Goal: Task Accomplishment & Management: Complete application form

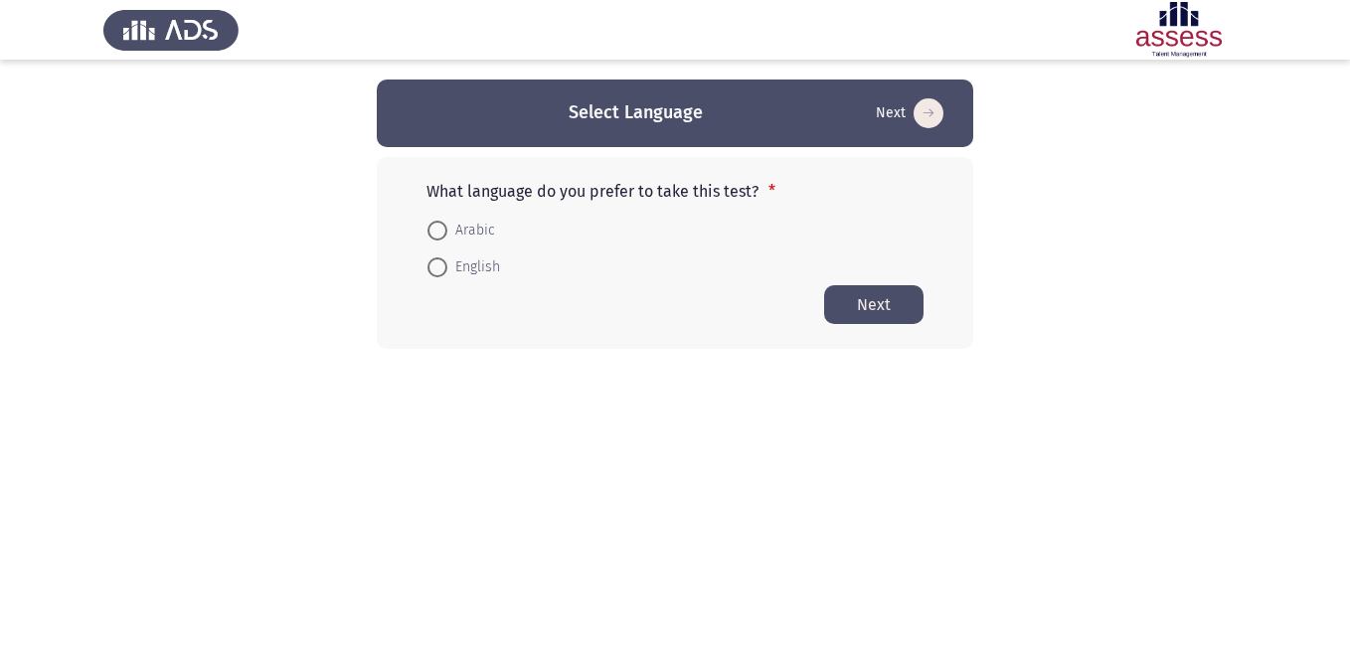
click at [1207, 222] on app-language-container "Select Language Next What language do you prefer to take this test? * Arabic En…" at bounding box center [675, 214] width 1350 height 269
click at [466, 228] on span "Arabic" at bounding box center [471, 231] width 48 height 24
click at [447, 228] on input "Arabic" at bounding box center [437, 231] width 20 height 20
radio input "true"
click at [878, 304] on button "Next" at bounding box center [873, 303] width 99 height 39
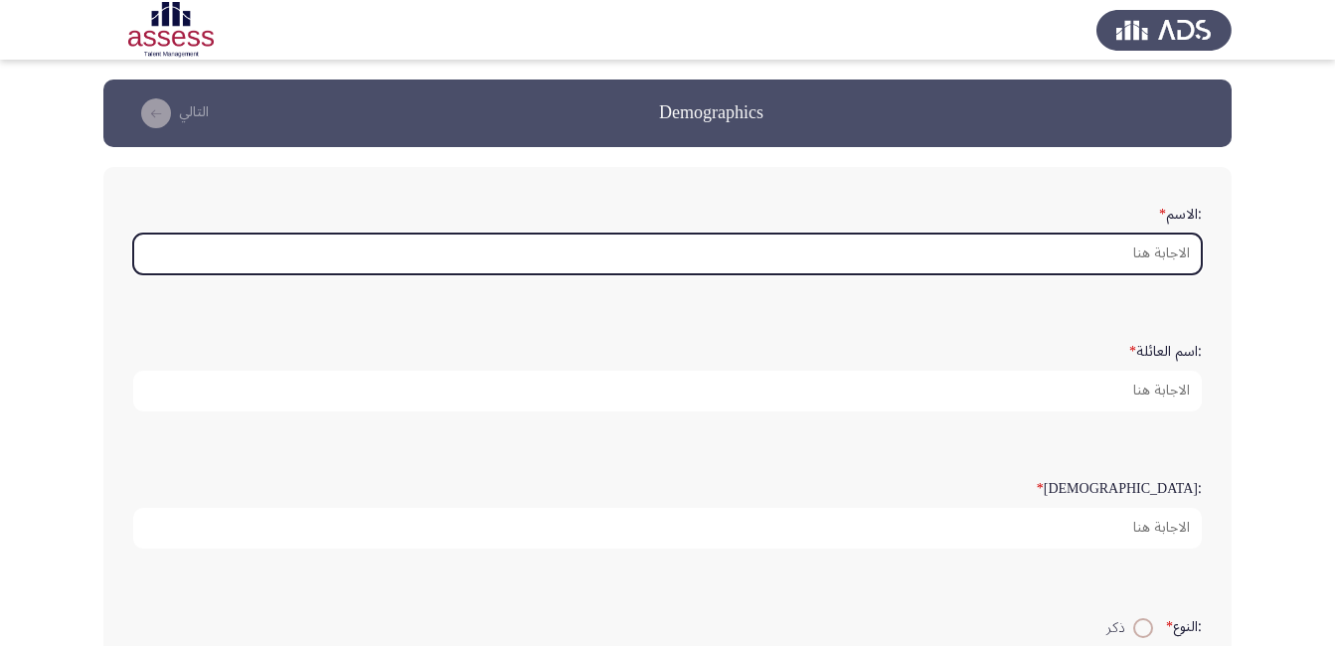
click at [1013, 245] on input ":الاسم *" at bounding box center [667, 254] width 1068 height 41
click at [1034, 244] on input ":الاسم *" at bounding box center [667, 254] width 1068 height 41
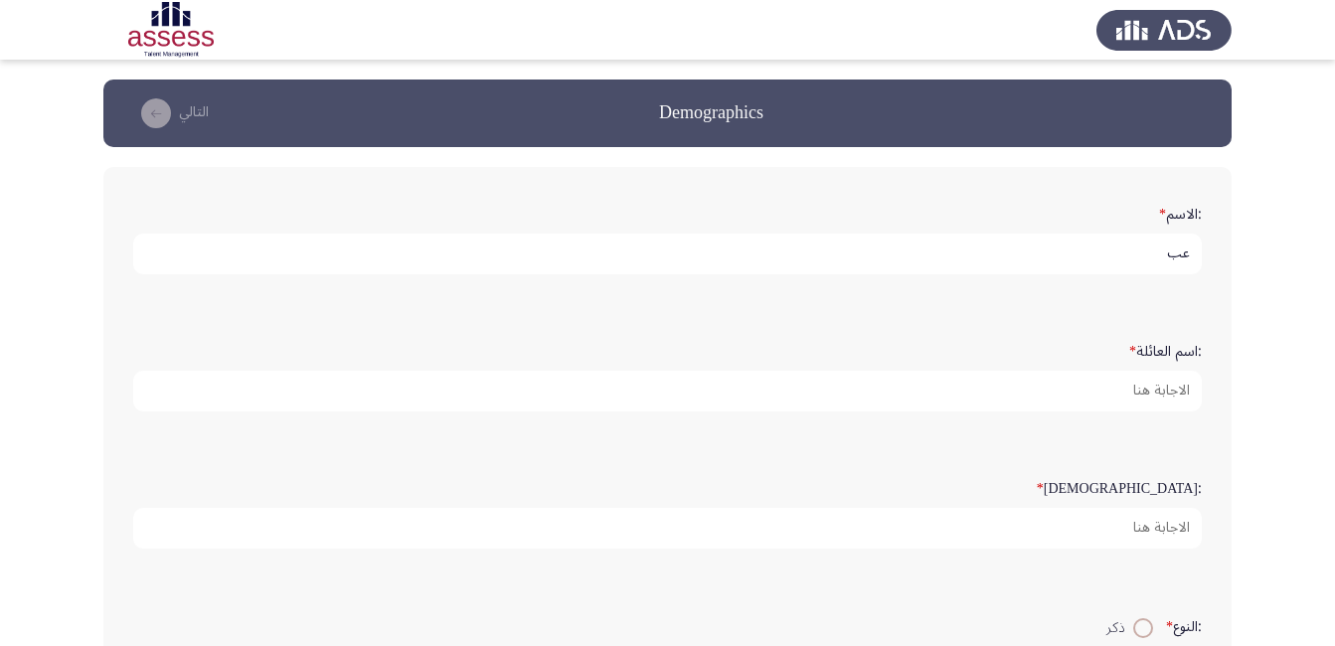
click at [1144, 247] on input "عب" at bounding box center [667, 254] width 1068 height 41
type input "ع"
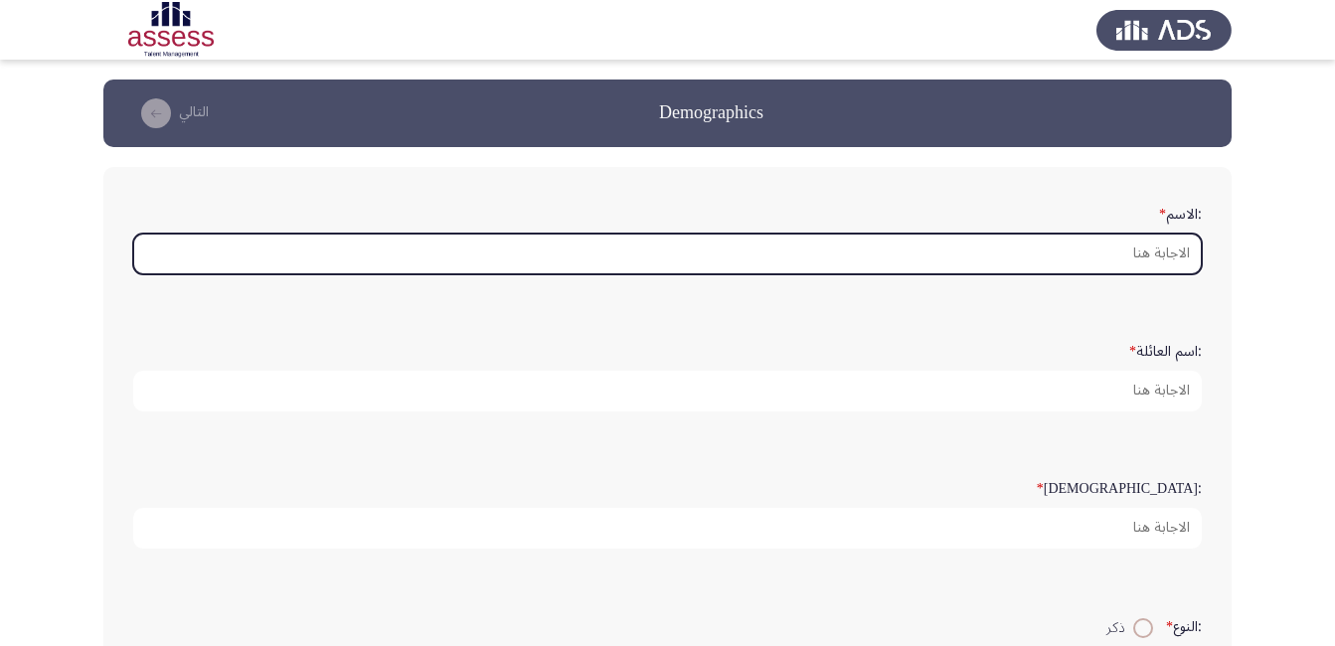
type input "ض"
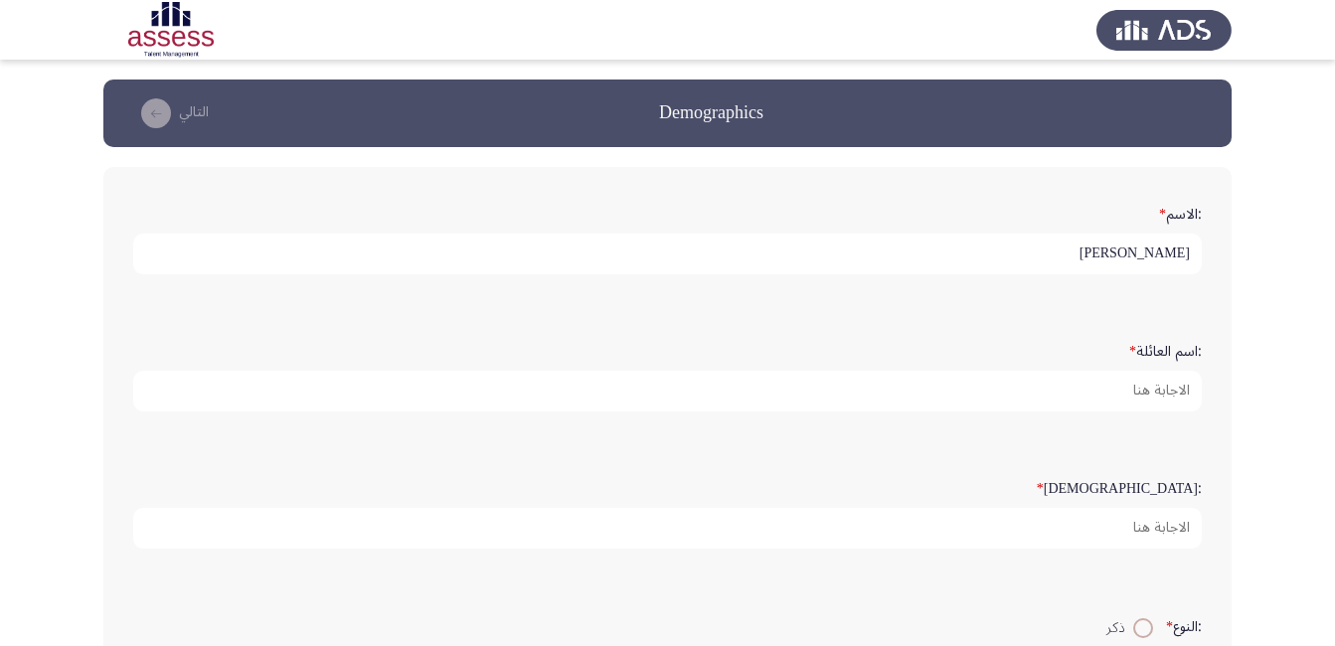
type input "[PERSON_NAME]"
type input "ء"
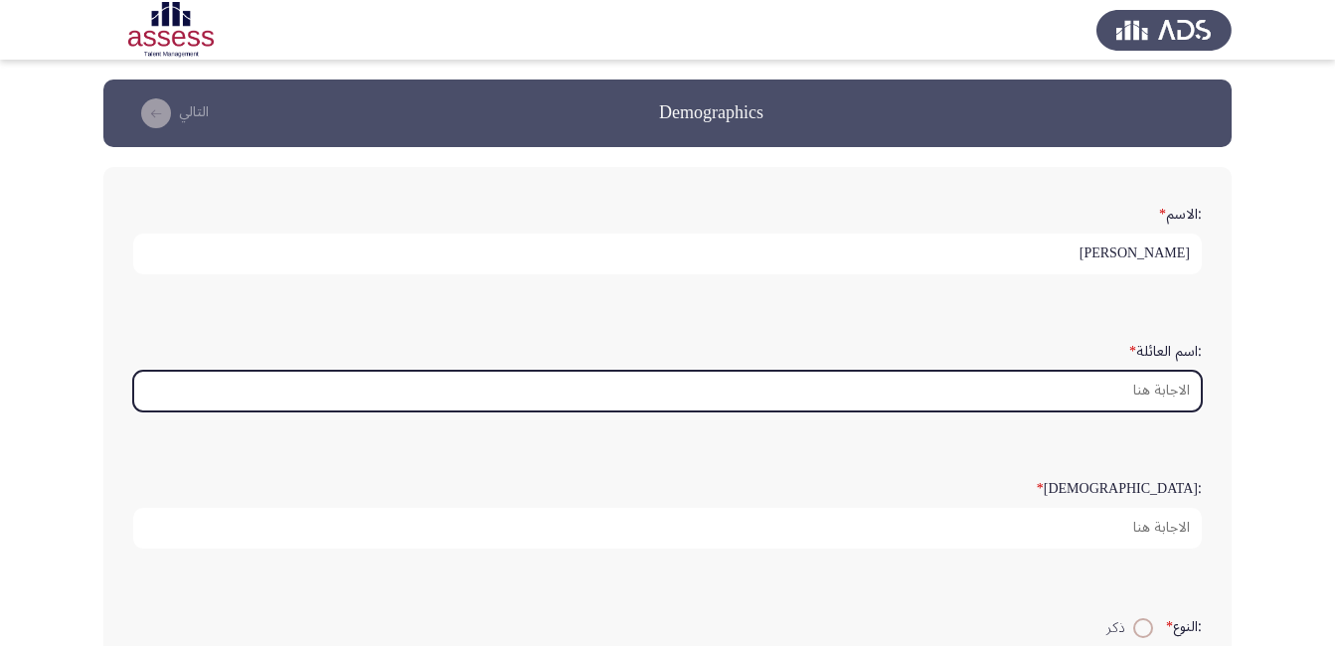
click at [1116, 382] on input ":اسم العائلة *" at bounding box center [667, 391] width 1068 height 41
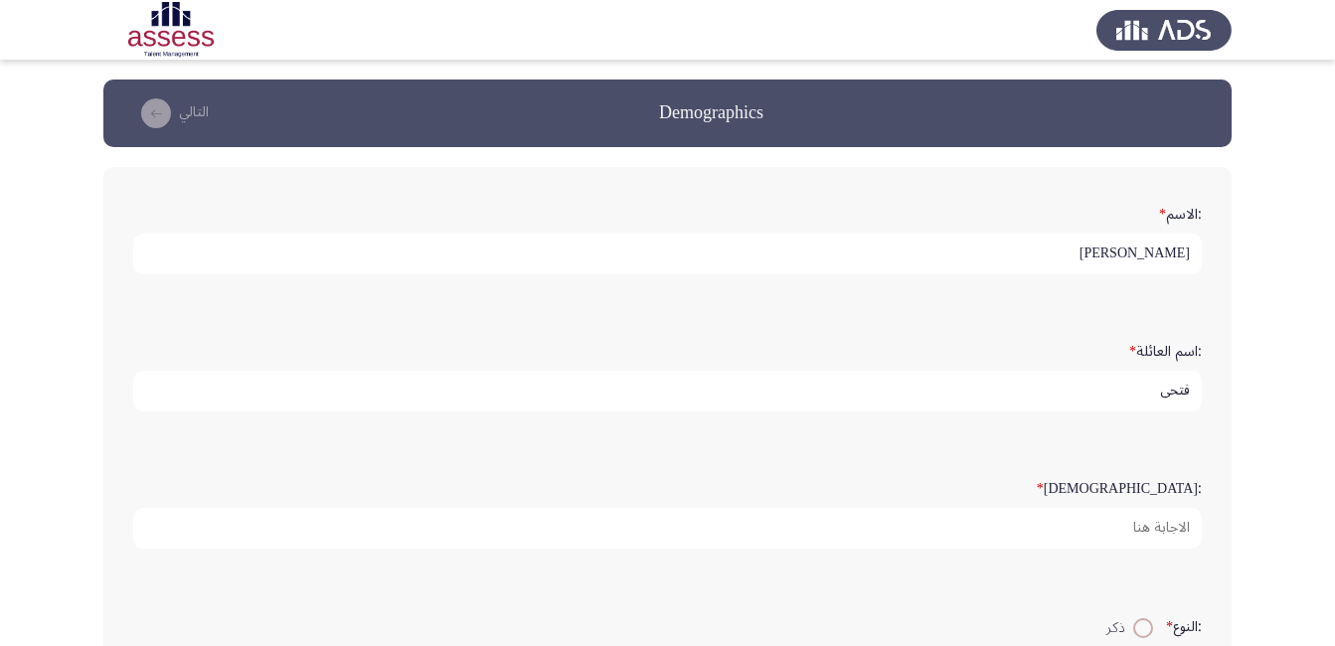
type input "فتحي"
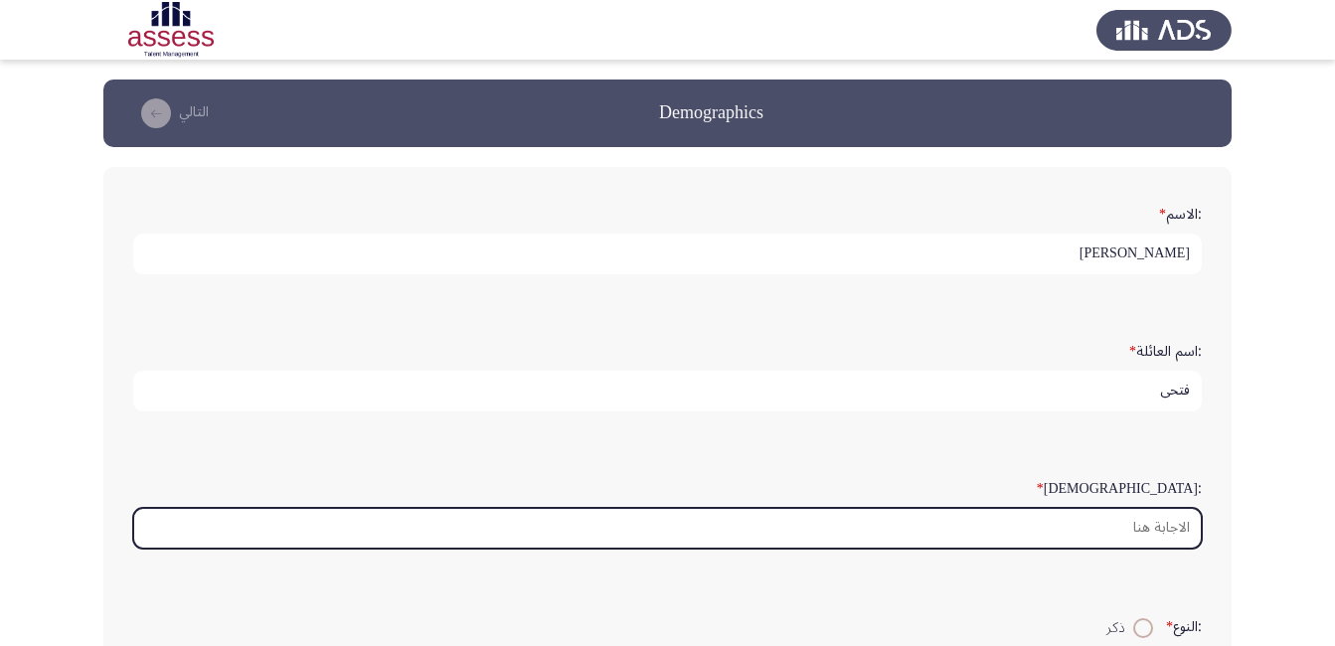
click at [1082, 522] on input ":السن *" at bounding box center [667, 528] width 1068 height 41
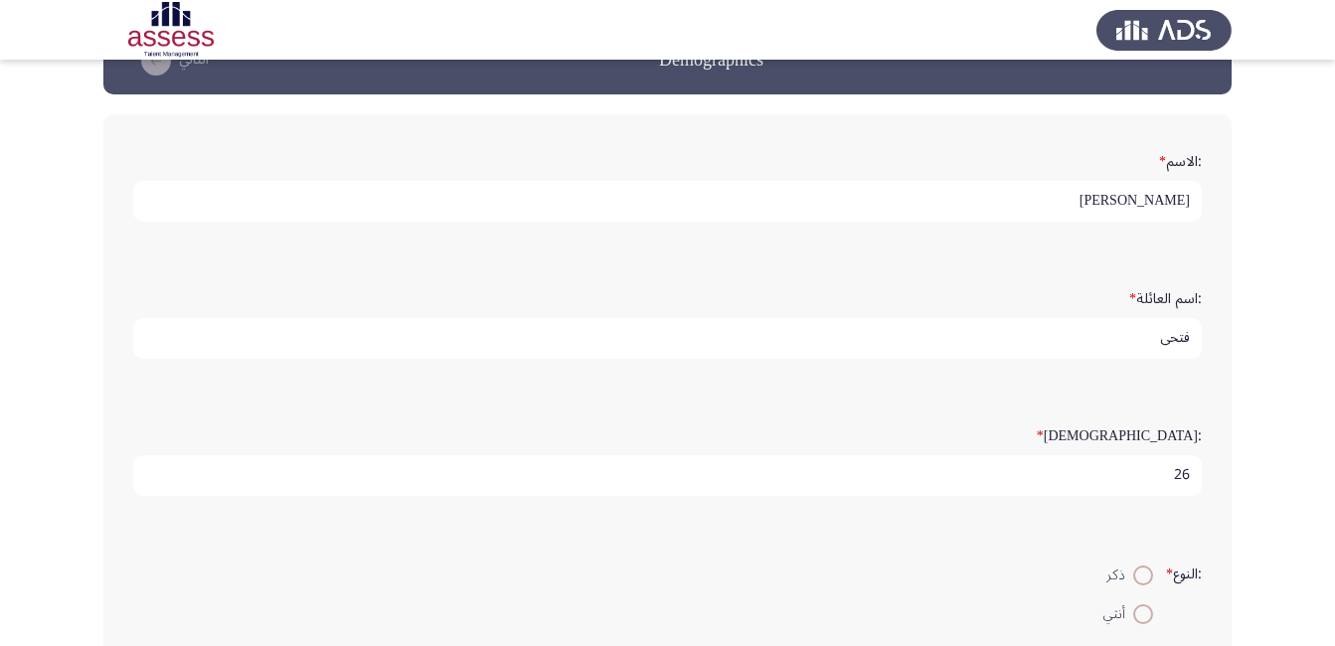
scroll to position [99, 0]
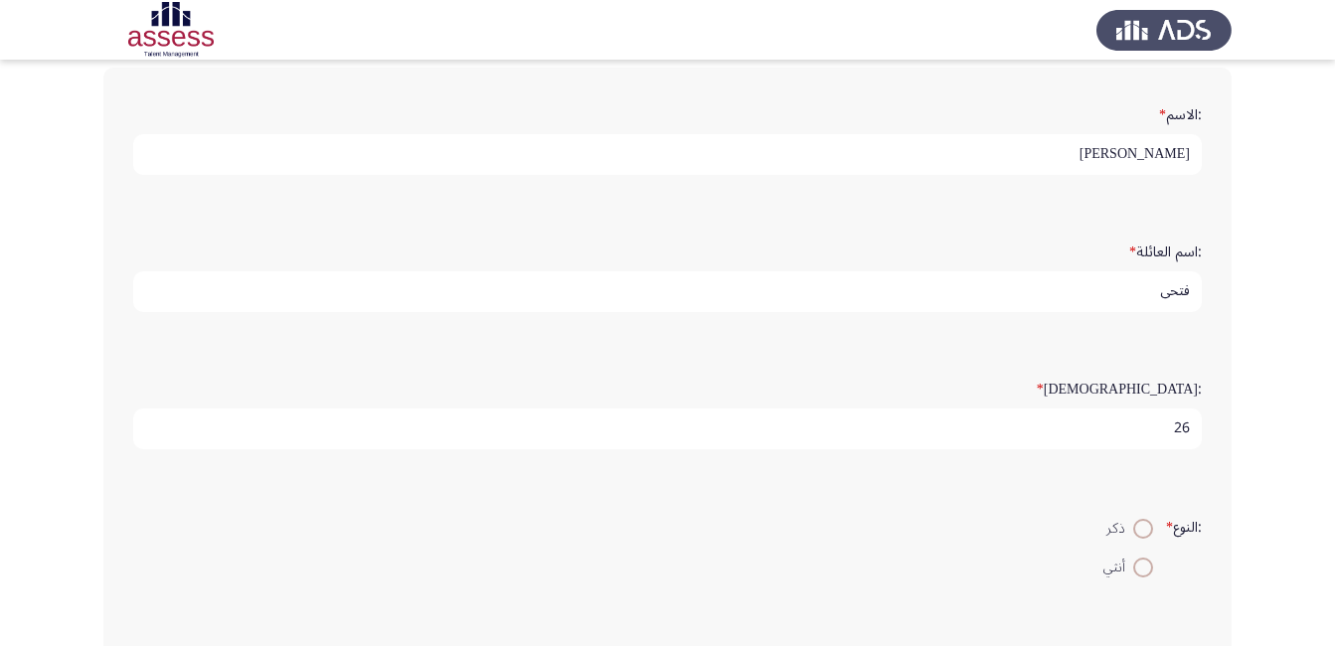
type input "26"
click at [1144, 536] on span at bounding box center [1143, 529] width 20 height 20
click at [1144, 536] on input "ذكر" at bounding box center [1143, 529] width 20 height 20
radio input "true"
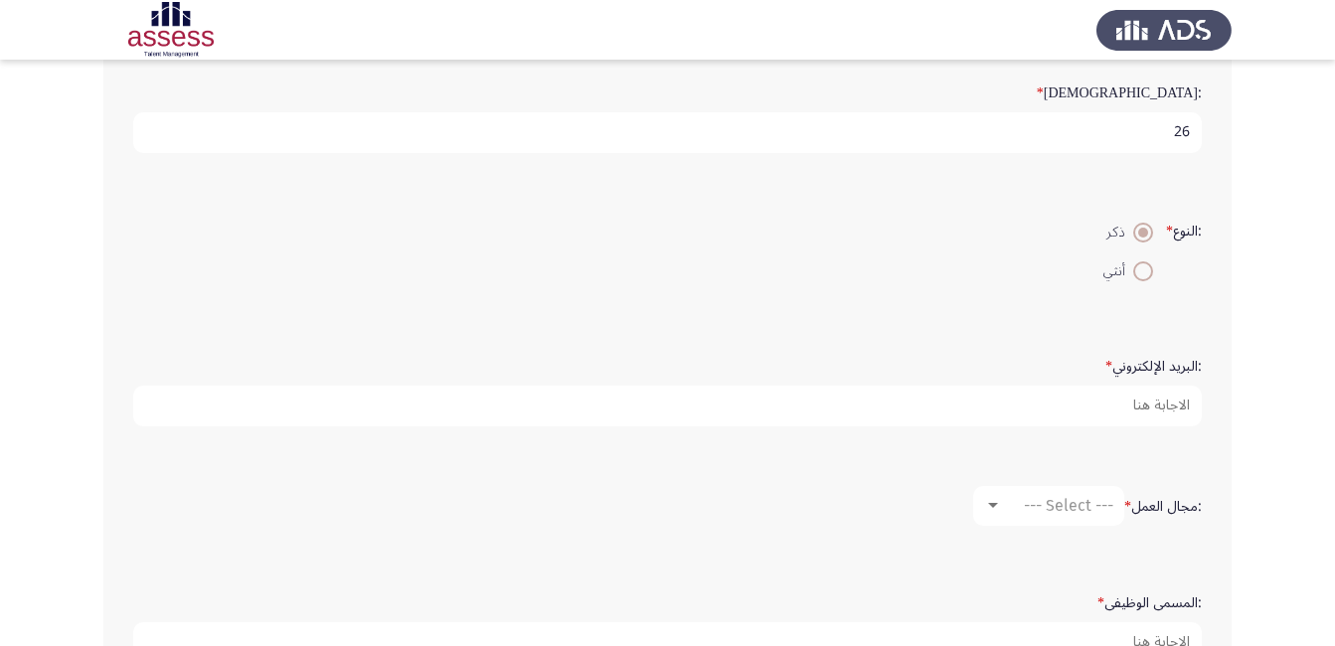
scroll to position [398, 0]
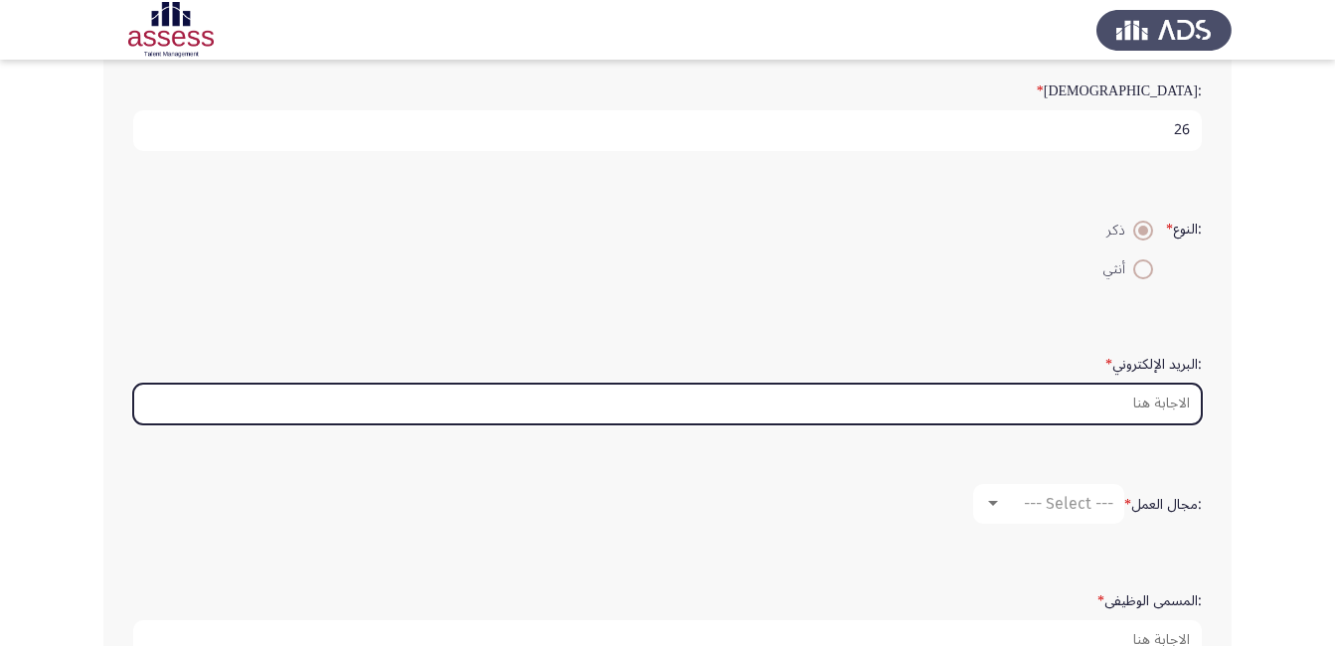
click at [1086, 409] on input ":البريد الإلكتروني *" at bounding box center [667, 404] width 1068 height 41
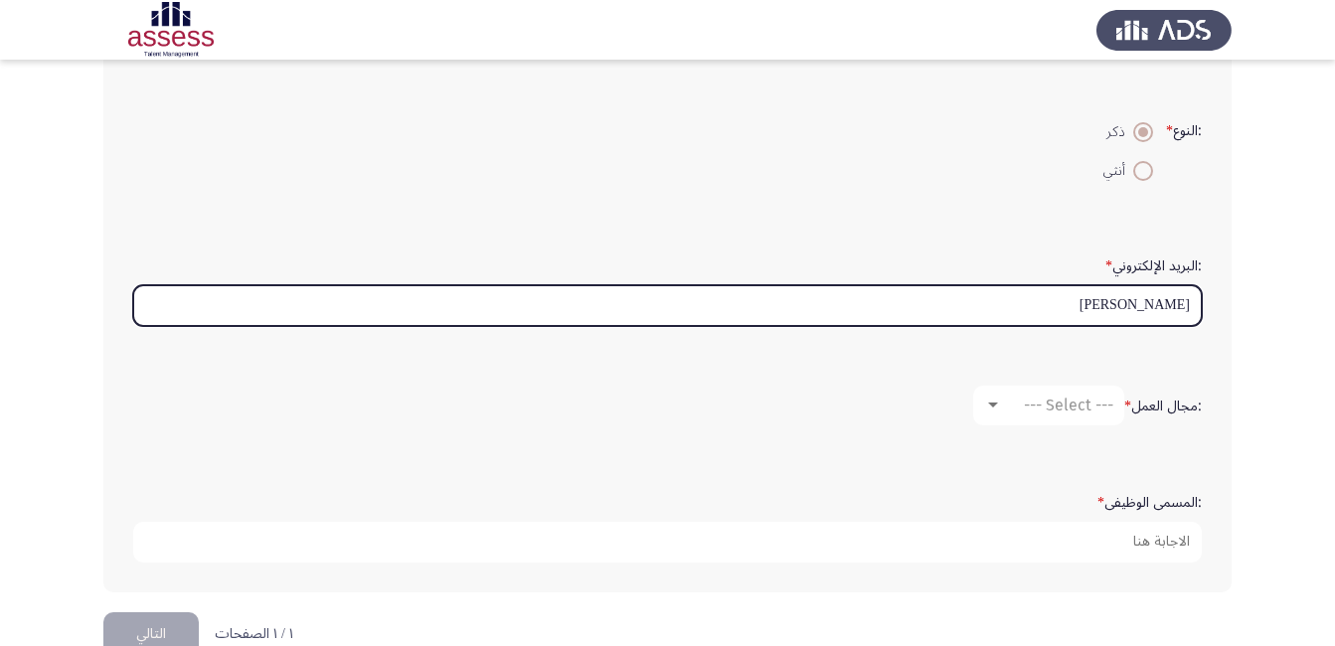
scroll to position [497, 0]
type input "abdullah fathy"
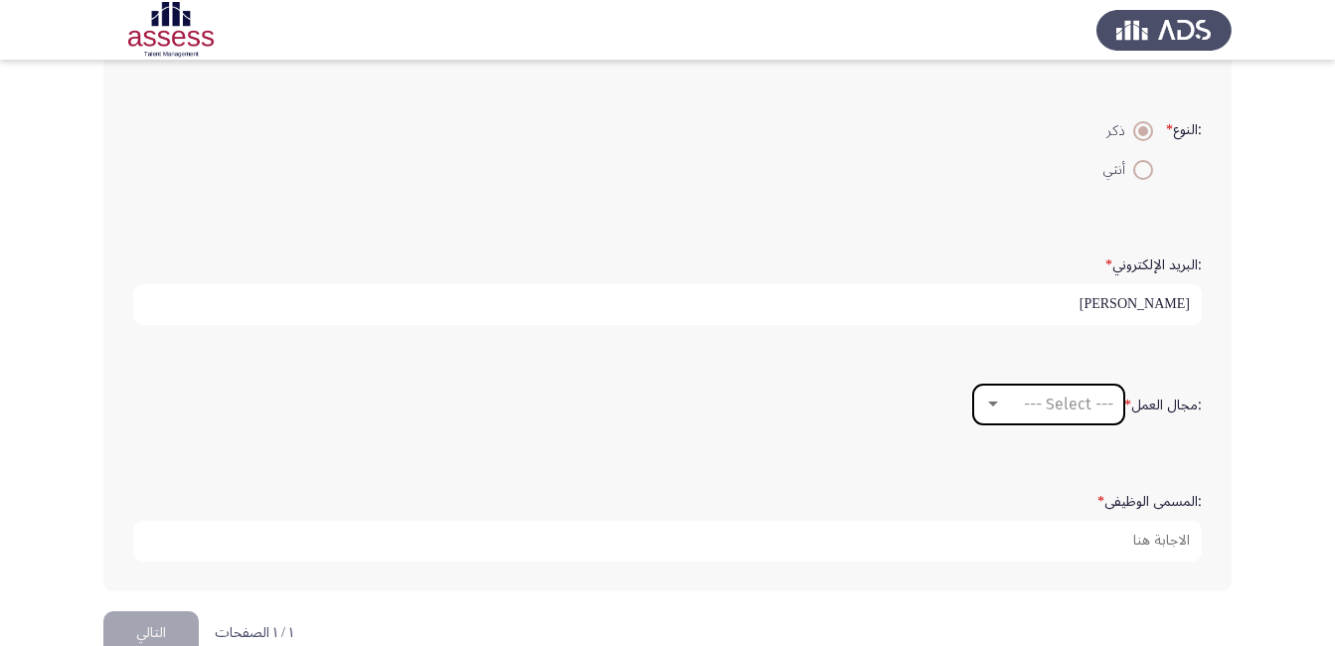
click at [1032, 403] on span "--- Select ---" at bounding box center [1068, 404] width 89 height 19
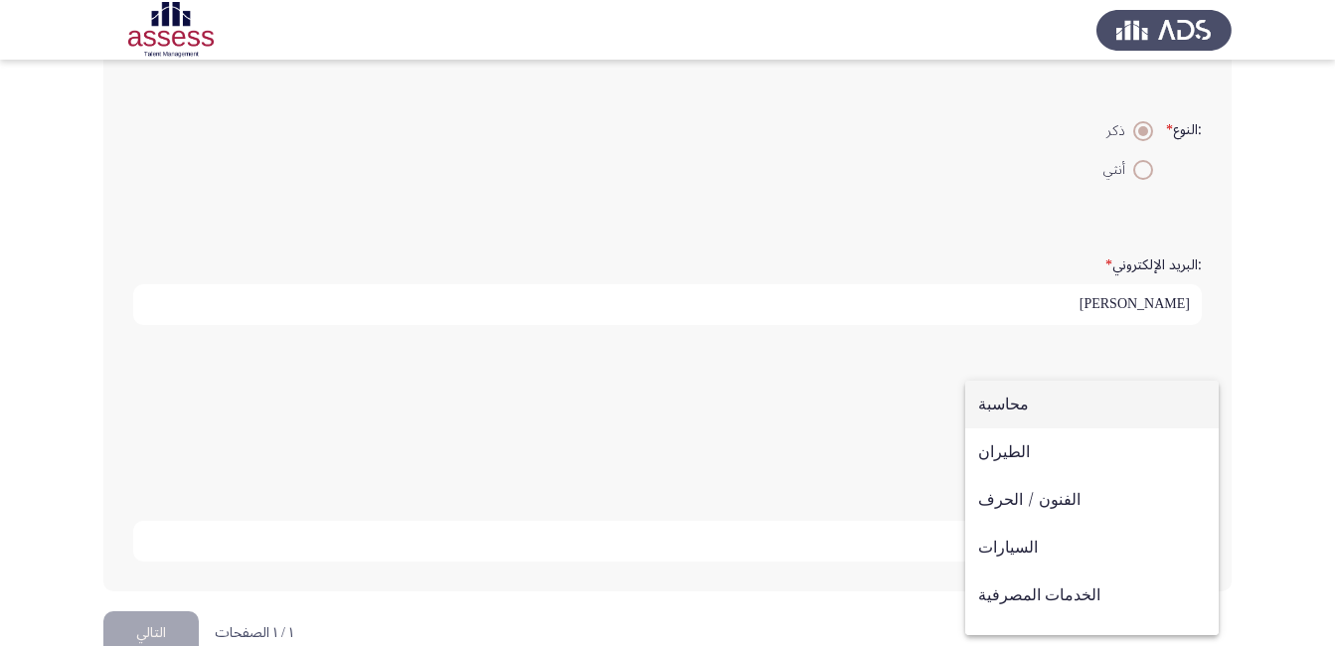
click at [995, 404] on span "محاسبة" at bounding box center [1092, 405] width 228 height 48
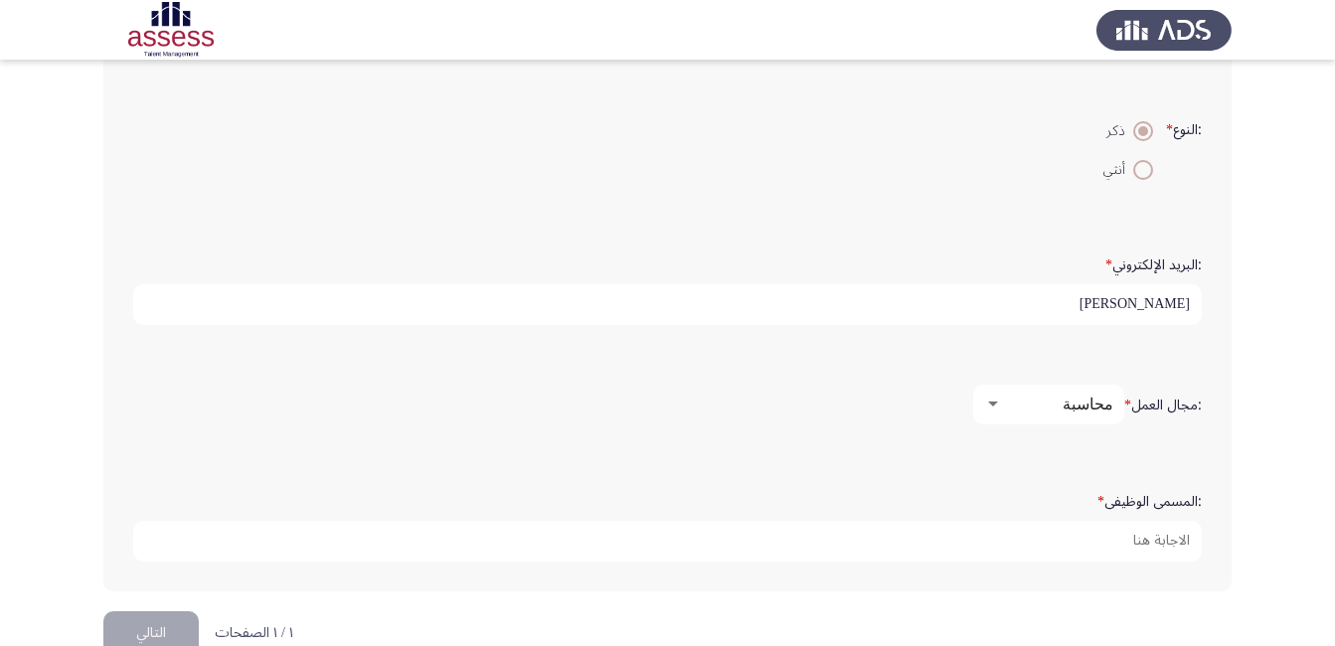
click at [995, 404] on div at bounding box center [993, 404] width 10 height 5
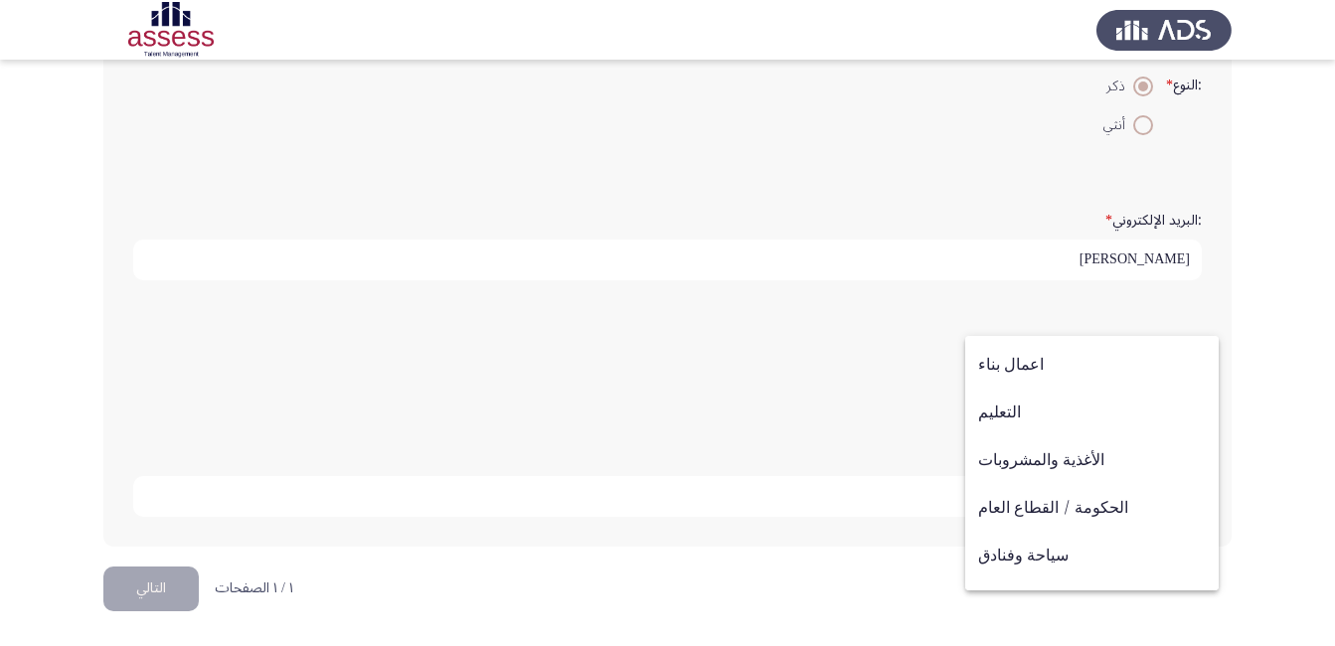
scroll to position [652, 0]
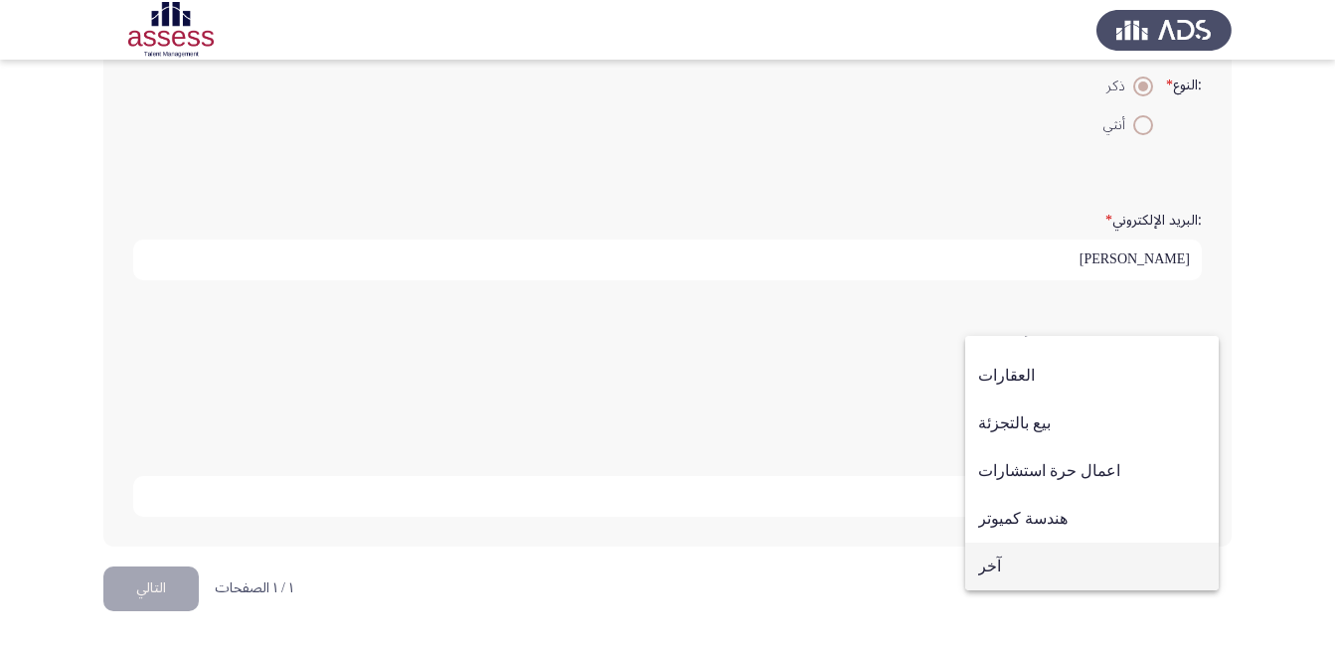
click at [988, 566] on span "آخر" at bounding box center [1092, 567] width 228 height 48
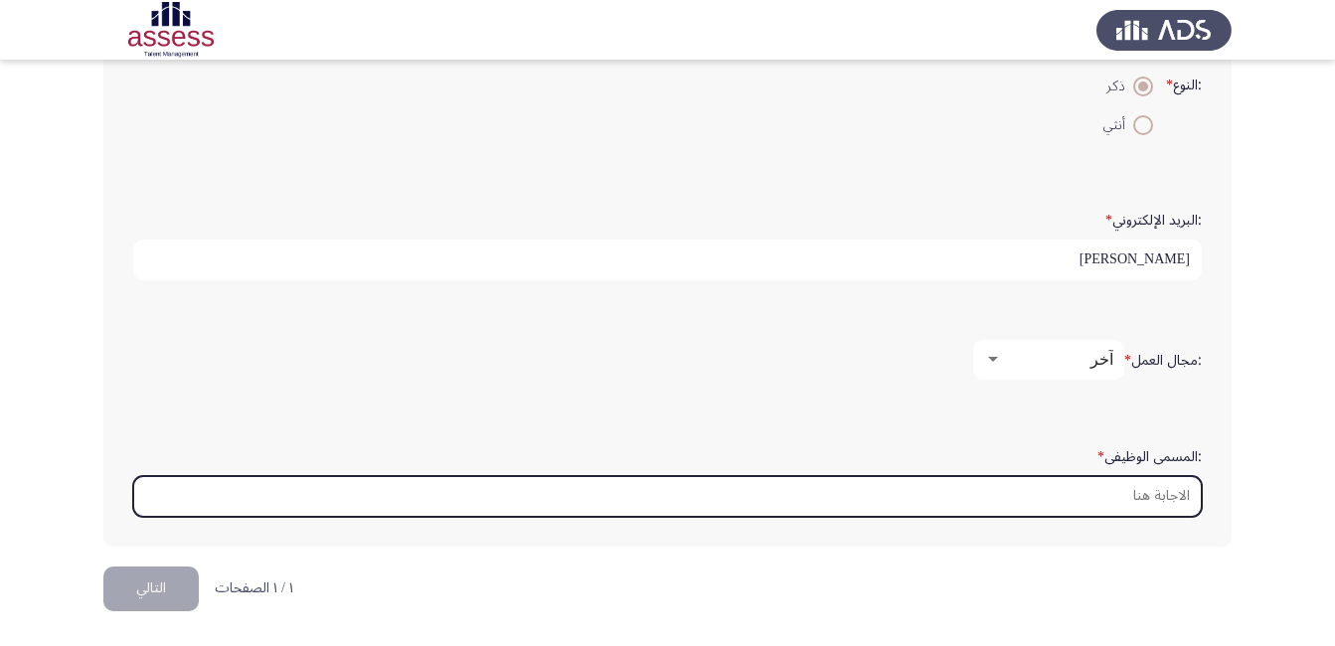
click at [1052, 493] on input ":المسمى الوظيفى *" at bounding box center [667, 496] width 1068 height 41
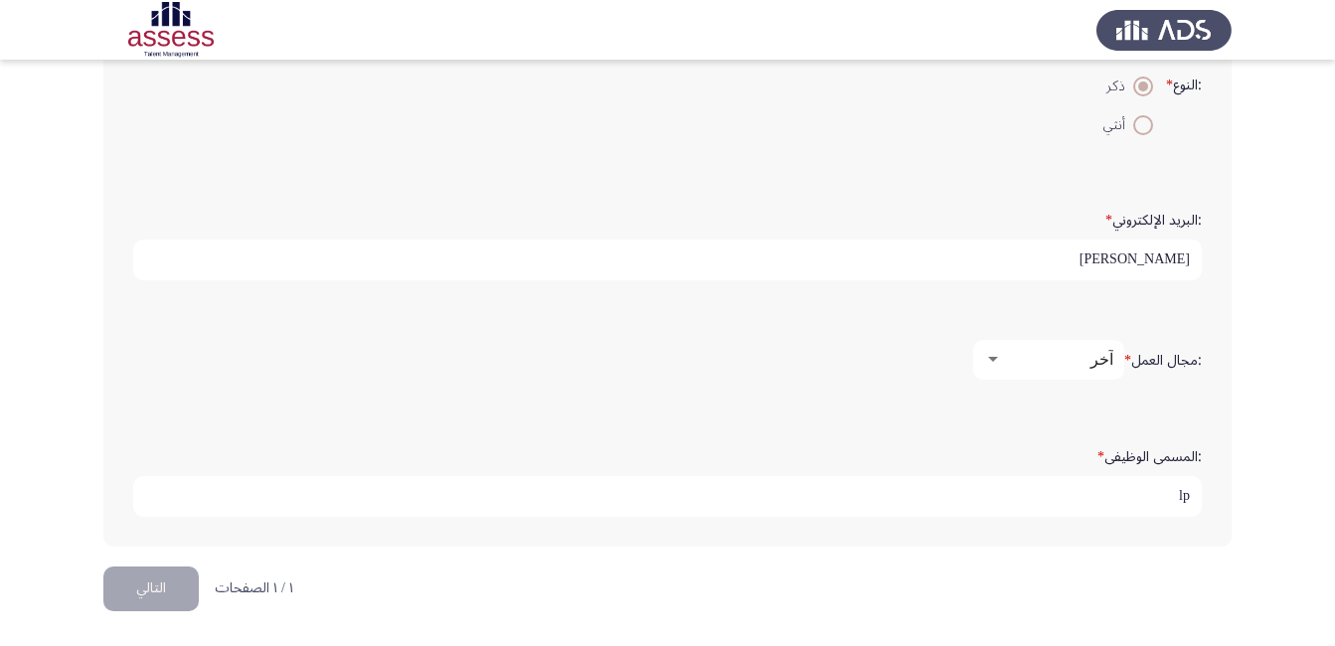
type input "l"
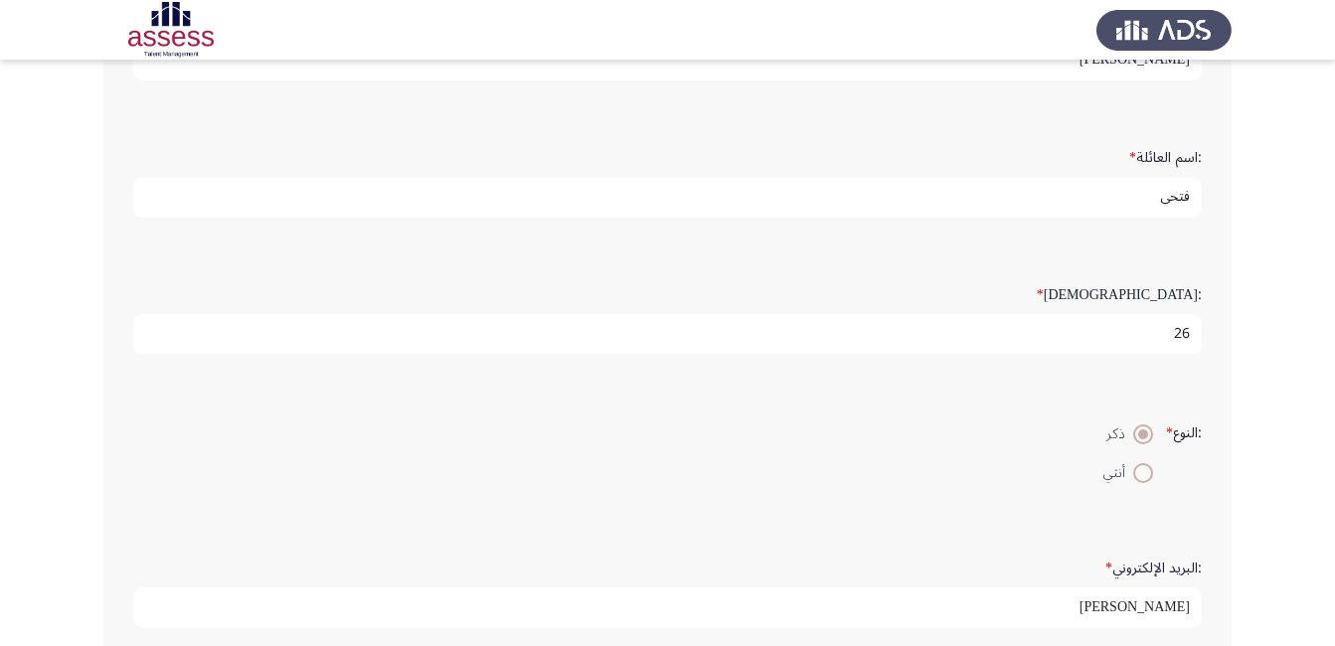
scroll to position [542, 0]
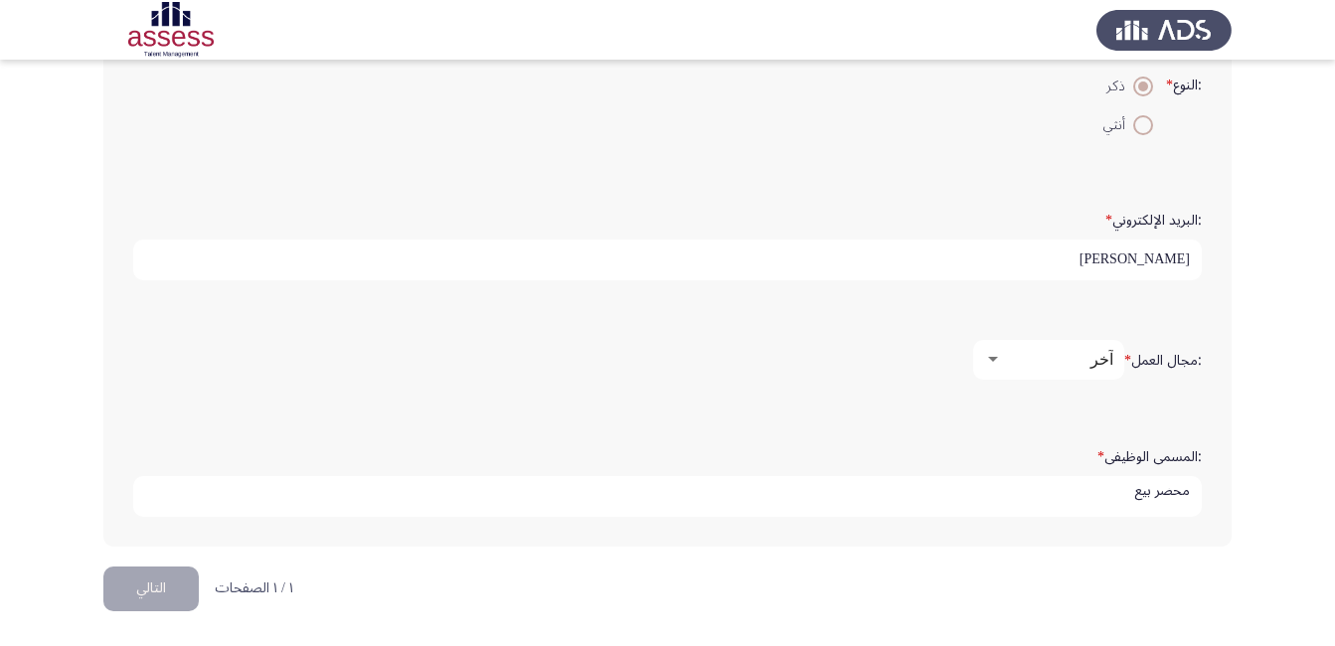
click at [1016, 362] on div "آخر" at bounding box center [1057, 359] width 111 height 19
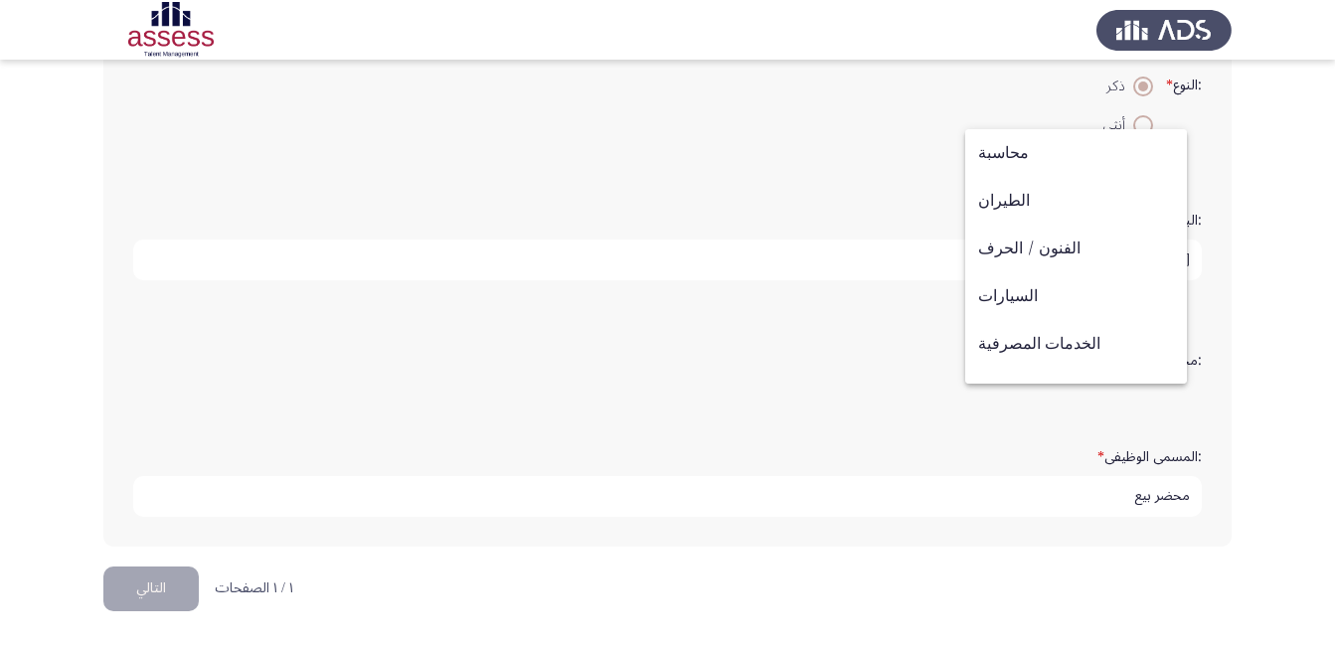
scroll to position [652, 0]
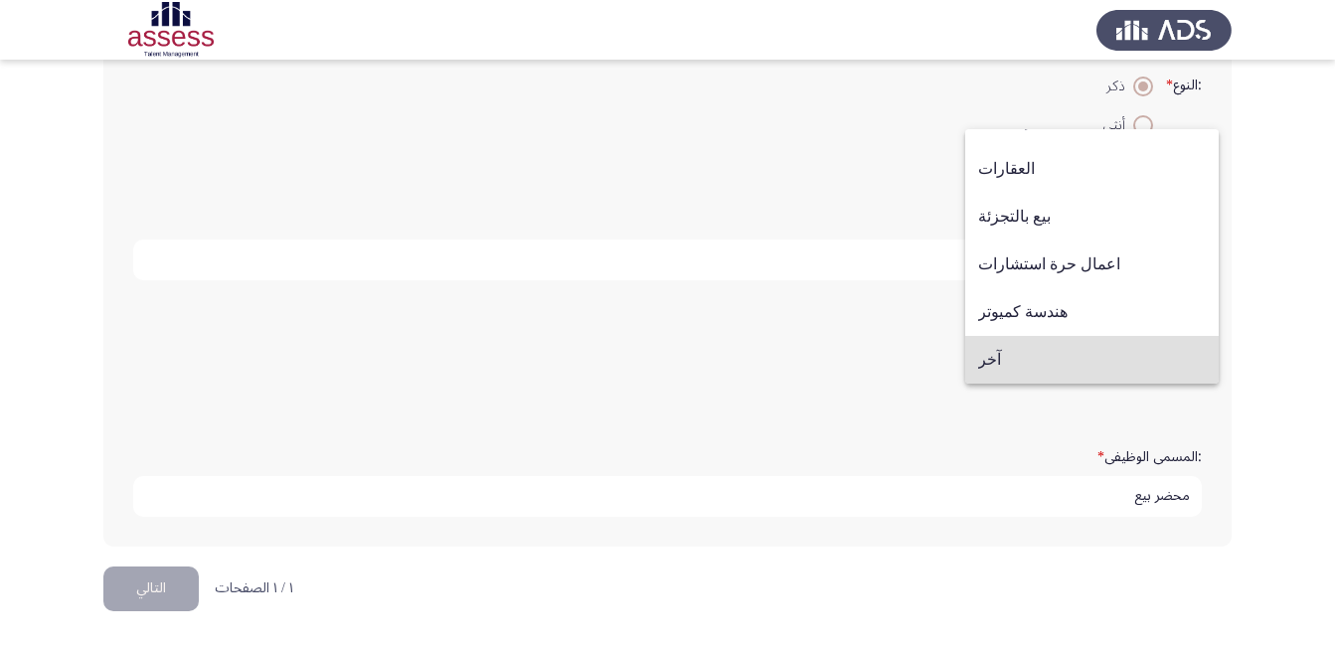
click at [1046, 490] on div at bounding box center [667, 323] width 1335 height 646
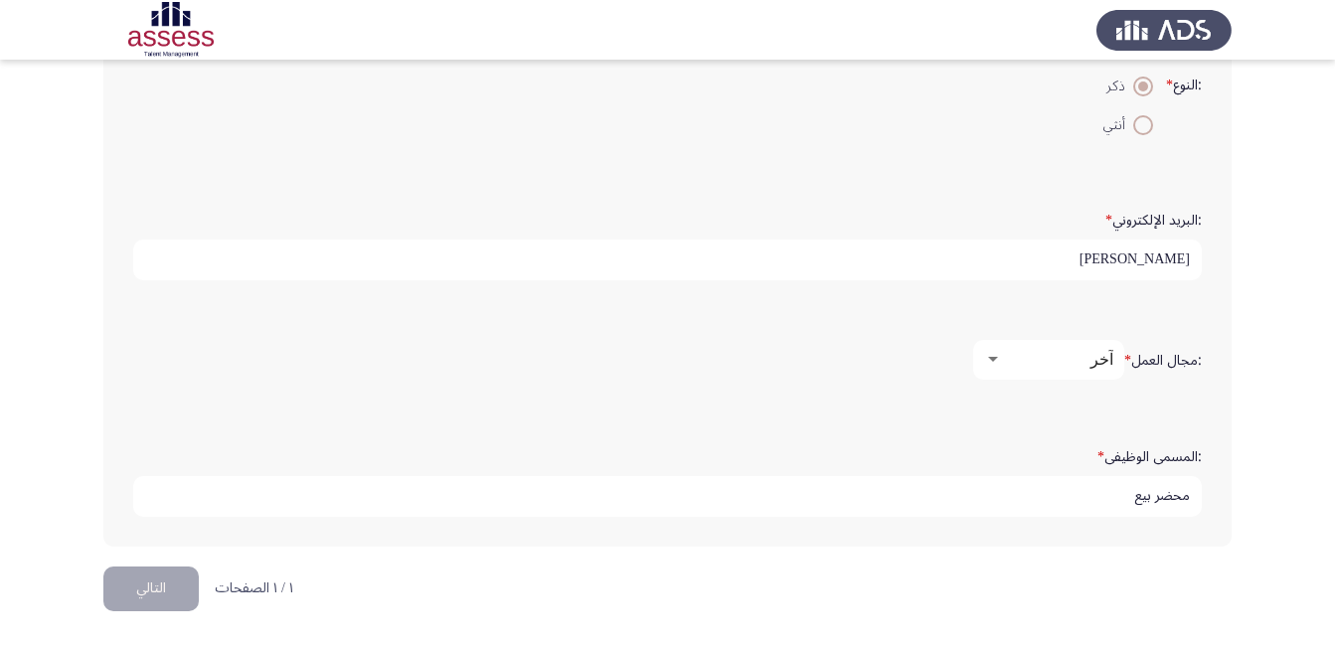
click at [1045, 500] on input "محضر بيع" at bounding box center [667, 496] width 1068 height 41
paste input "https://eur03.safelinks.protection.outlook.com/?url=https%3A%2F%2Frt.ads.assess…"
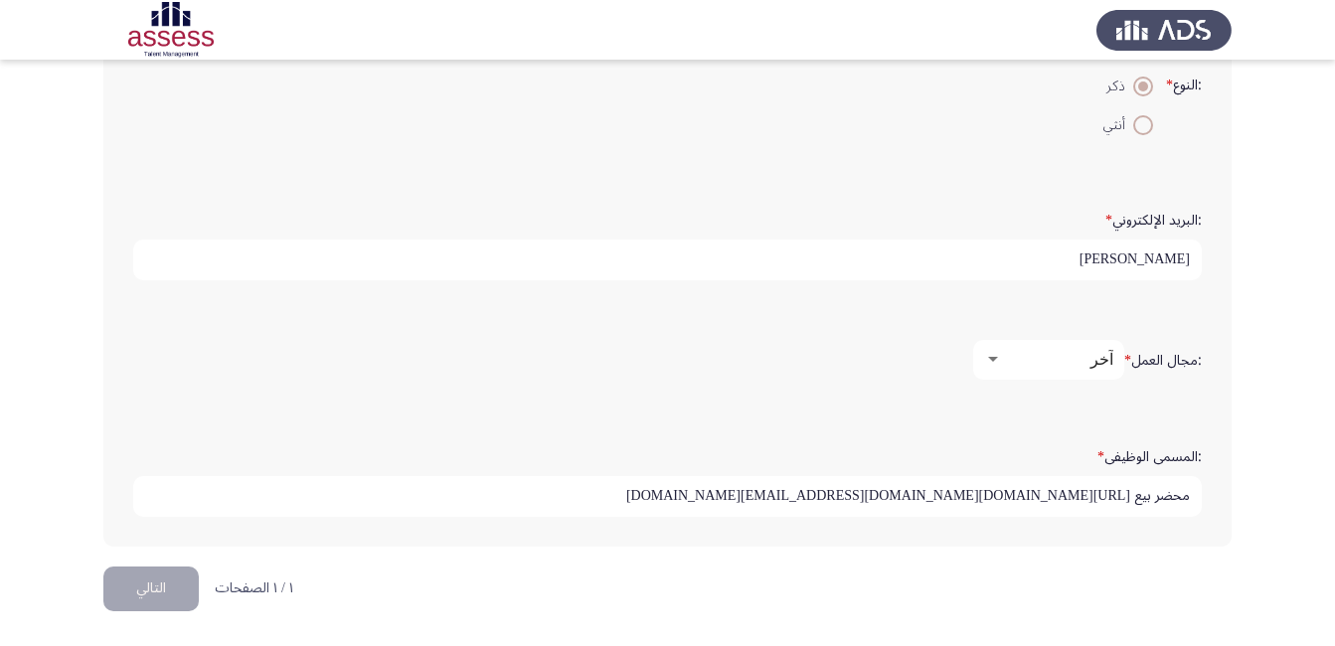
scroll to position [0, -5592]
type input "محضر بيع https://eur03.safelinks.protection.outlook.com/?url=https%3A%2F%2Frt.a…"
click at [1042, 496] on input "محضر بيع https://eur03.safelinks.protection.outlook.com/?url=https%3A%2F%2Frt.a…" at bounding box center [667, 496] width 1068 height 41
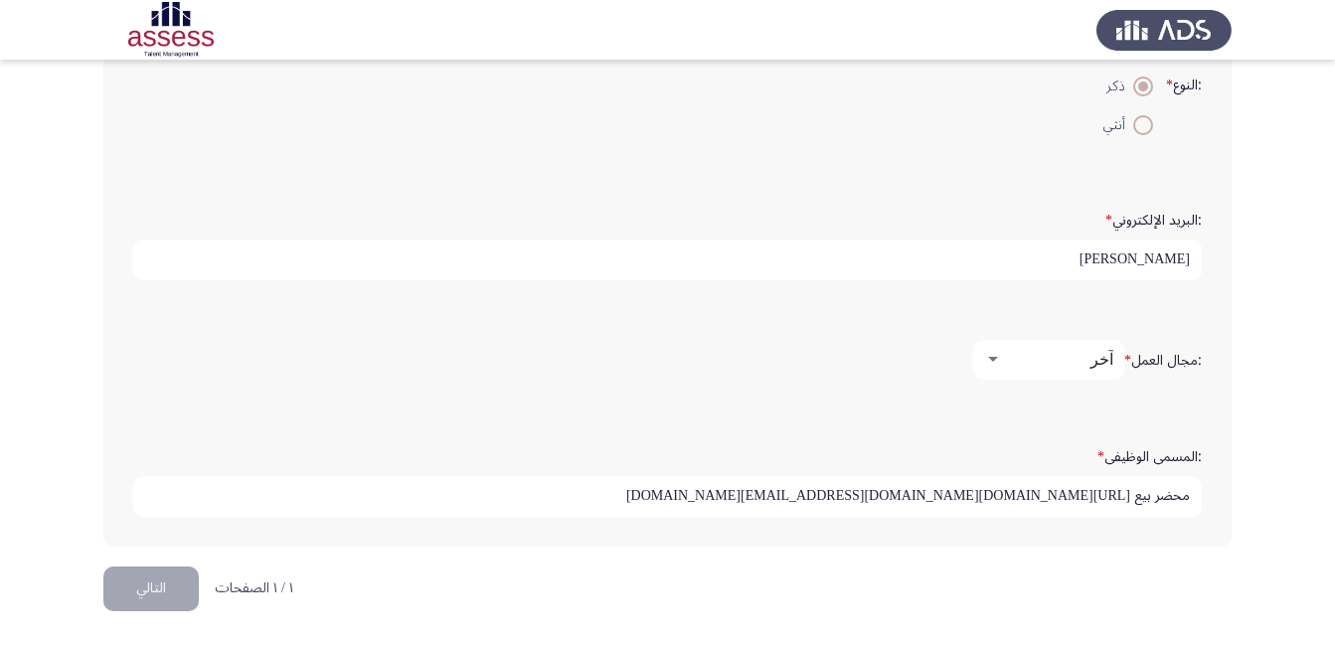
click at [1041, 496] on input "محضر بيع https://eur03.safelinks.protection.outlook.com/?url=https%3A%2F%2Frt.a…" at bounding box center [667, 496] width 1068 height 41
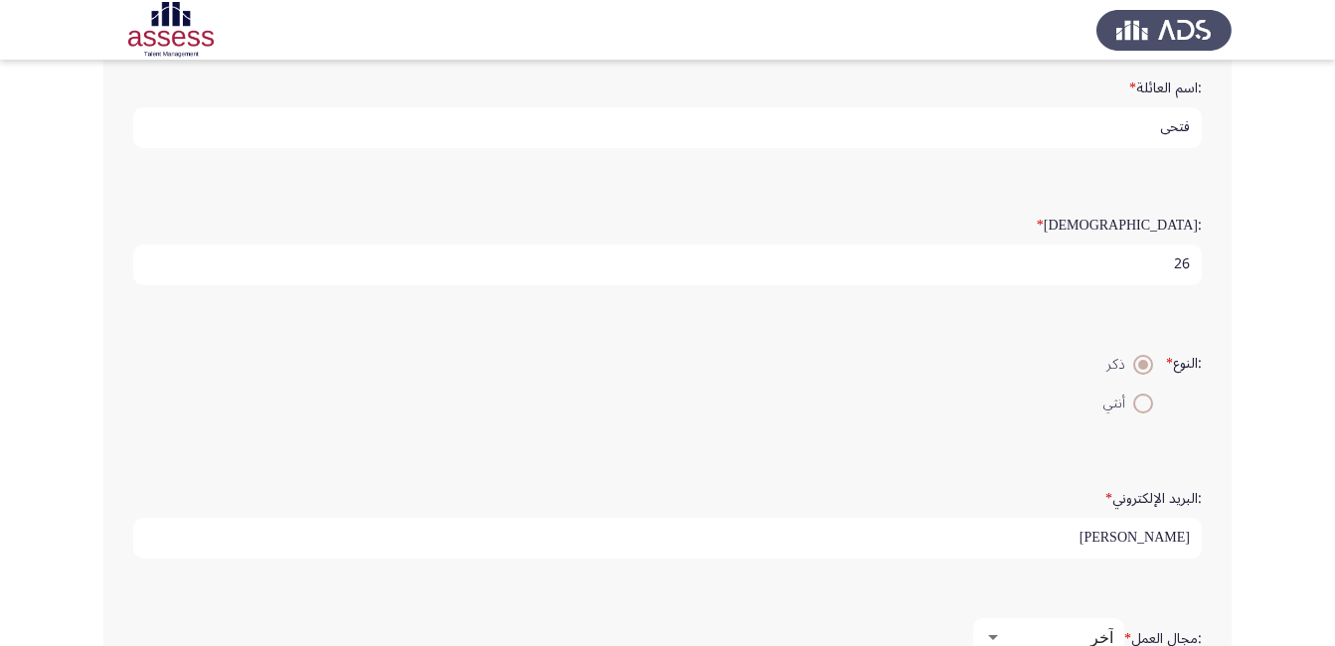
scroll to position [298, 0]
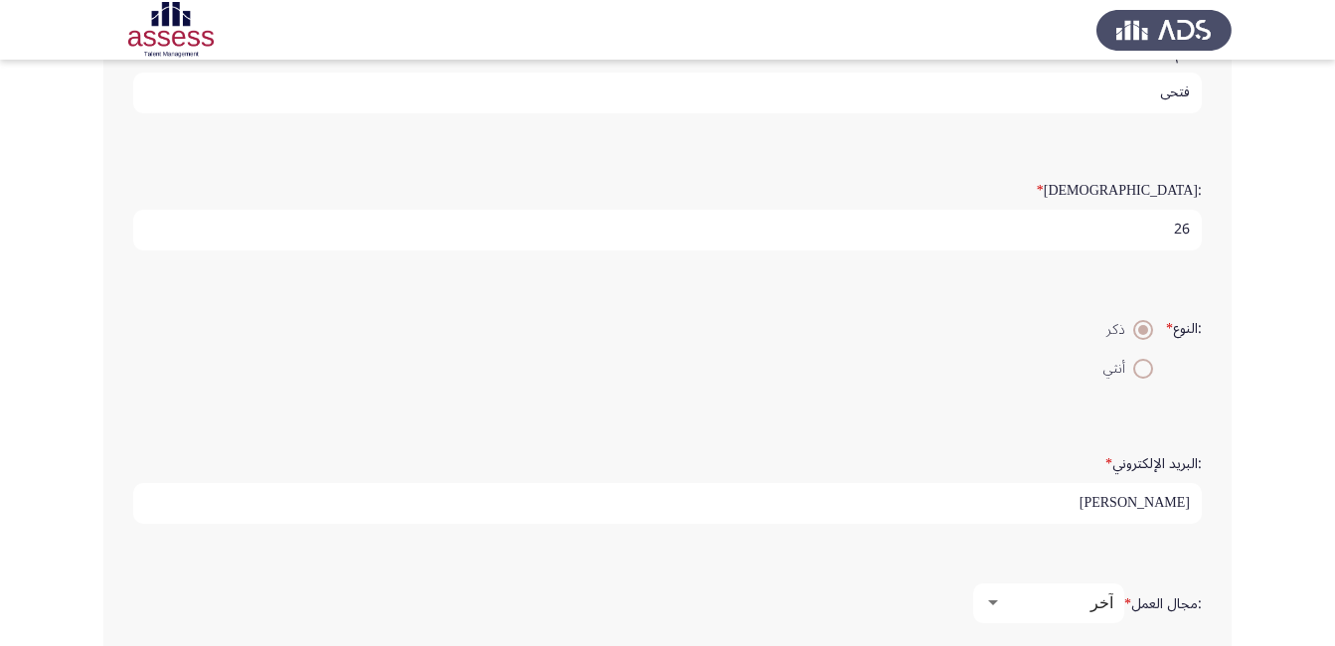
click at [1133, 335] on span at bounding box center [1143, 330] width 20 height 20
click at [1133, 335] on input "ذكر" at bounding box center [1143, 330] width 20 height 20
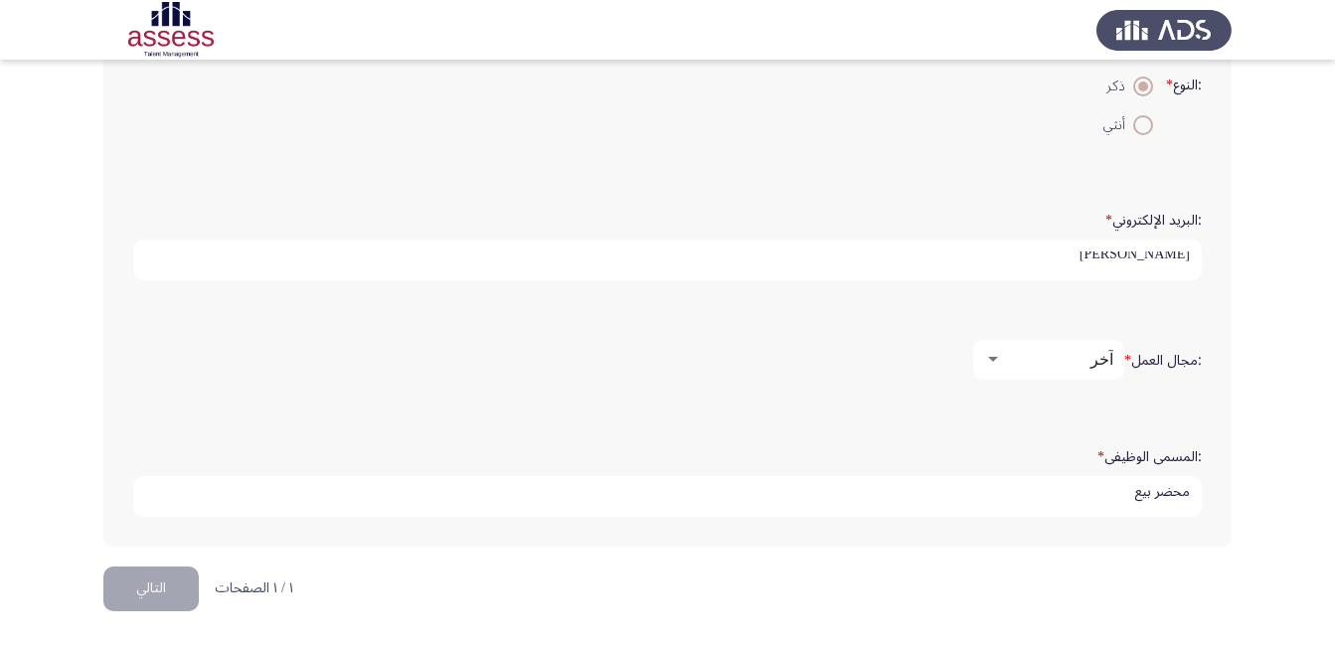
scroll to position [5, 0]
click at [873, 491] on input "محضر بيع" at bounding box center [667, 496] width 1068 height 41
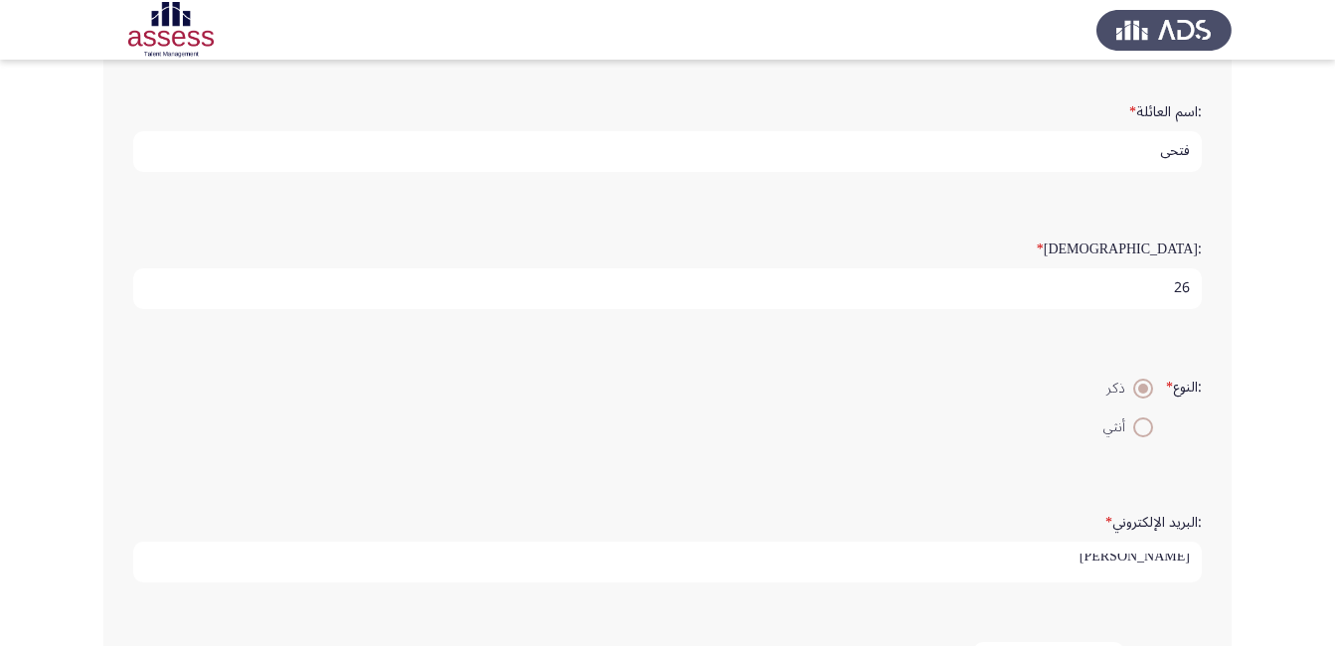
scroll to position [542, 0]
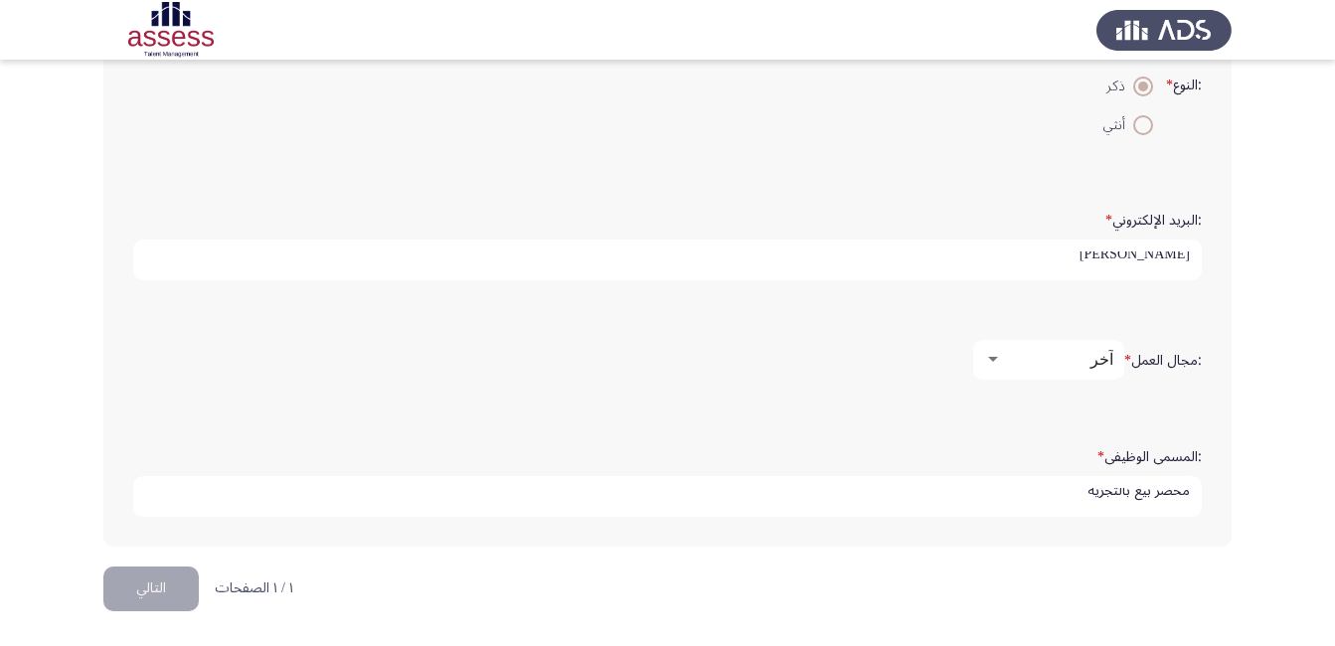
type input "محضر بيع بالتجزيه"
click at [156, 600] on button "التالي" at bounding box center [150, 588] width 95 height 45
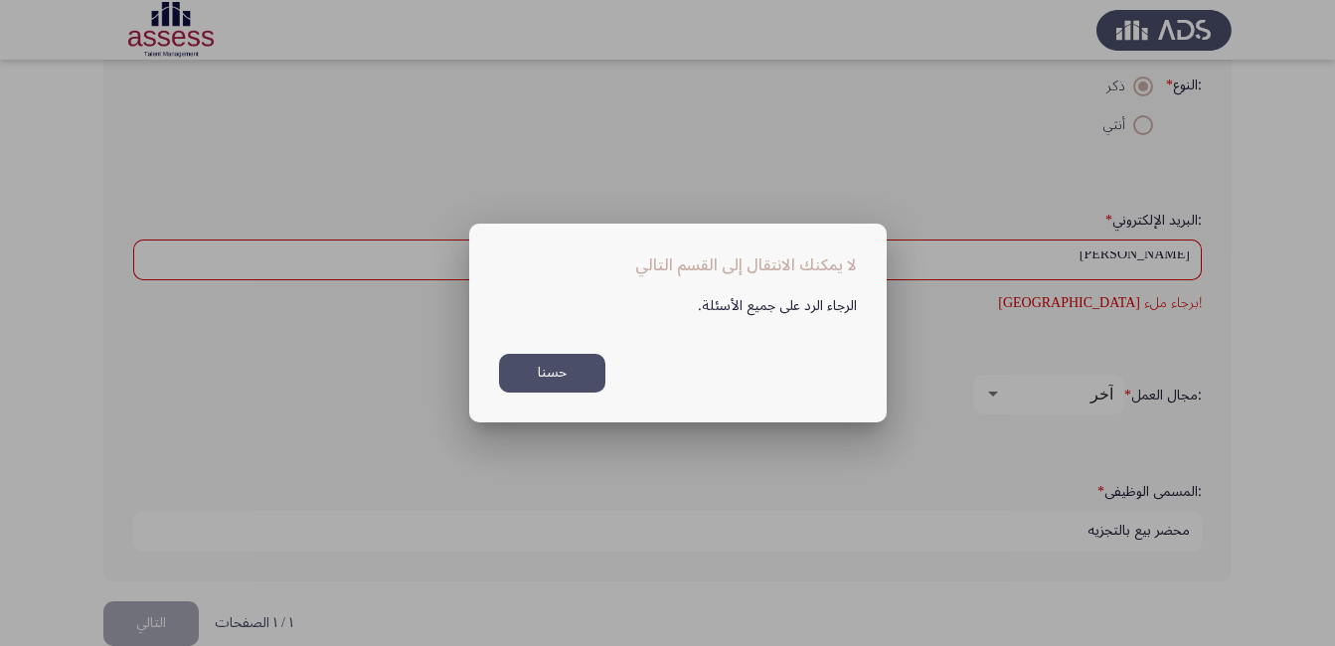
click at [564, 375] on button "حسنا" at bounding box center [552, 373] width 106 height 39
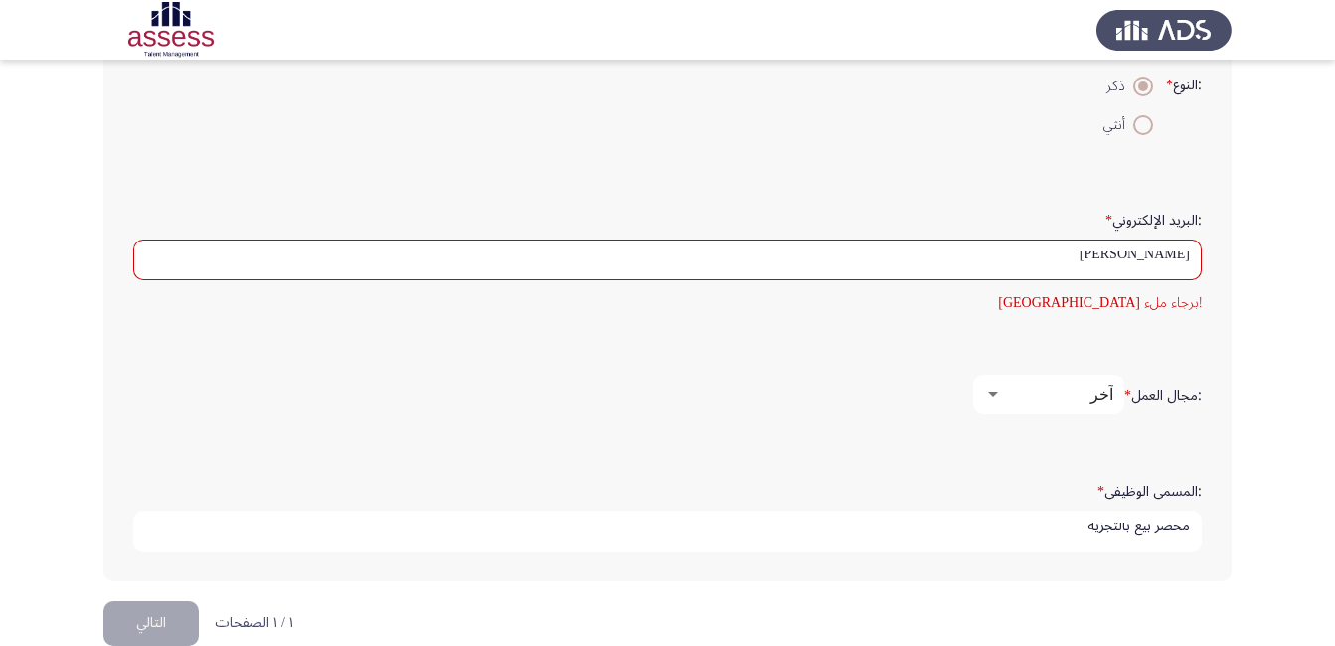
scroll to position [576, 0]
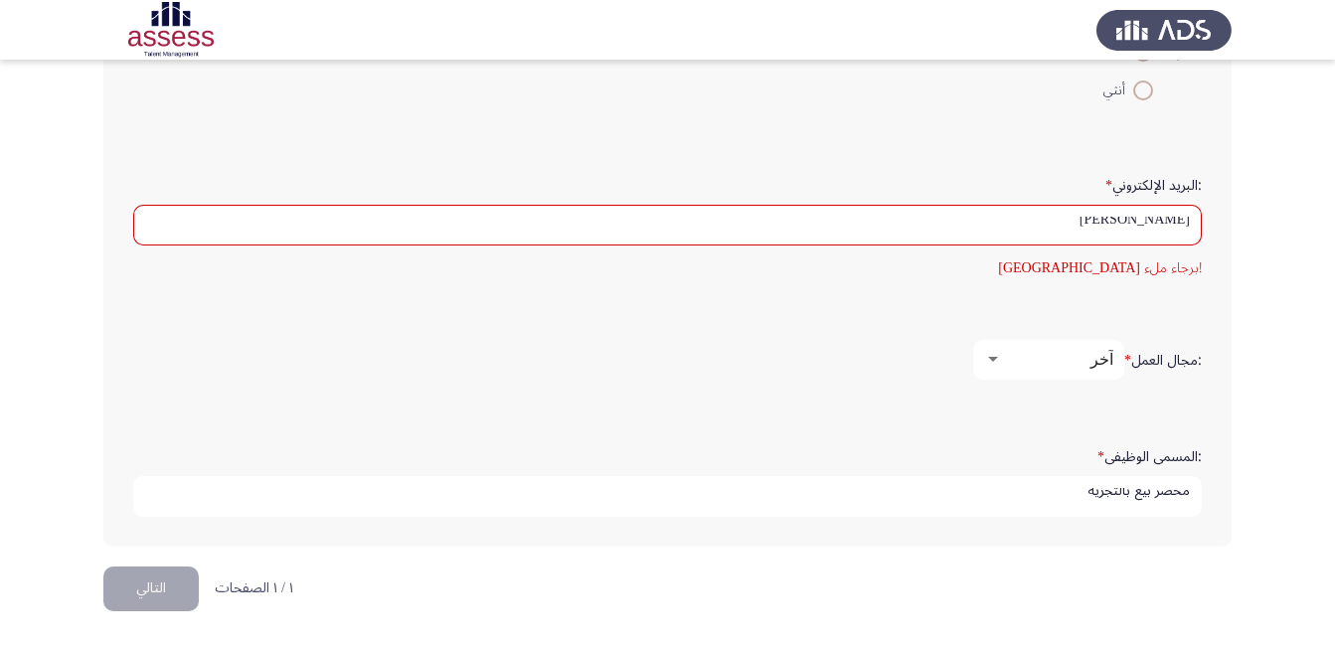
click at [914, 563] on div ":الاسم * عبدالله :اسم العائلة * فتحي :السن * 26 :النوع * ذكر أنثي :البريد الإلك…" at bounding box center [667, 69] width 1128 height 996
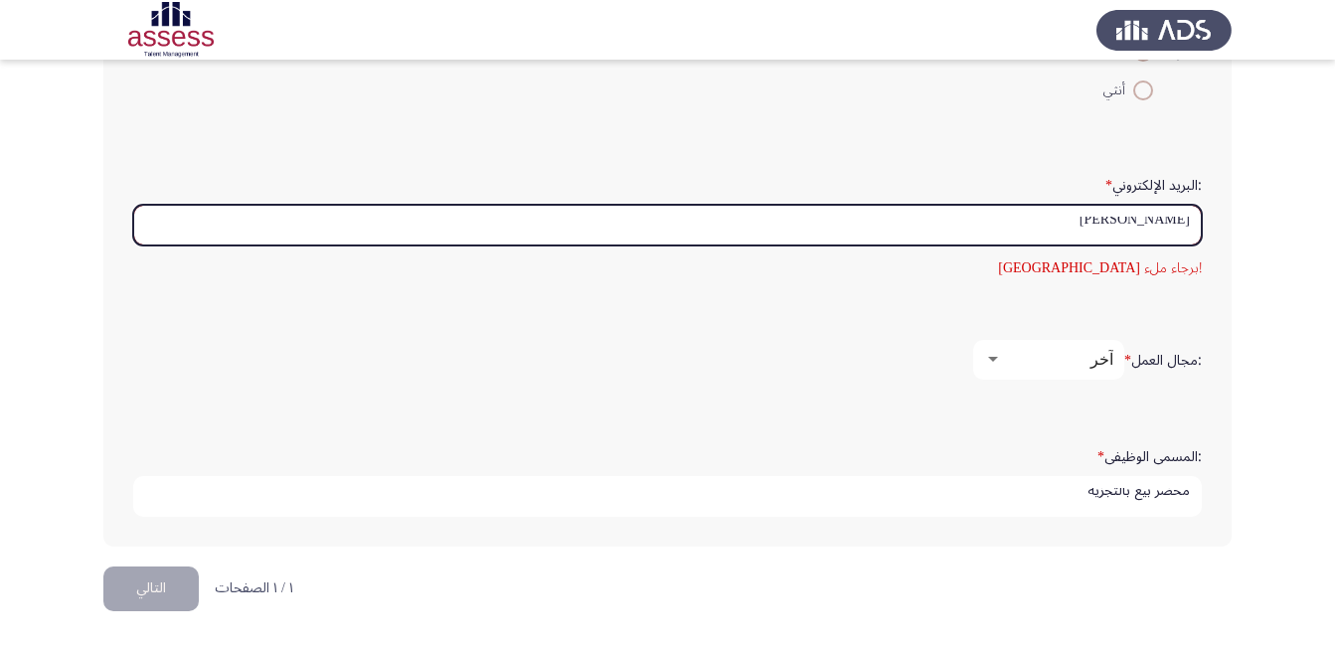
click at [992, 229] on input "abdullah fathy" at bounding box center [667, 225] width 1068 height 41
type input "a"
type input "ش"
type input "b"
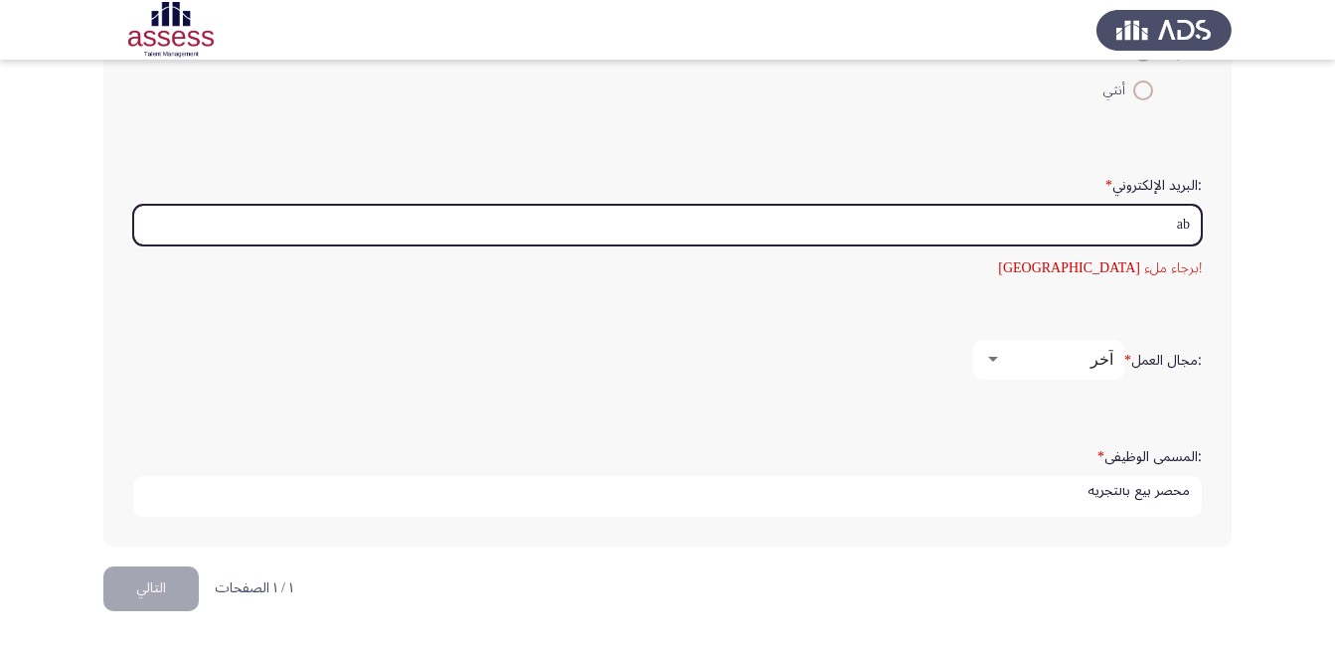
type input "a"
click at [1048, 231] on input ":البريد الإلكتروني *" at bounding box center [667, 225] width 1068 height 41
type input "a"
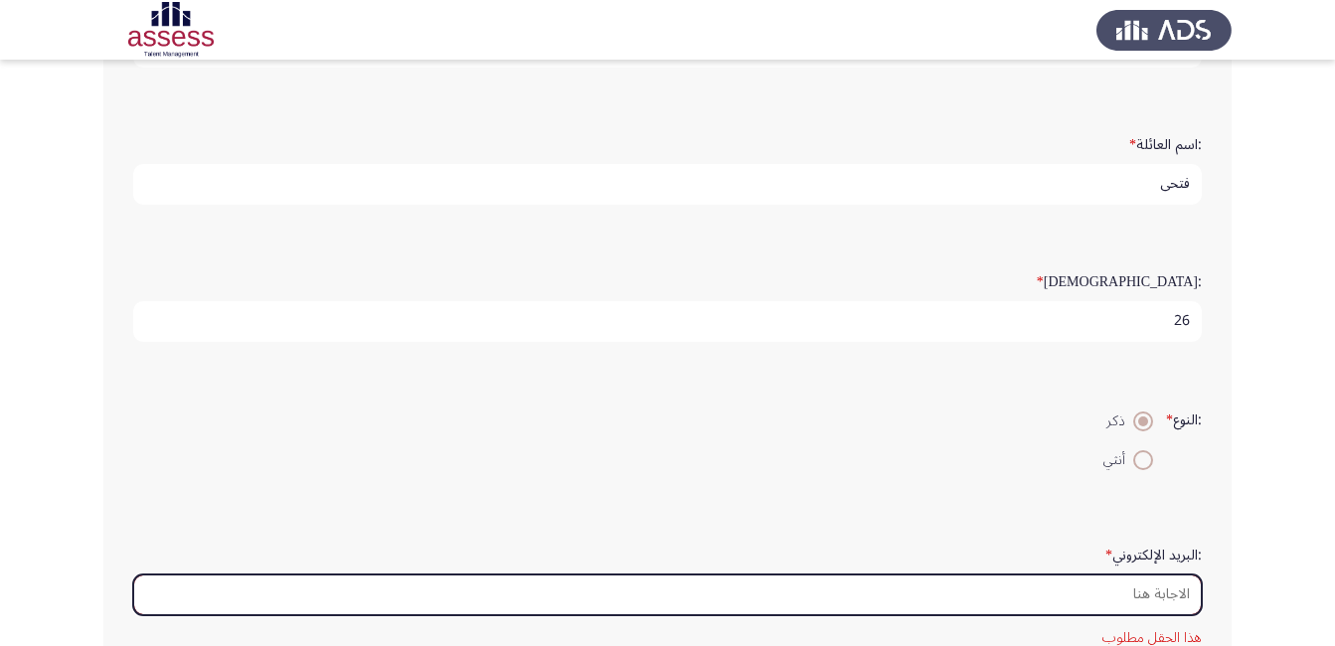
scroll to position [497, 0]
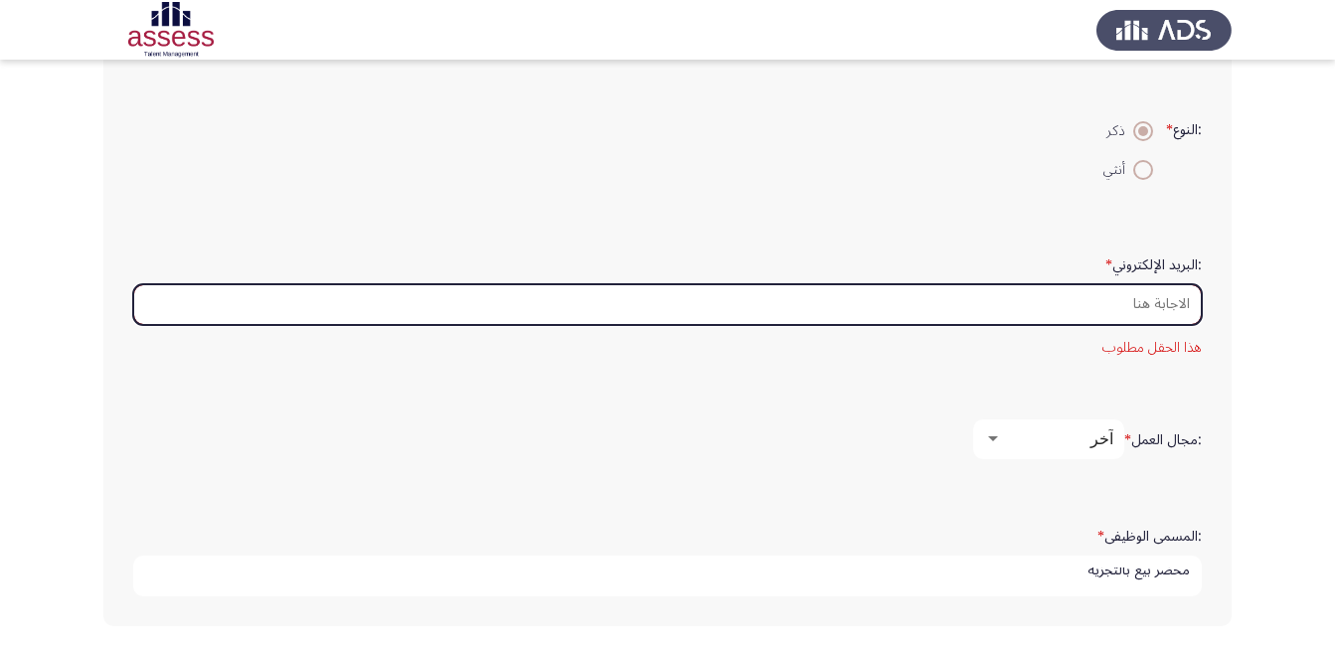
click at [1034, 299] on input ":البريد الإلكتروني *" at bounding box center [667, 304] width 1068 height 41
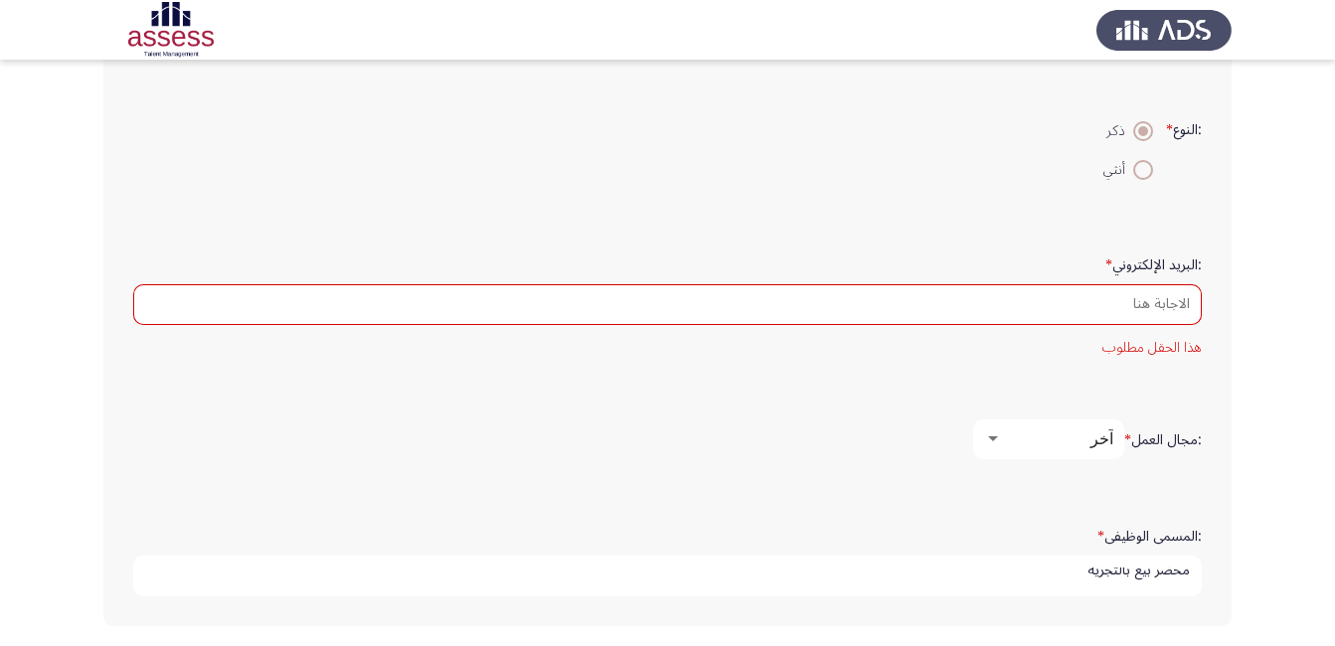
click at [1158, 336] on mat-error "هذا الحقل مطلوب" at bounding box center [667, 347] width 1068 height 25
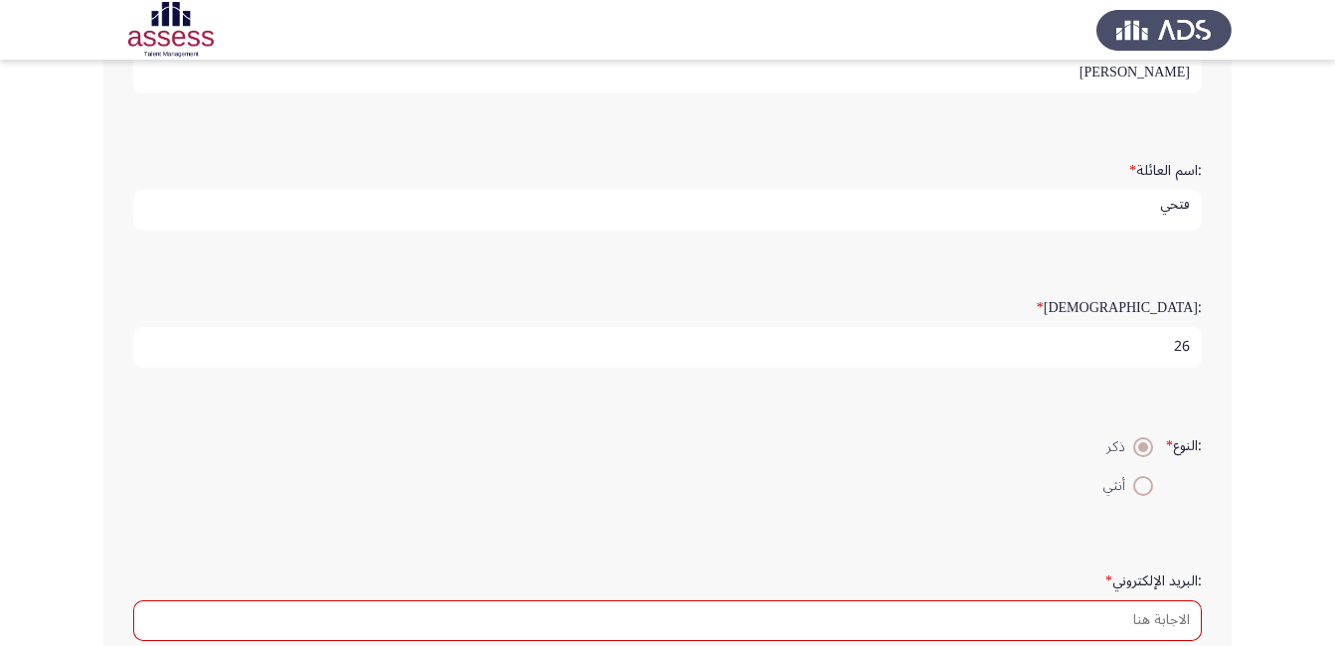
scroll to position [179, 0]
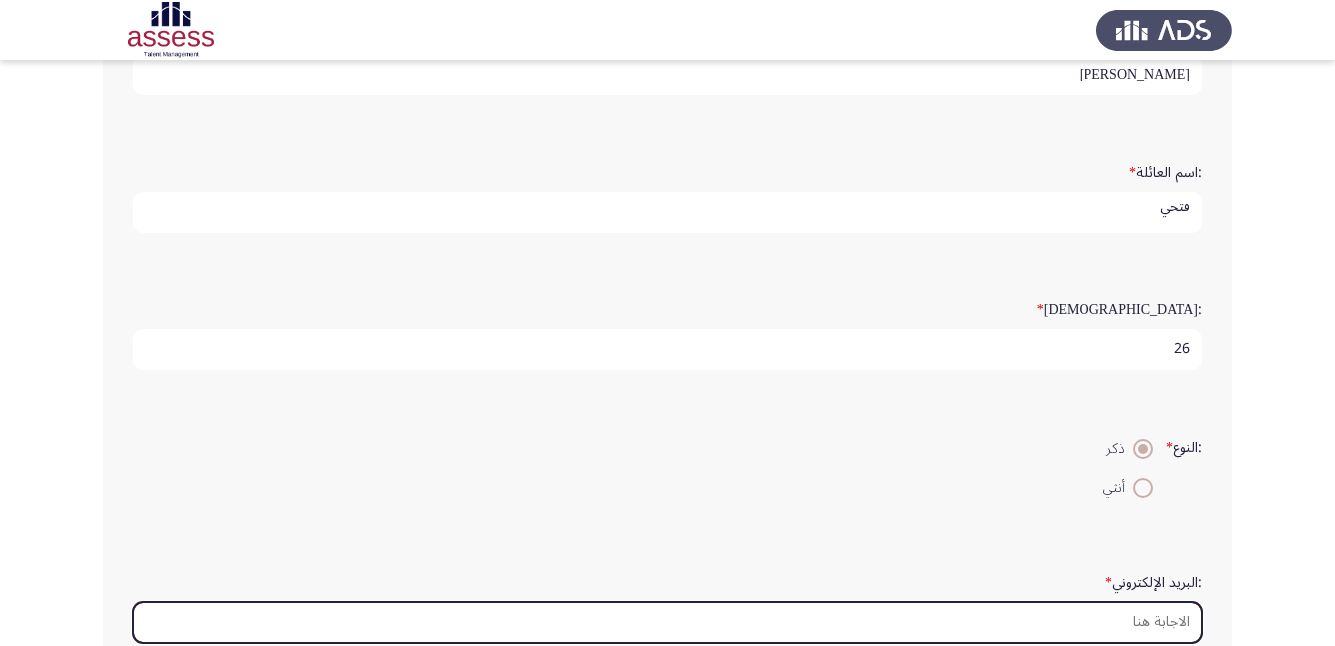
click at [989, 628] on input ":البريد الإلكتروني *" at bounding box center [667, 622] width 1068 height 41
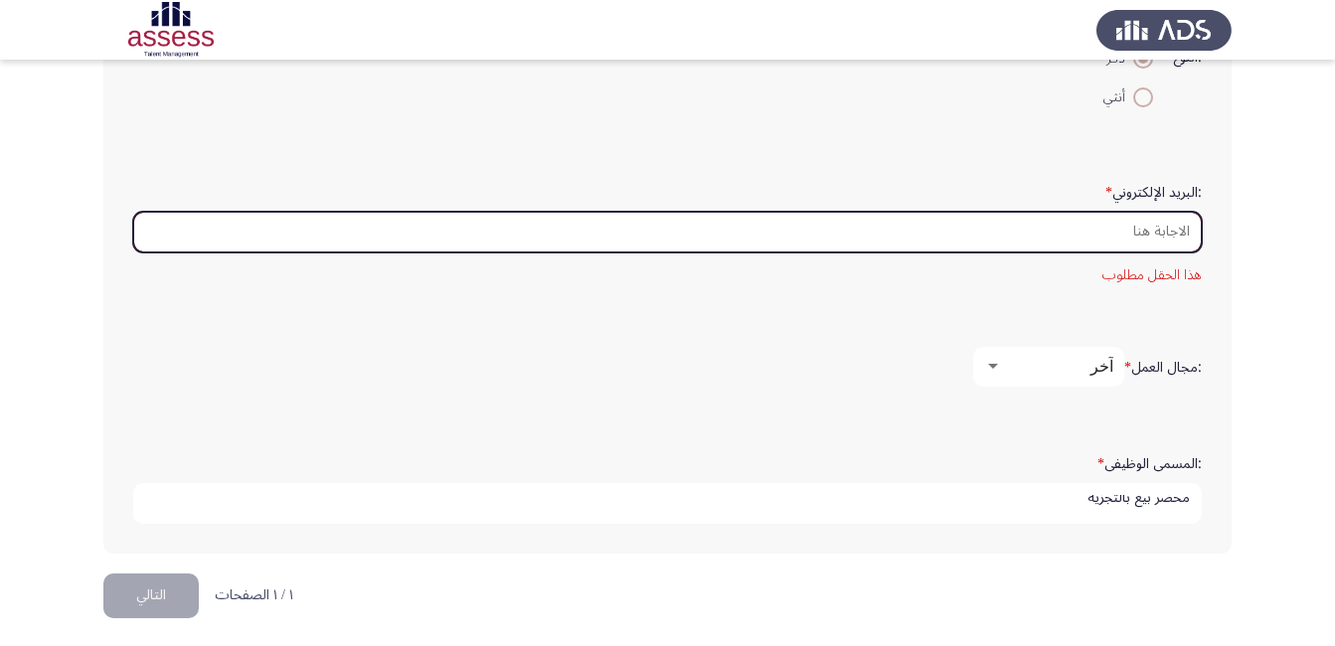
scroll to position [576, 0]
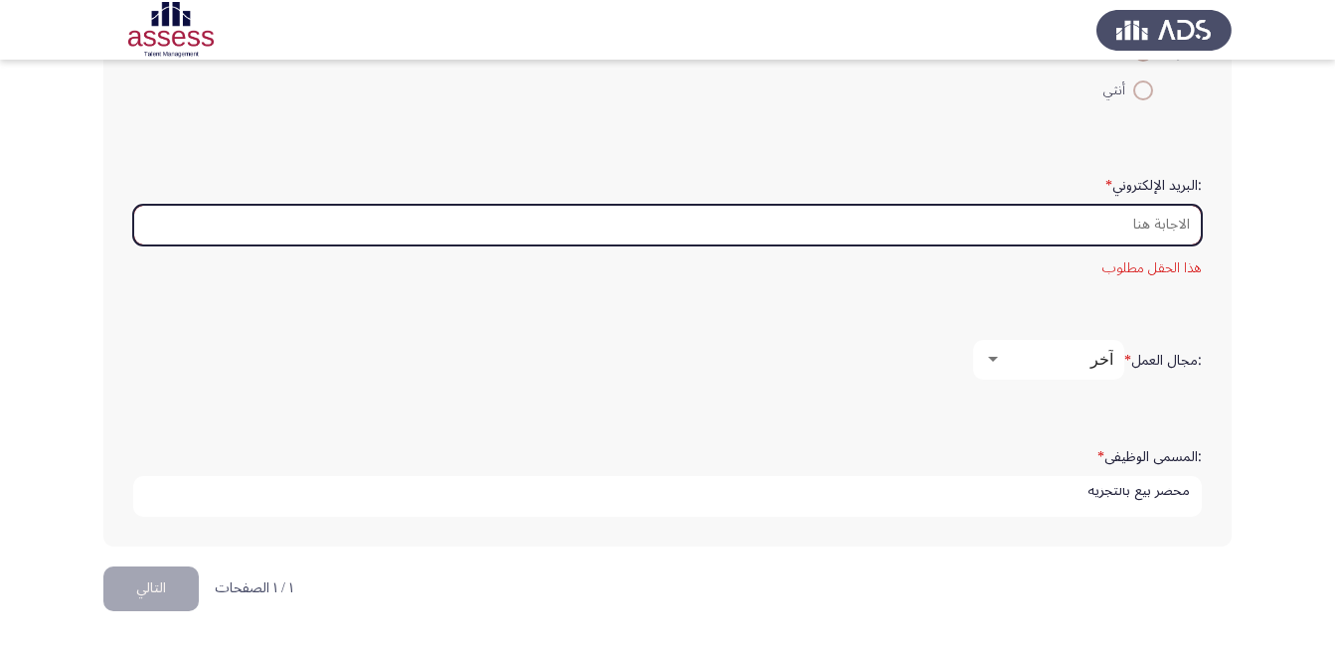
click at [1066, 220] on input ":البريد الإلكتروني *" at bounding box center [667, 225] width 1068 height 41
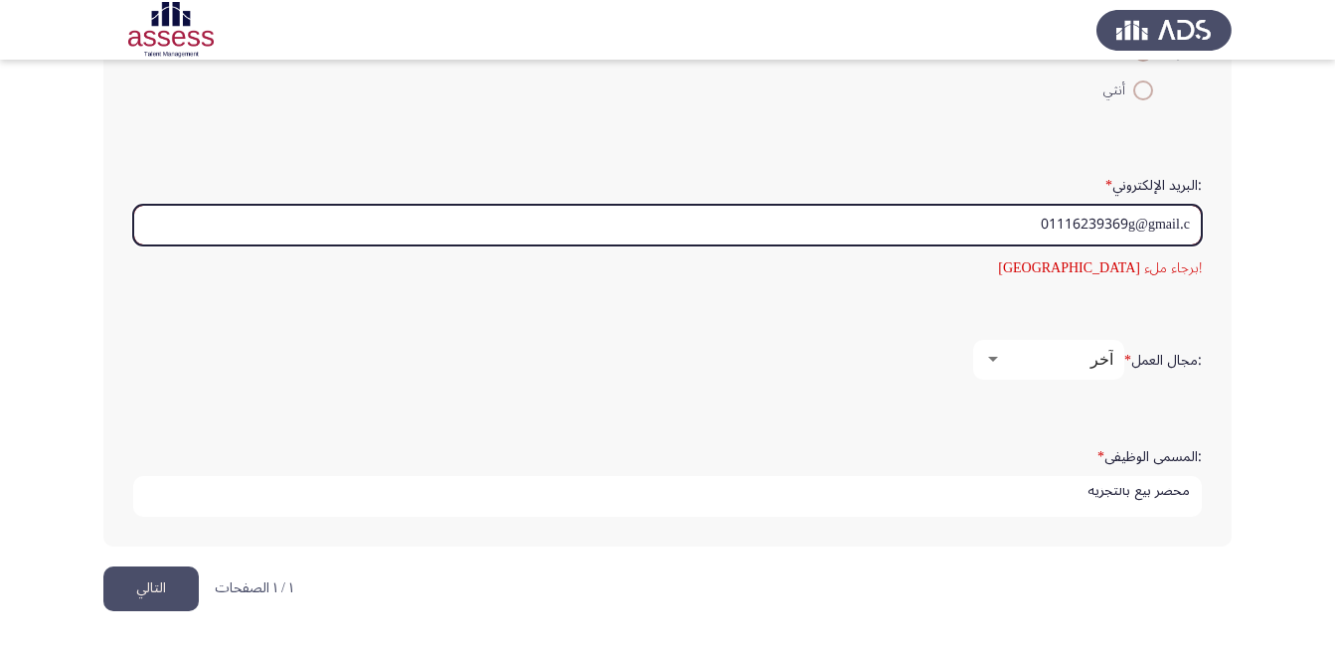
scroll to position [542, 0]
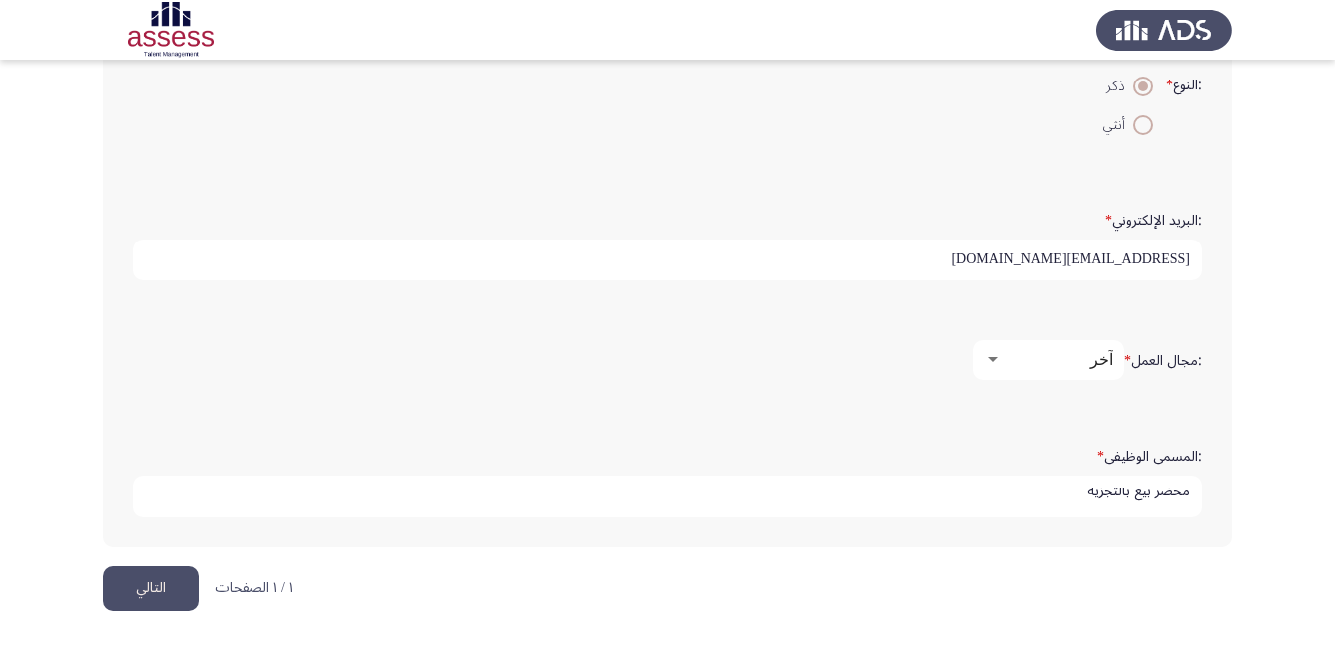
type input "[EMAIL_ADDRESS][DOMAIN_NAME]"
click at [160, 586] on button "التالي" at bounding box center [150, 588] width 95 height 45
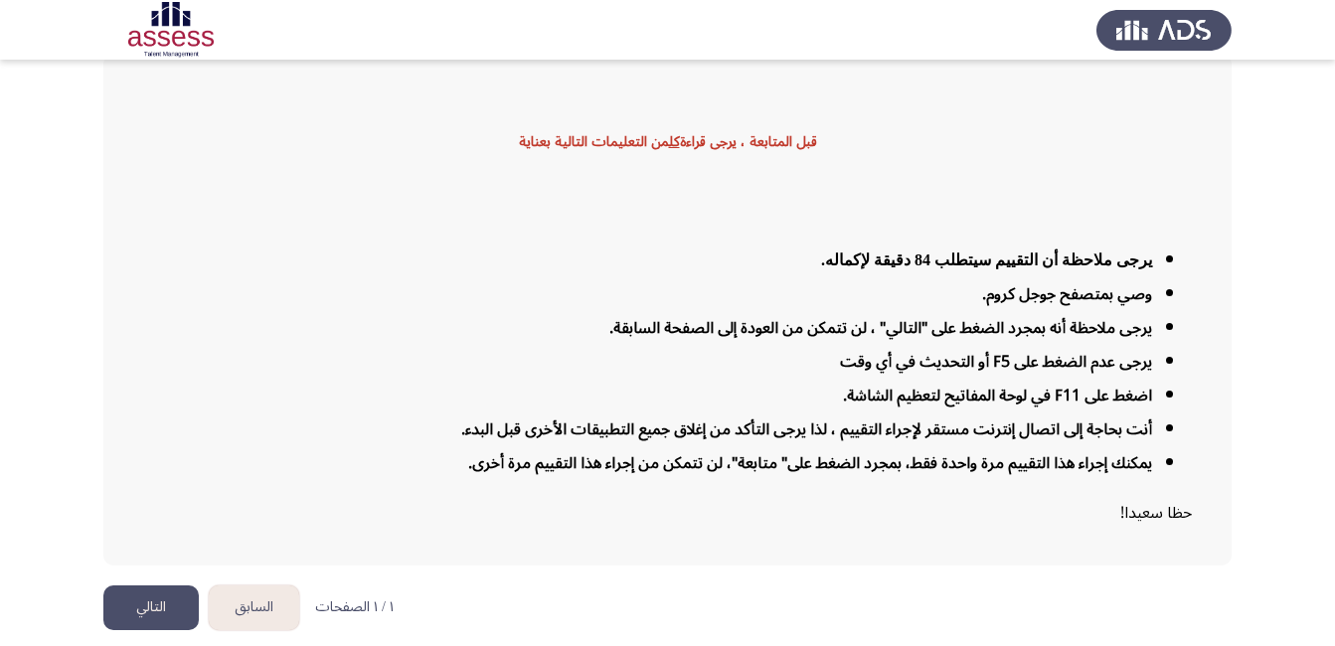
scroll to position [117, 0]
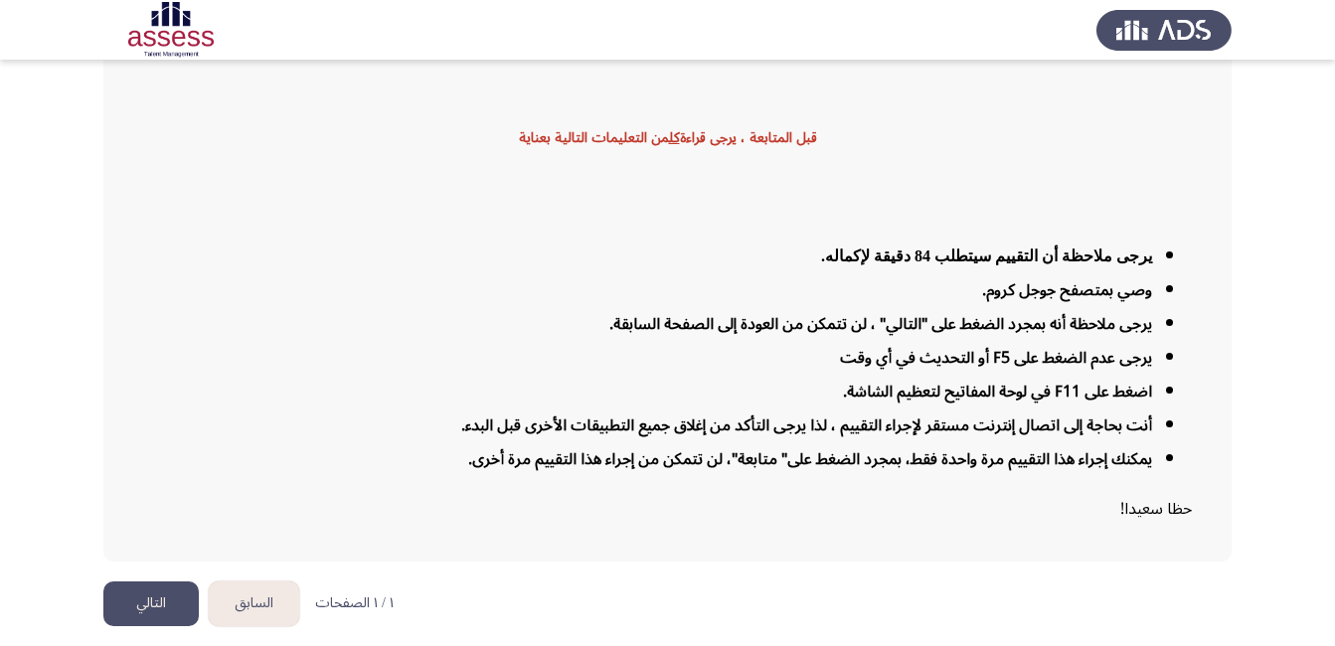
click at [141, 597] on button "التالي" at bounding box center [150, 603] width 95 height 45
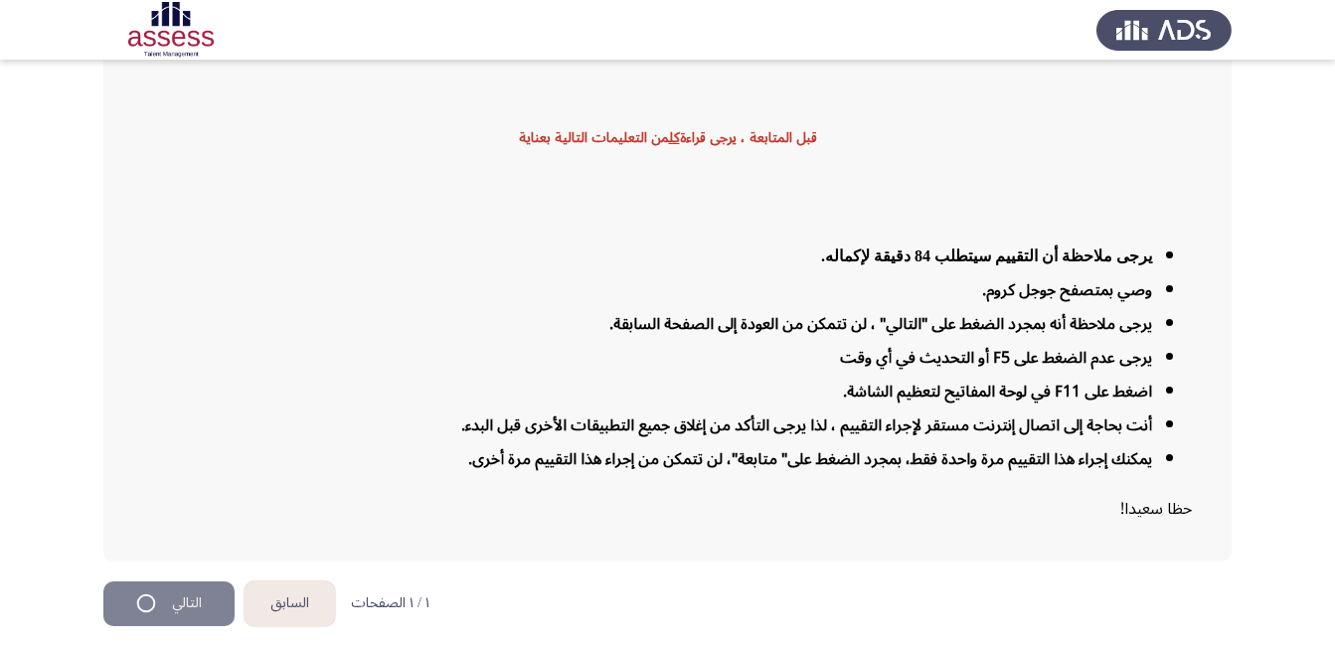
scroll to position [0, 0]
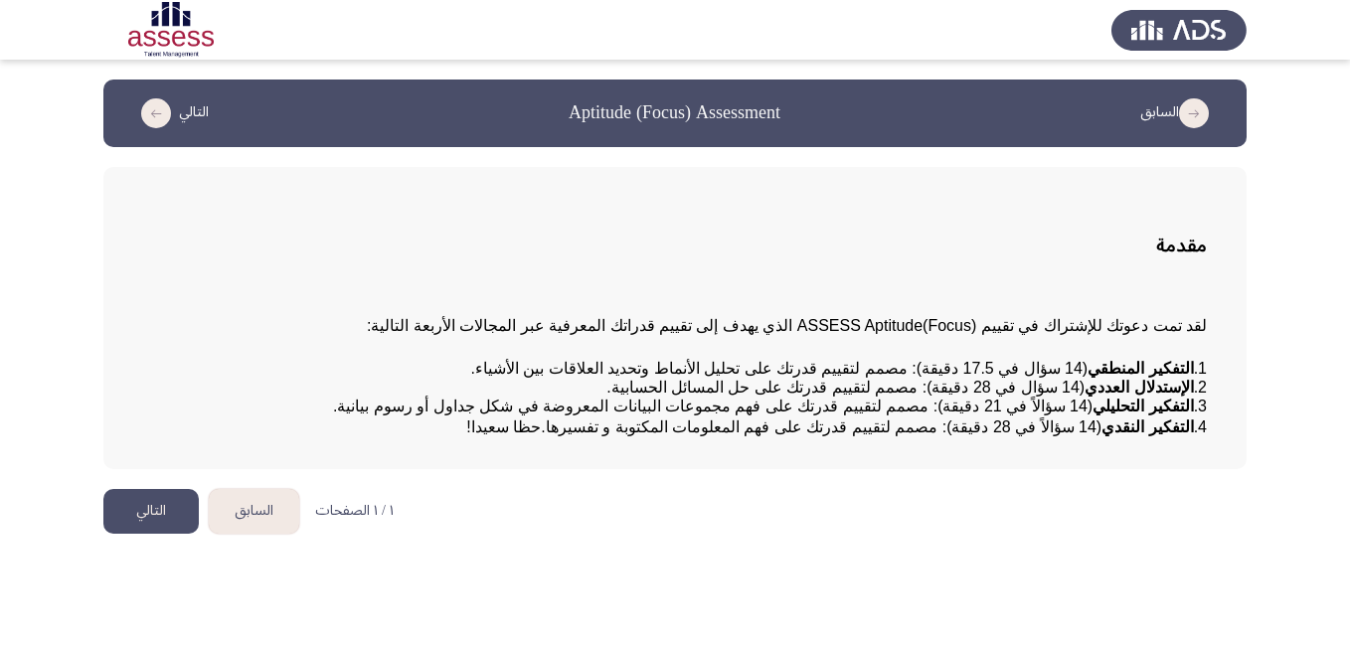
click at [151, 534] on button "التالي" at bounding box center [150, 511] width 95 height 45
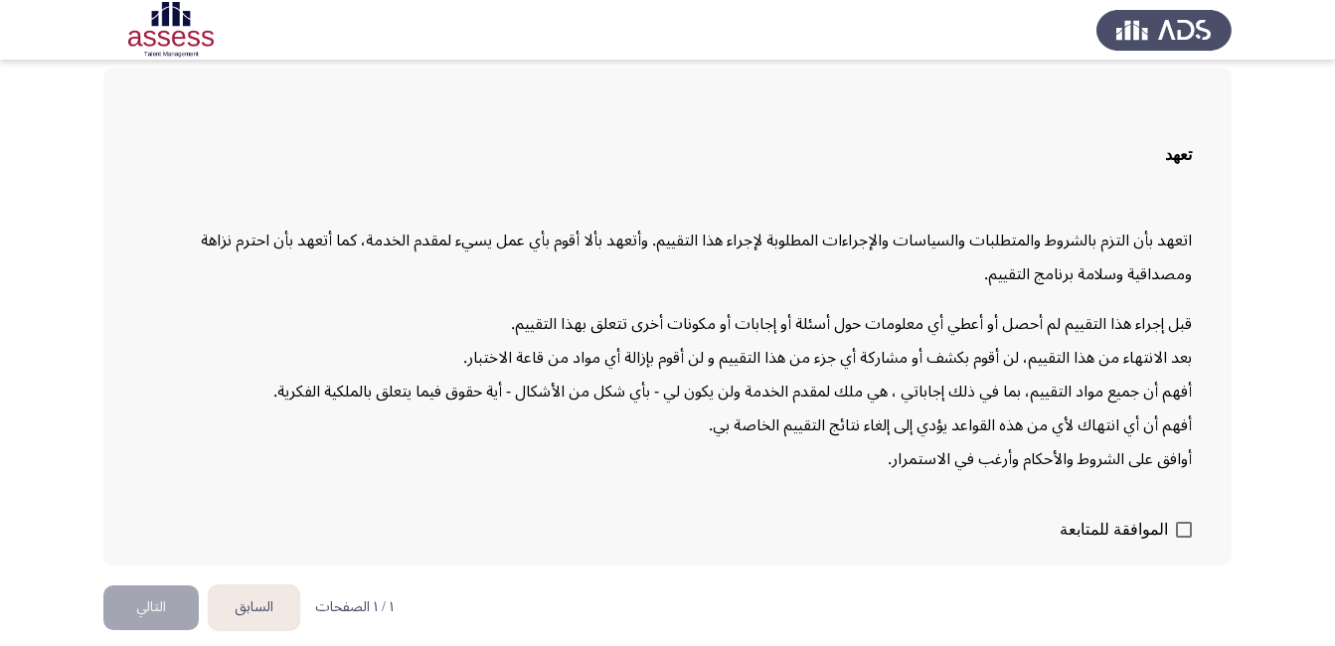
scroll to position [103, 0]
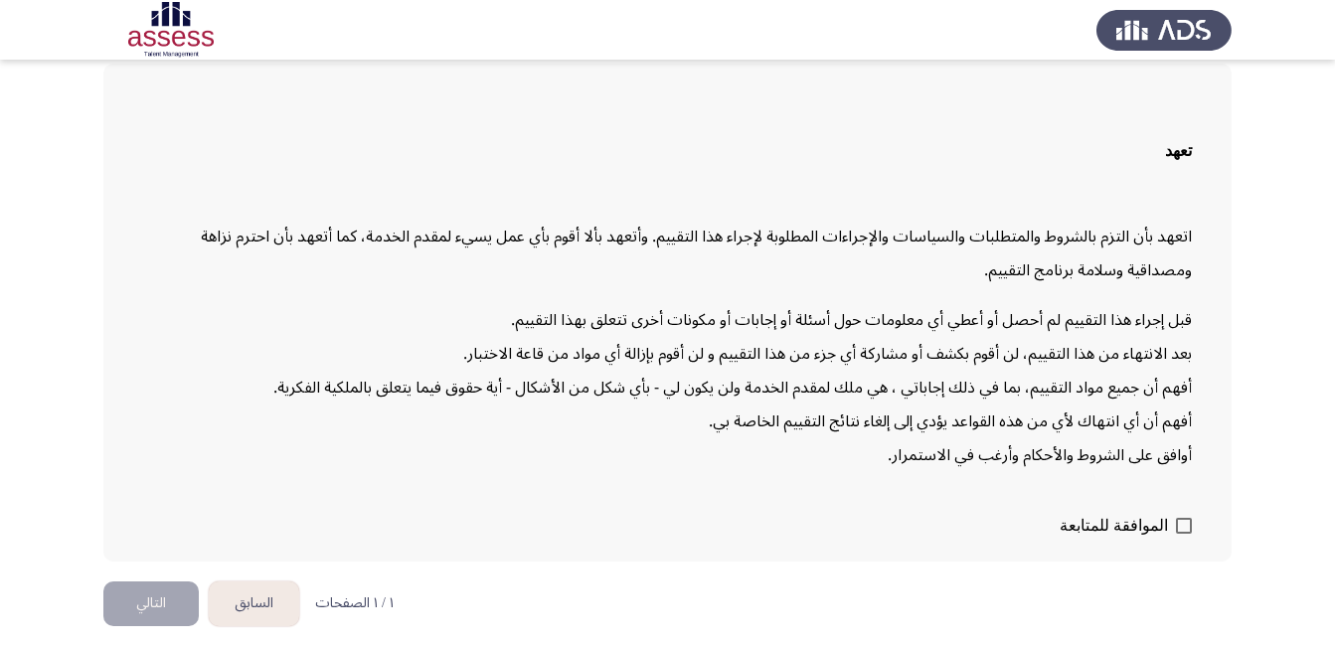
click at [1178, 523] on span at bounding box center [1184, 526] width 16 height 16
click at [1183, 534] on input "الموافقة للمتابعة" at bounding box center [1183, 534] width 1 height 1
checkbox input "true"
click at [141, 583] on button "التالي" at bounding box center [150, 603] width 95 height 45
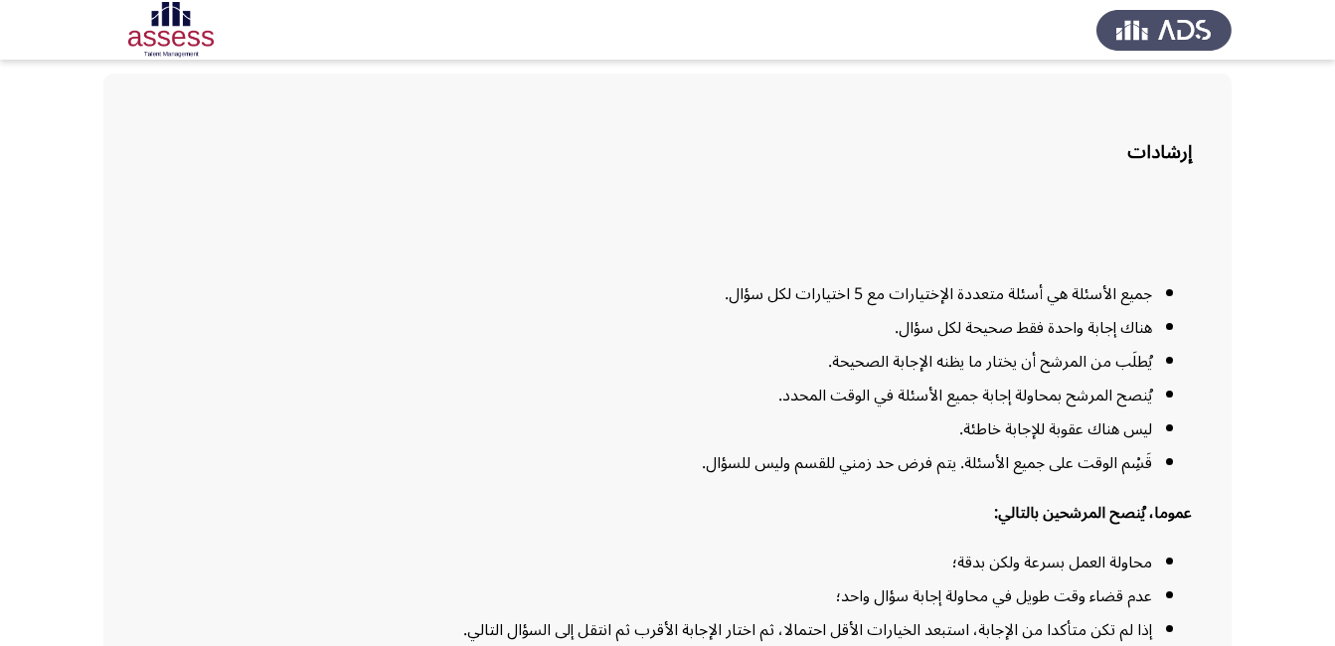
scroll to position [215, 0]
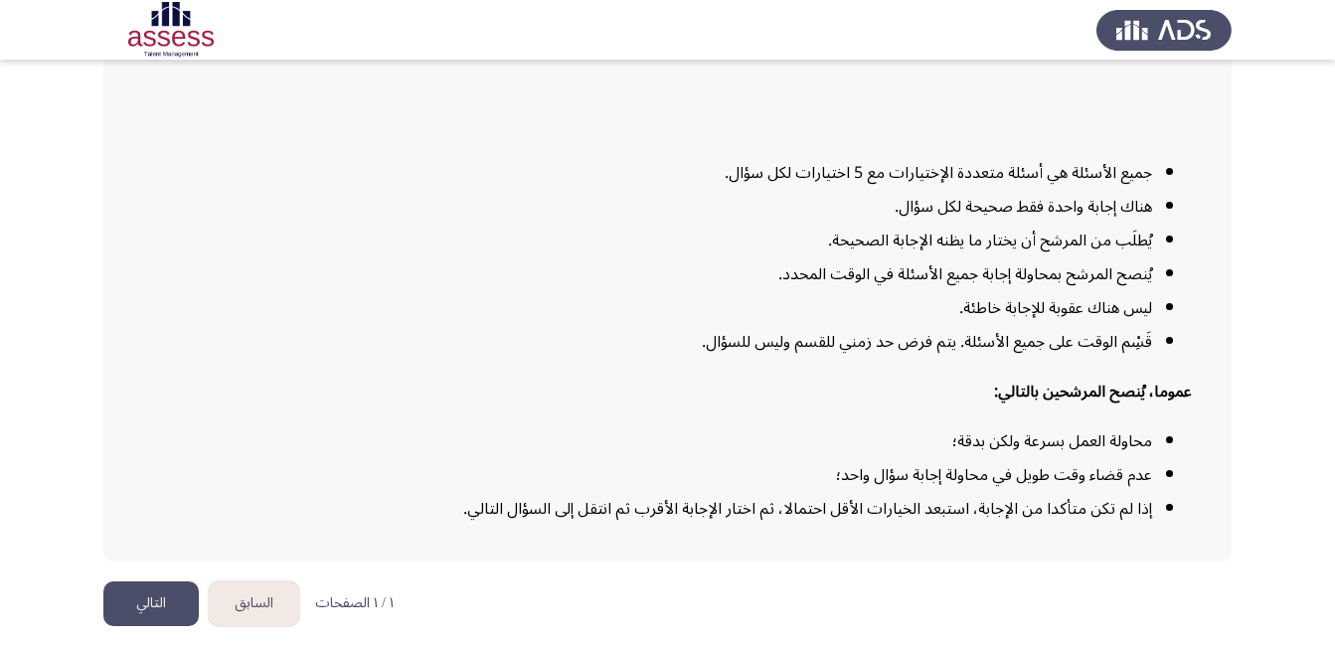
click at [156, 601] on button "التالي" at bounding box center [150, 603] width 95 height 45
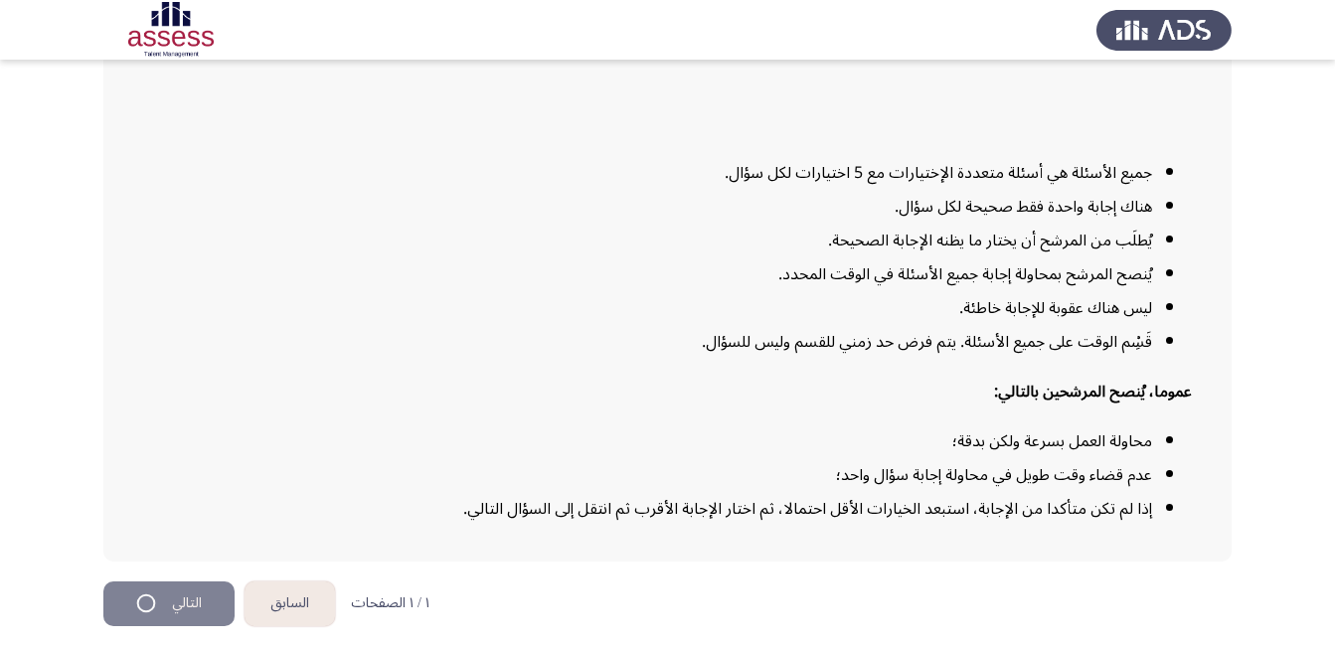
scroll to position [0, 0]
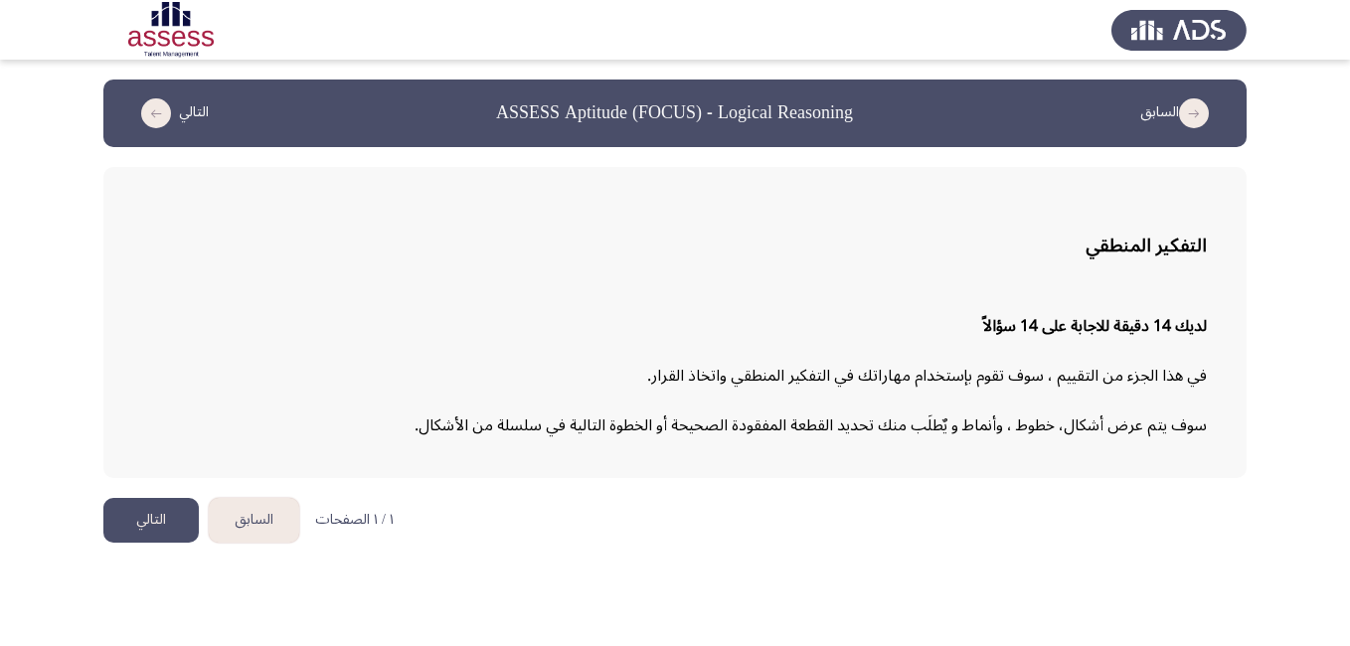
click at [171, 510] on button "التالي" at bounding box center [150, 520] width 95 height 45
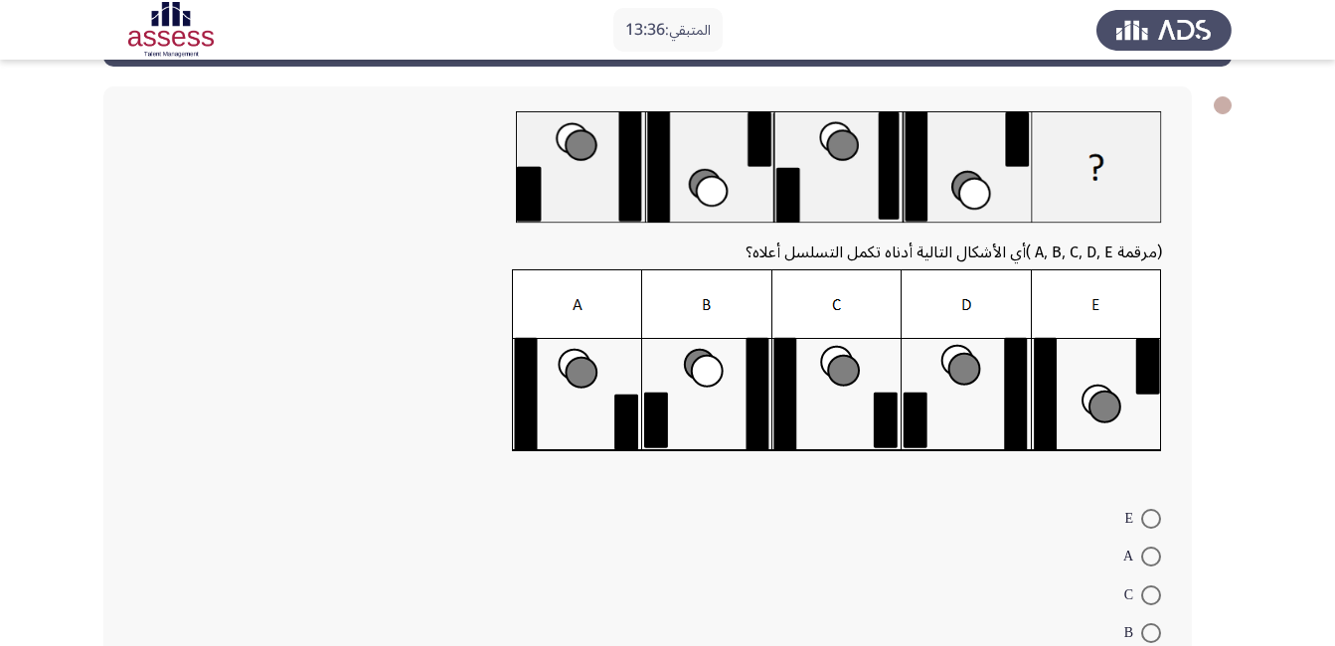
scroll to position [199, 0]
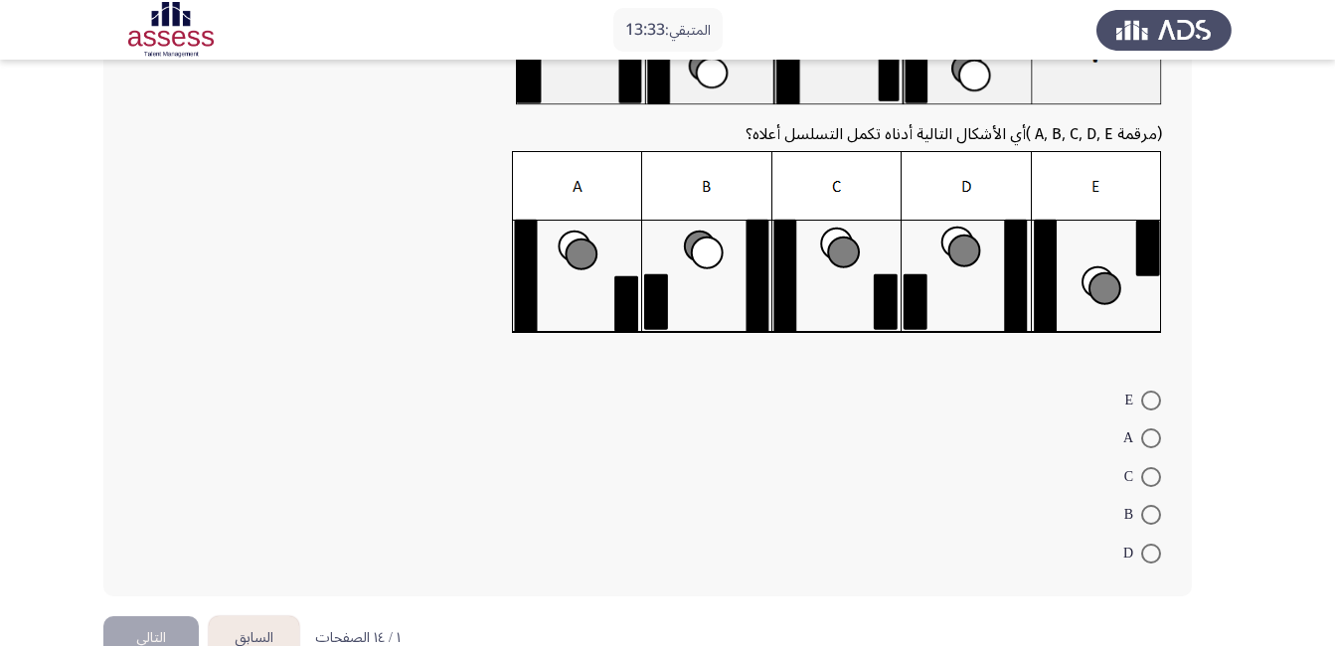
click at [1149, 548] on span at bounding box center [1151, 554] width 20 height 20
click at [1149, 548] on input "D" at bounding box center [1151, 554] width 20 height 20
radio input "true"
click at [147, 632] on button "التالي" at bounding box center [150, 635] width 95 height 45
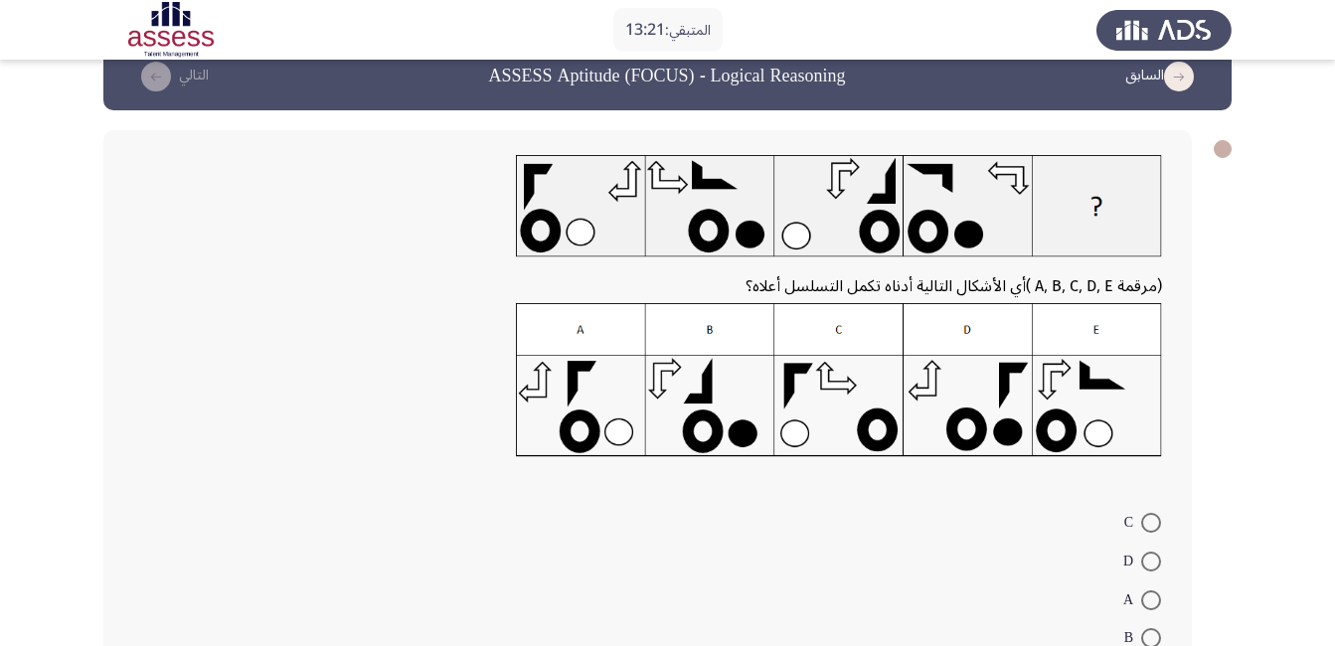
scroll to position [0, 0]
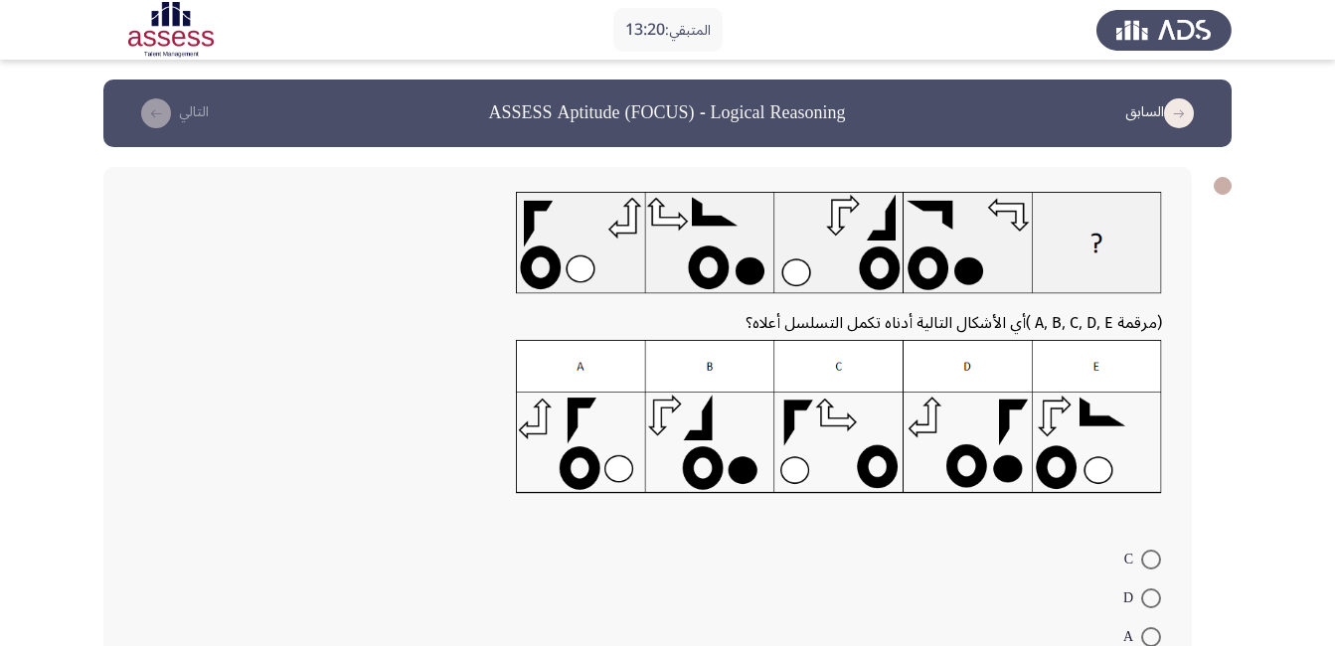
click at [1000, 445] on img at bounding box center [839, 417] width 646 height 154
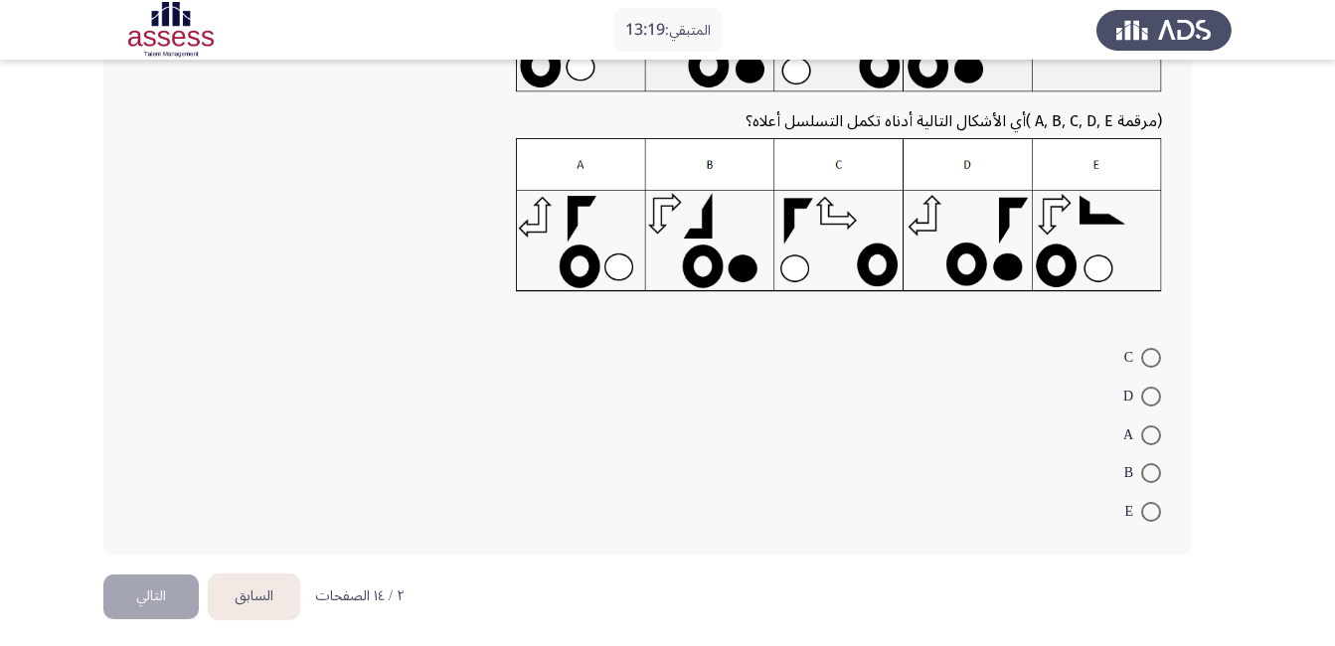
scroll to position [210, 0]
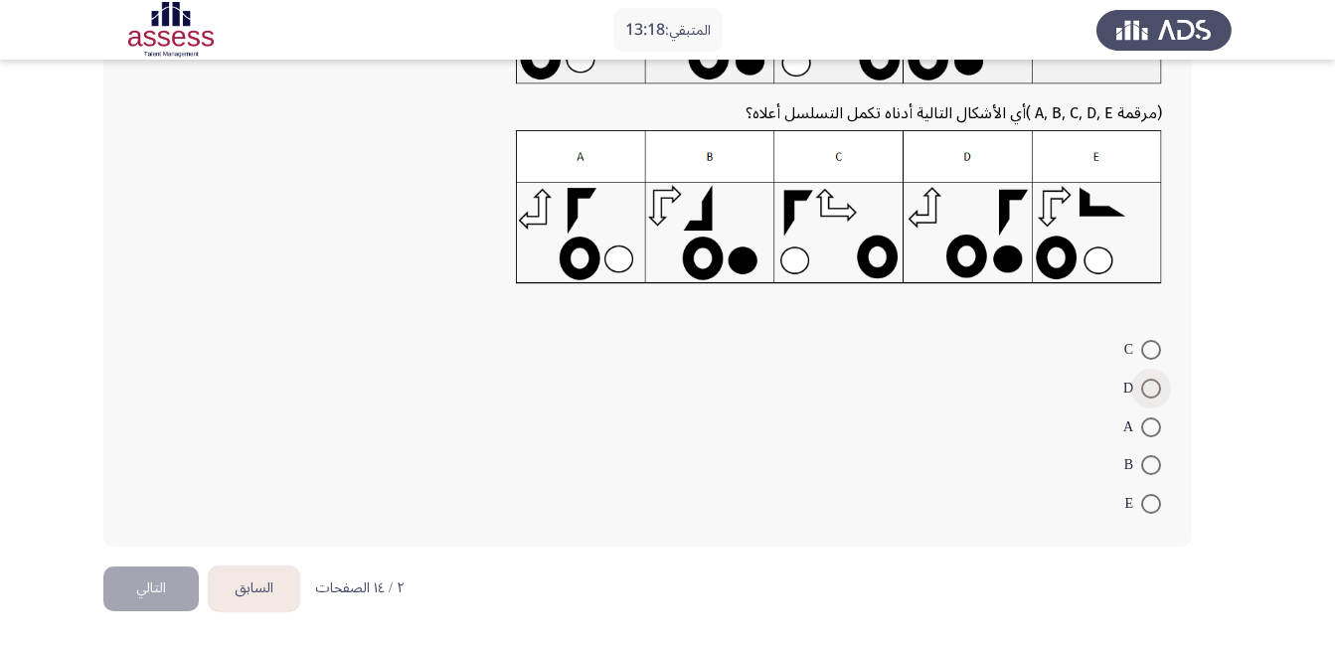
click at [1152, 387] on span at bounding box center [1151, 389] width 20 height 20
click at [1152, 387] on input "D" at bounding box center [1151, 389] width 20 height 20
radio input "true"
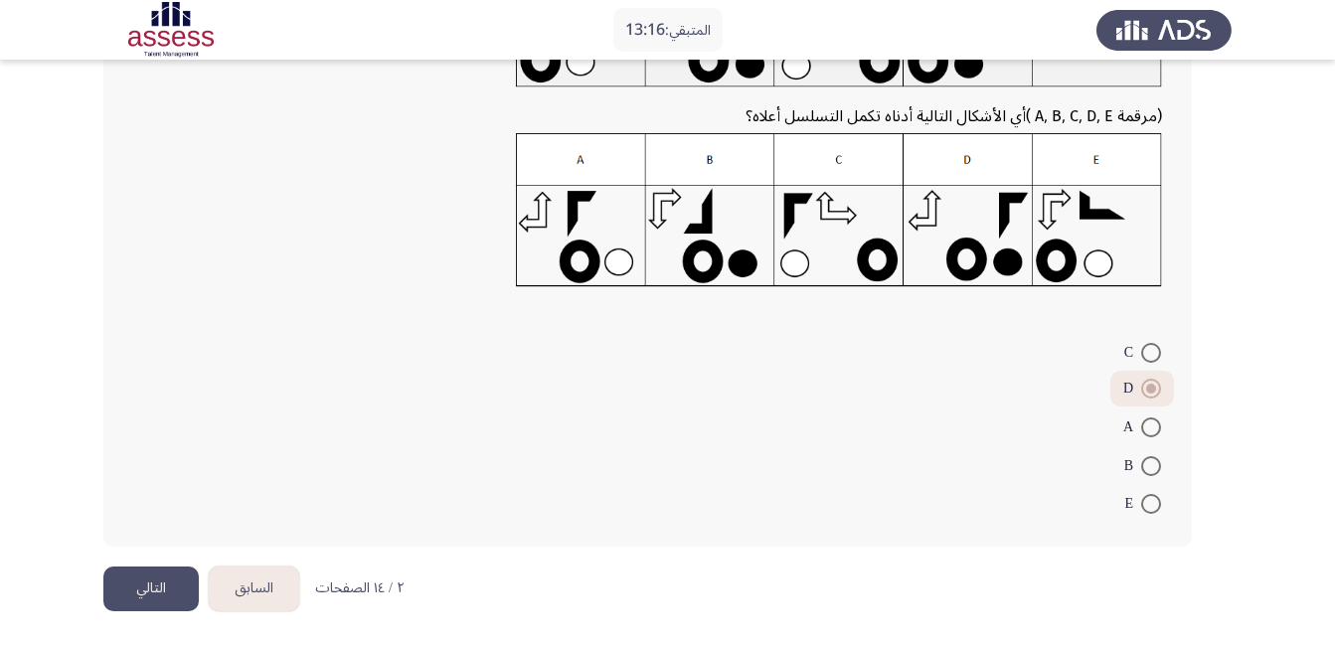
click at [168, 581] on button "التالي" at bounding box center [150, 588] width 95 height 45
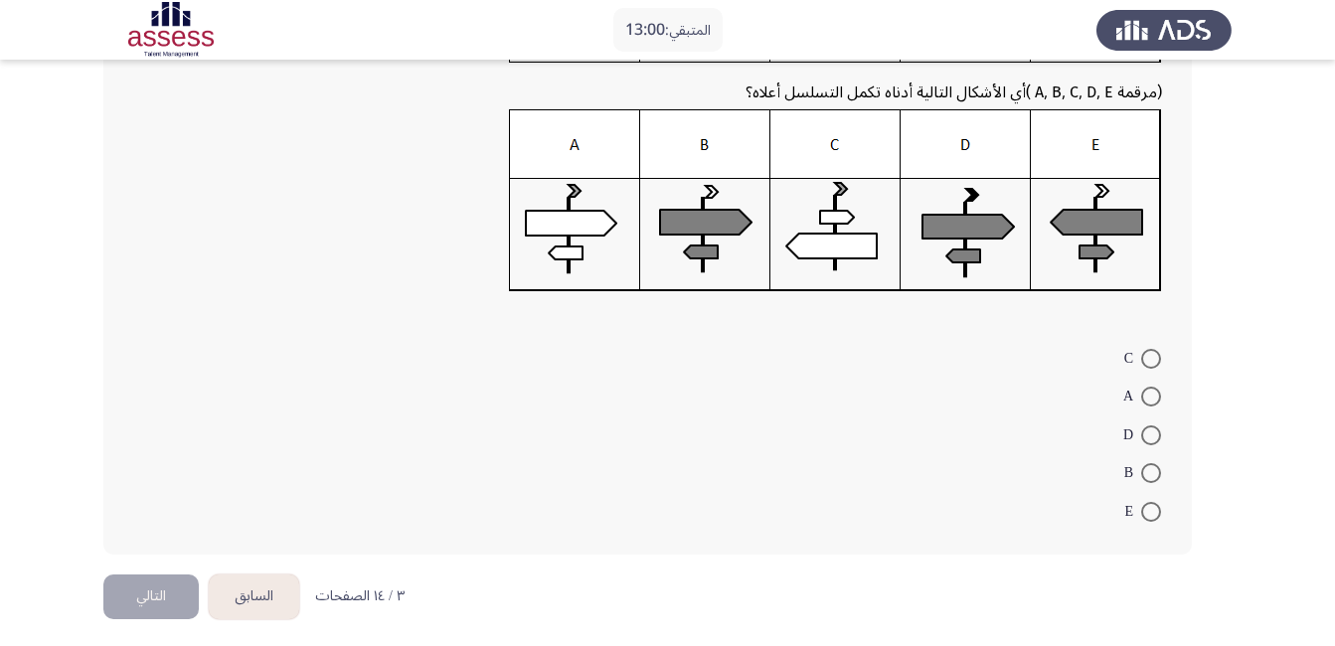
scroll to position [250, 0]
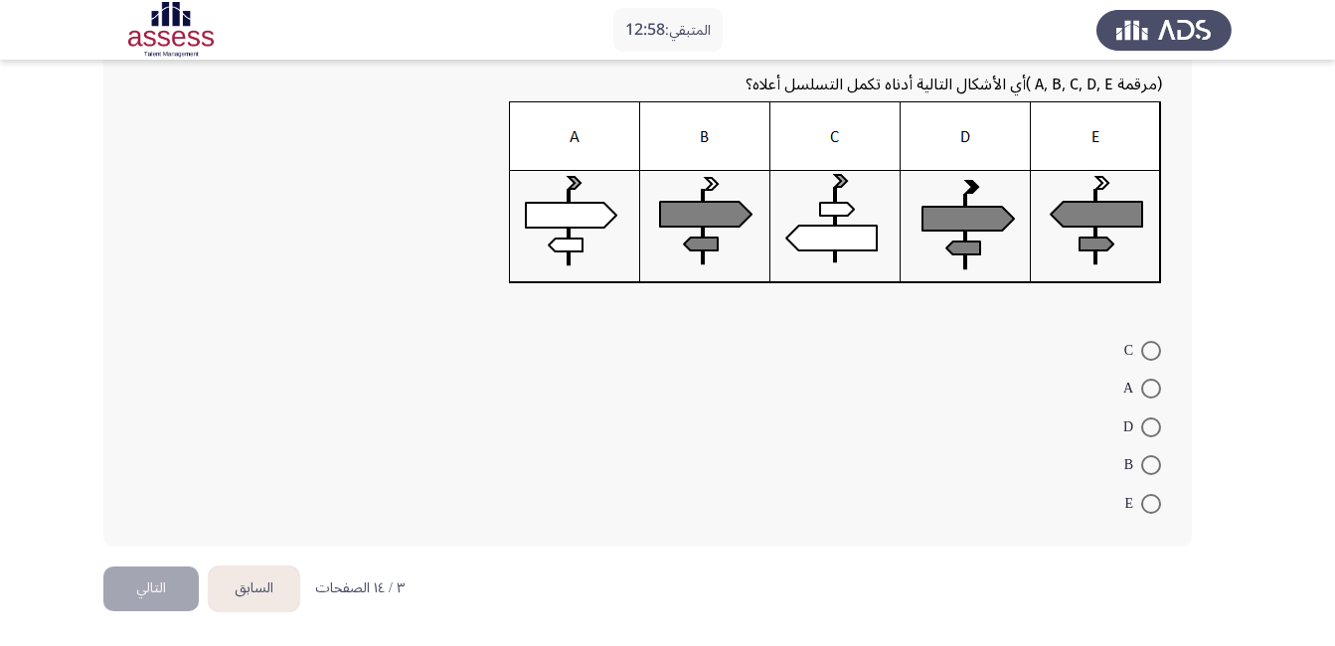
click at [1152, 471] on span at bounding box center [1151, 465] width 20 height 20
click at [1152, 471] on input "B" at bounding box center [1151, 465] width 20 height 20
radio input "true"
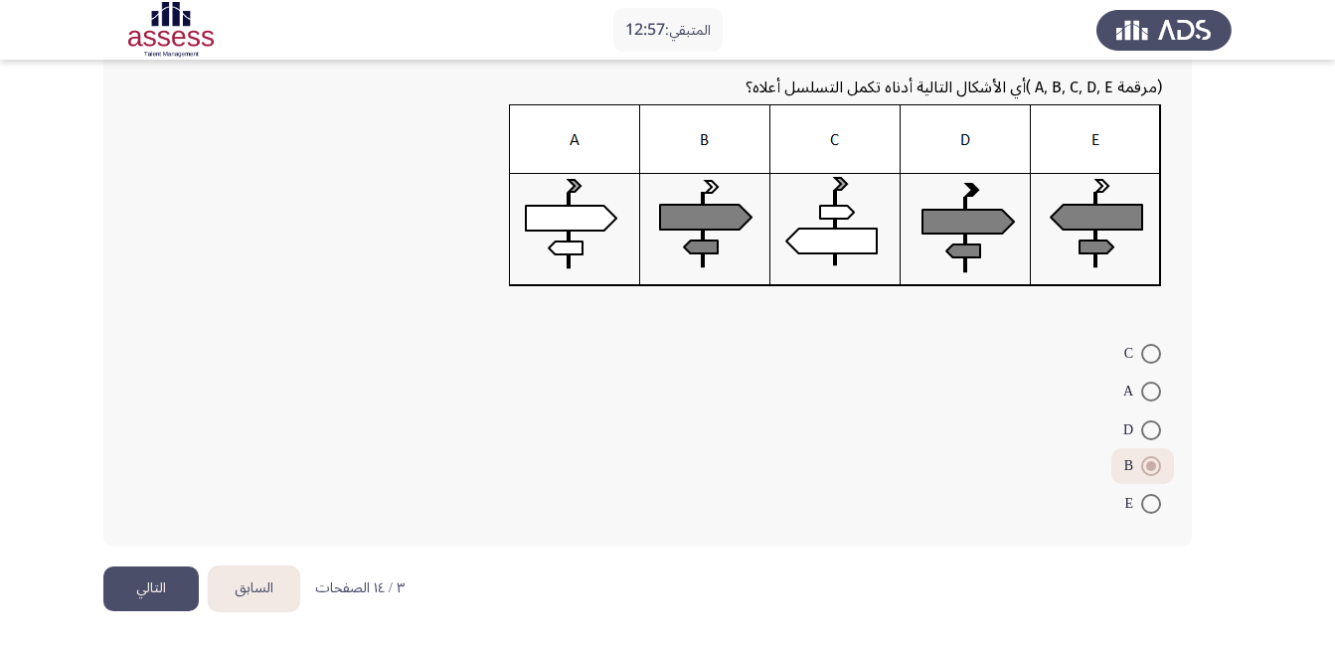
click at [152, 596] on button "التالي" at bounding box center [150, 588] width 95 height 45
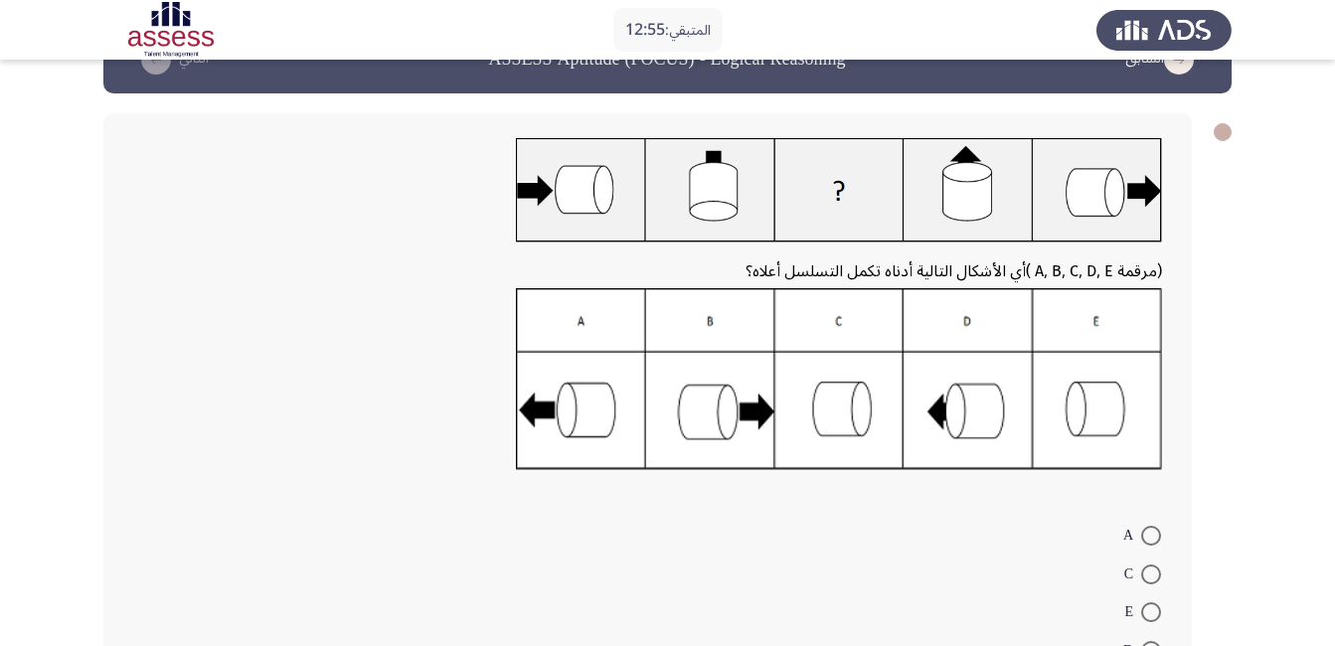
scroll to position [99, 0]
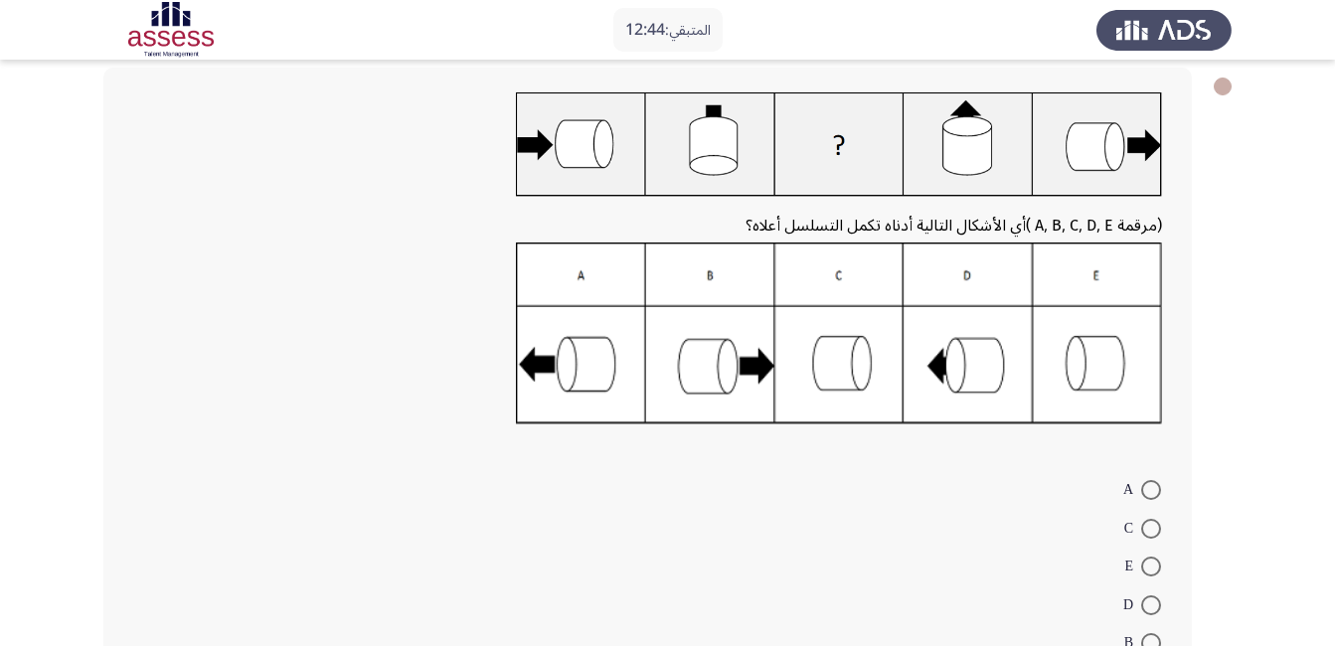
click at [1148, 491] on span at bounding box center [1151, 490] width 20 height 20
click at [1148, 491] on input "A" at bounding box center [1151, 490] width 20 height 20
radio input "true"
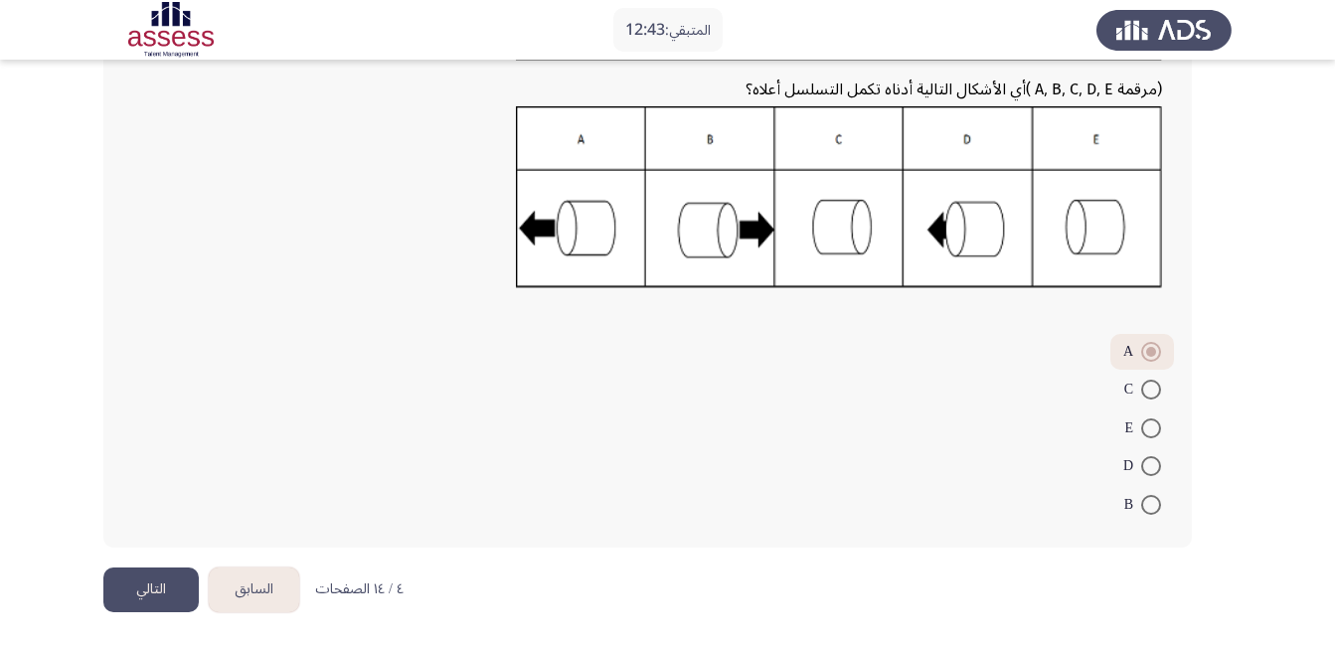
scroll to position [237, 0]
click at [175, 578] on button "التالي" at bounding box center [150, 588] width 95 height 45
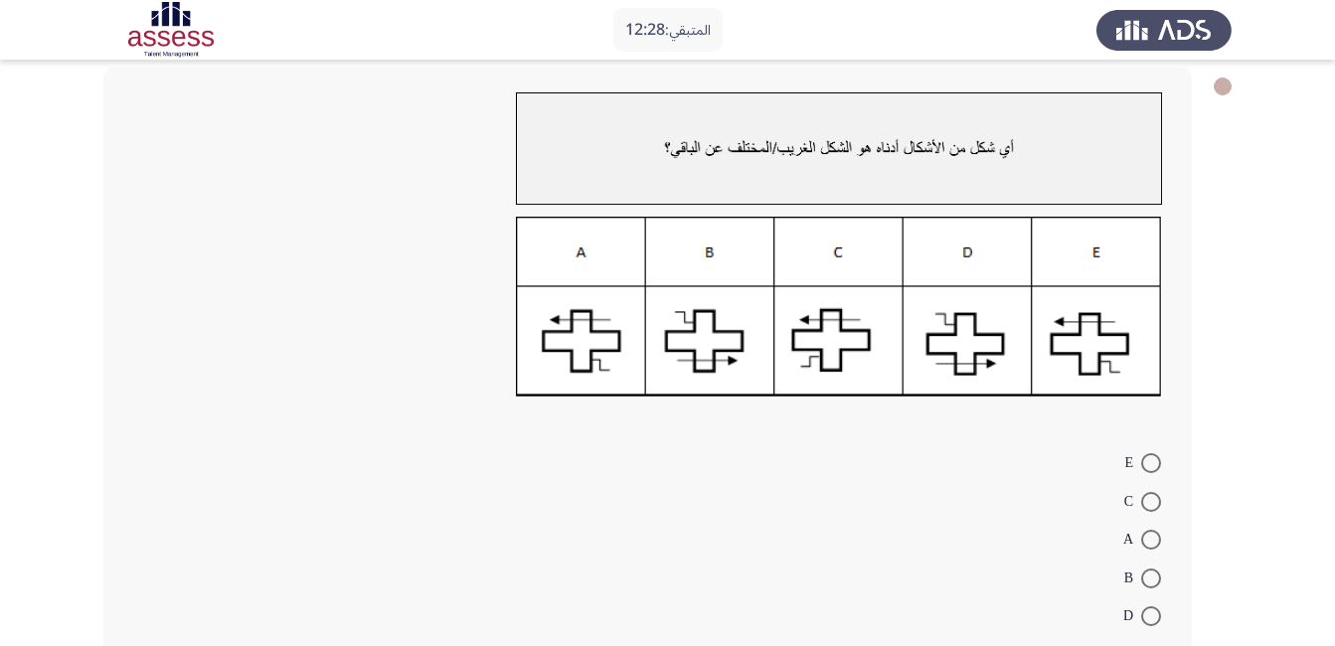
scroll to position [199, 0]
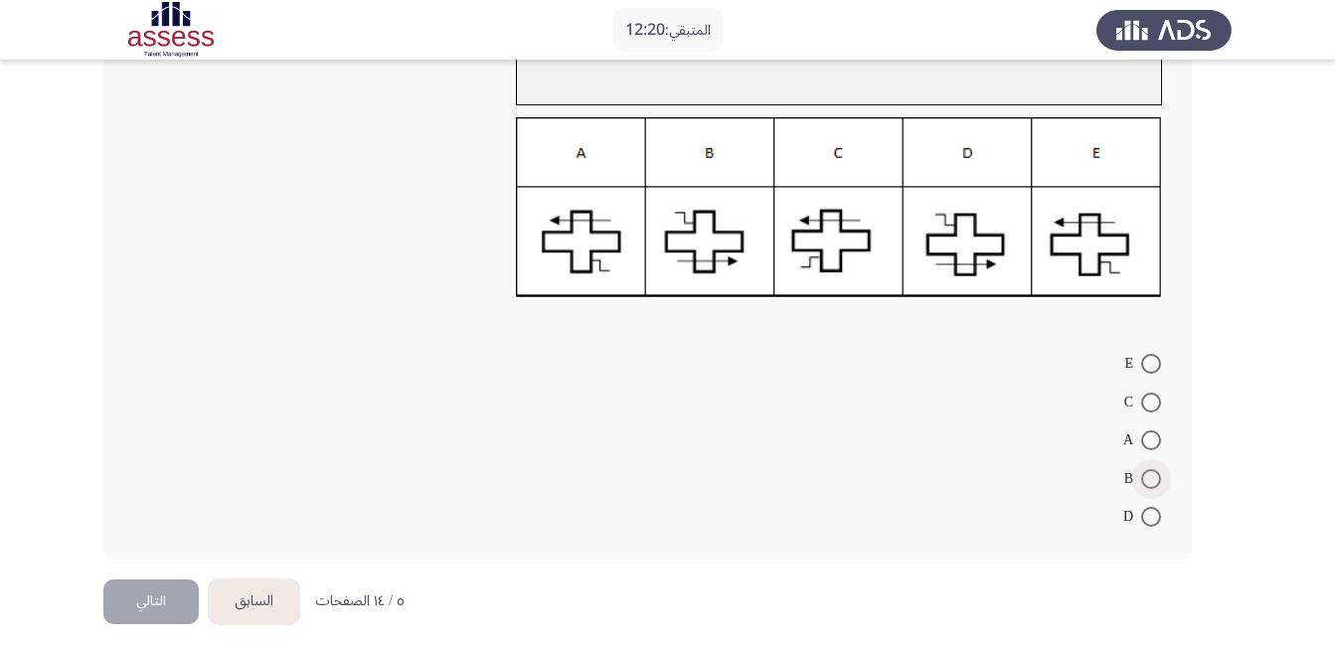
click at [1147, 476] on span at bounding box center [1151, 479] width 20 height 20
click at [1147, 476] on input "B" at bounding box center [1151, 479] width 20 height 20
radio input "true"
click at [149, 600] on button "التالي" at bounding box center [150, 599] width 95 height 45
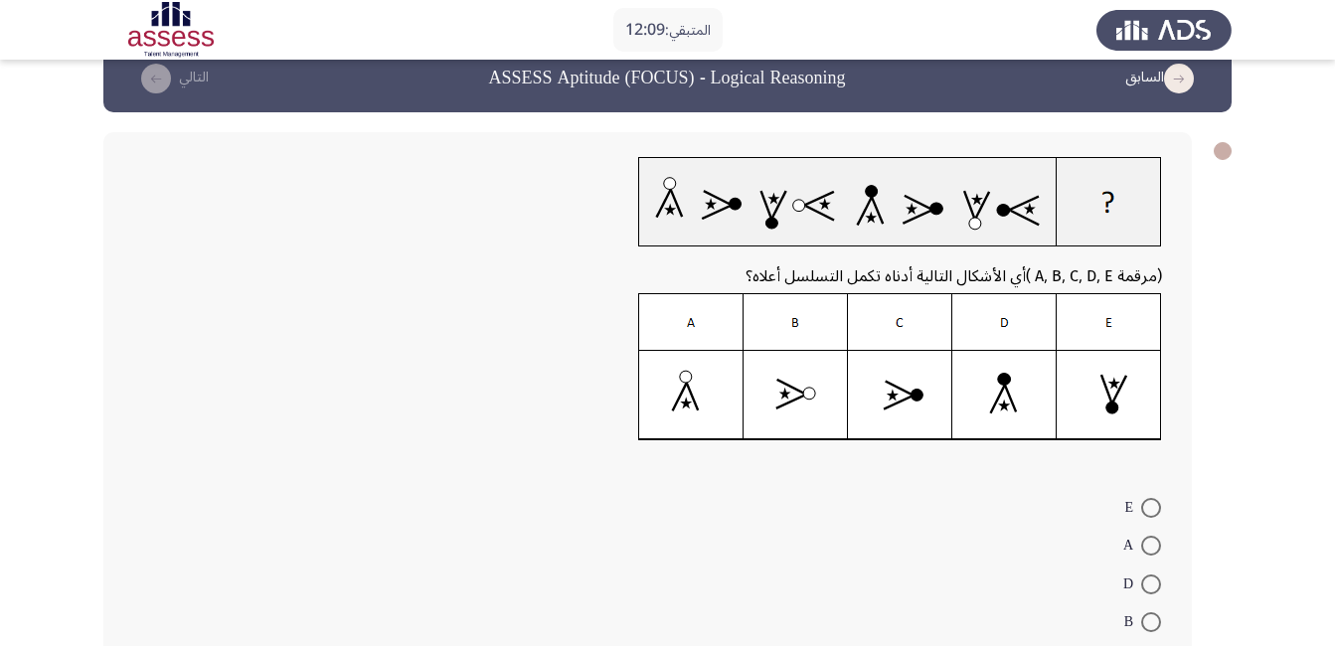
scroll to position [0, 0]
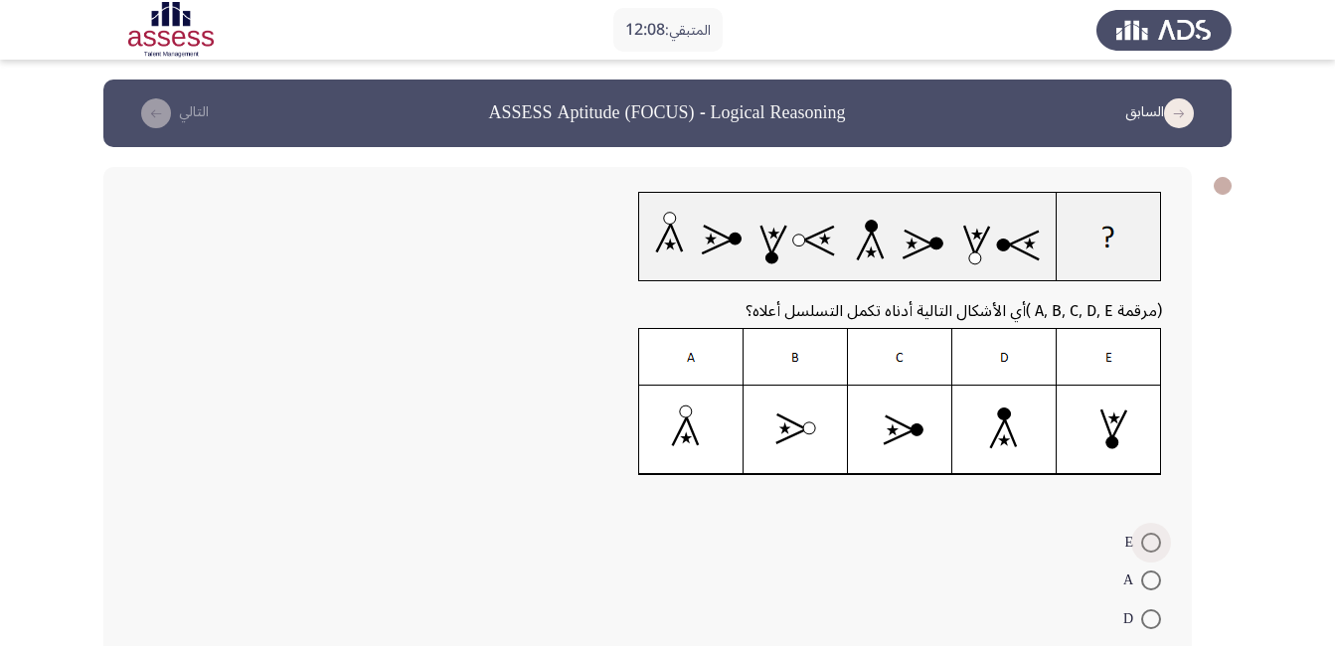
click at [1151, 545] on span at bounding box center [1151, 543] width 20 height 20
click at [1151, 545] on input "E" at bounding box center [1151, 543] width 20 height 20
radio input "true"
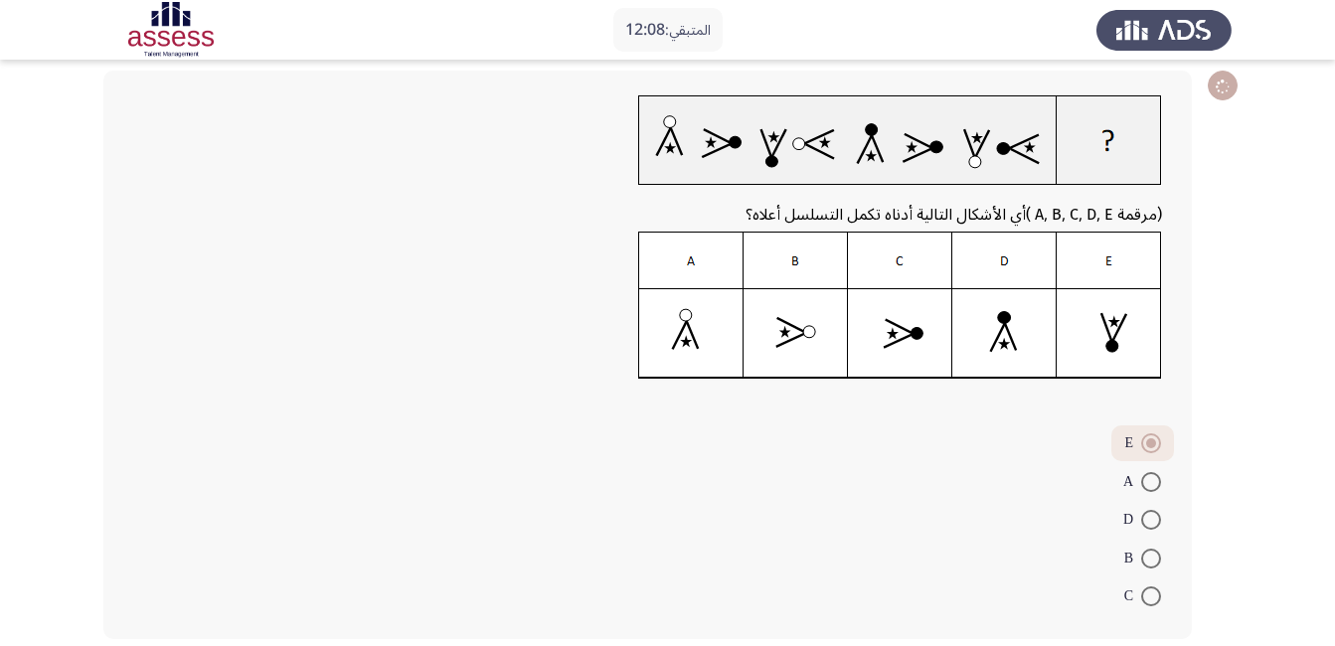
scroll to position [189, 0]
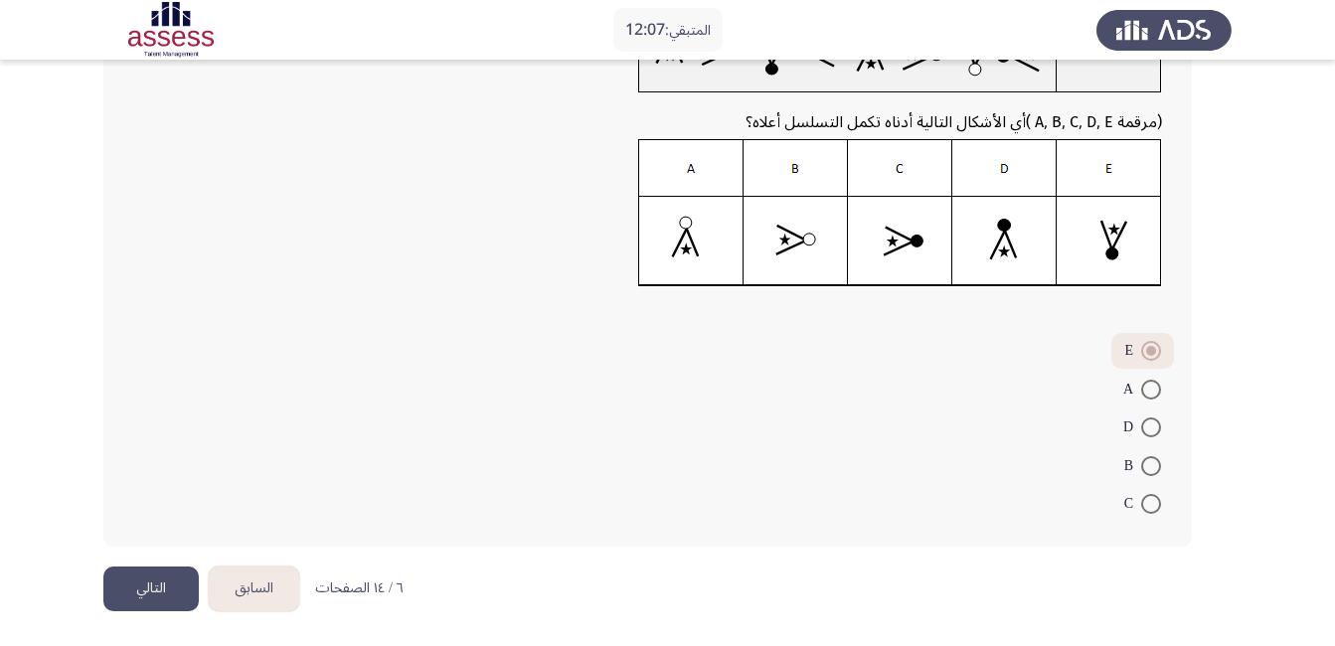
click at [123, 592] on button "التالي" at bounding box center [150, 588] width 95 height 45
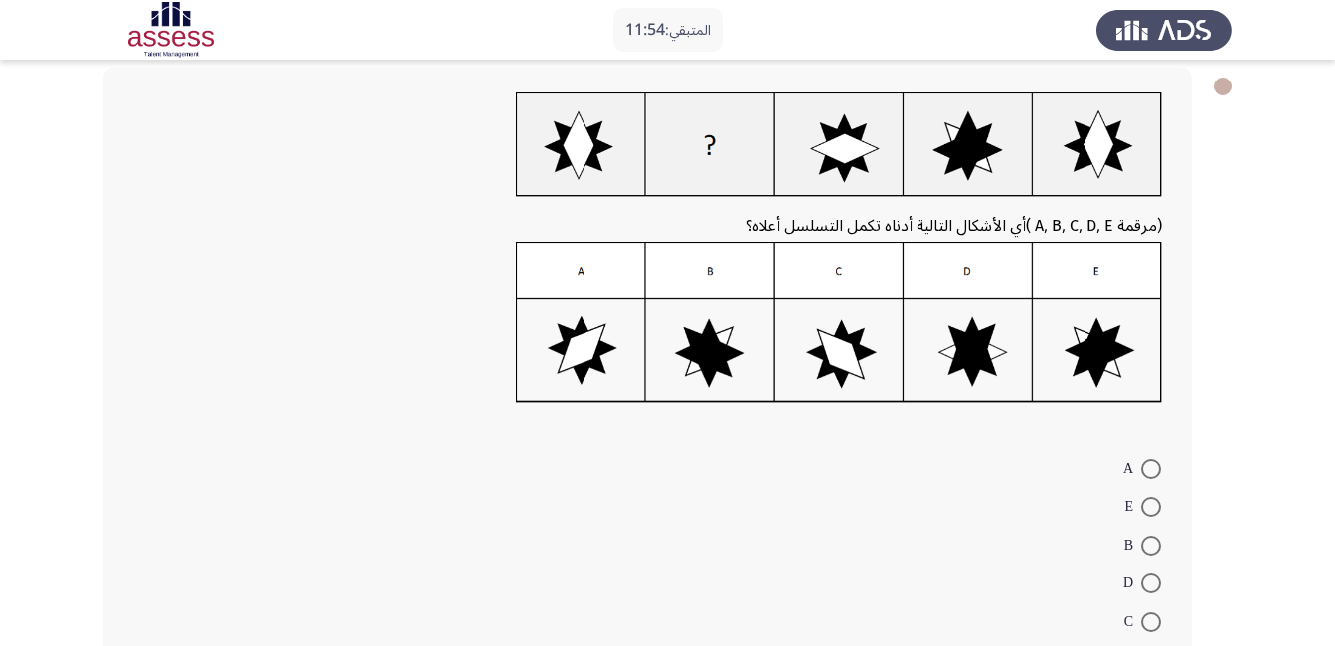
scroll to position [199, 0]
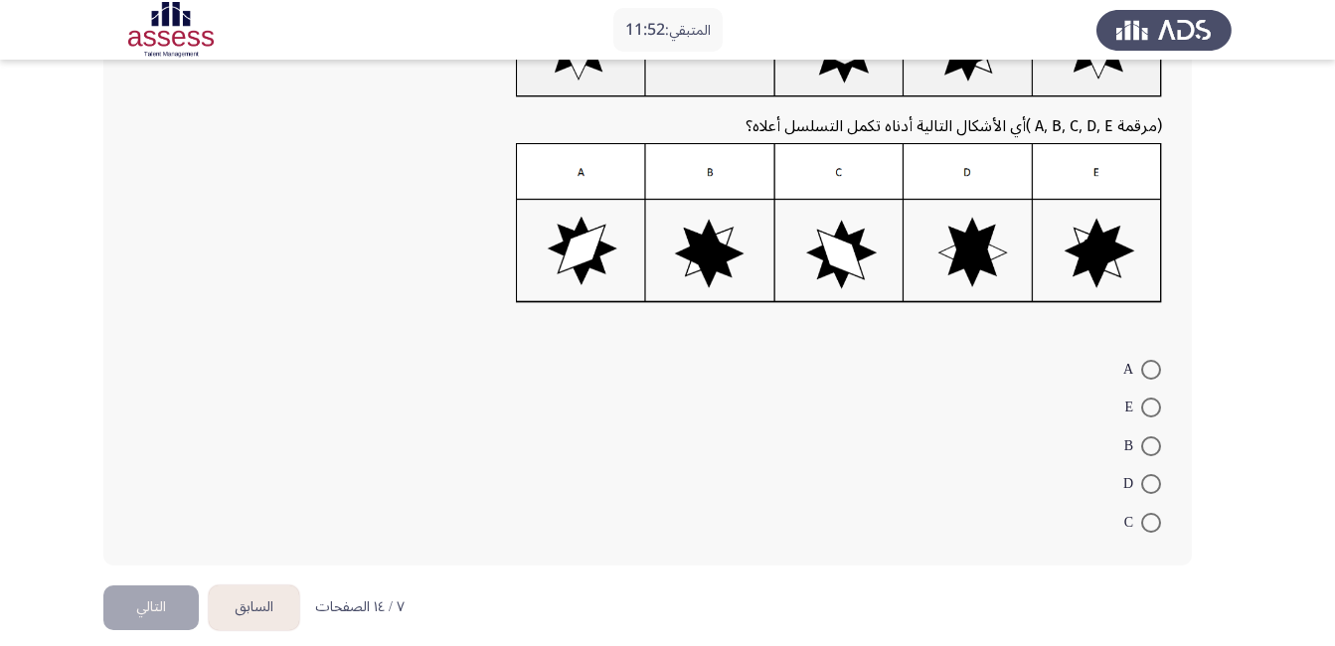
click at [1148, 477] on span at bounding box center [1151, 484] width 20 height 20
click at [1148, 477] on input "D" at bounding box center [1151, 484] width 20 height 20
radio input "true"
click at [183, 598] on button "التالي" at bounding box center [150, 604] width 95 height 45
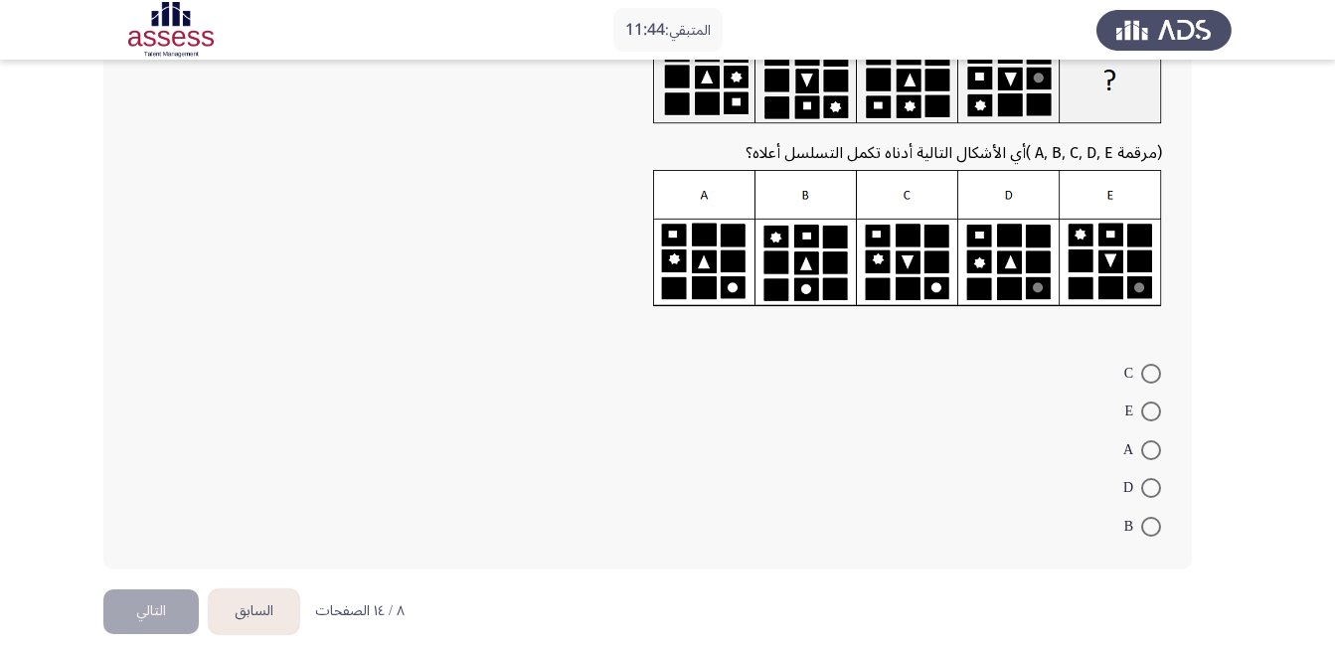
scroll to position [179, 0]
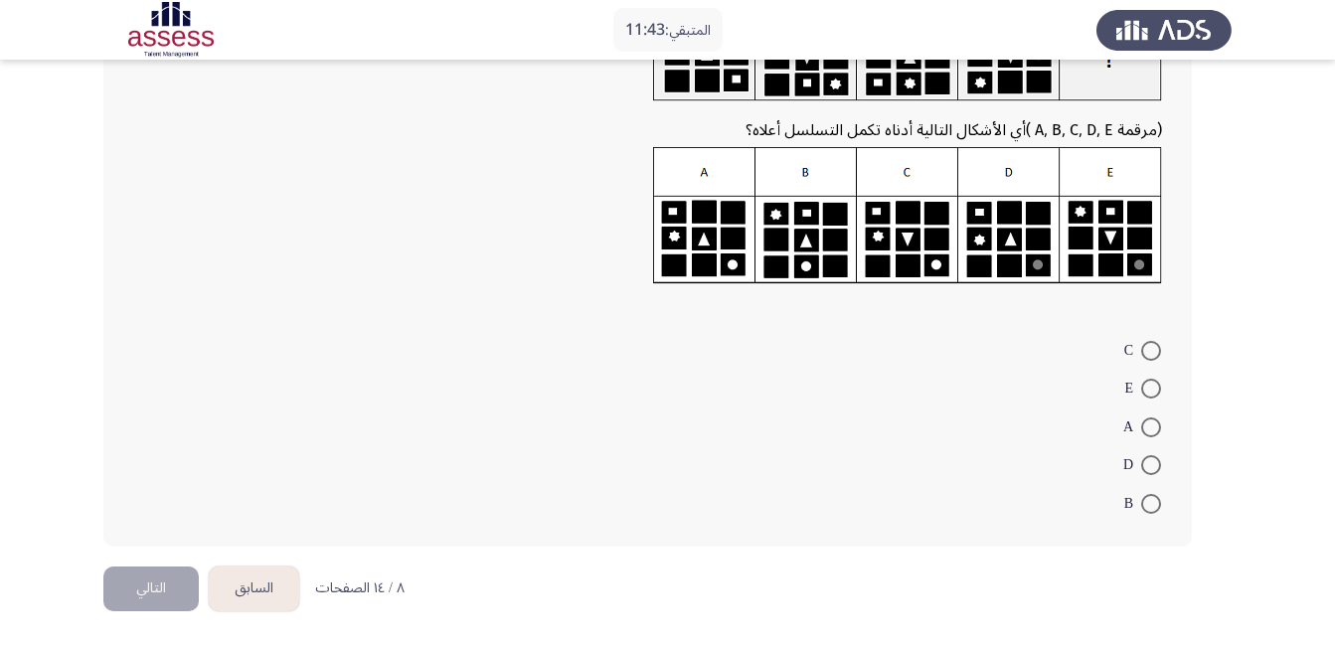
click at [1152, 391] on span at bounding box center [1151, 389] width 20 height 20
click at [1152, 391] on input "E" at bounding box center [1151, 389] width 20 height 20
radio input "true"
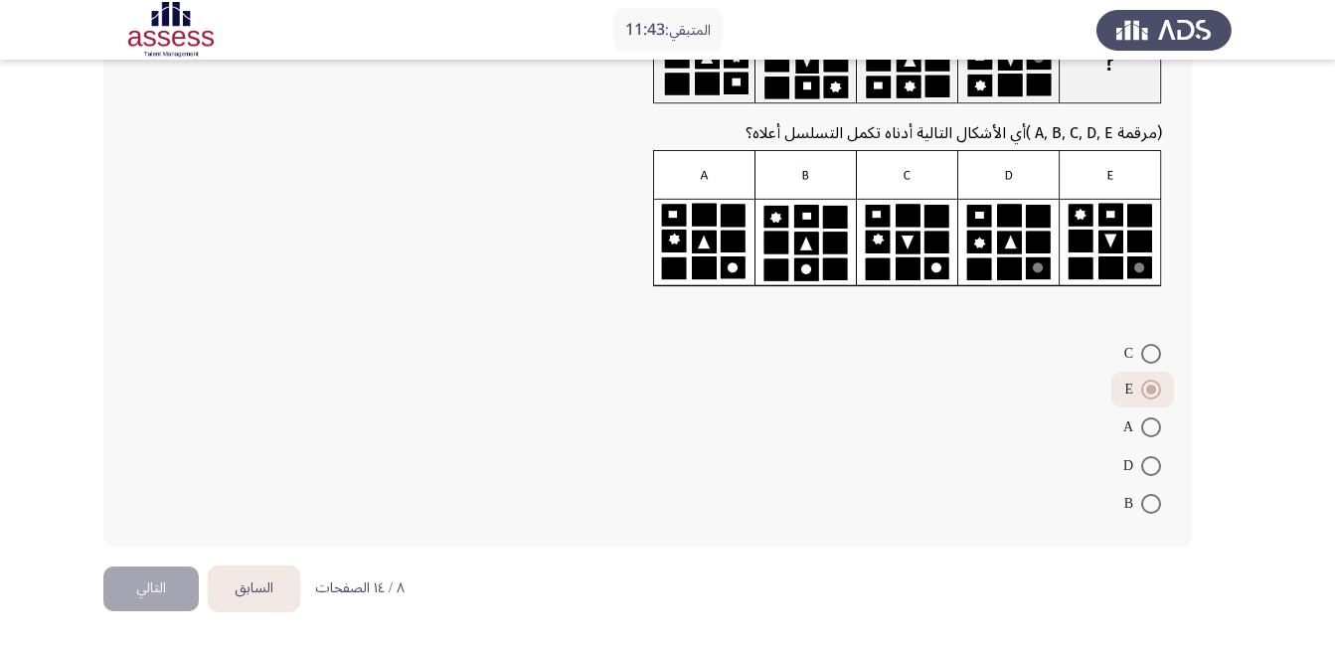
scroll to position [176, 0]
click at [158, 603] on button "التالي" at bounding box center [150, 588] width 95 height 45
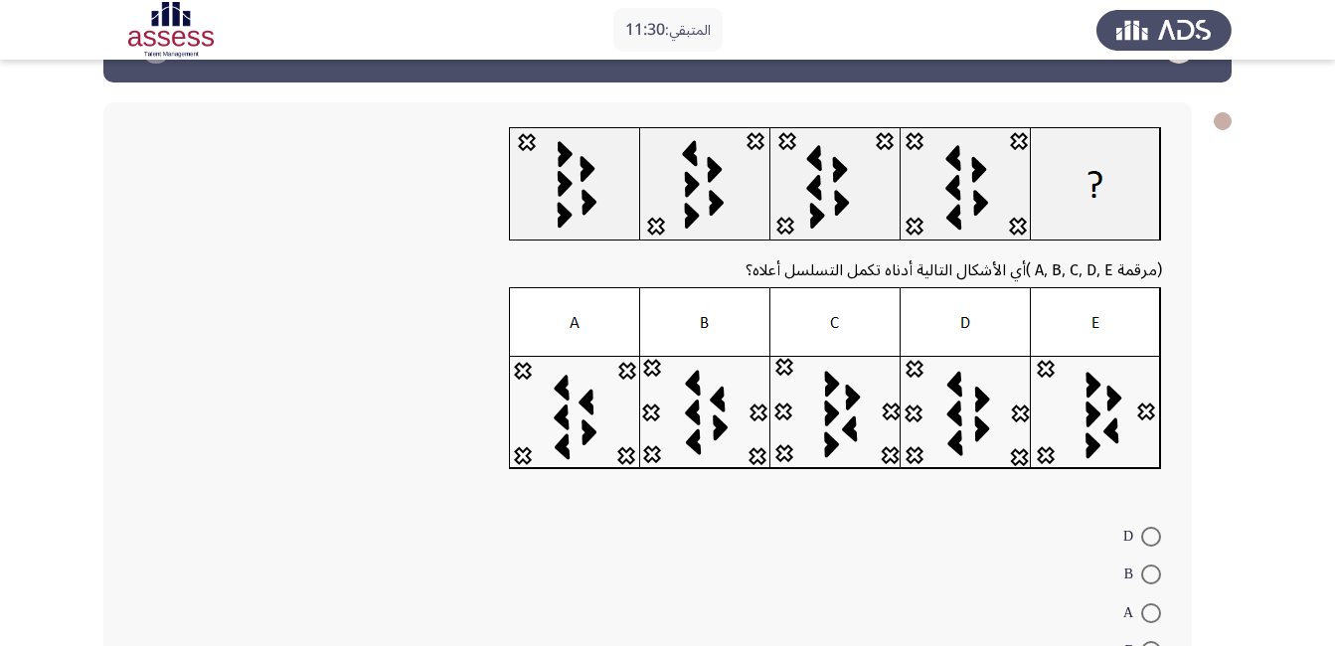
scroll to position [99, 0]
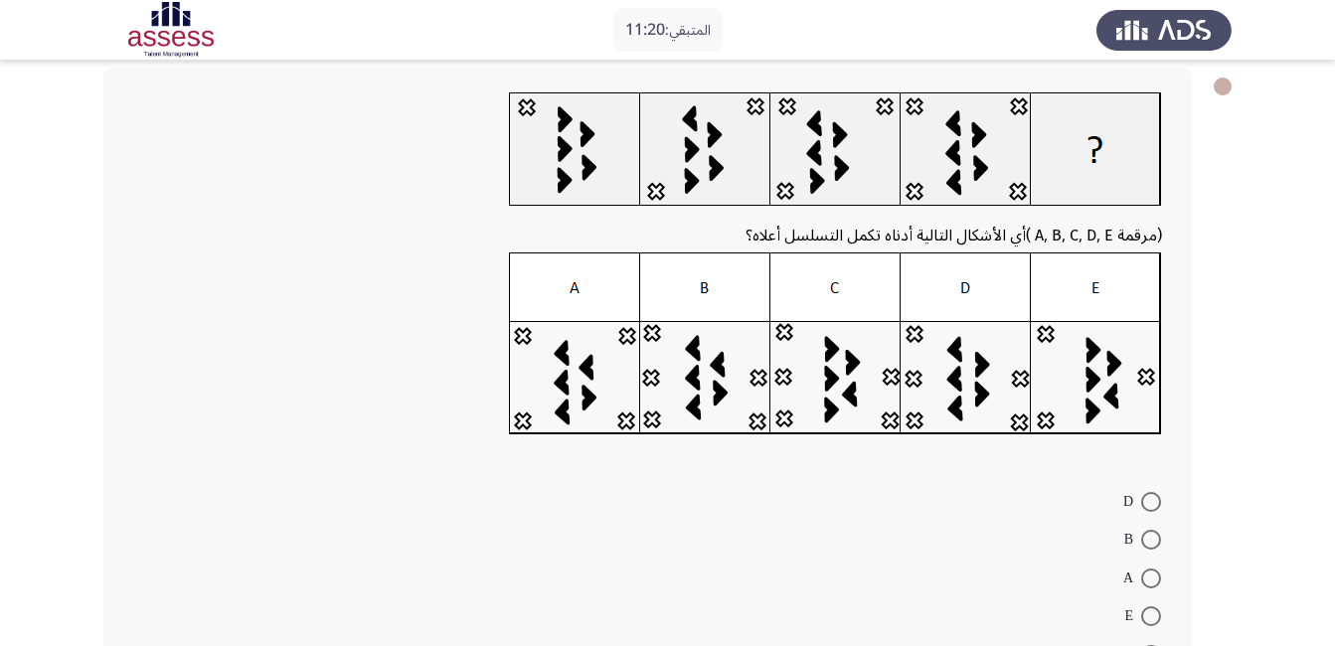
click at [1146, 538] on span at bounding box center [1151, 540] width 20 height 20
click at [1146, 538] on input "B" at bounding box center [1151, 540] width 20 height 20
radio input "true"
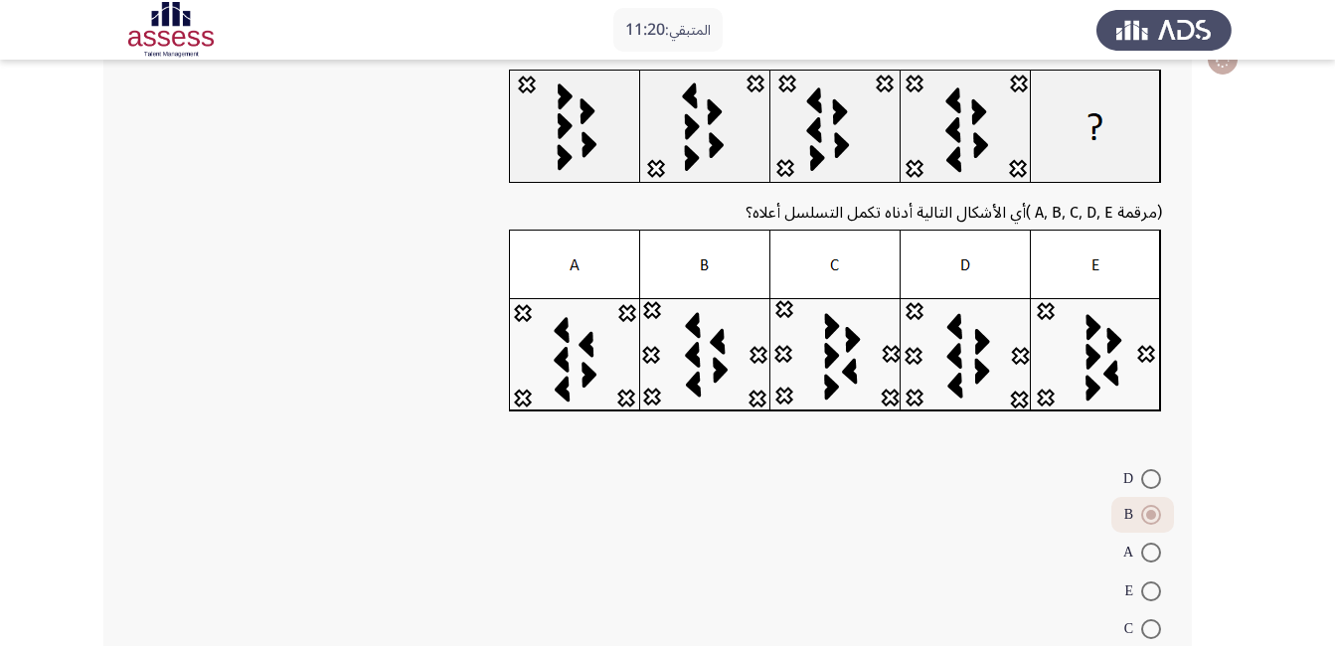
scroll to position [247, 0]
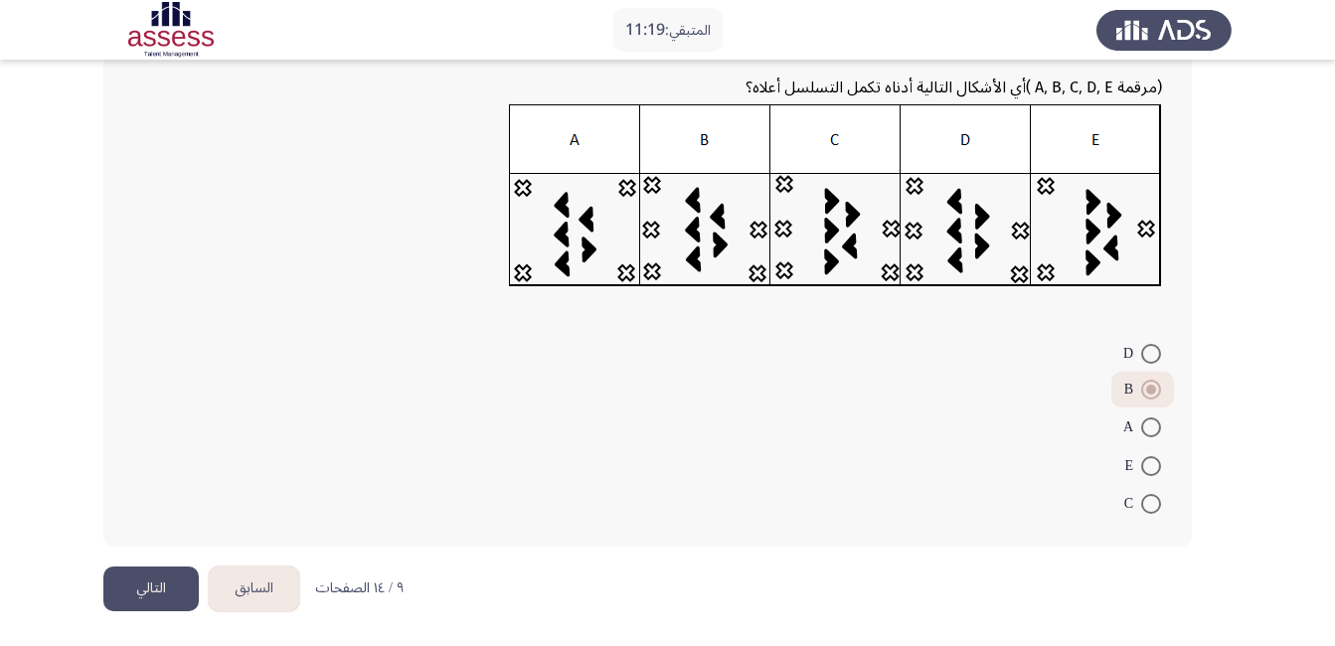
click at [163, 584] on button "التالي" at bounding box center [150, 588] width 95 height 45
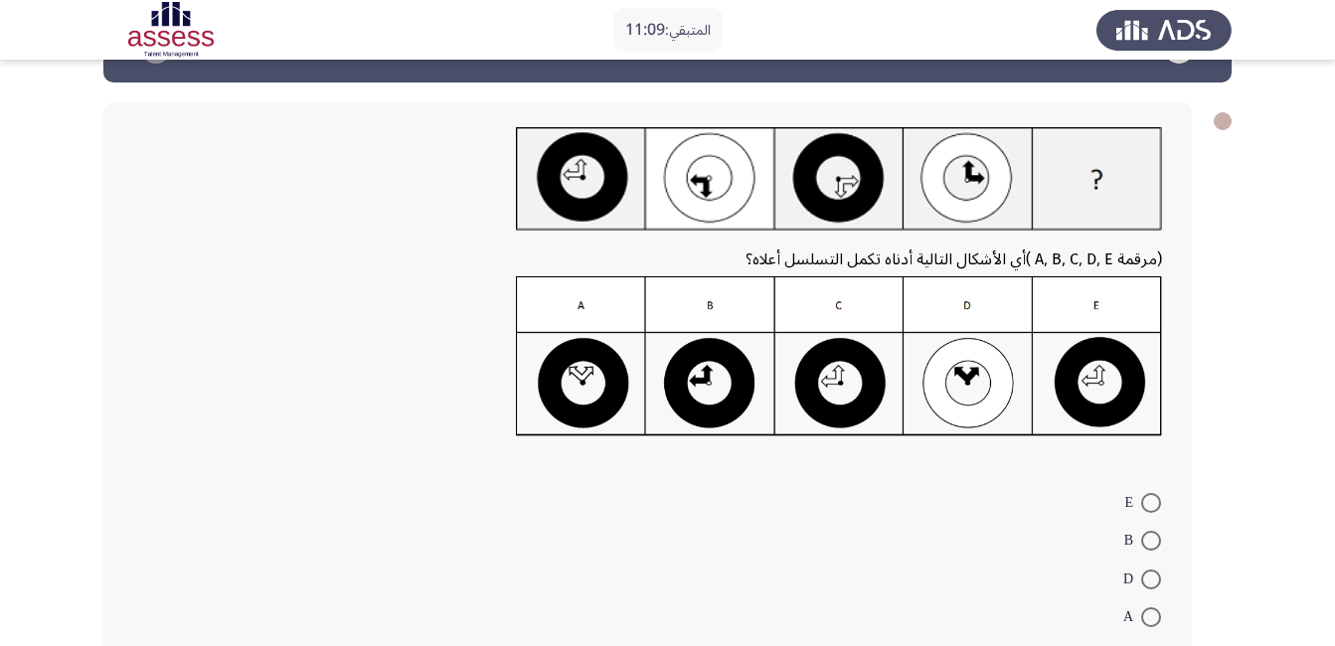
scroll to position [99, 0]
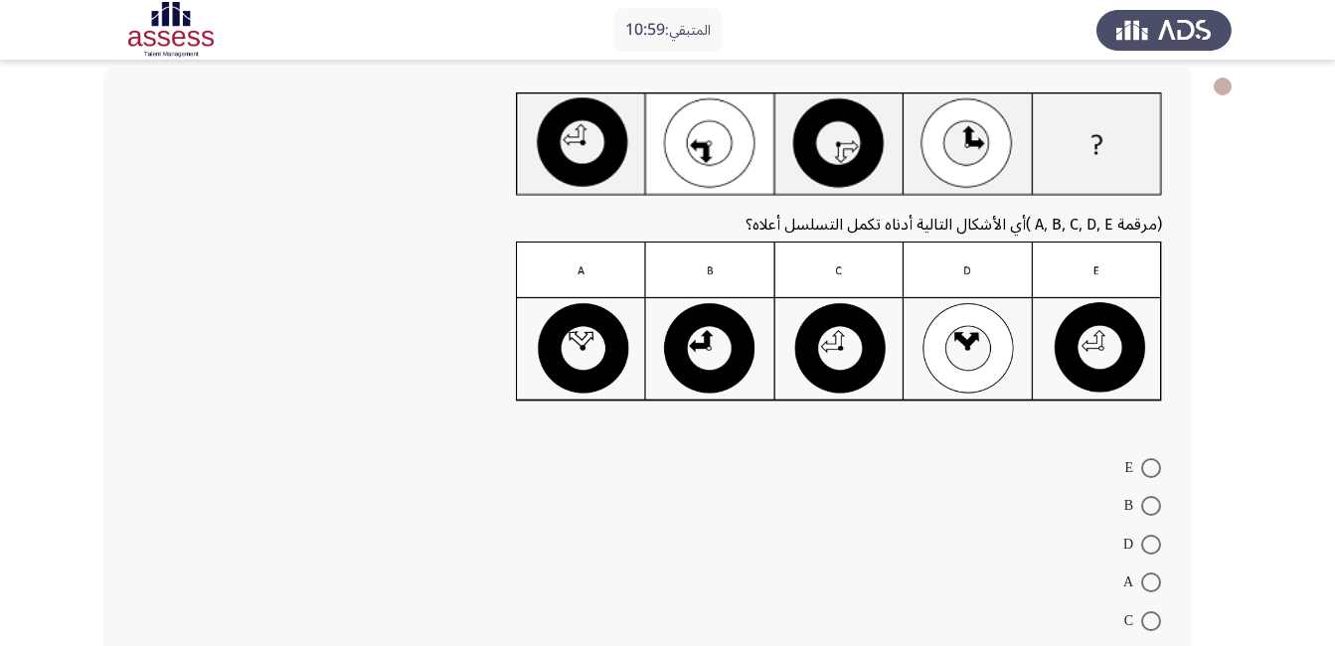
click at [1150, 468] on span at bounding box center [1151, 468] width 20 height 20
click at [1150, 468] on input "E" at bounding box center [1151, 468] width 20 height 20
radio input "true"
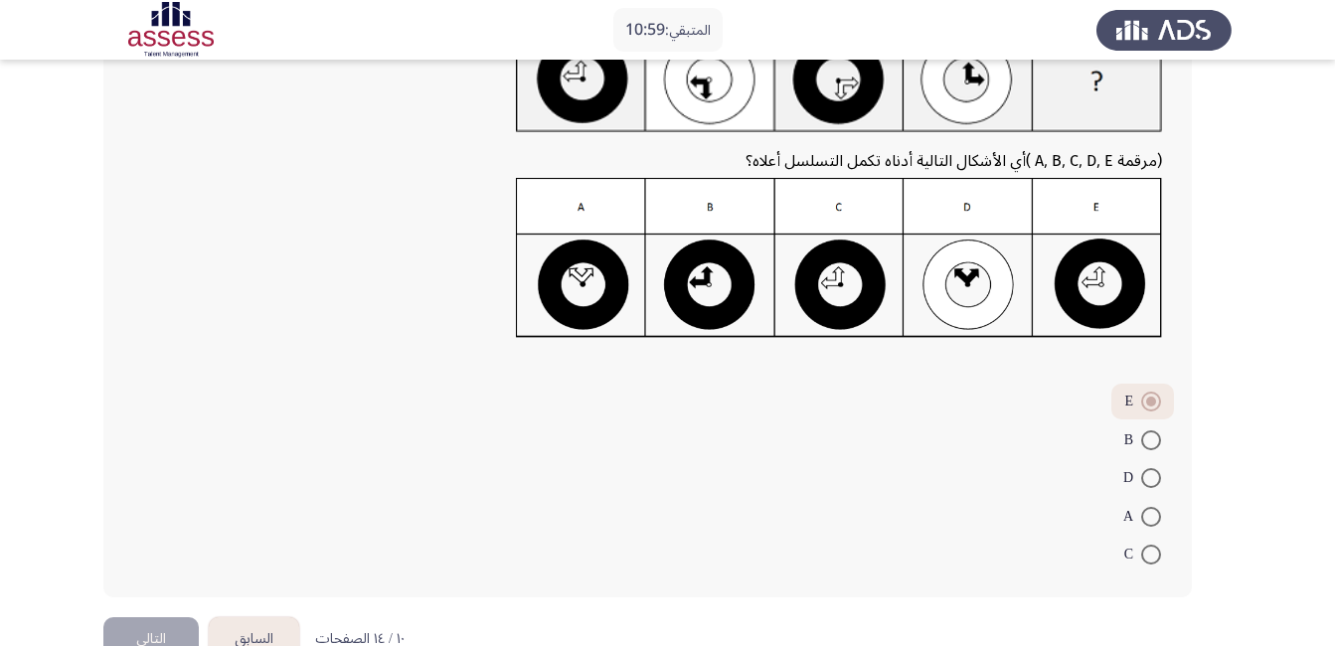
scroll to position [214, 0]
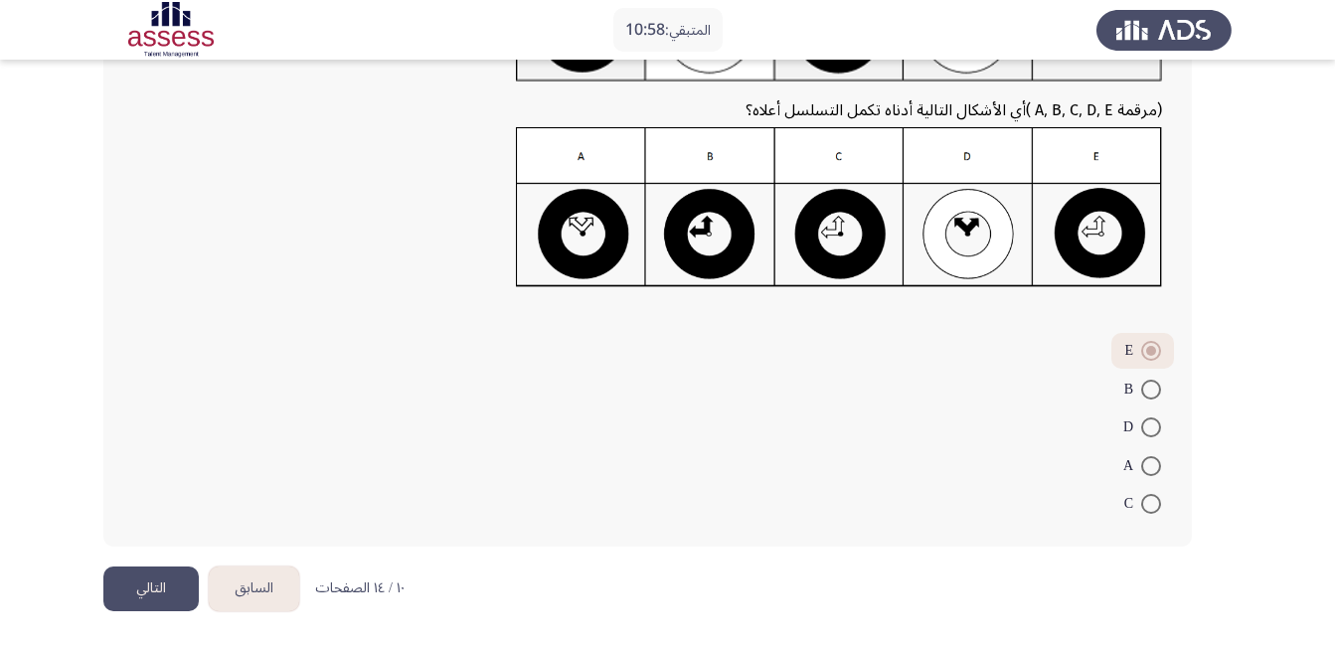
click at [155, 591] on button "التالي" at bounding box center [150, 588] width 95 height 45
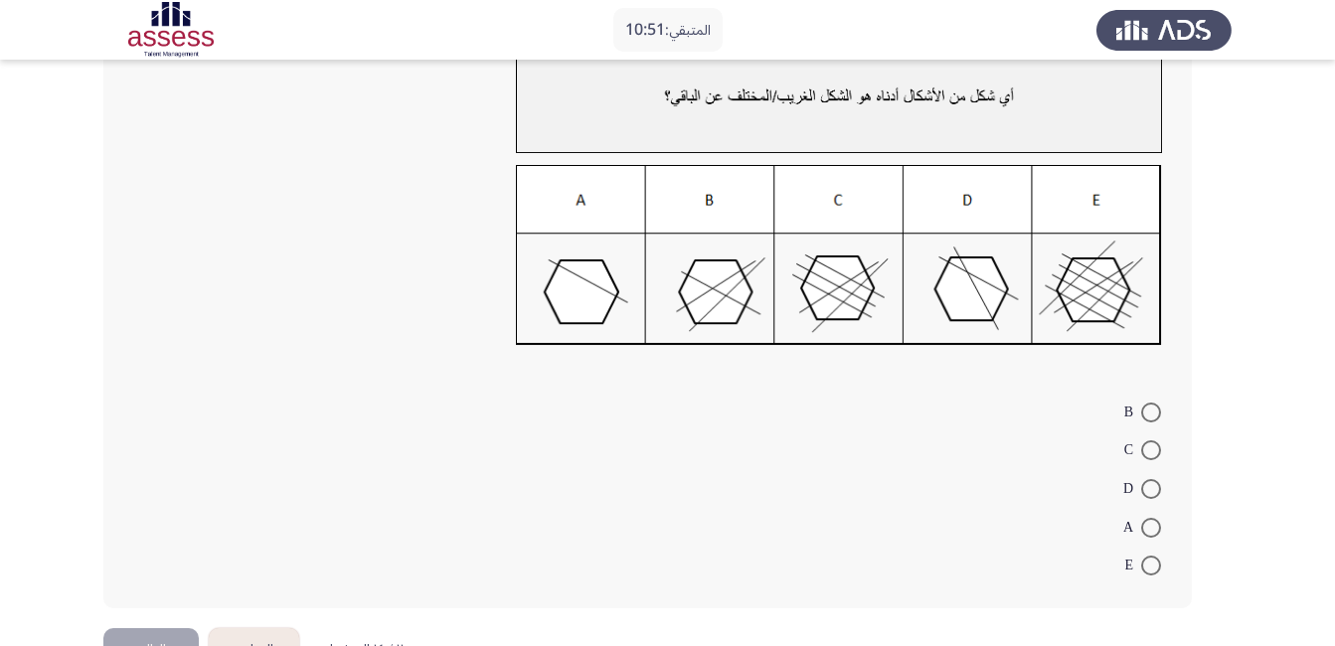
scroll to position [199, 0]
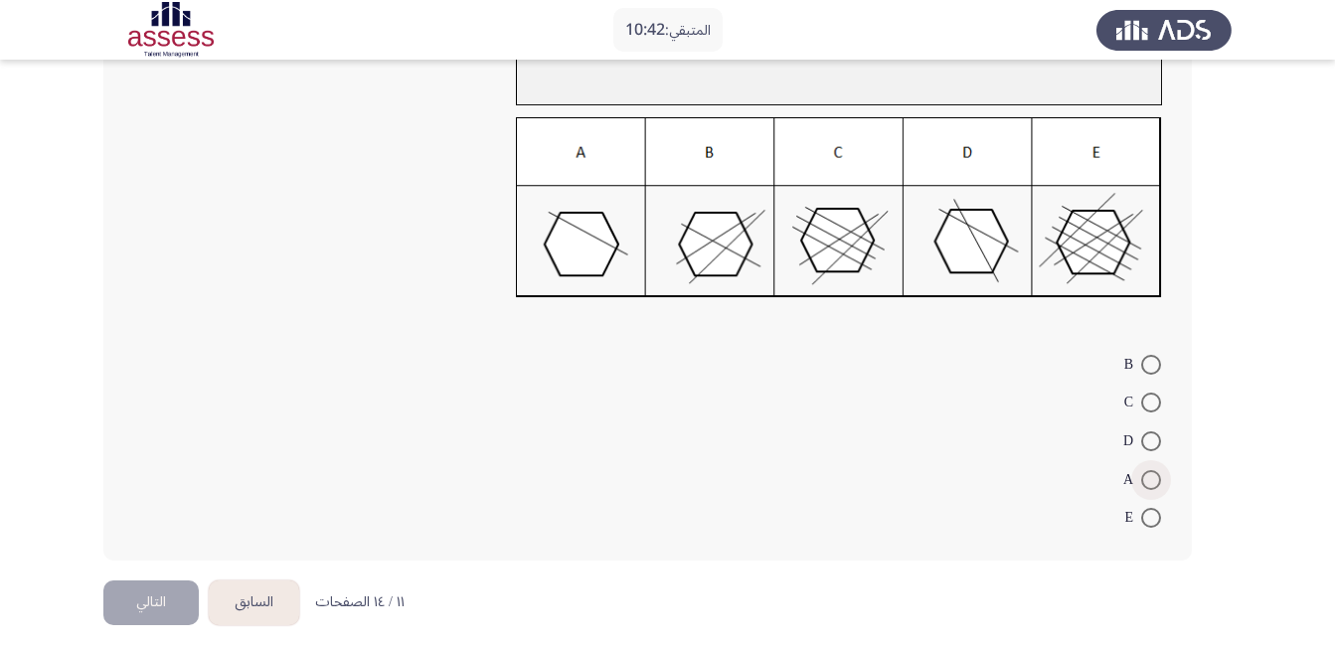
click at [1148, 481] on span at bounding box center [1151, 480] width 20 height 20
click at [1148, 481] on input "A" at bounding box center [1151, 480] width 20 height 20
radio input "true"
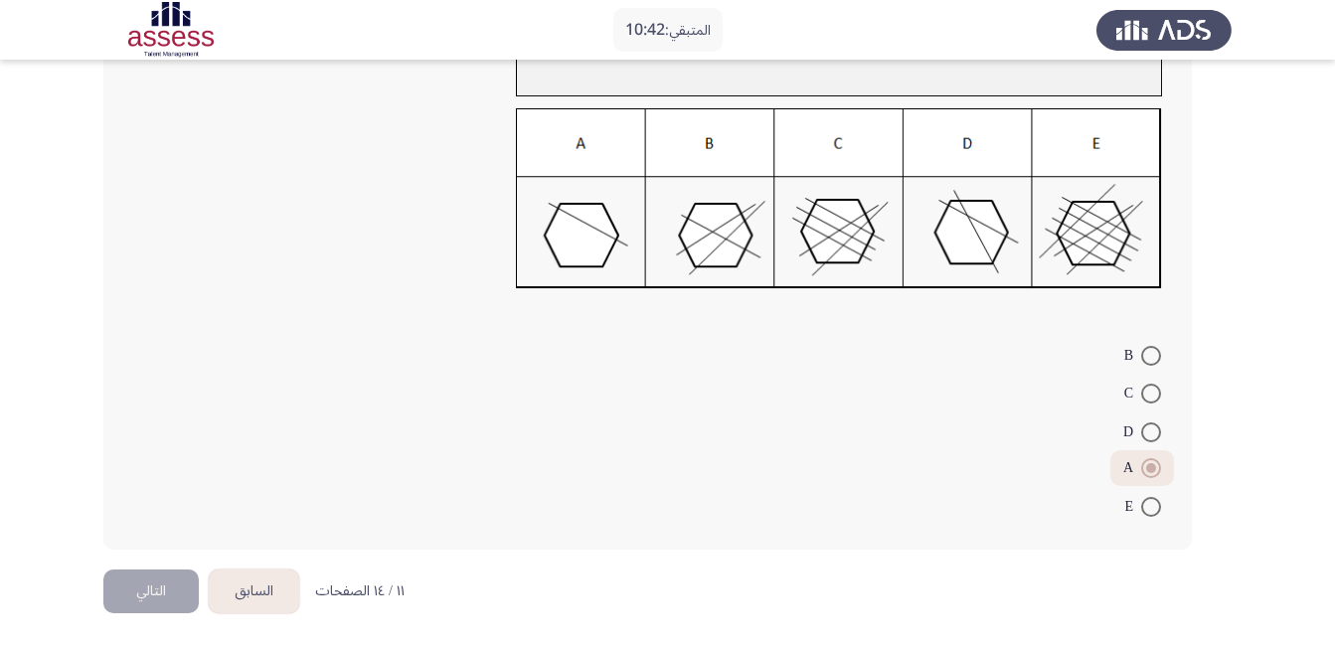
scroll to position [211, 0]
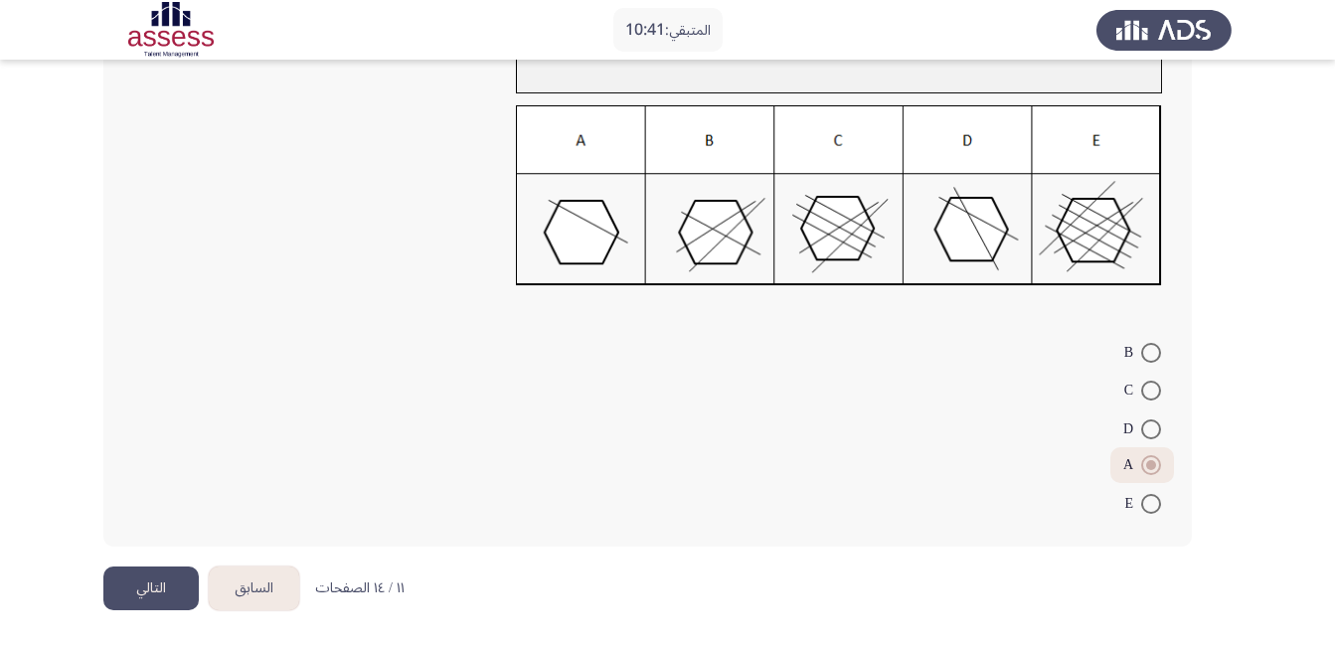
click at [145, 577] on button "التالي" at bounding box center [150, 588] width 95 height 45
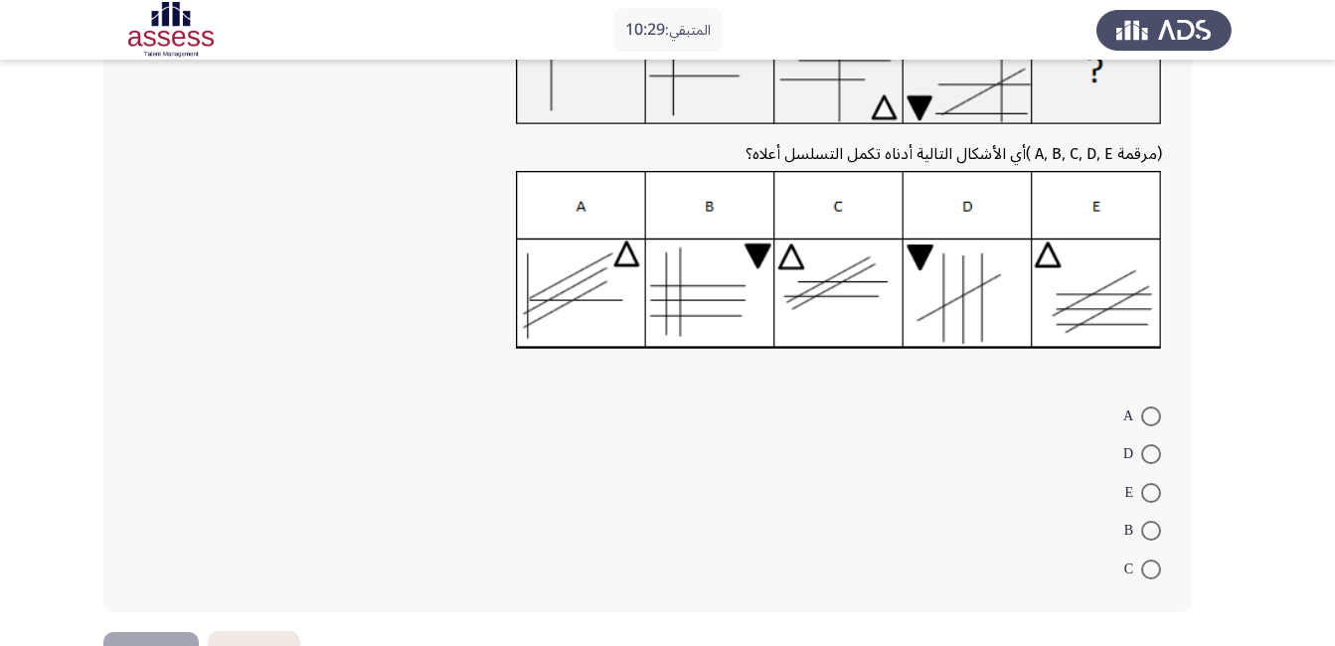
scroll to position [243, 0]
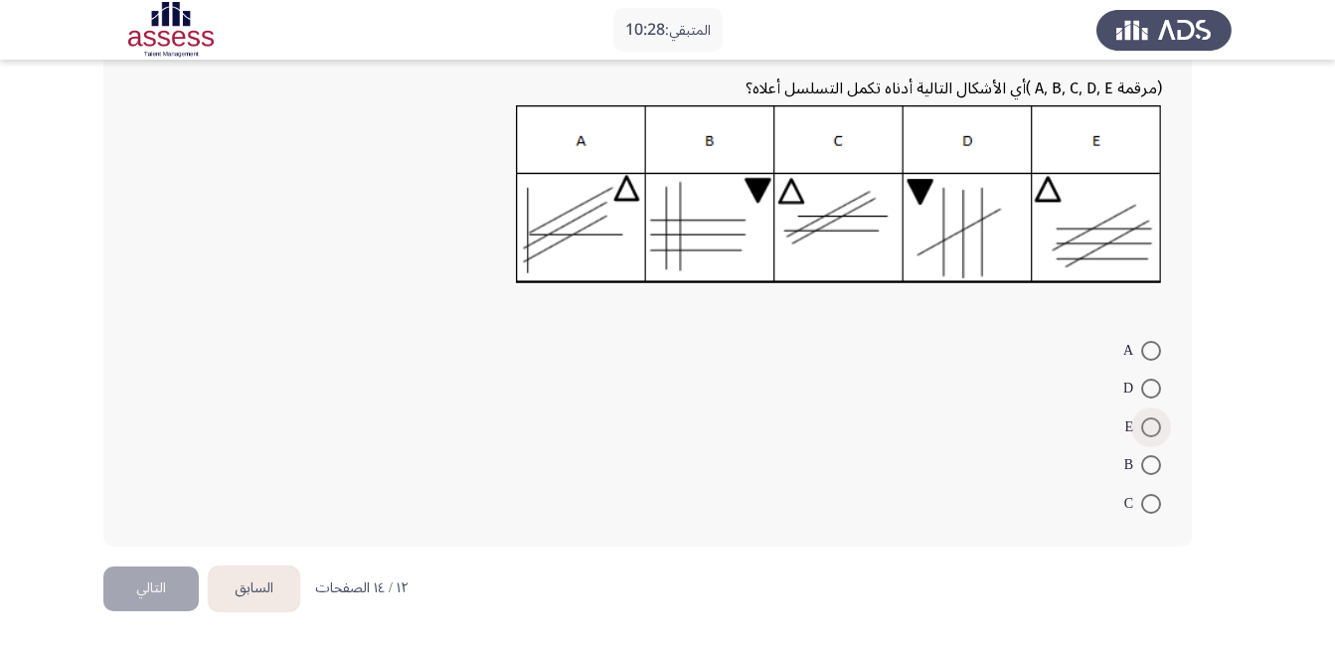
click at [1147, 430] on span at bounding box center [1151, 427] width 20 height 20
click at [1147, 430] on input "E" at bounding box center [1151, 427] width 20 height 20
radio input "true"
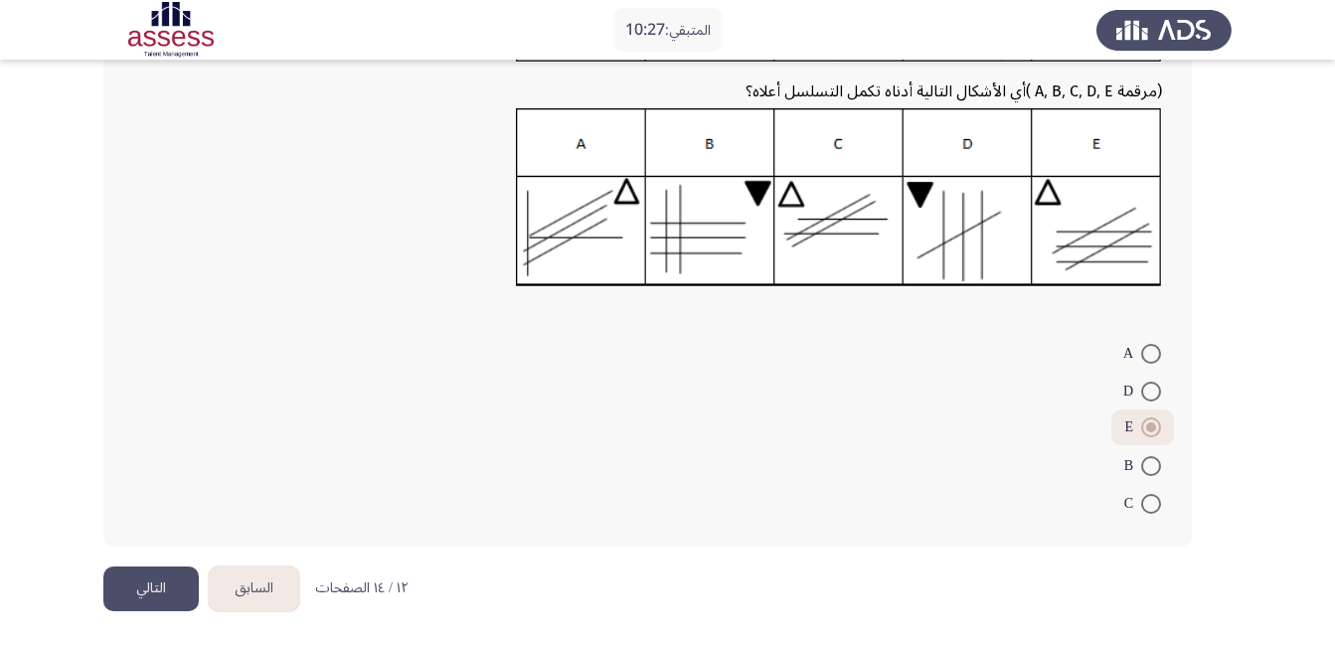
click at [161, 589] on button "التالي" at bounding box center [150, 588] width 95 height 45
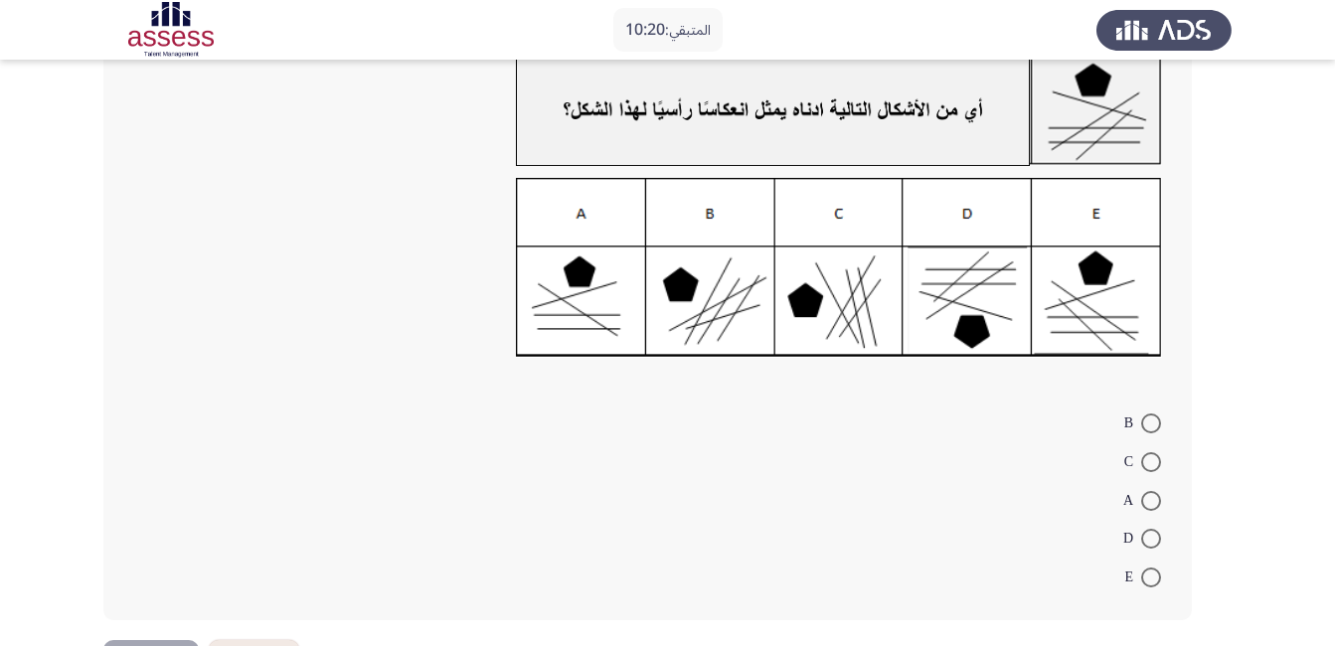
scroll to position [199, 0]
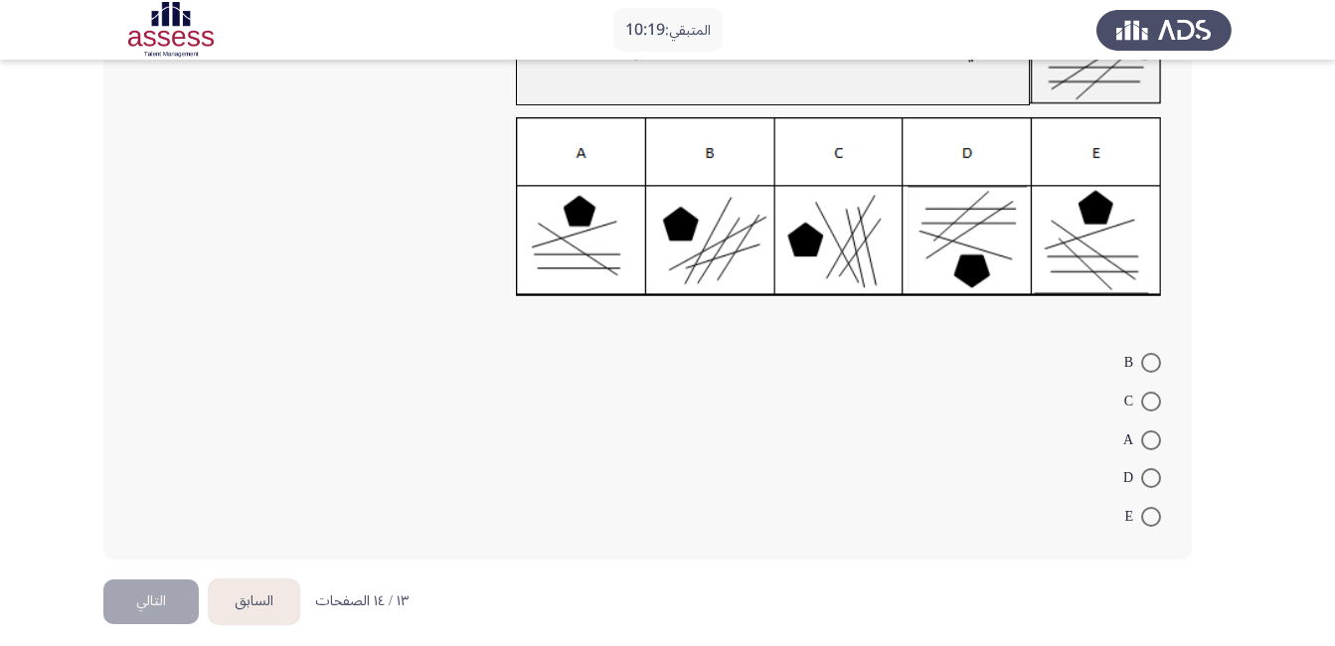
click at [1154, 476] on span at bounding box center [1151, 478] width 20 height 20
click at [1154, 476] on input "D" at bounding box center [1151, 478] width 20 height 20
radio input "true"
click at [163, 604] on button "التالي" at bounding box center [150, 598] width 95 height 45
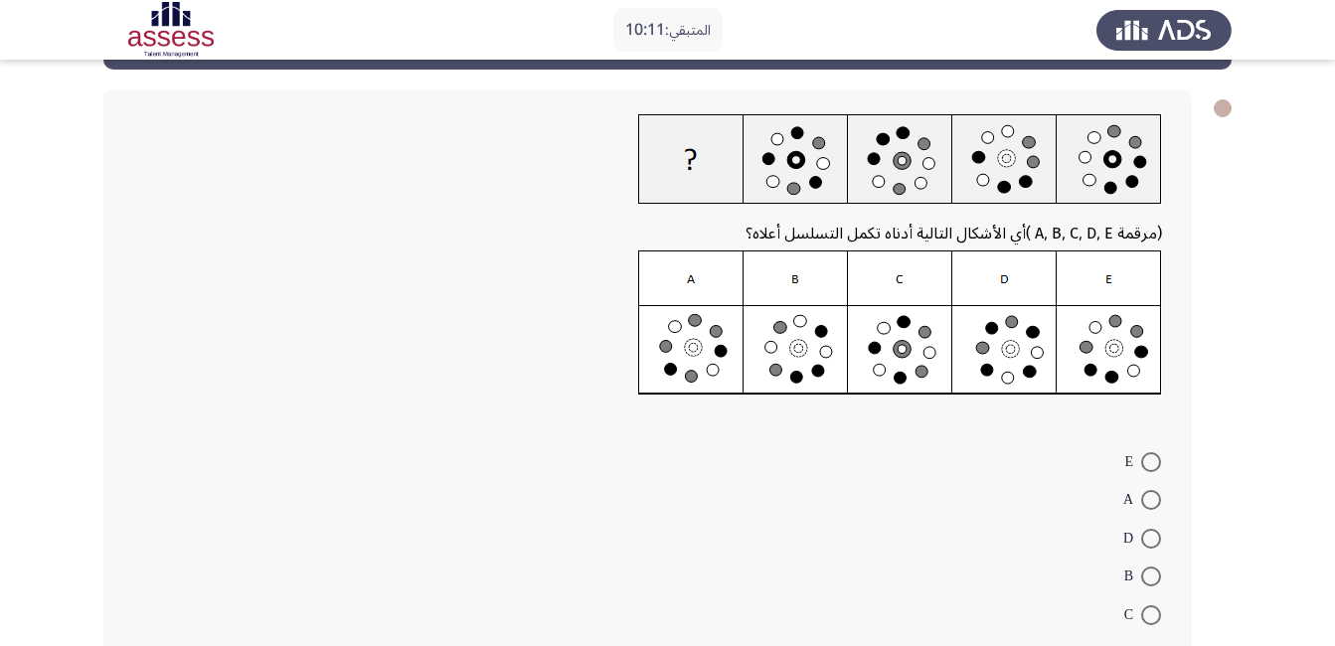
scroll to position [99, 0]
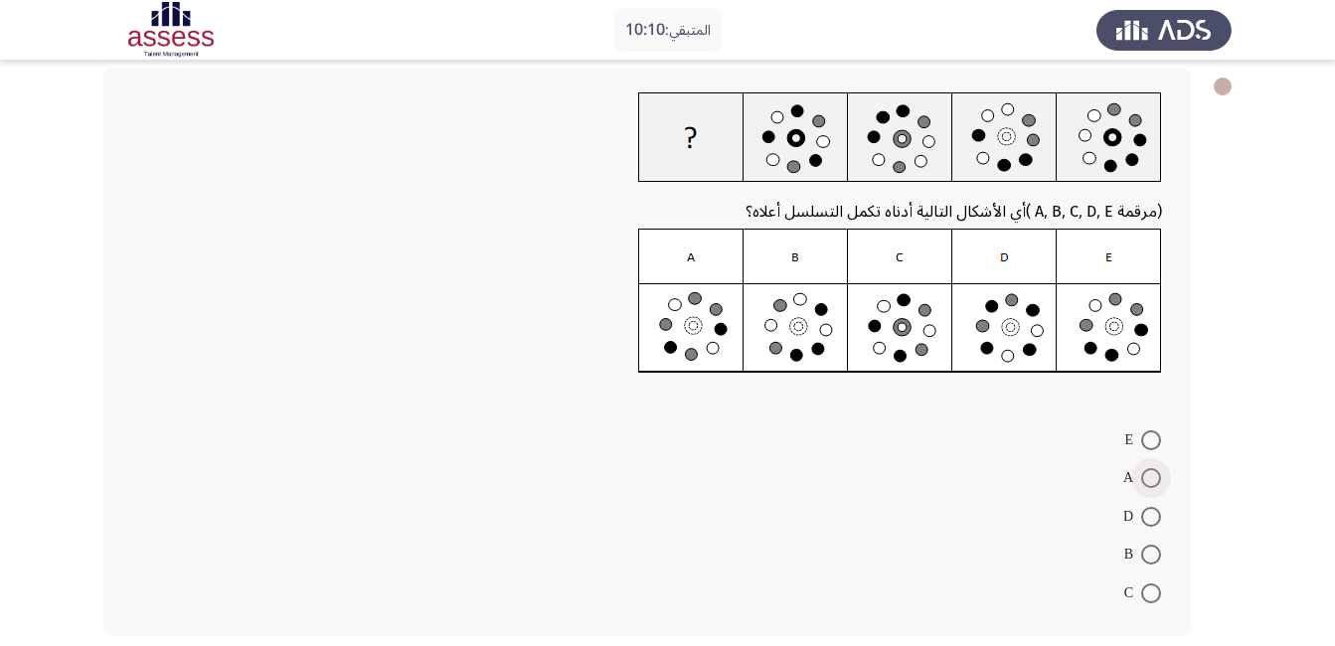
click at [1149, 485] on span at bounding box center [1151, 478] width 20 height 20
click at [1149, 485] on input "A" at bounding box center [1151, 478] width 20 height 20
radio input "true"
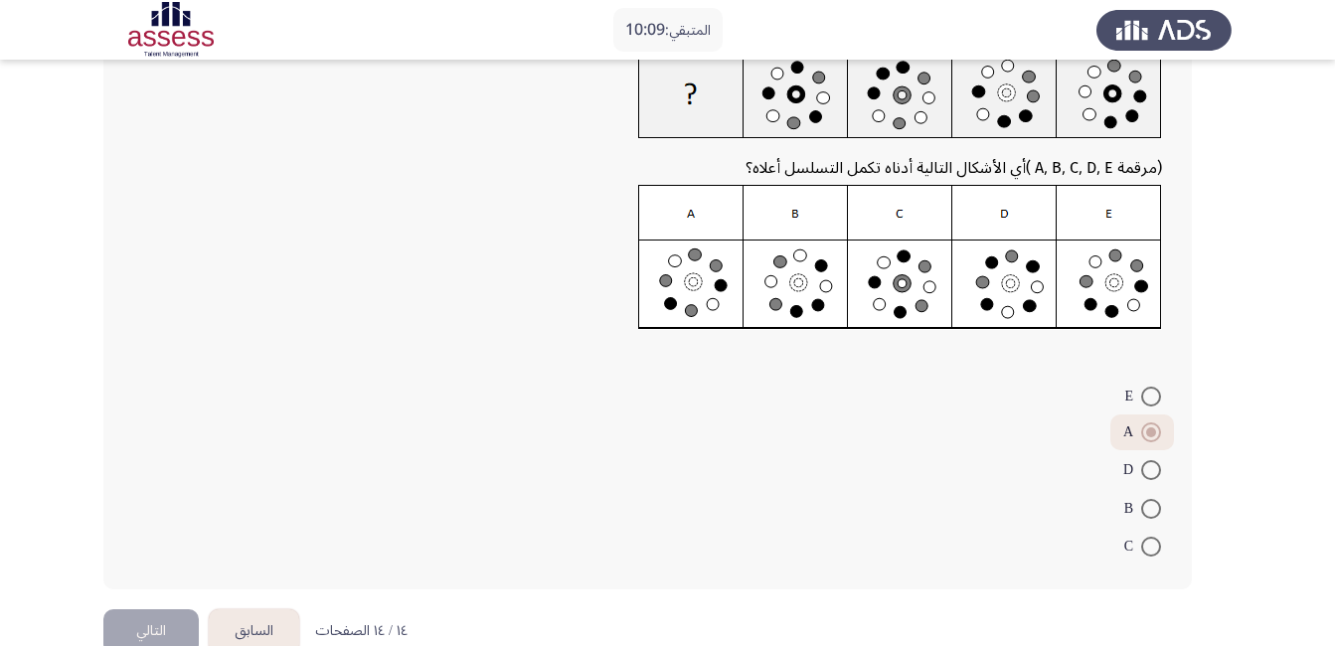
scroll to position [186, 0]
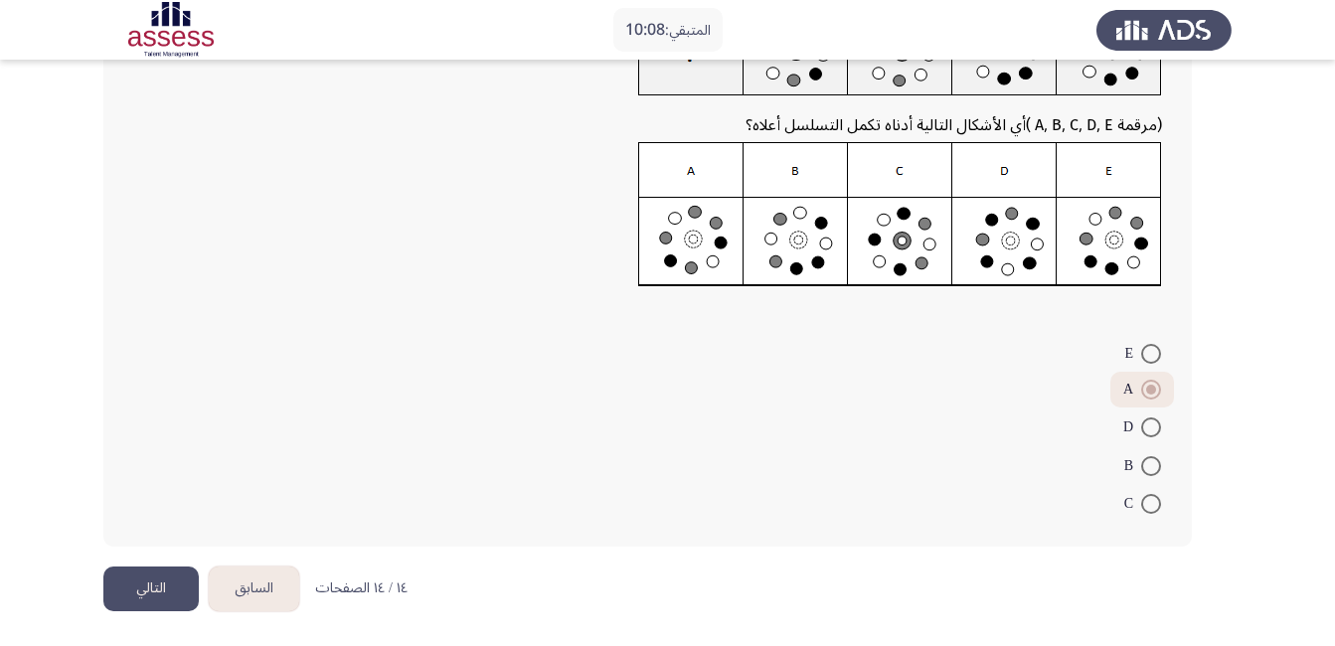
click at [132, 582] on button "التالي" at bounding box center [150, 588] width 95 height 45
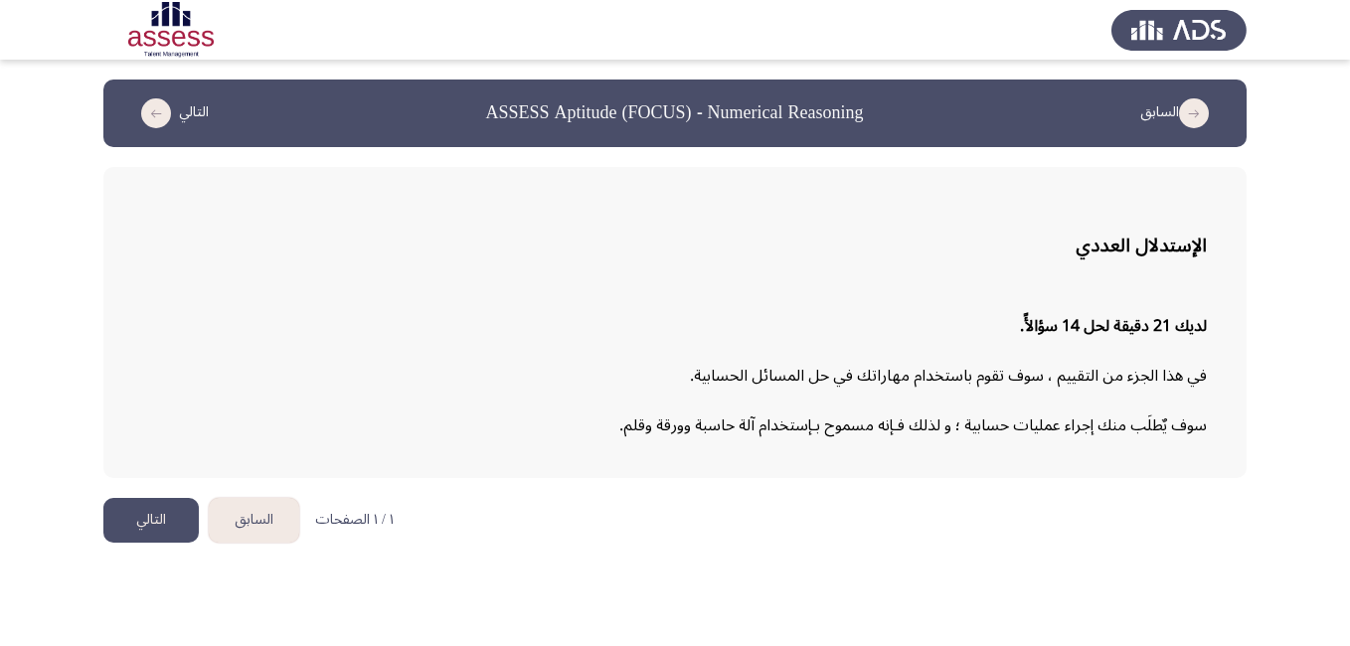
drag, startPoint x: 139, startPoint y: 525, endPoint x: 194, endPoint y: 512, distance: 56.2
click at [139, 524] on button "التالي" at bounding box center [150, 520] width 95 height 45
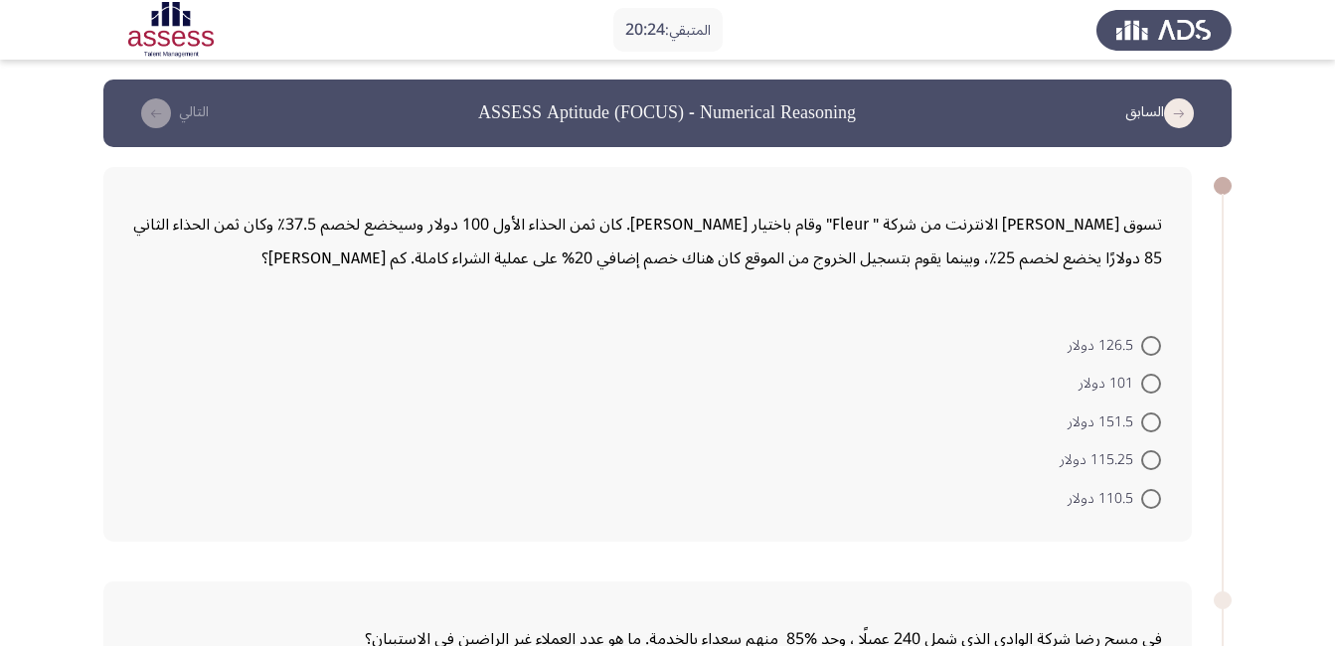
click at [1152, 426] on span at bounding box center [1151, 422] width 20 height 20
click at [1152, 426] on input "151.5 دولار" at bounding box center [1151, 422] width 20 height 20
radio input "true"
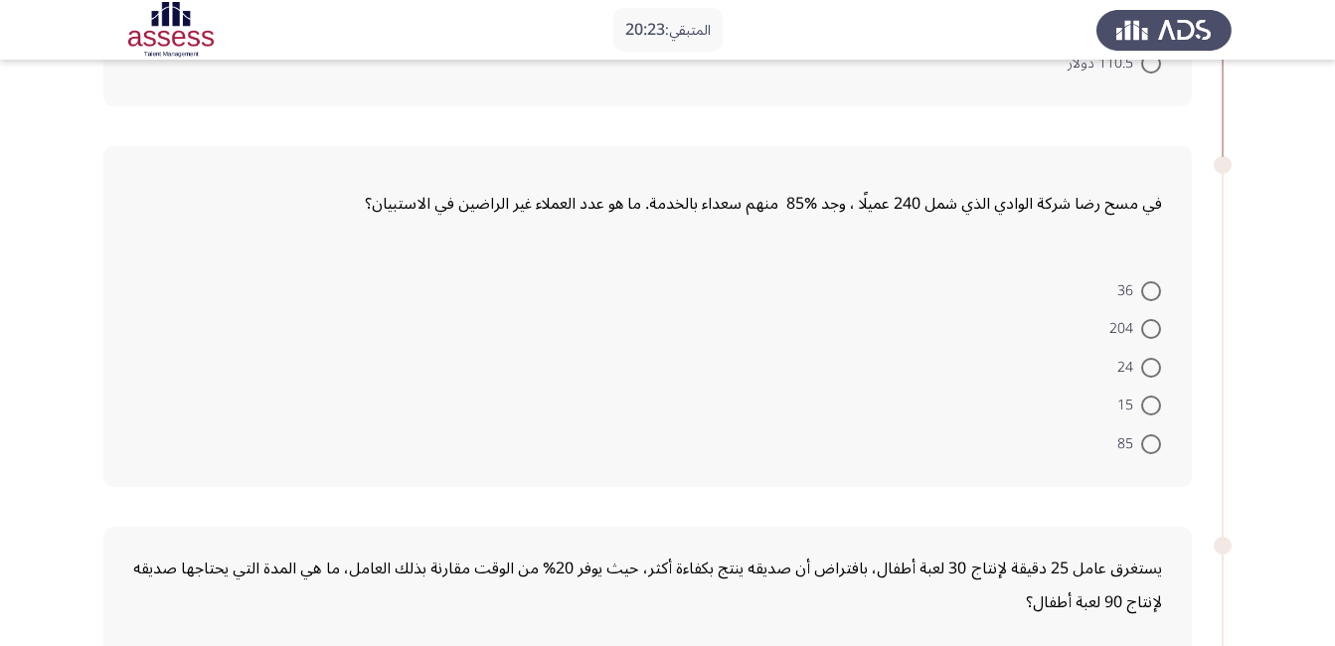
scroll to position [398, 0]
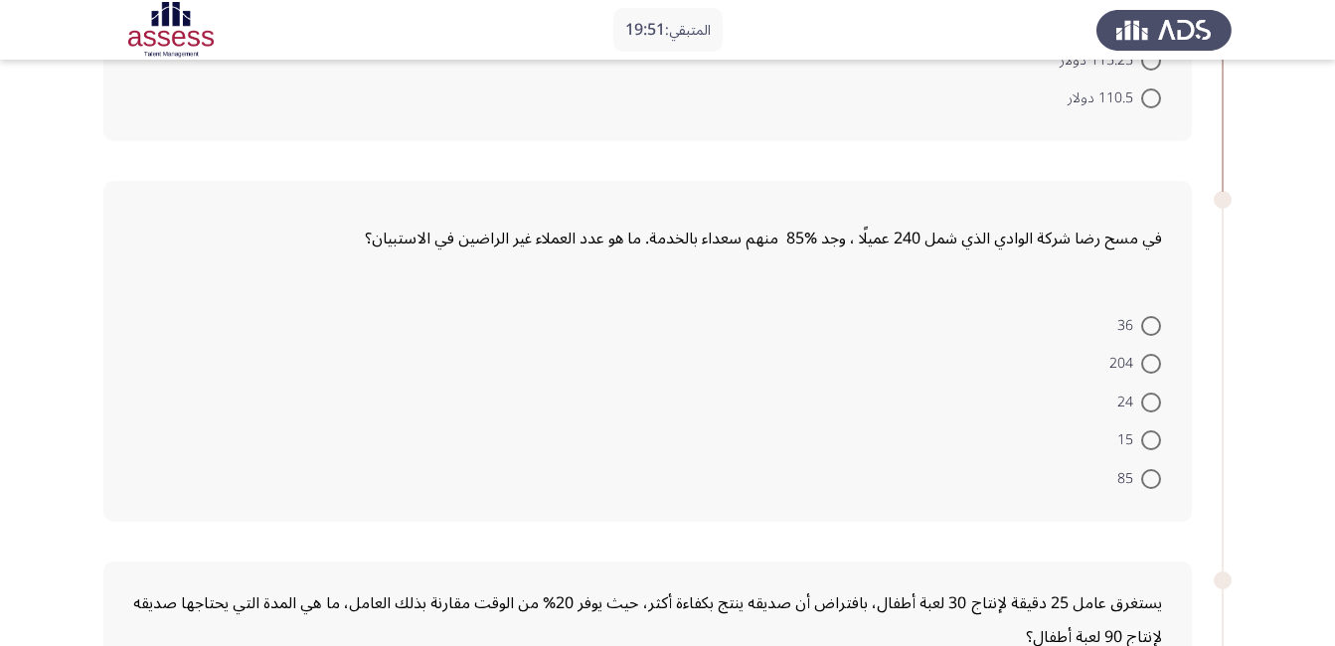
click at [1149, 328] on span at bounding box center [1151, 326] width 20 height 20
click at [1149, 328] on input "36" at bounding box center [1151, 326] width 20 height 20
radio input "true"
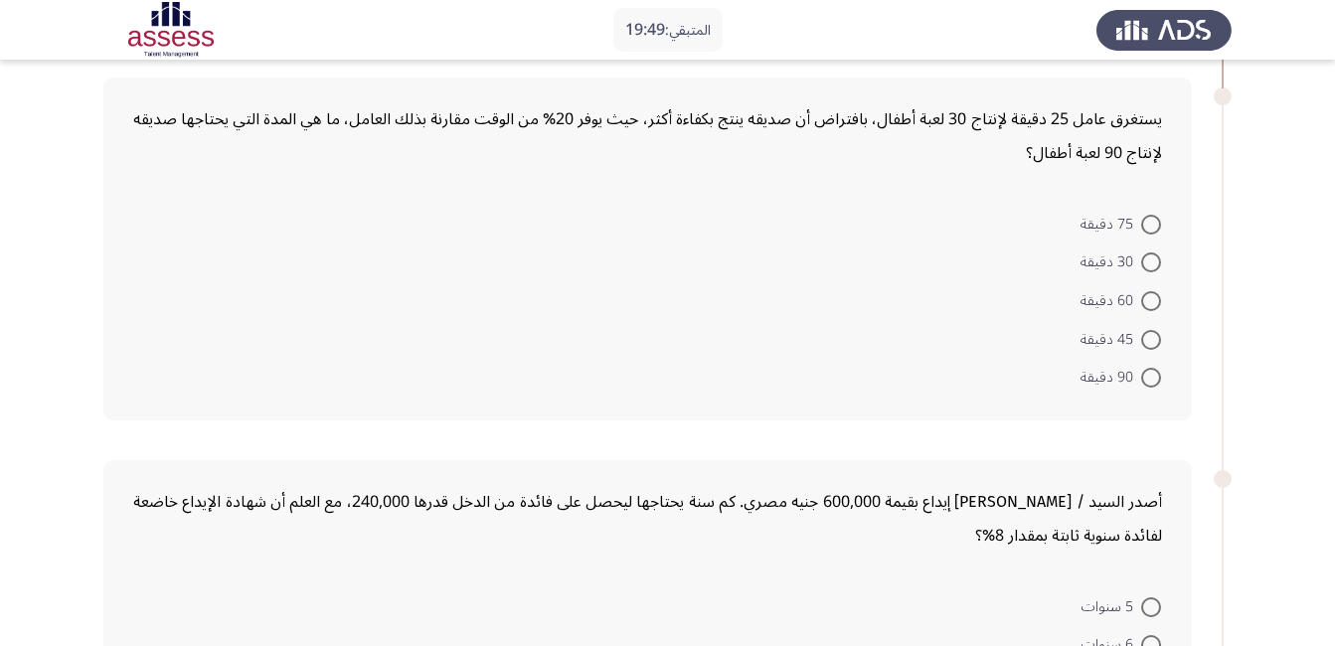
scroll to position [894, 0]
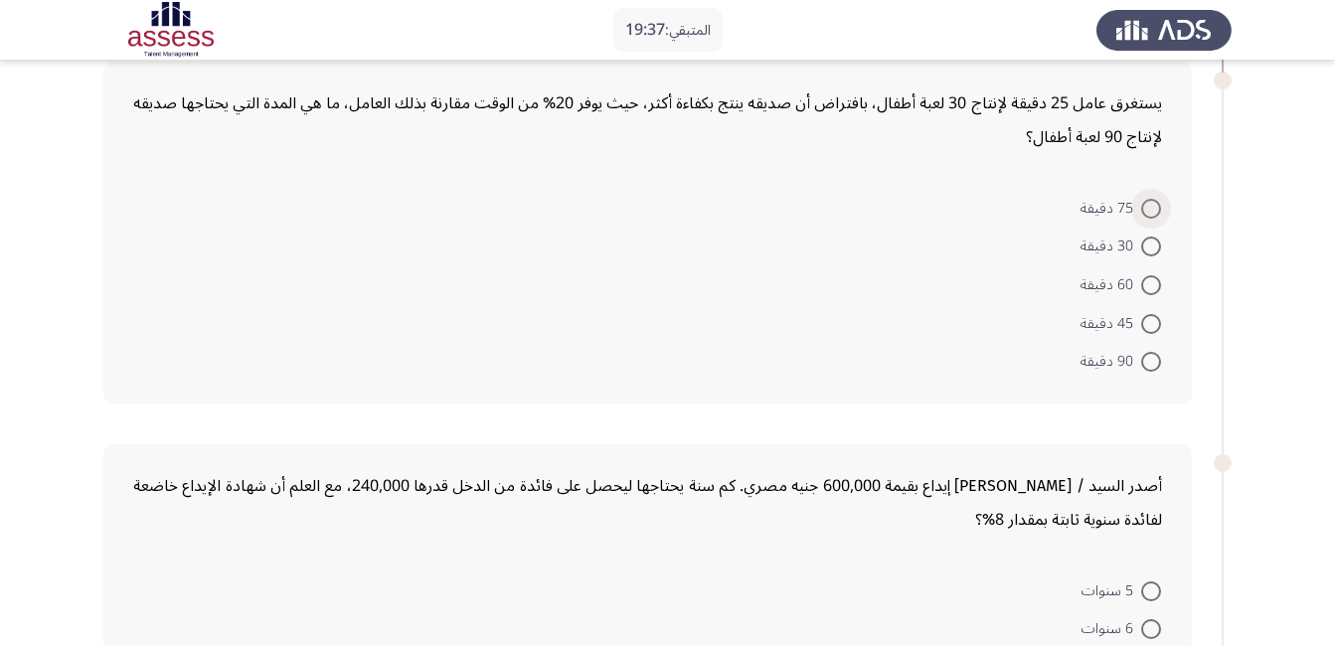
click at [1144, 211] on span at bounding box center [1151, 209] width 20 height 20
click at [1144, 211] on input "75 دقيقة" at bounding box center [1151, 209] width 20 height 20
radio input "true"
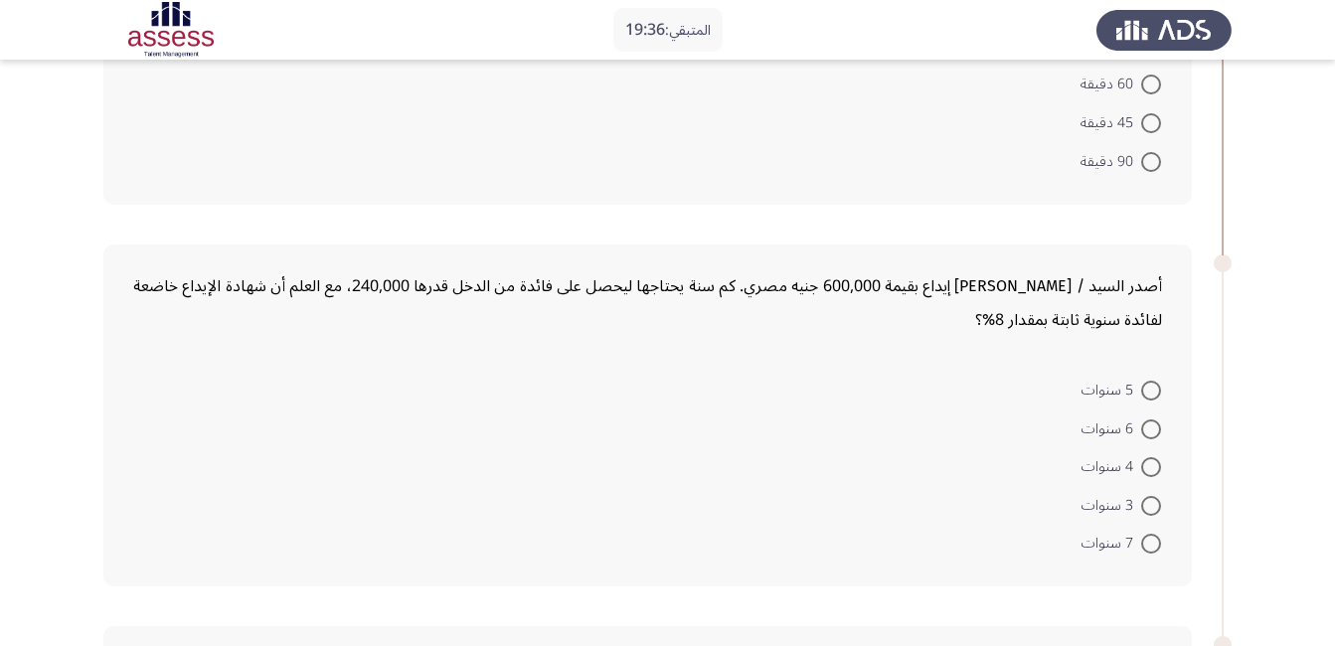
scroll to position [1093, 0]
click at [1153, 387] on span at bounding box center [1151, 390] width 20 height 20
click at [1153, 387] on input "5 سنوات" at bounding box center [1151, 390] width 20 height 20
radio input "true"
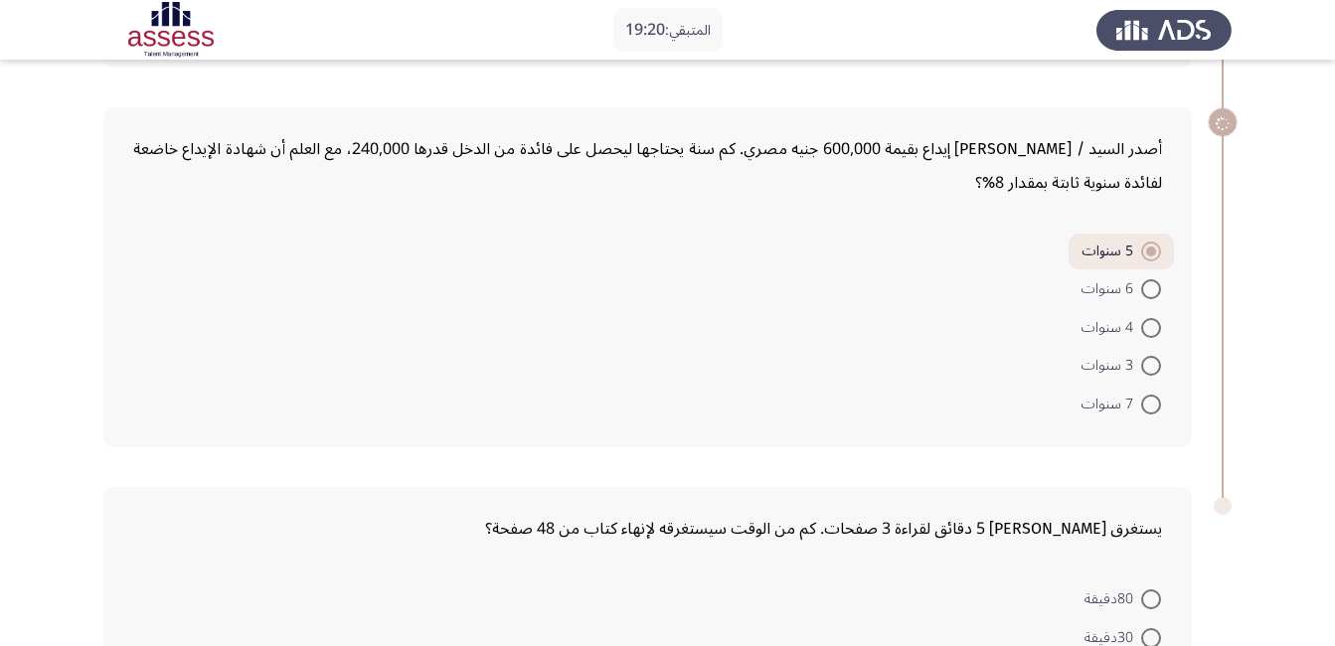
scroll to position [1478, 0]
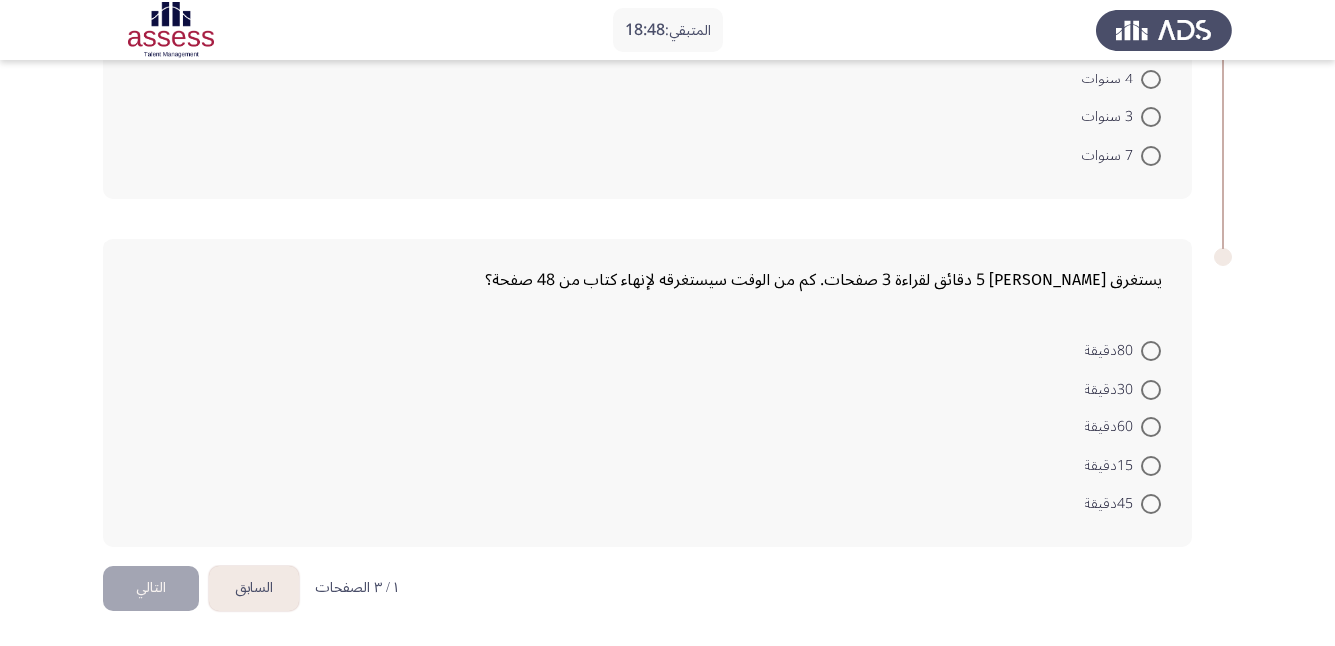
click at [1142, 350] on span at bounding box center [1151, 351] width 20 height 20
click at [1142, 350] on input "80دقيقة" at bounding box center [1151, 351] width 20 height 20
radio input "true"
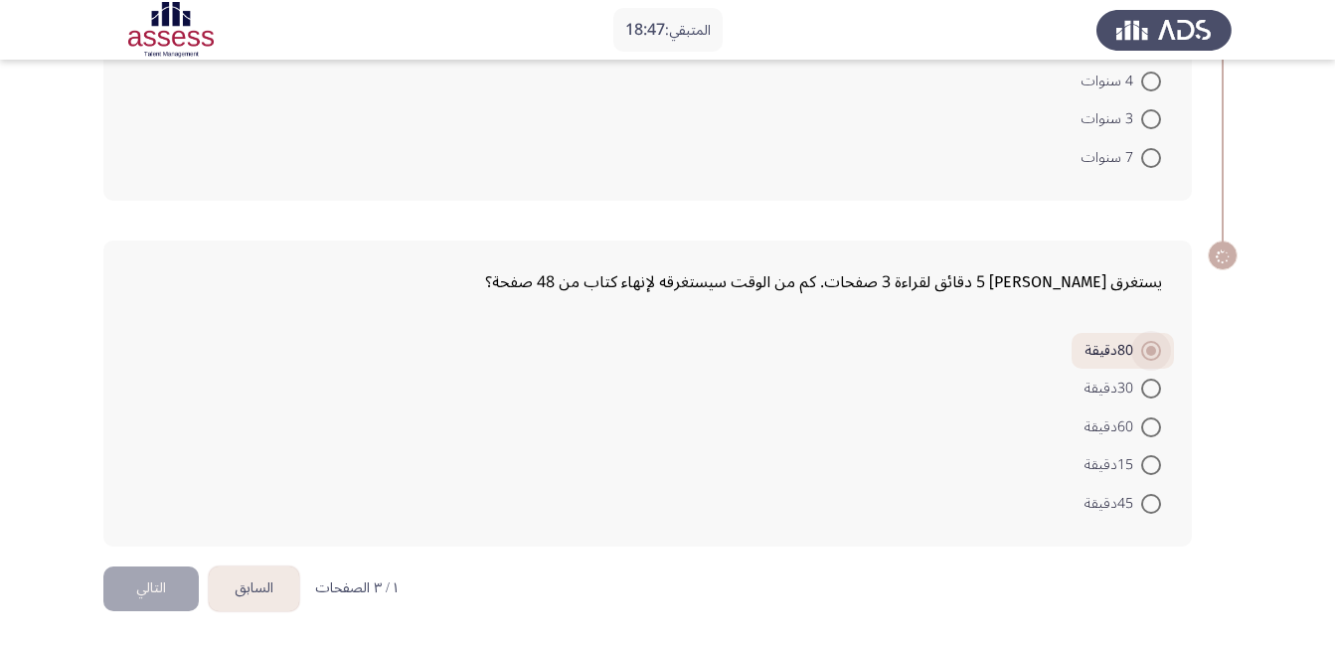
scroll to position [1476, 0]
click at [136, 579] on button "التالي" at bounding box center [150, 588] width 95 height 45
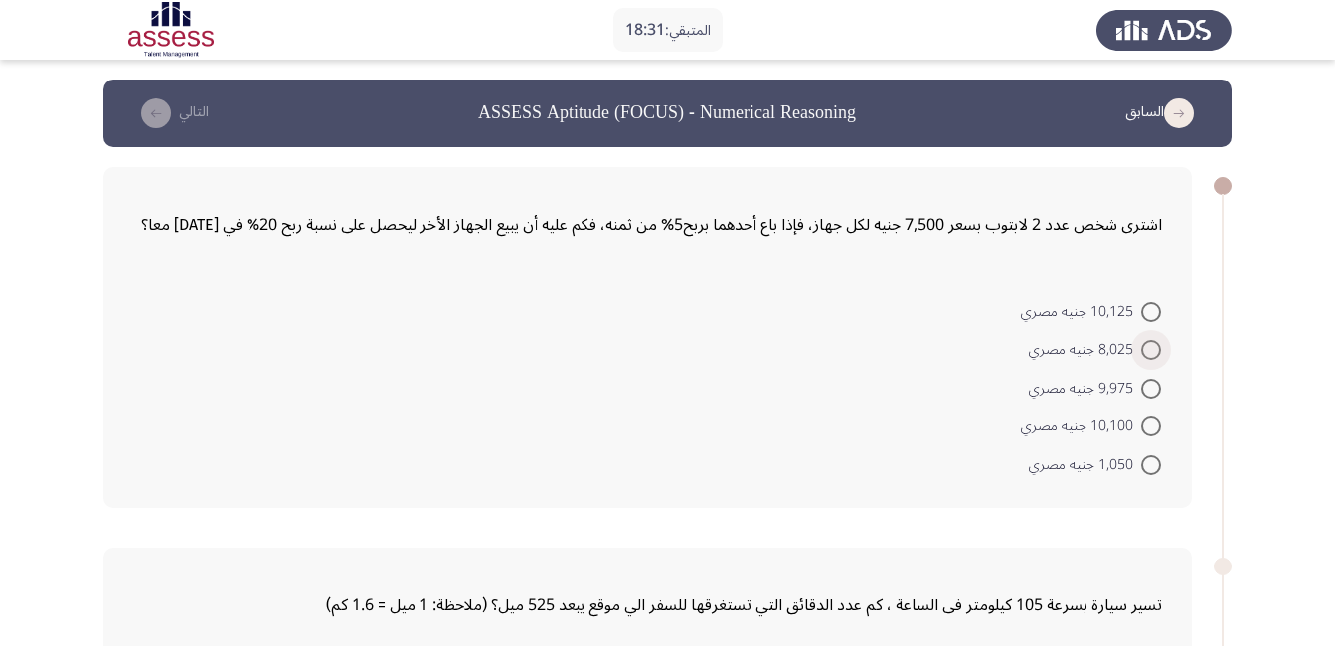
click at [1144, 350] on span at bounding box center [1151, 350] width 20 height 20
click at [1144, 350] on input "8,025 جنيه مصري" at bounding box center [1151, 350] width 20 height 20
radio input "true"
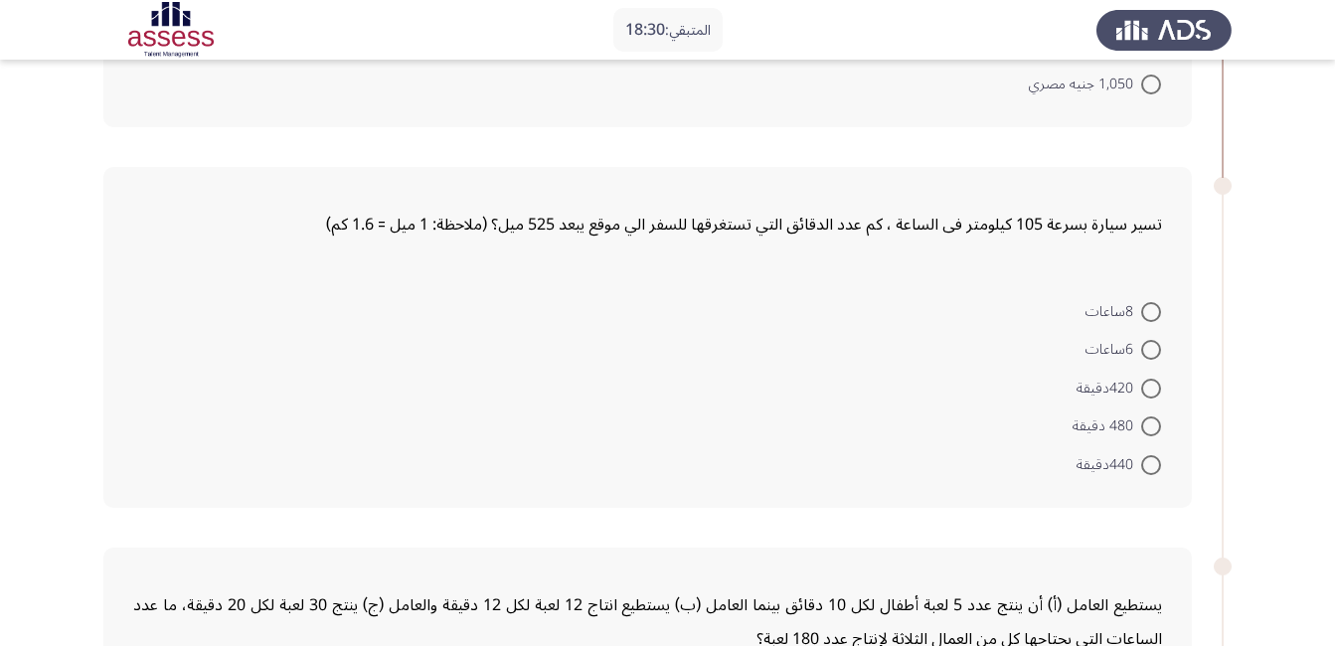
scroll to position [497, 0]
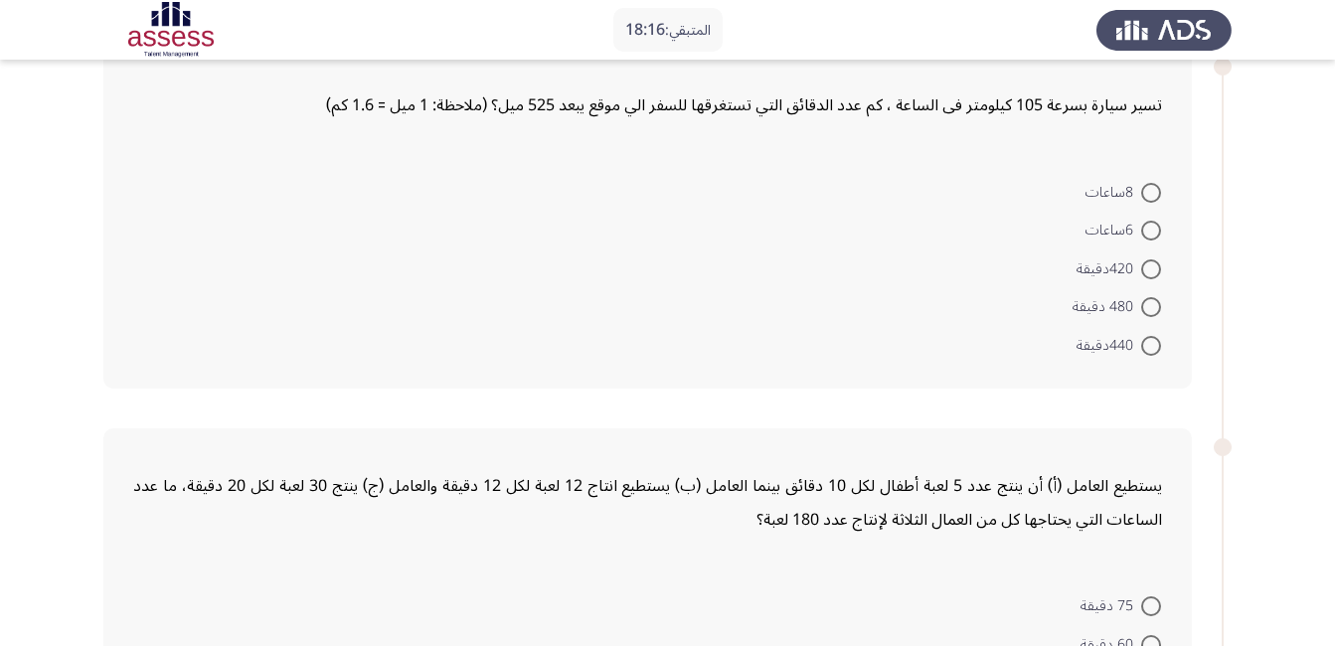
click at [1146, 187] on span at bounding box center [1151, 193] width 20 height 20
click at [1146, 187] on input "8ساعات" at bounding box center [1151, 193] width 20 height 20
radio input "true"
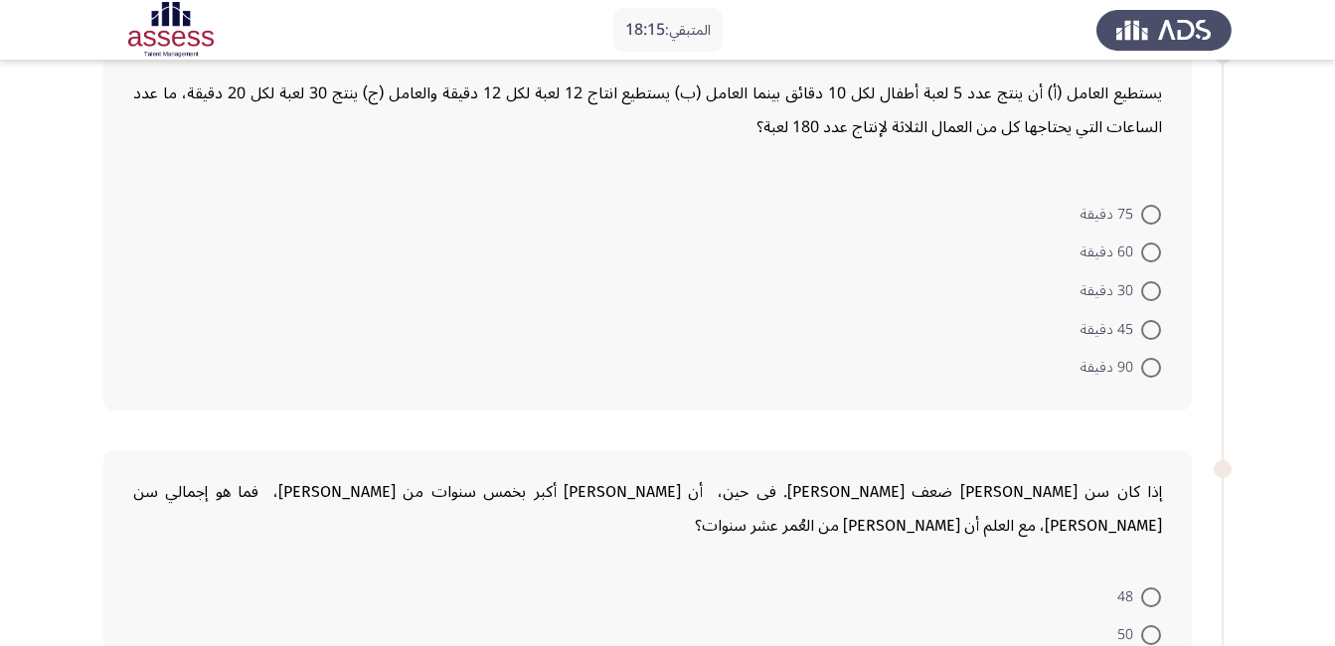
scroll to position [894, 0]
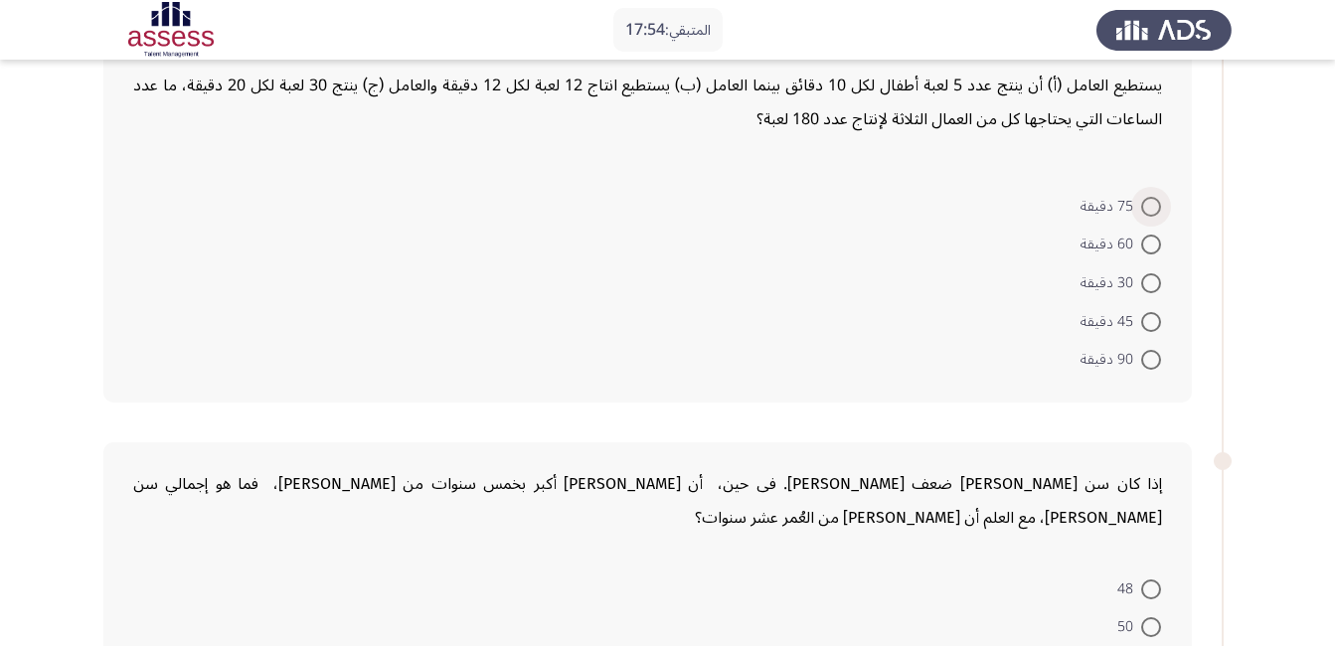
click at [1147, 208] on span at bounding box center [1151, 207] width 20 height 20
click at [1147, 208] on input "75 دقيقة" at bounding box center [1151, 207] width 20 height 20
radio input "true"
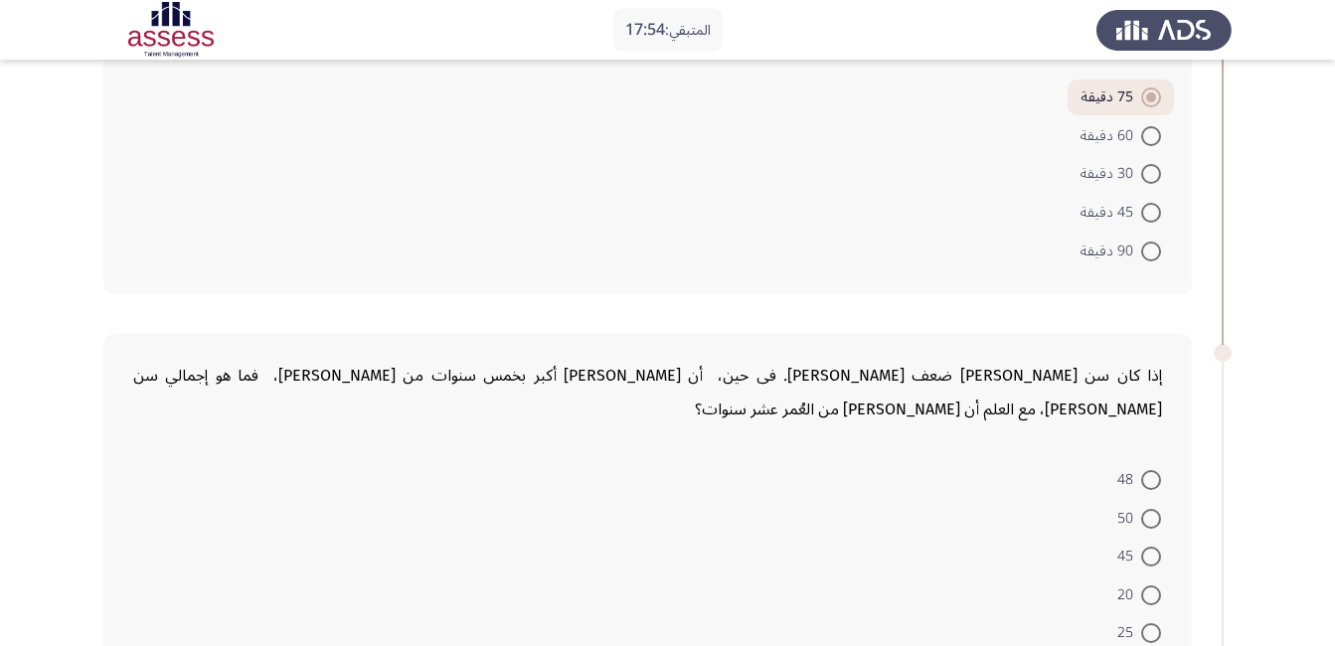
scroll to position [1193, 0]
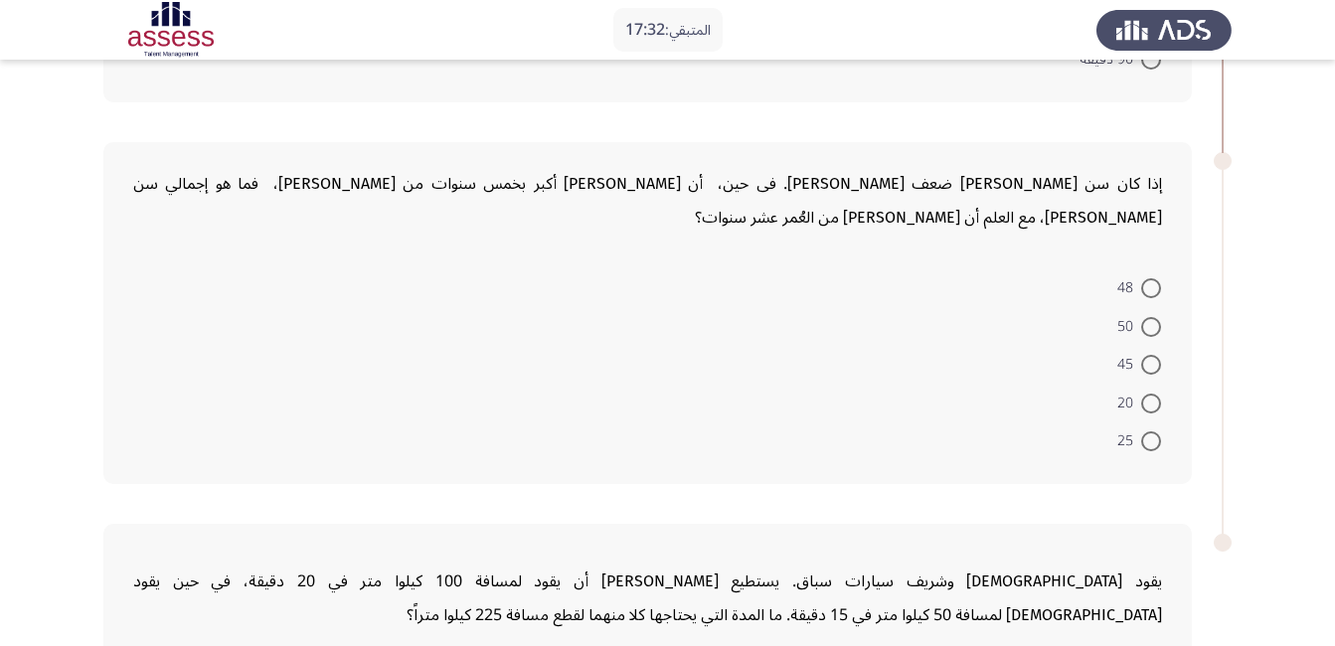
click at [1152, 436] on span at bounding box center [1151, 441] width 20 height 20
click at [1152, 436] on input "25" at bounding box center [1151, 441] width 20 height 20
radio input "true"
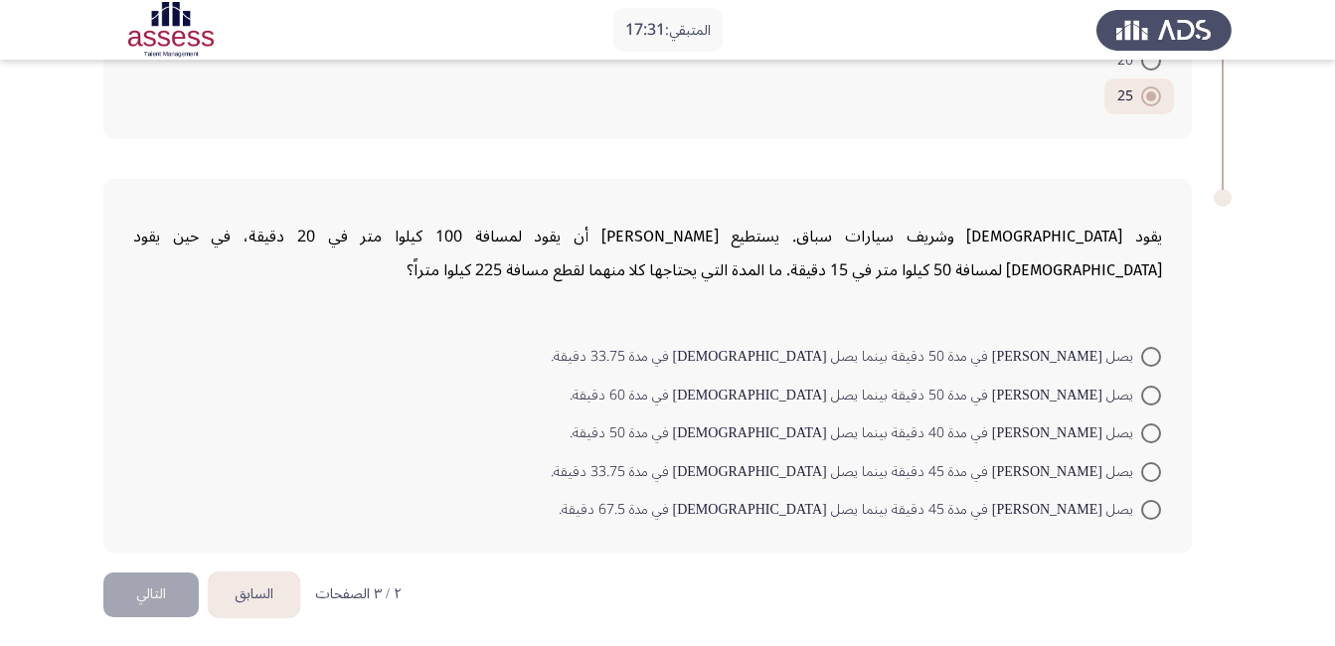
scroll to position [1541, 0]
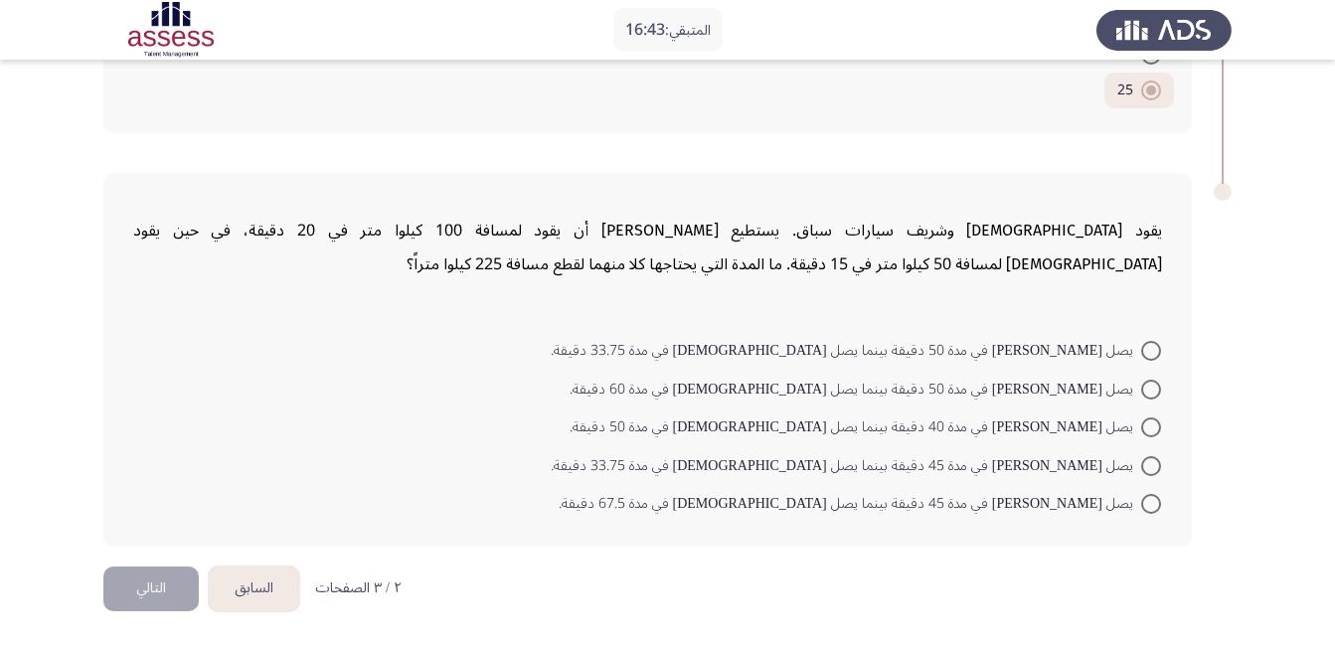
click at [1155, 502] on span at bounding box center [1151, 504] width 20 height 20
click at [1155, 502] on input "يصل شريف في مدة 45 دقيقة بينما يصل اسلام في مدة 67.5 دقيقة." at bounding box center [1151, 504] width 20 height 20
radio input "true"
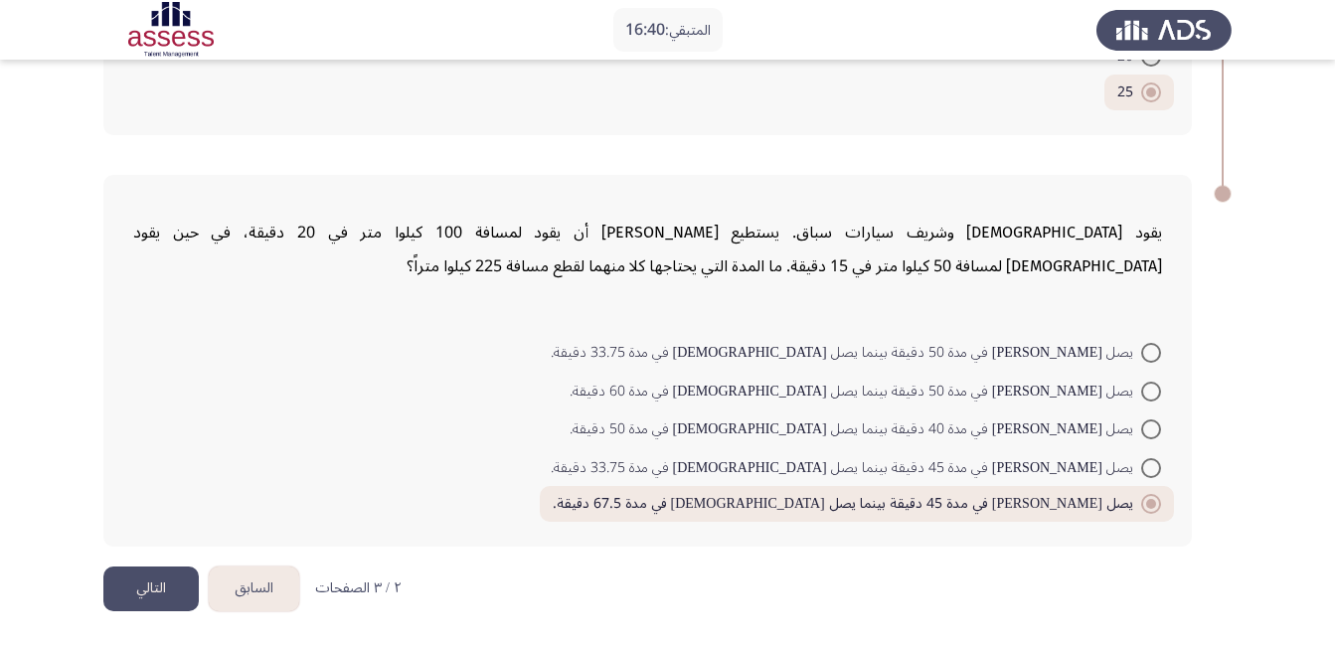
click at [144, 574] on button "التالي" at bounding box center [150, 588] width 95 height 45
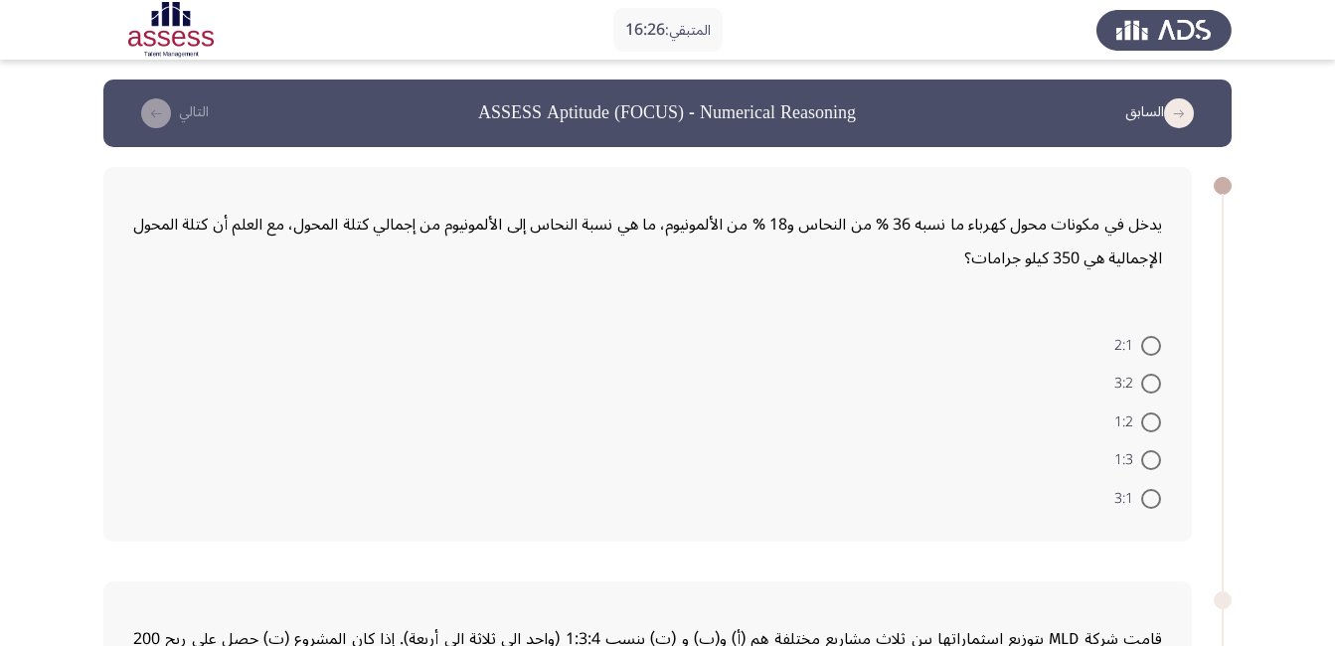
click at [1148, 381] on span at bounding box center [1151, 384] width 20 height 20
click at [1148, 381] on input "3:2" at bounding box center [1151, 384] width 20 height 20
radio input "true"
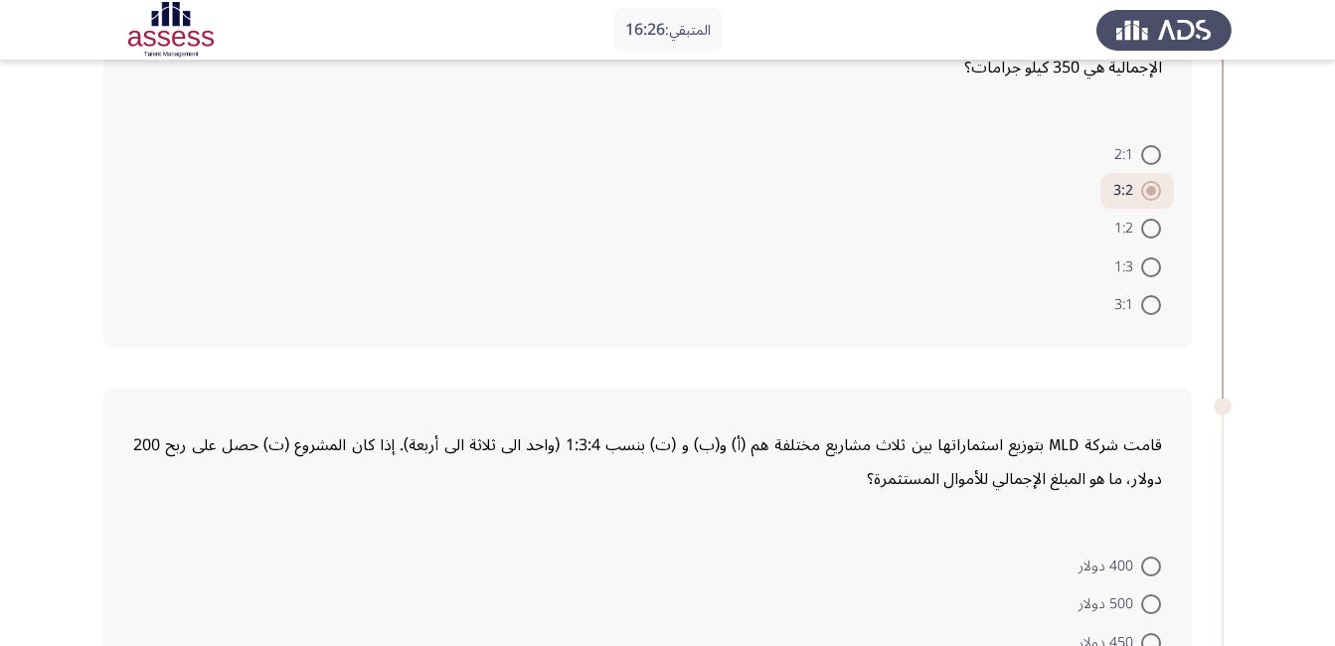
scroll to position [497, 0]
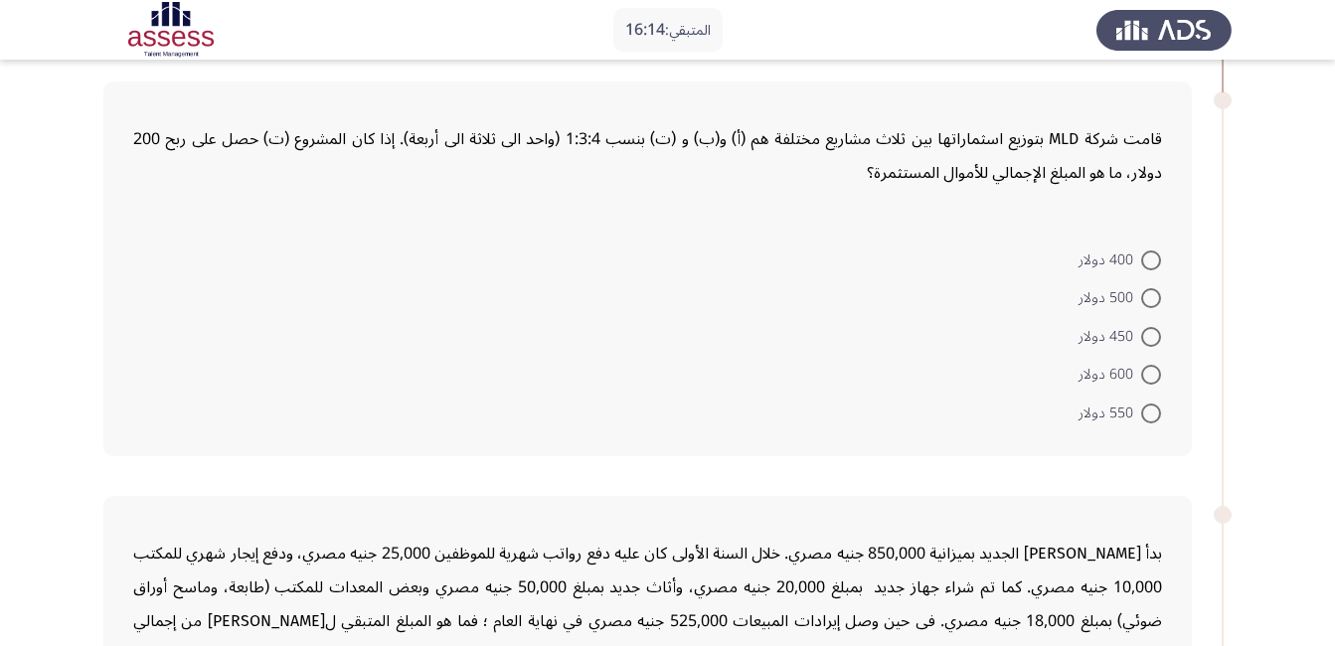
click at [1146, 339] on span at bounding box center [1151, 337] width 20 height 20
click at [1146, 339] on input "450 دولار" at bounding box center [1151, 337] width 20 height 20
radio input "true"
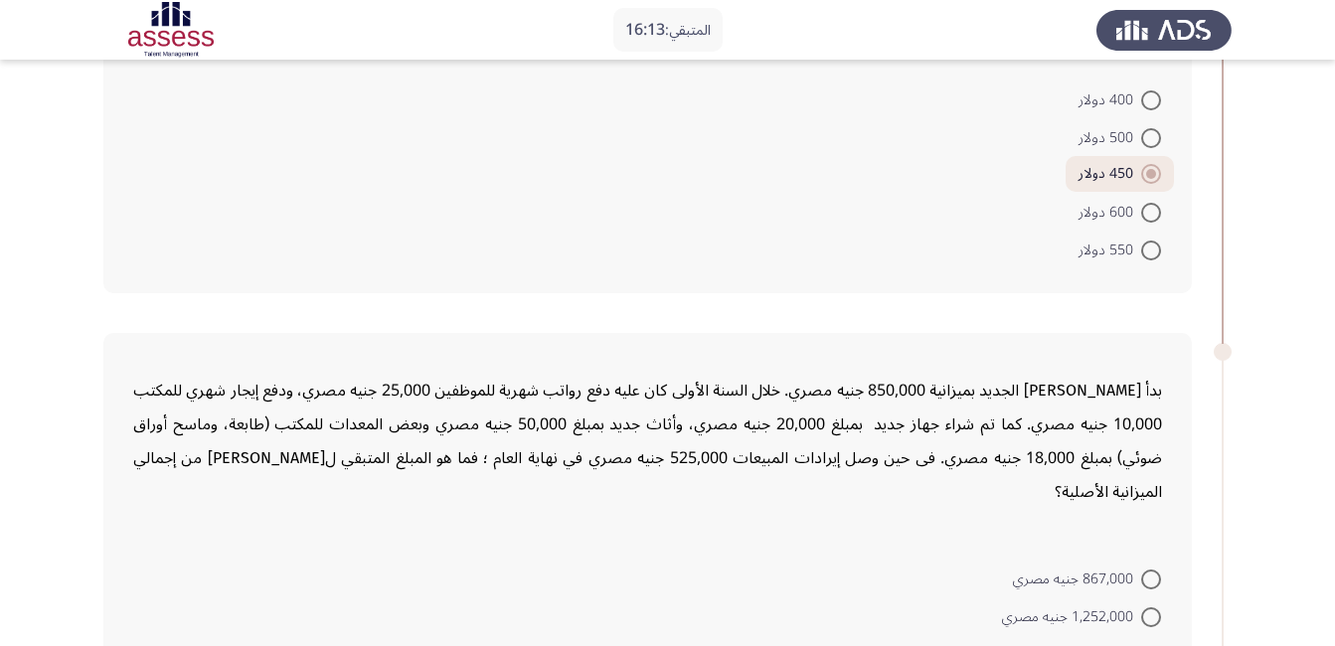
scroll to position [894, 0]
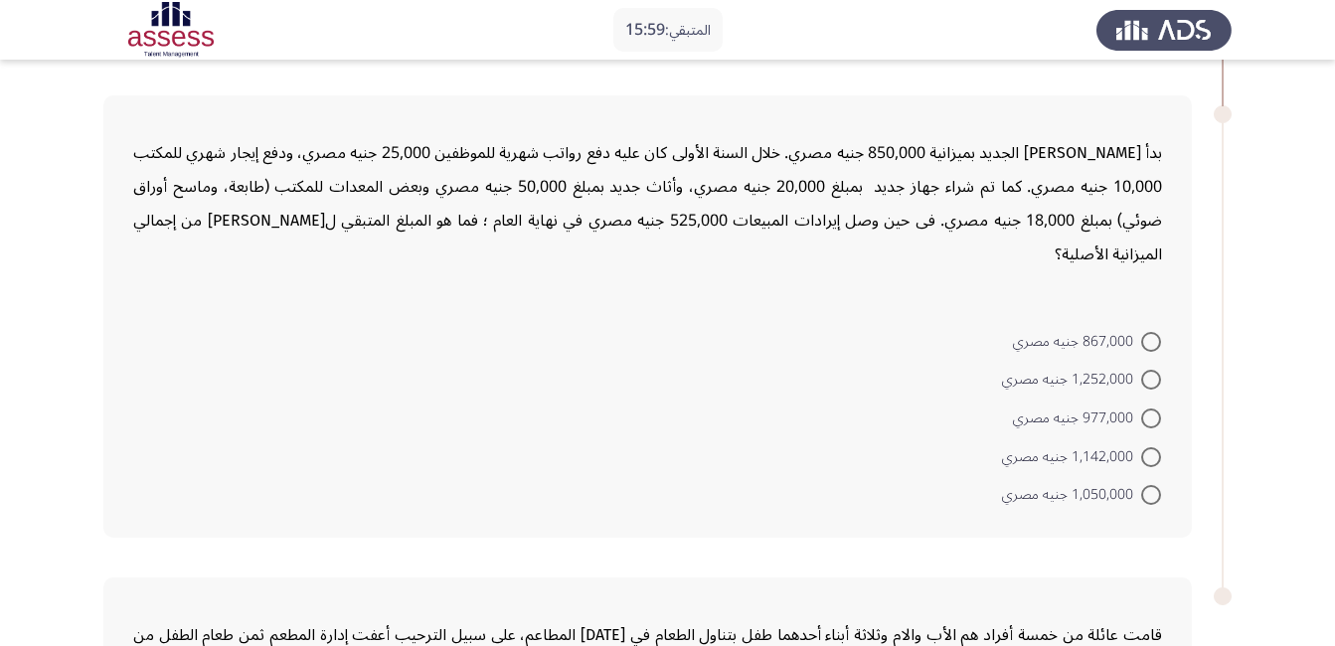
click at [1146, 378] on span at bounding box center [1151, 380] width 20 height 20
click at [1146, 378] on input "1,252,000 جنيه مصري" at bounding box center [1151, 380] width 20 height 20
radio input "true"
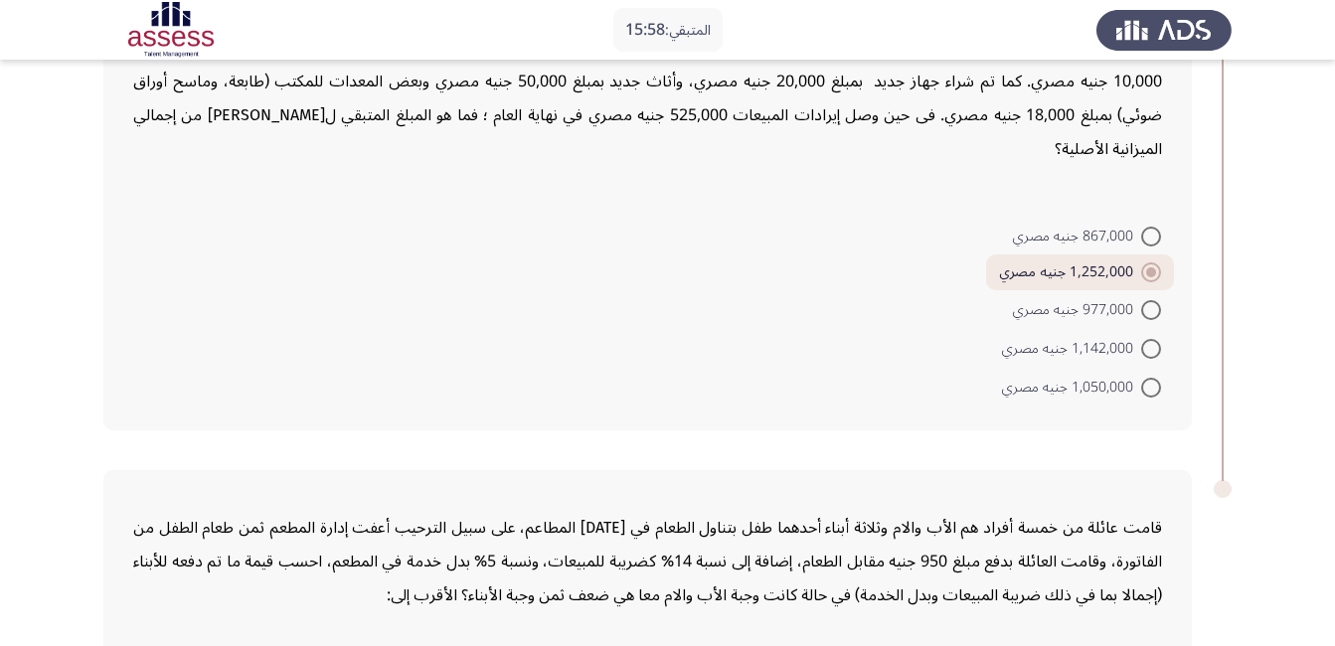
scroll to position [1292, 0]
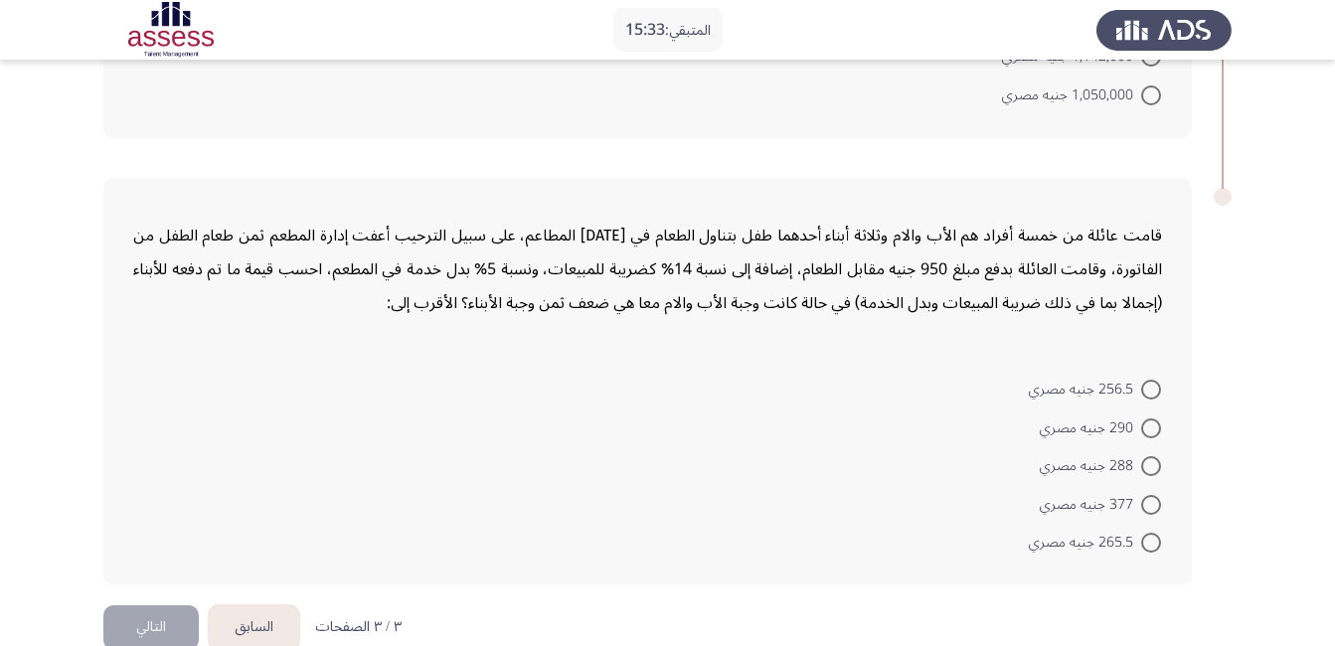
click at [1151, 502] on span at bounding box center [1151, 505] width 20 height 20
click at [1151, 502] on input "377 جنيه مصري" at bounding box center [1151, 505] width 20 height 20
radio input "true"
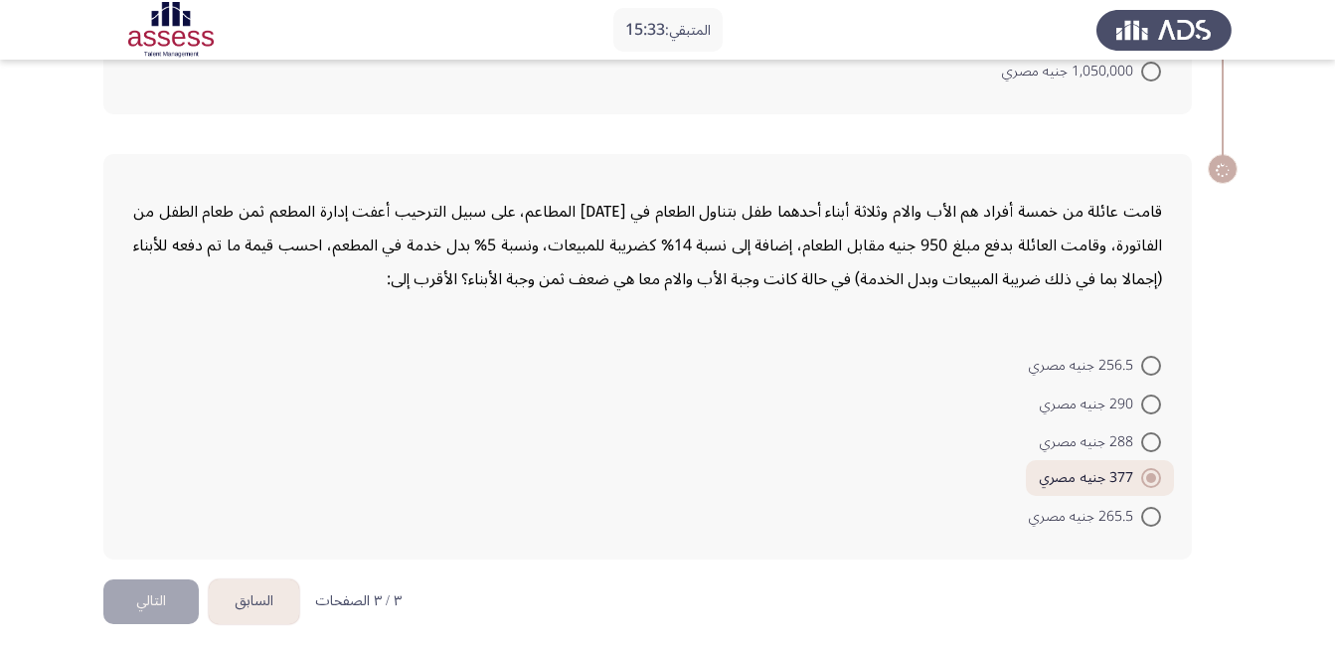
scroll to position [1329, 0]
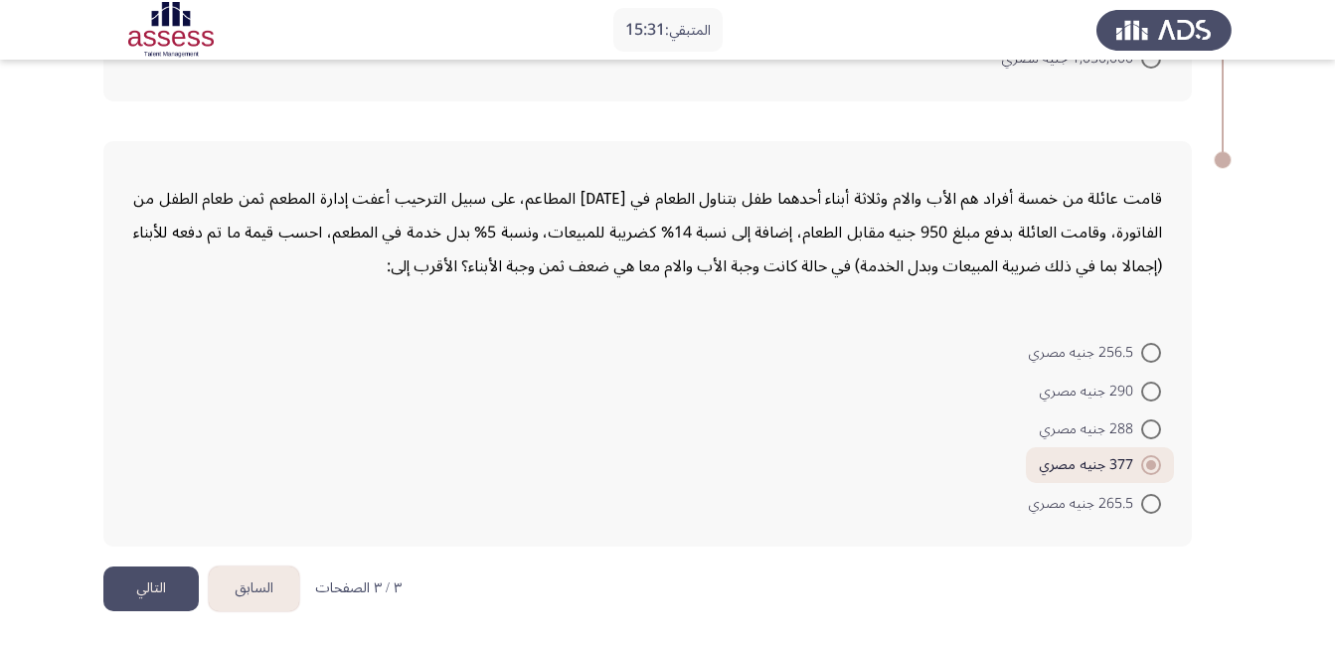
click at [139, 586] on button "التالي" at bounding box center [150, 588] width 95 height 45
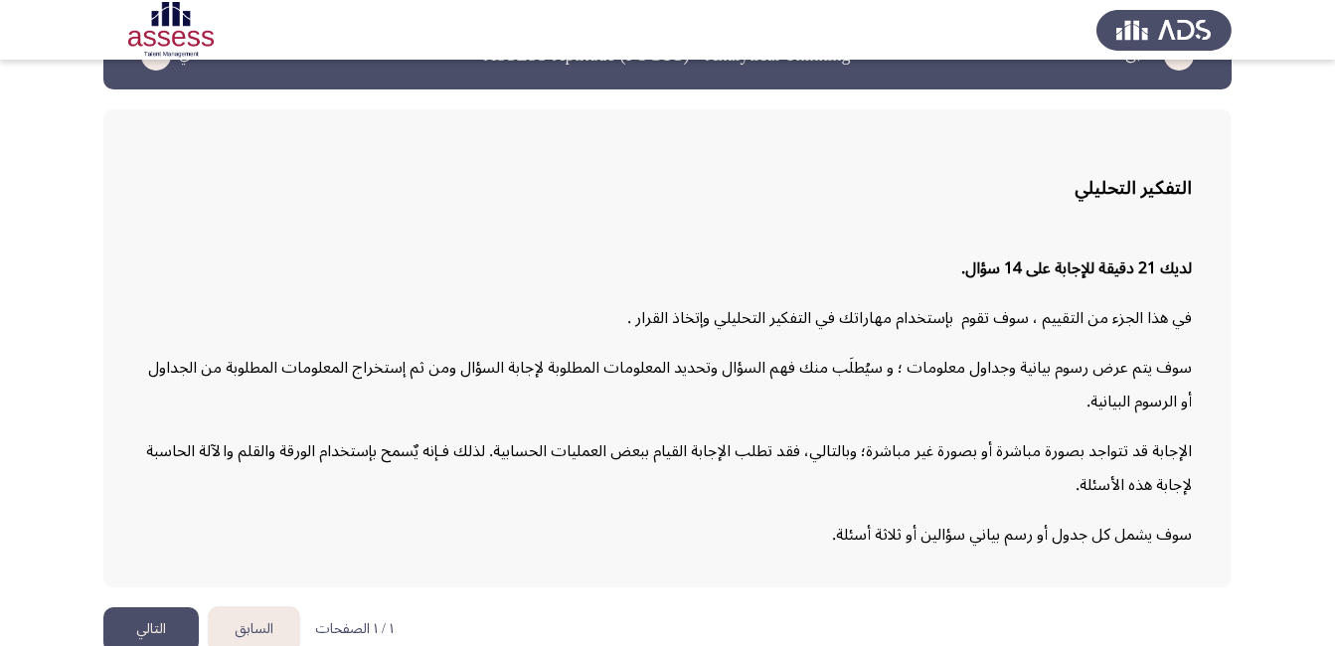
scroll to position [83, 0]
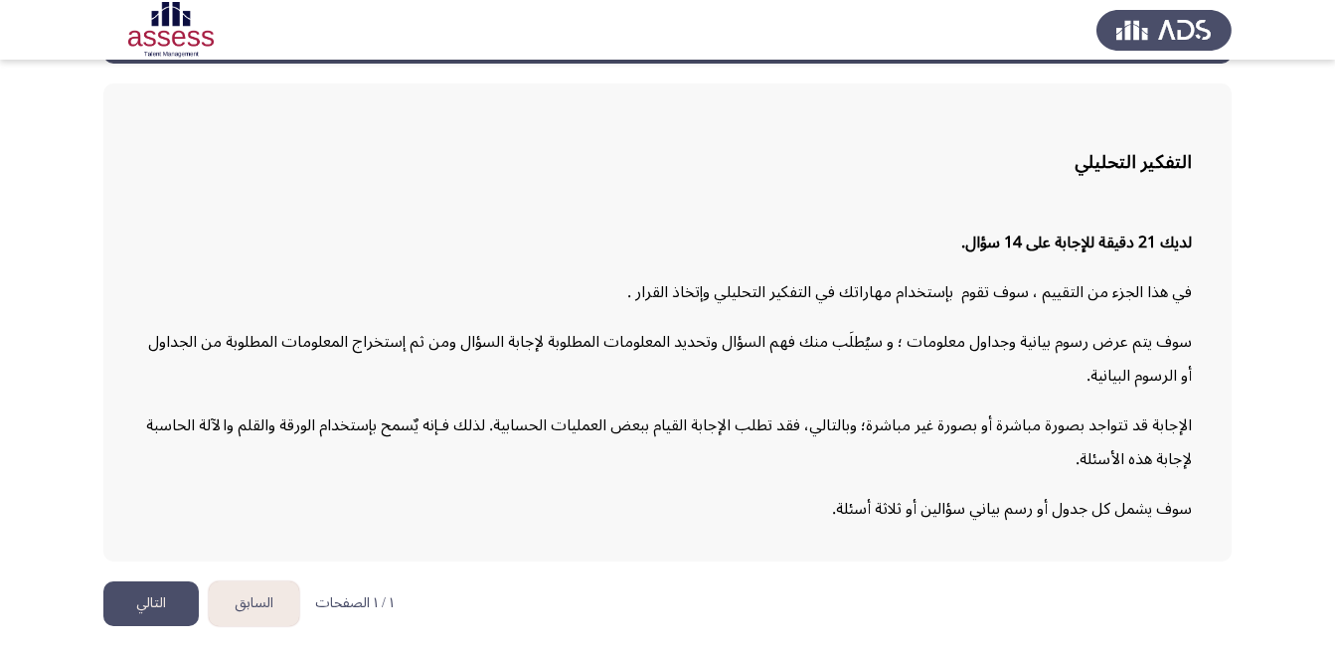
click at [161, 609] on button "التالي" at bounding box center [150, 603] width 95 height 45
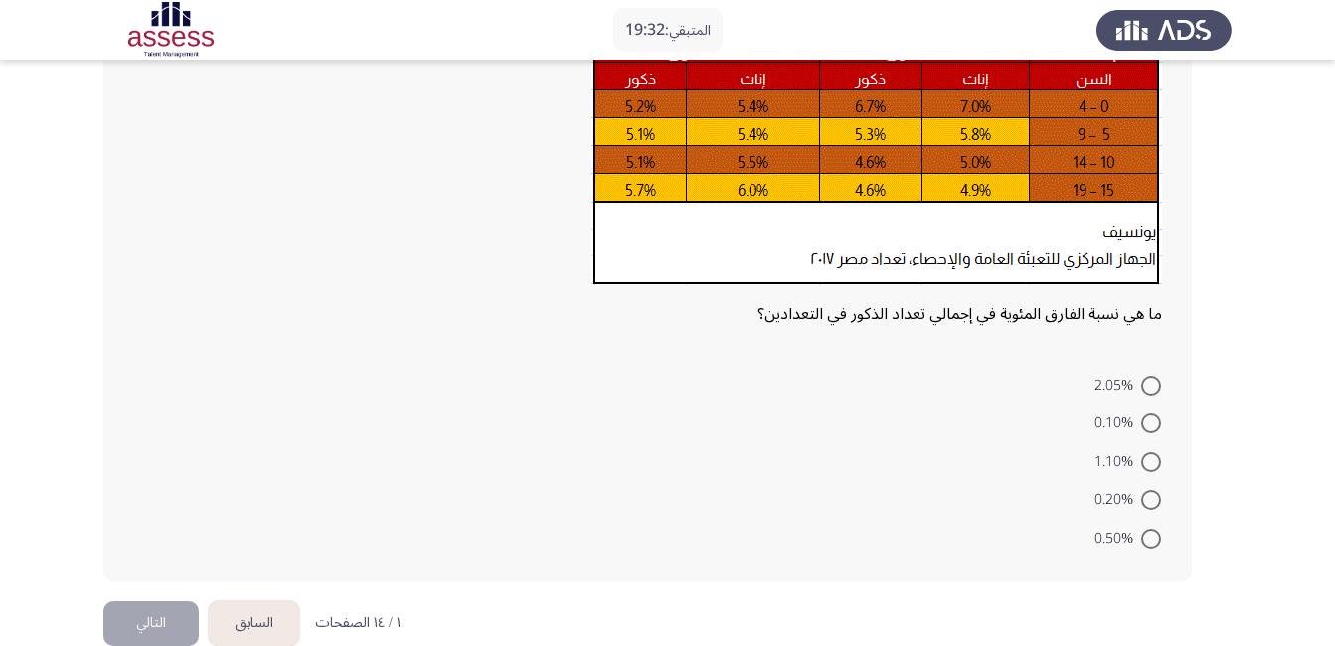
scroll to position [289, 0]
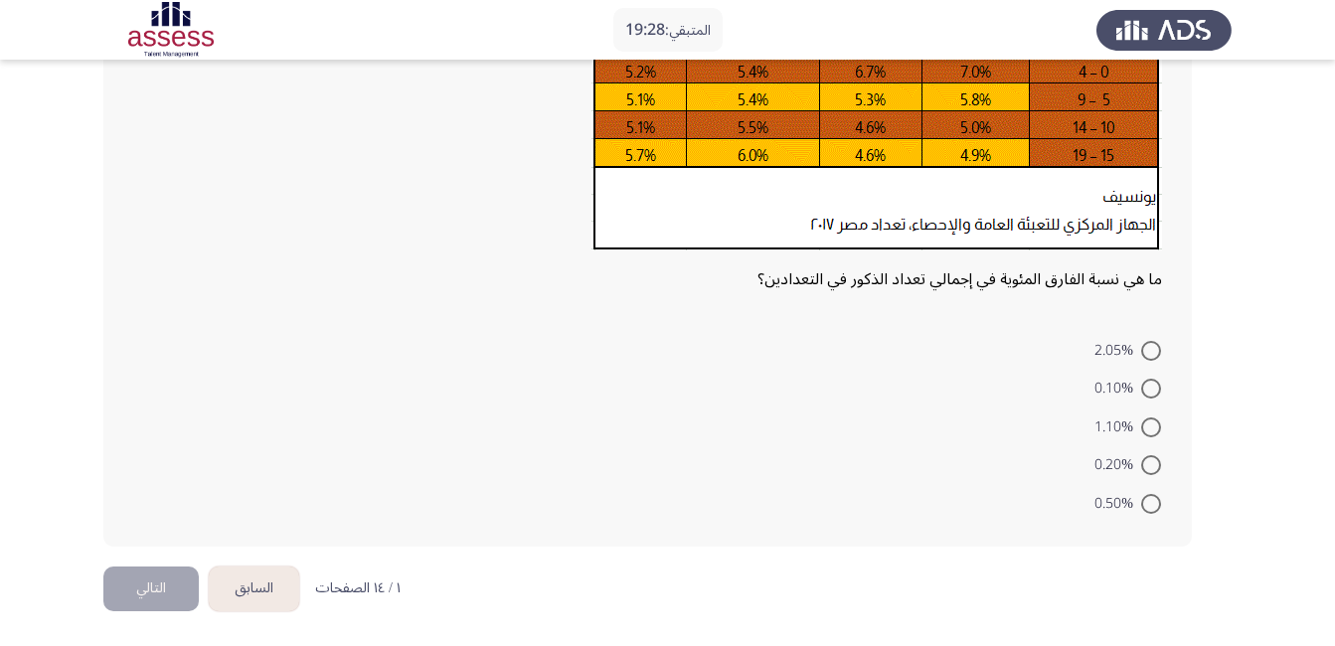
click at [1147, 353] on span at bounding box center [1151, 351] width 20 height 20
click at [1147, 353] on input "2.05%" at bounding box center [1151, 351] width 20 height 20
radio input "true"
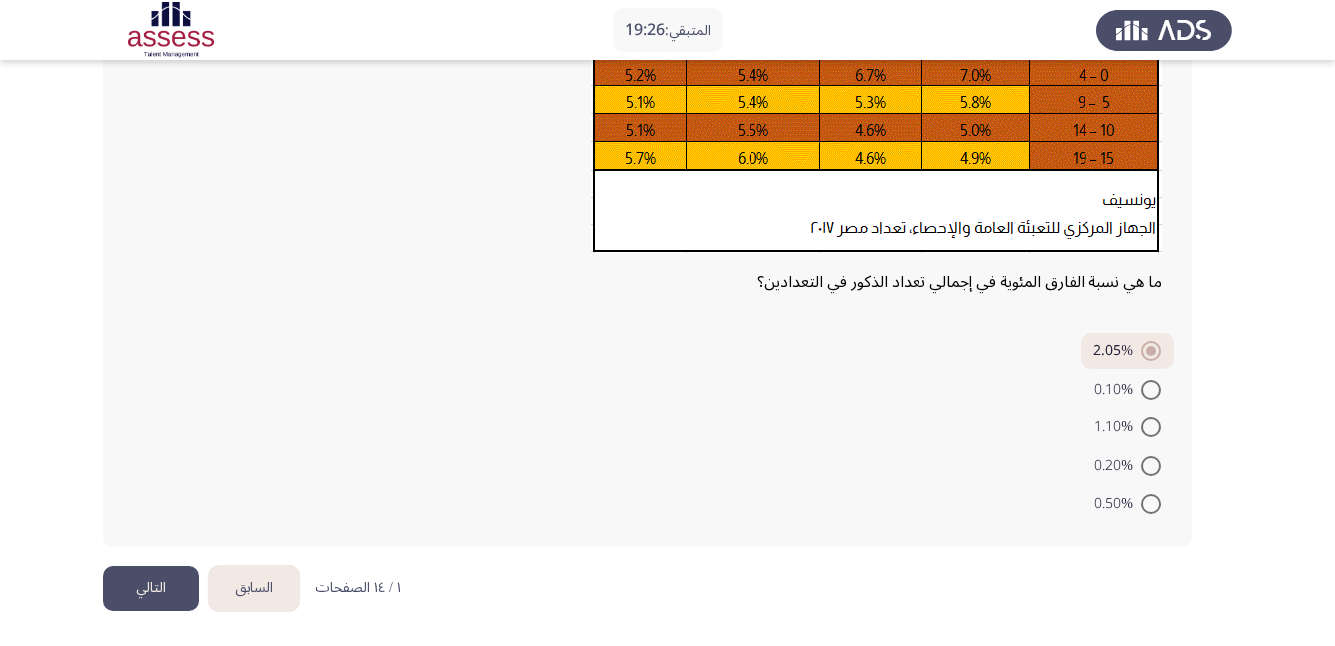
click at [129, 581] on button "التالي" at bounding box center [150, 588] width 95 height 45
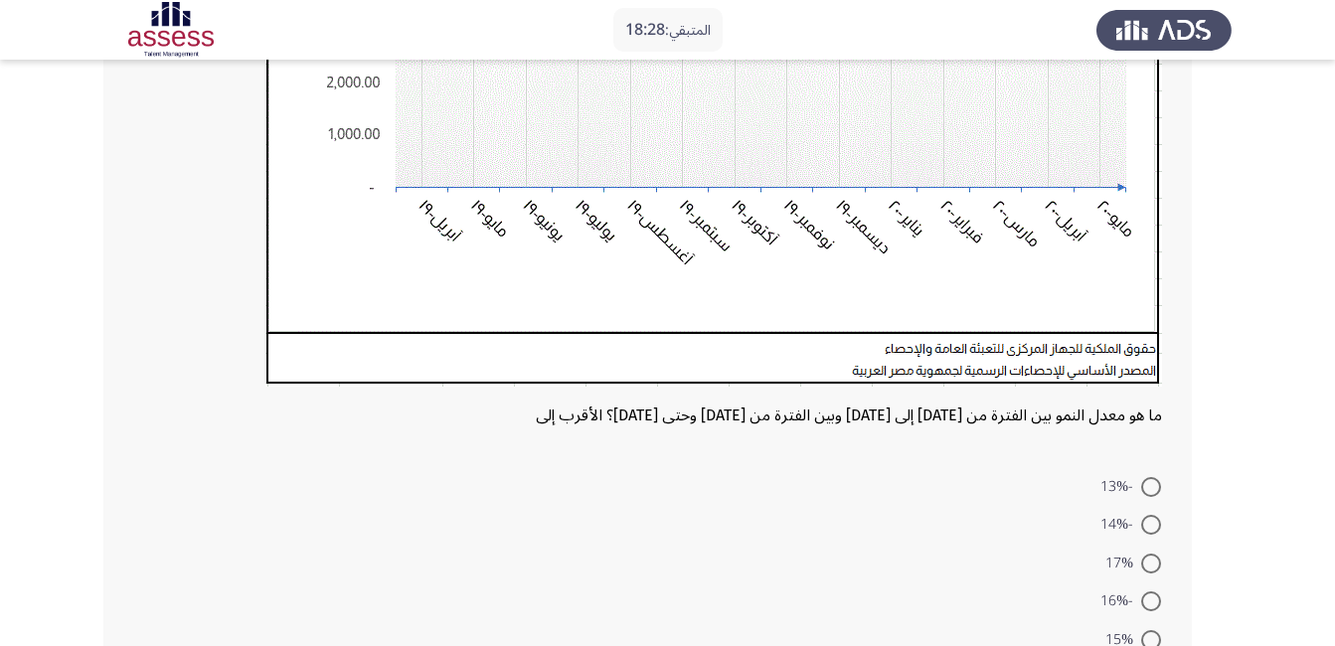
scroll to position [646, 0]
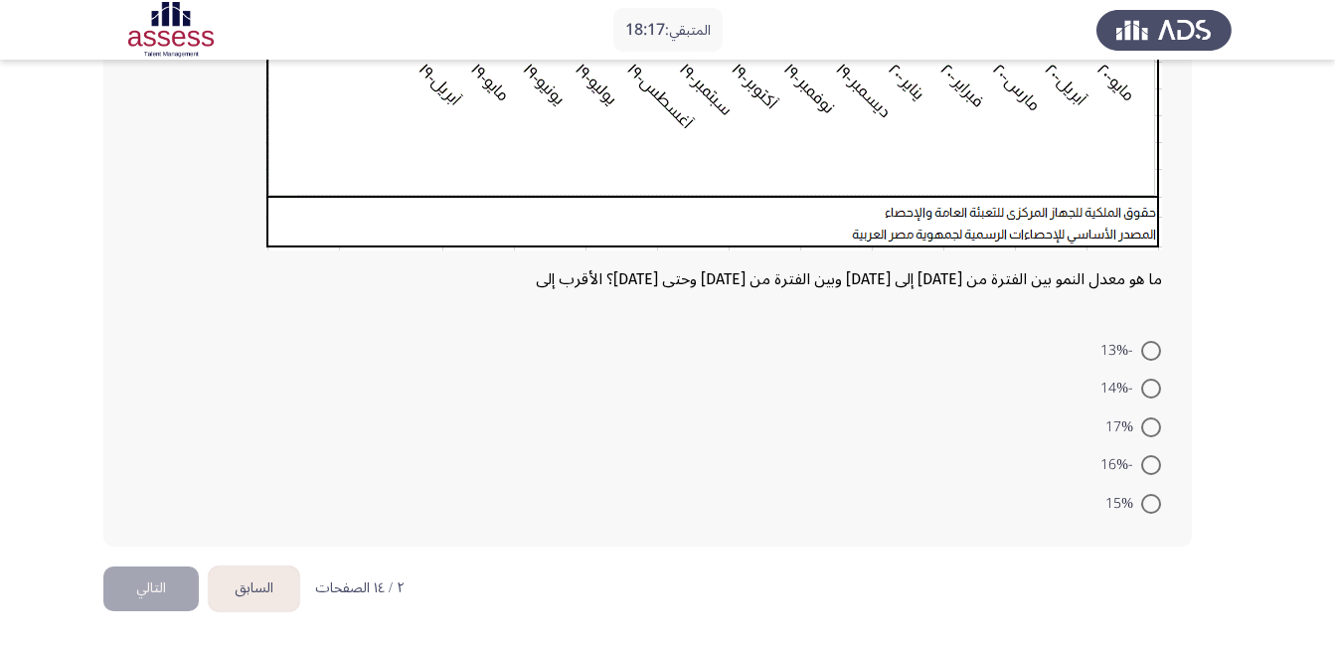
click at [1144, 352] on span at bounding box center [1151, 351] width 20 height 20
click at [1144, 352] on input "-13%" at bounding box center [1151, 351] width 20 height 20
radio input "true"
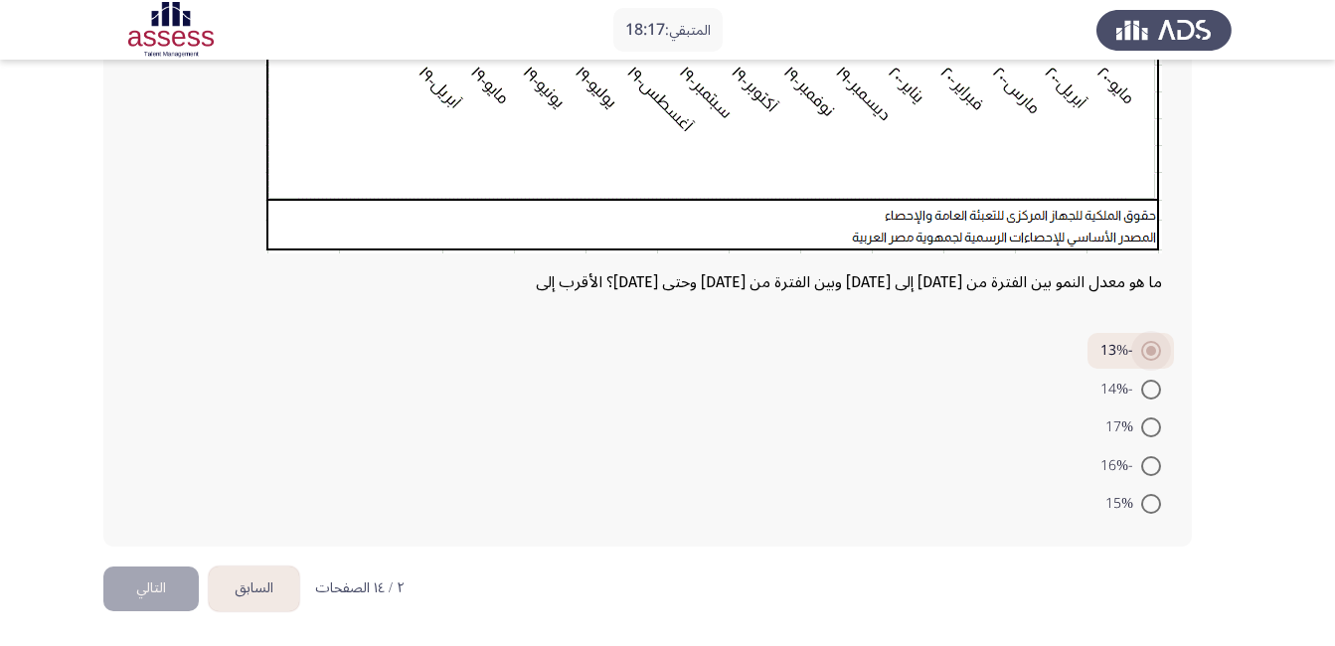
scroll to position [643, 0]
click at [141, 588] on button "التالي" at bounding box center [150, 588] width 95 height 45
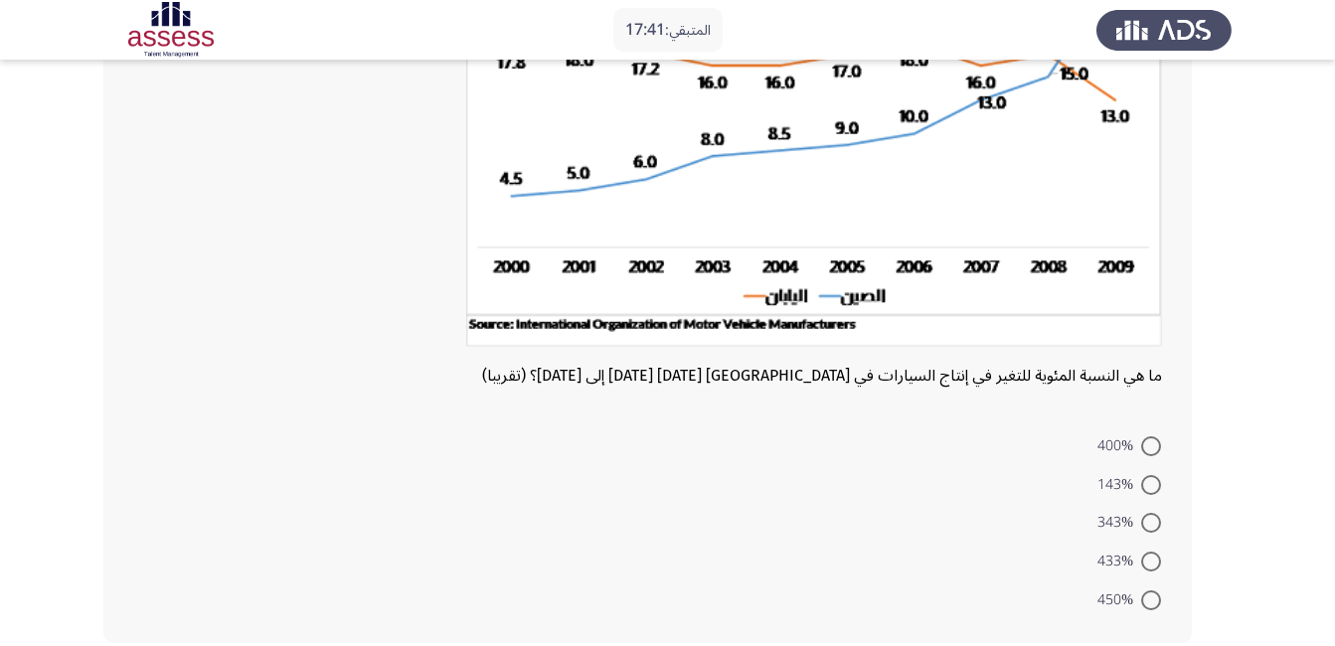
scroll to position [369, 0]
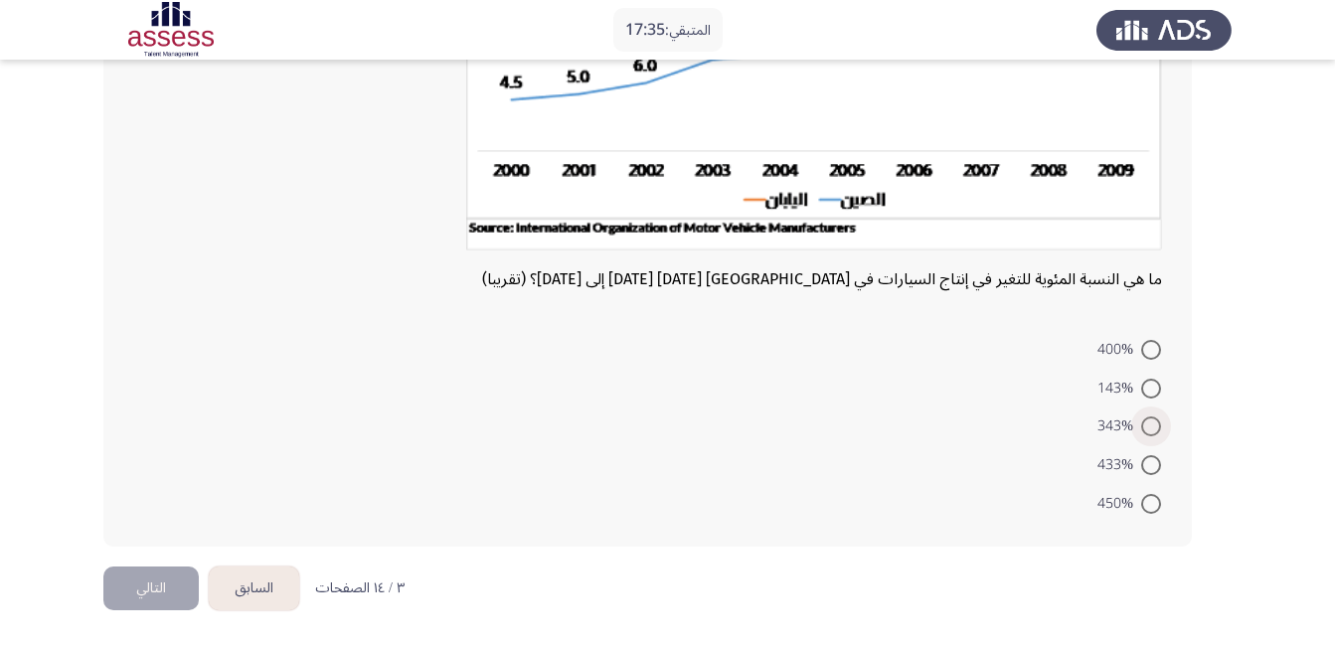
click at [1146, 423] on span at bounding box center [1151, 426] width 20 height 20
click at [1146, 423] on input "343%" at bounding box center [1151, 426] width 20 height 20
radio input "true"
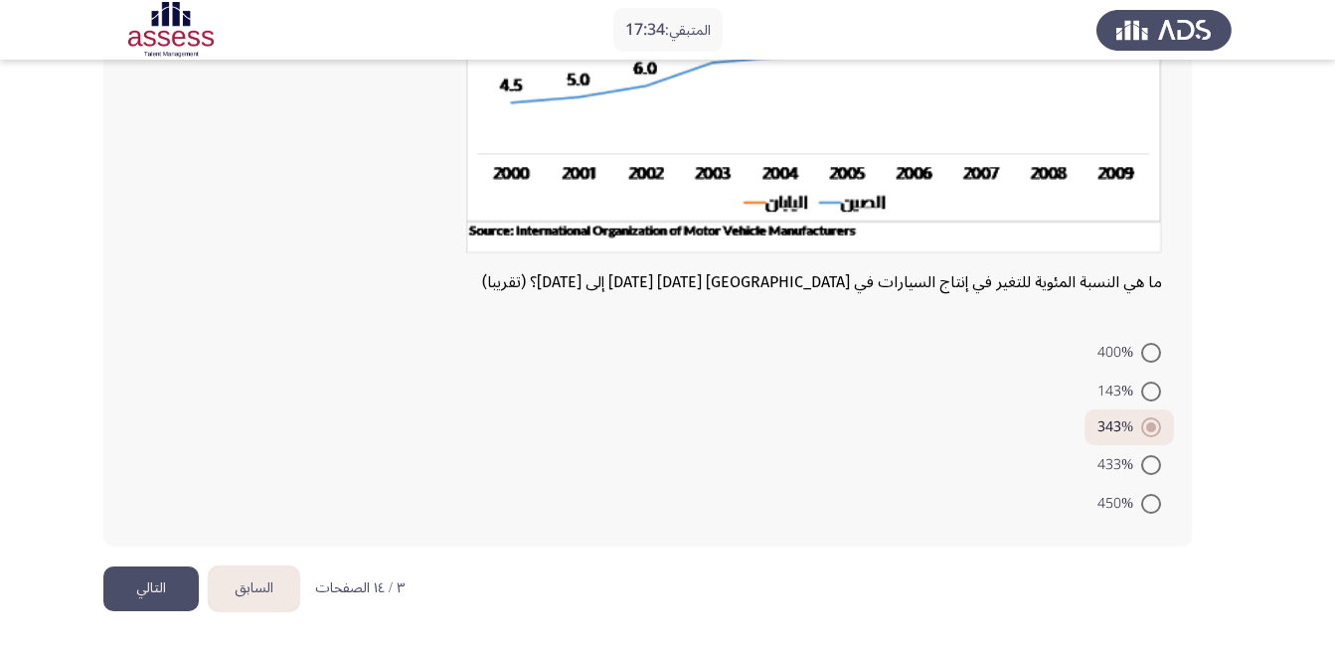
click at [138, 588] on button "التالي" at bounding box center [150, 588] width 95 height 45
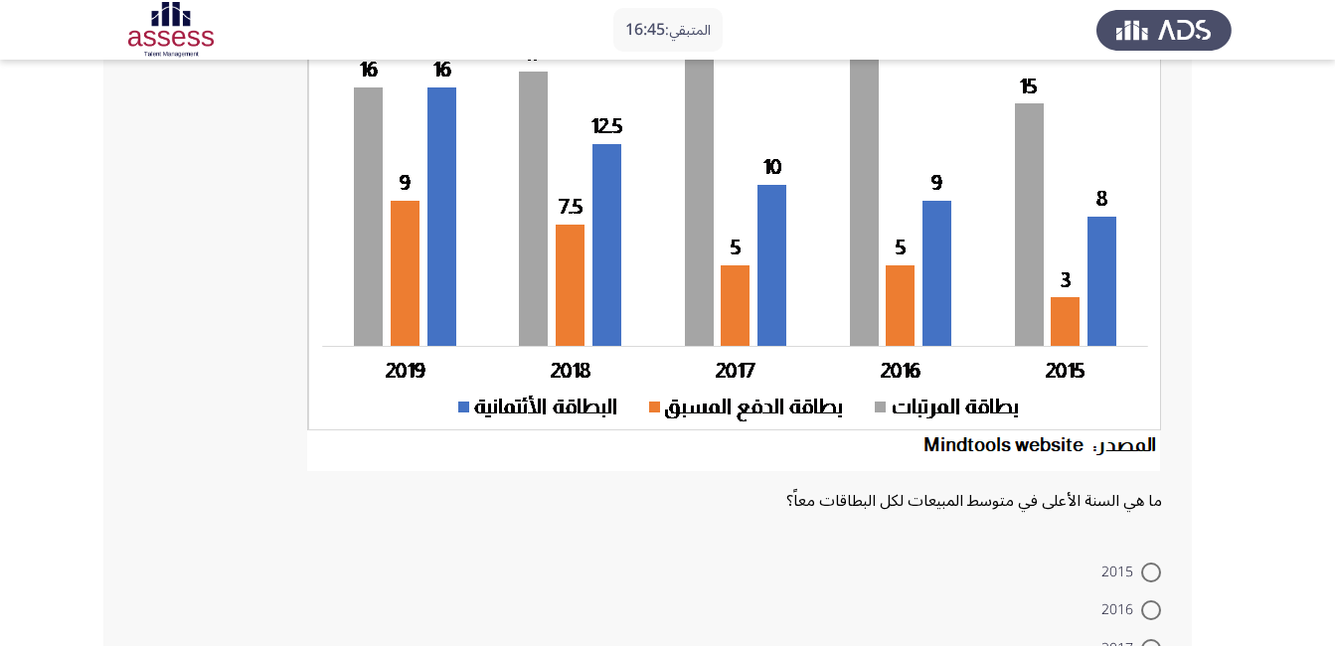
scroll to position [445, 0]
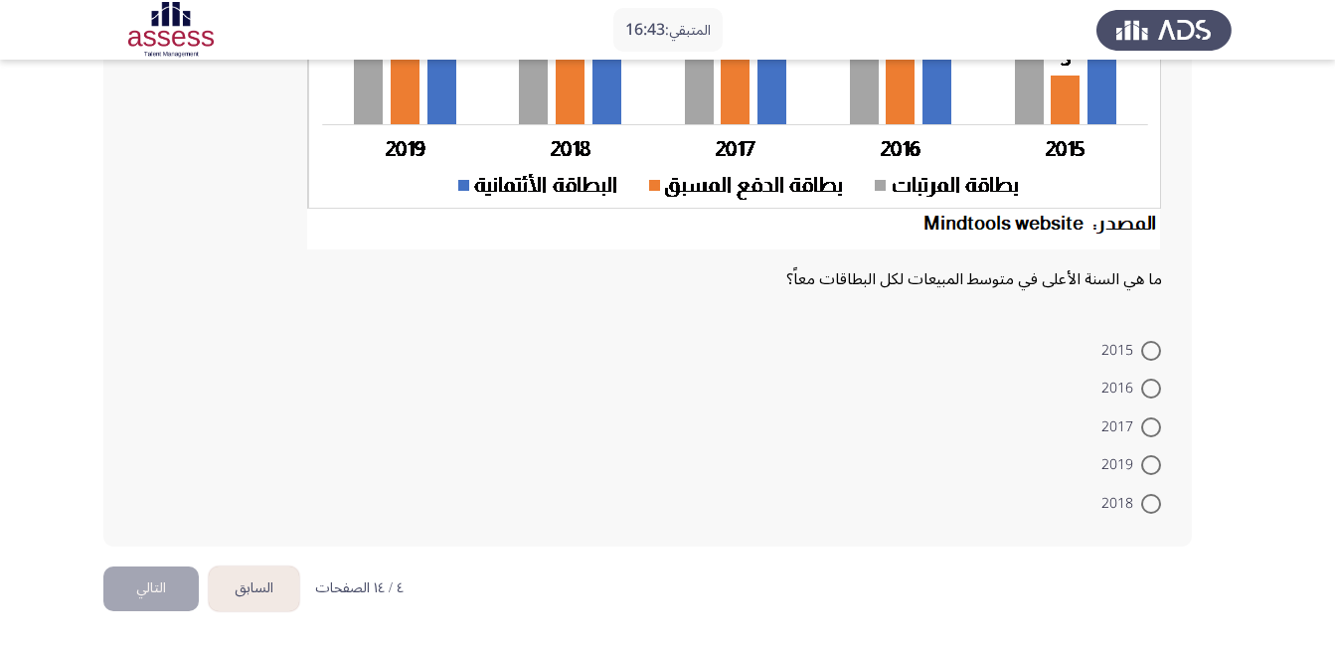
click at [1147, 455] on span at bounding box center [1151, 465] width 20 height 20
click at [1147, 455] on input "2019" at bounding box center [1151, 465] width 20 height 20
radio input "true"
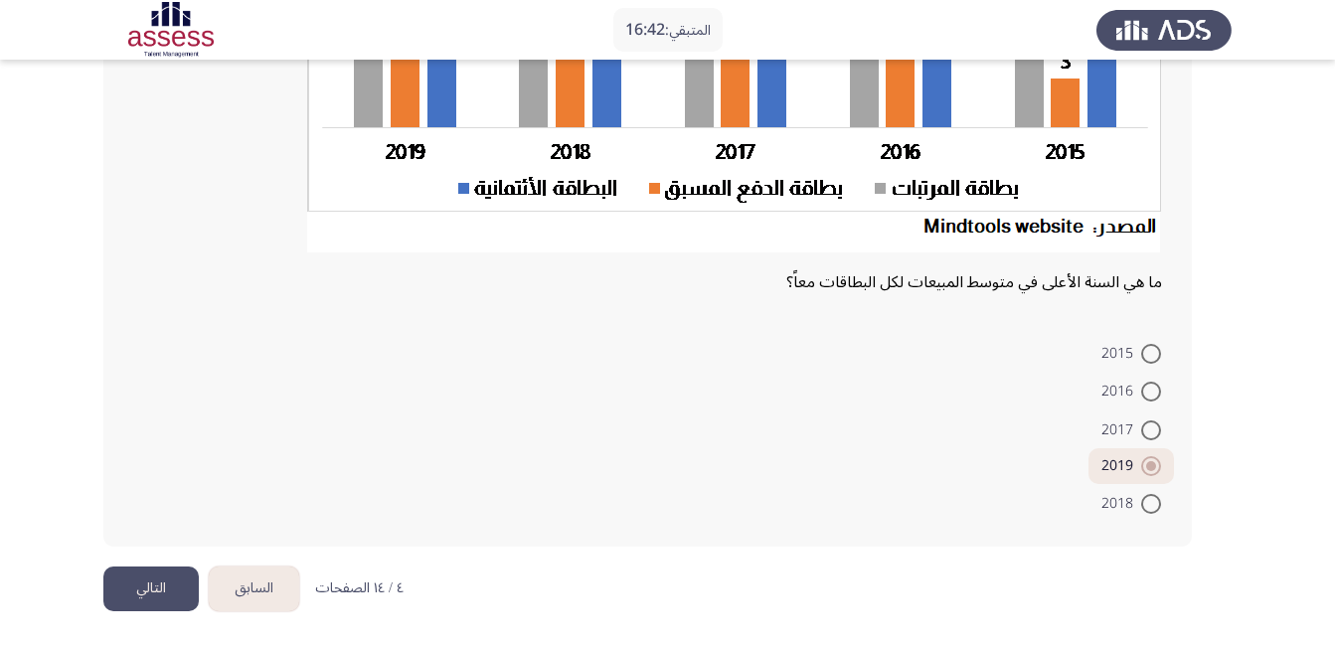
click at [165, 579] on button "التالي" at bounding box center [150, 588] width 95 height 45
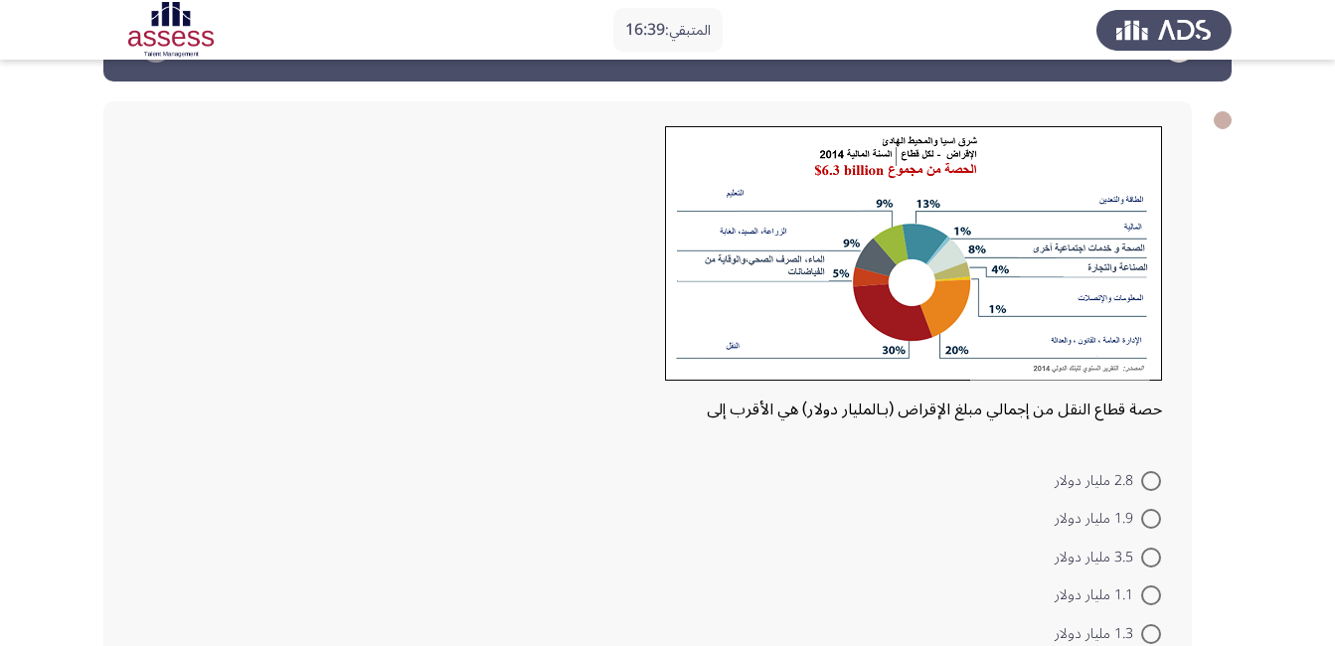
scroll to position [99, 0]
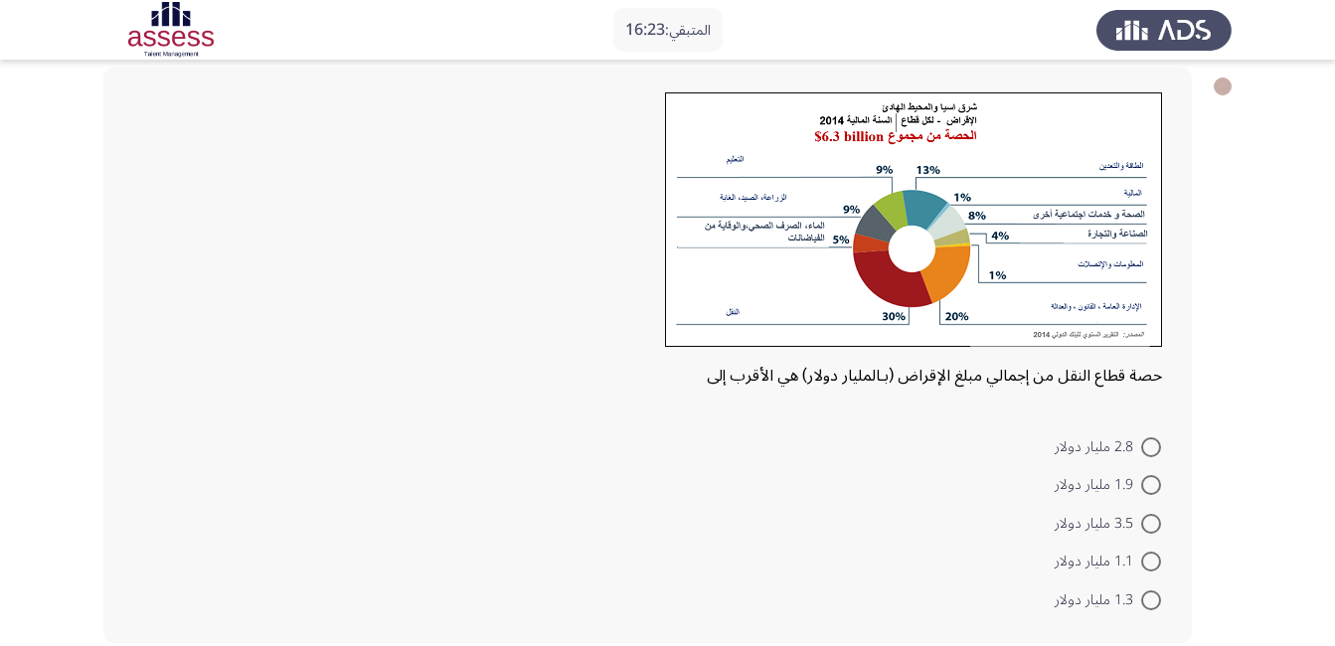
click at [1149, 486] on span at bounding box center [1151, 485] width 20 height 20
click at [1149, 486] on input "1.9 مليار دولار" at bounding box center [1151, 485] width 20 height 20
radio input "true"
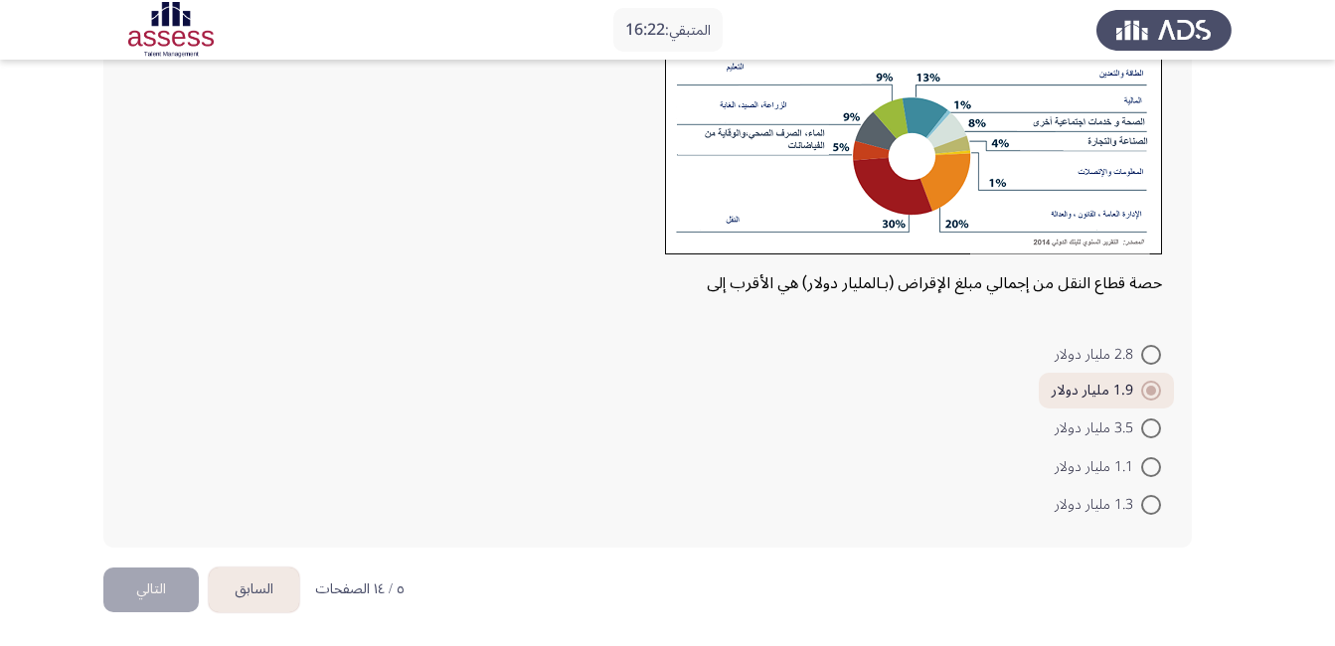
scroll to position [193, 0]
click at [155, 587] on button "التالي" at bounding box center [150, 588] width 95 height 45
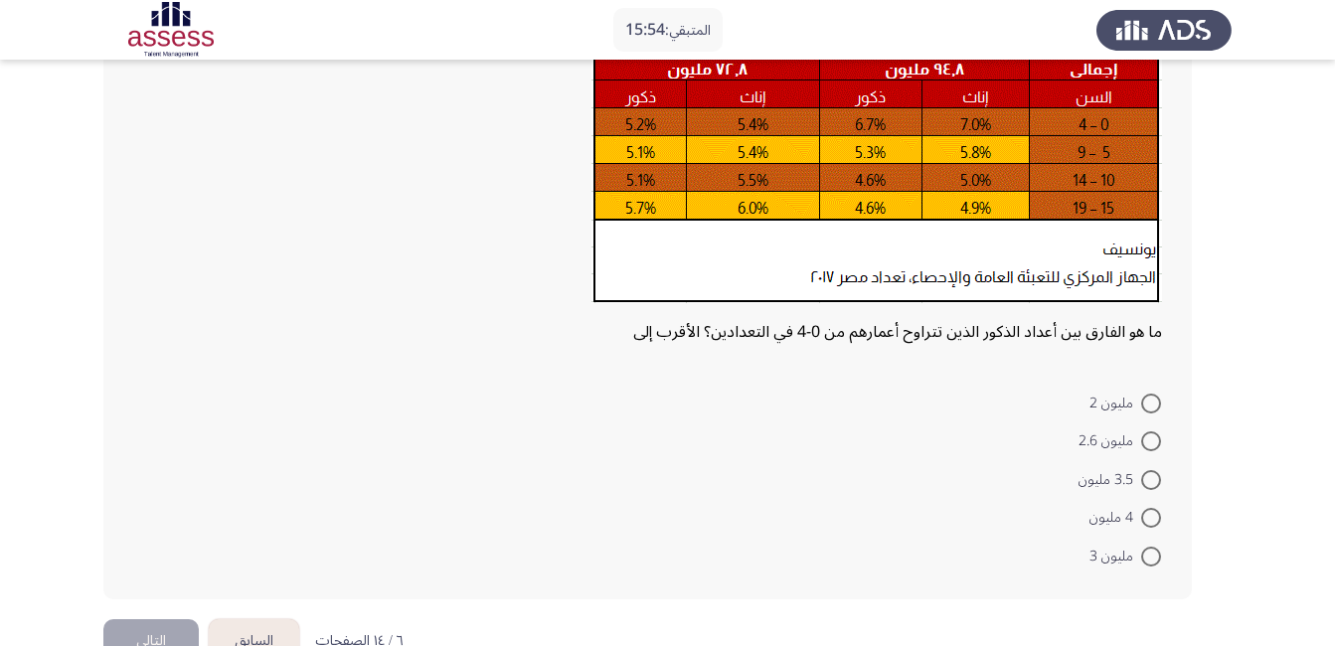
scroll to position [289, 0]
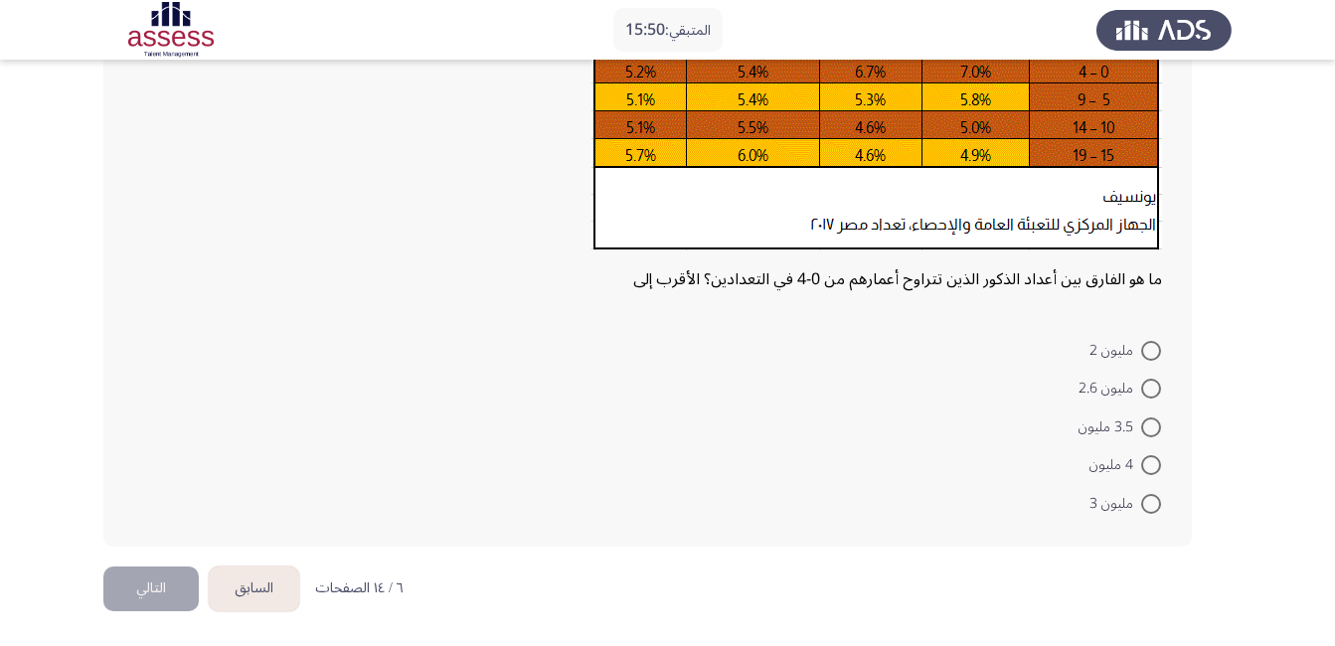
click at [1147, 462] on span at bounding box center [1151, 465] width 20 height 20
click at [1147, 462] on input "4 مليون" at bounding box center [1151, 465] width 20 height 20
radio input "true"
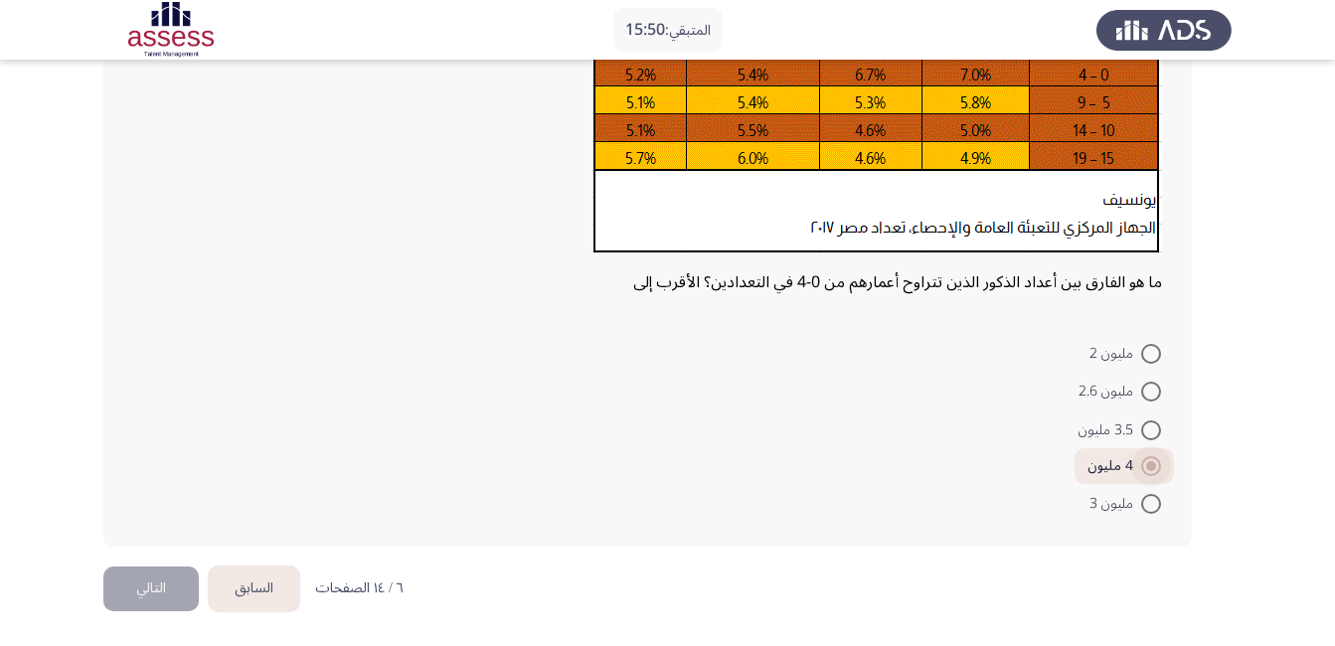
scroll to position [286, 0]
click at [180, 581] on button "التالي" at bounding box center [150, 588] width 95 height 45
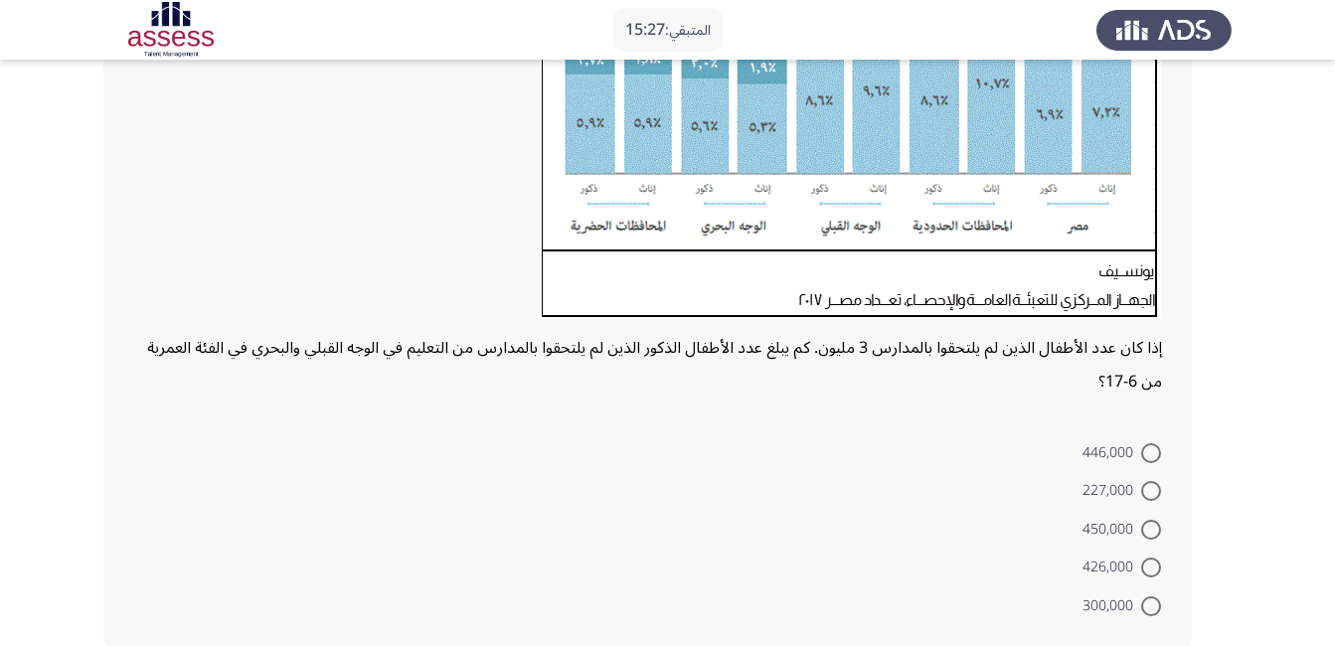
scroll to position [488, 0]
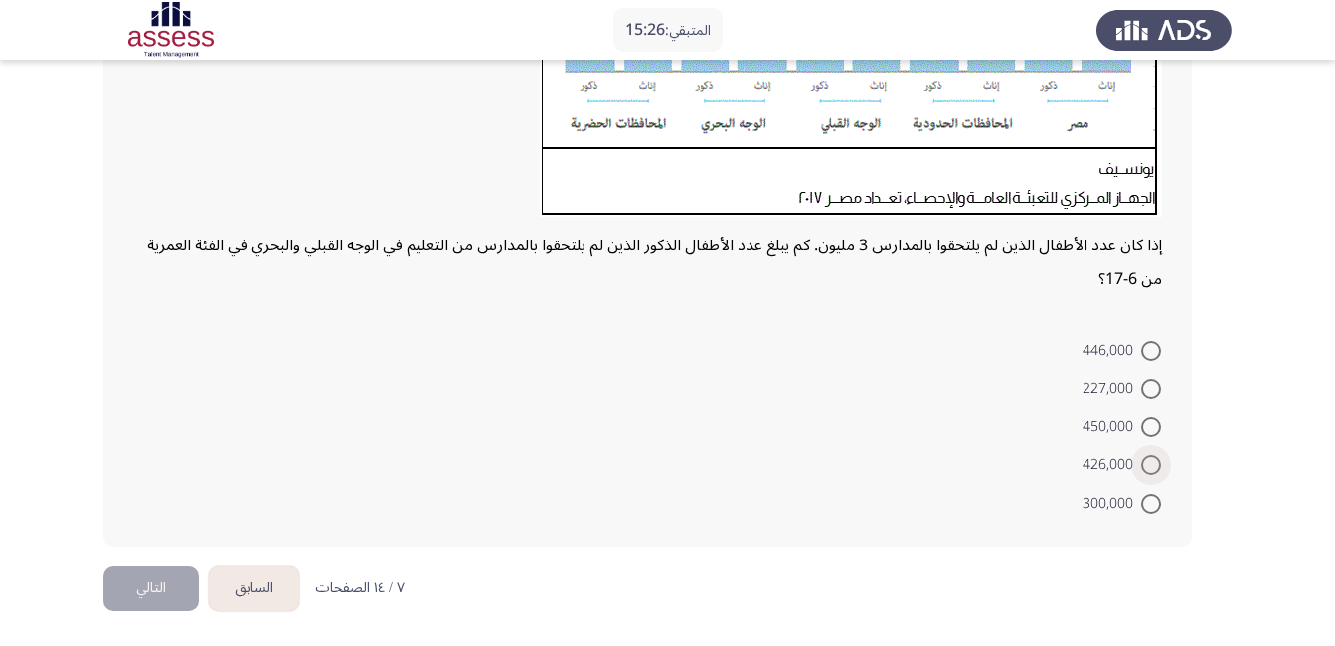
click at [1144, 459] on span at bounding box center [1151, 465] width 20 height 20
click at [1144, 459] on input "426,000" at bounding box center [1151, 465] width 20 height 20
radio input "true"
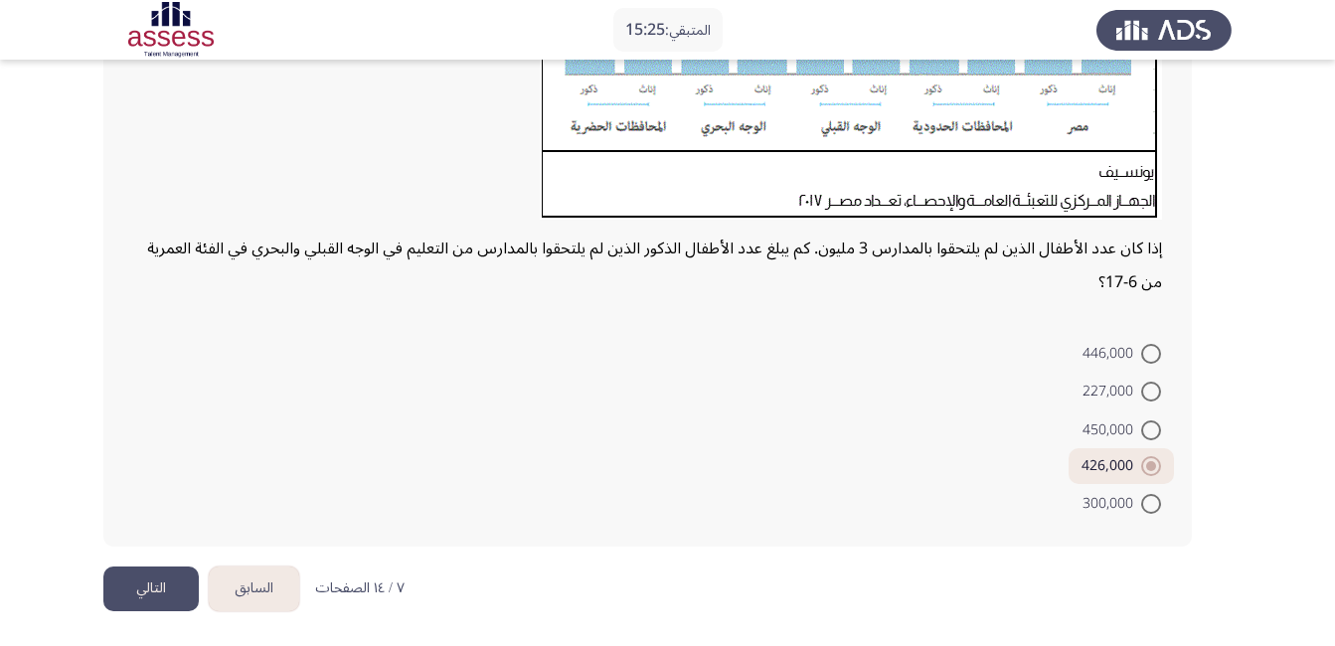
click at [138, 588] on button "التالي" at bounding box center [150, 588] width 95 height 45
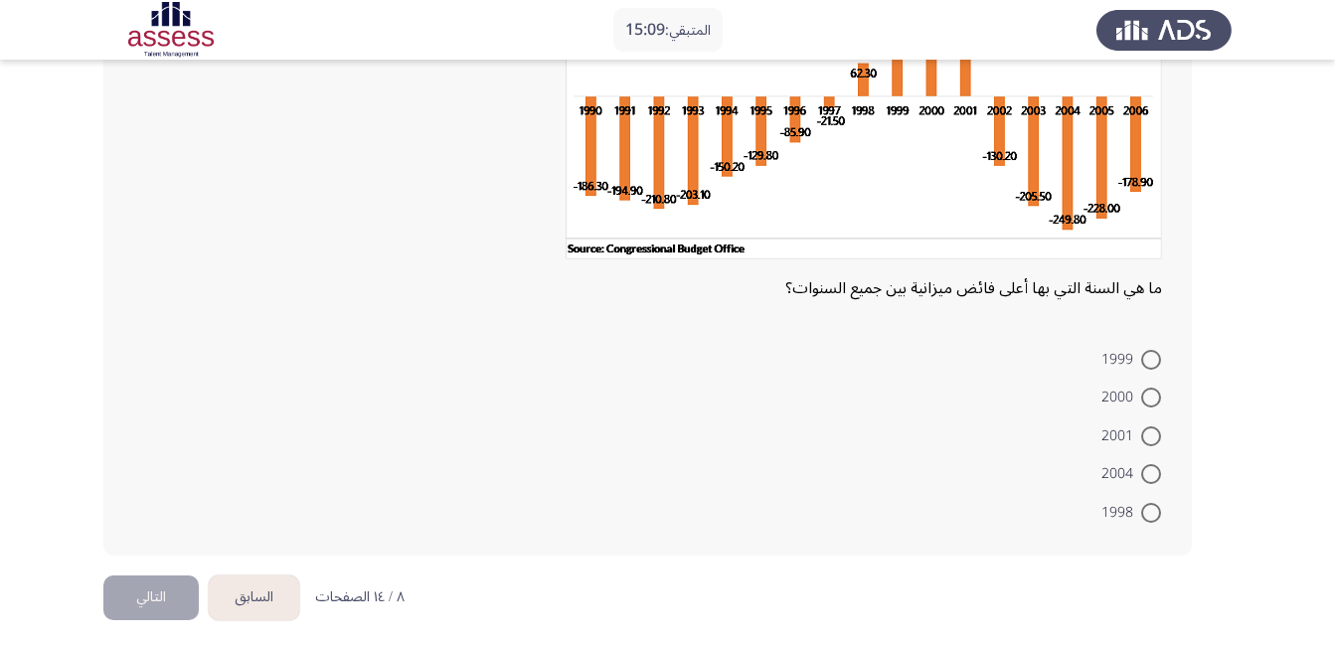
scroll to position [242, 0]
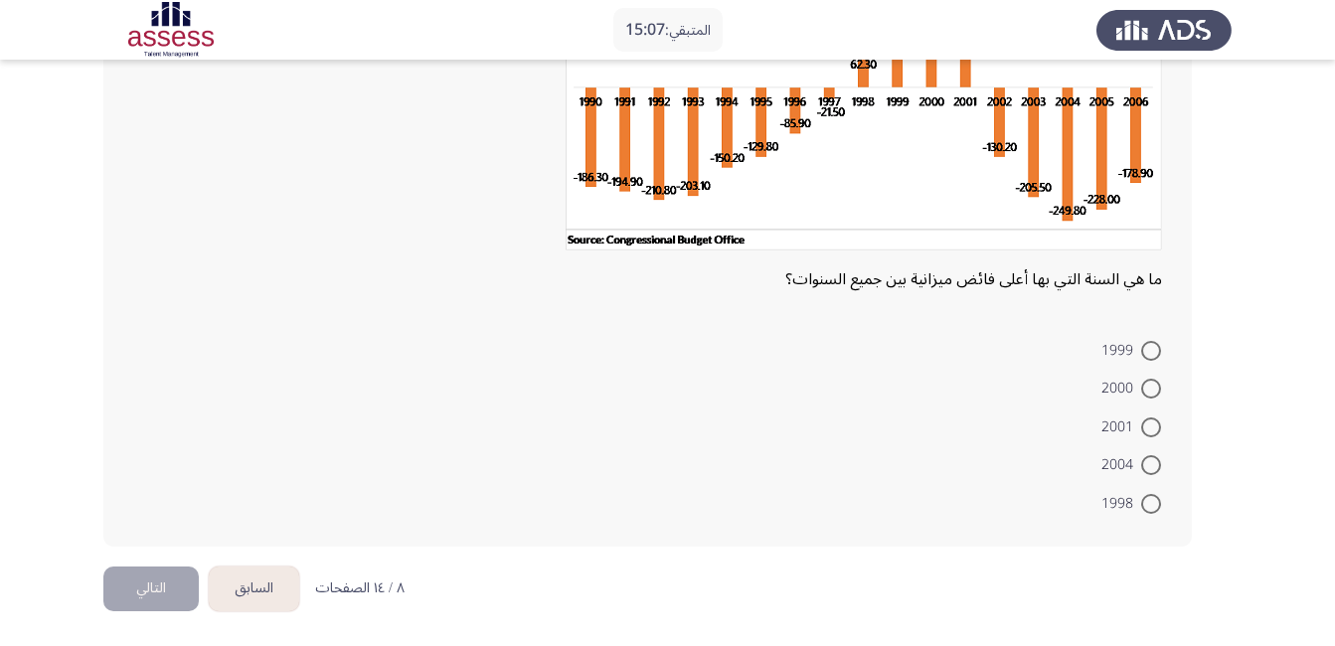
click at [1147, 468] on span at bounding box center [1151, 465] width 20 height 20
click at [1147, 468] on input "2004" at bounding box center [1151, 465] width 20 height 20
radio input "true"
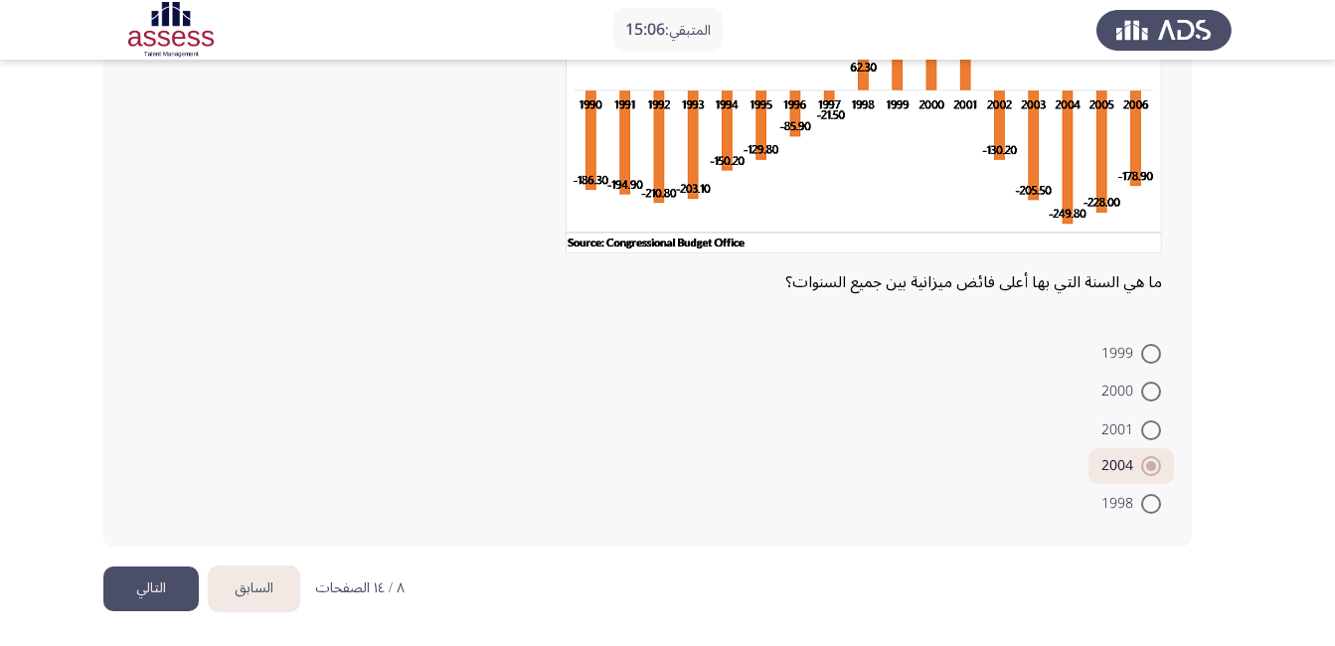
click at [166, 580] on button "التالي" at bounding box center [150, 588] width 95 height 45
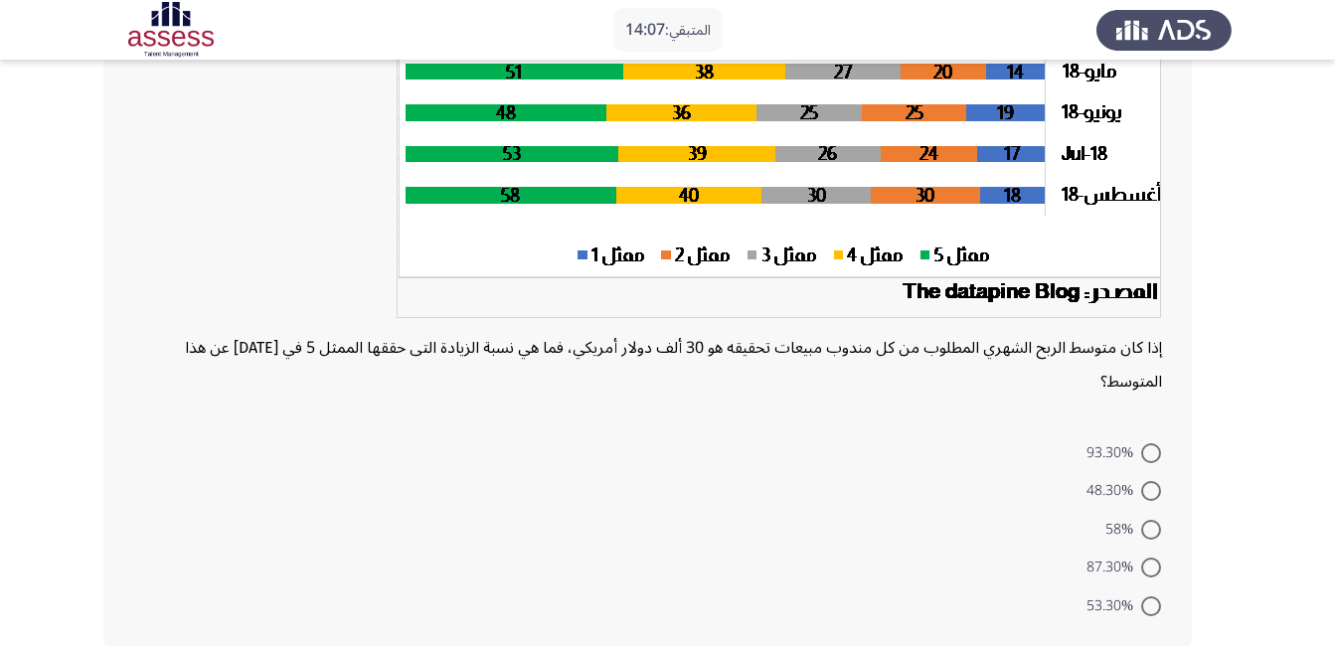
scroll to position [398, 0]
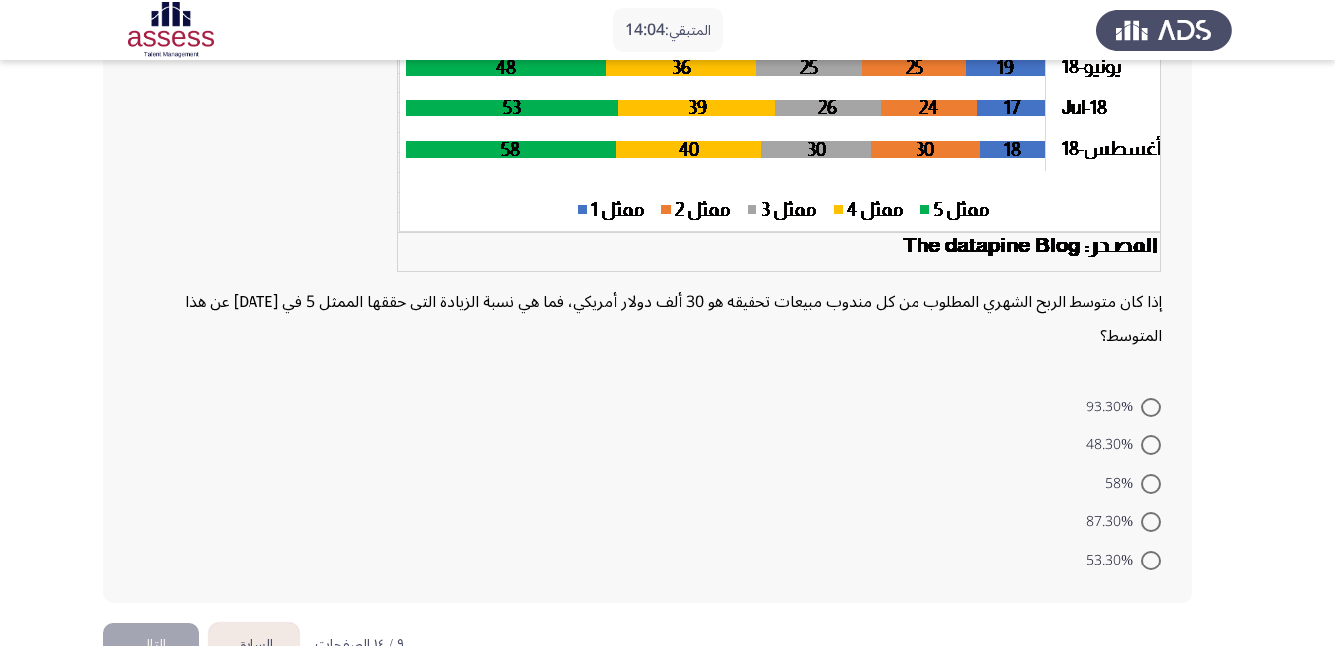
click at [1147, 492] on span at bounding box center [1151, 484] width 20 height 20
click at [1147, 492] on input "58%" at bounding box center [1151, 484] width 20 height 20
radio input "true"
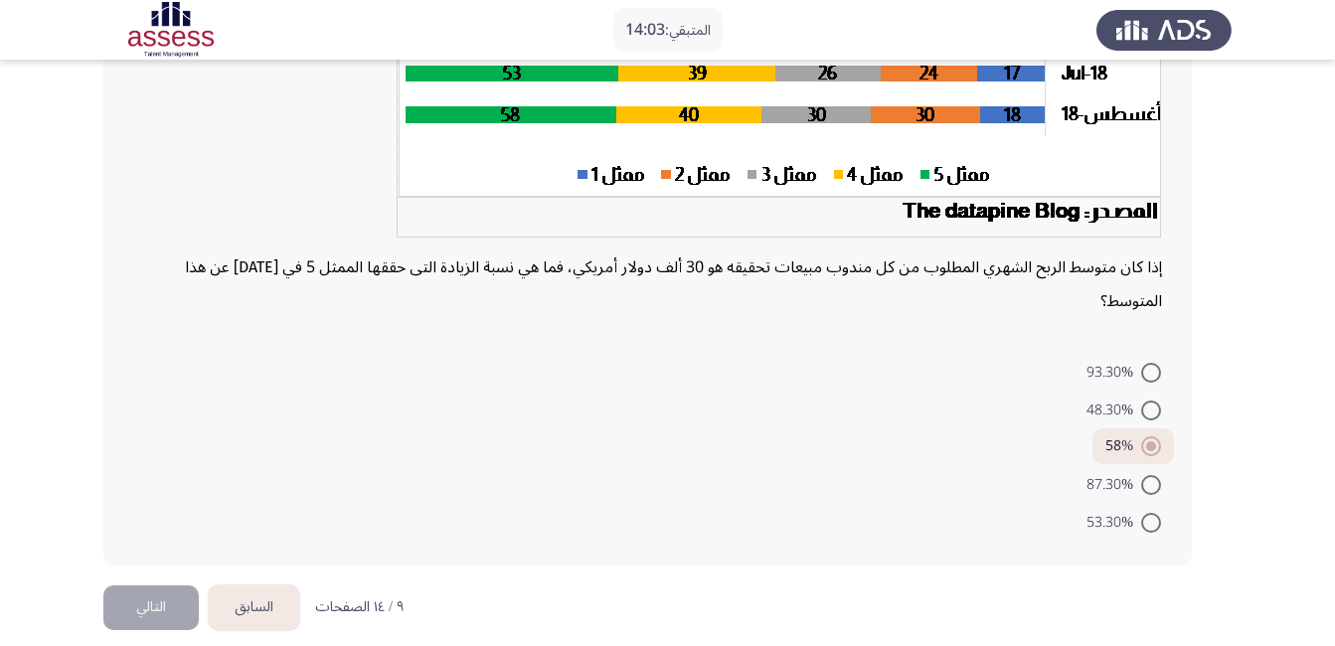
scroll to position [451, 0]
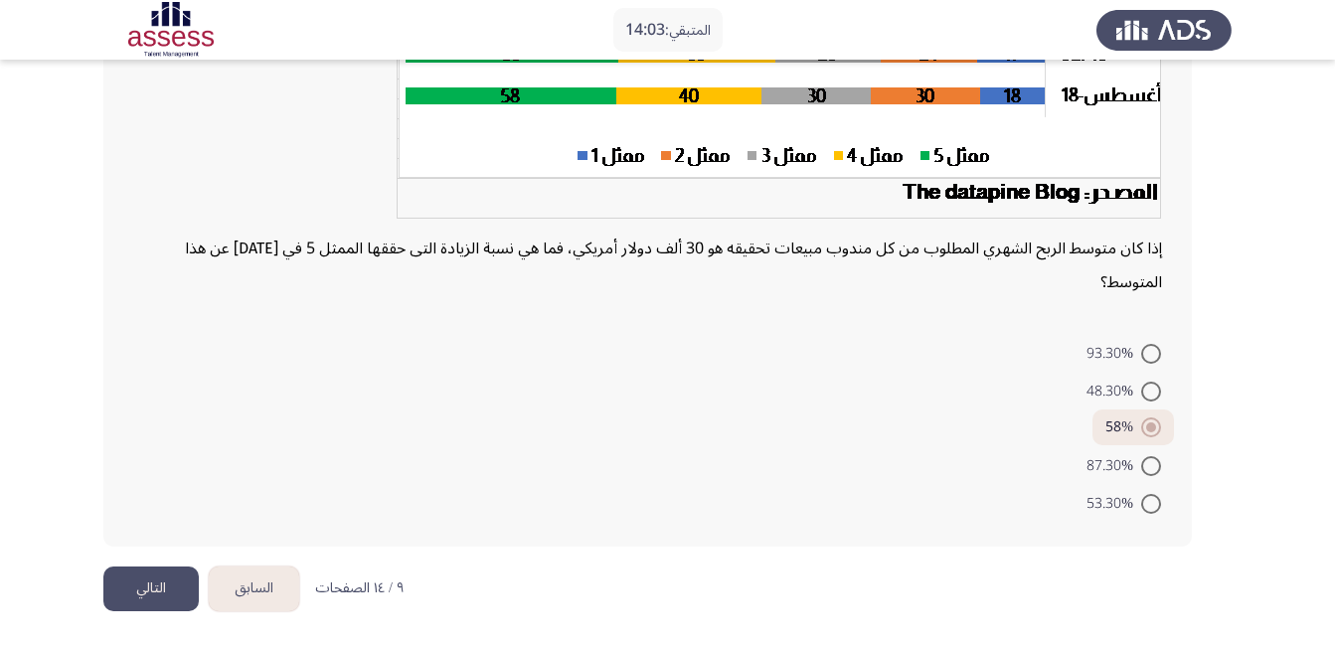
click at [139, 574] on button "التالي" at bounding box center [150, 588] width 95 height 45
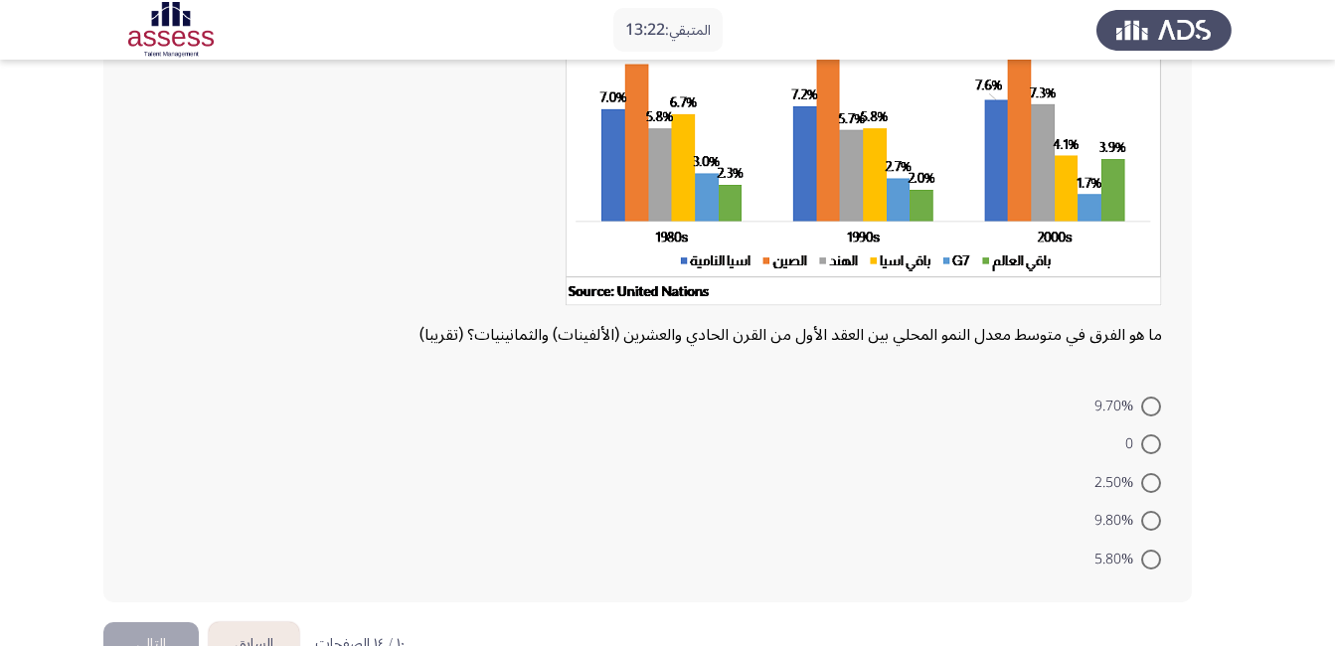
scroll to position [57, 0]
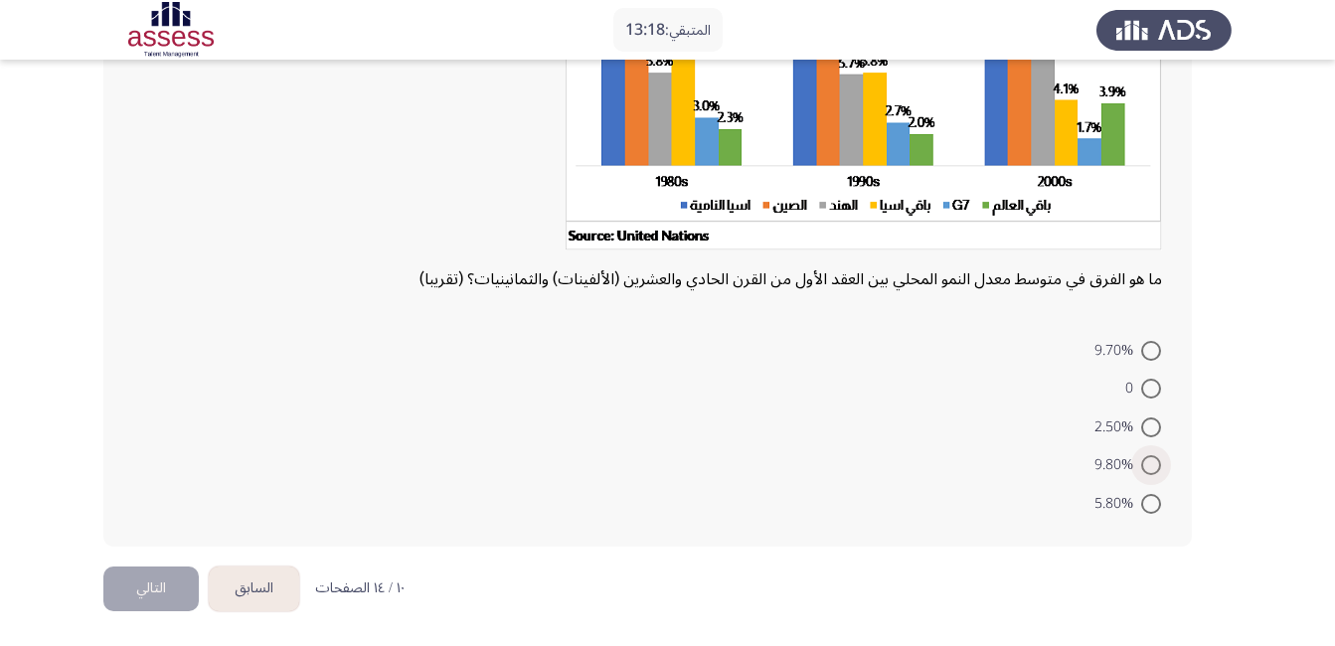
click at [1150, 469] on span at bounding box center [1151, 465] width 20 height 20
click at [1150, 469] on input "9.80%" at bounding box center [1151, 465] width 20 height 20
radio input "true"
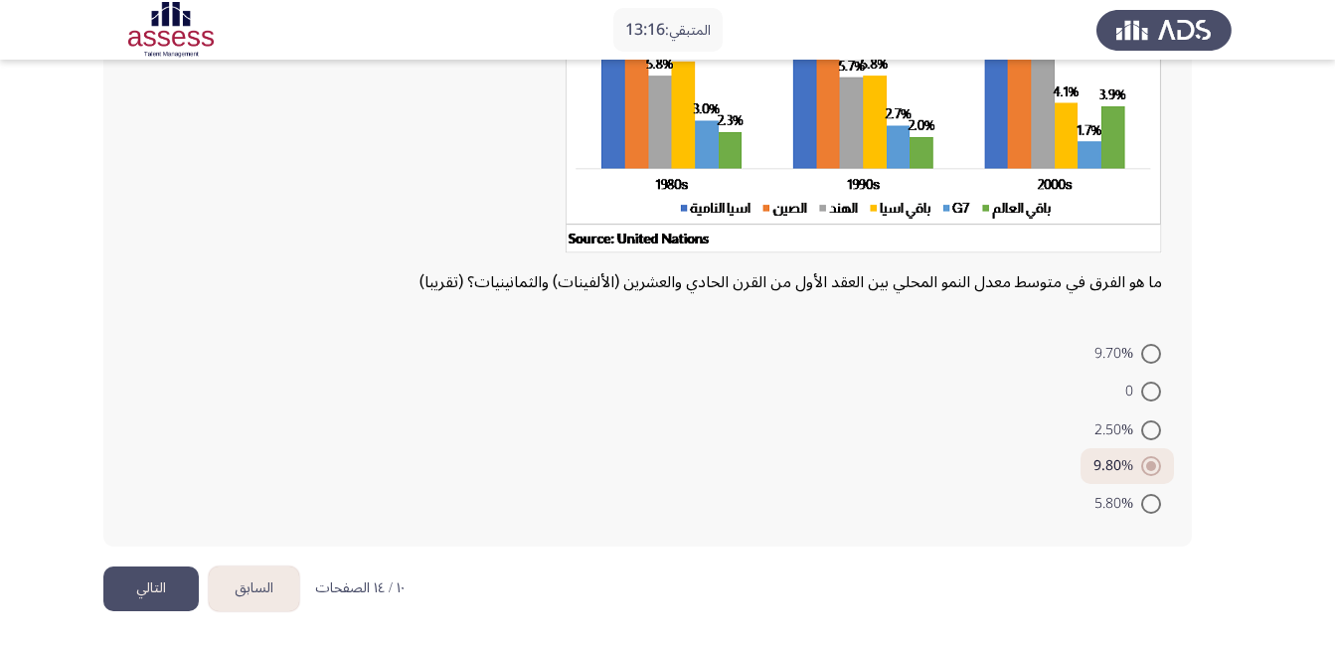
click at [153, 577] on button "التالي" at bounding box center [150, 588] width 95 height 45
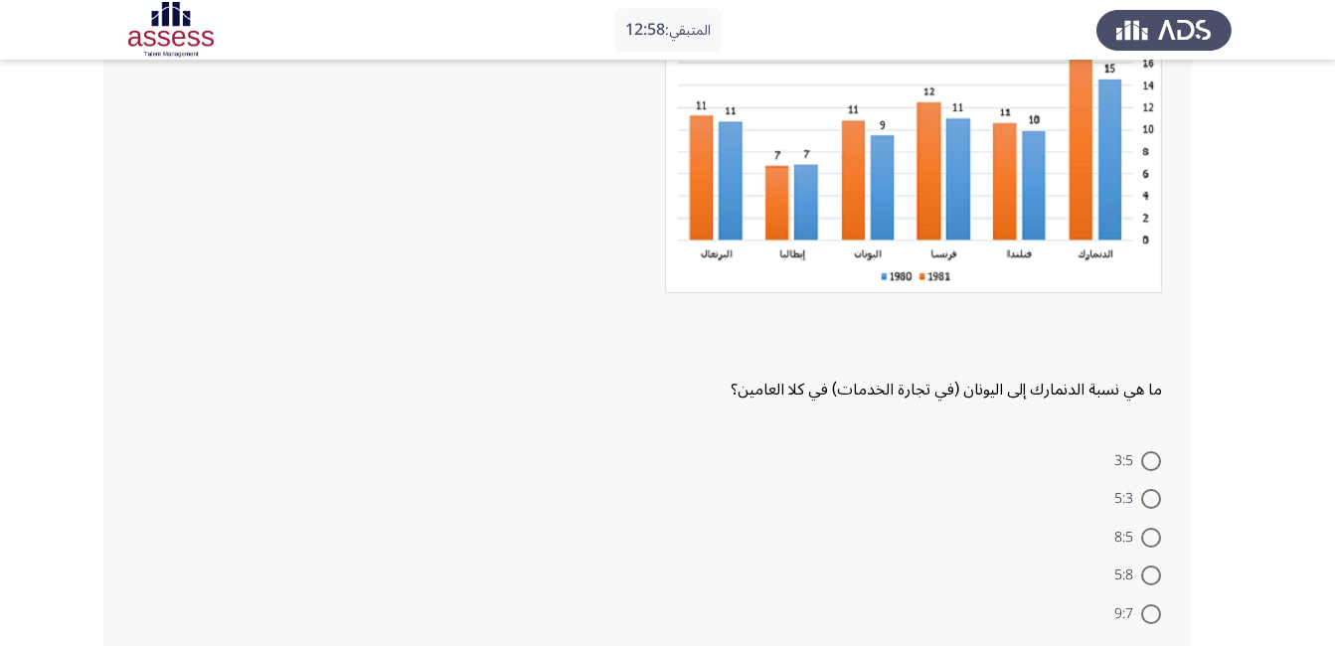
scroll to position [199, 0]
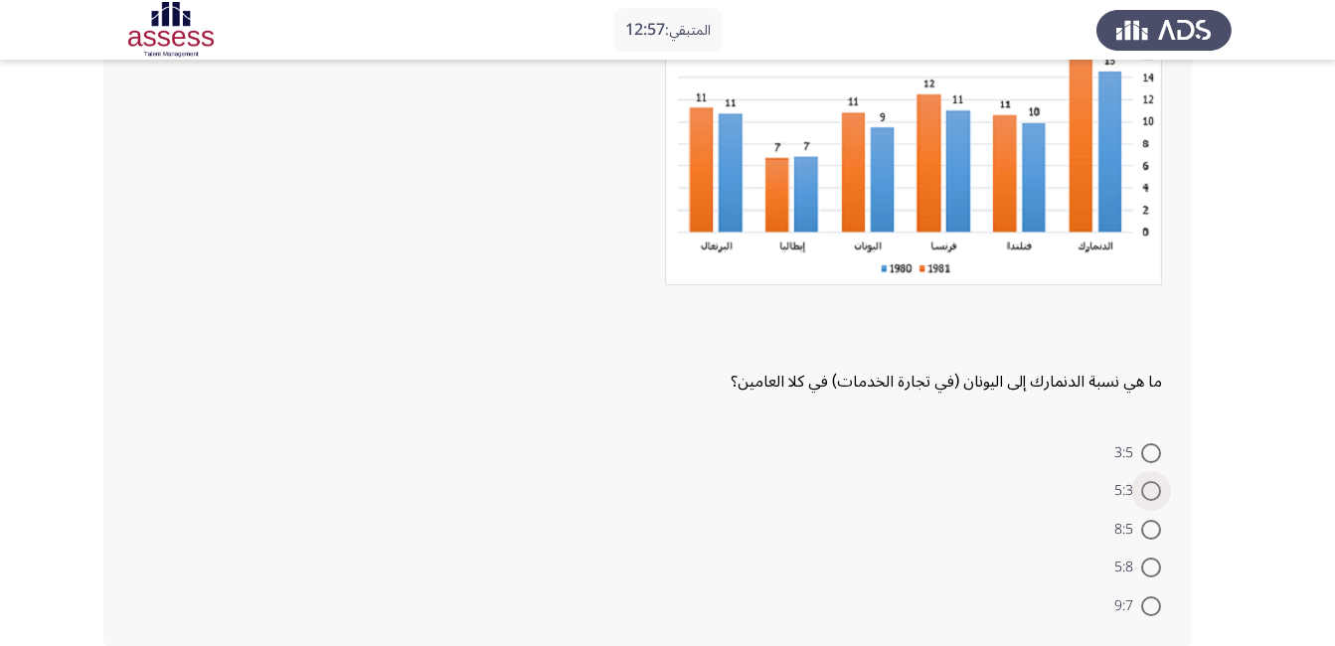
click at [1147, 495] on span at bounding box center [1151, 491] width 20 height 20
click at [1147, 495] on input "5:3" at bounding box center [1151, 491] width 20 height 20
radio input "true"
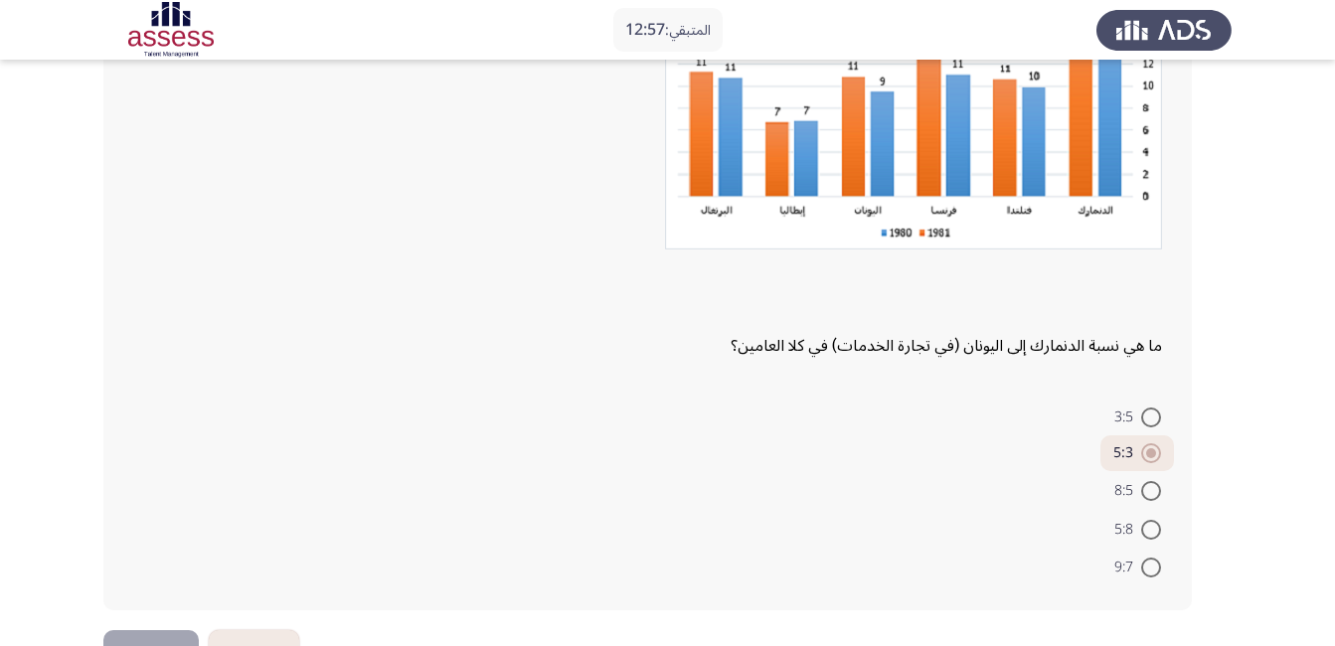
scroll to position [298, 0]
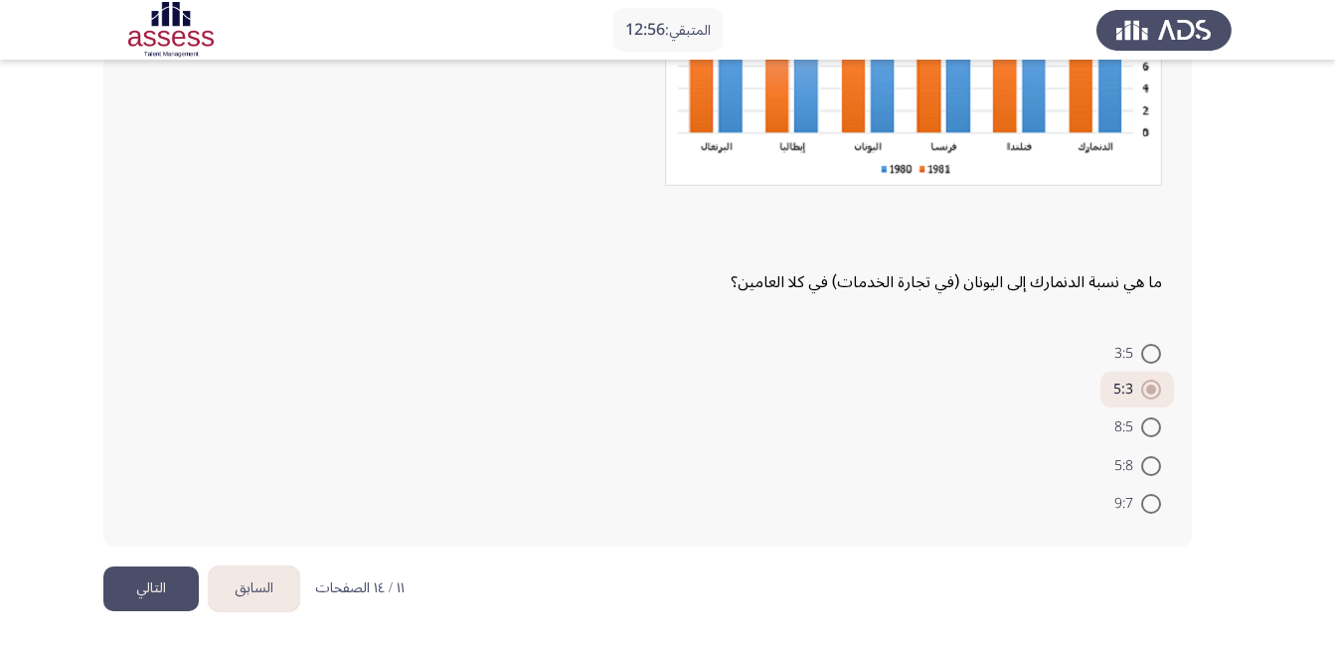
click at [160, 586] on button "التالي" at bounding box center [150, 588] width 95 height 45
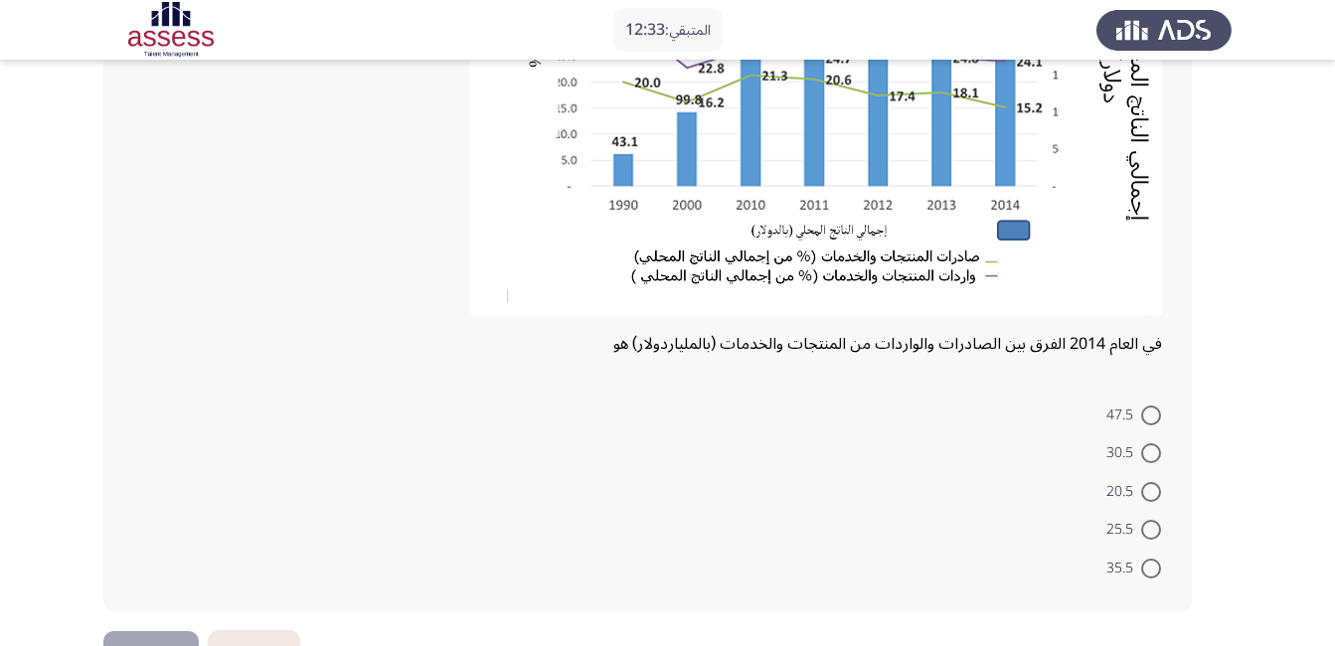
scroll to position [297, 0]
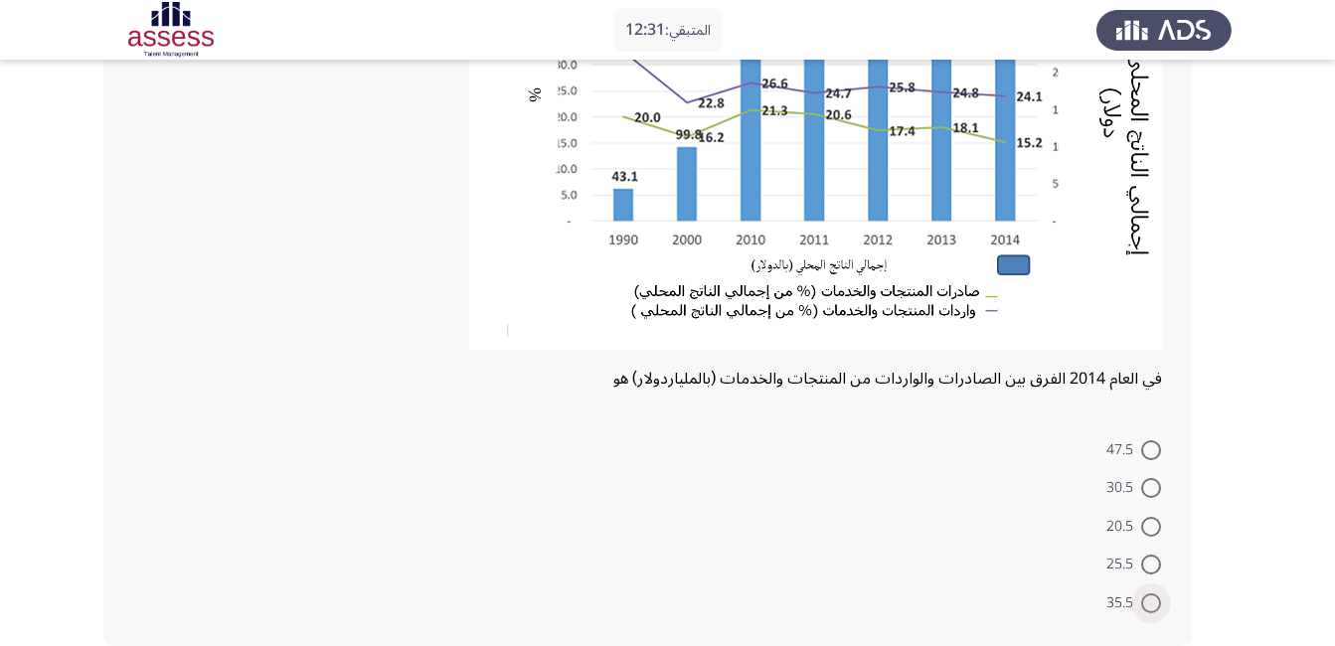
click at [1148, 595] on span at bounding box center [1151, 603] width 20 height 20
click at [1148, 595] on input "35.5" at bounding box center [1151, 603] width 20 height 20
radio input "true"
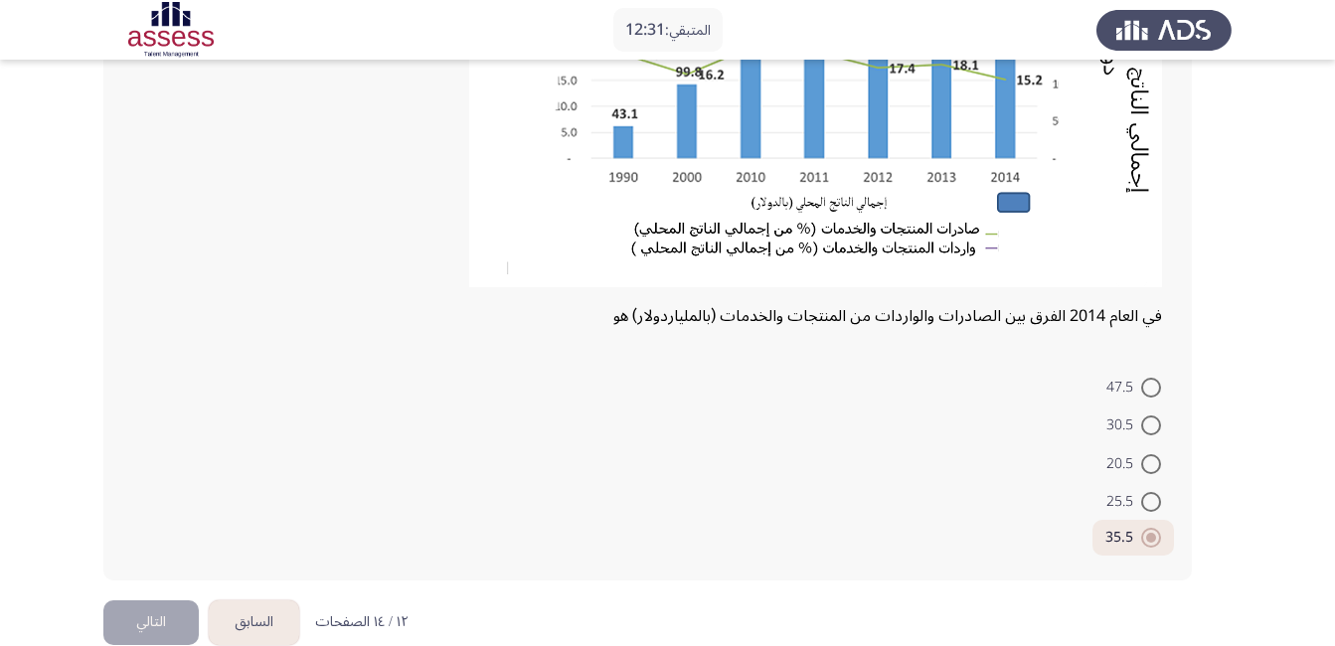
scroll to position [394, 0]
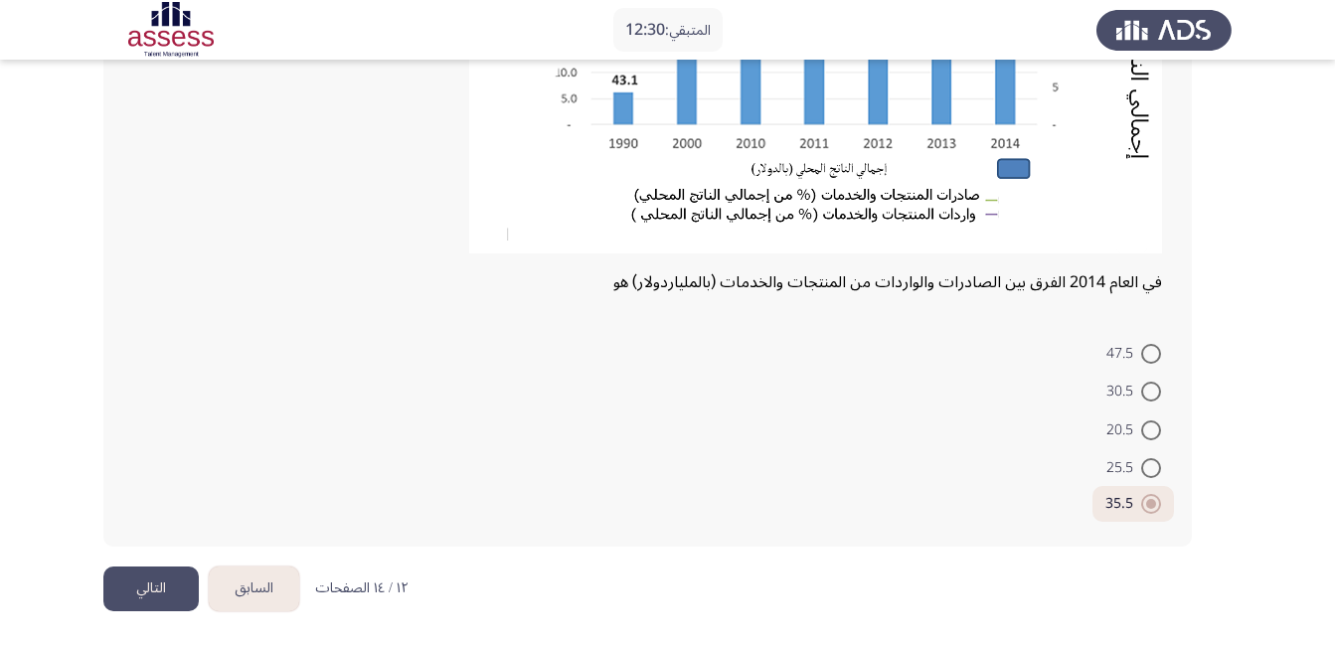
click at [157, 584] on button "التالي" at bounding box center [150, 588] width 95 height 45
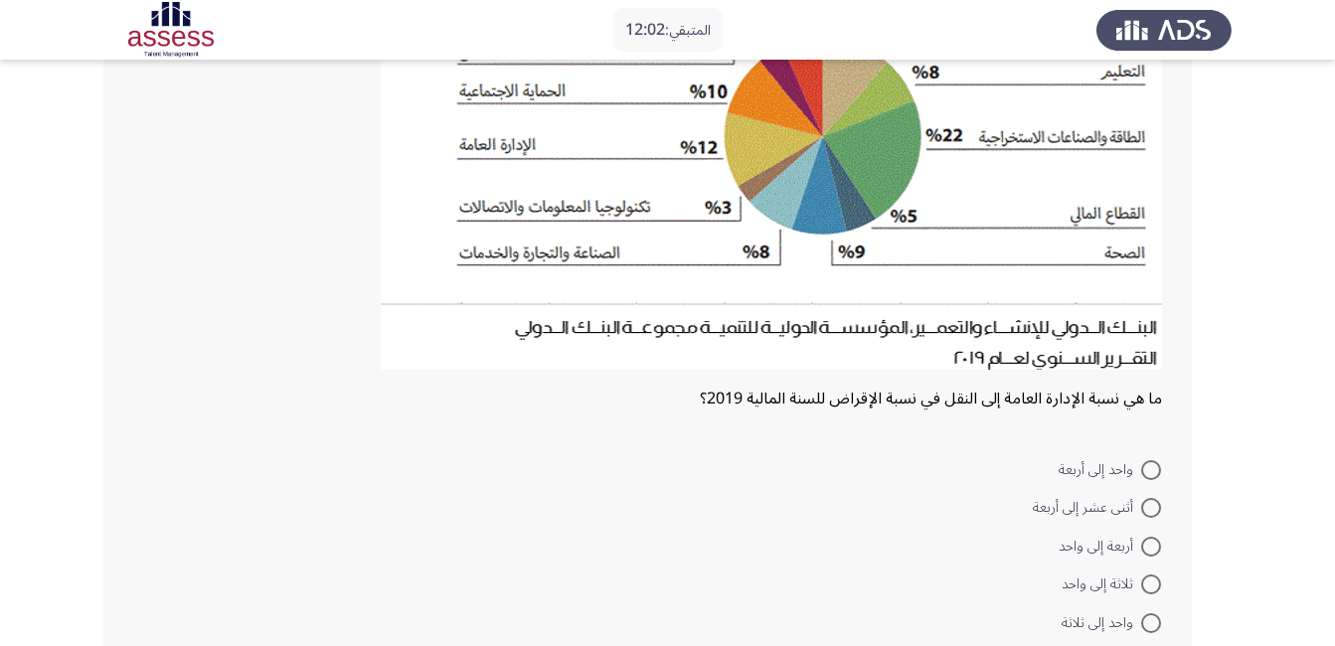
scroll to position [298, 0]
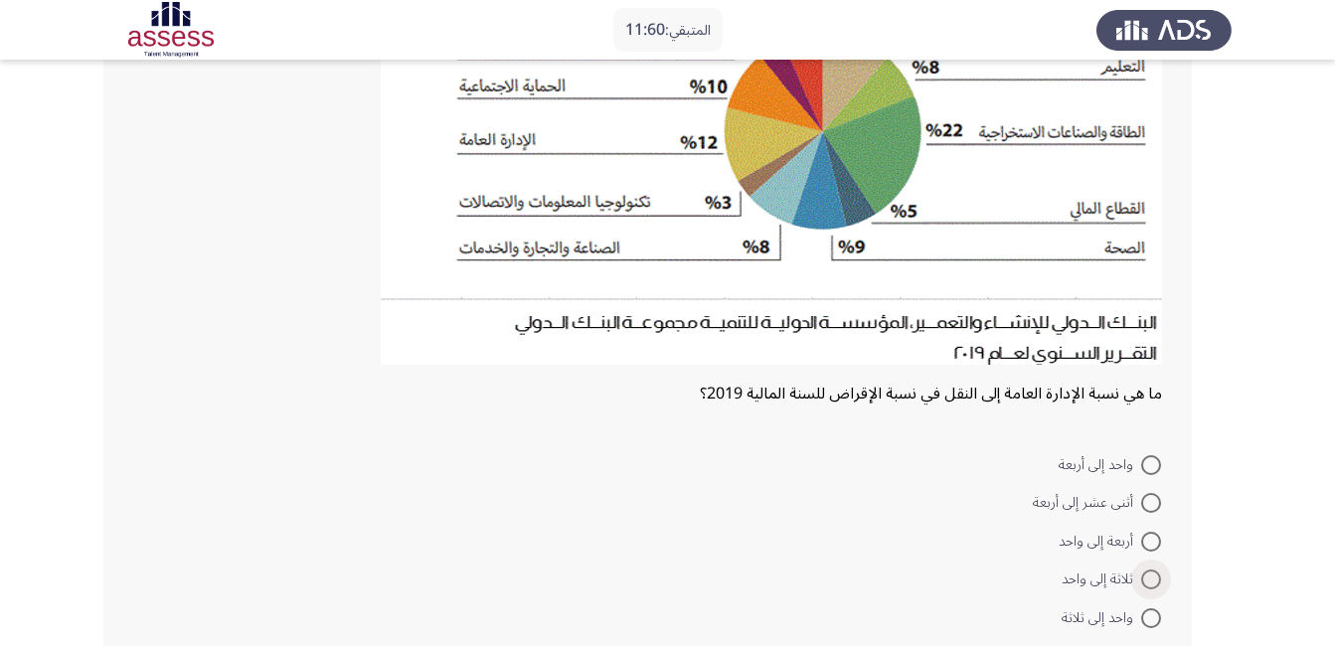
click at [1140, 575] on span "ثلاثة إلى واحد" at bounding box center [1101, 579] width 80 height 24
click at [1141, 575] on input "ثلاثة إلى واحد" at bounding box center [1151, 579] width 20 height 20
radio input "true"
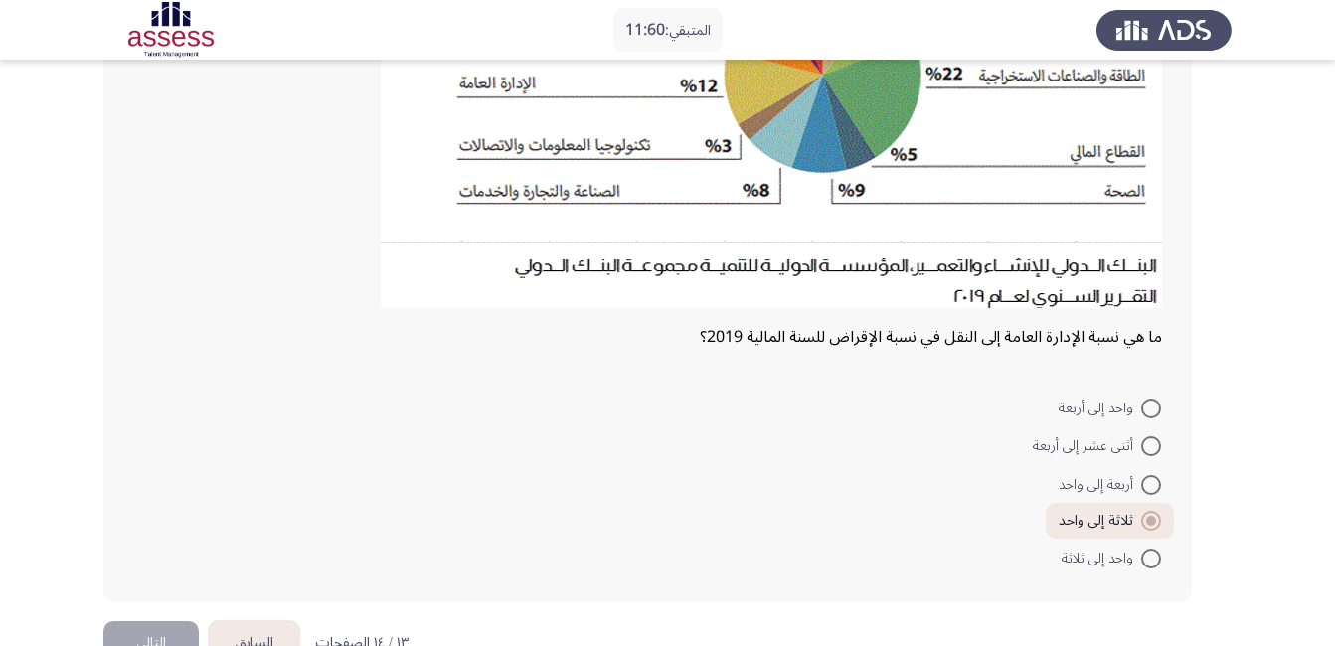
scroll to position [409, 0]
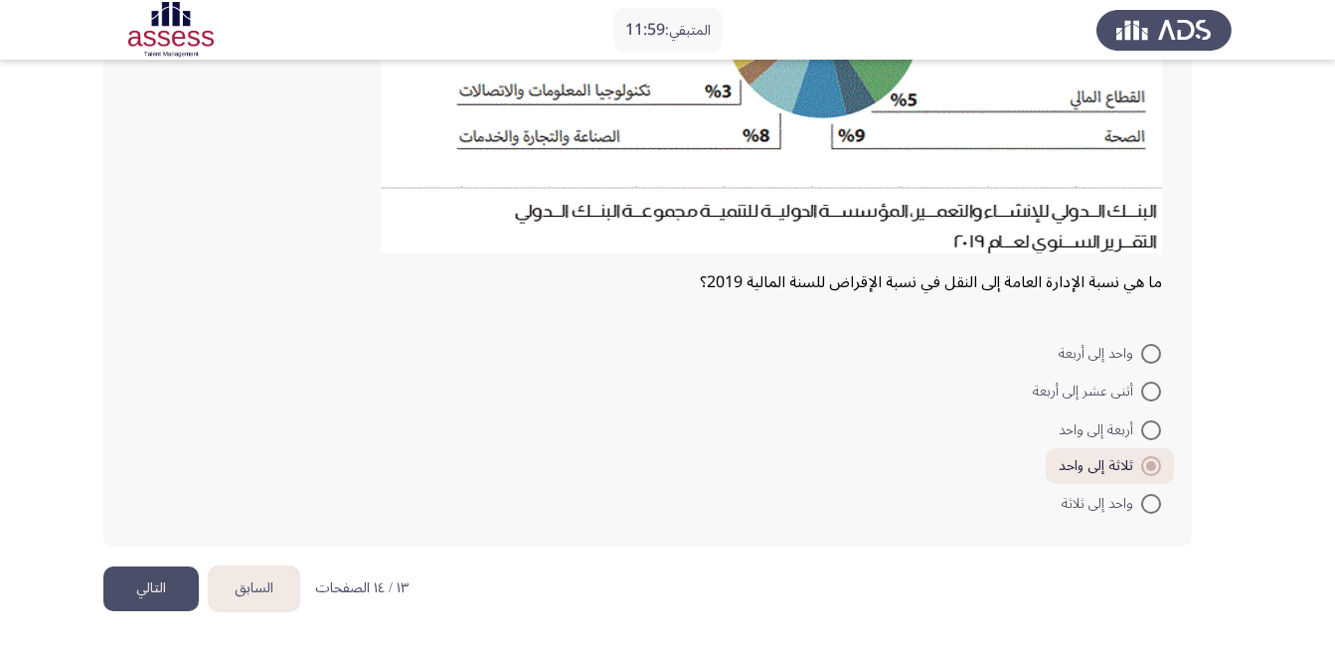
click at [177, 586] on button "التالي" at bounding box center [150, 588] width 95 height 45
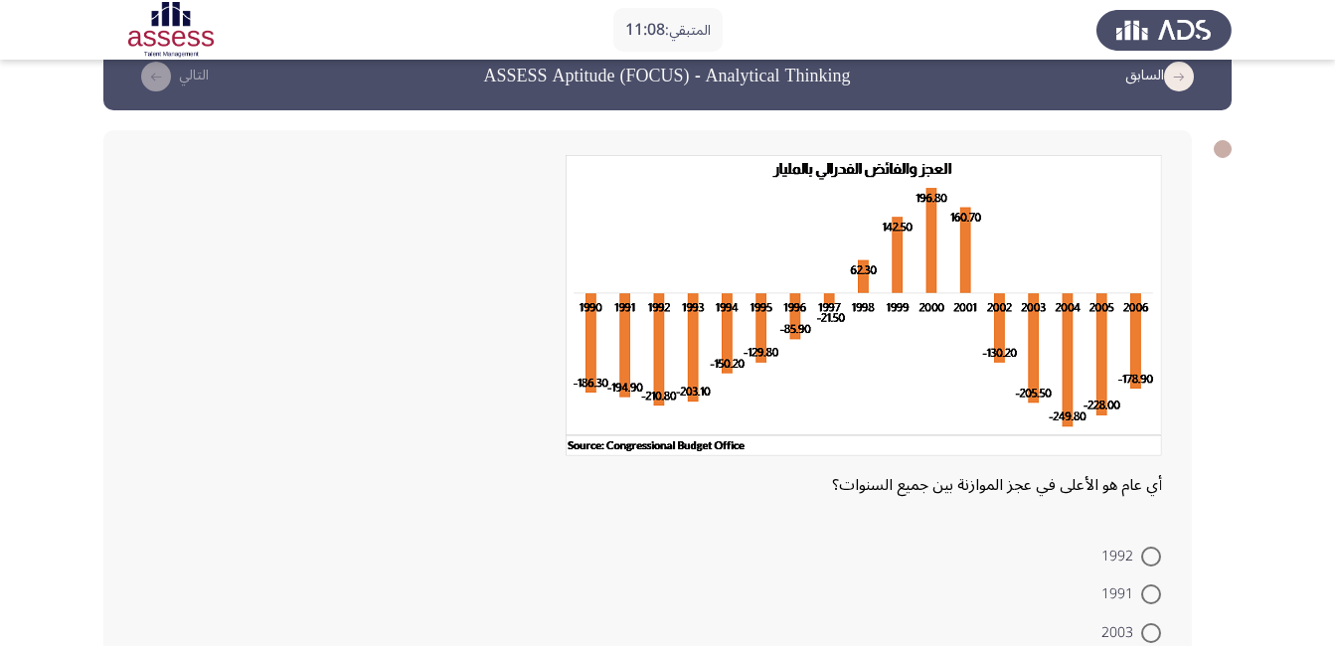
scroll to position [99, 0]
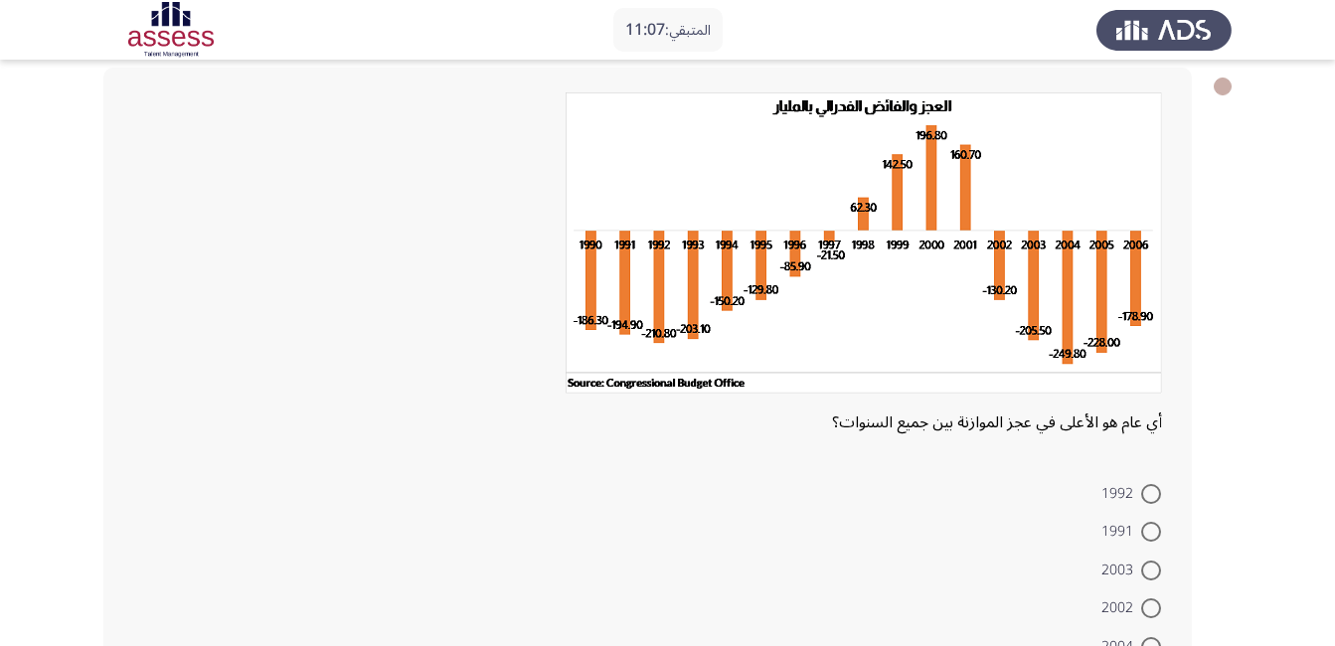
click at [1140, 566] on span "2003" at bounding box center [1121, 571] width 40 height 24
click at [1141, 566] on input "2003" at bounding box center [1151, 571] width 20 height 20
radio input "true"
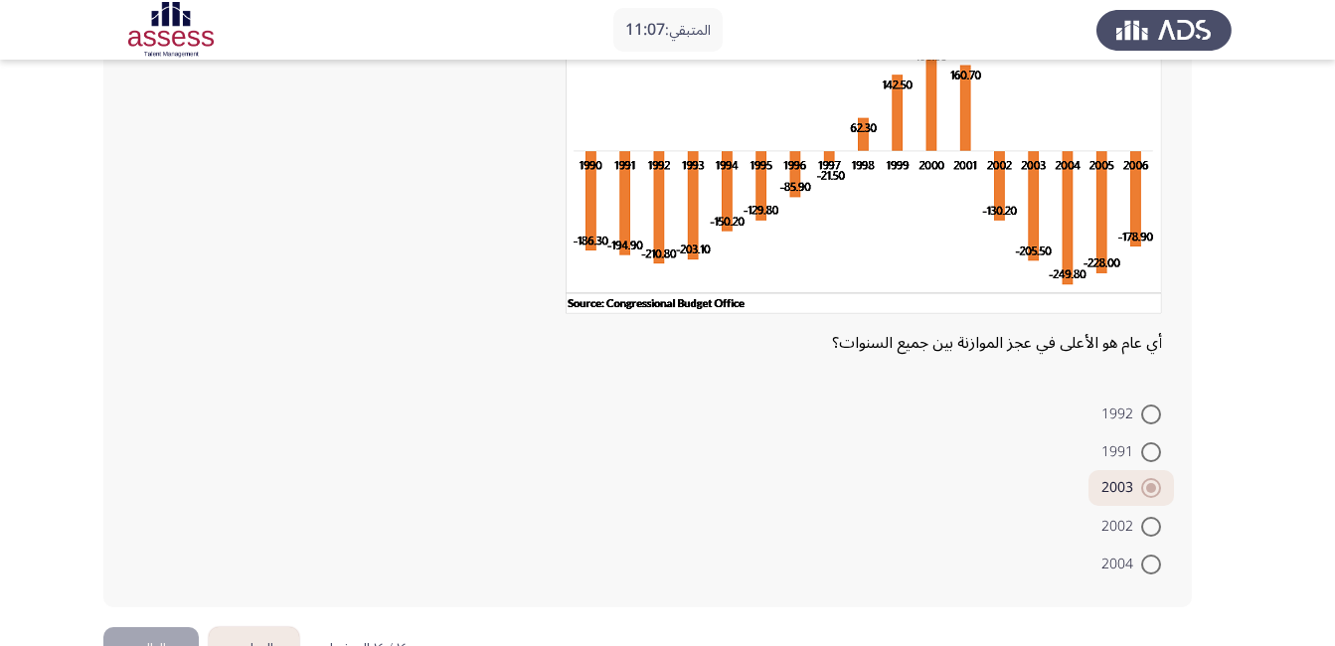
scroll to position [240, 0]
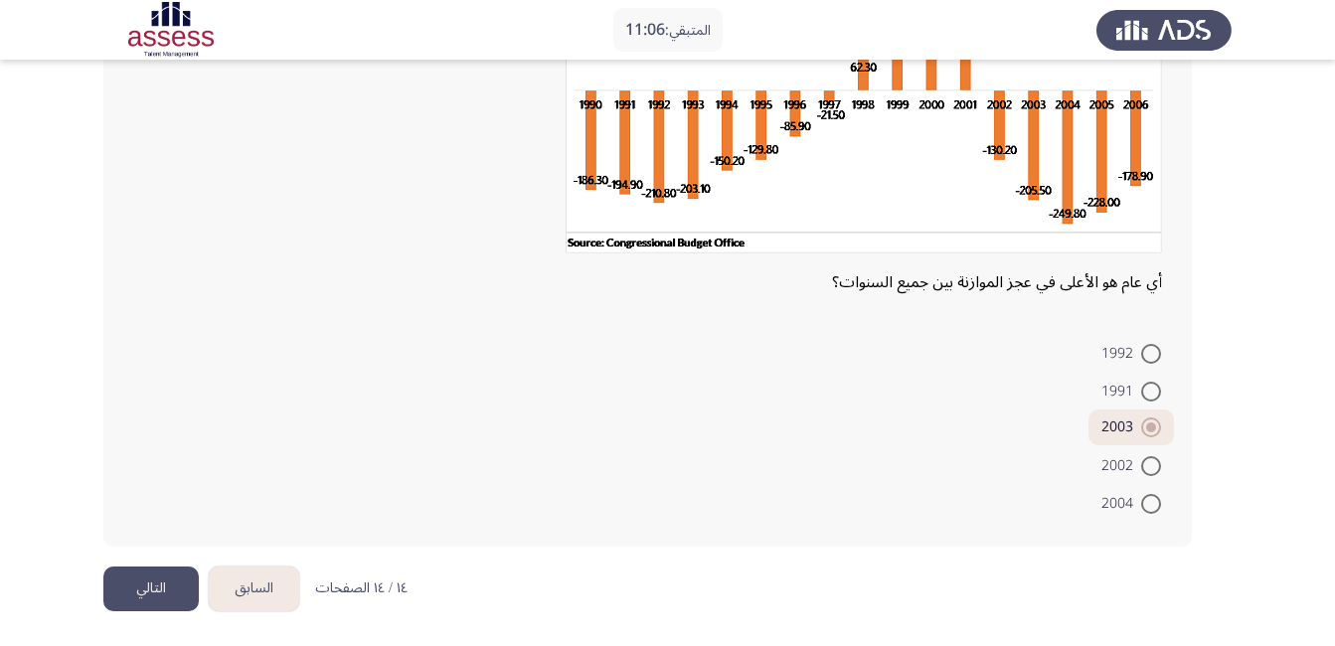
click at [134, 577] on button "التالي" at bounding box center [150, 588] width 95 height 45
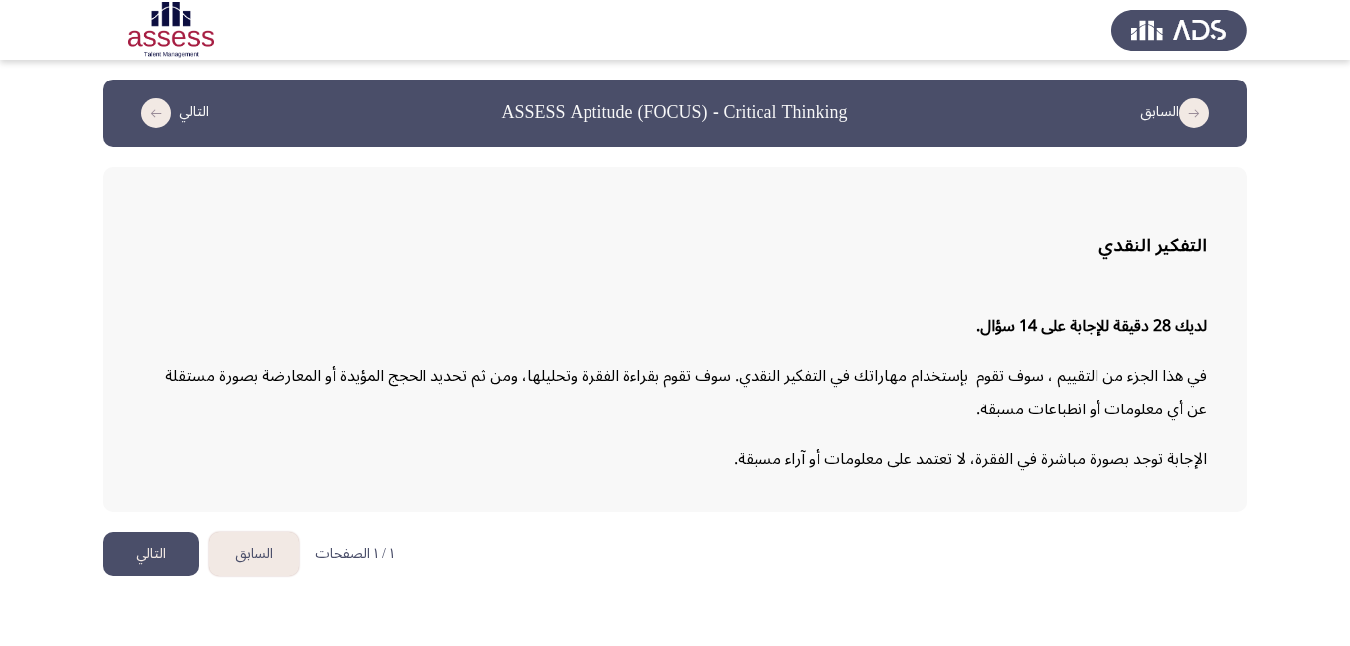
click at [166, 562] on button "التالي" at bounding box center [150, 554] width 95 height 45
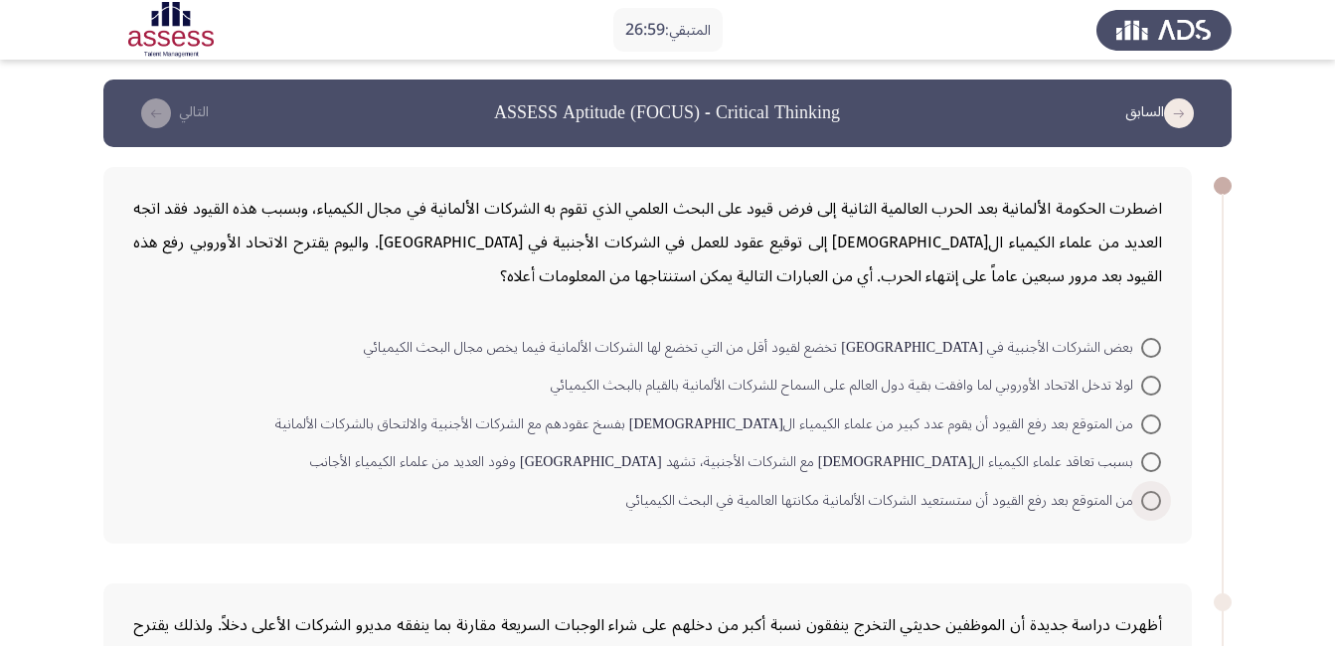
click at [1150, 493] on span at bounding box center [1151, 501] width 20 height 20
click at [1150, 493] on input "من المتوقع بعد رفع القيود أن ستستعيد الشركات الألمانية مكانتها العالمية في البح…" at bounding box center [1151, 501] width 20 height 20
radio input "true"
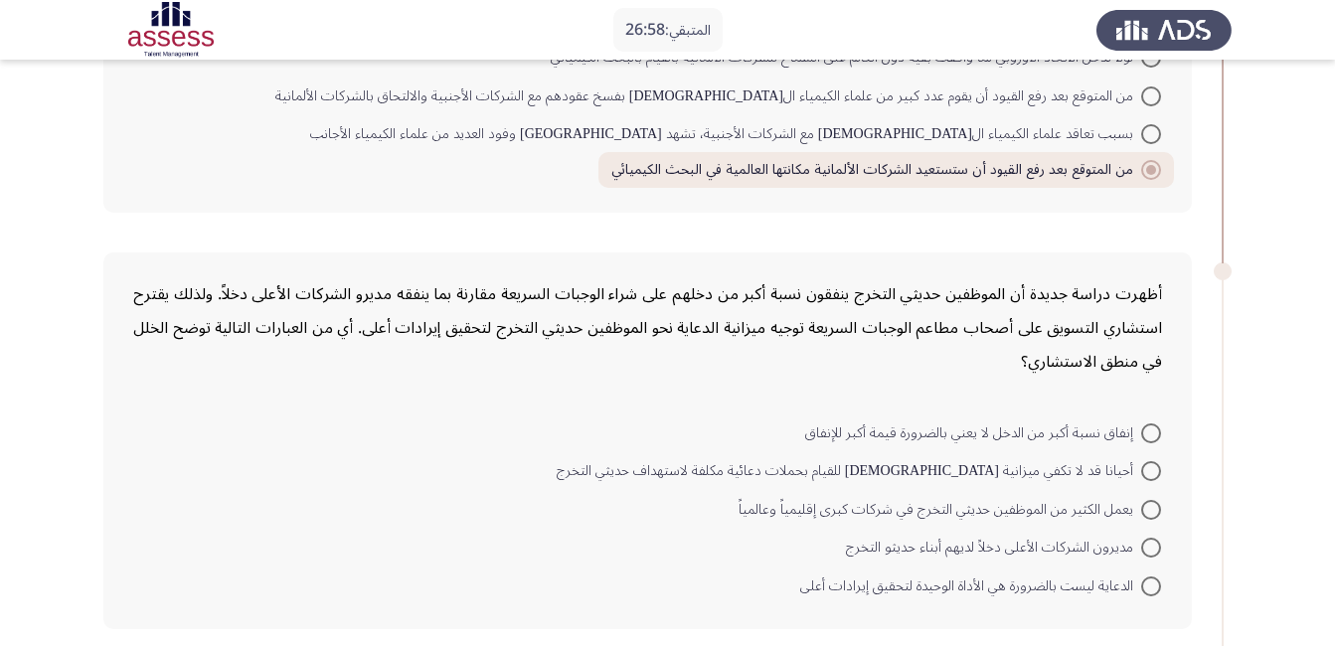
scroll to position [398, 0]
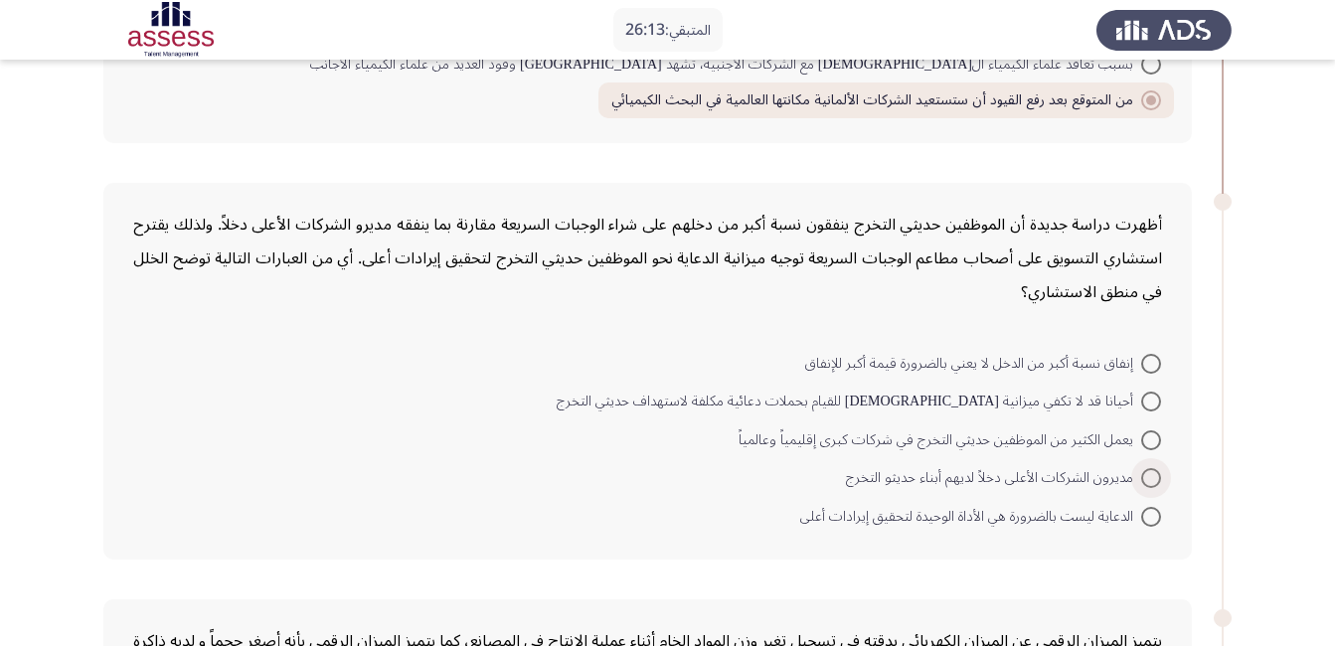
click at [1143, 482] on span at bounding box center [1151, 478] width 20 height 20
click at [1143, 482] on input "مديرون الشركات الأعلى دخلاً لديهم أبناء حديثو التخرج" at bounding box center [1151, 478] width 20 height 20
radio input "true"
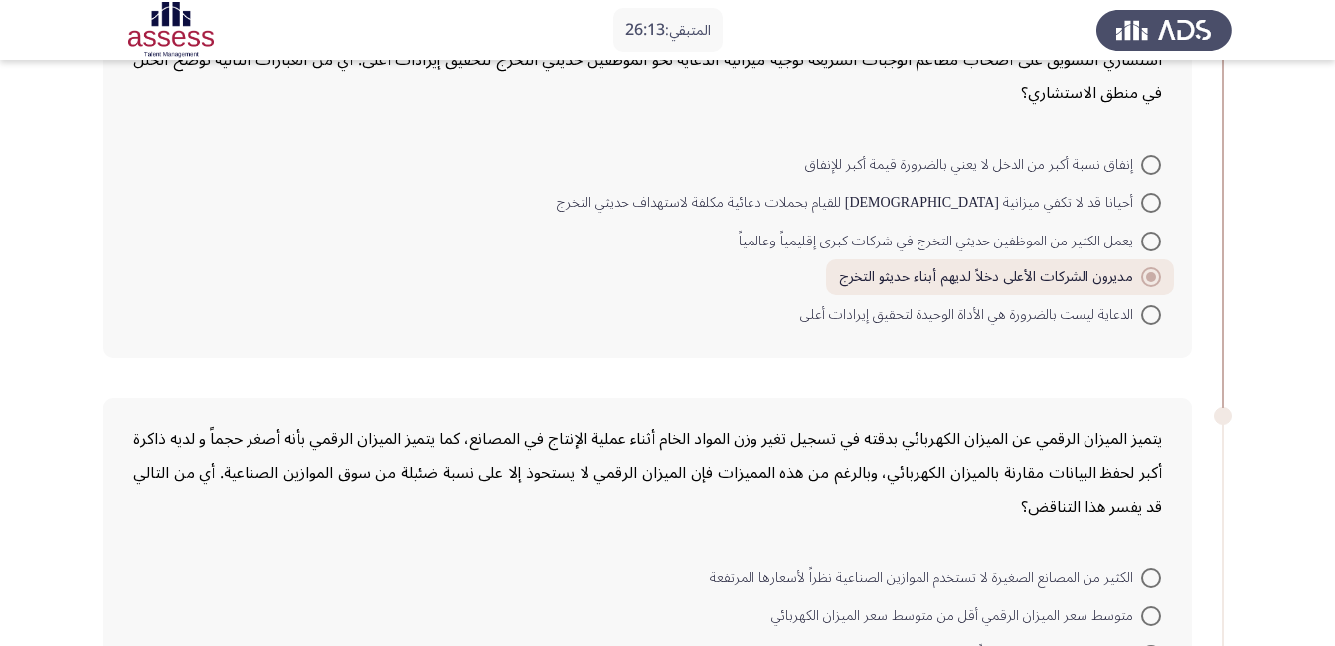
scroll to position [795, 0]
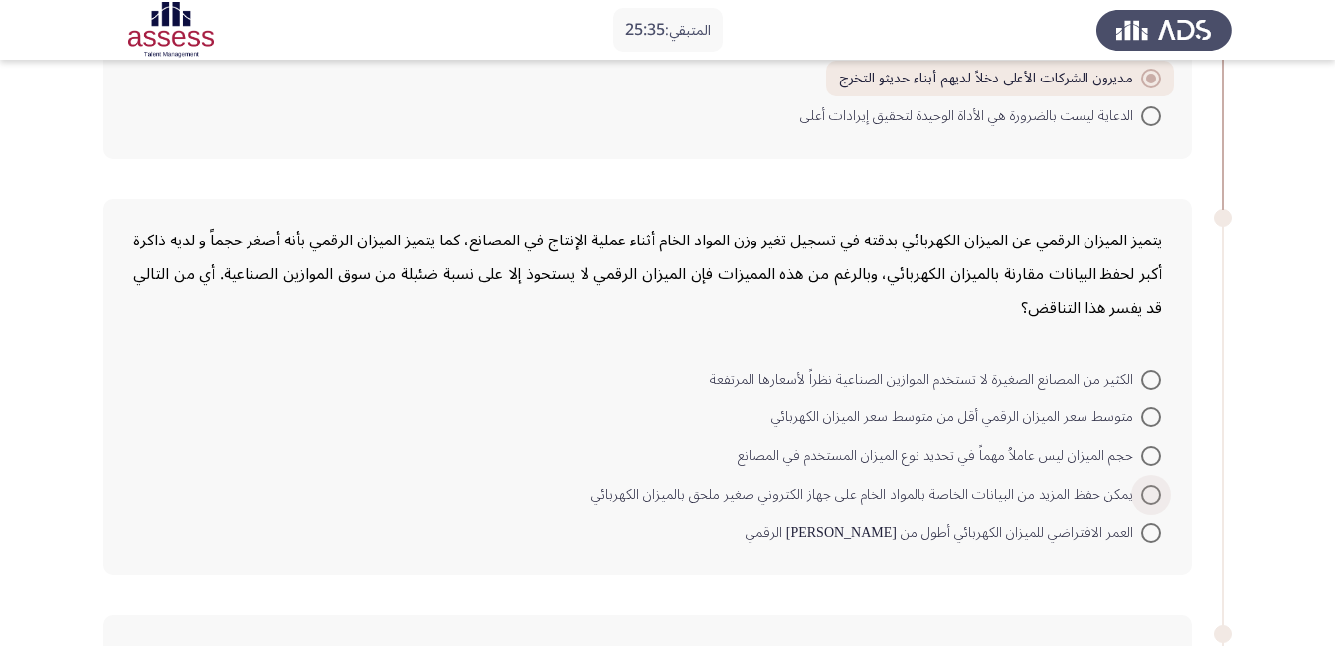
click at [1155, 497] on span at bounding box center [1151, 495] width 20 height 20
click at [1155, 497] on input "يمكن حفظ المزيد من البيانات الخاصة بالمواد الخام على جهاز الكتروني صغير ملحق با…" at bounding box center [1151, 495] width 20 height 20
radio input "true"
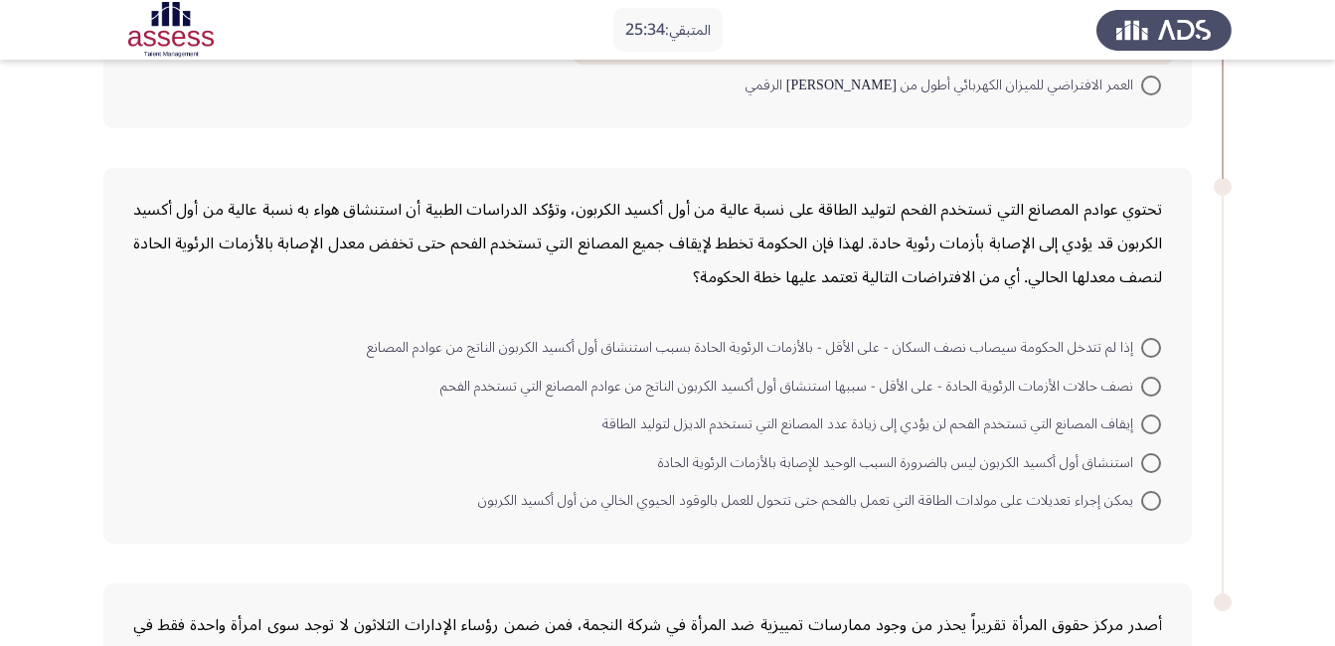
scroll to position [1292, 0]
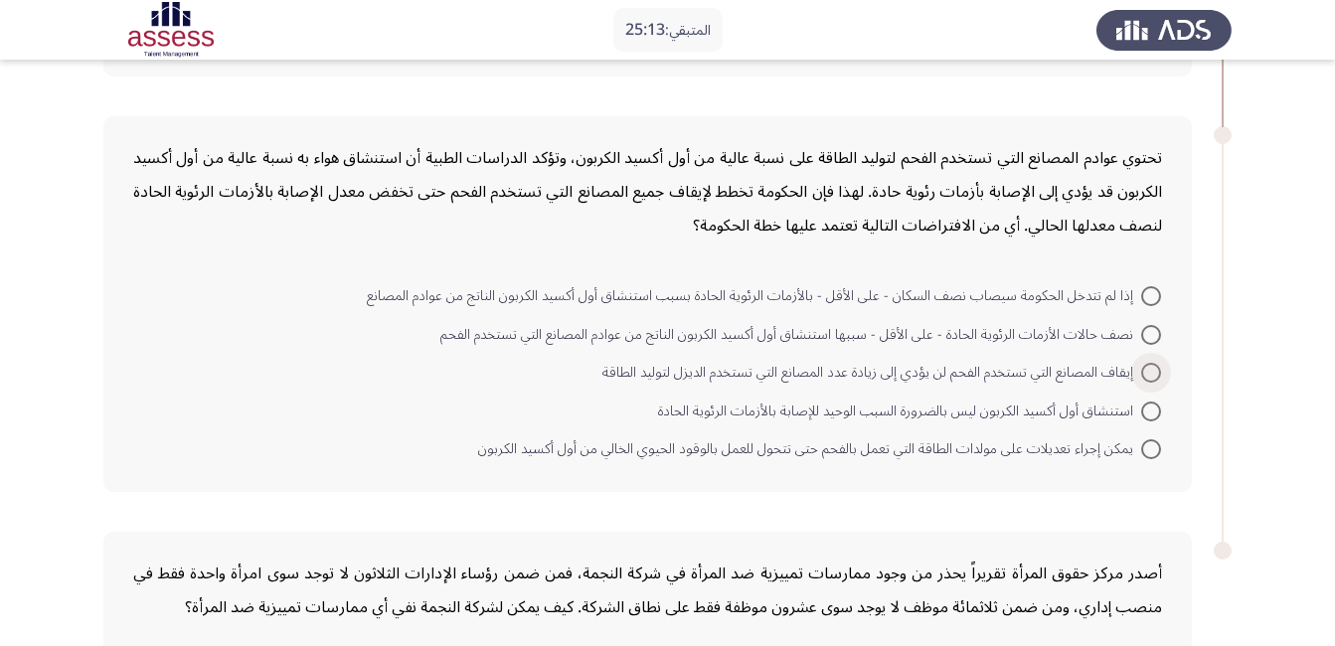
click at [1143, 376] on span at bounding box center [1151, 373] width 20 height 20
click at [1143, 376] on input "إيقاف المصانع التي تستخدم الفحم لن يؤدي إلى زيادة عدد المصانع التي تستخدم الديز…" at bounding box center [1151, 373] width 20 height 20
radio input "true"
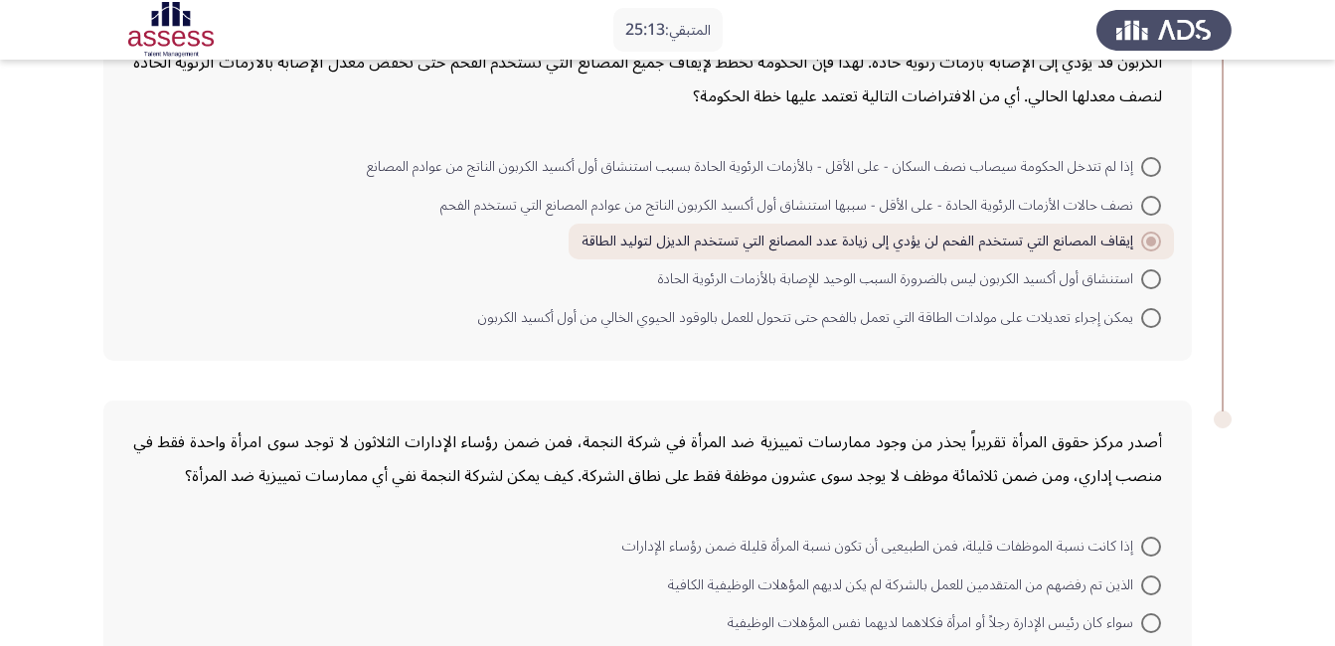
scroll to position [1590, 0]
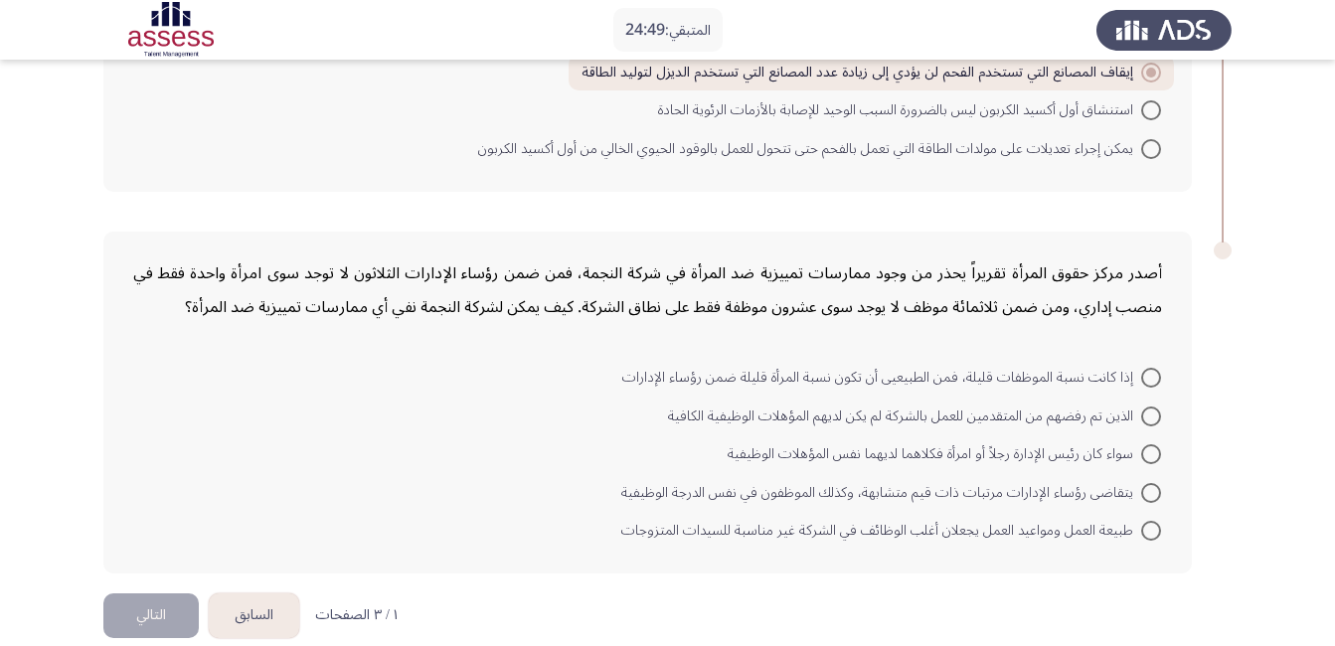
click at [1137, 380] on span "إذا كانت نسبة الموظفات قليلة، فمن الطبيعيى أن تكون نسبة المرأة قليلة ضمن رؤساء …" at bounding box center [881, 378] width 519 height 24
click at [1141, 380] on input "إذا كانت نسبة الموظفات قليلة، فمن الطبيعيى أن تكون نسبة المرأة قليلة ضمن رؤساء …" at bounding box center [1151, 378] width 20 height 20
radio input "true"
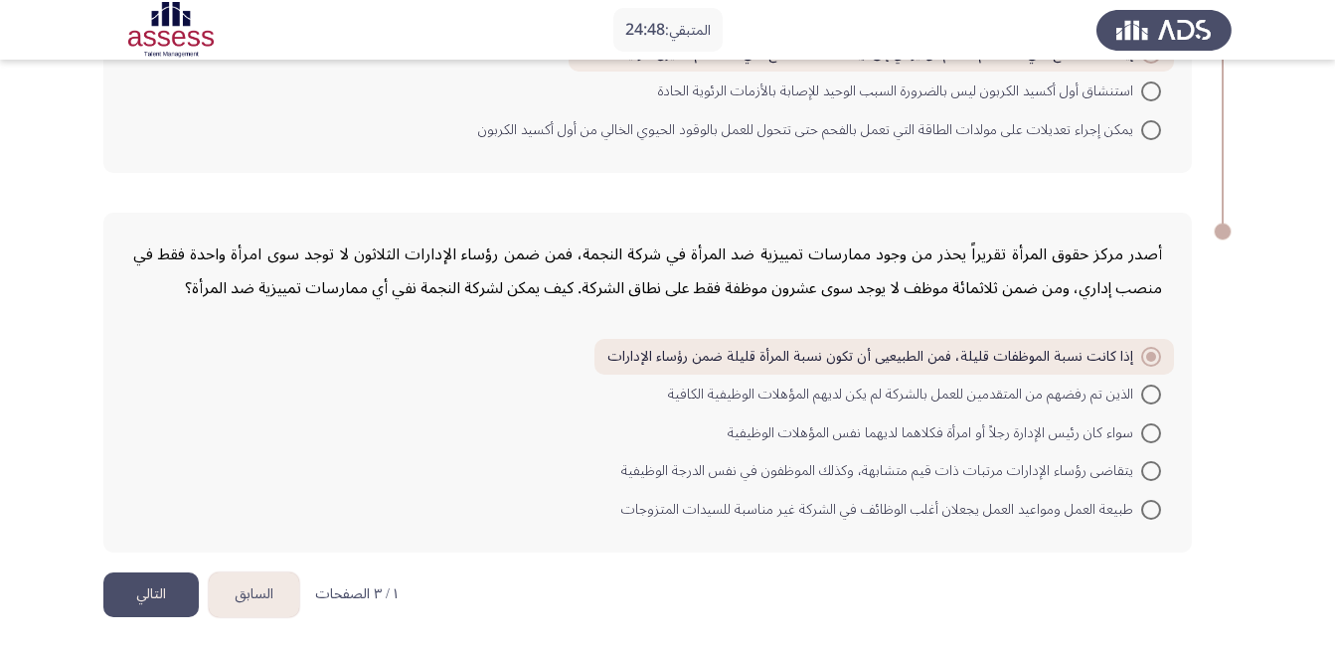
scroll to position [1615, 0]
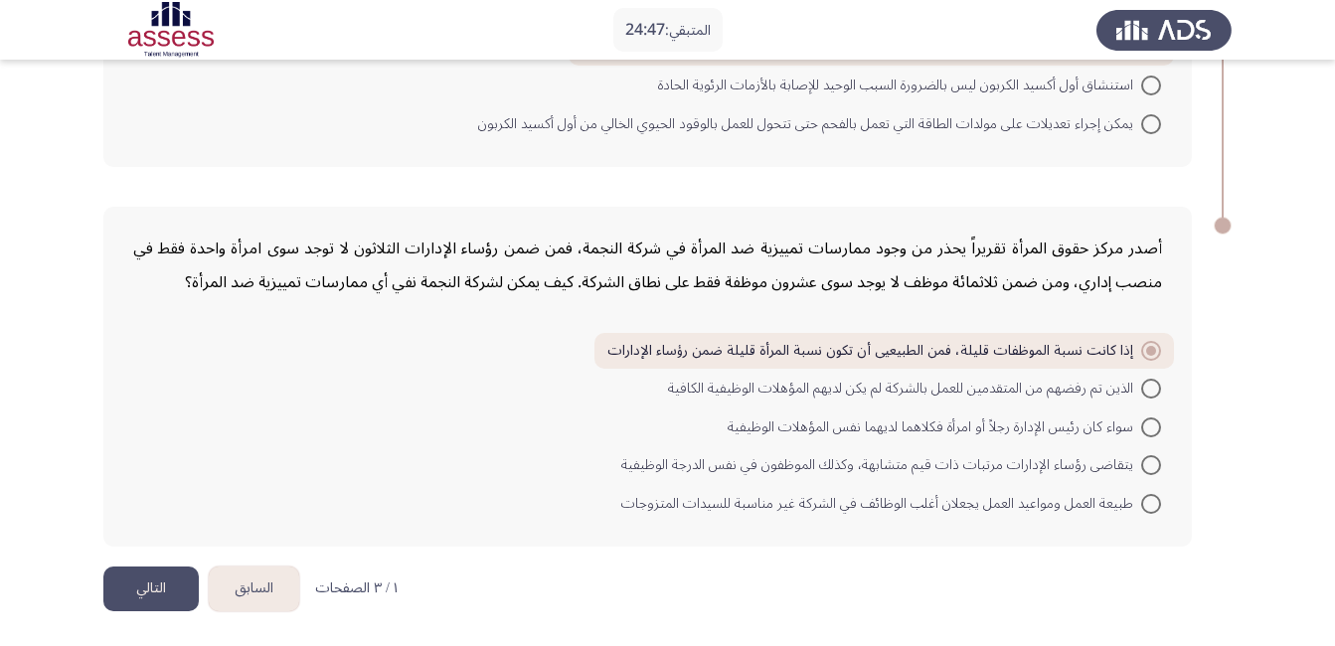
click at [145, 587] on button "التالي" at bounding box center [150, 588] width 95 height 45
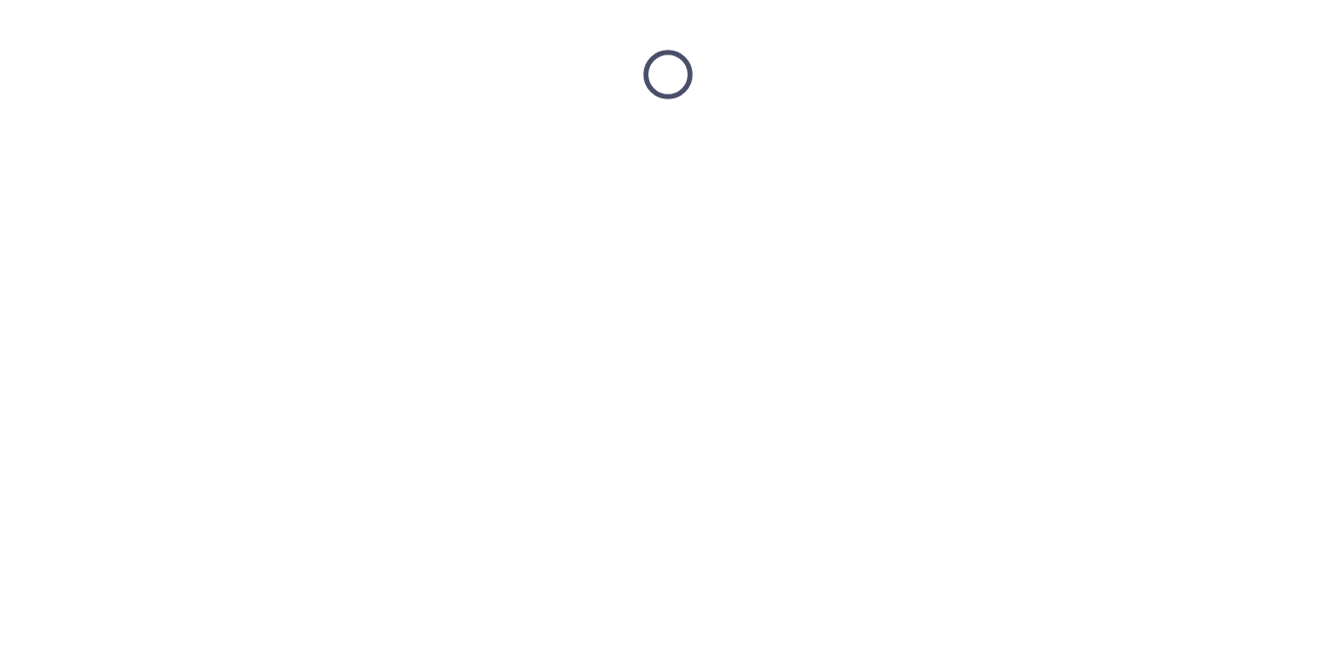
scroll to position [0, 0]
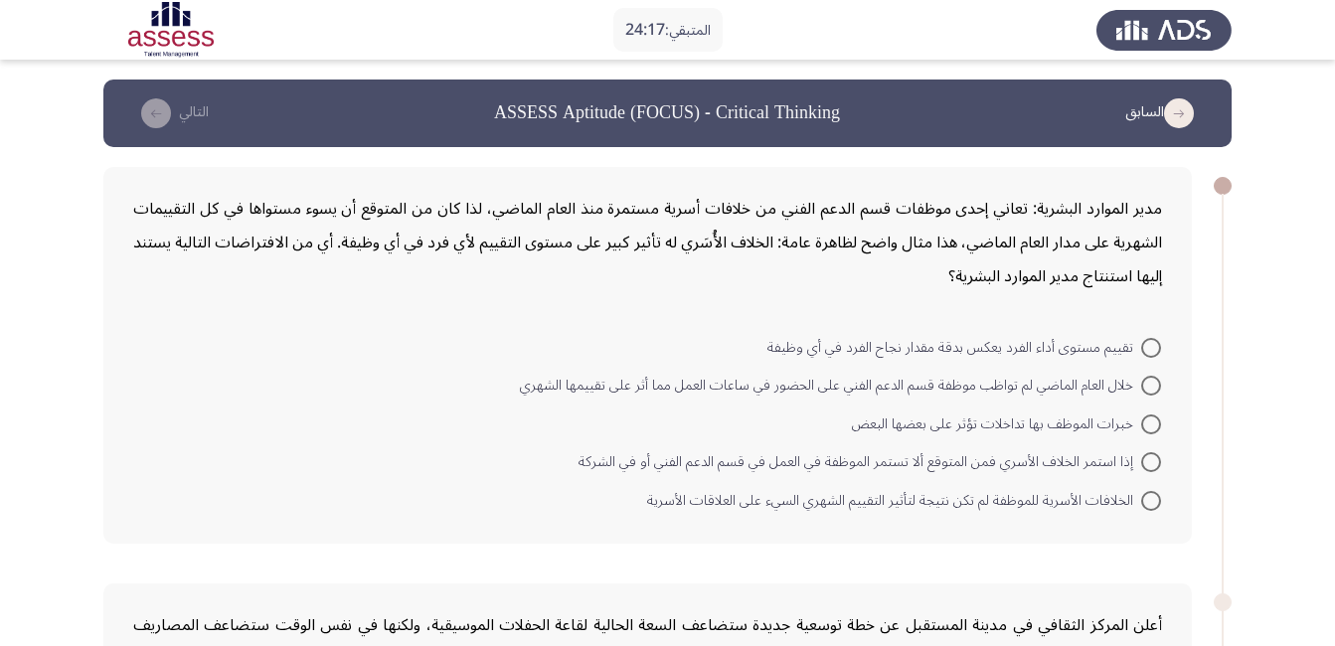
click at [1154, 386] on span at bounding box center [1151, 386] width 20 height 20
click at [1154, 386] on input "خلال العام الماضي لم تواظب موظفة قسم الدعم الفني على الحضور في ساعات العمل مما …" at bounding box center [1151, 386] width 20 height 20
radio input "true"
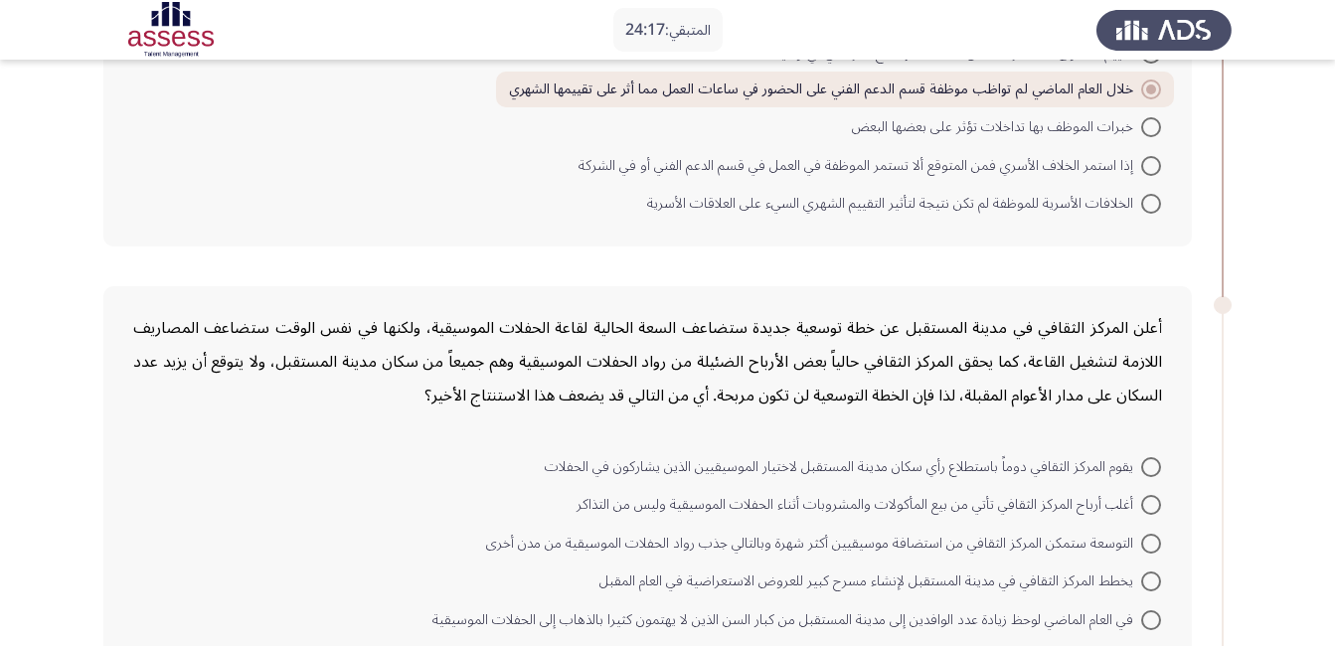
scroll to position [298, 0]
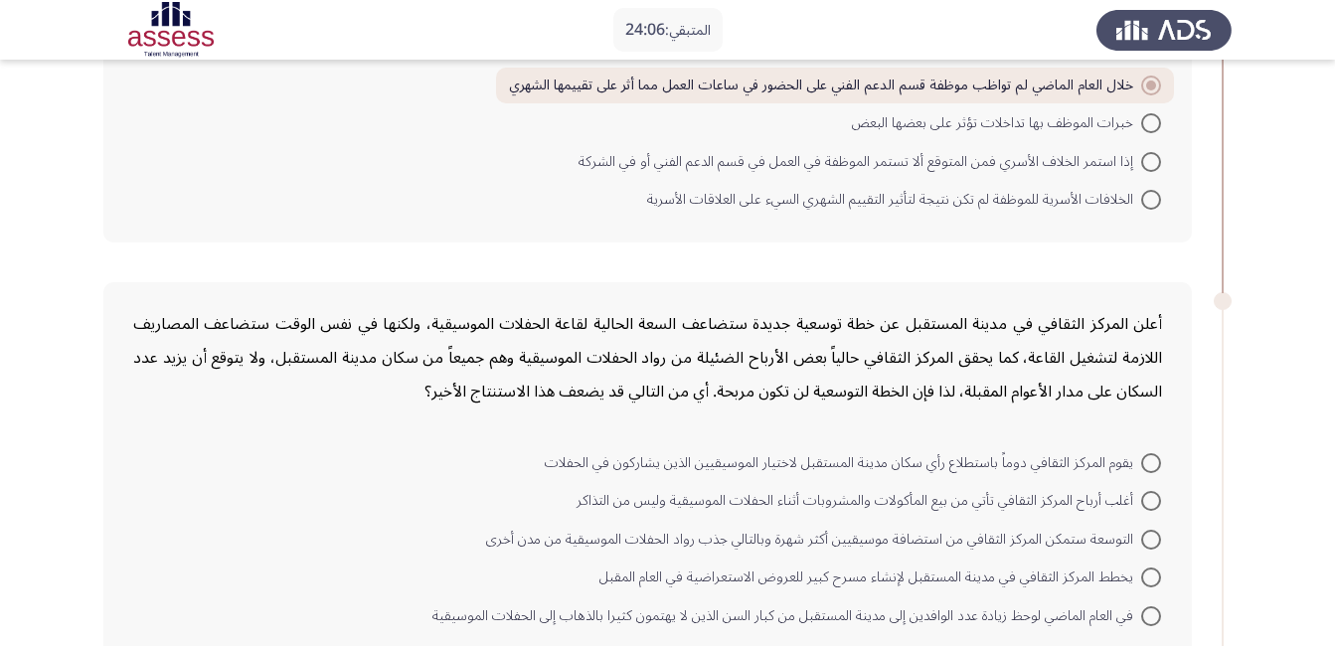
click at [1138, 458] on span "يقوم المركز الثقافي دوماً باستطلاع رأي سكان مدينة المستقبل لاختيار الموسيقيين ا…" at bounding box center [843, 463] width 596 height 24
click at [1141, 458] on input "يقوم المركز الثقافي دوماً باستطلاع رأي سكان مدينة المستقبل لاختيار الموسيقيين ا…" at bounding box center [1151, 463] width 20 height 20
radio input "true"
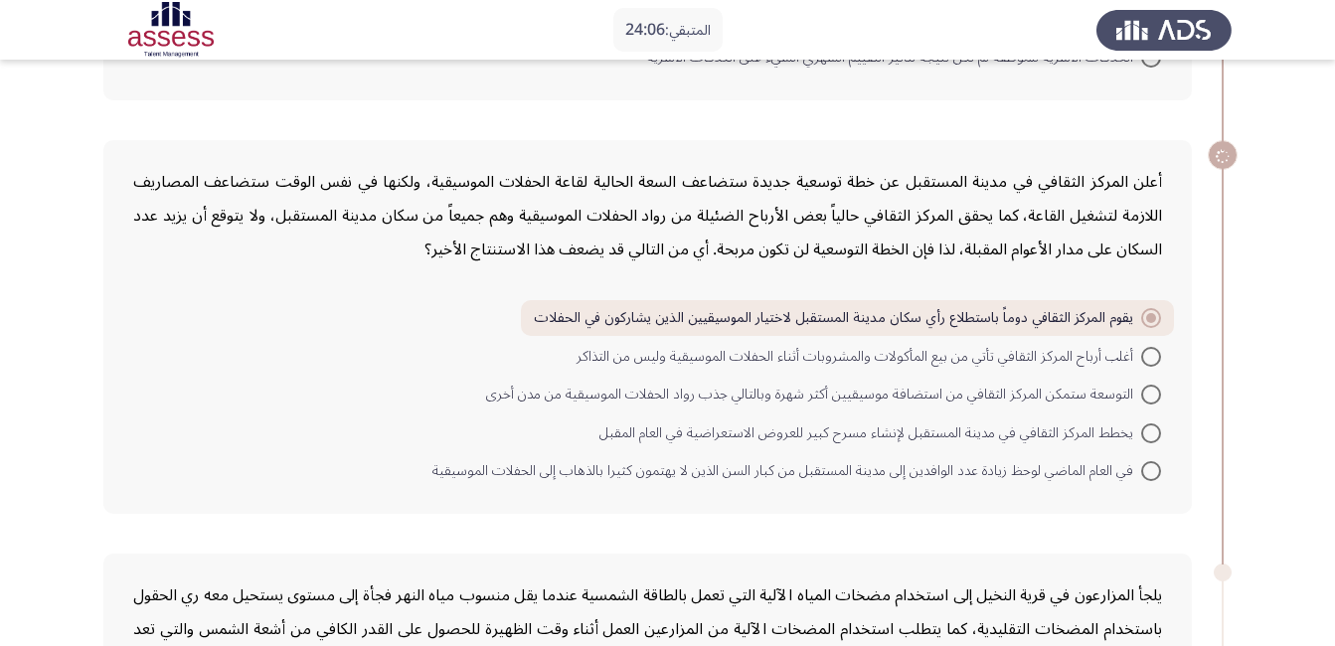
scroll to position [795, 0]
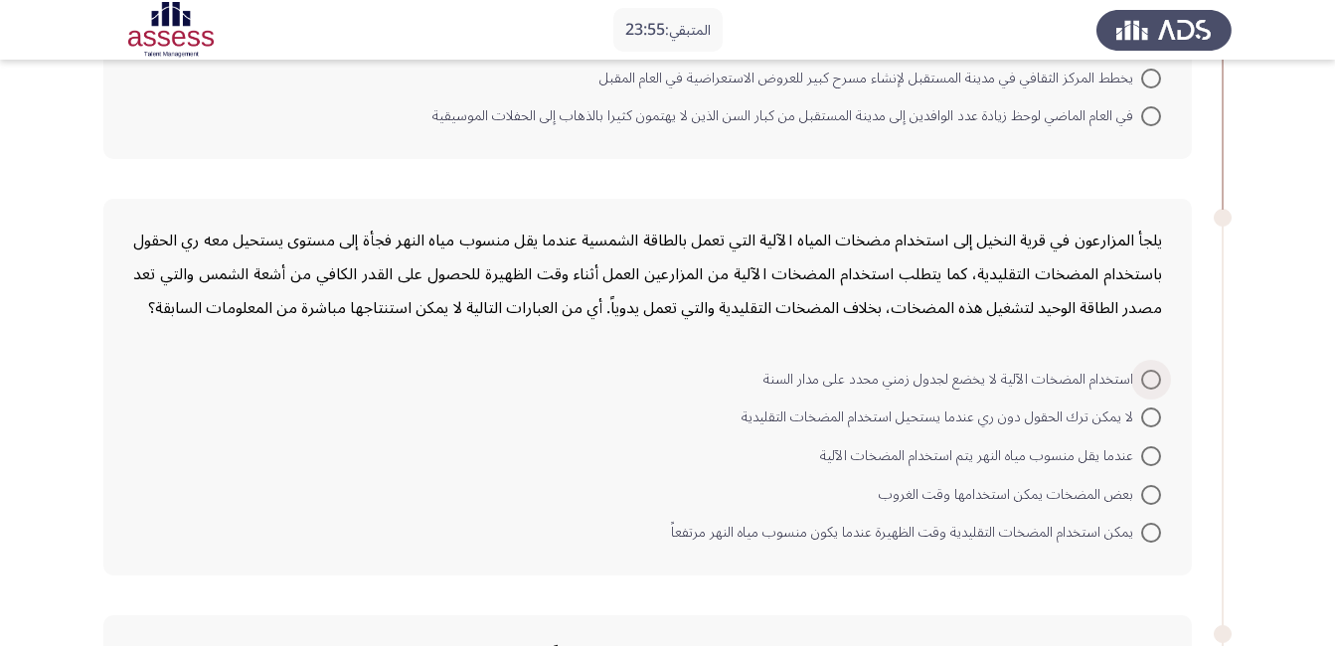
click at [1143, 388] on span at bounding box center [1151, 380] width 20 height 20
click at [1143, 388] on input "استخدام المضخات الآلية لا يخضع لجدول زمني محدد على مدار السنة" at bounding box center [1151, 380] width 20 height 20
radio input "true"
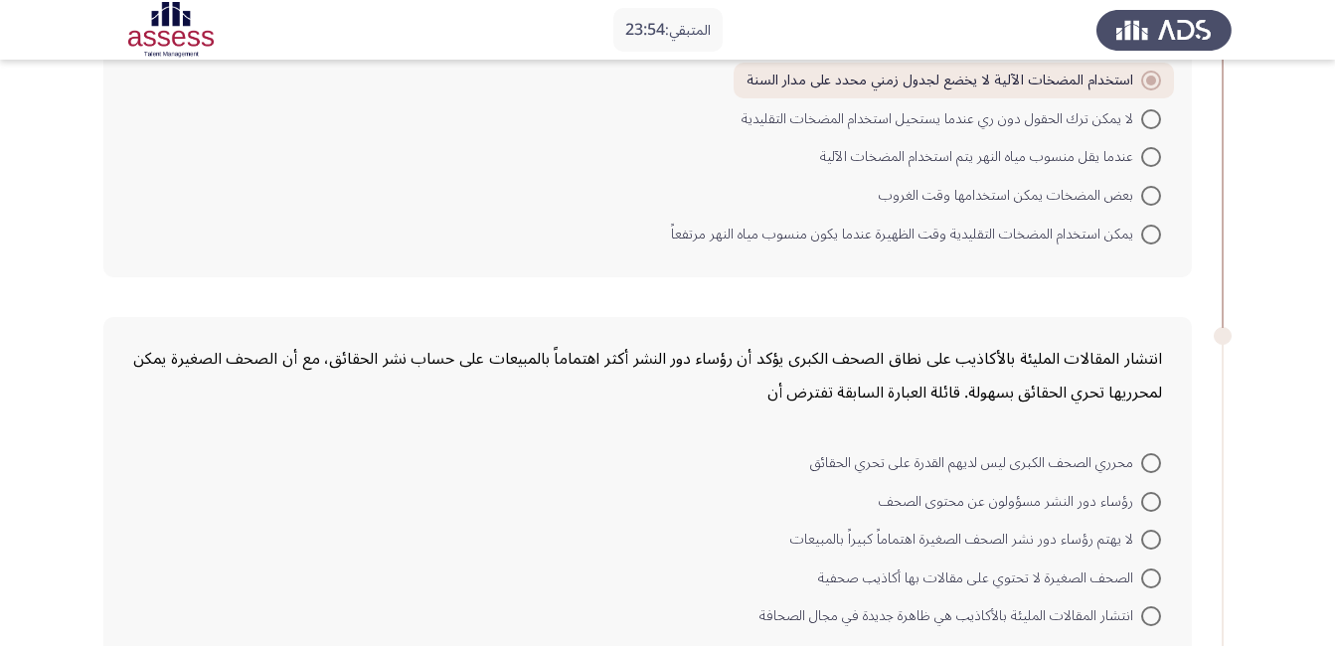
scroll to position [1093, 0]
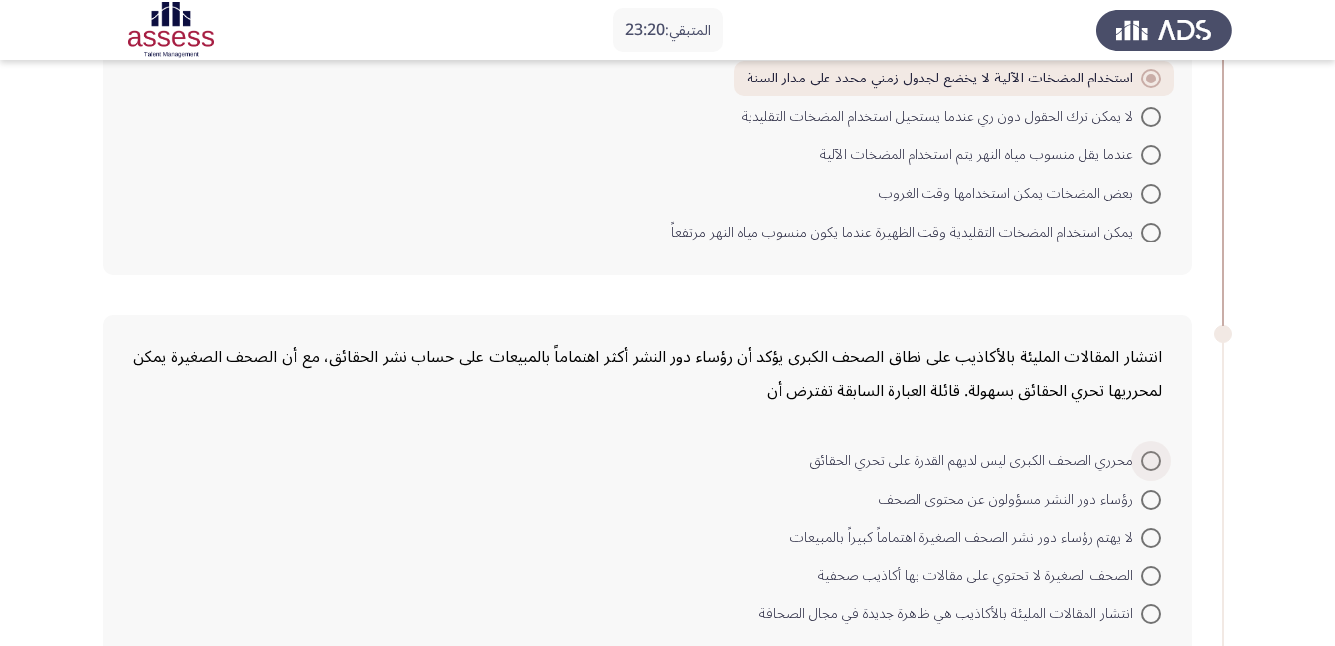
click at [1147, 466] on span at bounding box center [1151, 461] width 20 height 20
click at [1147, 466] on input "محرري الصحف الكبرى ليس لديهم القدرة على تحري الحقائق" at bounding box center [1151, 461] width 20 height 20
radio input "true"
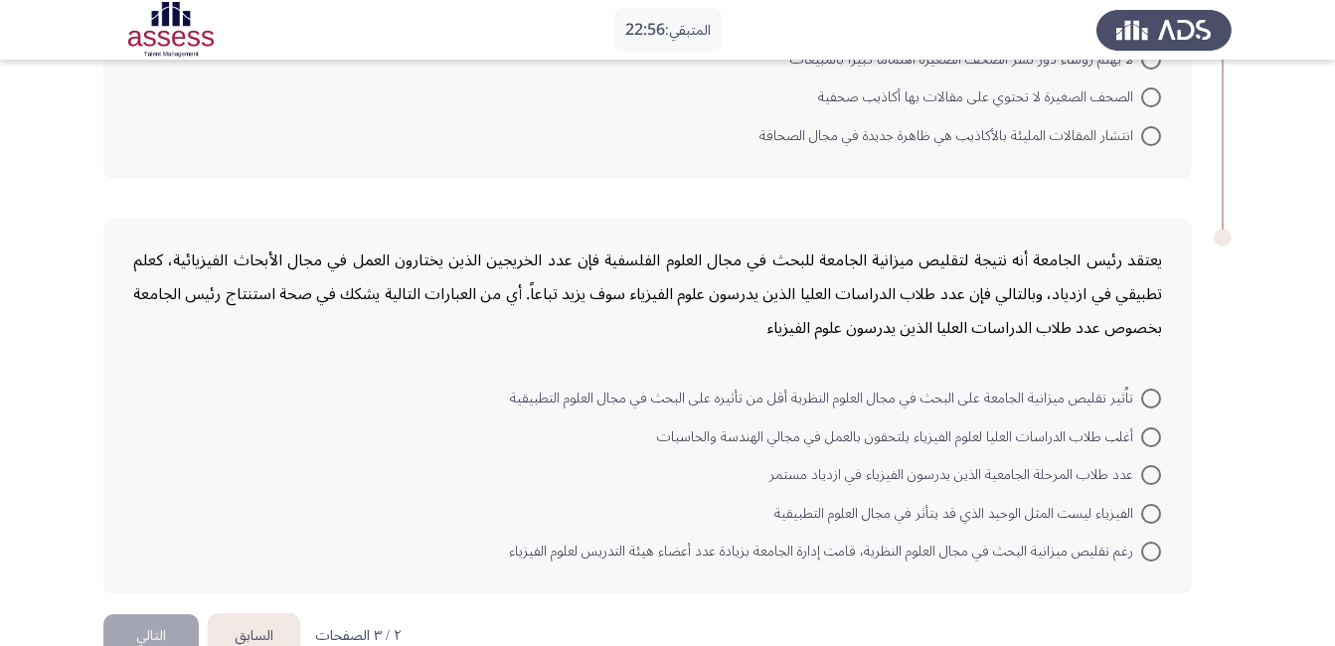
scroll to position [1617, 0]
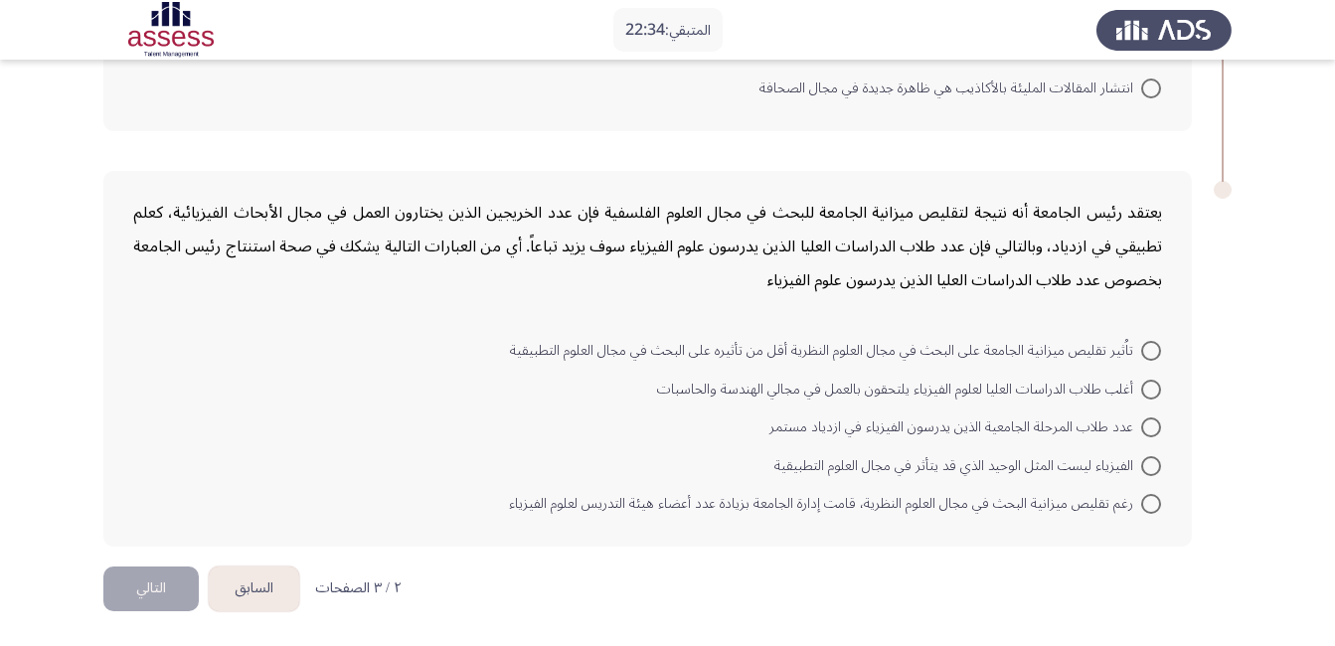
click at [1149, 358] on span at bounding box center [1151, 351] width 20 height 20
click at [1149, 358] on input "تاُثير تقليص ميزانية الجامعة على البحث في مجال العلوم النظرية أقل من تأثيره على…" at bounding box center [1151, 351] width 20 height 20
radio input "true"
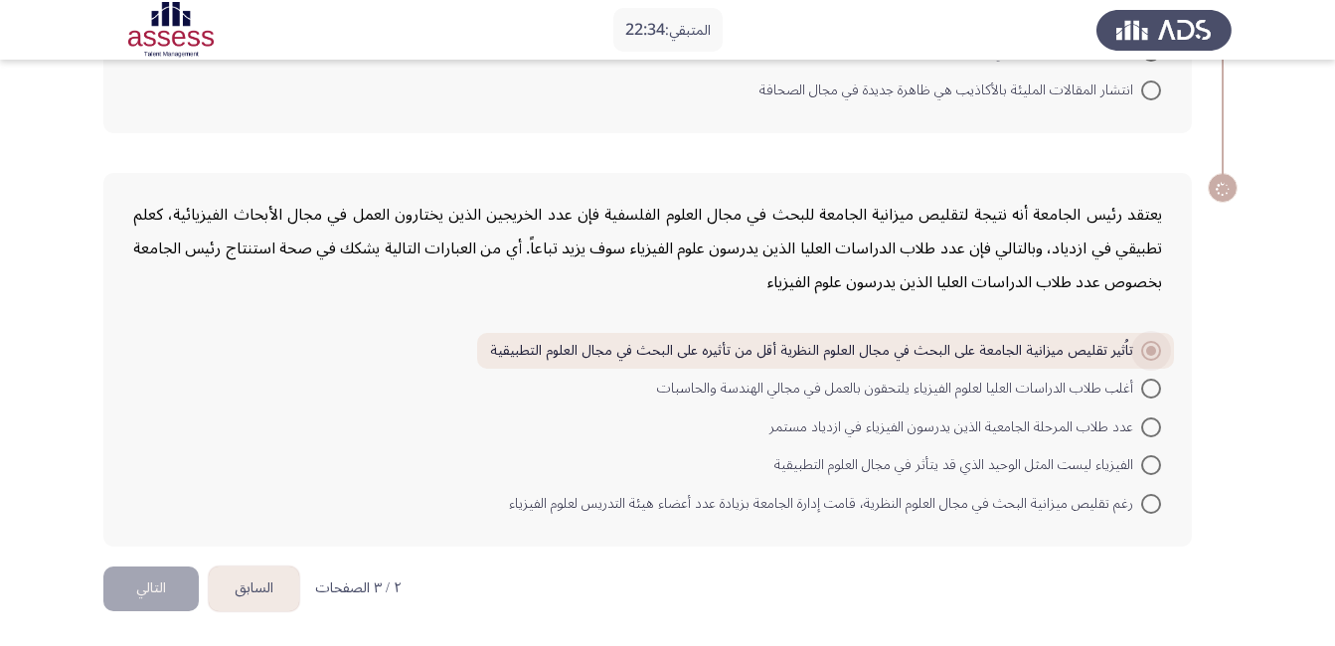
scroll to position [1615, 0]
click at [173, 595] on button "التالي" at bounding box center [150, 588] width 95 height 45
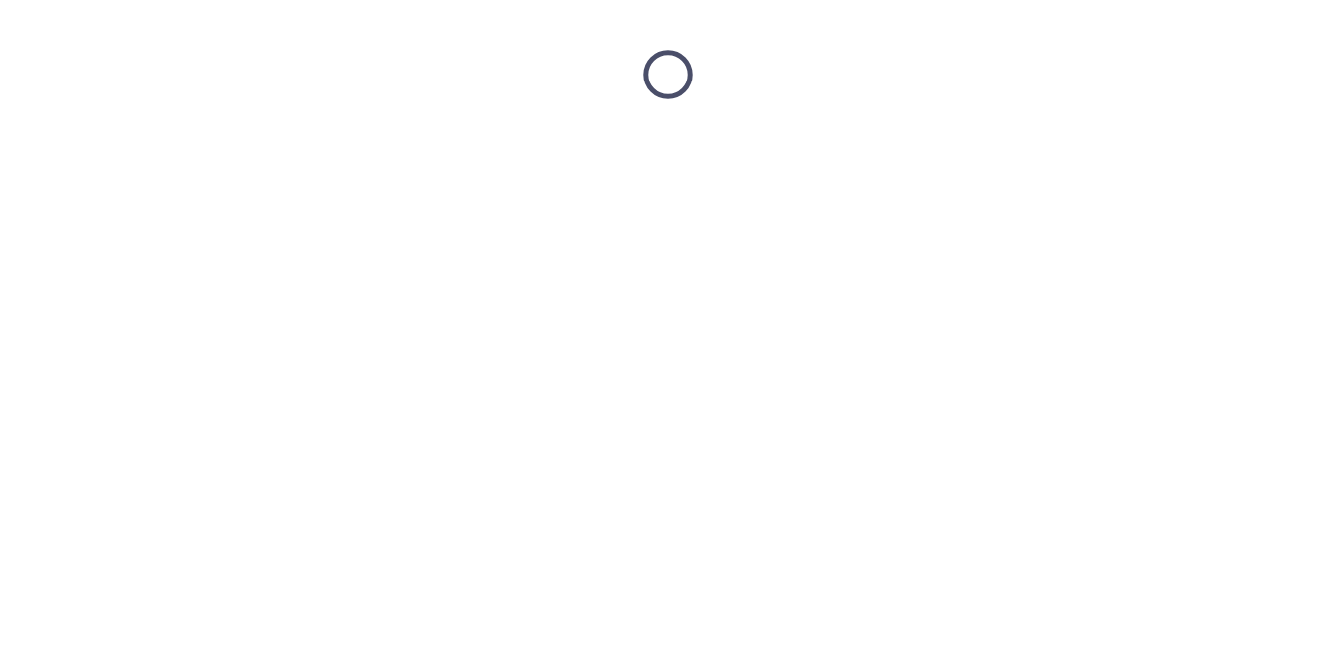
scroll to position [0, 0]
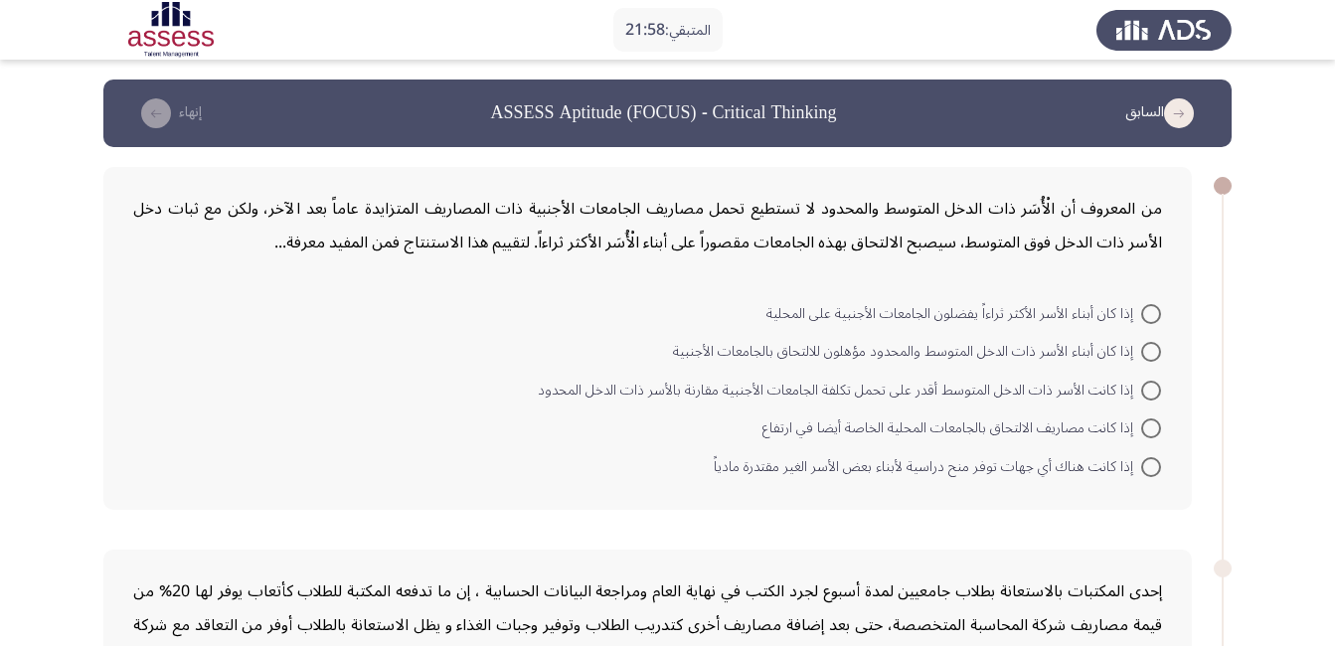
click at [1144, 433] on span at bounding box center [1151, 428] width 20 height 20
click at [1144, 433] on input "إذا كانت مصاريف الالتحاق بالجامعات المحلية الخاصة أيضا في ارتفاع" at bounding box center [1151, 428] width 20 height 20
radio input "true"
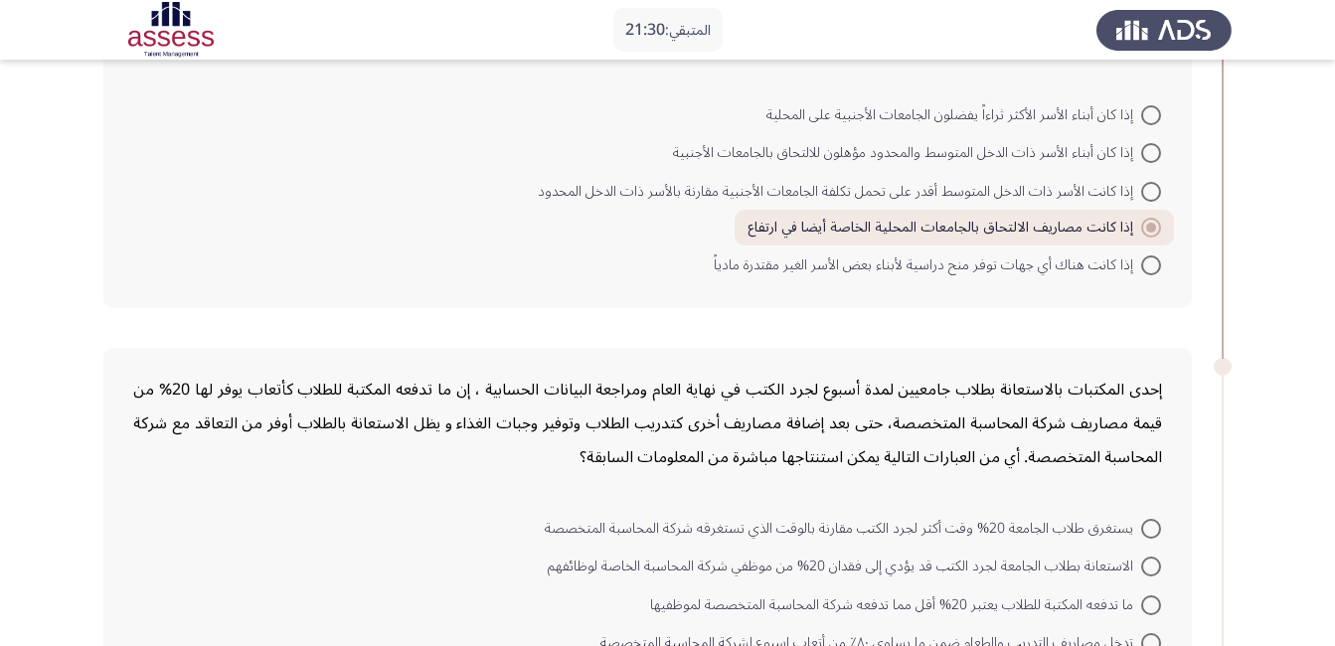
scroll to position [298, 0]
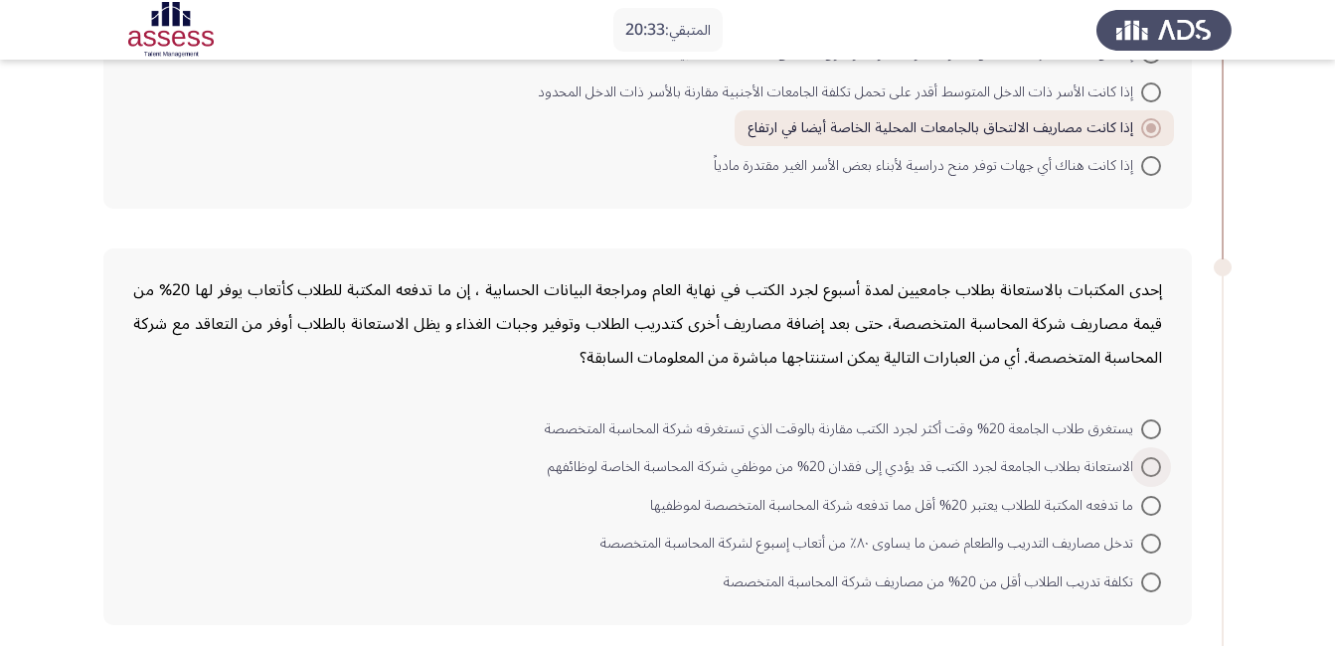
click at [1155, 477] on span at bounding box center [1151, 467] width 20 height 20
click at [1155, 477] on input "الاستعانة بطلاب الجامعة لجرد الكتب قد يؤدي إلى فقدان 20% من موظفي شركة المحاسبة…" at bounding box center [1151, 467] width 20 height 20
radio input "true"
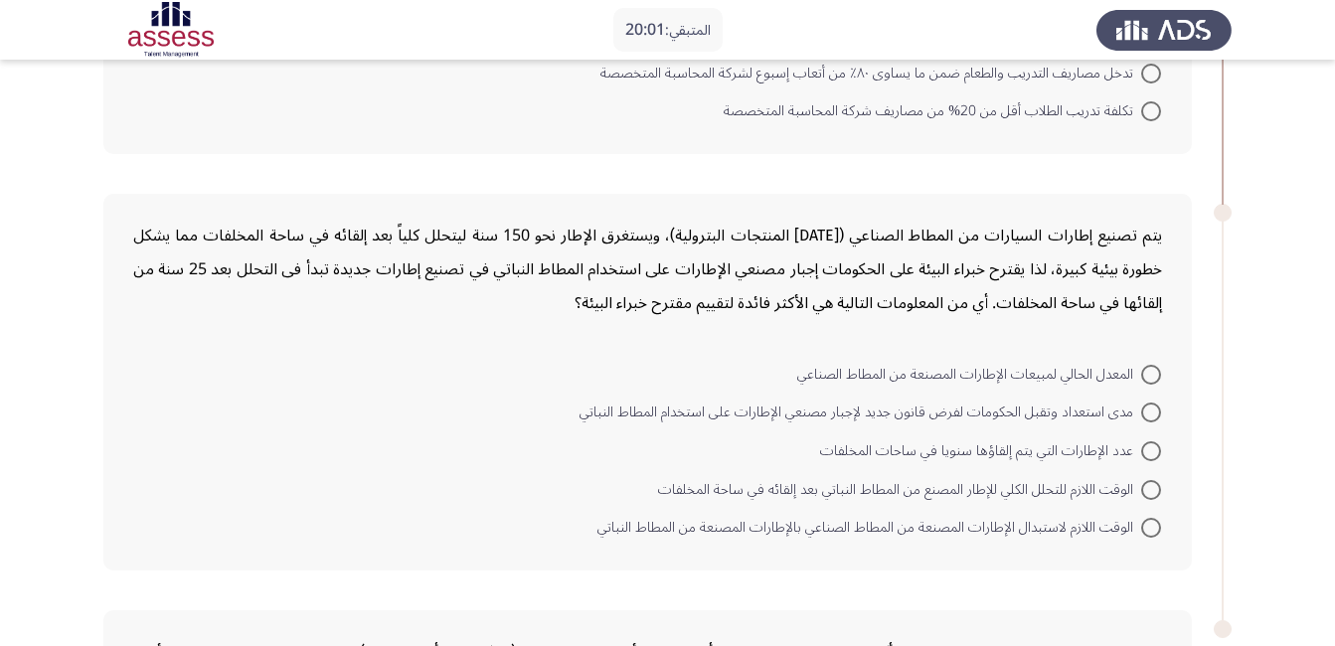
scroll to position [795, 0]
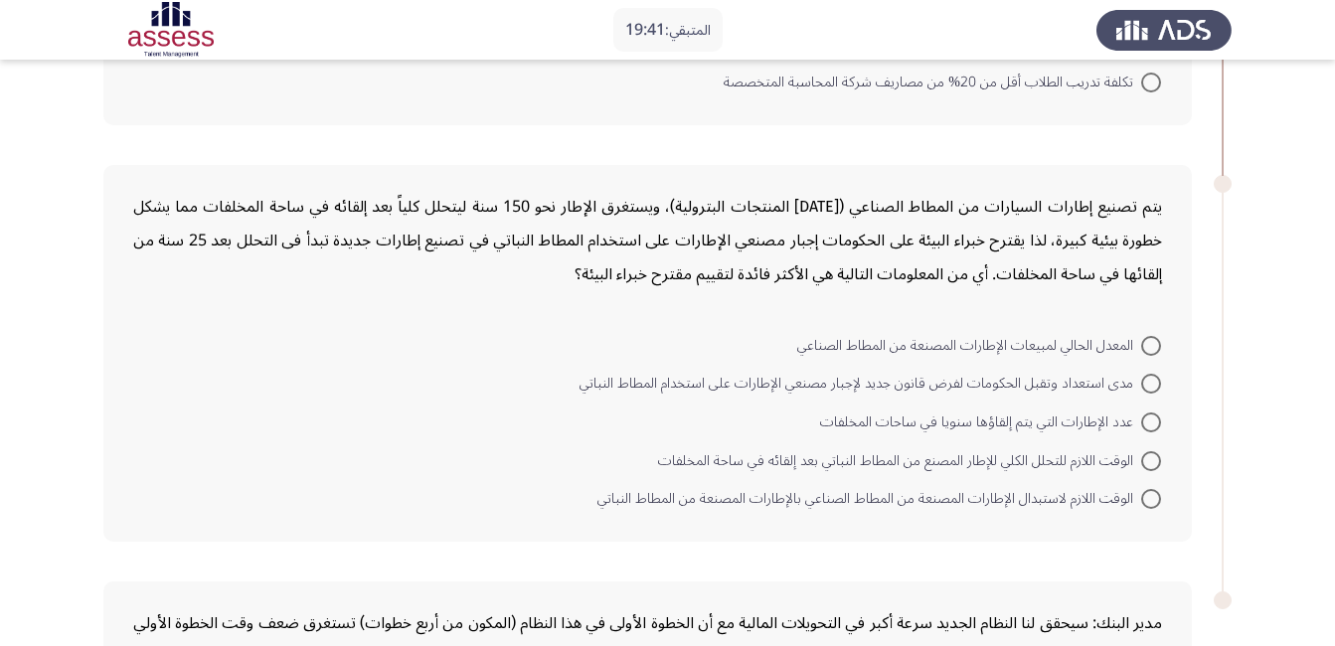
click at [1146, 500] on span at bounding box center [1151, 499] width 20 height 20
click at [1146, 500] on input "الوقت اللازم لاستبدال الإطارات المصنعة من المطاط الصناعي بالإطارات المصنعة من ا…" at bounding box center [1151, 499] width 20 height 20
radio input "true"
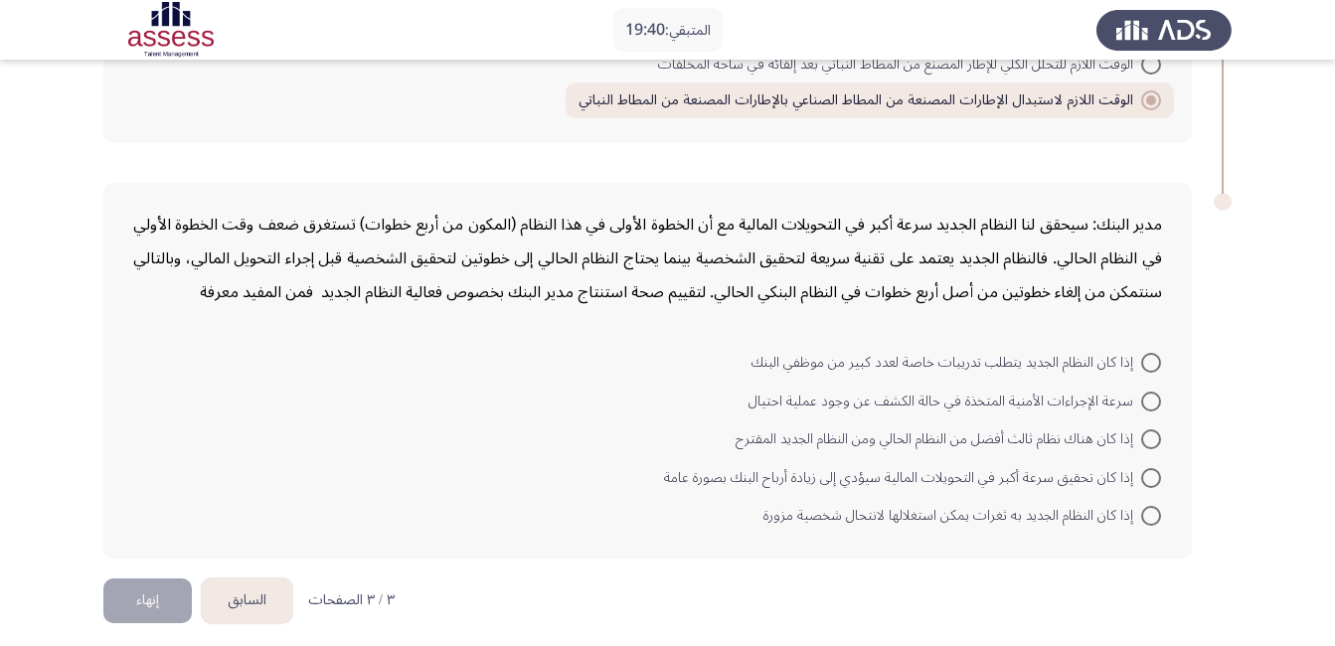
scroll to position [1193, 0]
click at [1137, 482] on span "إذا كان تحقيق سرعة أكبر في التحويلات المالية سيؤدي إلى زيادة أرباح البنك بصورة …" at bounding box center [902, 477] width 477 height 24
click at [1141, 482] on input "إذا كان تحقيق سرعة أكبر في التحويلات المالية سيؤدي إلى زيادة أرباح البنك بصورة …" at bounding box center [1151, 477] width 20 height 20
radio input "true"
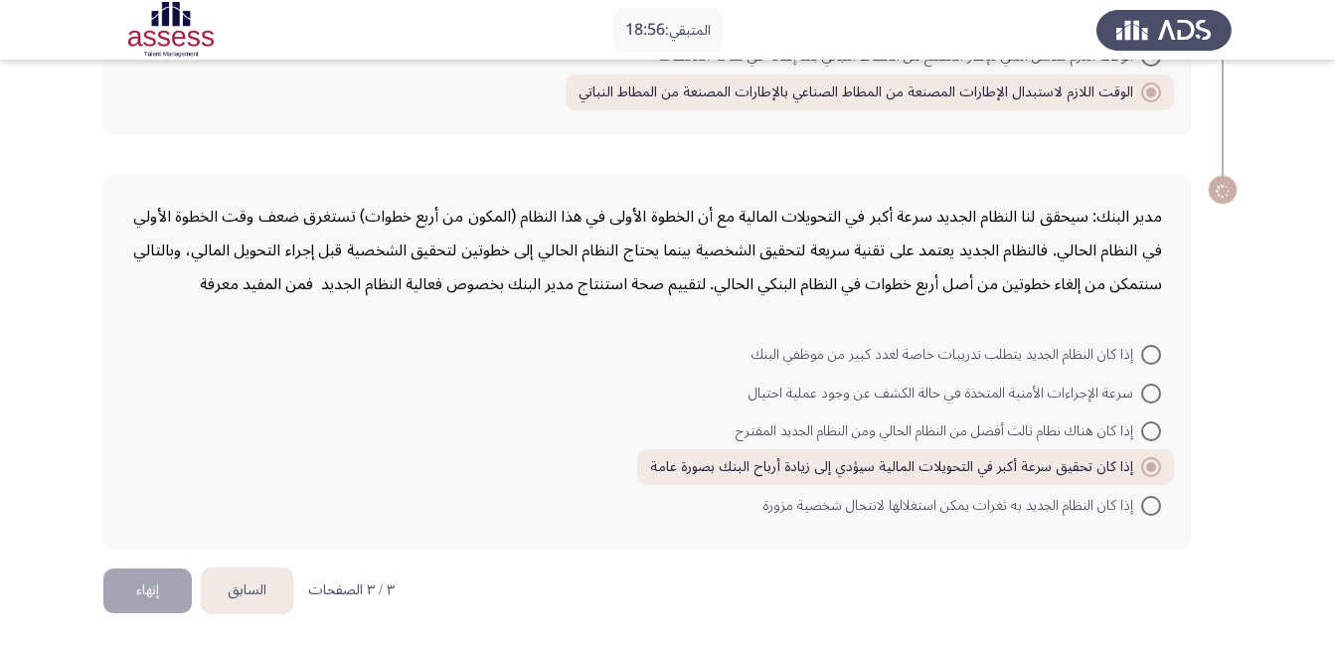
scroll to position [1202, 0]
click at [153, 586] on button "إنهاء" at bounding box center [147, 588] width 88 height 45
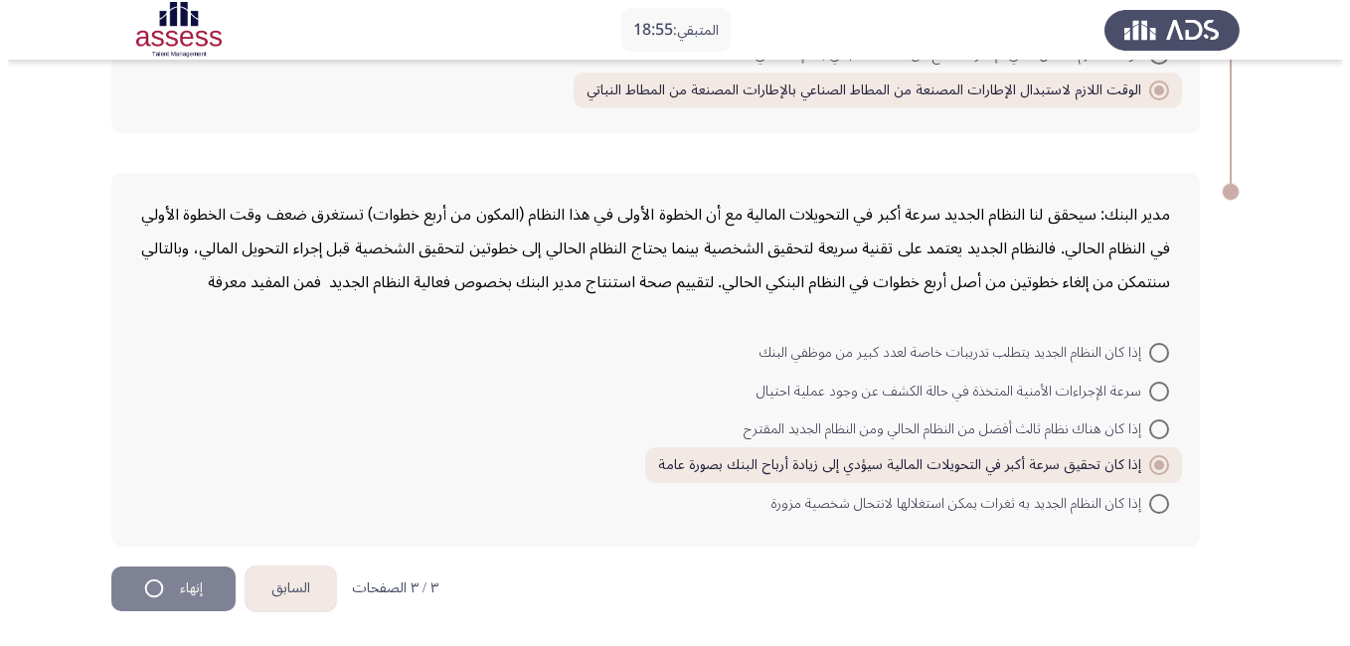
scroll to position [0, 0]
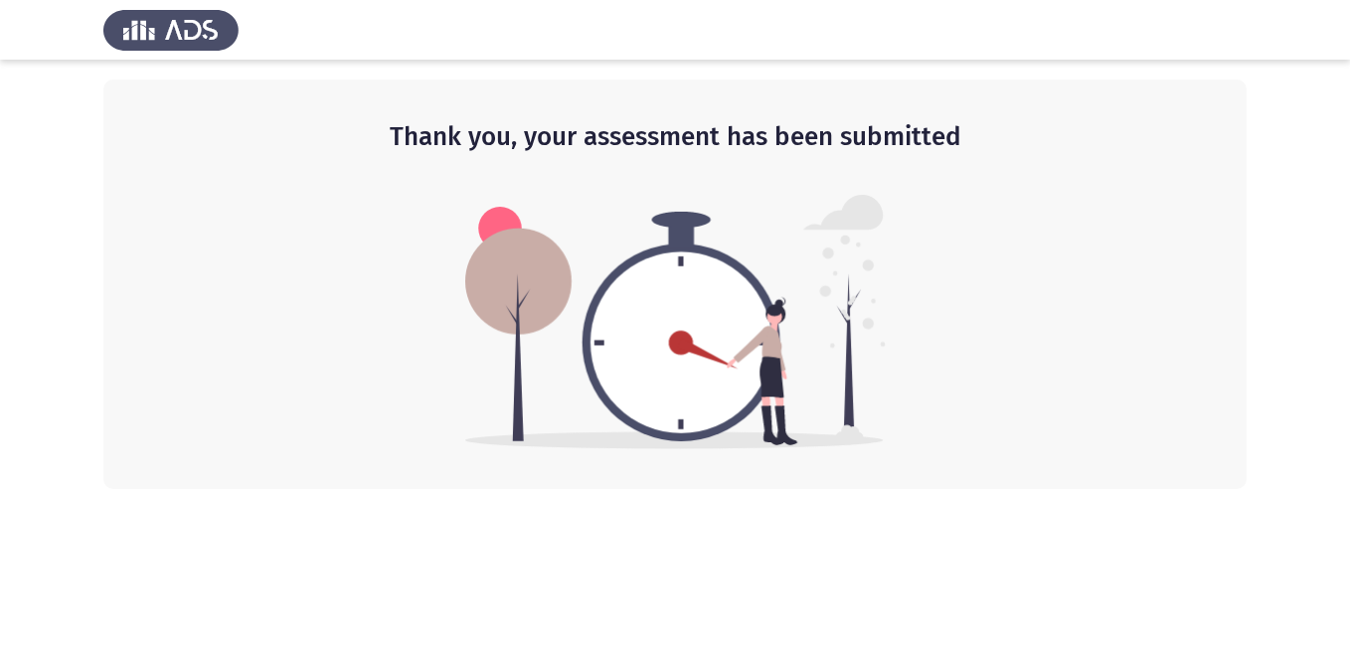
click at [778, 171] on div "Thank you, your assessment has been submitted" at bounding box center [674, 284] width 1143 height 409
click at [749, 489] on html "Thank you, your assessment has been submitted" at bounding box center [675, 244] width 1350 height 489
click at [758, 489] on html "Thank you, your assessment has been submitted" at bounding box center [675, 244] width 1350 height 489
click at [765, 439] on img at bounding box center [675, 322] width 420 height 254
click at [967, 442] on div "Thank you, your assessment has been submitted" at bounding box center [674, 284] width 1143 height 409
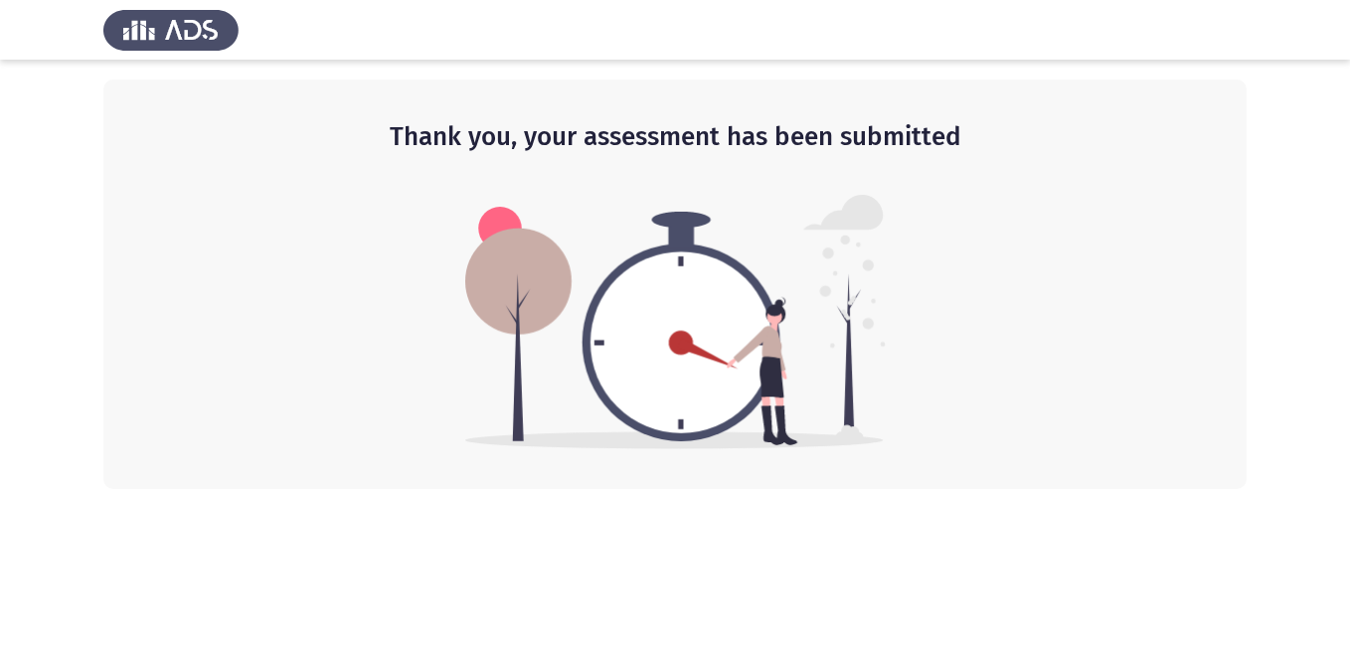
click at [869, 489] on html "Thank you, your assessment has been submitted" at bounding box center [675, 244] width 1350 height 489
click at [409, 204] on div "Thank you, your assessment has been submitted" at bounding box center [674, 284] width 1143 height 409
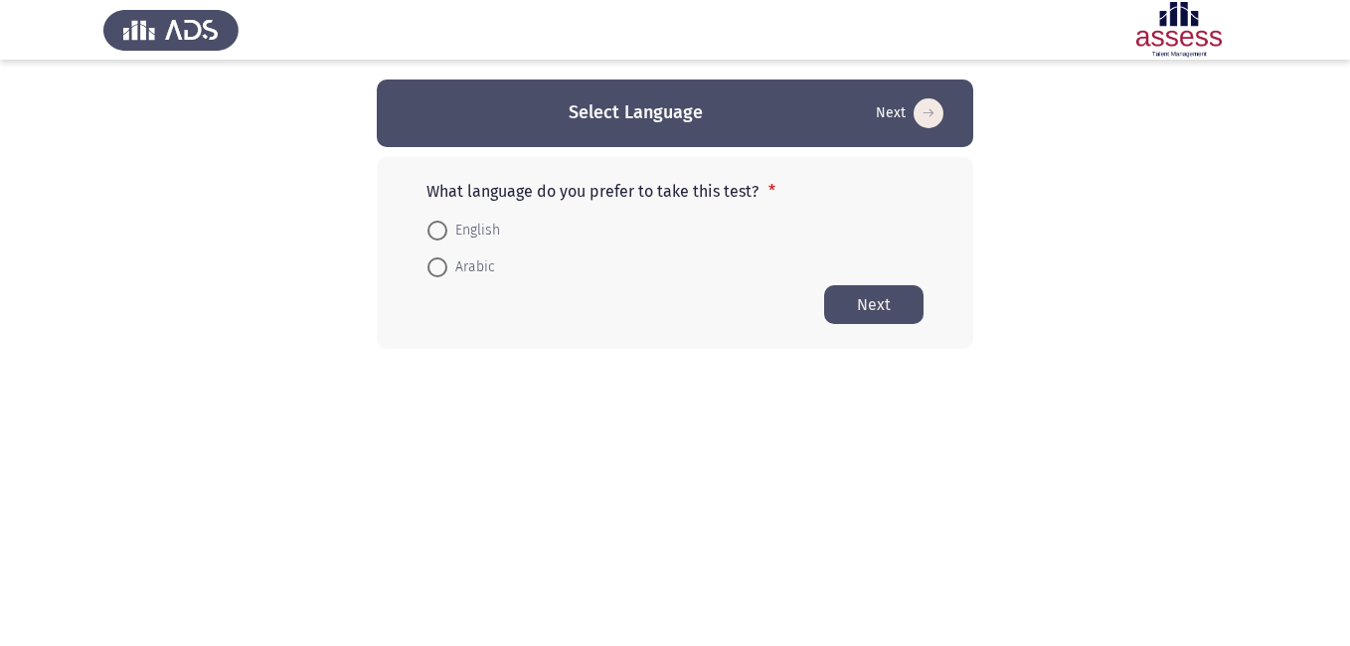
click at [441, 264] on span at bounding box center [437, 267] width 20 height 20
click at [441, 264] on input "Arabic" at bounding box center [437, 267] width 20 height 20
radio input "true"
click at [853, 305] on button "Next" at bounding box center [873, 303] width 99 height 39
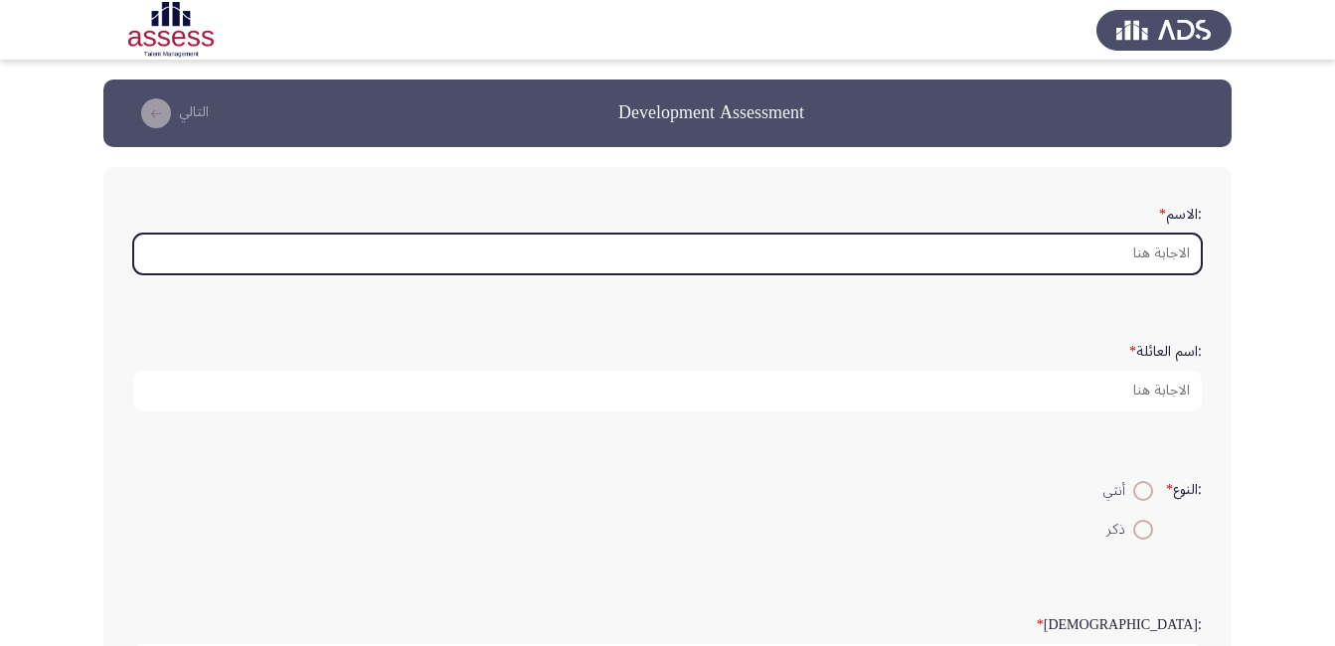
click at [1096, 252] on input ":الاسم *" at bounding box center [667, 254] width 1068 height 41
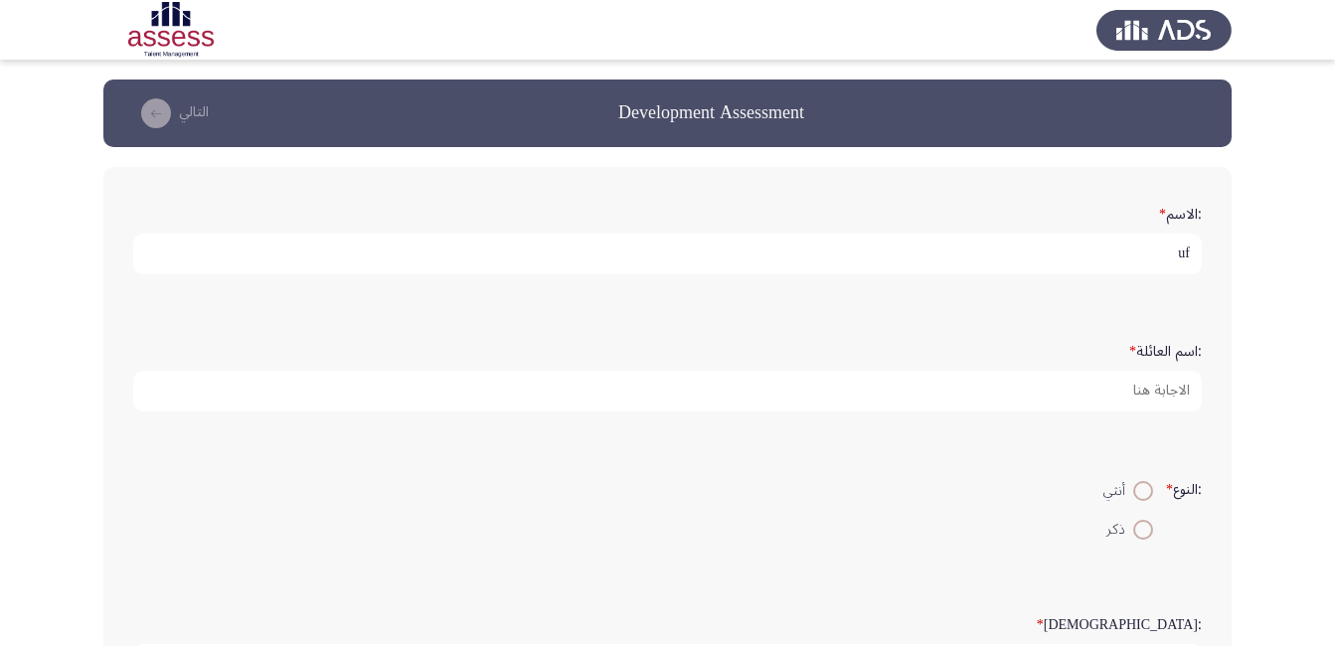
type input "u"
type input "[PERSON_NAME]"
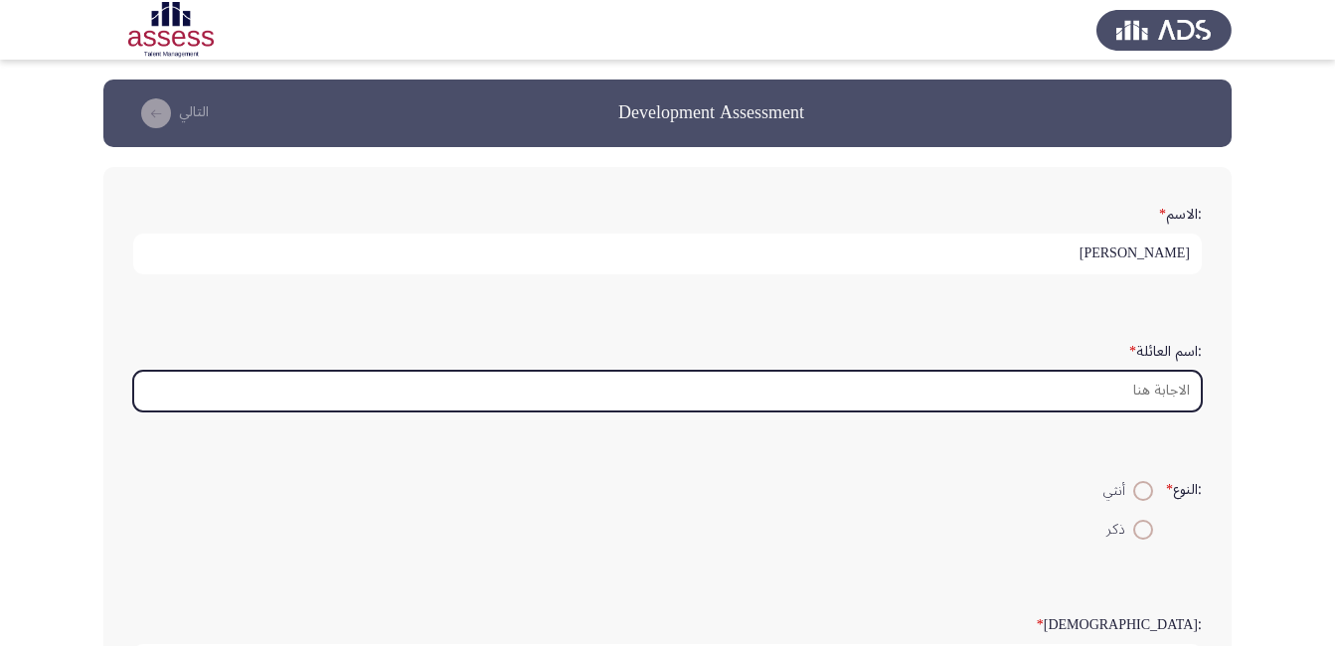
click at [1136, 398] on input ":اسم العائلة *" at bounding box center [667, 391] width 1068 height 41
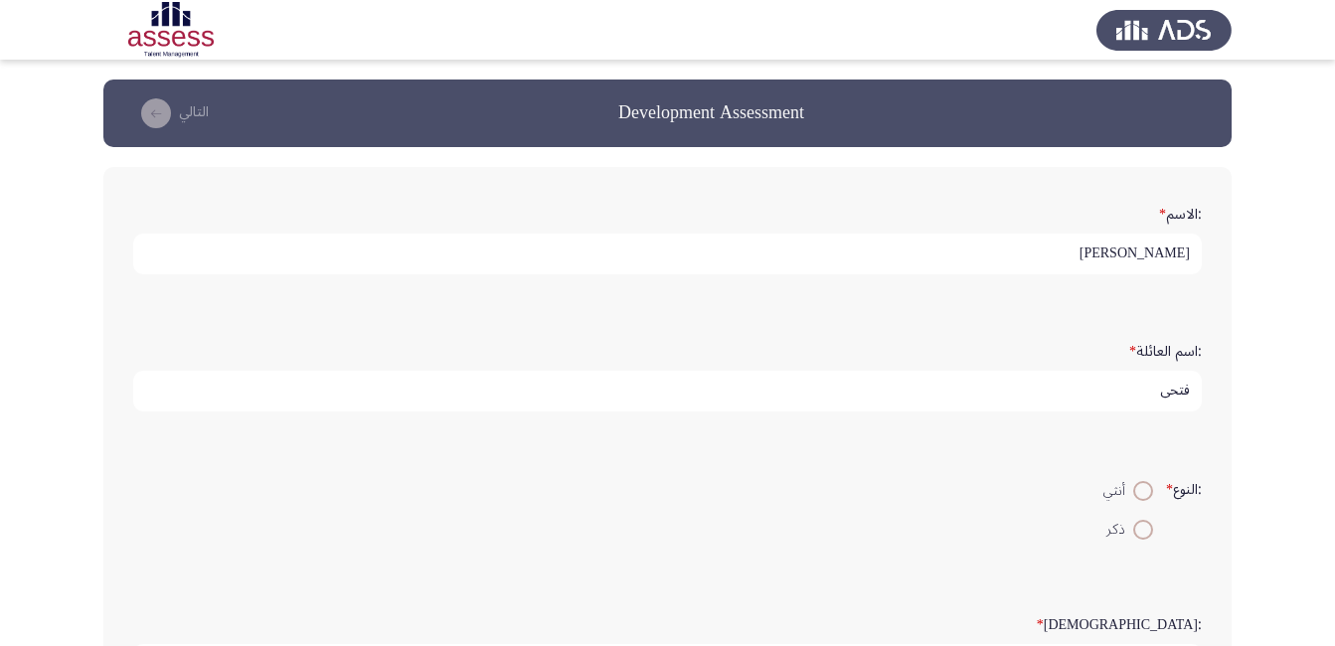
type input "فتحي"
click at [1141, 535] on span at bounding box center [1143, 530] width 20 height 20
click at [1141, 535] on input "ذكر" at bounding box center [1143, 530] width 20 height 20
radio input "true"
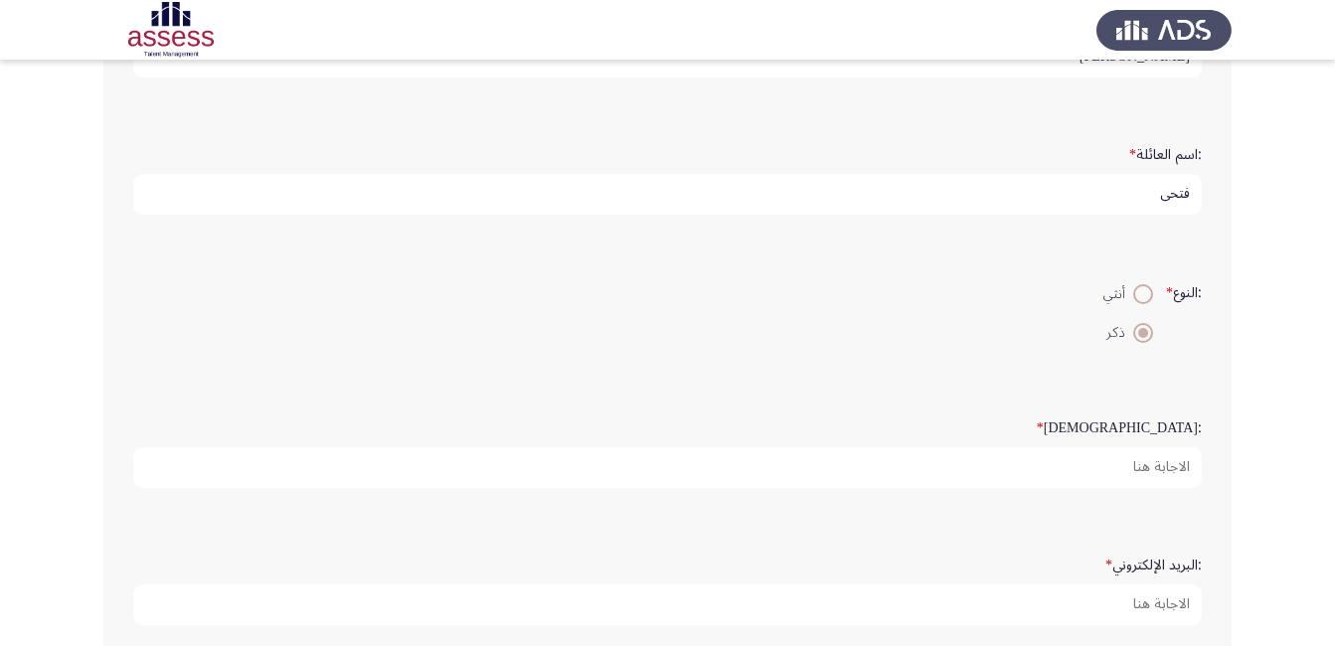
scroll to position [199, 0]
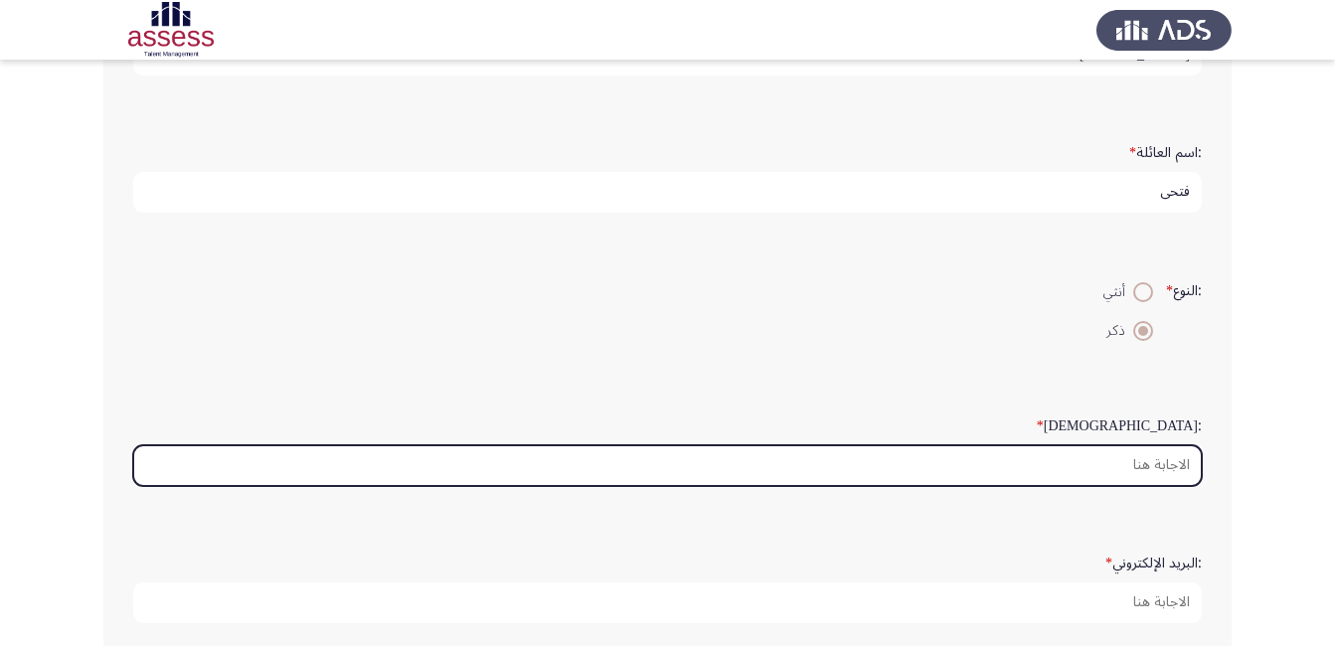
click at [1130, 473] on input ":السن *" at bounding box center [667, 465] width 1068 height 41
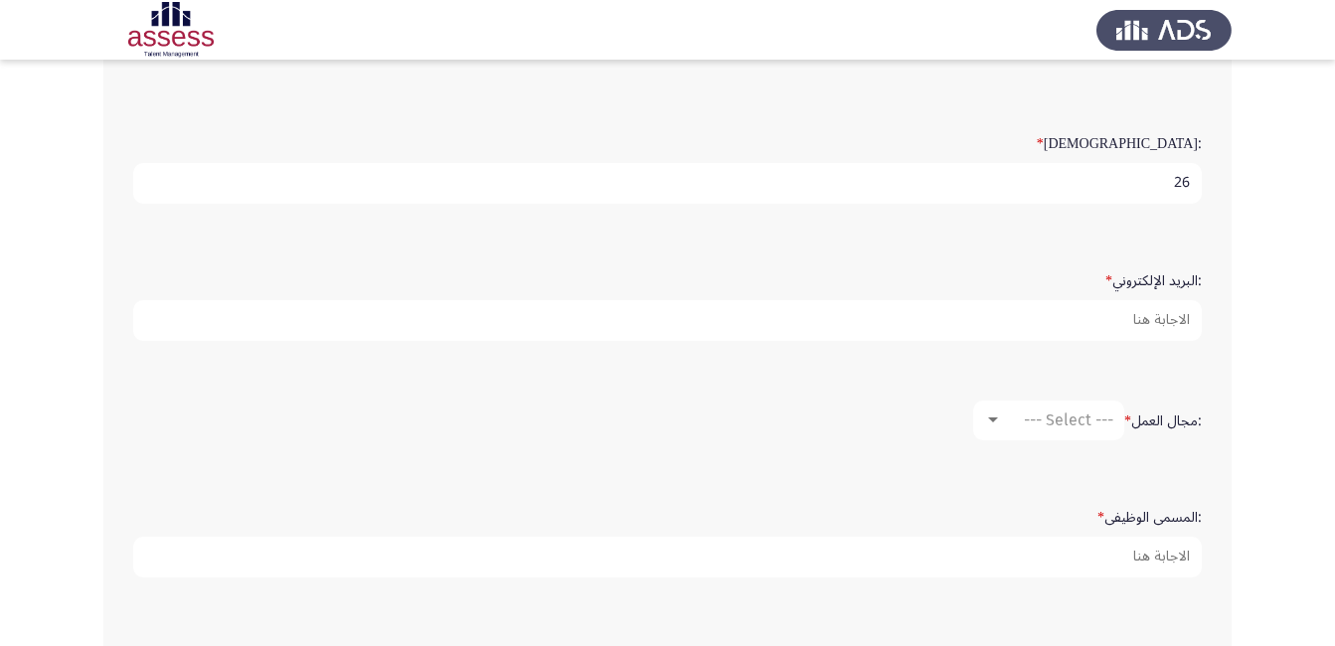
scroll to position [497, 0]
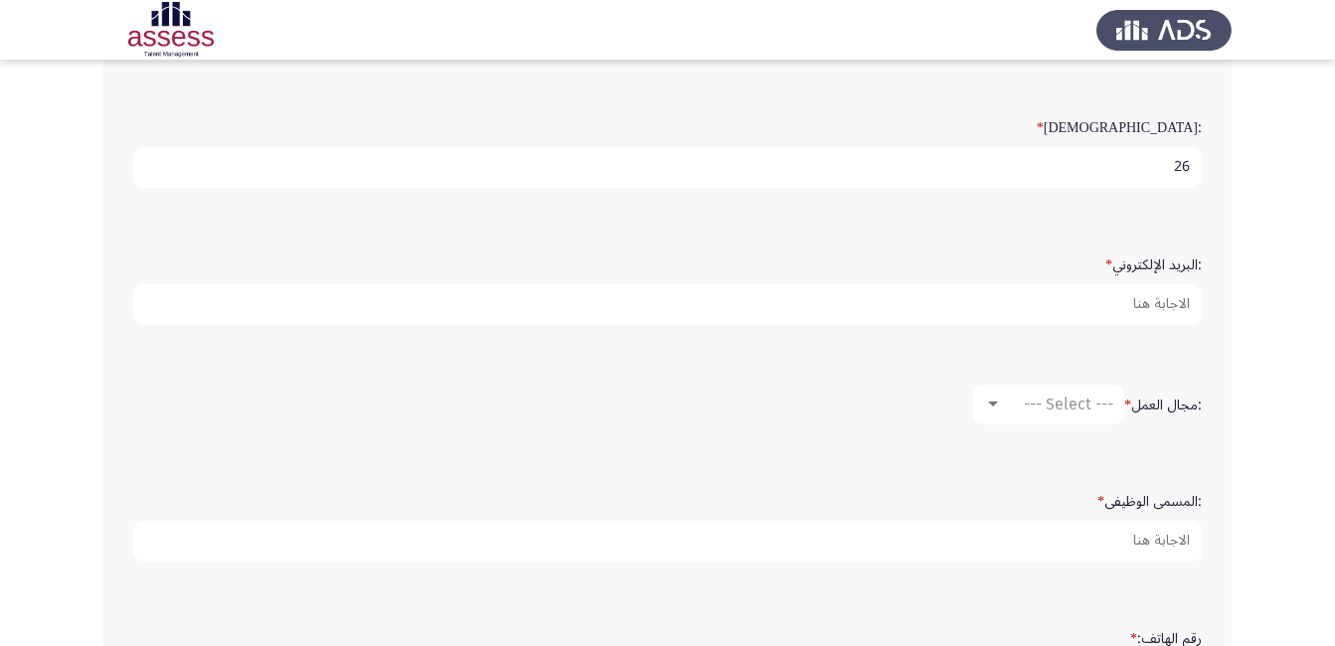
type input "26"
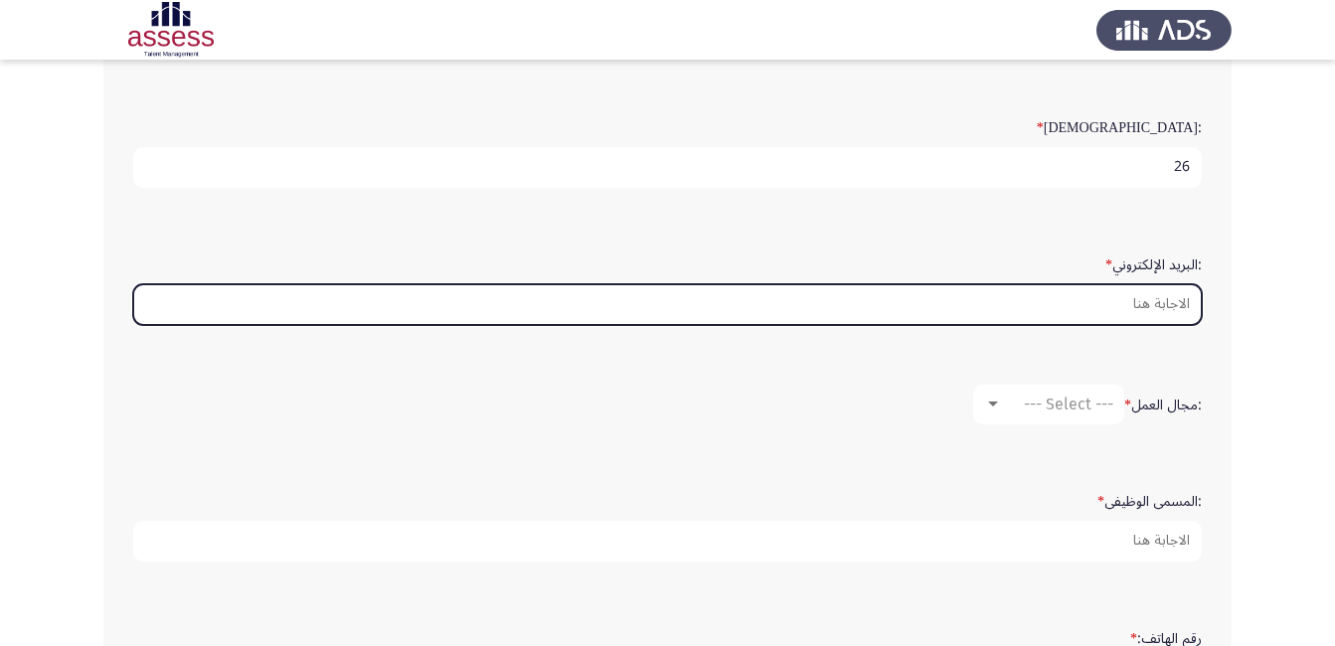
click at [1111, 308] on input ":البريد الإلكتروني *" at bounding box center [667, 304] width 1068 height 41
type input "[EMAIL_ADDRESS][DOMAIN_NAME]"
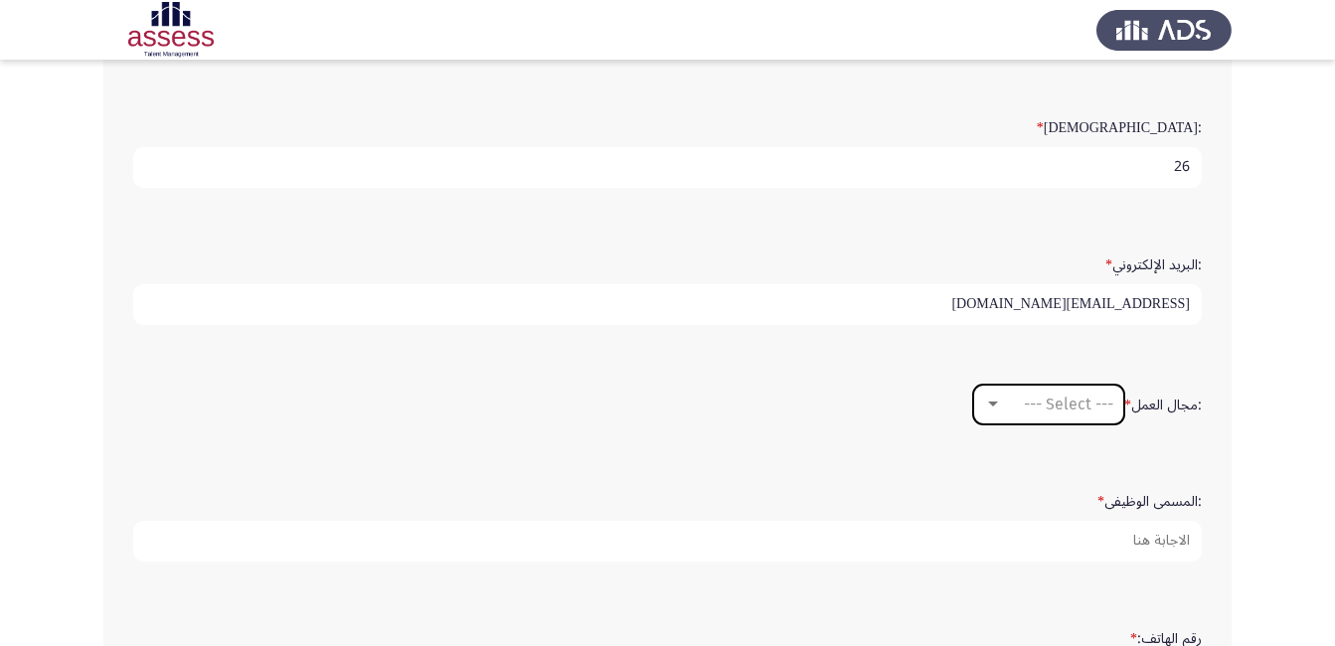
click at [1035, 407] on span "--- Select ---" at bounding box center [1068, 404] width 89 height 19
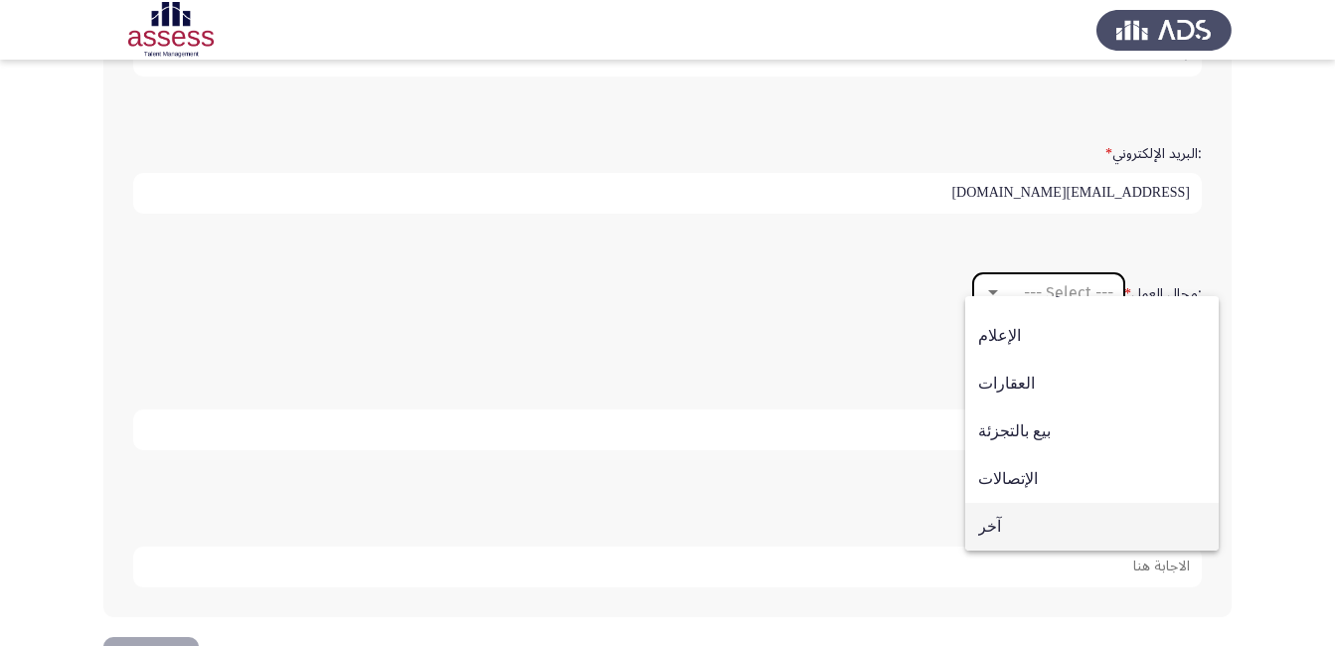
scroll to position [679, 0]
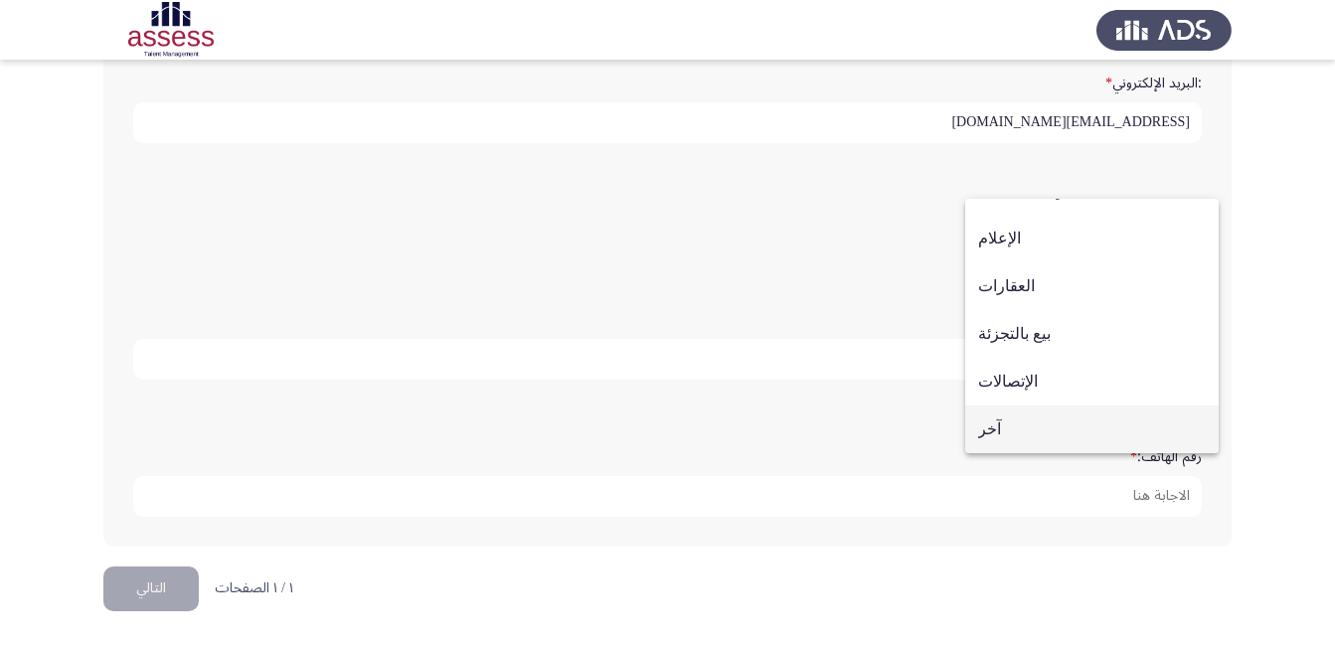
click at [997, 427] on span "آخر" at bounding box center [1092, 429] width 228 height 48
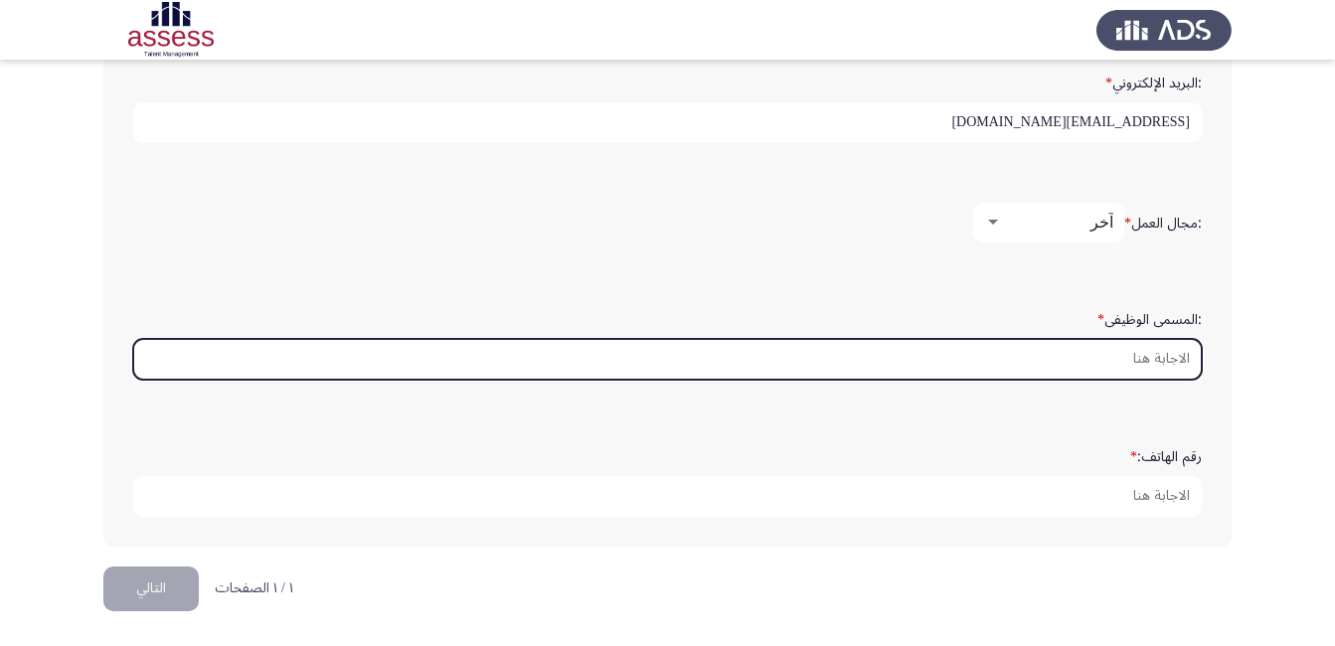
click at [1095, 356] on input ":المسمى الوظيفى *" at bounding box center [667, 359] width 1068 height 41
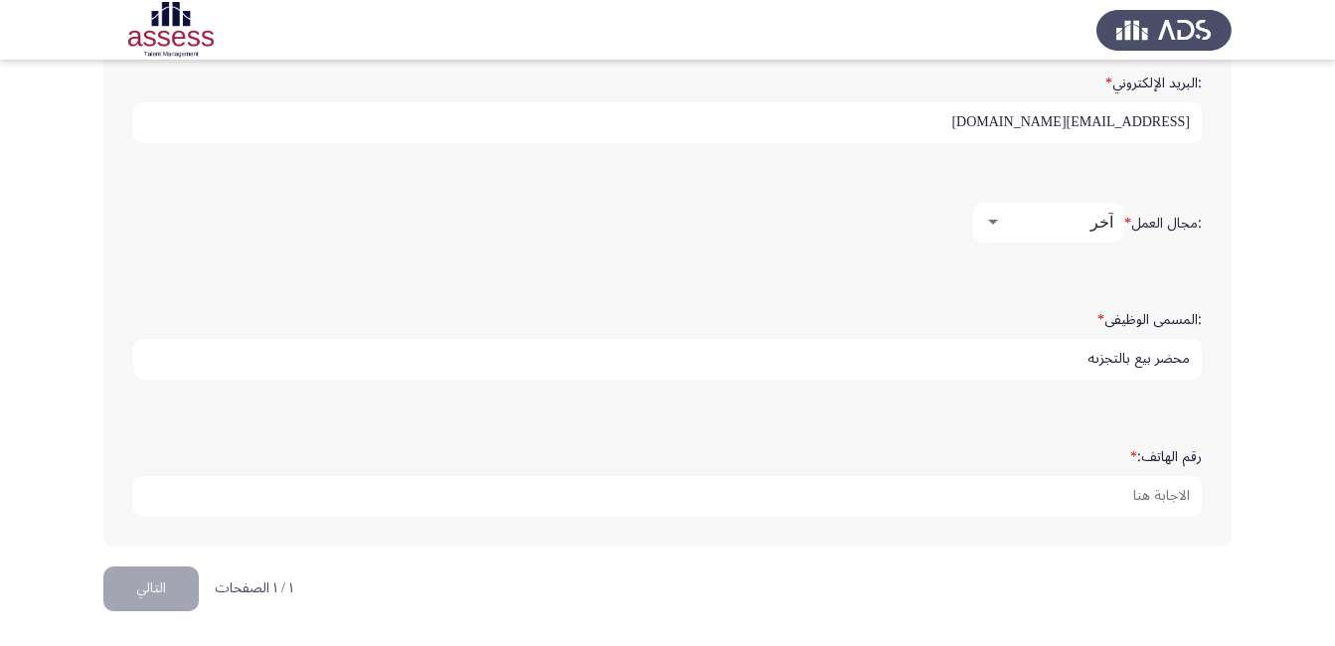
type input "محضر بيع بالتجزىه"
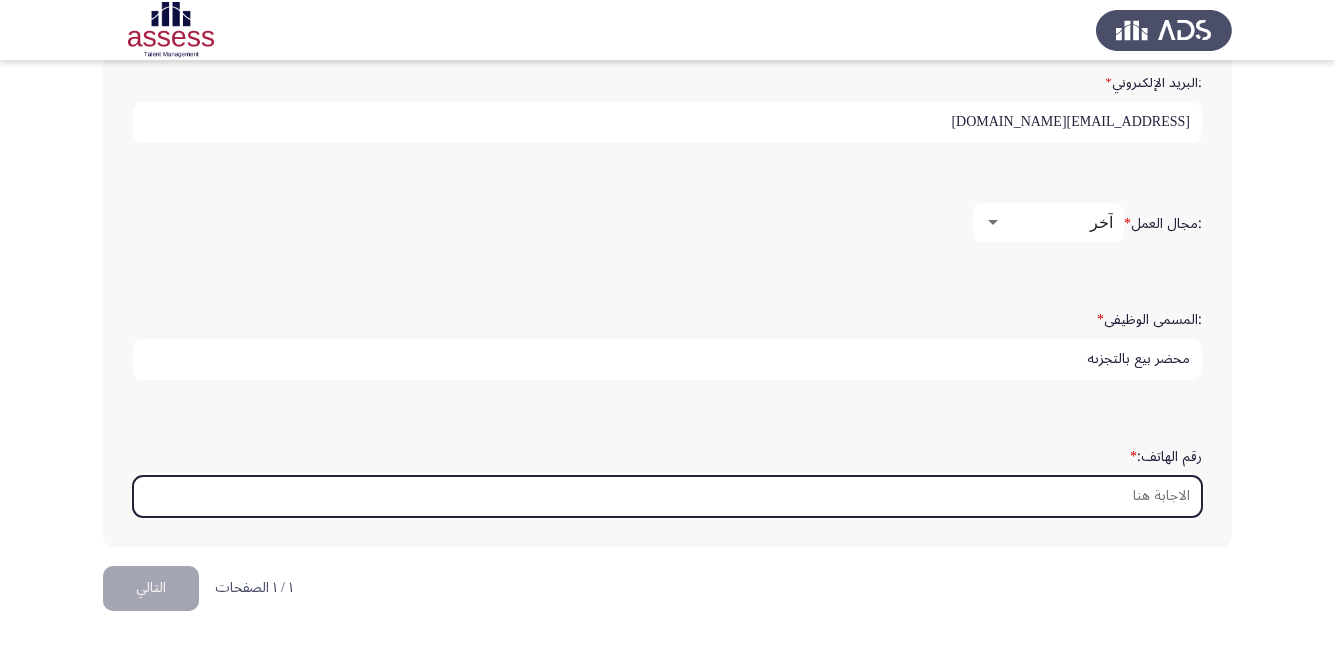
click at [1106, 496] on input "رقم الهاتف: *" at bounding box center [667, 496] width 1068 height 41
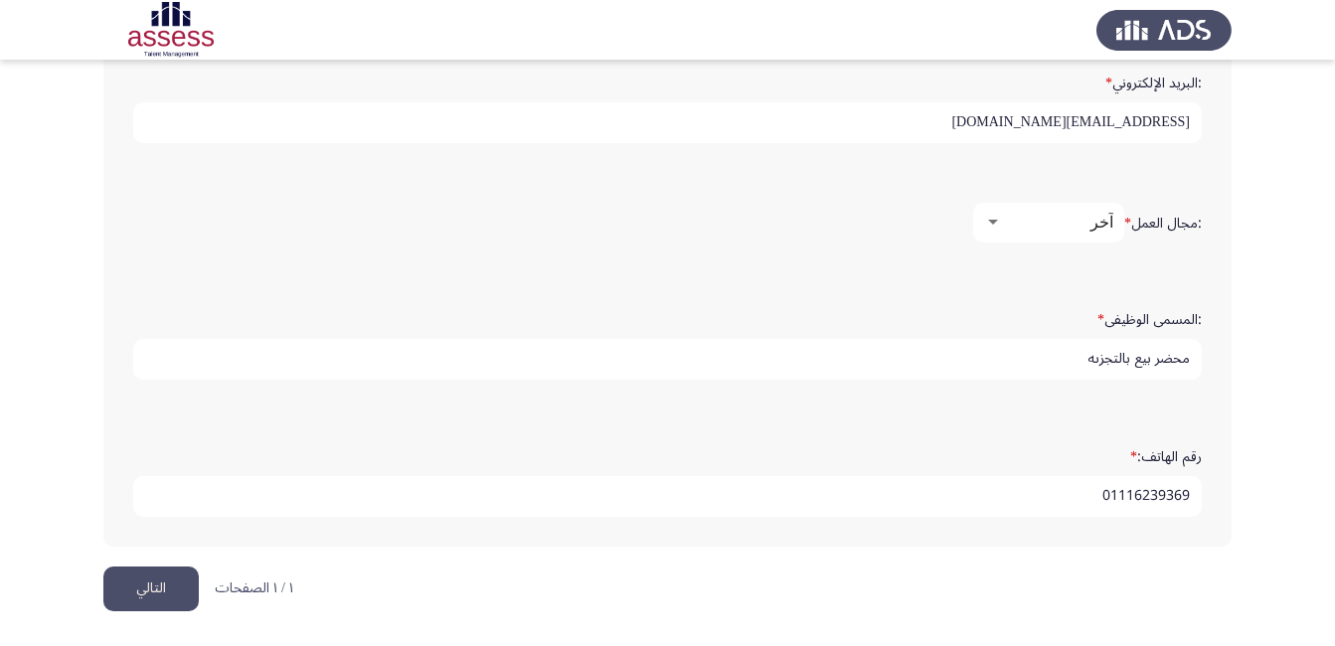
type input "01116239369"
click at [126, 587] on button "التالي" at bounding box center [150, 588] width 95 height 45
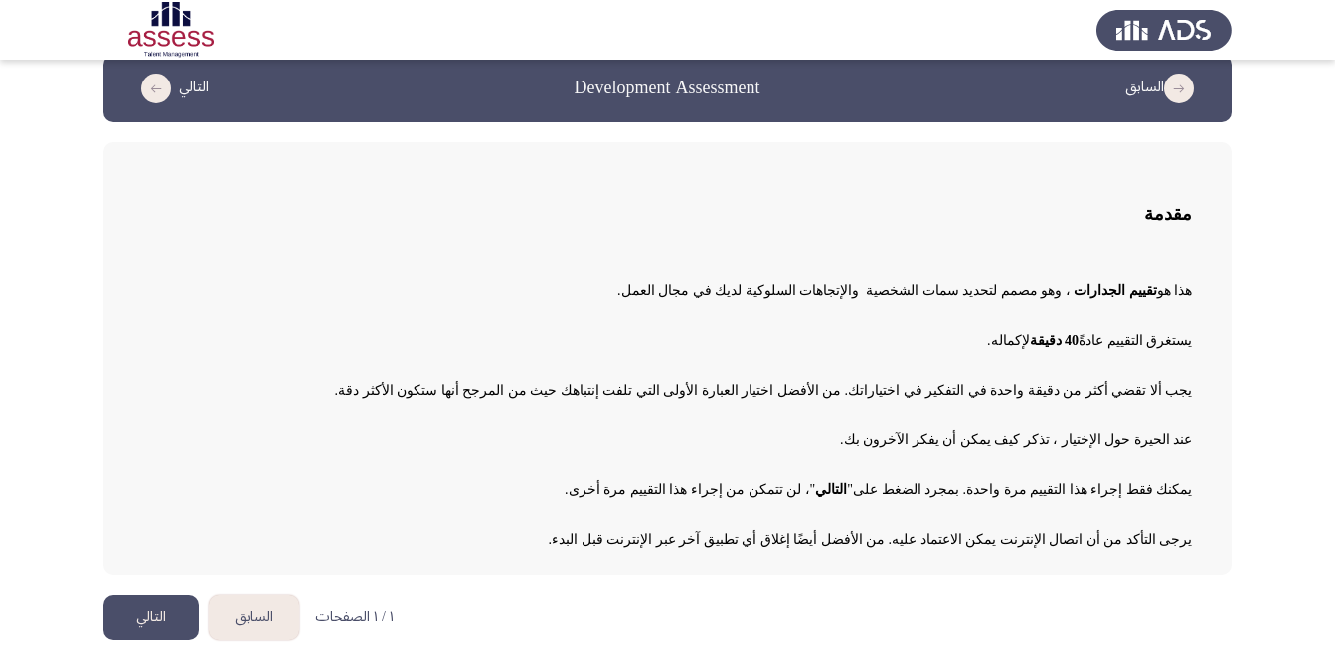
scroll to position [39, 0]
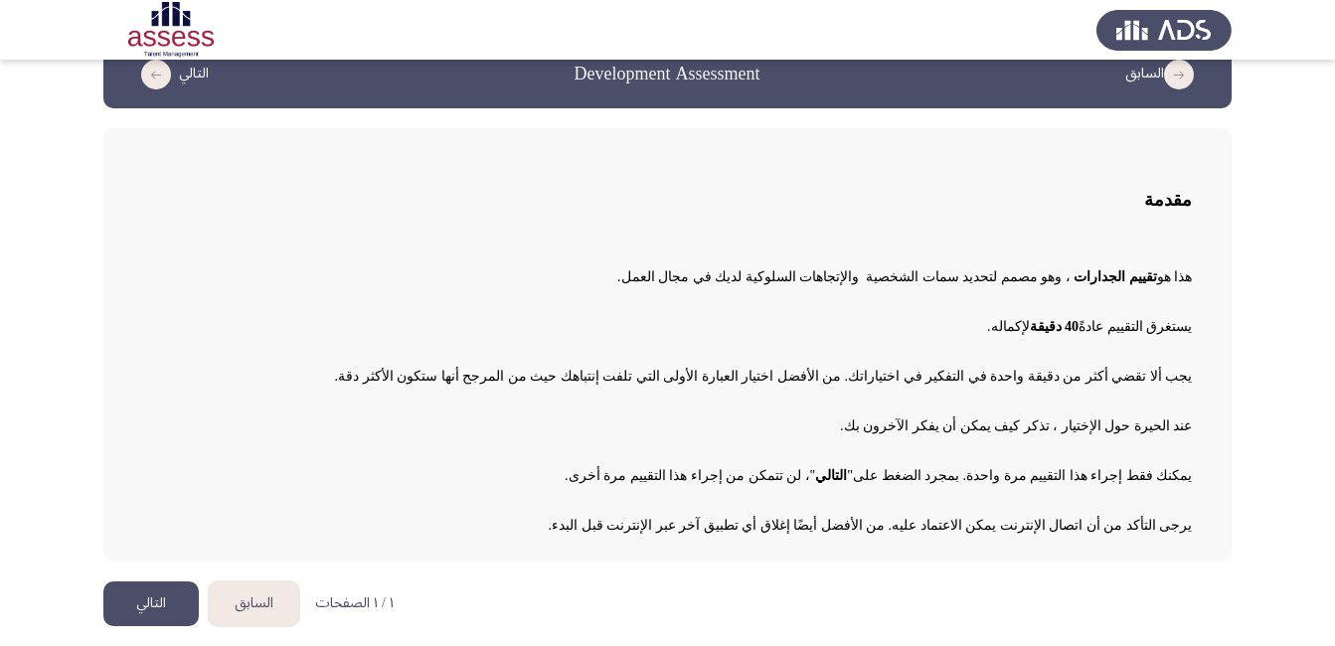
click at [146, 604] on button "التالي" at bounding box center [150, 603] width 95 height 45
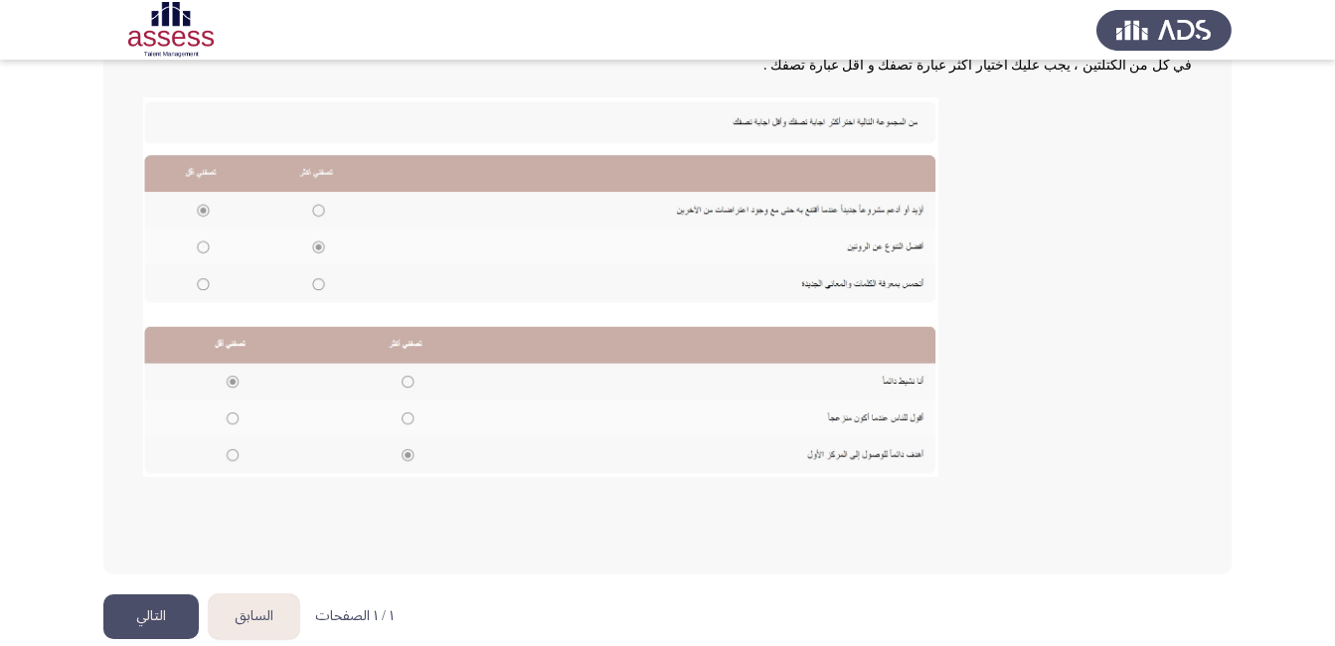
scroll to position [381, 0]
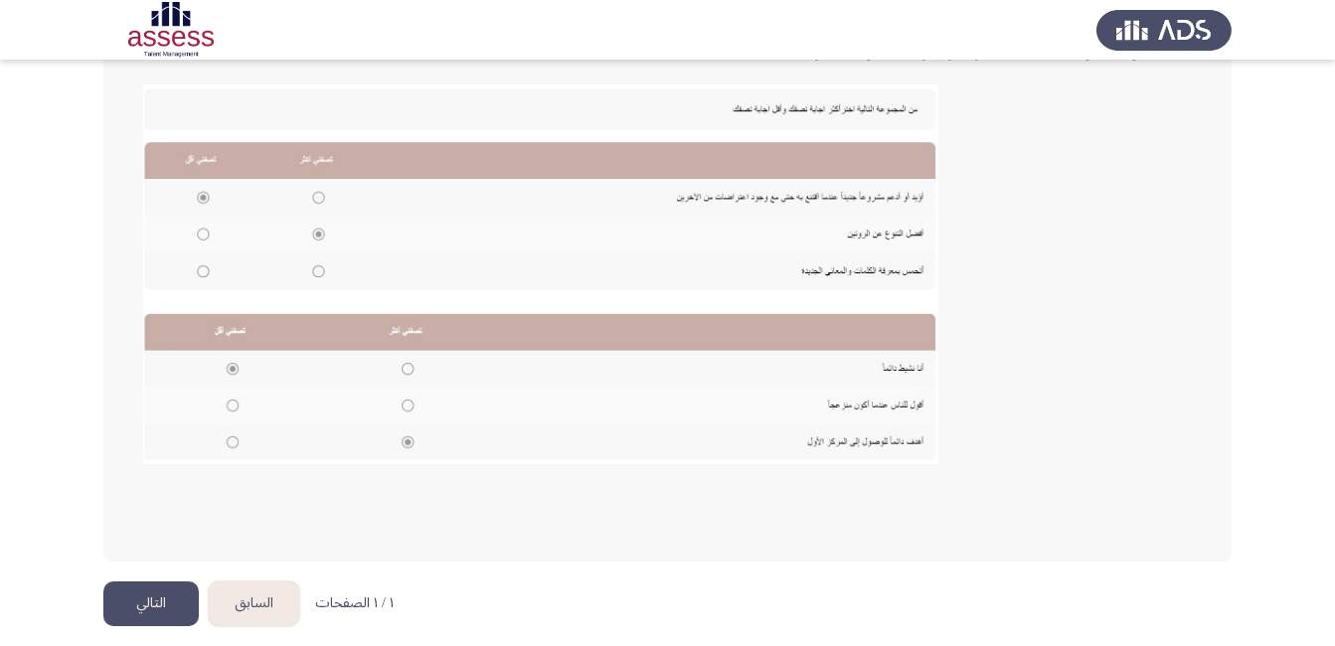
click at [230, 407] on img at bounding box center [540, 274] width 795 height 380
click at [128, 592] on button "التالي" at bounding box center [150, 603] width 95 height 45
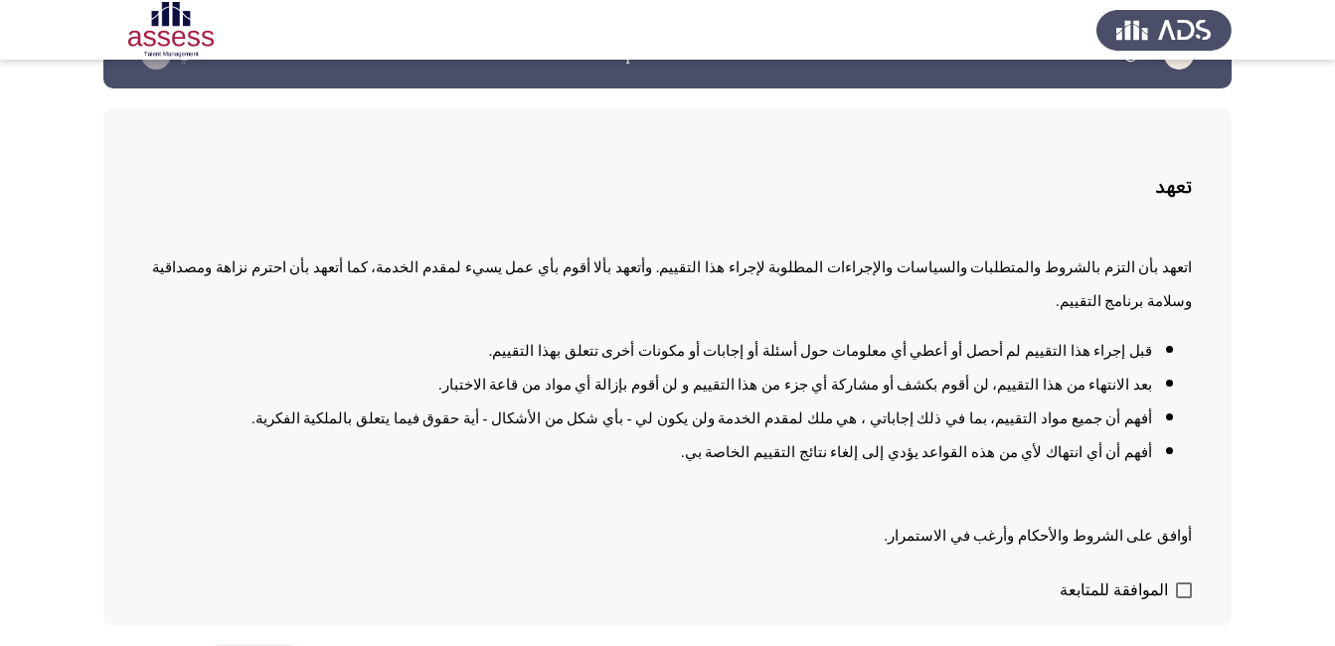
scroll to position [89, 0]
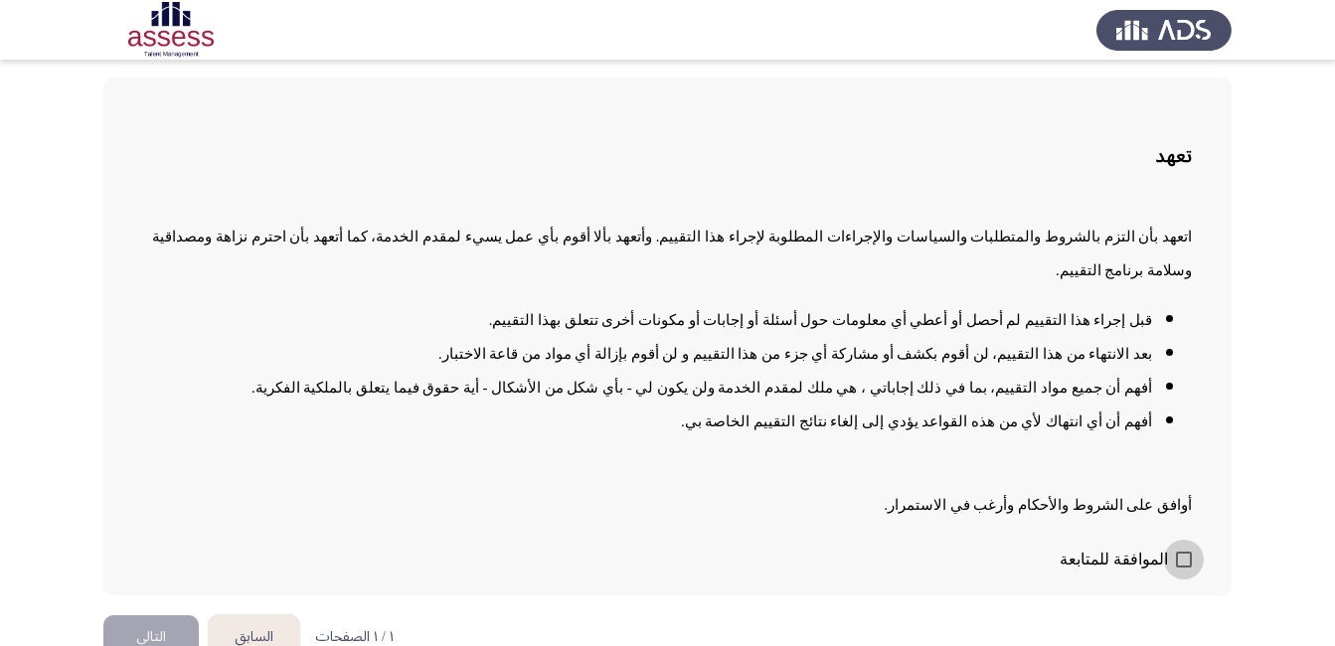
drag, startPoint x: 1181, startPoint y: 527, endPoint x: 1115, endPoint y: 526, distance: 65.6
click at [1181, 552] on span at bounding box center [1184, 560] width 16 height 16
click at [1183, 567] on input "الموافقة للمتابعة" at bounding box center [1183, 567] width 1 height 1
checkbox input "true"
click at [158, 615] on button "التالي" at bounding box center [150, 637] width 95 height 45
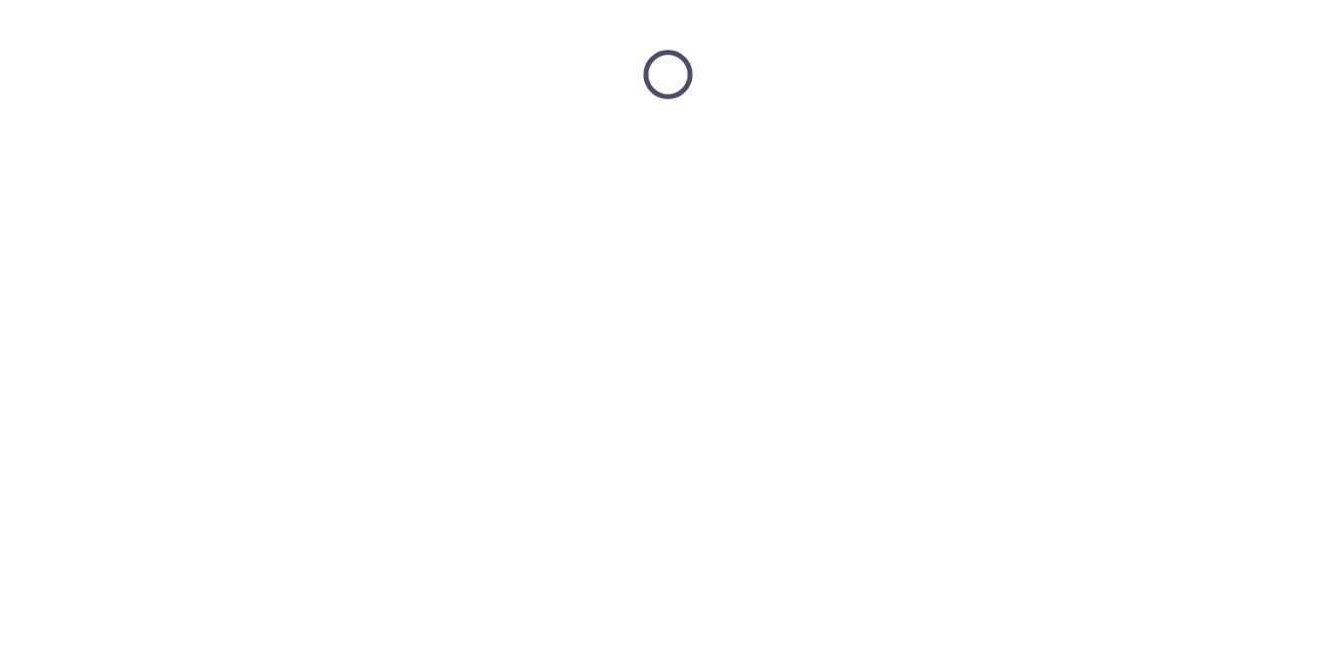
scroll to position [0, 0]
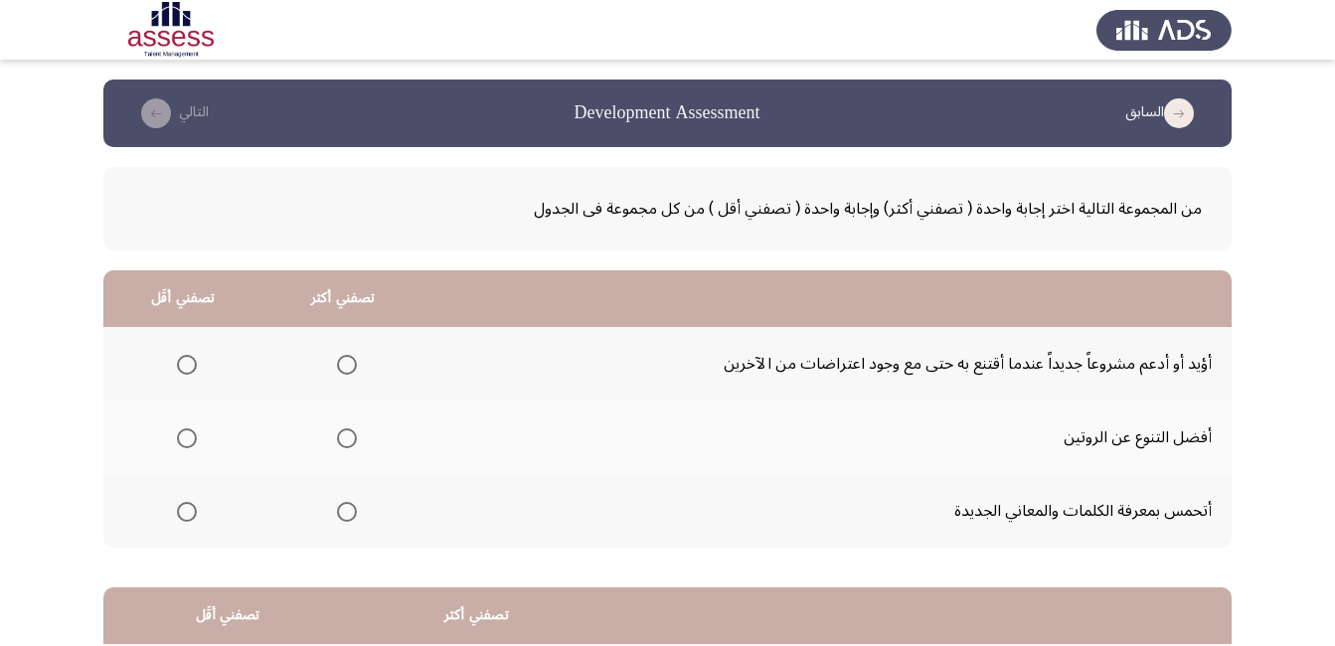
click at [348, 368] on span "Select an option" at bounding box center [347, 365] width 20 height 20
click at [348, 368] on input "Select an option" at bounding box center [347, 365] width 20 height 20
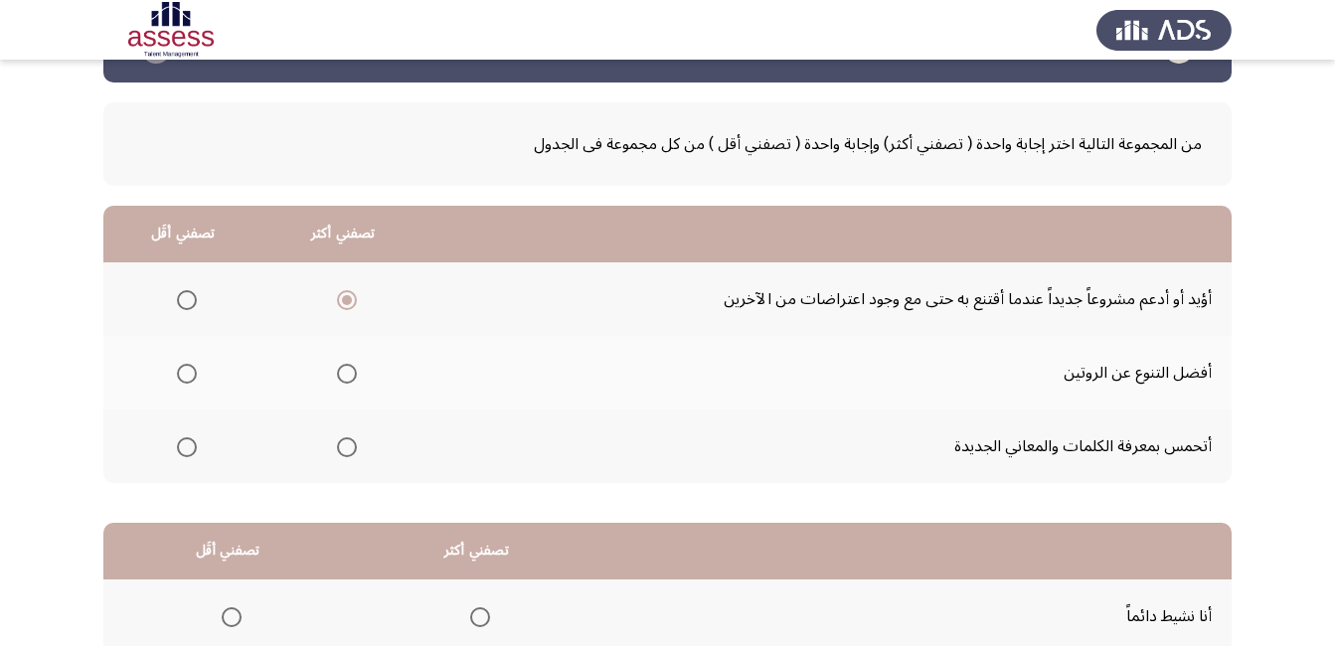
scroll to position [99, 0]
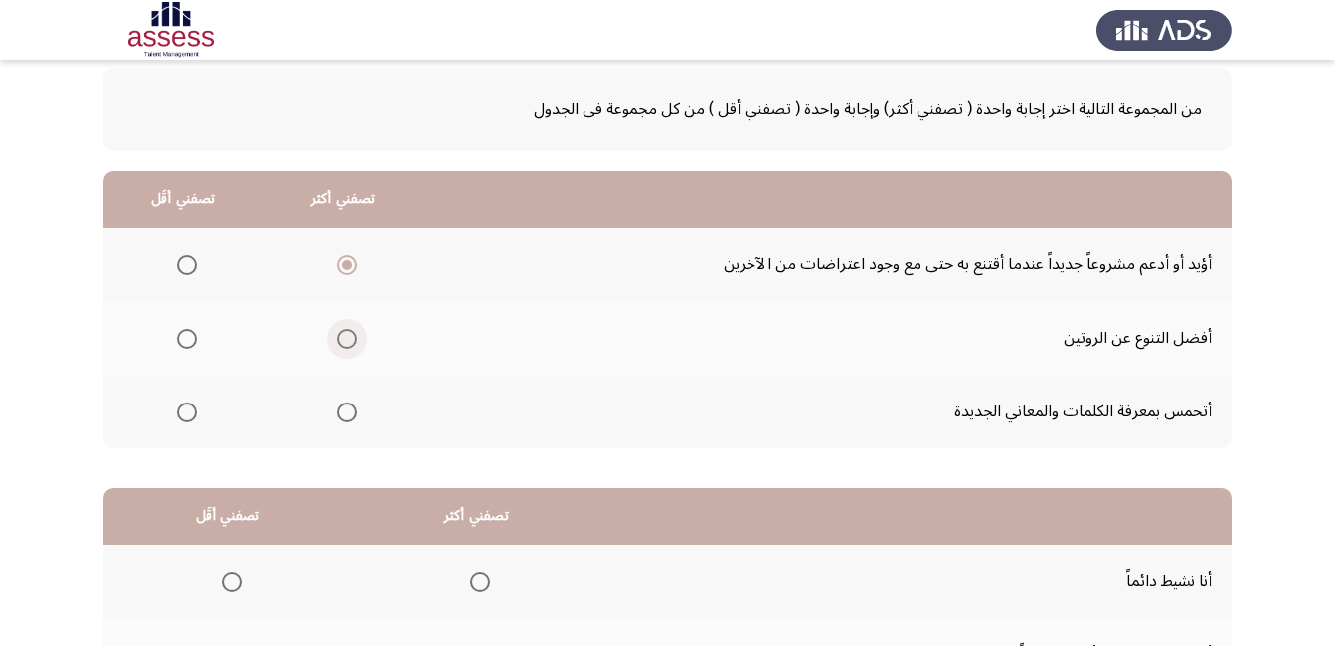
click at [343, 342] on span "Select an option" at bounding box center [347, 339] width 20 height 20
click at [343, 342] on input "Select an option" at bounding box center [347, 339] width 20 height 20
click at [347, 264] on span "Select an option" at bounding box center [347, 265] width 20 height 20
click at [347, 264] on input "Select an option" at bounding box center [347, 265] width 20 height 20
click at [184, 337] on span "Select an option" at bounding box center [187, 339] width 20 height 20
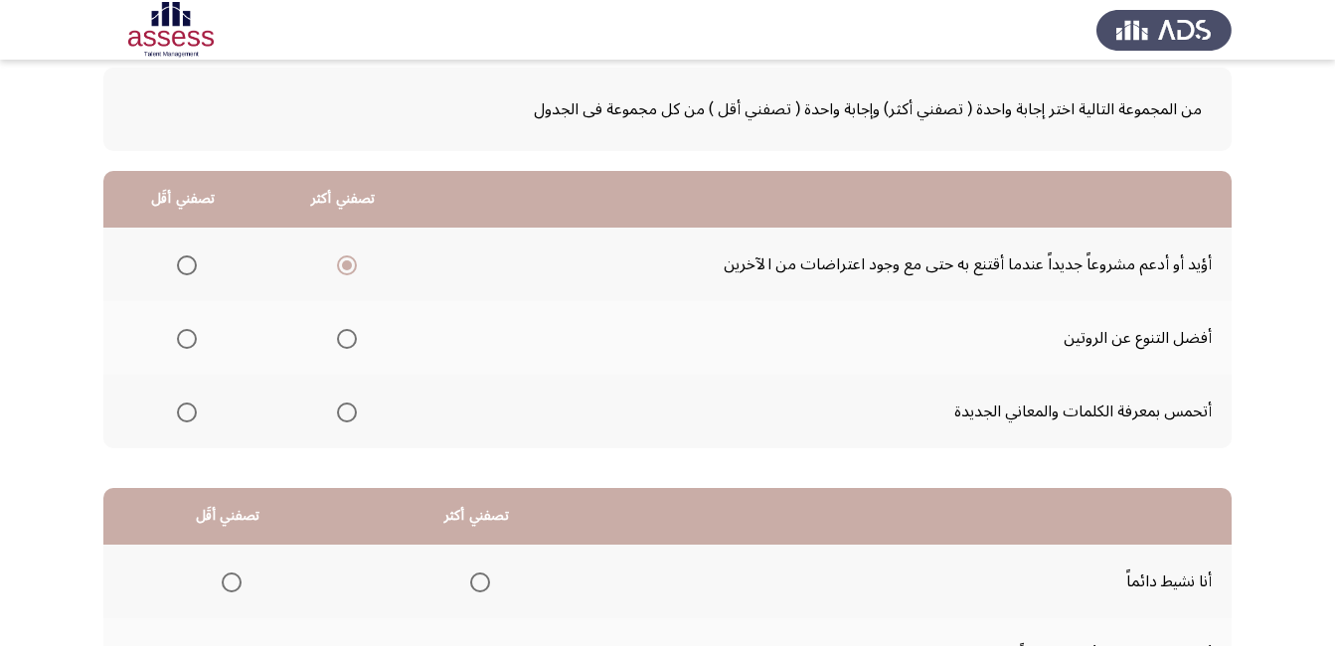
click at [184, 337] on input "Select an option" at bounding box center [187, 339] width 20 height 20
click at [345, 414] on span "Select an option" at bounding box center [347, 413] width 20 height 20
click at [345, 414] on input "Select an option" at bounding box center [347, 413] width 20 height 20
click at [342, 267] on span "Select an option" at bounding box center [347, 265] width 20 height 20
click at [342, 267] on input "Select an option" at bounding box center [347, 265] width 20 height 20
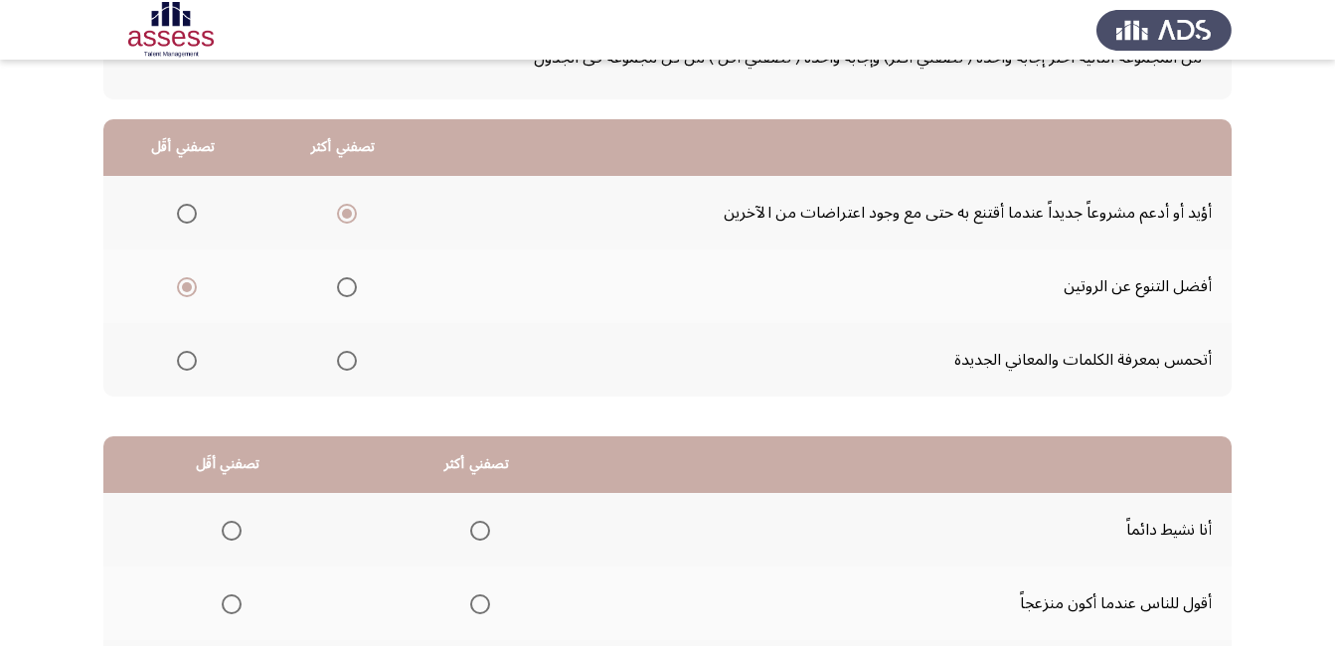
scroll to position [199, 0]
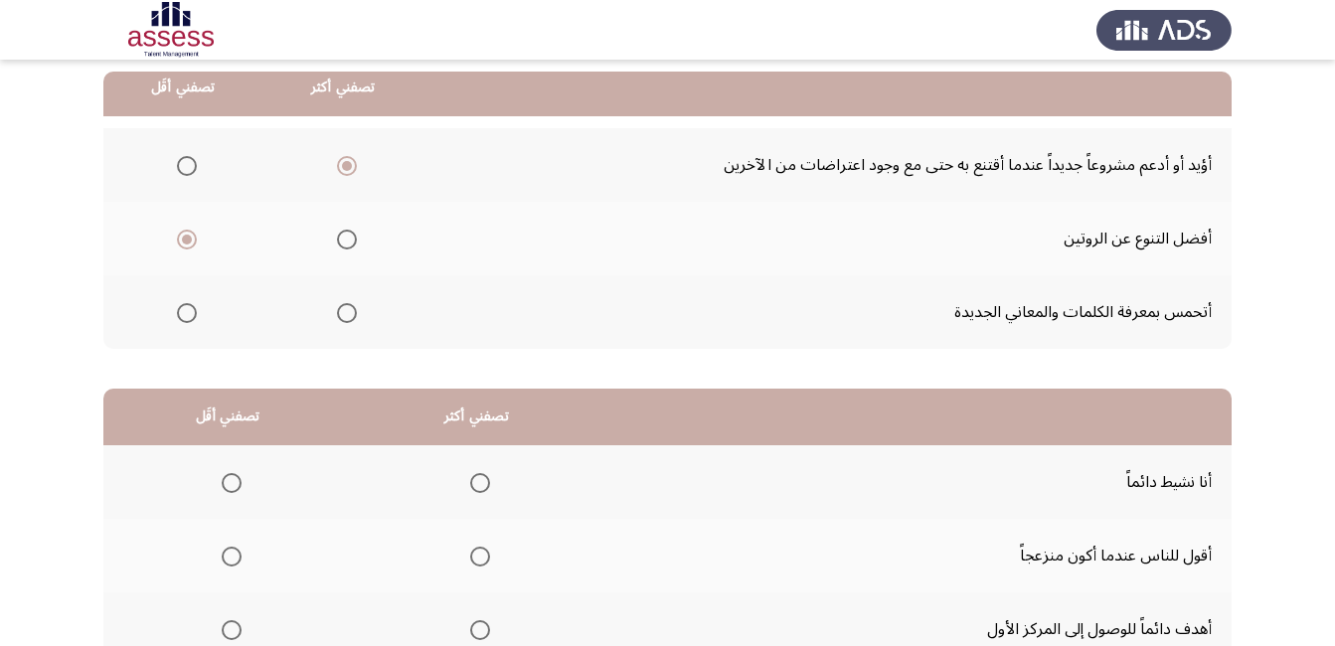
click at [340, 312] on span "Select an option" at bounding box center [347, 313] width 20 height 20
click at [340, 312] on input "Select an option" at bounding box center [347, 313] width 20 height 20
click at [347, 174] on span "Select an option" at bounding box center [347, 166] width 20 height 20
click at [347, 174] on input "Select an option" at bounding box center [347, 166] width 20 height 20
click at [187, 166] on span "Select an option" at bounding box center [187, 166] width 0 height 0
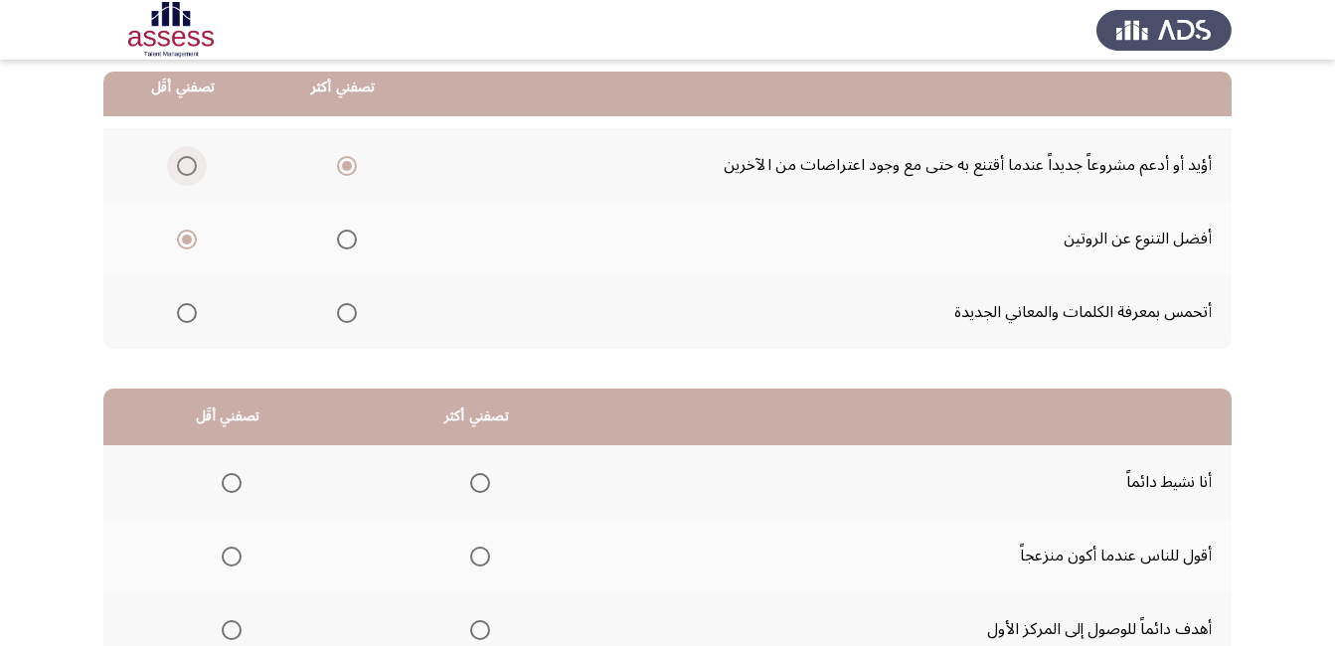
click at [186, 166] on input "Select an option" at bounding box center [187, 166] width 20 height 20
click at [347, 313] on span "Select an option" at bounding box center [347, 313] width 0 height 0
click at [345, 312] on input "Select an option" at bounding box center [347, 313] width 20 height 20
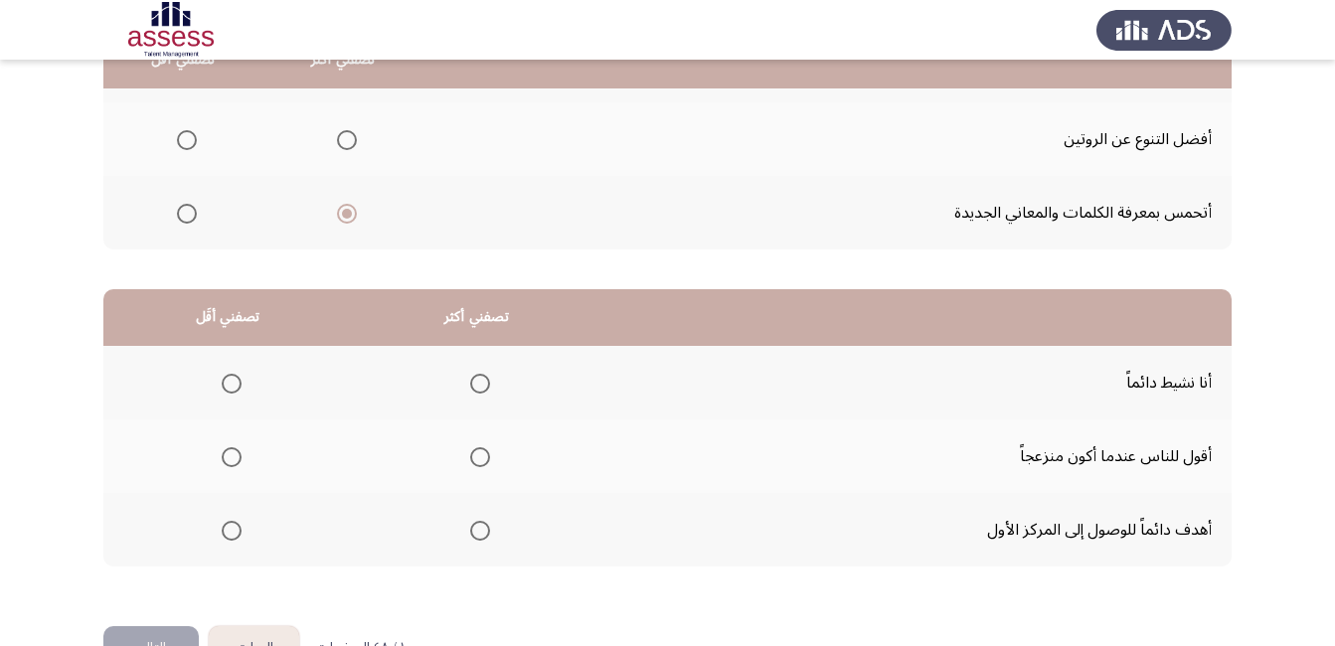
scroll to position [99, 0]
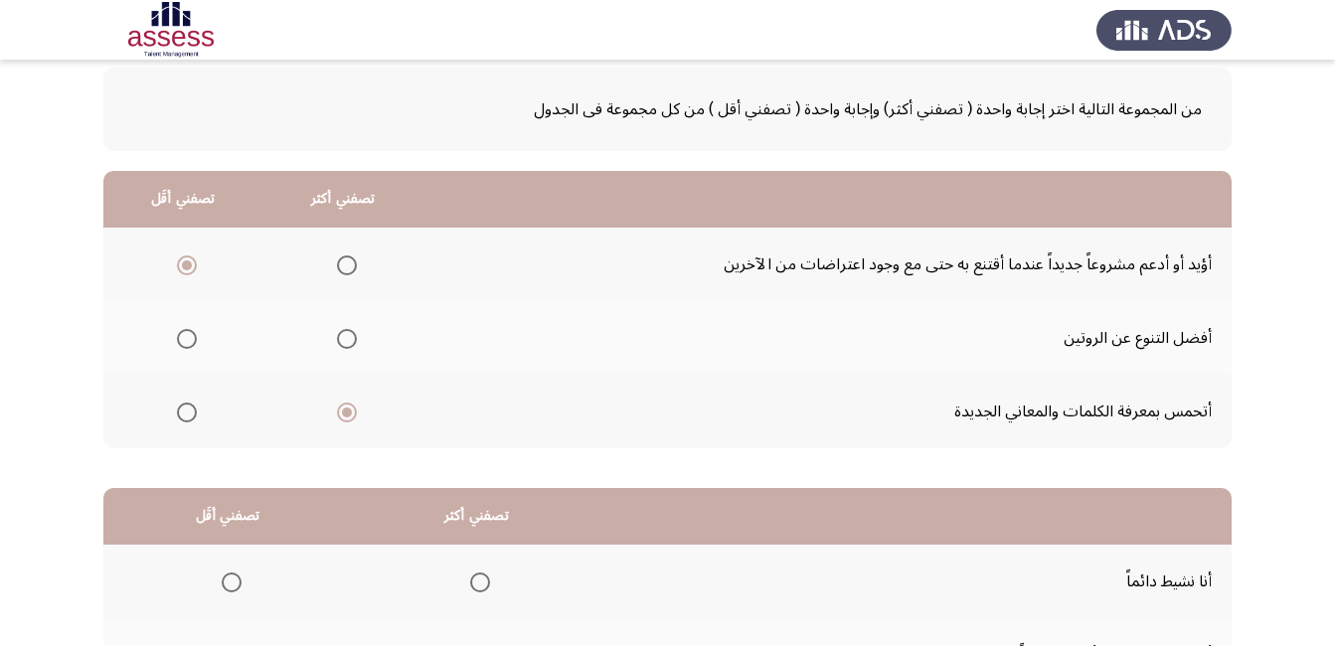
click at [345, 270] on span "Select an option" at bounding box center [347, 265] width 20 height 20
click at [345, 270] on input "Select an option" at bounding box center [347, 265] width 20 height 20
click at [189, 410] on span "Select an option" at bounding box center [187, 413] width 20 height 20
click at [189, 410] on input "Select an option" at bounding box center [187, 413] width 20 height 20
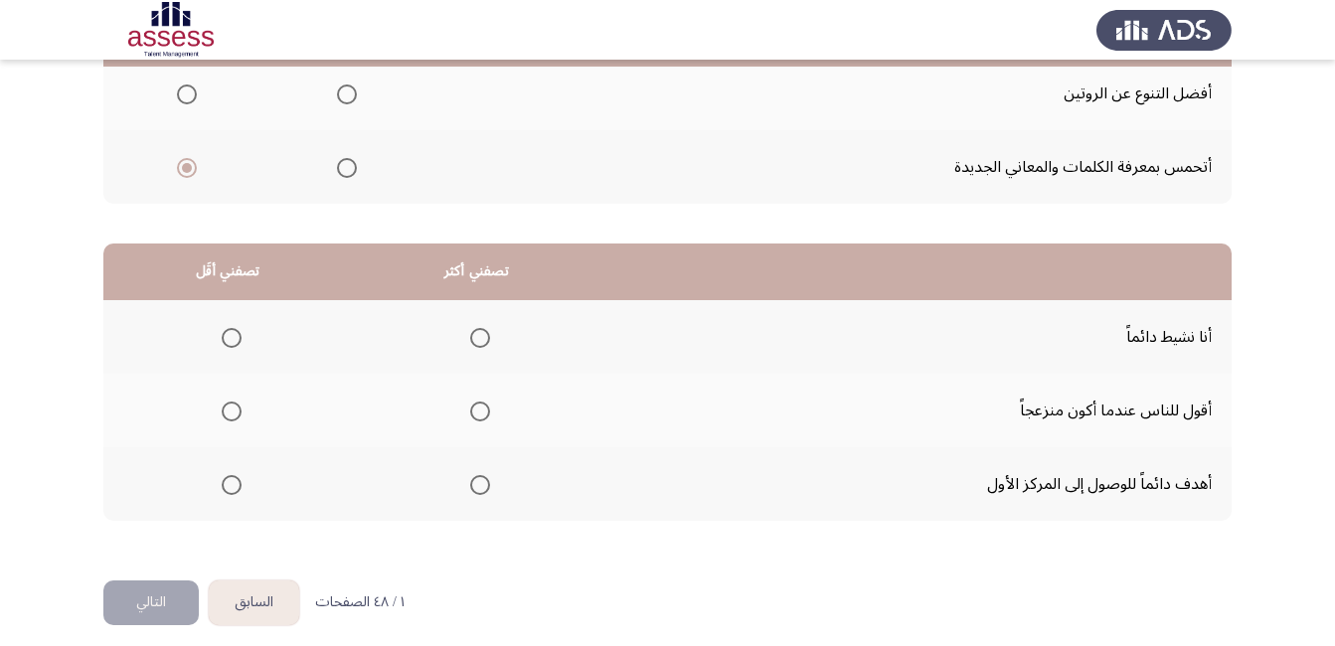
scroll to position [358, 0]
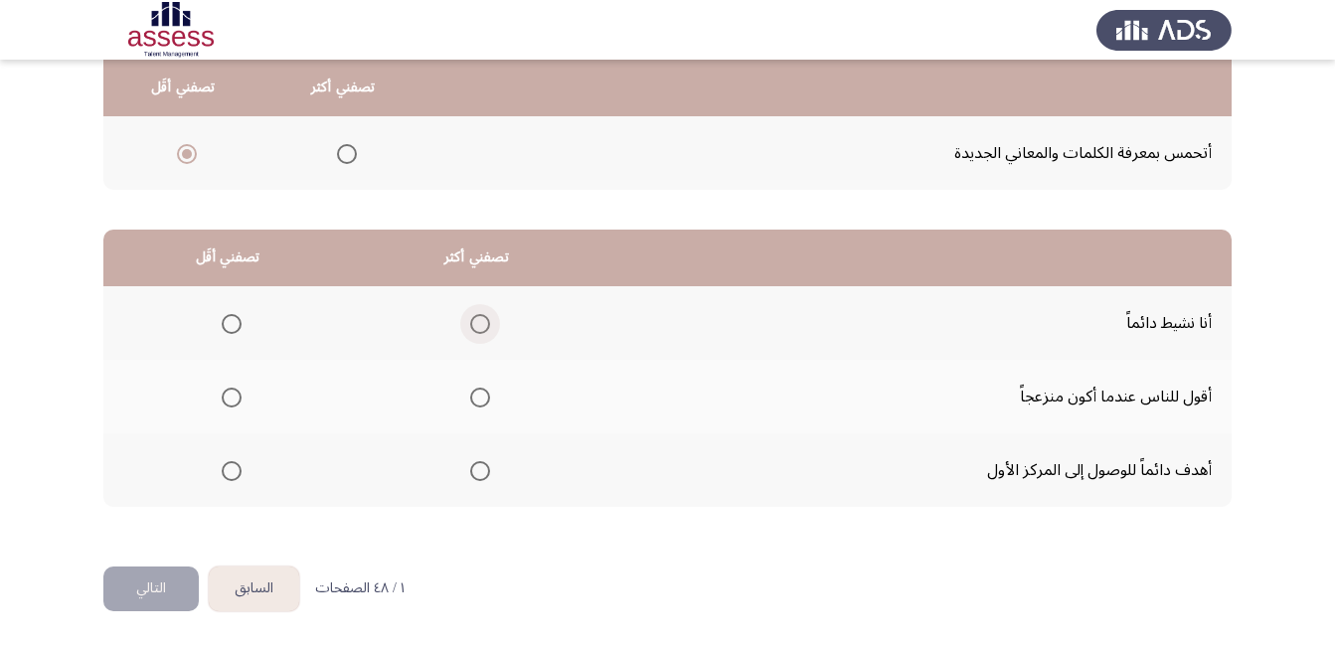
click at [482, 322] on span "Select an option" at bounding box center [480, 324] width 20 height 20
click at [482, 322] on input "Select an option" at bounding box center [480, 324] width 20 height 20
click at [230, 391] on span "Select an option" at bounding box center [232, 398] width 20 height 20
click at [230, 391] on input "Select an option" at bounding box center [232, 398] width 20 height 20
click at [484, 472] on span "Select an option" at bounding box center [480, 471] width 20 height 20
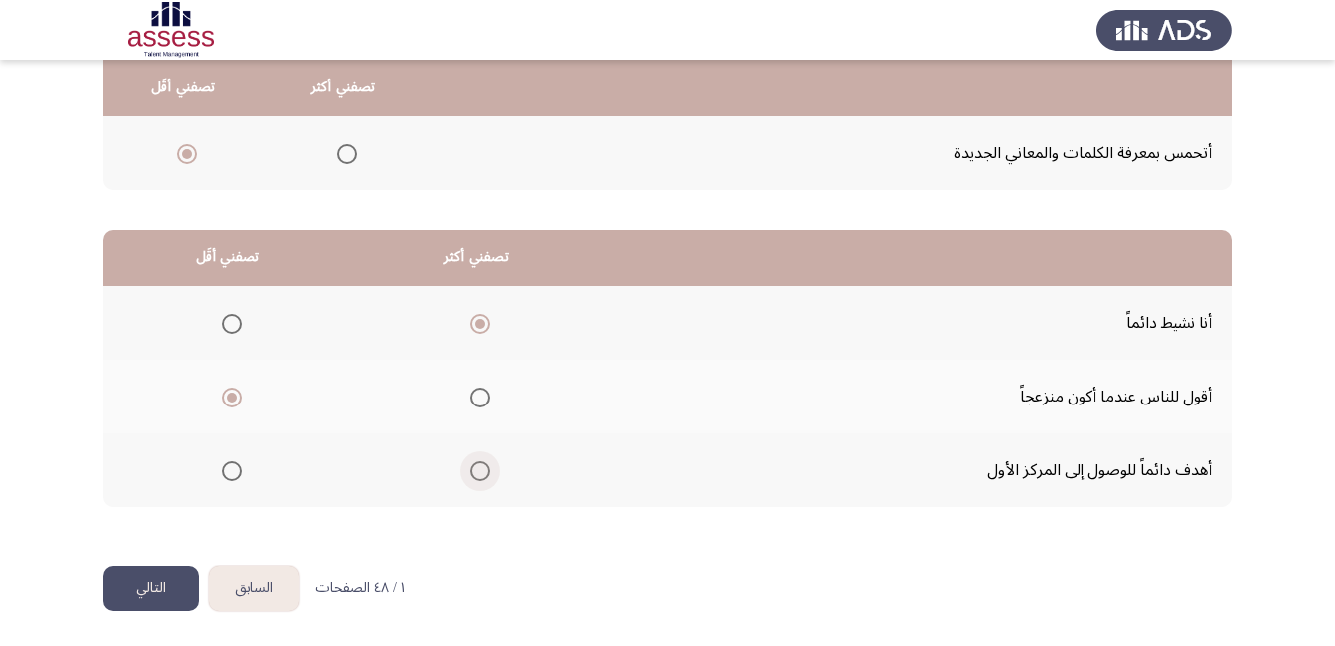
click at [484, 472] on input "Select an option" at bounding box center [480, 471] width 20 height 20
click at [475, 318] on span "Select an option" at bounding box center [480, 324] width 20 height 20
click at [475, 318] on input "Select an option" at bounding box center [480, 324] width 20 height 20
click at [481, 464] on span "Select an option" at bounding box center [480, 471] width 20 height 20
click at [481, 464] on input "Select an option" at bounding box center [480, 471] width 20 height 20
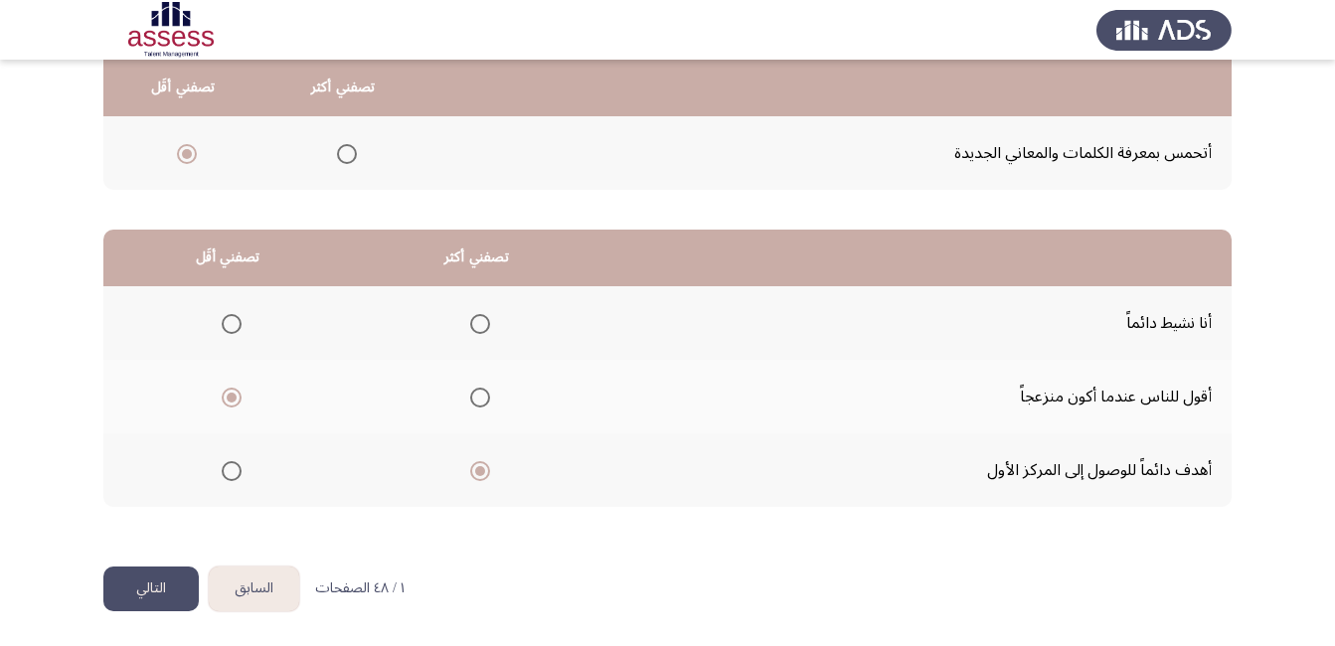
click at [160, 585] on button "التالي" at bounding box center [150, 588] width 95 height 45
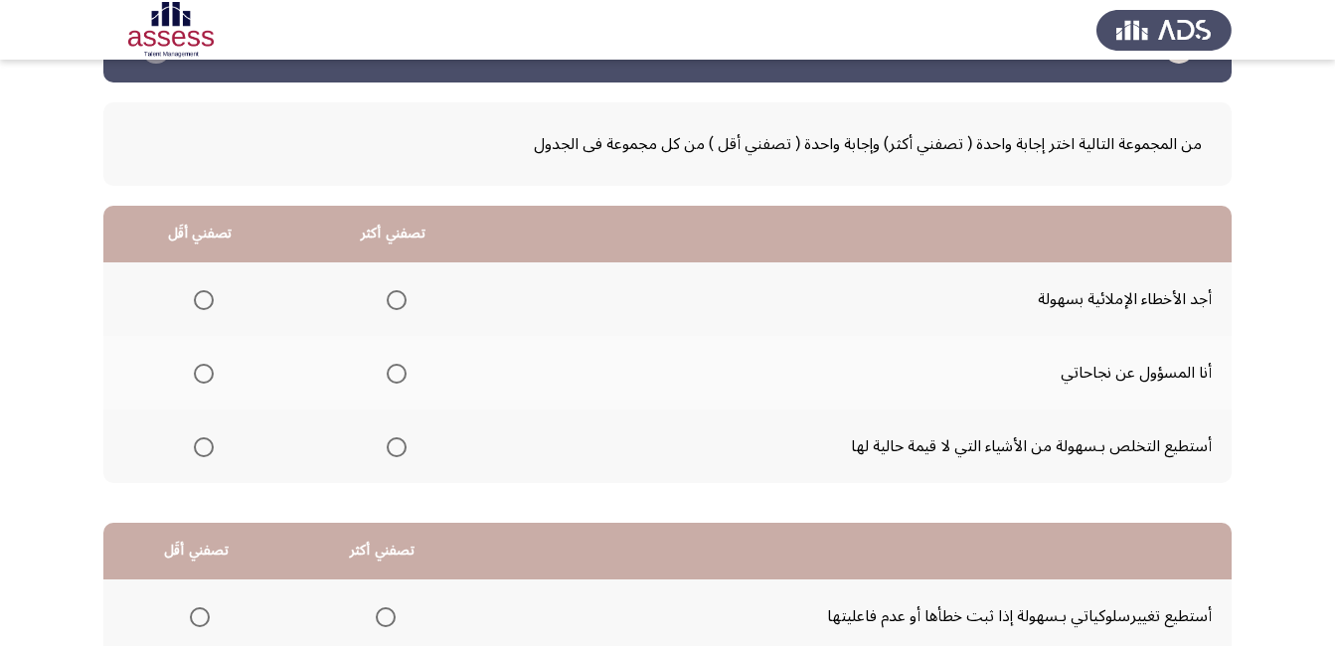
scroll to position [99, 0]
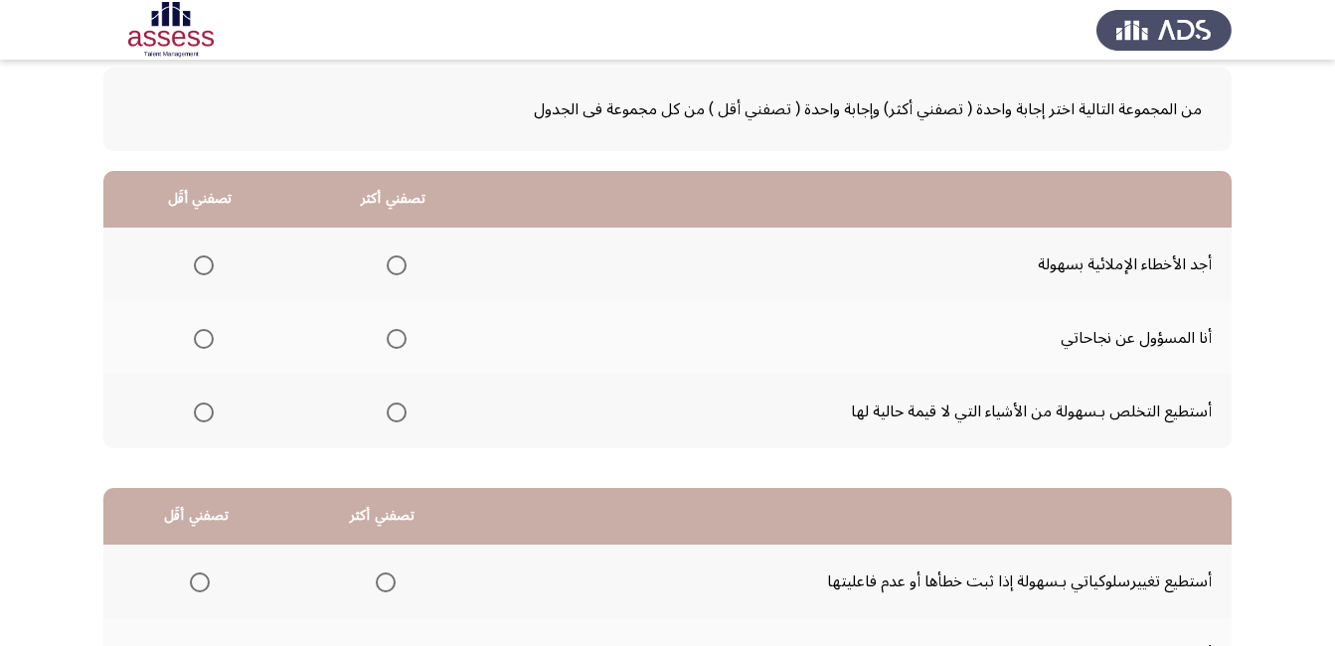
click at [387, 263] on span "Select an option" at bounding box center [397, 265] width 20 height 20
click at [387, 263] on input "Select an option" at bounding box center [397, 265] width 20 height 20
click at [200, 409] on span "Select an option" at bounding box center [204, 413] width 20 height 20
click at [200, 409] on input "Select an option" at bounding box center [204, 413] width 20 height 20
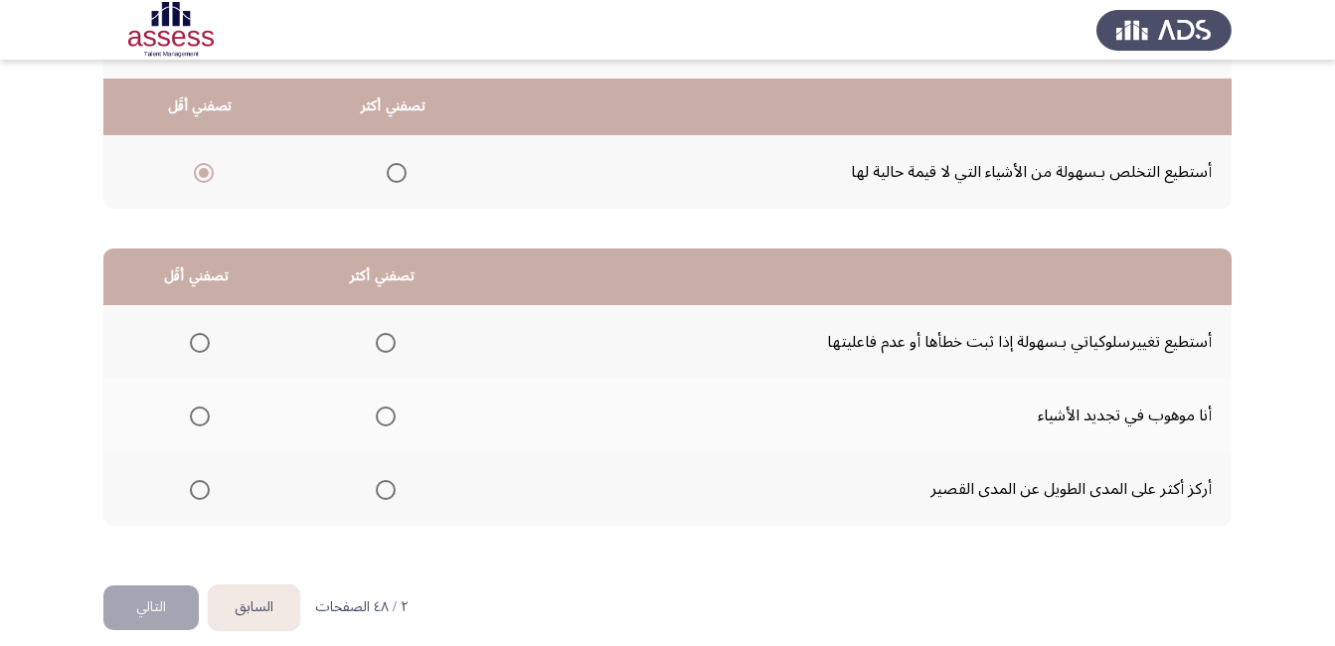
scroll to position [358, 0]
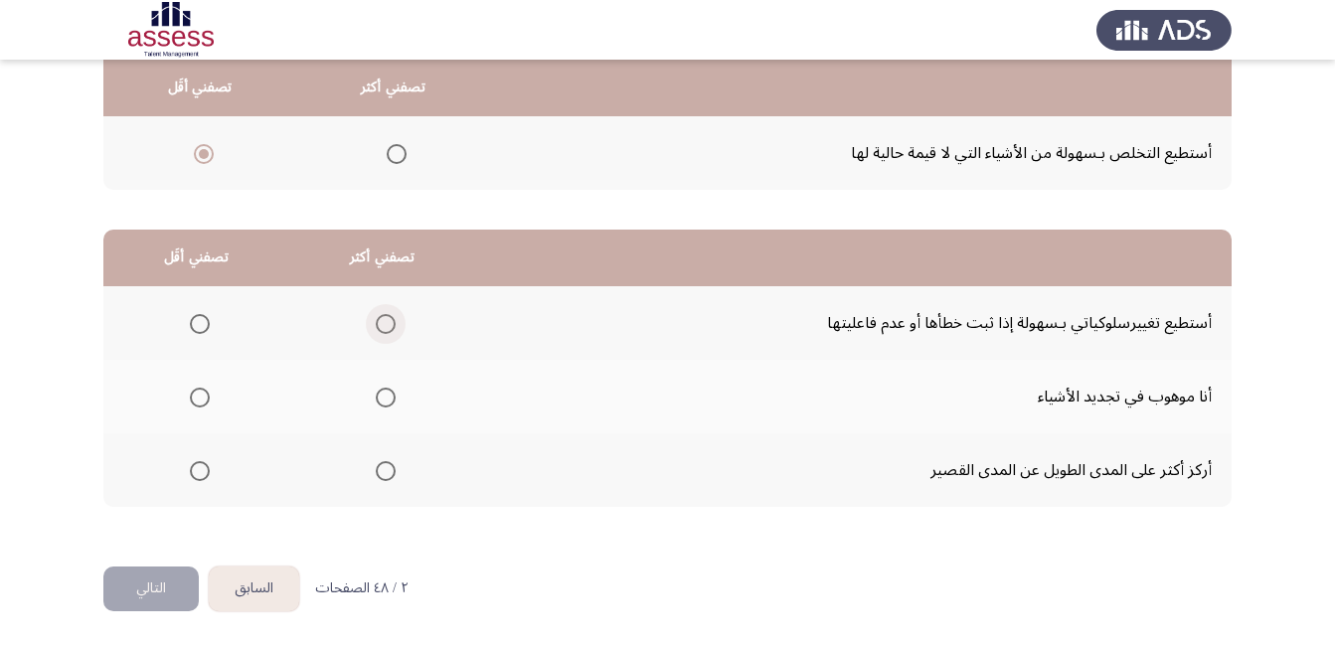
click at [382, 326] on span "Select an option" at bounding box center [386, 324] width 20 height 20
click at [382, 326] on input "Select an option" at bounding box center [386, 324] width 20 height 20
click at [200, 473] on span "Select an option" at bounding box center [200, 471] width 20 height 20
click at [200, 473] on input "Select an option" at bounding box center [200, 471] width 20 height 20
click at [159, 584] on button "التالي" at bounding box center [150, 588] width 95 height 45
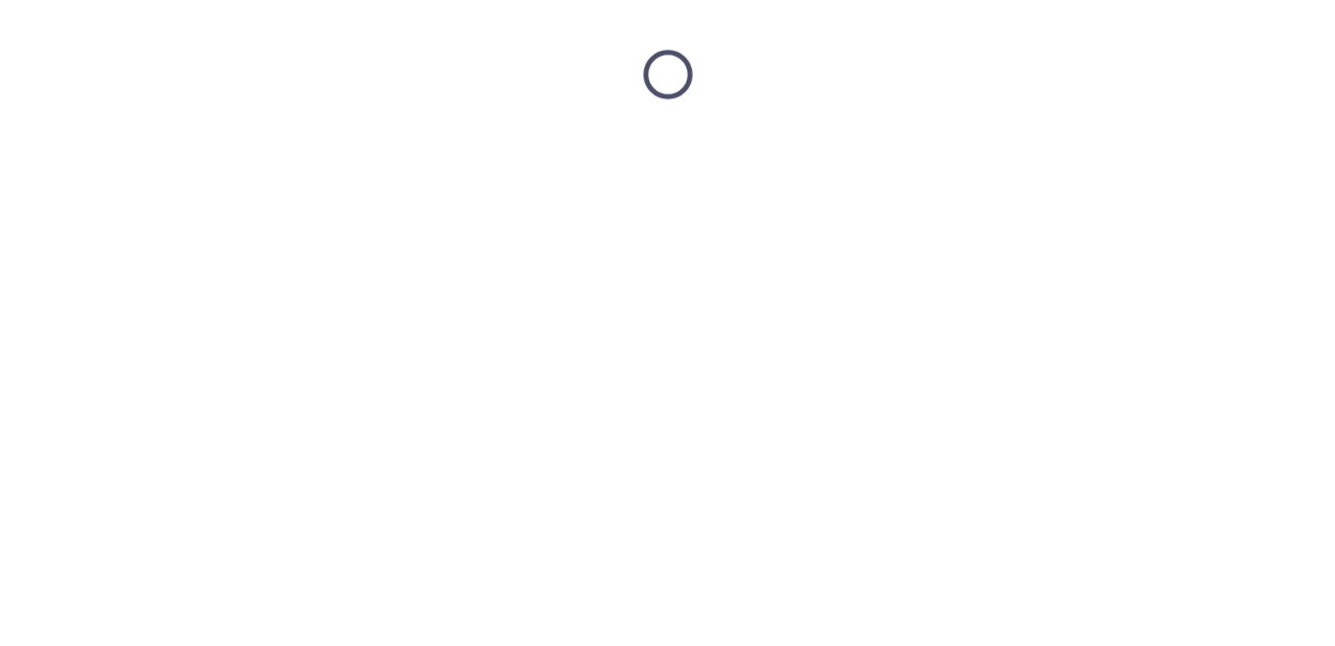
scroll to position [0, 0]
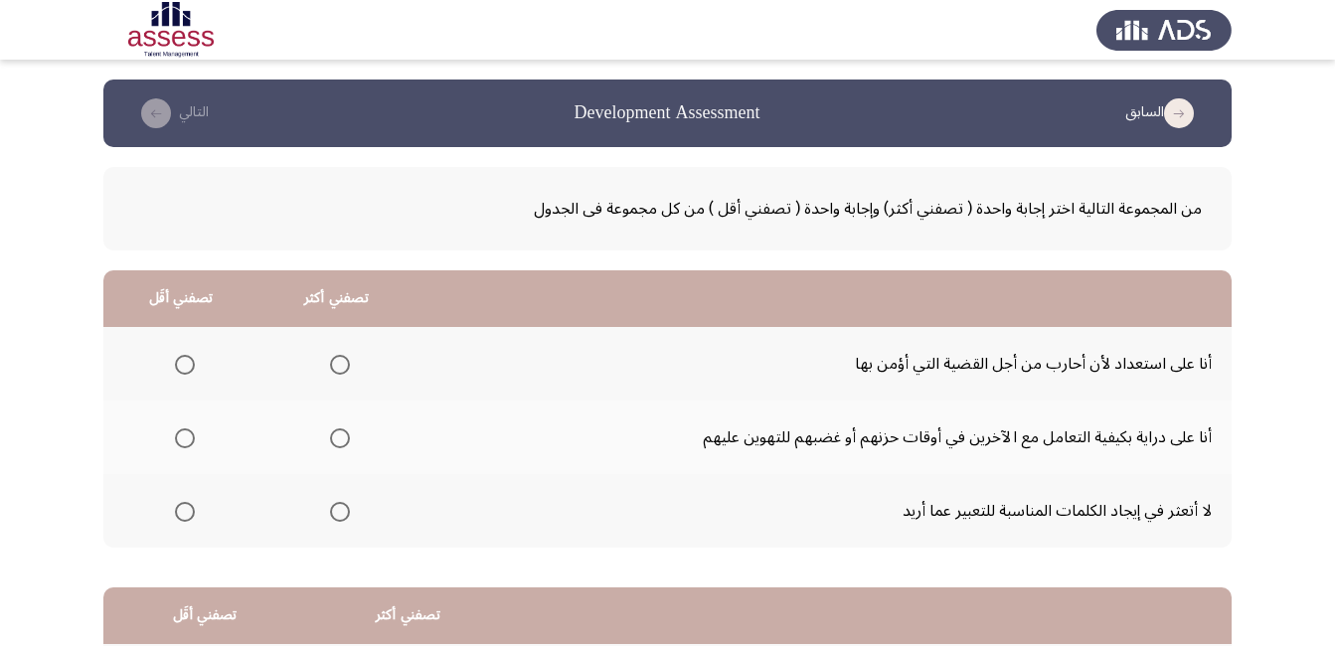
click at [343, 367] on span "Select an option" at bounding box center [340, 365] width 20 height 20
click at [343, 367] on input "Select an option" at bounding box center [340, 365] width 20 height 20
click at [183, 511] on span "Select an option" at bounding box center [185, 512] width 20 height 20
click at [183, 511] on input "Select an option" at bounding box center [185, 512] width 20 height 20
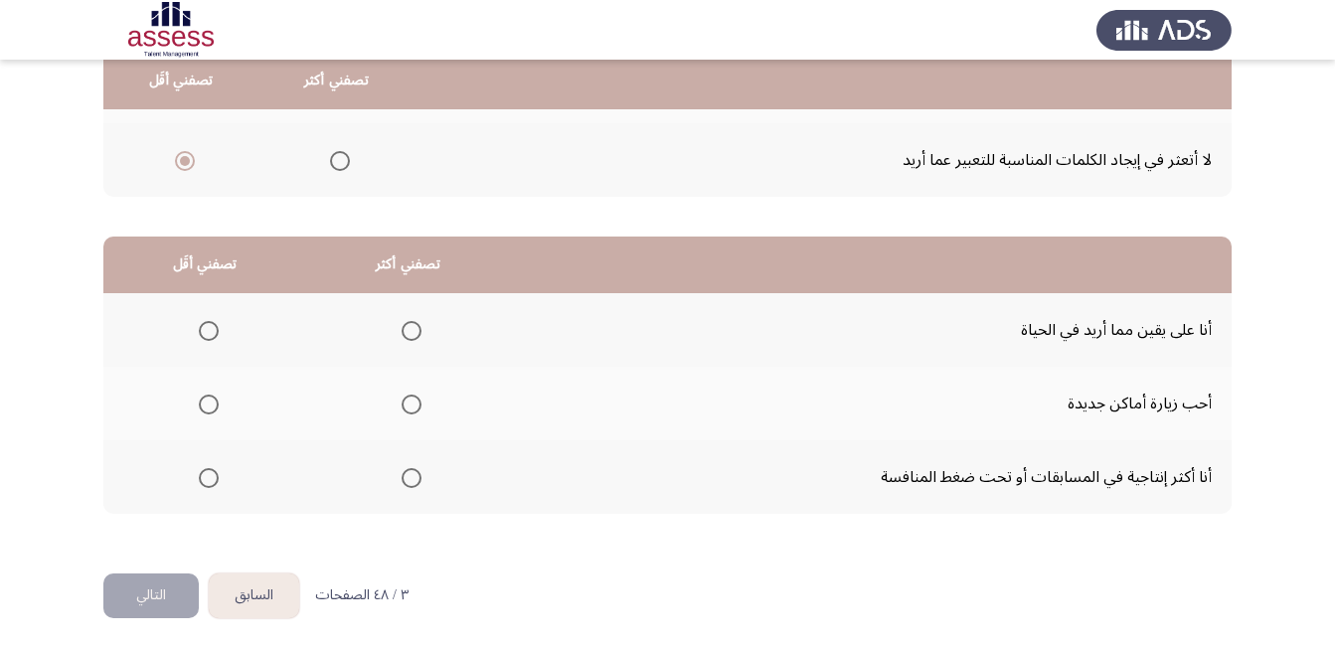
scroll to position [358, 0]
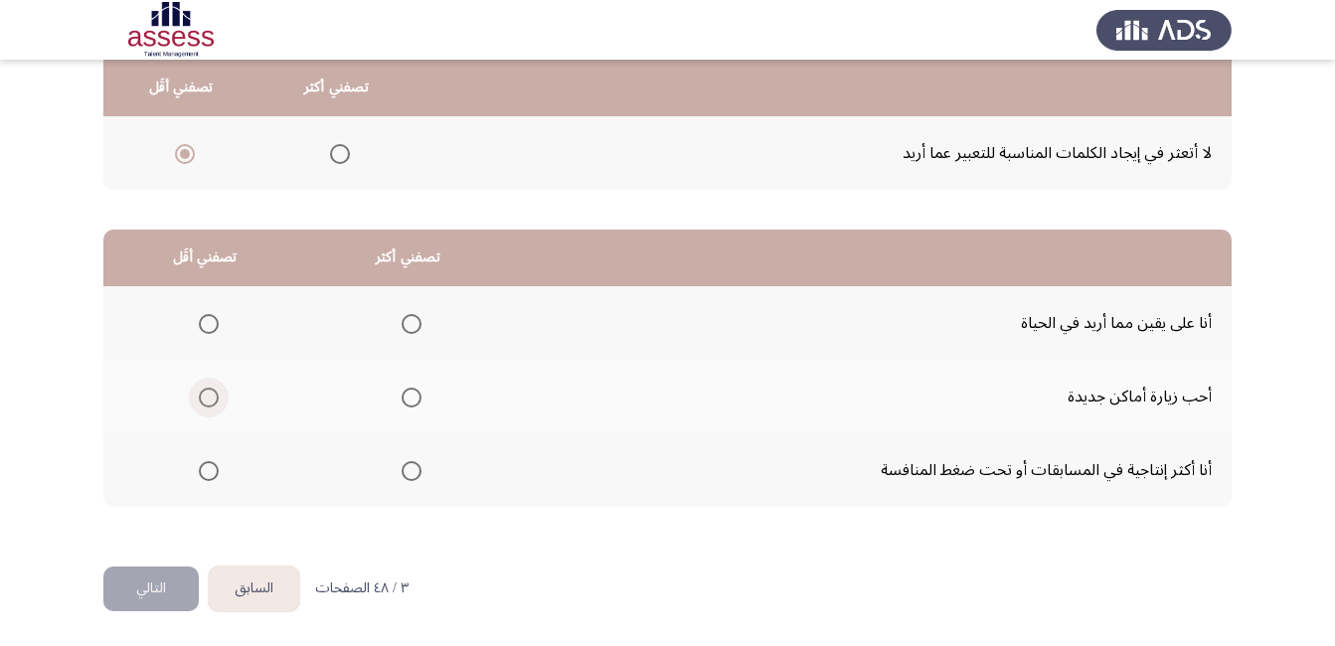
click at [205, 393] on span "Select an option" at bounding box center [209, 398] width 20 height 20
click at [205, 393] on input "Select an option" at bounding box center [209, 398] width 20 height 20
click at [411, 463] on span "Select an option" at bounding box center [412, 471] width 20 height 20
click at [411, 463] on input "Select an option" at bounding box center [412, 471] width 20 height 20
click at [161, 600] on button "التالي" at bounding box center [150, 588] width 95 height 45
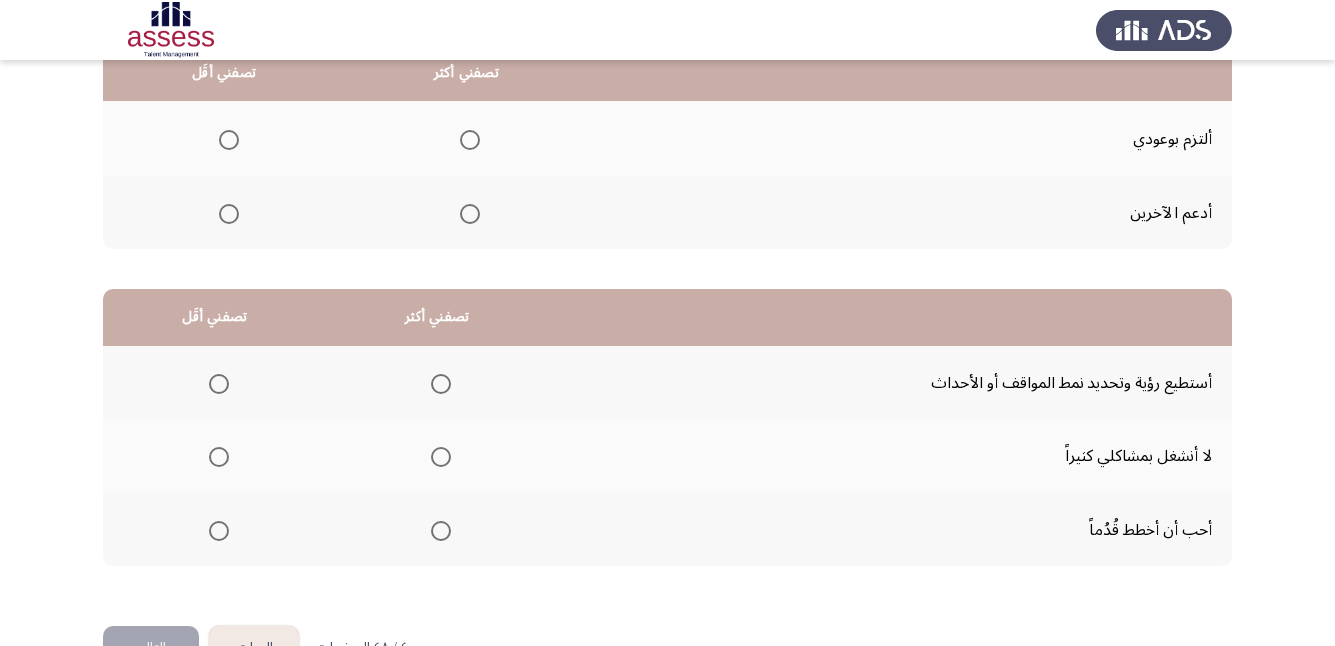
scroll to position [0, 0]
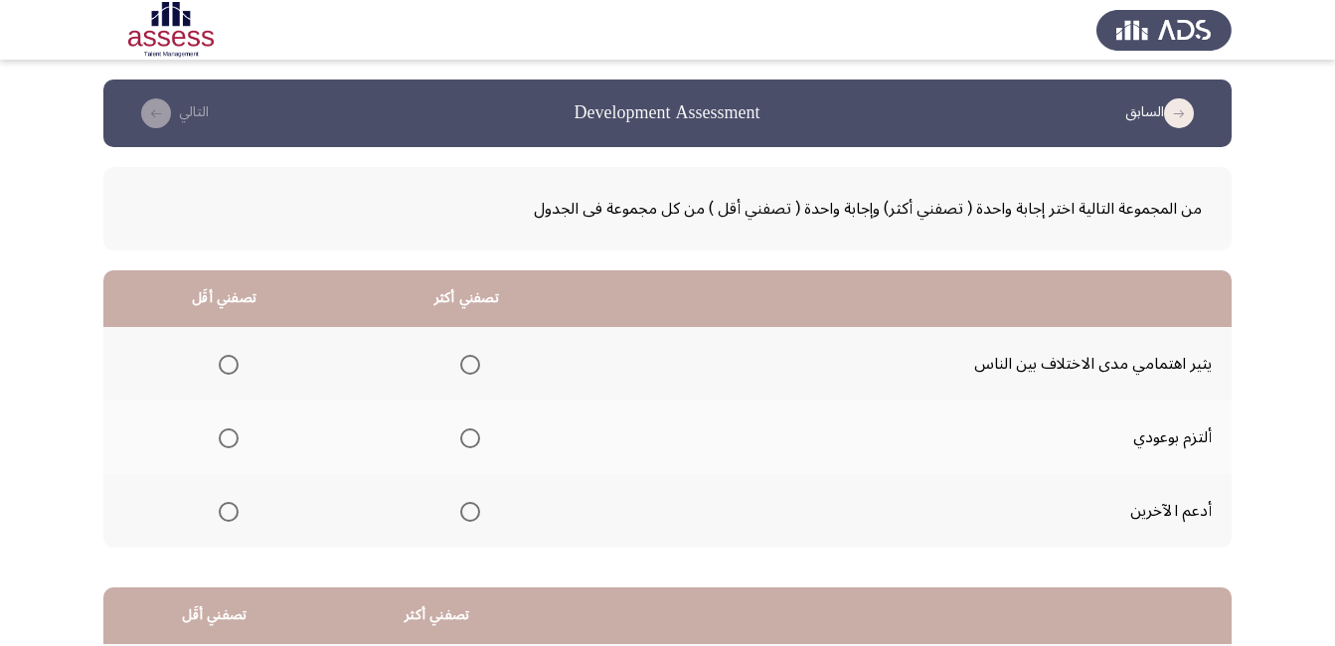
click at [471, 435] on span "Select an option" at bounding box center [470, 438] width 20 height 20
click at [471, 435] on input "Select an option" at bounding box center [470, 438] width 20 height 20
click at [222, 369] on span "Select an option" at bounding box center [229, 365] width 20 height 20
click at [222, 369] on input "Select an option" at bounding box center [229, 365] width 20 height 20
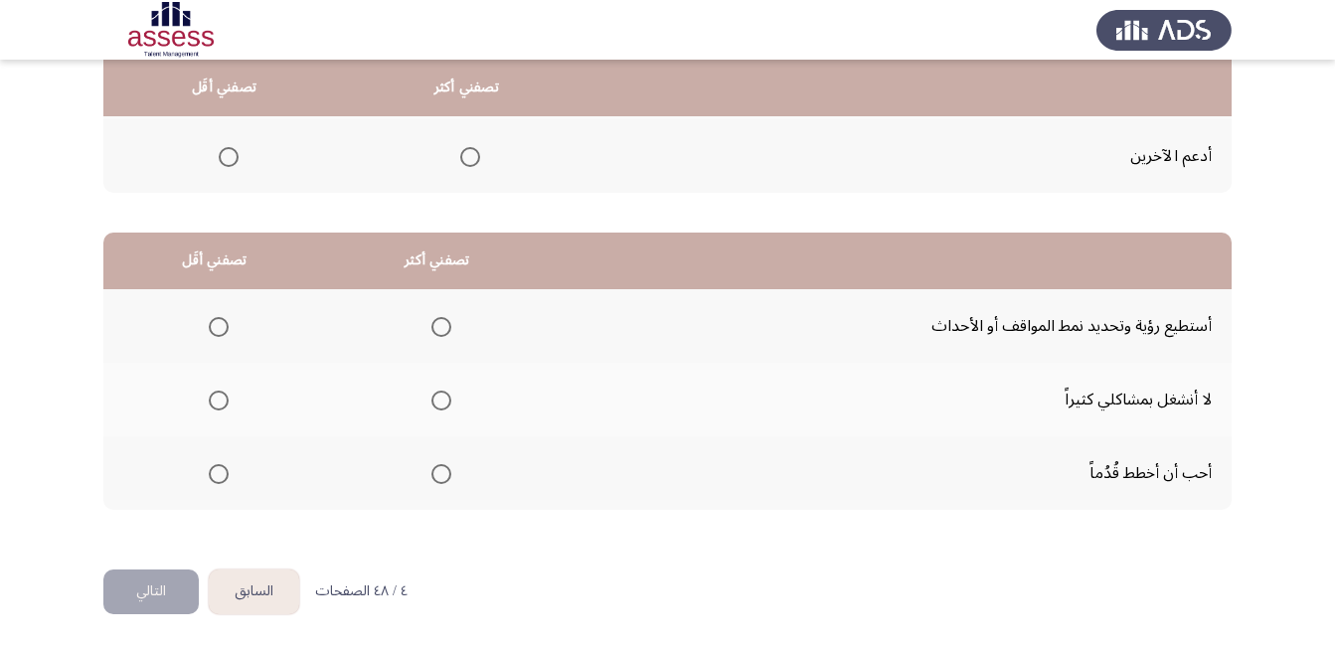
scroll to position [358, 0]
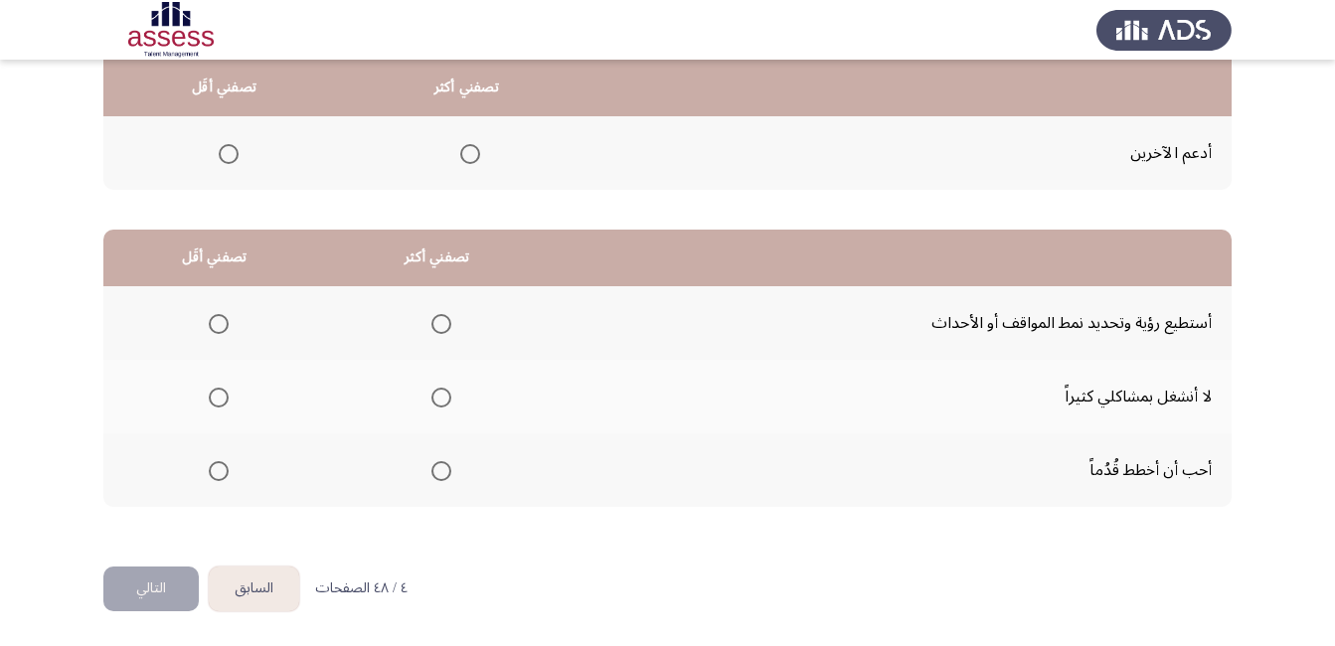
click at [441, 320] on span "Select an option" at bounding box center [441, 324] width 20 height 20
click at [441, 320] on input "Select an option" at bounding box center [441, 324] width 20 height 20
click at [223, 393] on span "Select an option" at bounding box center [219, 398] width 20 height 20
click at [223, 393] on input "Select an option" at bounding box center [219, 398] width 20 height 20
click at [184, 588] on button "التالي" at bounding box center [150, 588] width 95 height 45
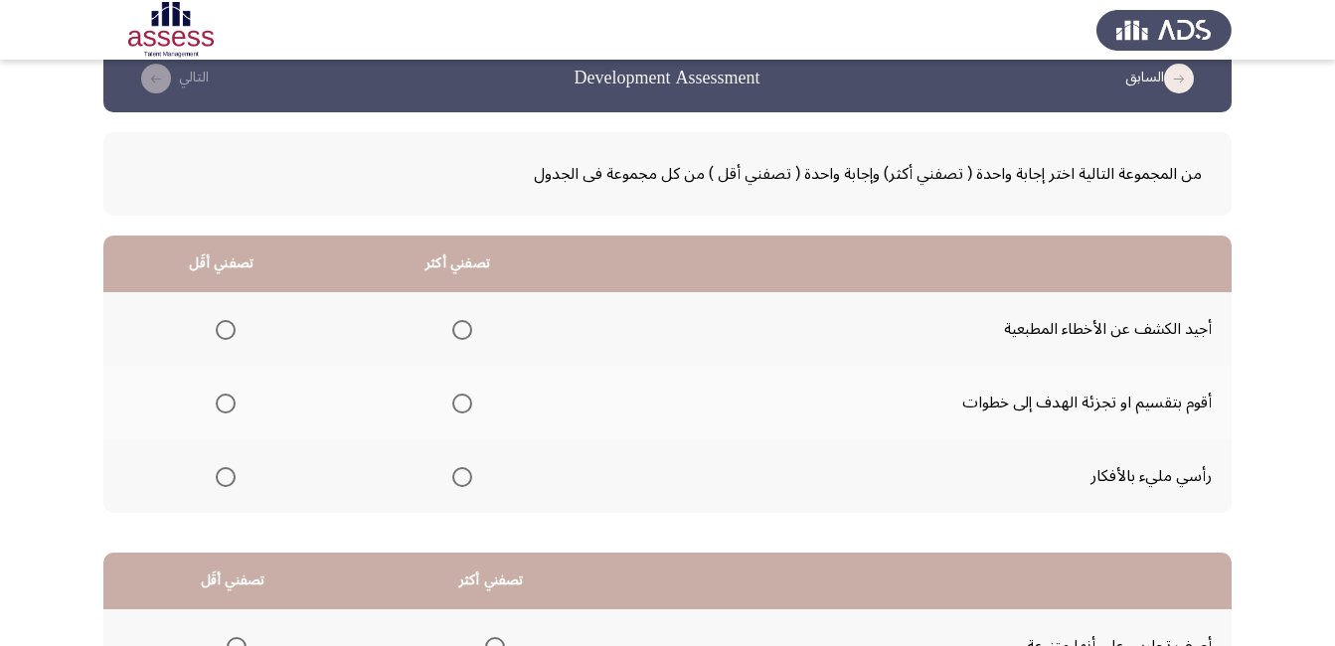
scroll to position [0, 0]
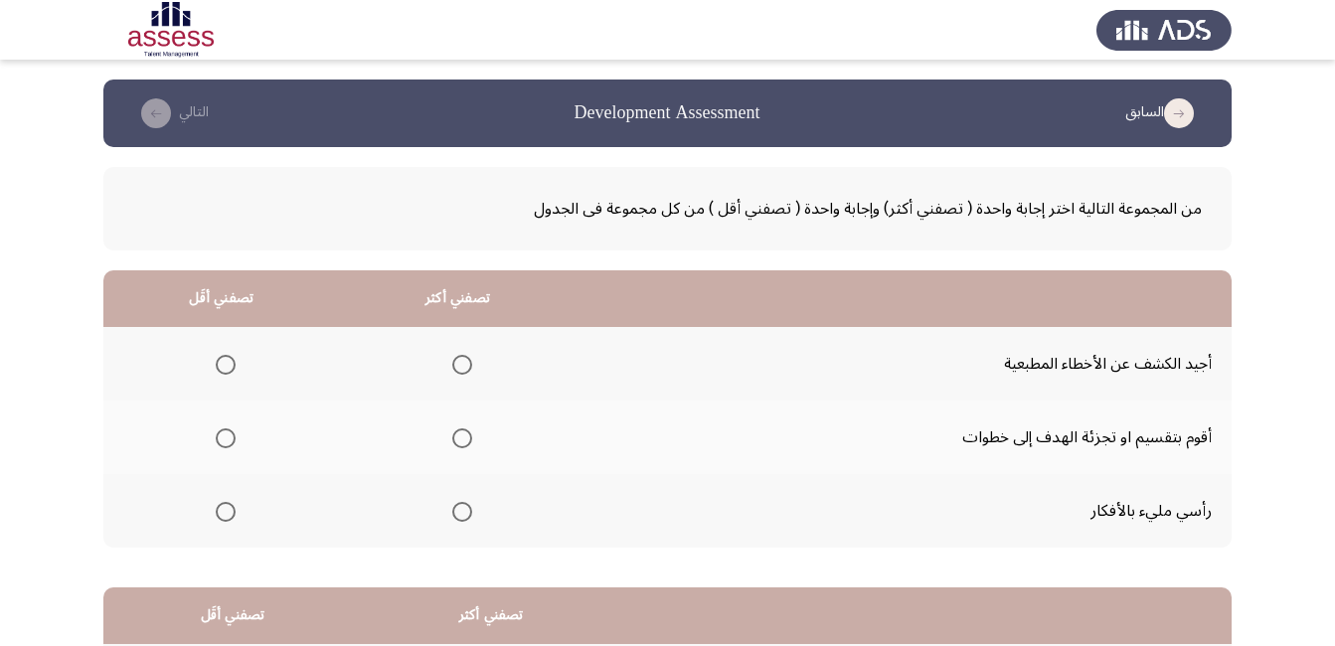
click at [455, 442] on span "Select an option" at bounding box center [462, 438] width 20 height 20
click at [455, 442] on input "Select an option" at bounding box center [462, 438] width 20 height 20
click at [223, 368] on span "Select an option" at bounding box center [226, 365] width 20 height 20
click at [223, 368] on input "Select an option" at bounding box center [226, 365] width 20 height 20
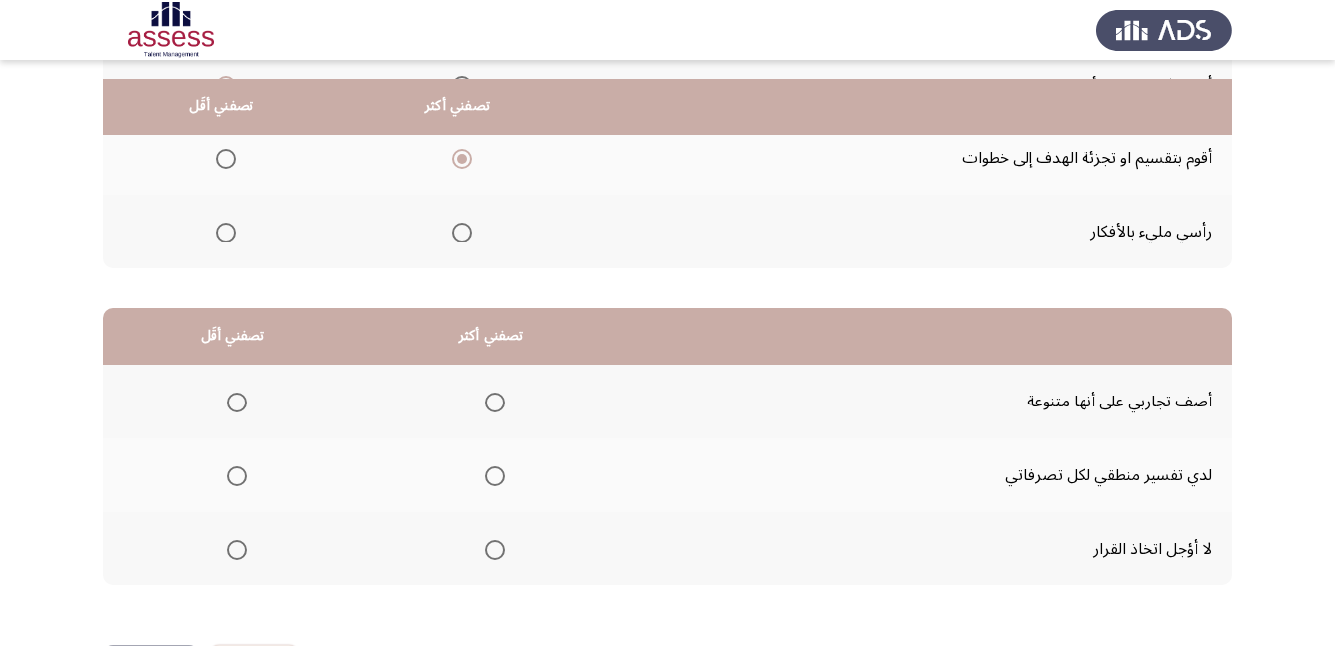
scroll to position [298, 0]
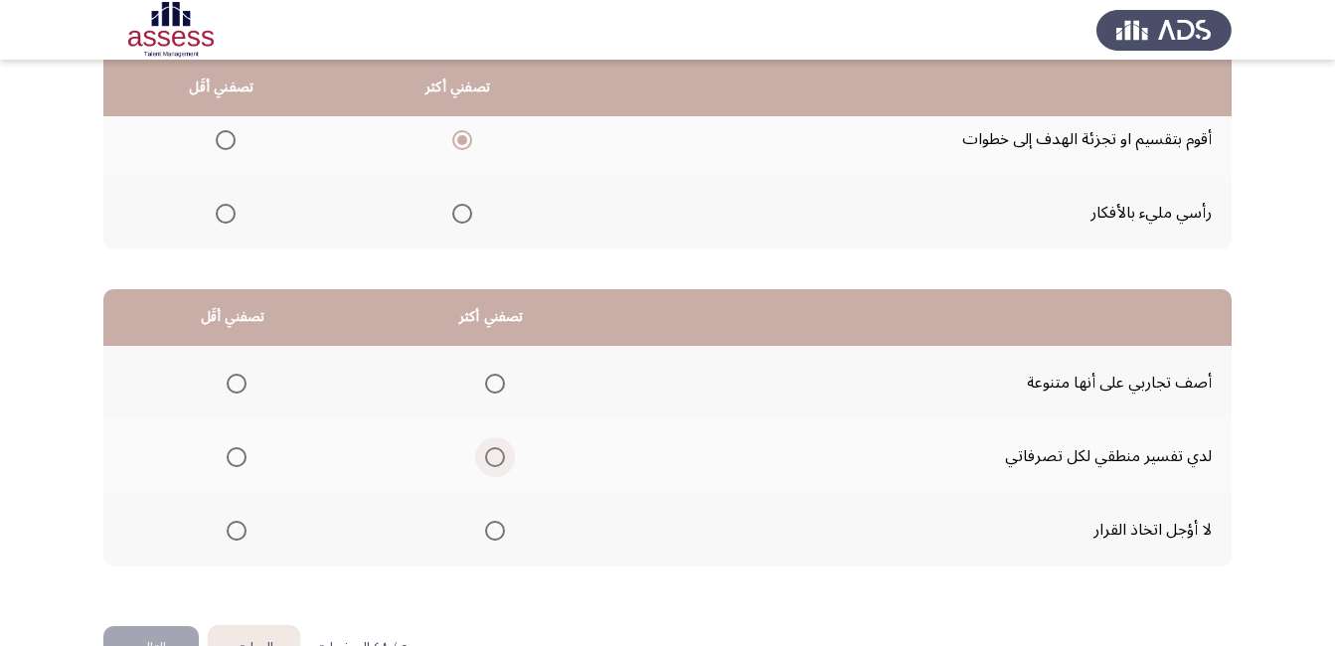
click at [495, 463] on span "Select an option" at bounding box center [495, 457] width 20 height 20
click at [495, 463] on input "Select an option" at bounding box center [495, 457] width 20 height 20
click at [235, 392] on span "Select an option" at bounding box center [237, 384] width 20 height 20
click at [235, 392] on input "Select an option" at bounding box center [237, 384] width 20 height 20
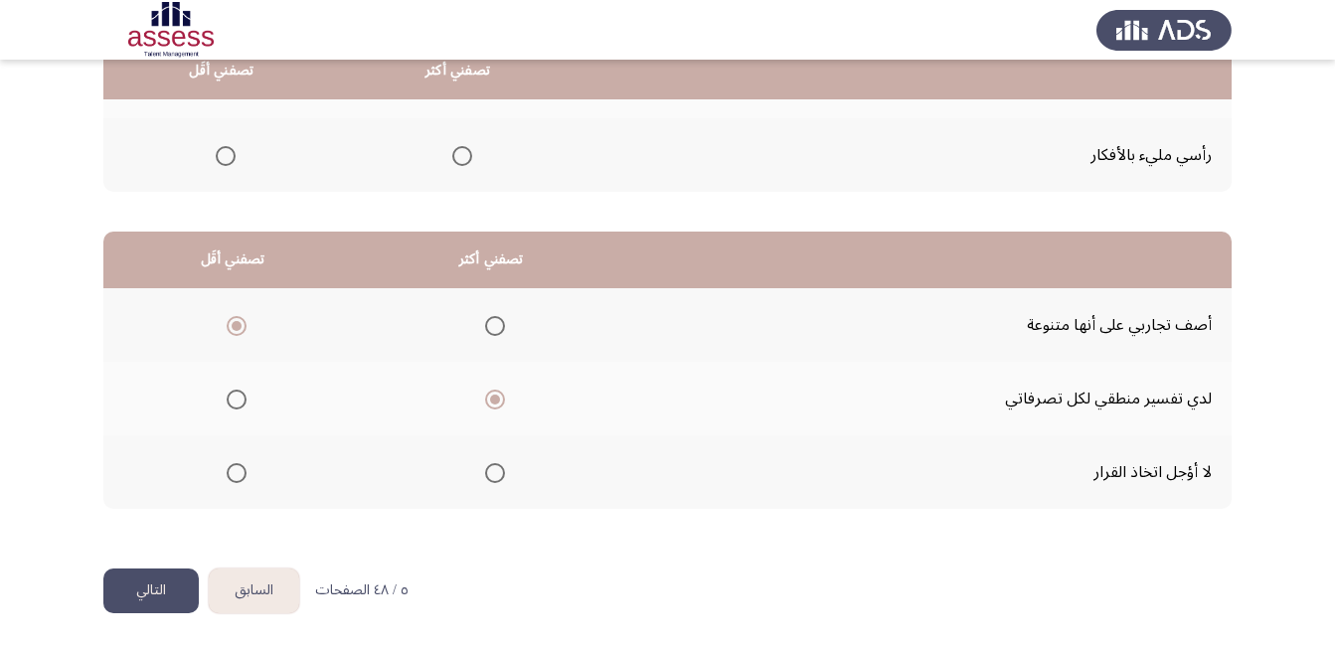
scroll to position [358, 0]
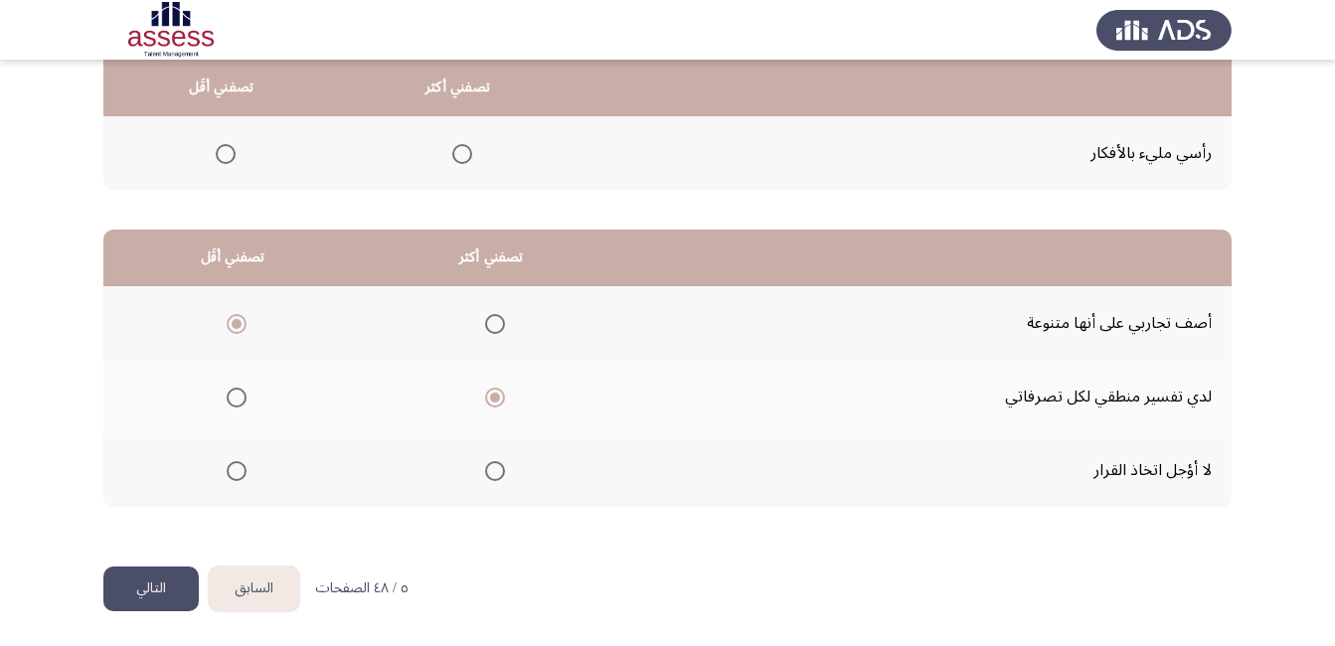
click at [190, 582] on button "التالي" at bounding box center [150, 588] width 95 height 45
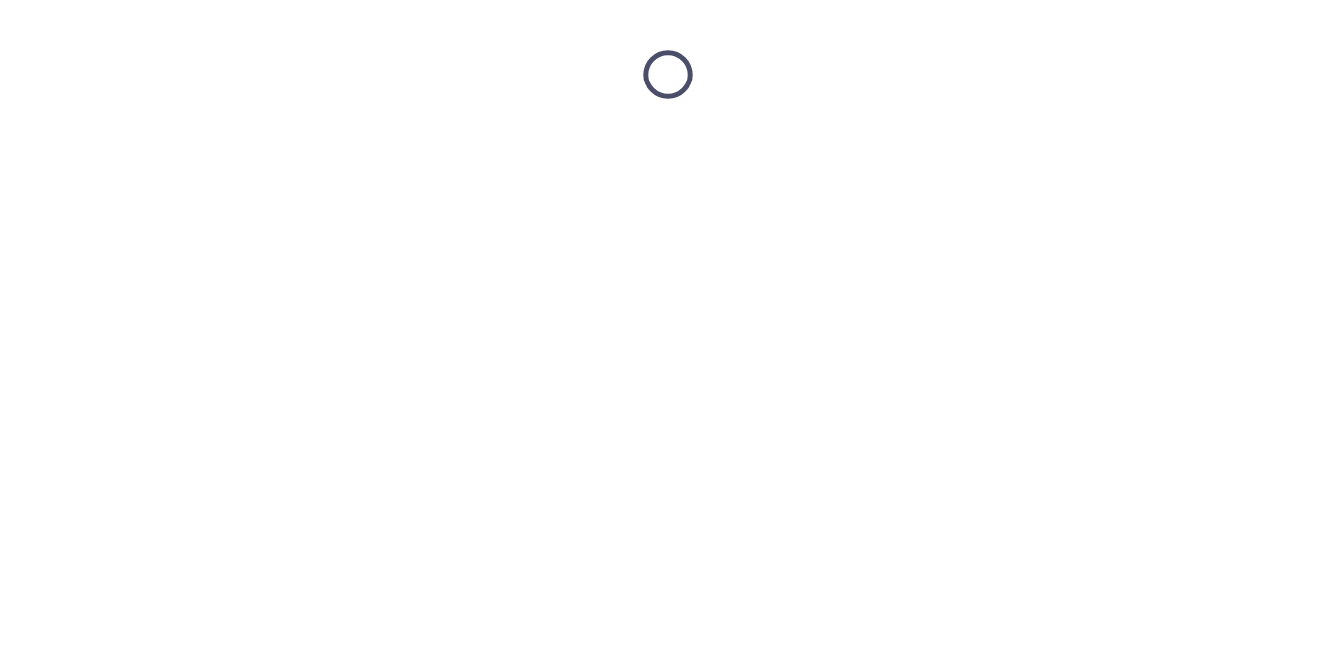
scroll to position [0, 0]
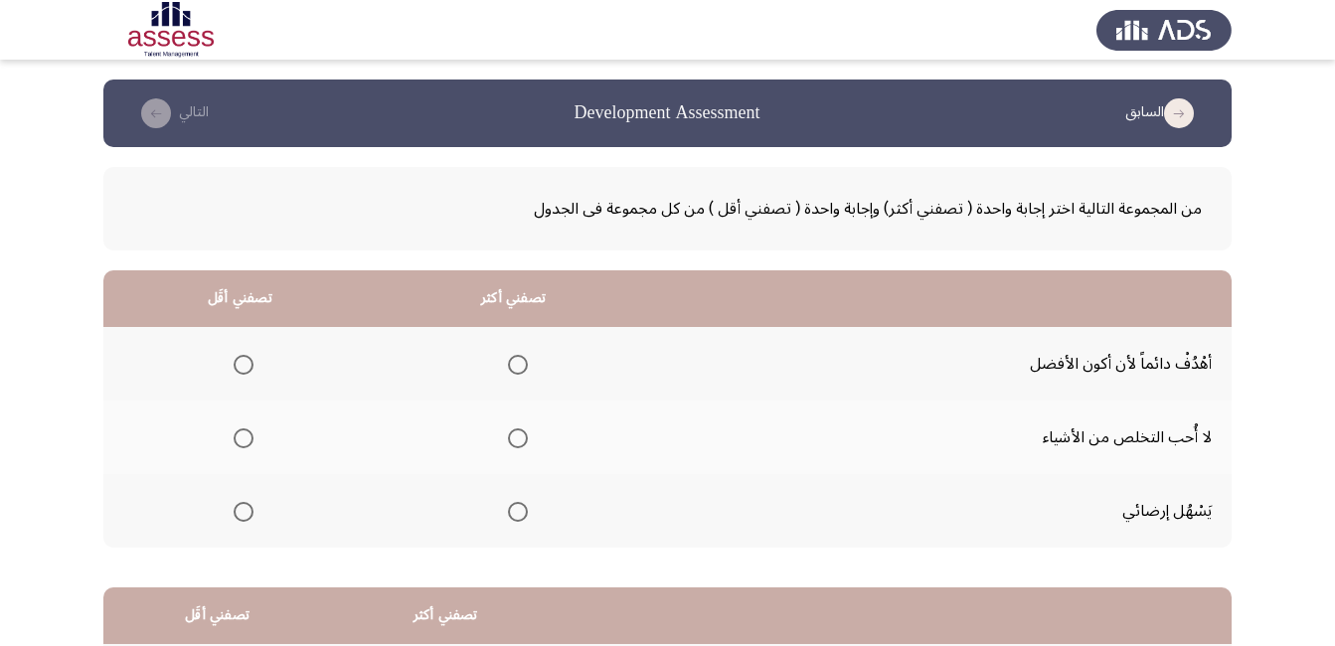
click at [511, 369] on span "Select an option" at bounding box center [518, 365] width 20 height 20
click at [511, 369] on input "Select an option" at bounding box center [518, 365] width 20 height 20
click at [244, 437] on span "Select an option" at bounding box center [244, 438] width 20 height 20
click at [244, 437] on input "Select an option" at bounding box center [244, 438] width 20 height 20
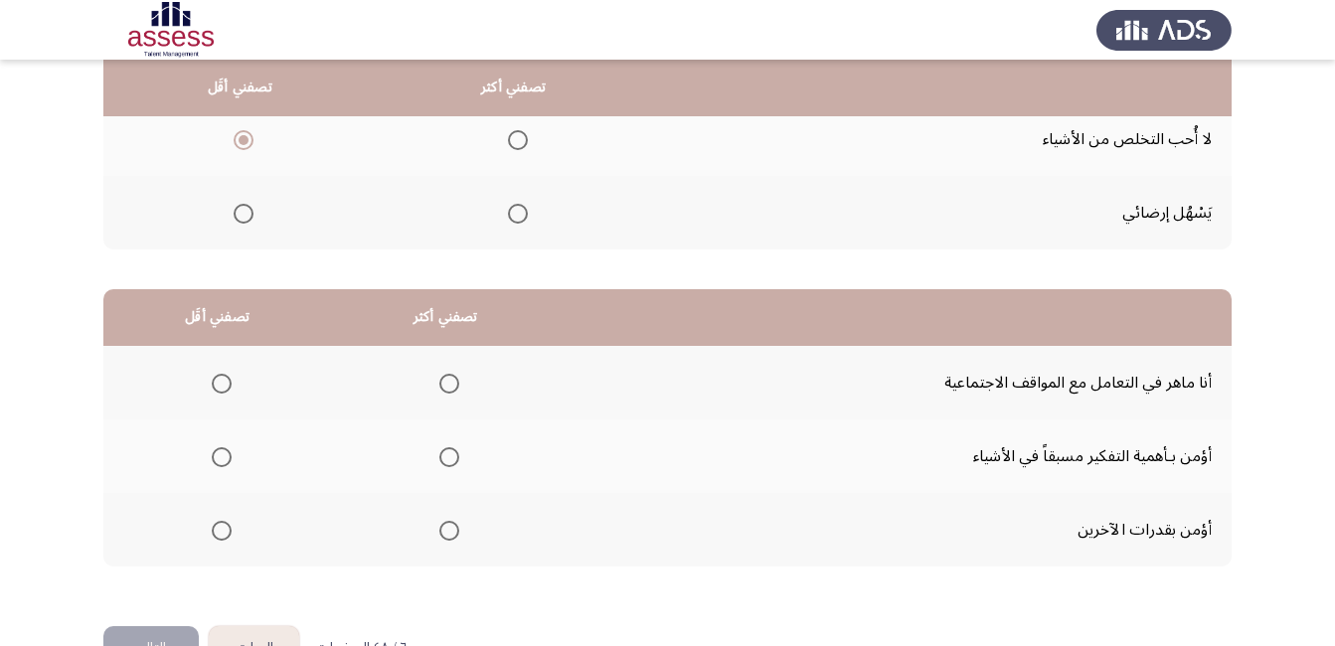
click at [444, 462] on span "Select an option" at bounding box center [449, 457] width 20 height 20
click at [444, 462] on input "Select an option" at bounding box center [449, 457] width 20 height 20
click at [218, 527] on span "Select an option" at bounding box center [222, 531] width 20 height 20
click at [218, 527] on input "Select an option" at bounding box center [222, 531] width 20 height 20
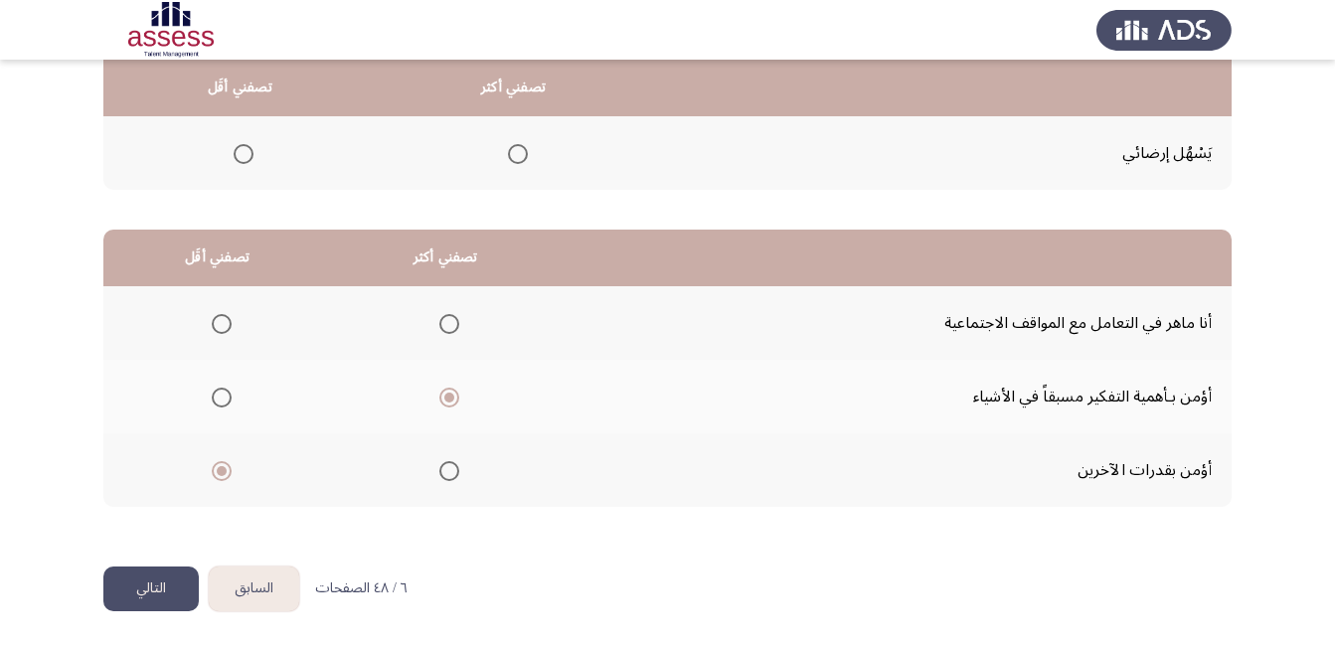
click at [149, 574] on button "التالي" at bounding box center [150, 588] width 95 height 45
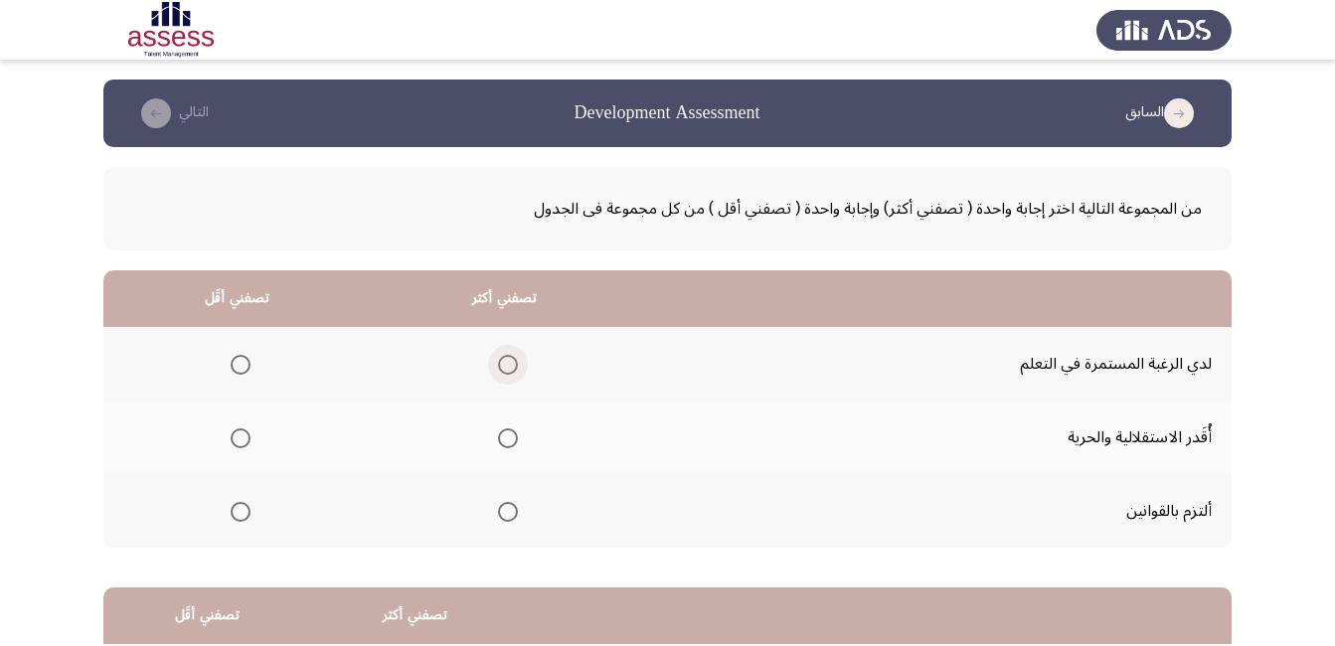
click at [511, 366] on span "Select an option" at bounding box center [508, 365] width 20 height 20
click at [511, 366] on input "Select an option" at bounding box center [508, 365] width 20 height 20
click at [242, 434] on span "Select an option" at bounding box center [241, 438] width 20 height 20
click at [242, 434] on input "Select an option" at bounding box center [241, 438] width 20 height 20
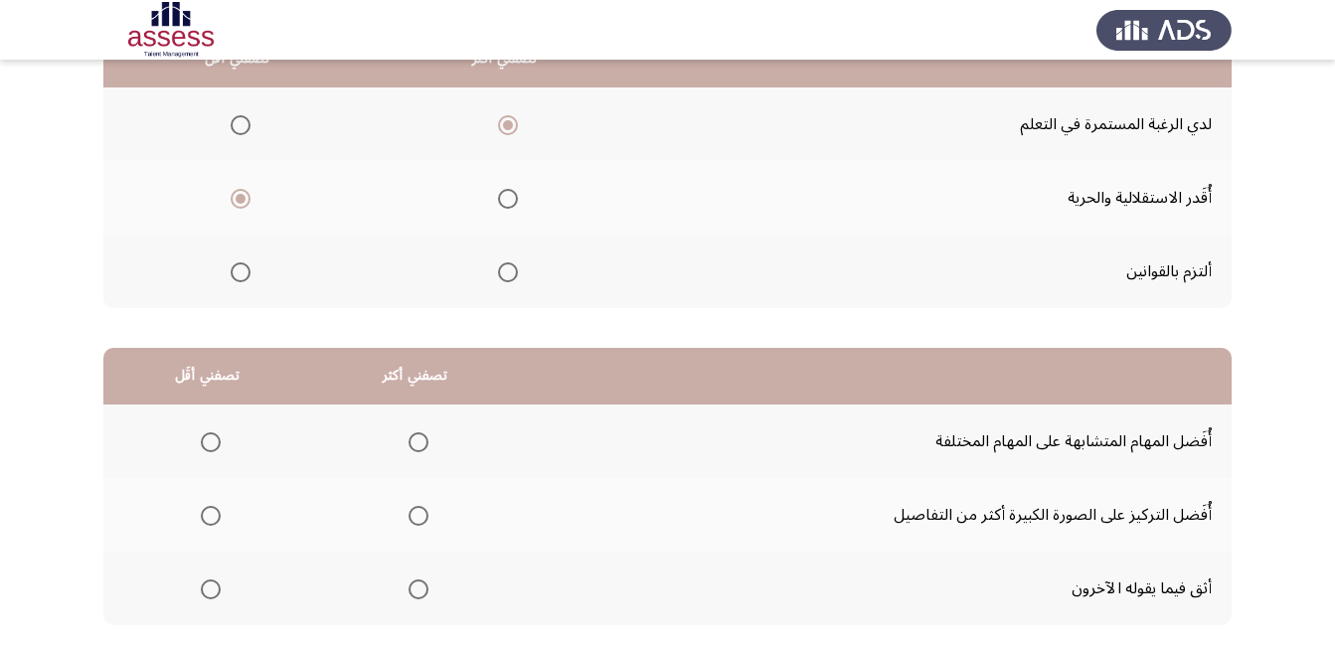
scroll to position [358, 0]
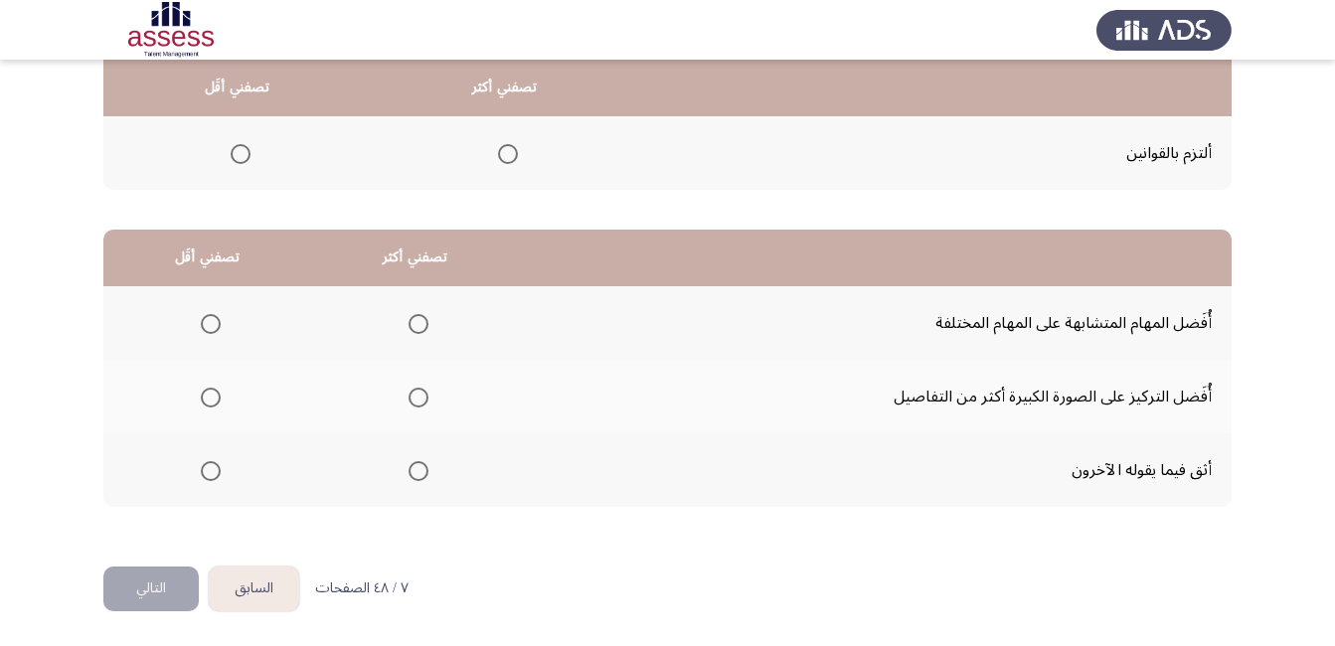
click at [420, 397] on span "Select an option" at bounding box center [418, 398] width 20 height 20
click at [420, 397] on input "Select an option" at bounding box center [418, 398] width 20 height 20
click at [211, 468] on span "Select an option" at bounding box center [211, 471] width 20 height 20
click at [211, 468] on input "Select an option" at bounding box center [211, 471] width 20 height 20
click at [146, 584] on button "التالي" at bounding box center [150, 588] width 95 height 45
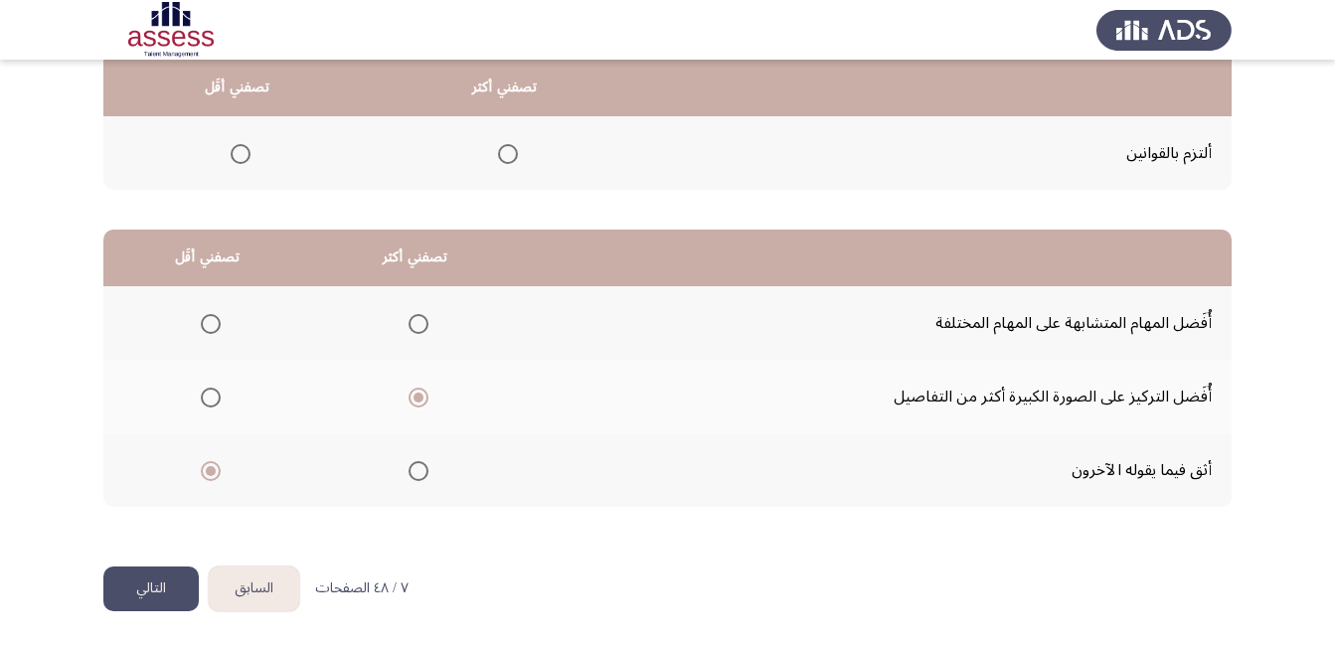
scroll to position [0, 0]
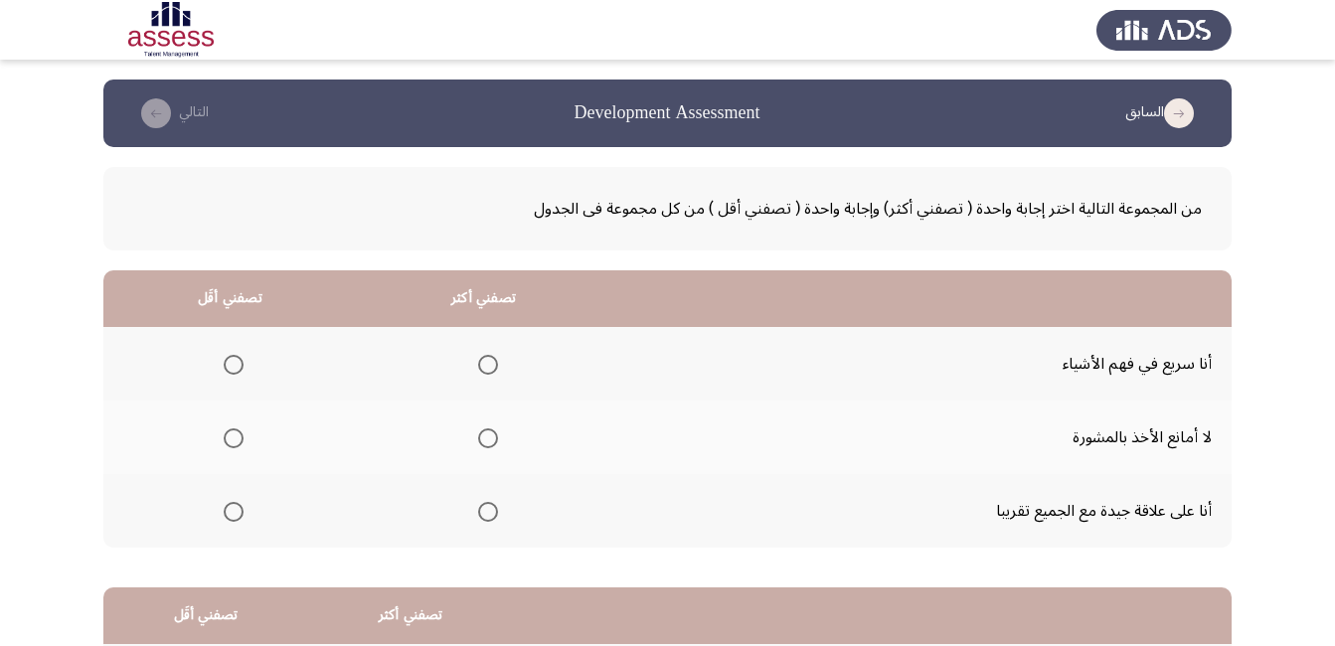
click at [484, 371] on span "Select an option" at bounding box center [488, 365] width 20 height 20
click at [484, 371] on input "Select an option" at bounding box center [488, 365] width 20 height 20
click at [241, 432] on span "Select an option" at bounding box center [234, 438] width 20 height 20
click at [241, 432] on input "Select an option" at bounding box center [234, 438] width 20 height 20
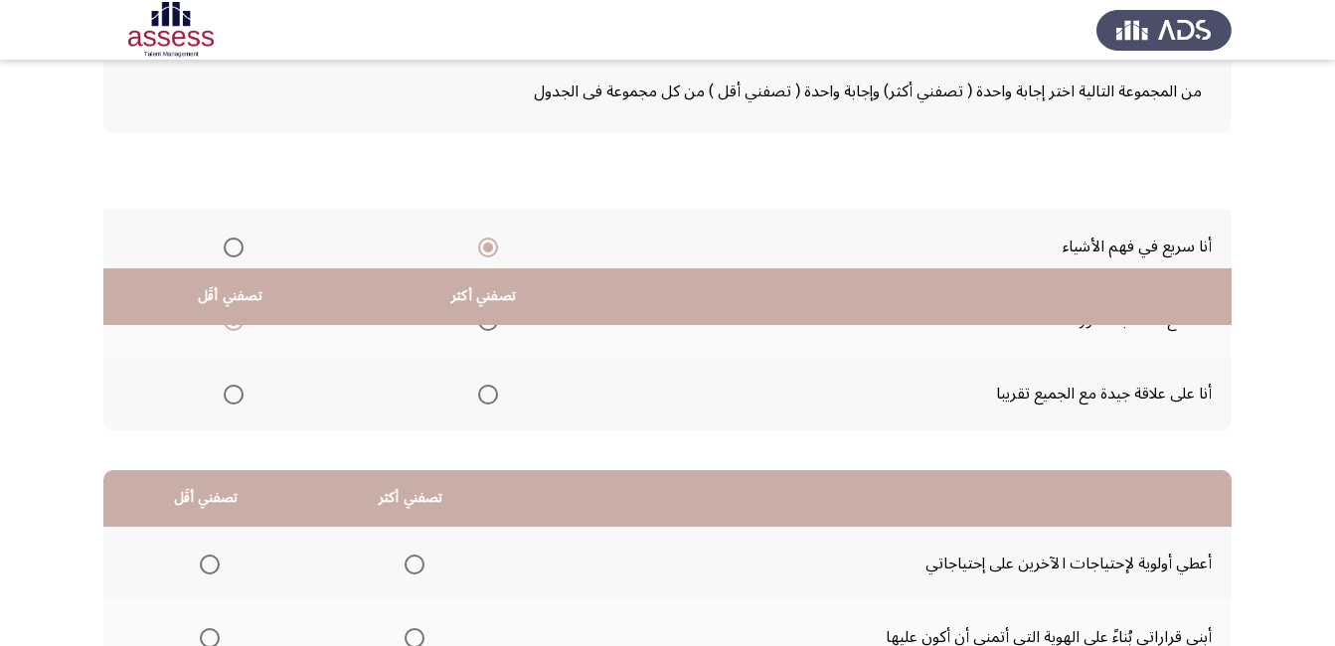
scroll to position [358, 0]
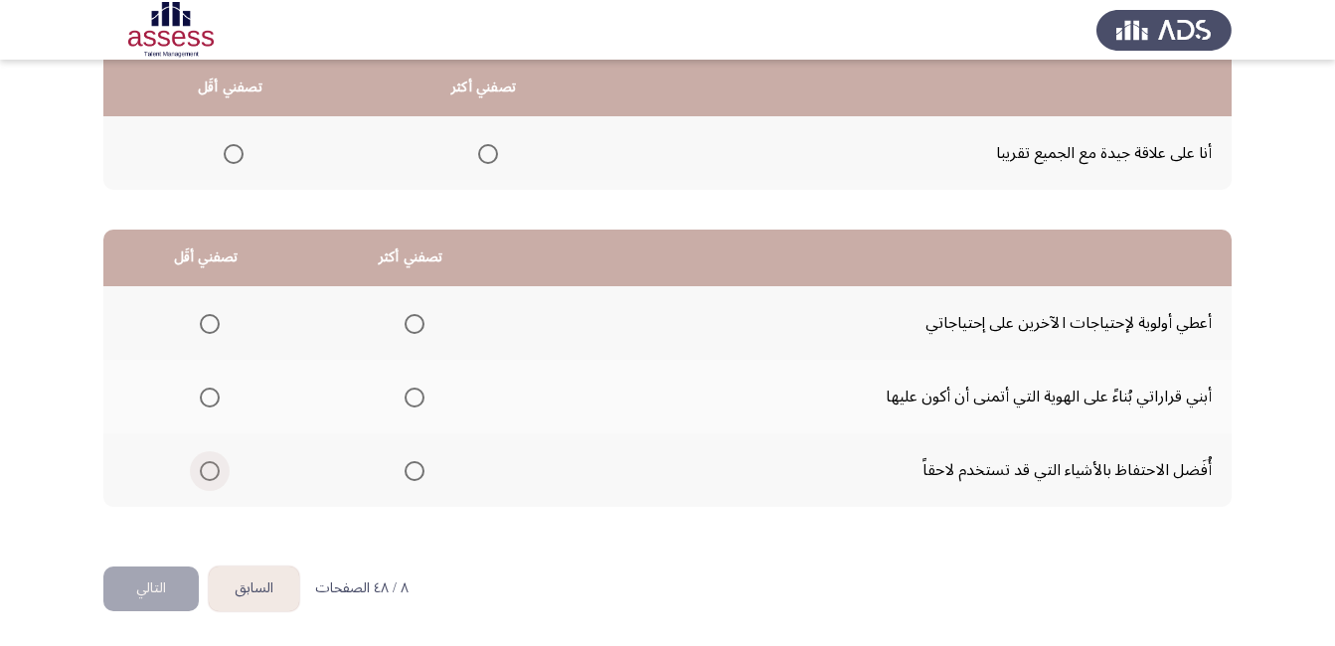
click at [206, 465] on span "Select an option" at bounding box center [210, 471] width 20 height 20
click at [206, 465] on input "Select an option" at bounding box center [210, 471] width 20 height 20
click at [407, 394] on span "Select an option" at bounding box center [414, 398] width 20 height 20
click at [407, 394] on input "Select an option" at bounding box center [414, 398] width 20 height 20
click at [167, 576] on button "التالي" at bounding box center [150, 588] width 95 height 45
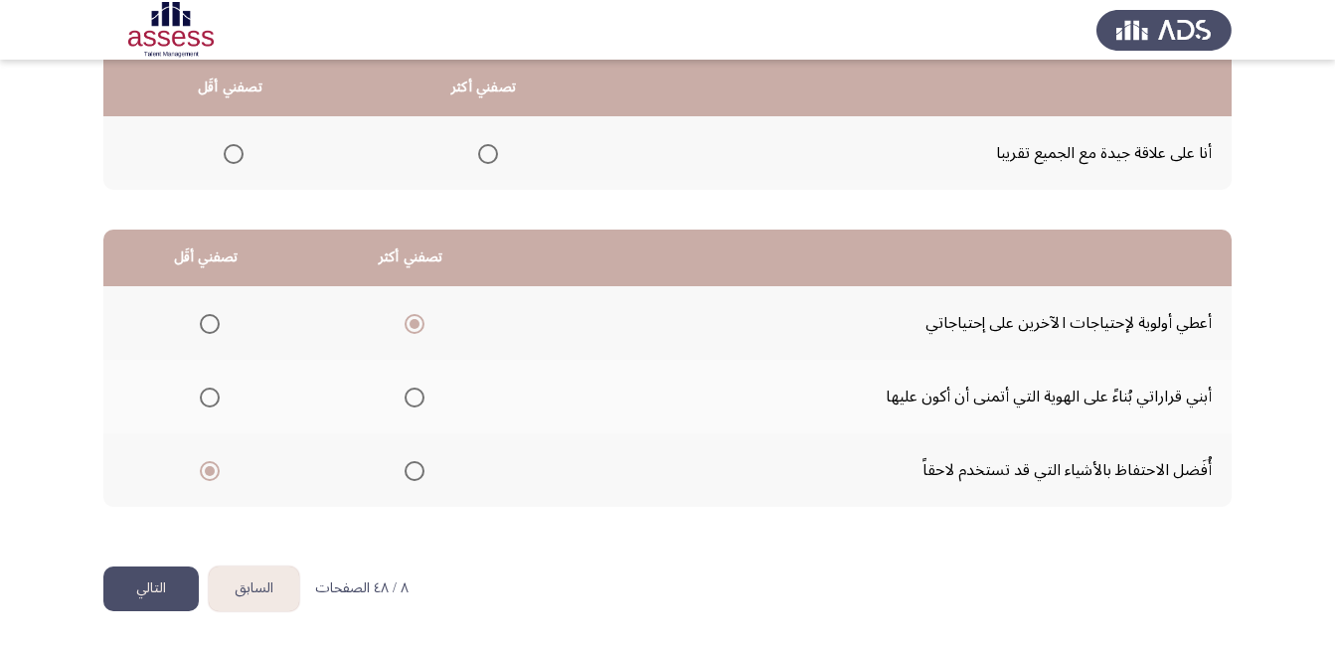
scroll to position [0, 0]
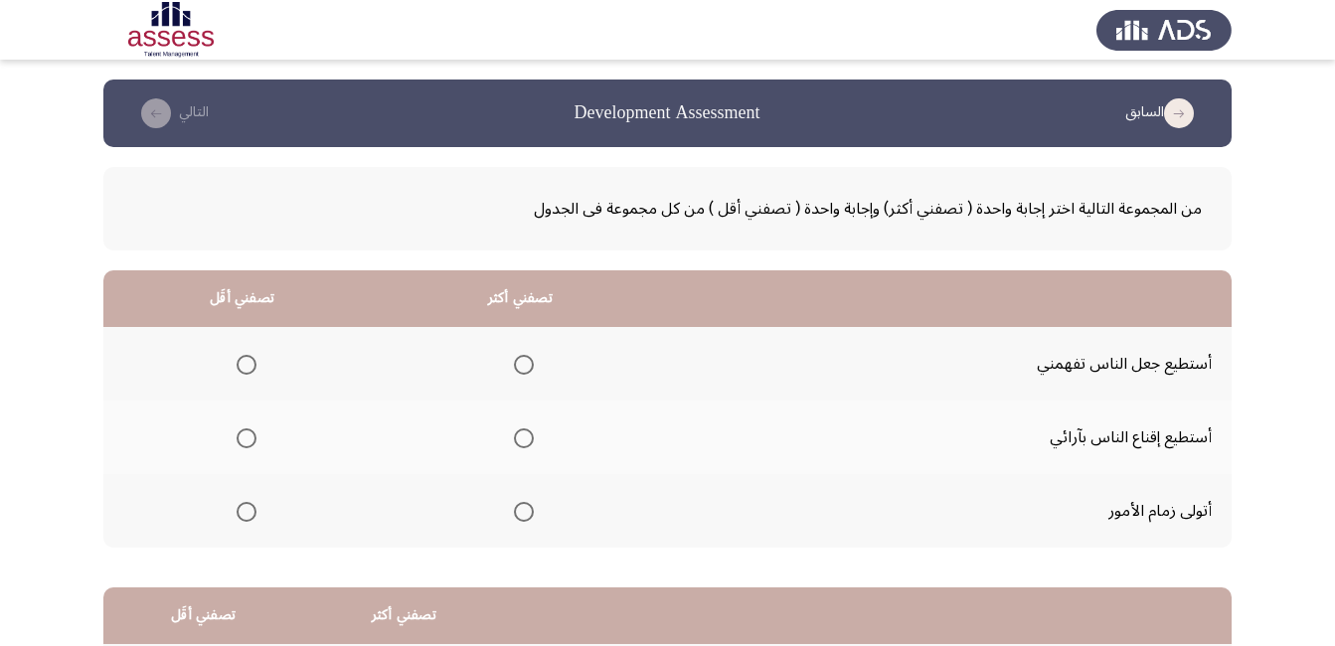
click at [250, 444] on span "Select an option" at bounding box center [247, 438] width 20 height 20
click at [250, 444] on input "Select an option" at bounding box center [247, 438] width 20 height 20
click at [525, 512] on span "Select an option" at bounding box center [524, 512] width 20 height 20
click at [525, 512] on input "Select an option" at bounding box center [524, 512] width 20 height 20
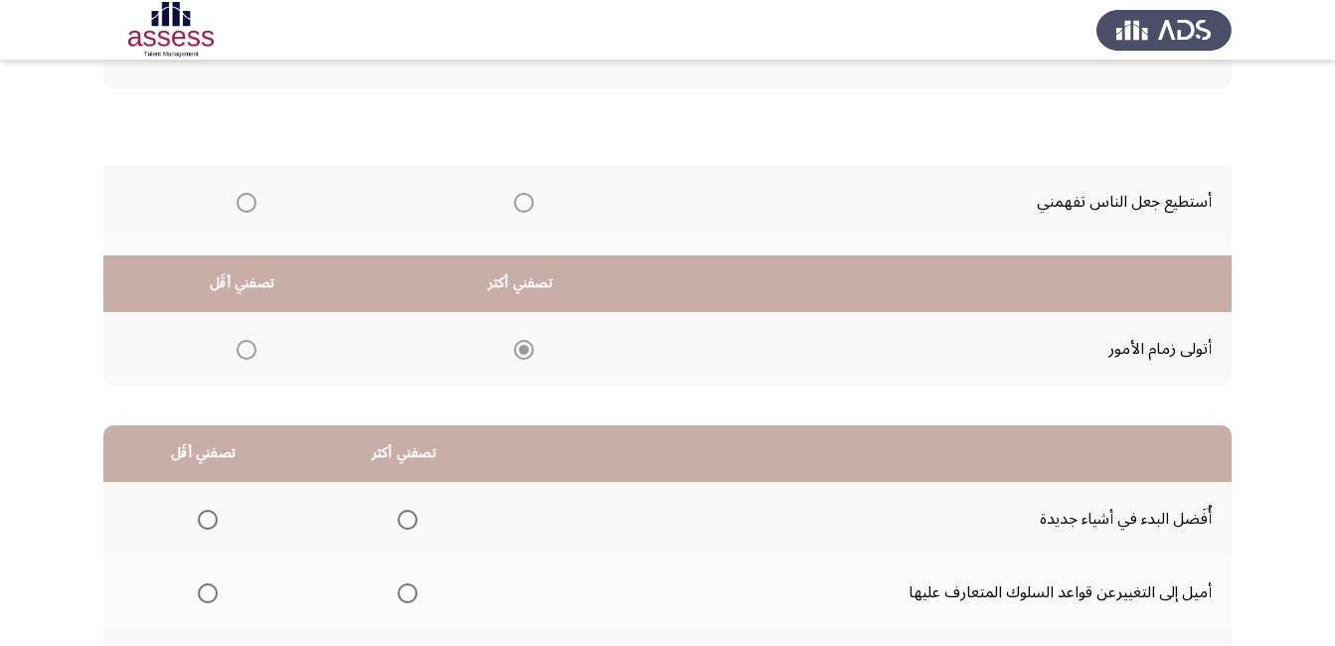
scroll to position [358, 0]
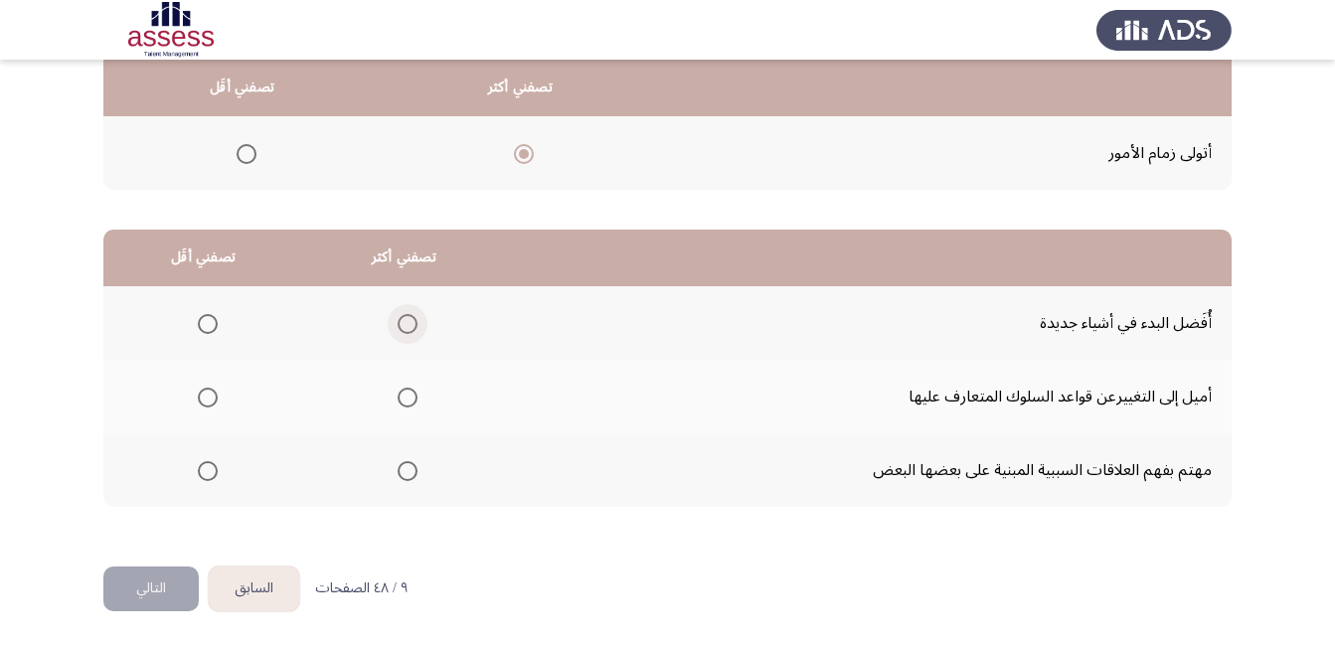
click at [404, 328] on span "Select an option" at bounding box center [408, 324] width 20 height 20
click at [404, 328] on input "Select an option" at bounding box center [408, 324] width 20 height 20
click at [210, 470] on span "Select an option" at bounding box center [208, 471] width 20 height 20
click at [210, 470] on input "Select an option" at bounding box center [208, 471] width 20 height 20
click at [142, 590] on button "التالي" at bounding box center [150, 588] width 95 height 45
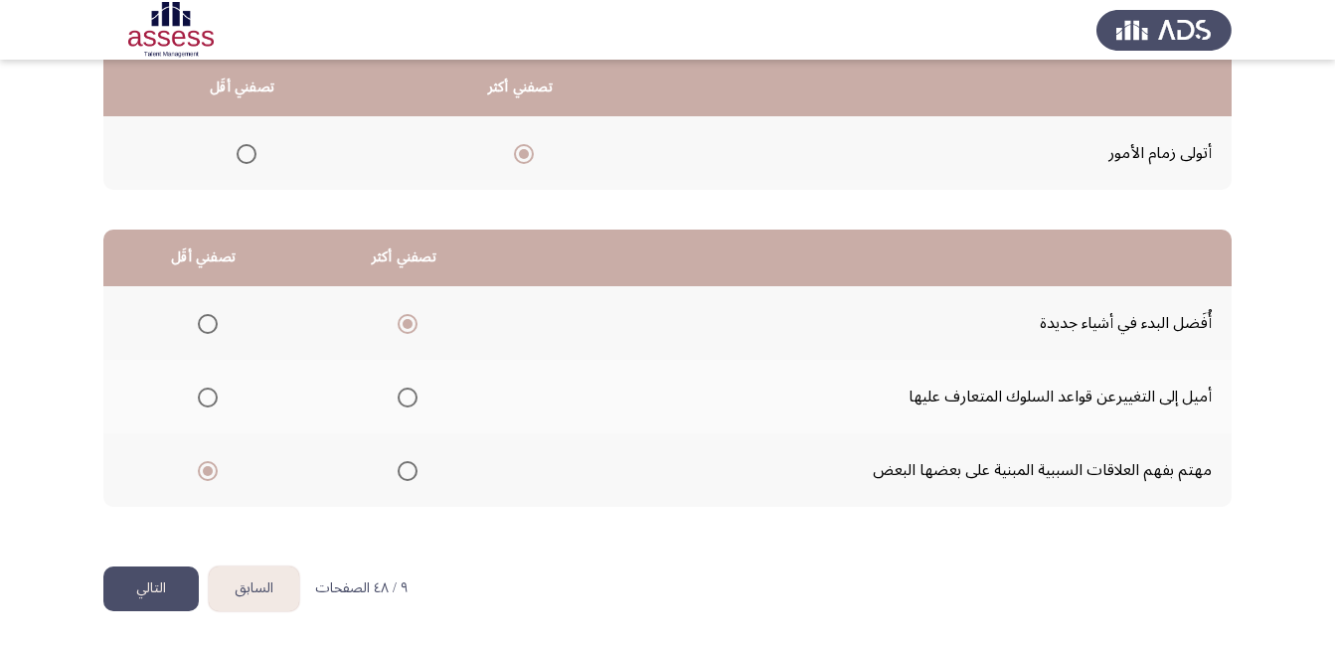
scroll to position [0, 0]
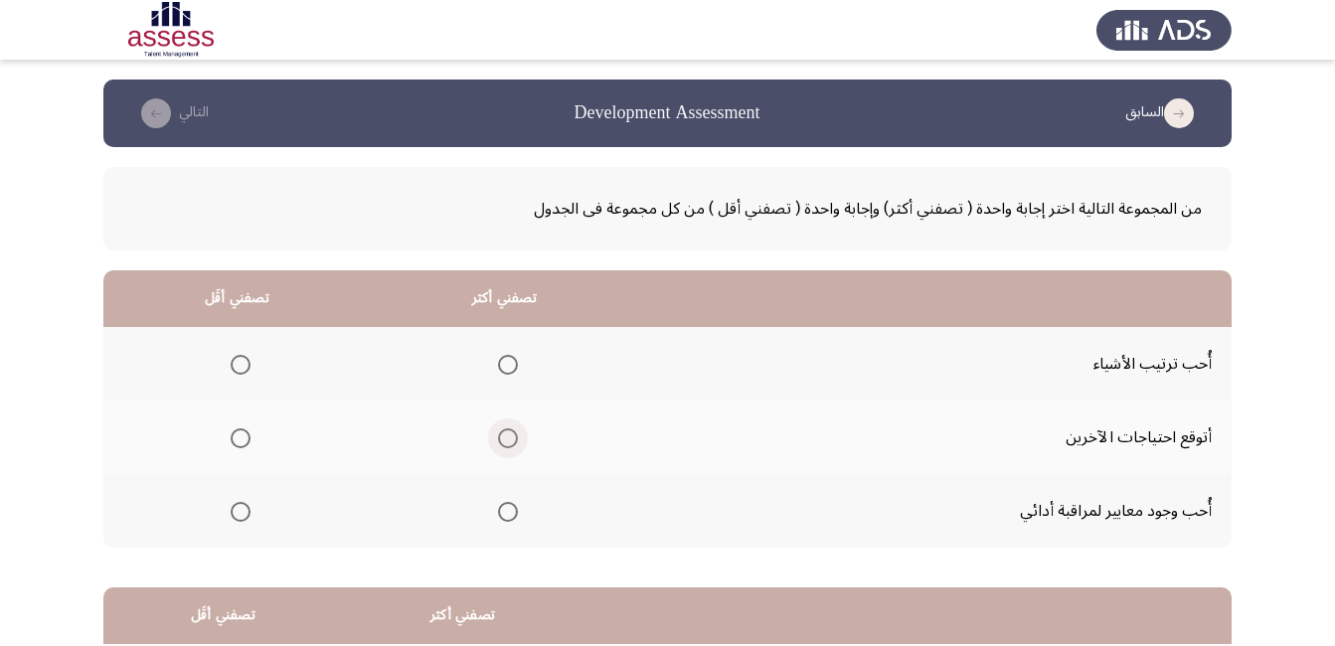
click at [504, 431] on span "Select an option" at bounding box center [508, 438] width 20 height 20
click at [504, 431] on input "Select an option" at bounding box center [508, 438] width 20 height 20
click at [245, 513] on span "Select an option" at bounding box center [241, 512] width 20 height 20
click at [245, 513] on input "Select an option" at bounding box center [241, 512] width 20 height 20
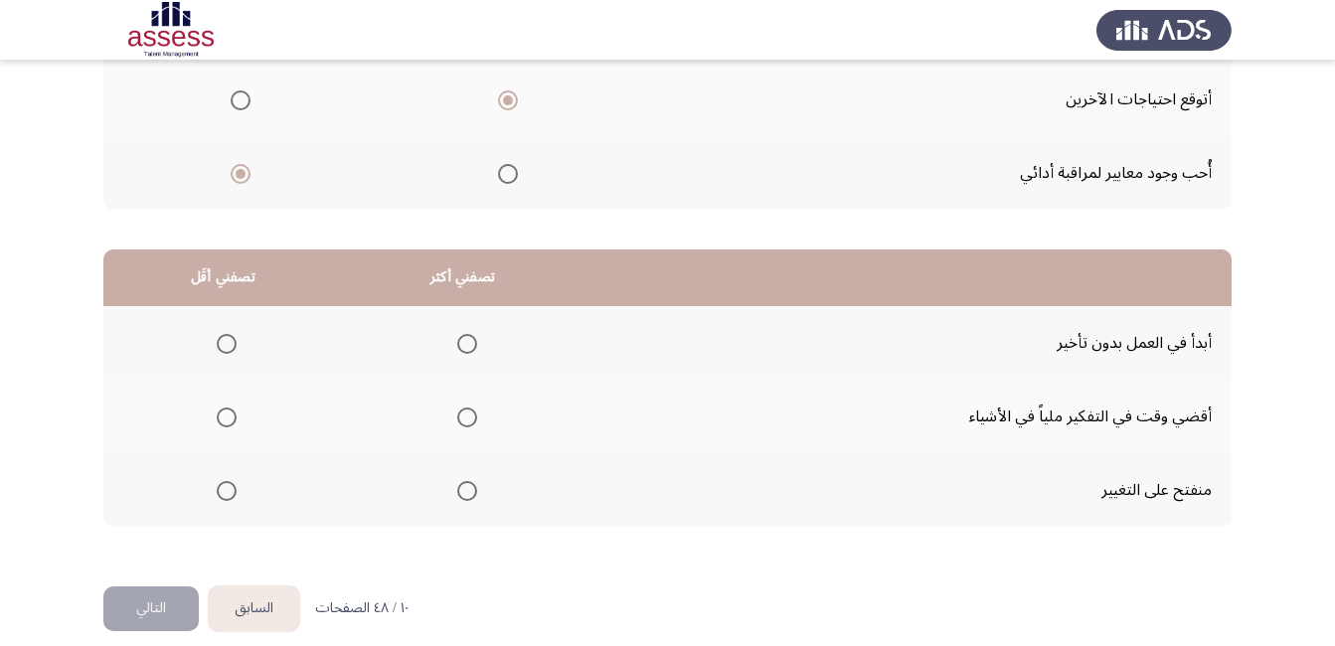
scroll to position [358, 0]
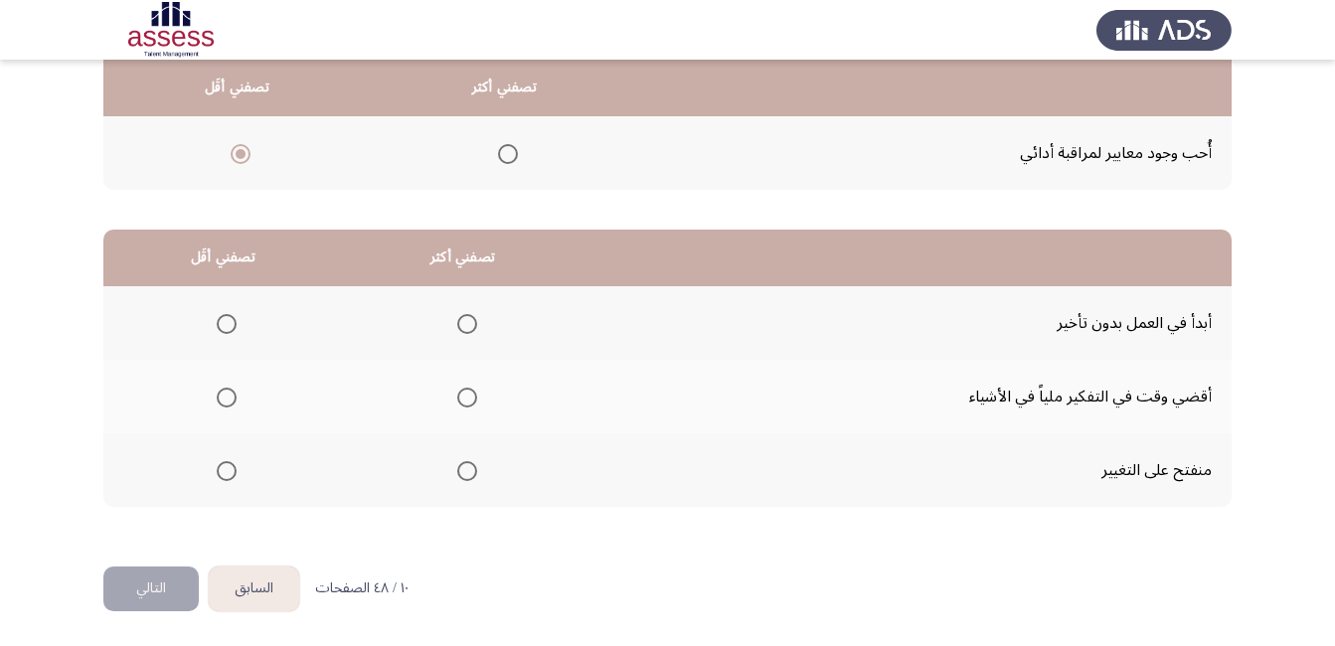
click at [457, 325] on span "Select an option" at bounding box center [467, 324] width 20 height 20
click at [457, 325] on input "Select an option" at bounding box center [467, 324] width 20 height 20
click at [234, 401] on span "Select an option" at bounding box center [227, 398] width 20 height 20
click at [234, 401] on input "Select an option" at bounding box center [227, 398] width 20 height 20
click at [155, 595] on button "التالي" at bounding box center [150, 588] width 95 height 45
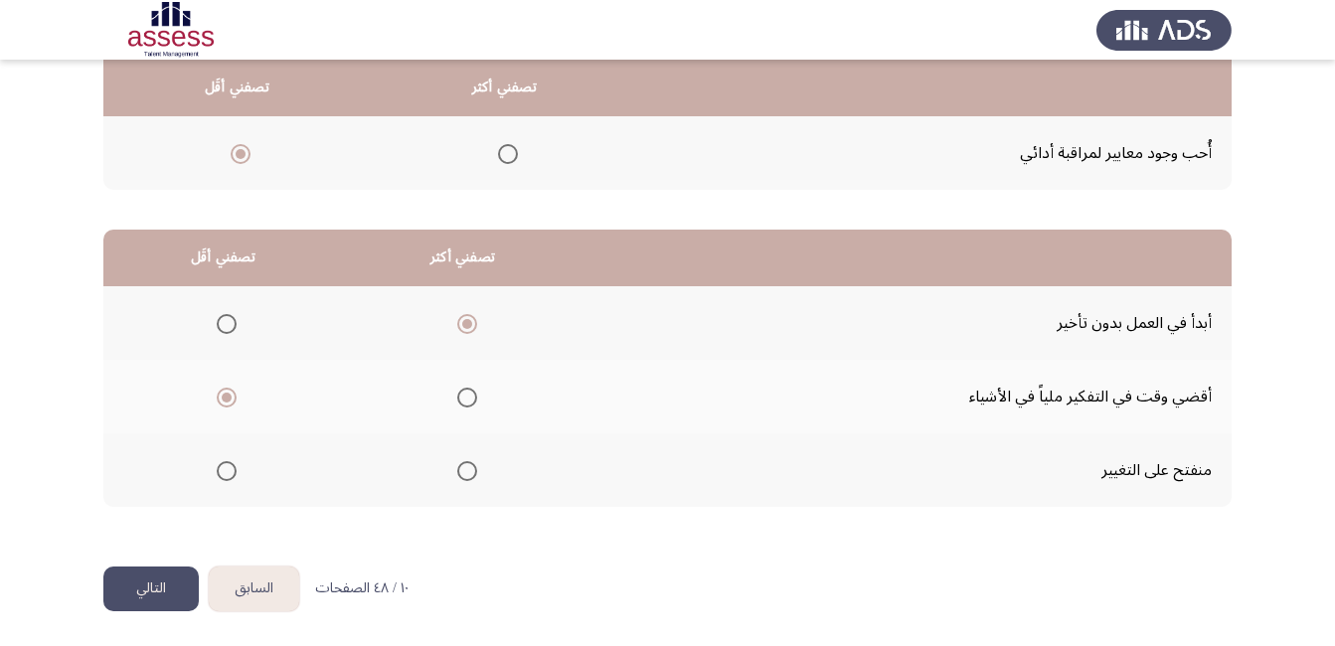
scroll to position [0, 0]
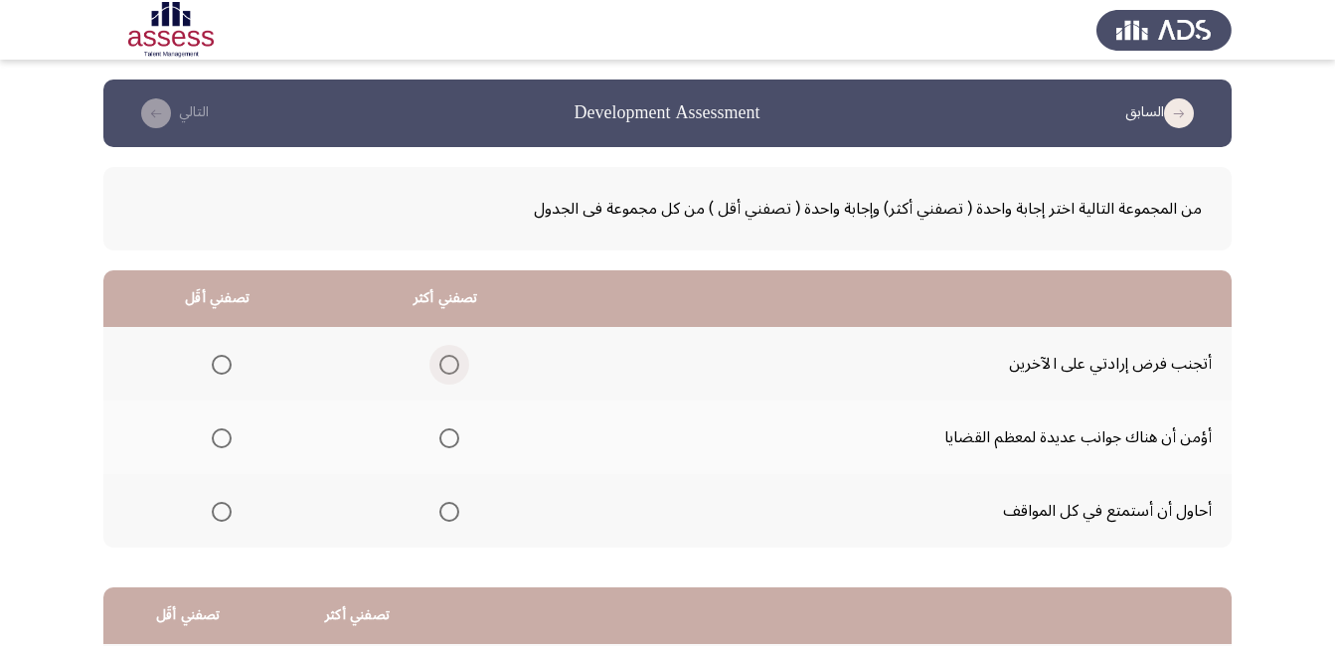
click at [449, 370] on span "Select an option" at bounding box center [449, 365] width 20 height 20
click at [449, 370] on input "Select an option" at bounding box center [449, 365] width 20 height 20
click at [440, 432] on span "Select an option" at bounding box center [449, 438] width 20 height 20
click at [440, 432] on input "Select an option" at bounding box center [449, 438] width 20 height 20
click at [219, 506] on span "Select an option" at bounding box center [222, 512] width 20 height 20
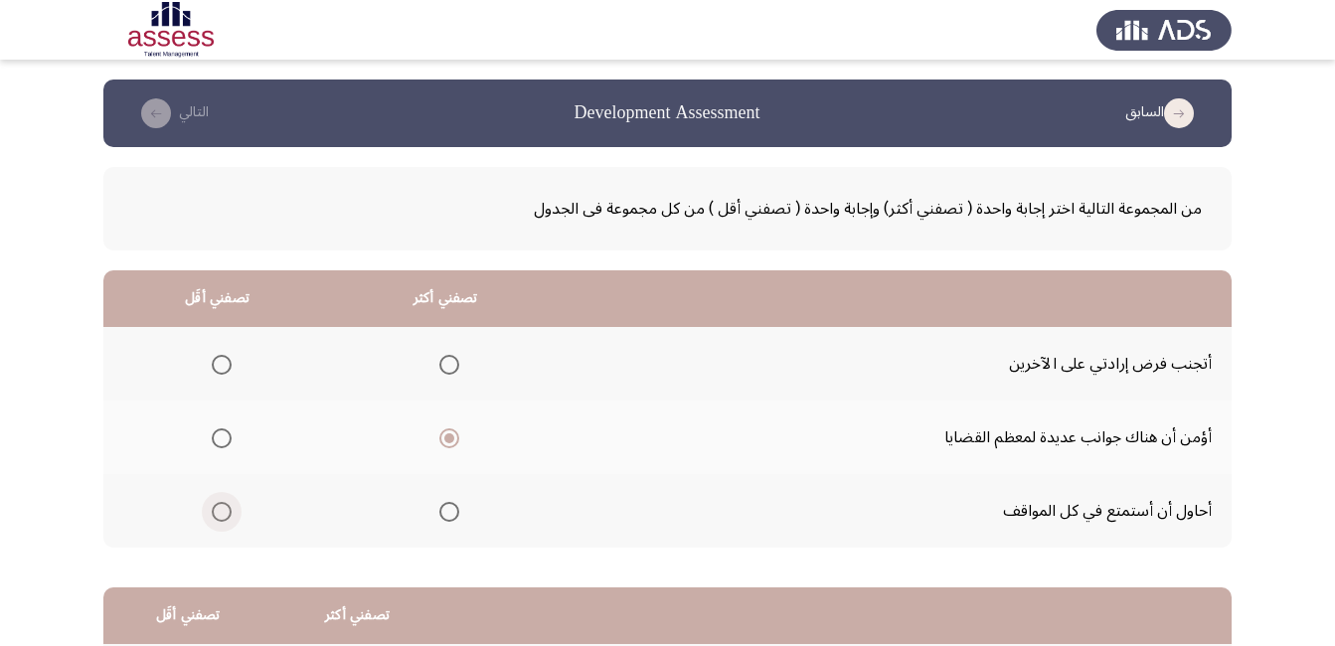
click at [219, 506] on input "Select an option" at bounding box center [222, 512] width 20 height 20
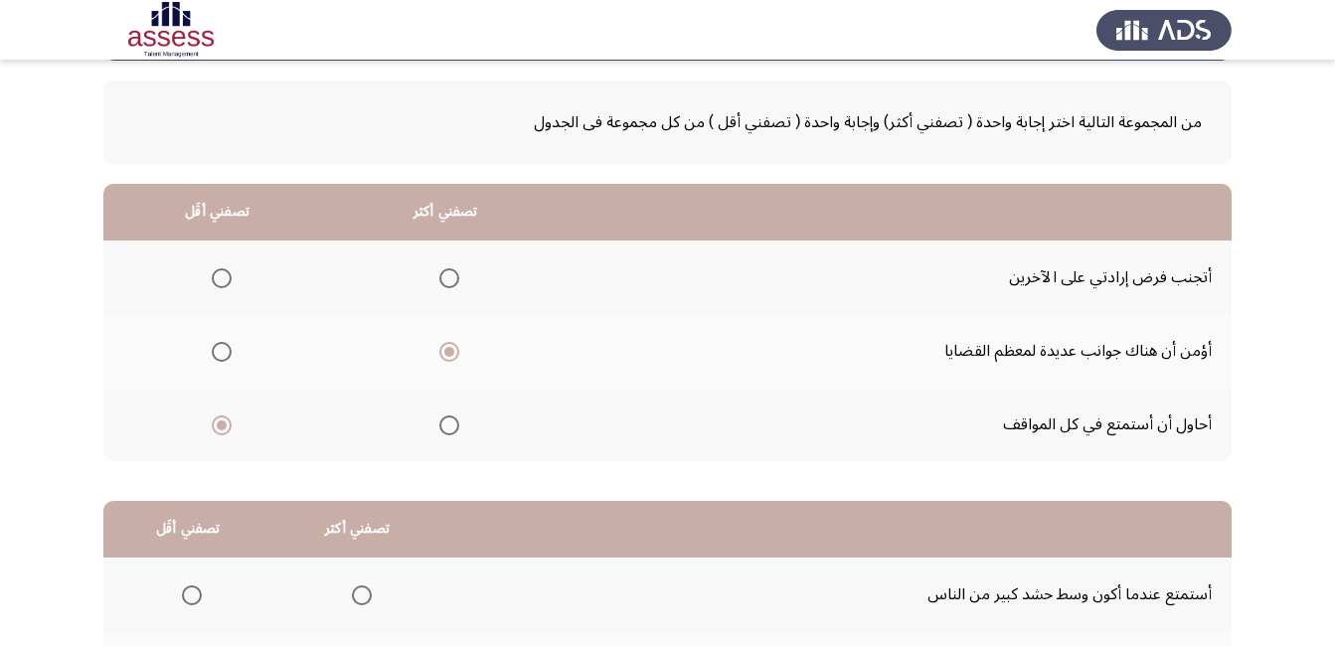
scroll to position [358, 0]
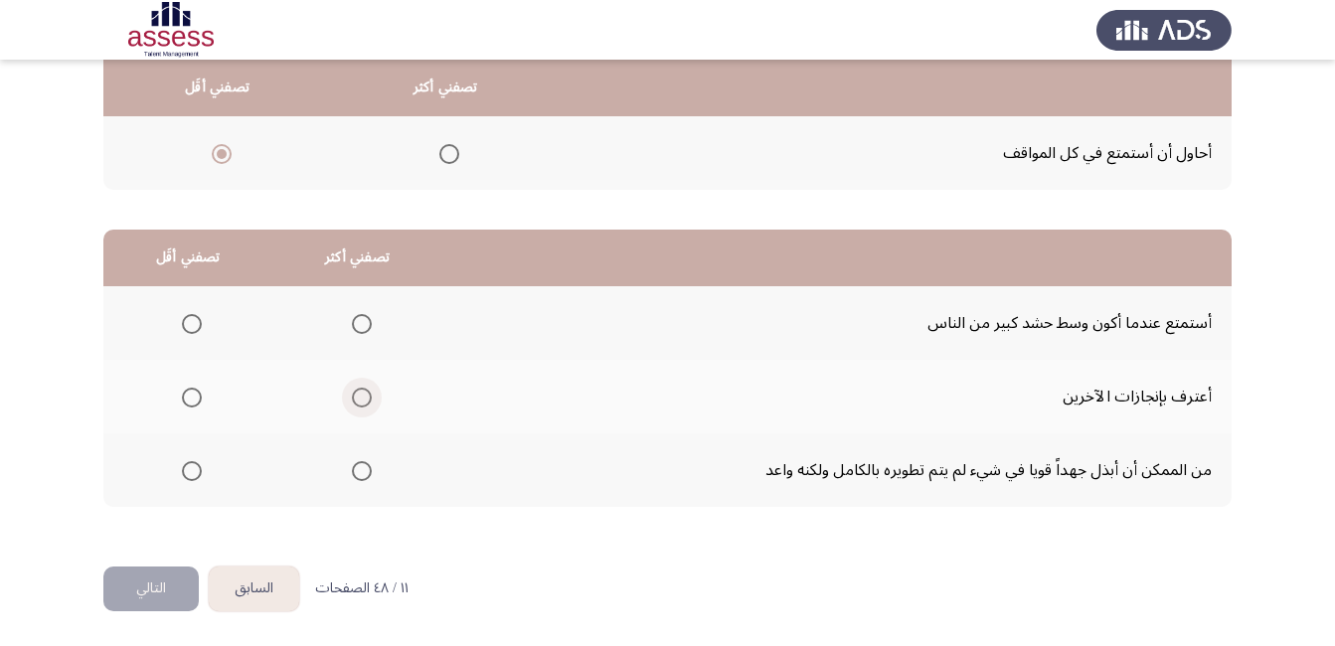
click at [362, 398] on span "Select an option" at bounding box center [362, 398] width 0 height 0
click at [359, 397] on input "Select an option" at bounding box center [362, 398] width 20 height 20
click at [195, 324] on span "Select an option" at bounding box center [192, 324] width 20 height 20
click at [195, 324] on input "Select an option" at bounding box center [192, 324] width 20 height 20
click at [138, 593] on button "التالي" at bounding box center [150, 588] width 95 height 45
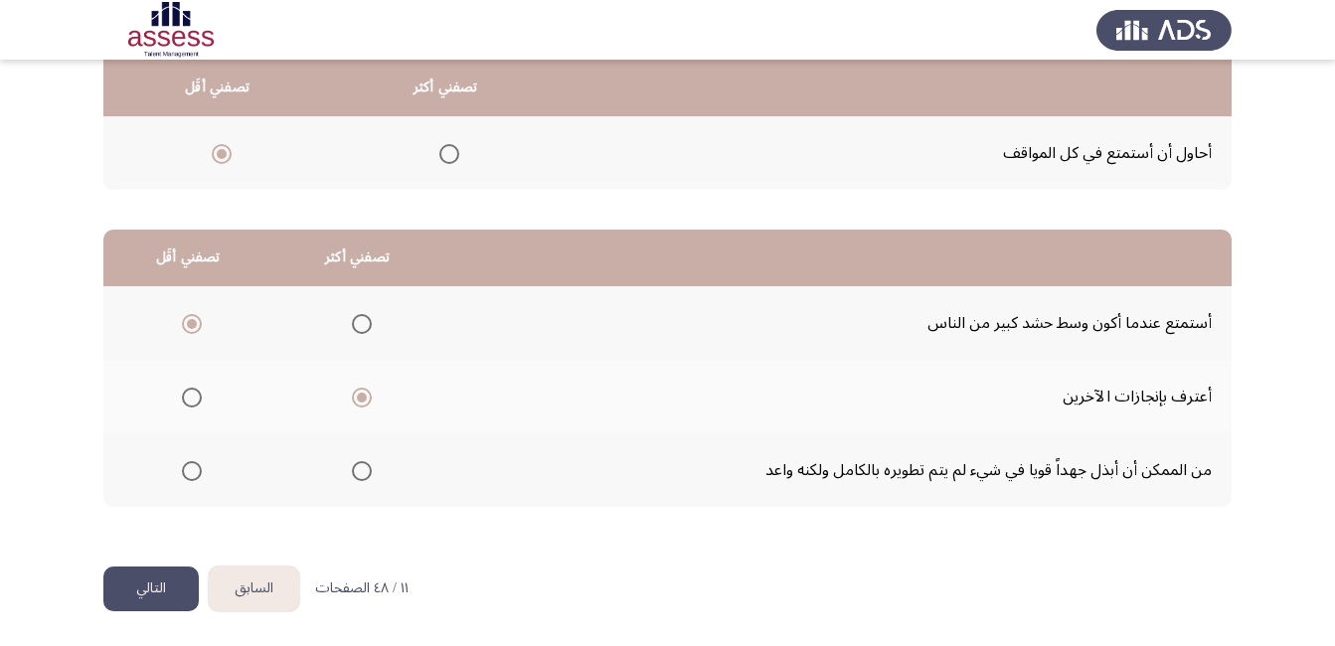
scroll to position [0, 0]
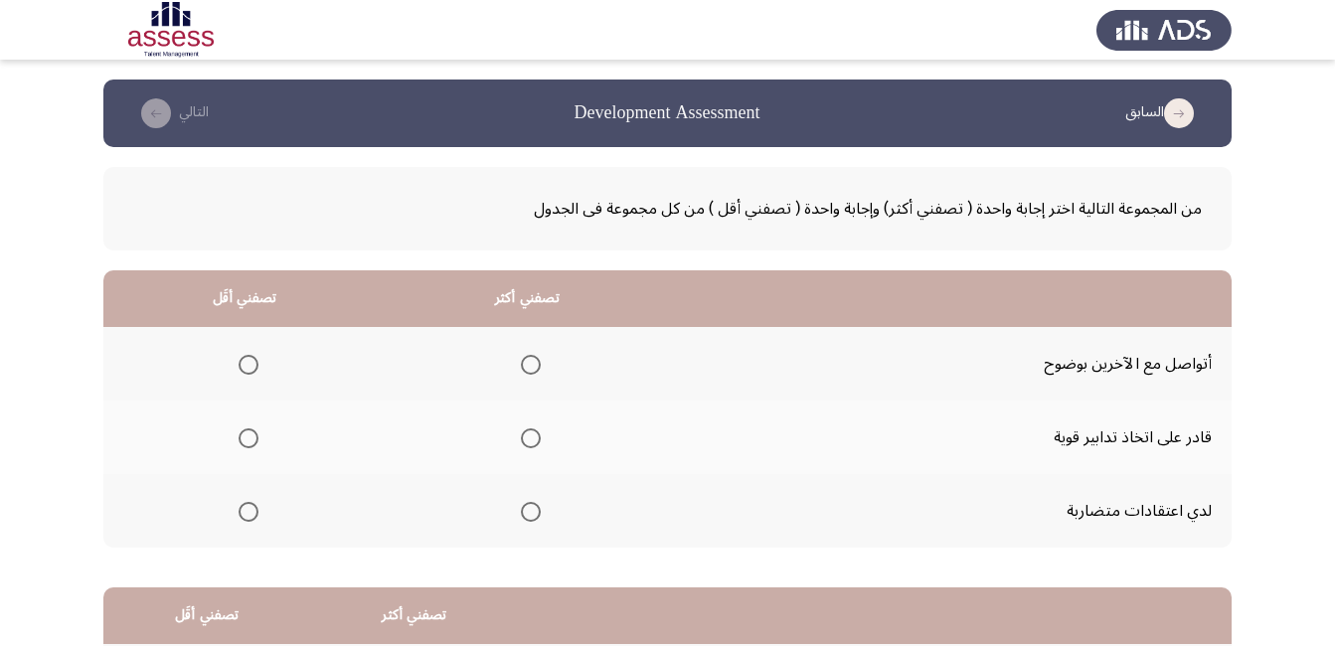
click at [235, 511] on label "Select an option" at bounding box center [245, 512] width 28 height 20
click at [239, 511] on input "Select an option" at bounding box center [249, 512] width 20 height 20
click at [526, 366] on span "Select an option" at bounding box center [531, 365] width 20 height 20
click at [526, 366] on input "Select an option" at bounding box center [531, 365] width 20 height 20
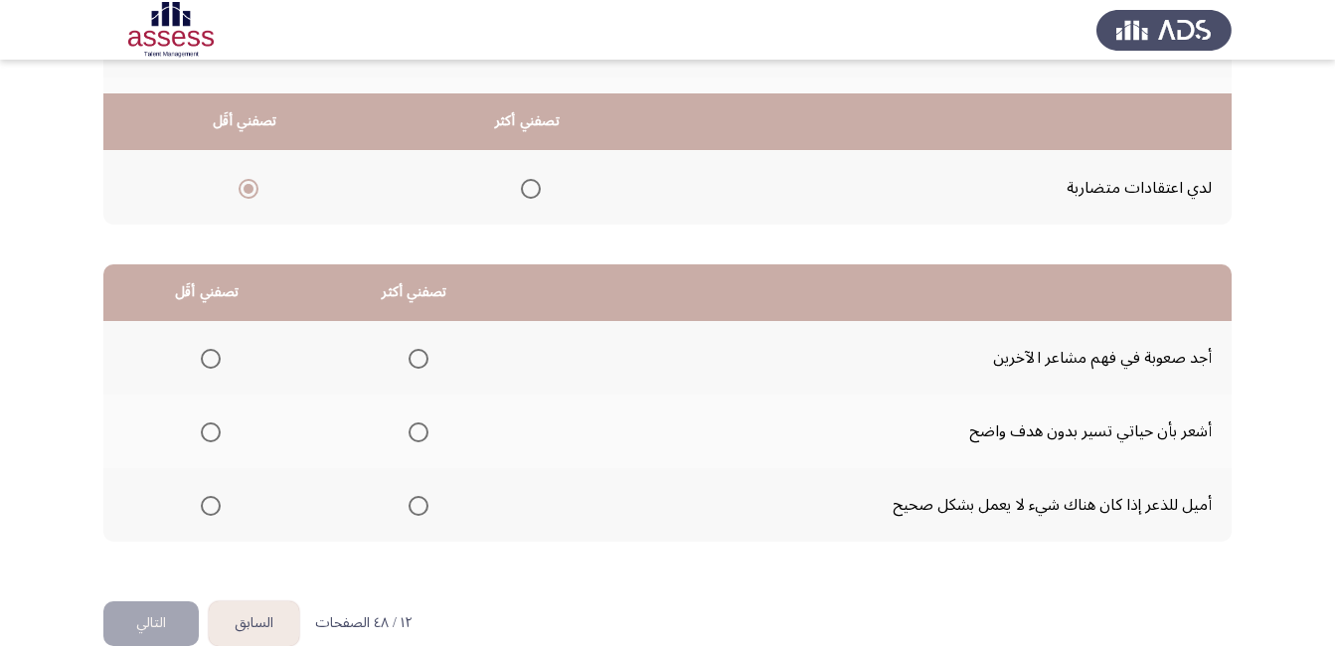
scroll to position [358, 0]
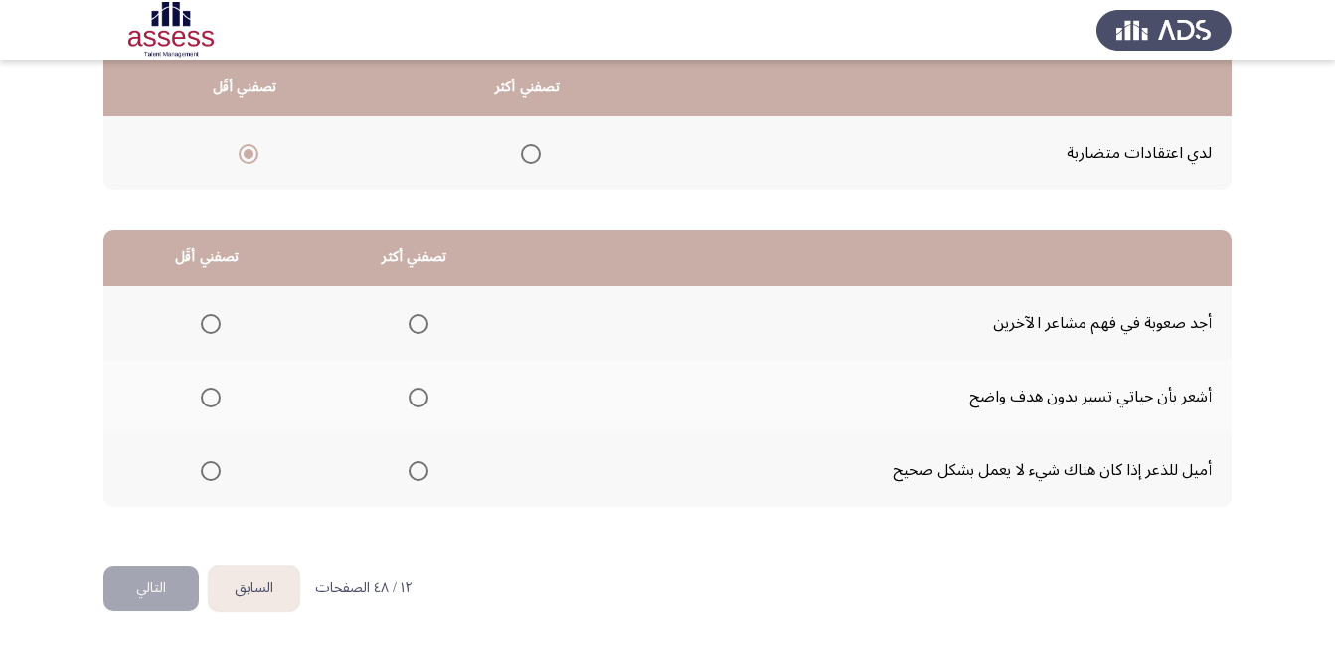
click at [201, 320] on span "Select an option" at bounding box center [211, 324] width 20 height 20
click at [201, 320] on input "Select an option" at bounding box center [211, 324] width 20 height 20
click at [408, 470] on span "Select an option" at bounding box center [418, 471] width 20 height 20
click at [408, 470] on input "Select an option" at bounding box center [418, 471] width 20 height 20
click at [127, 584] on button "التالي" at bounding box center [150, 588] width 95 height 45
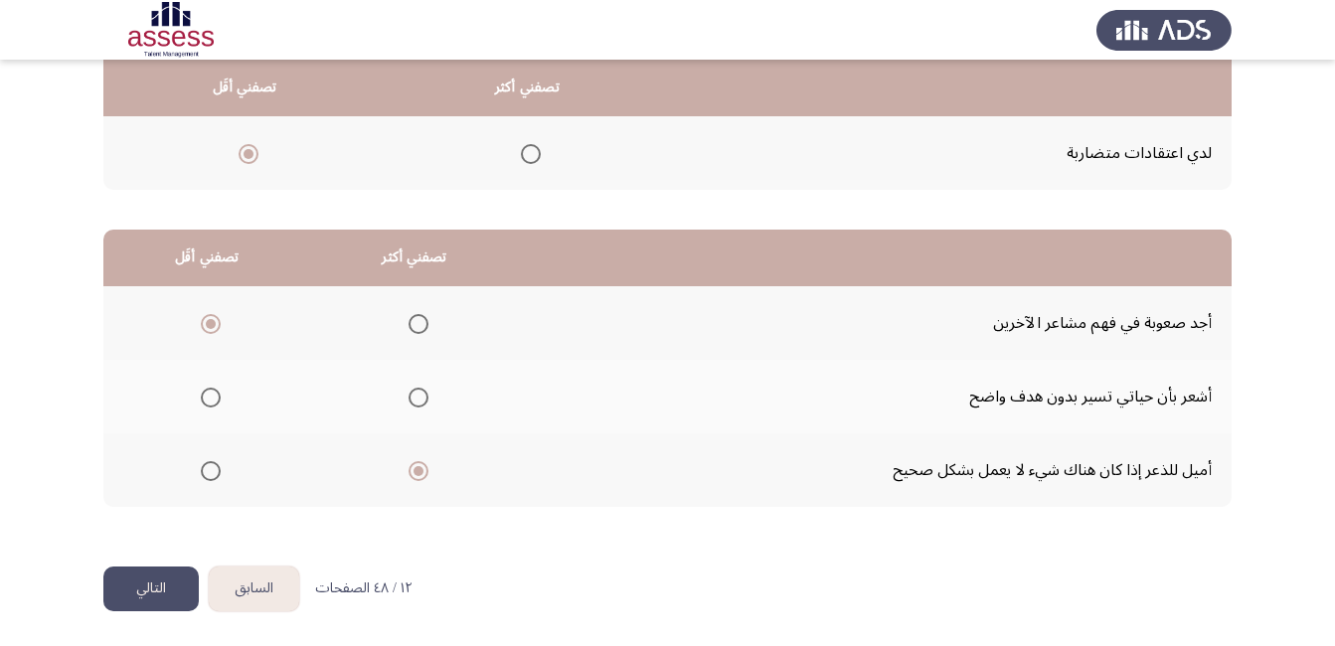
scroll to position [0, 0]
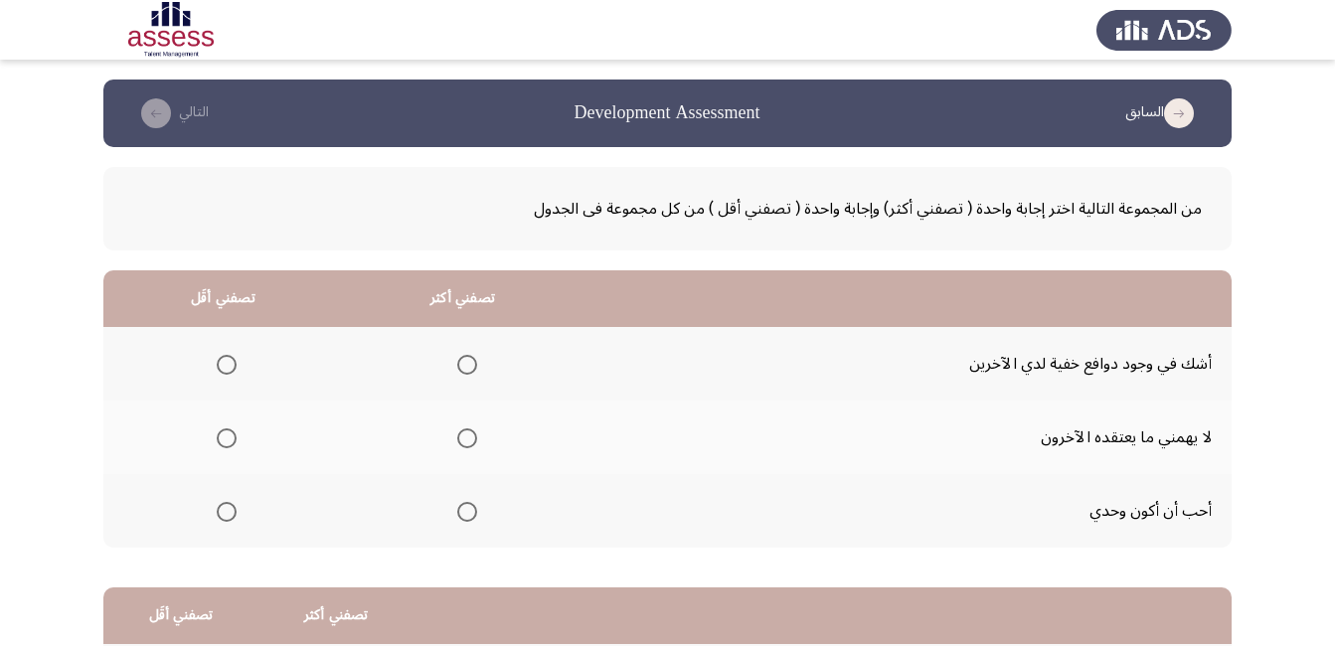
click at [461, 364] on span "Select an option" at bounding box center [467, 365] width 20 height 20
click at [461, 364] on input "Select an option" at bounding box center [467, 365] width 20 height 20
click at [226, 443] on span "Select an option" at bounding box center [227, 438] width 20 height 20
click at [226, 443] on input "Select an option" at bounding box center [227, 438] width 20 height 20
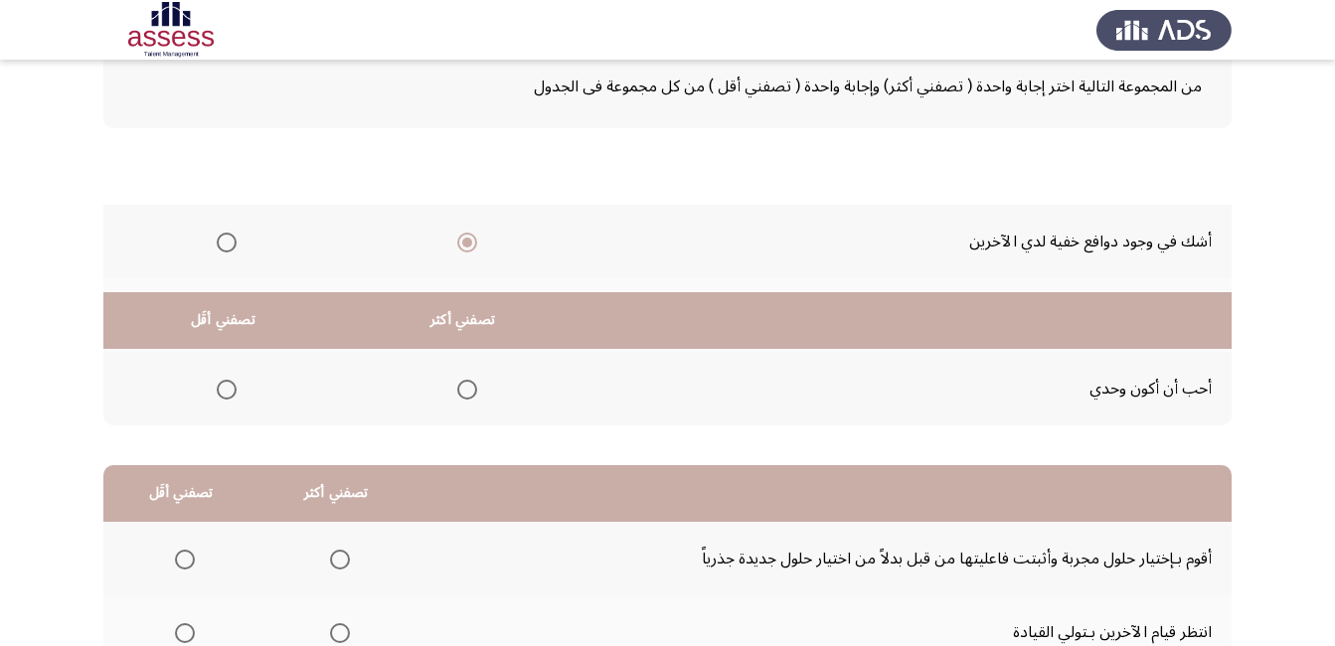
scroll to position [358, 0]
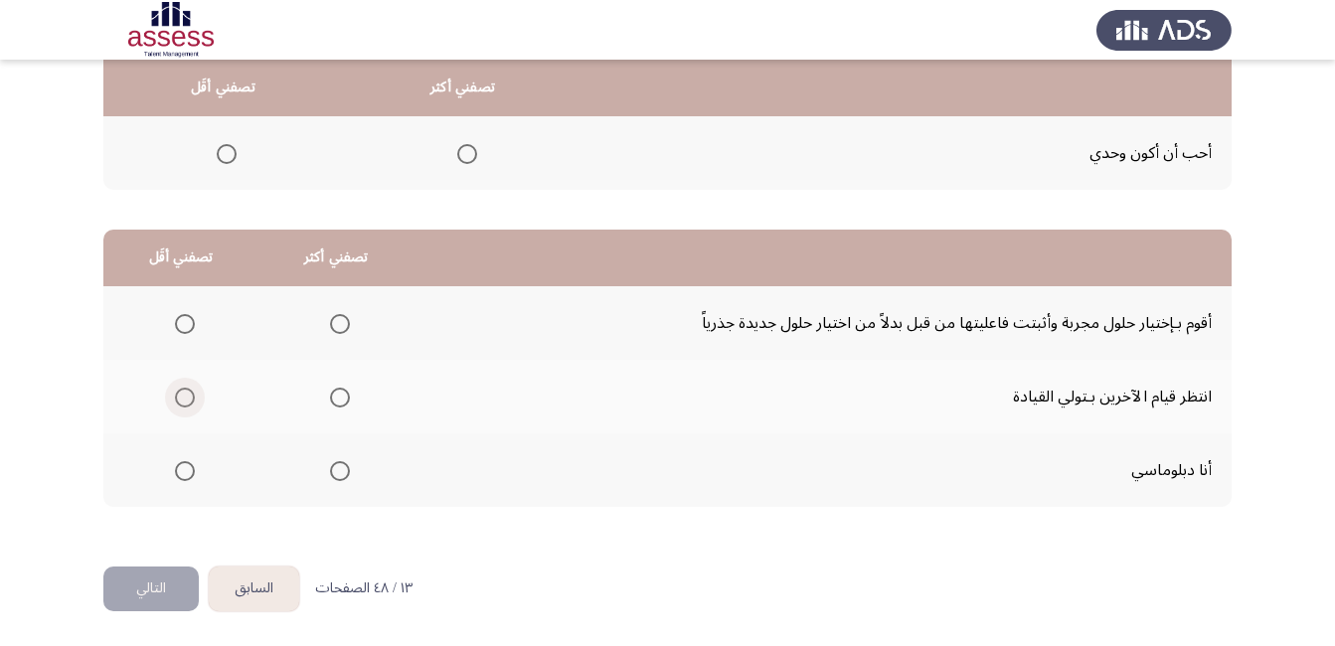
click at [186, 398] on span "Select an option" at bounding box center [185, 398] width 20 height 20
click at [186, 398] on input "Select an option" at bounding box center [185, 398] width 20 height 20
click at [331, 320] on span "Select an option" at bounding box center [340, 324] width 20 height 20
click at [331, 320] on input "Select an option" at bounding box center [340, 324] width 20 height 20
click at [170, 594] on button "التالي" at bounding box center [150, 588] width 95 height 45
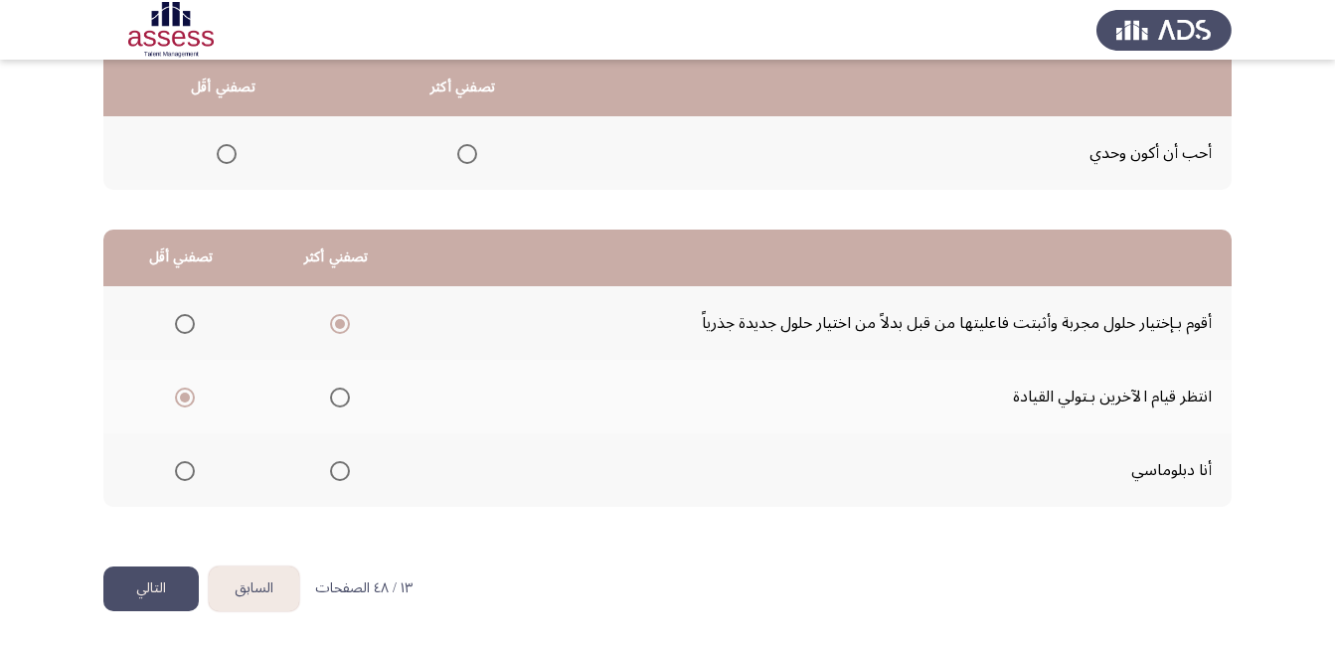
scroll to position [0, 0]
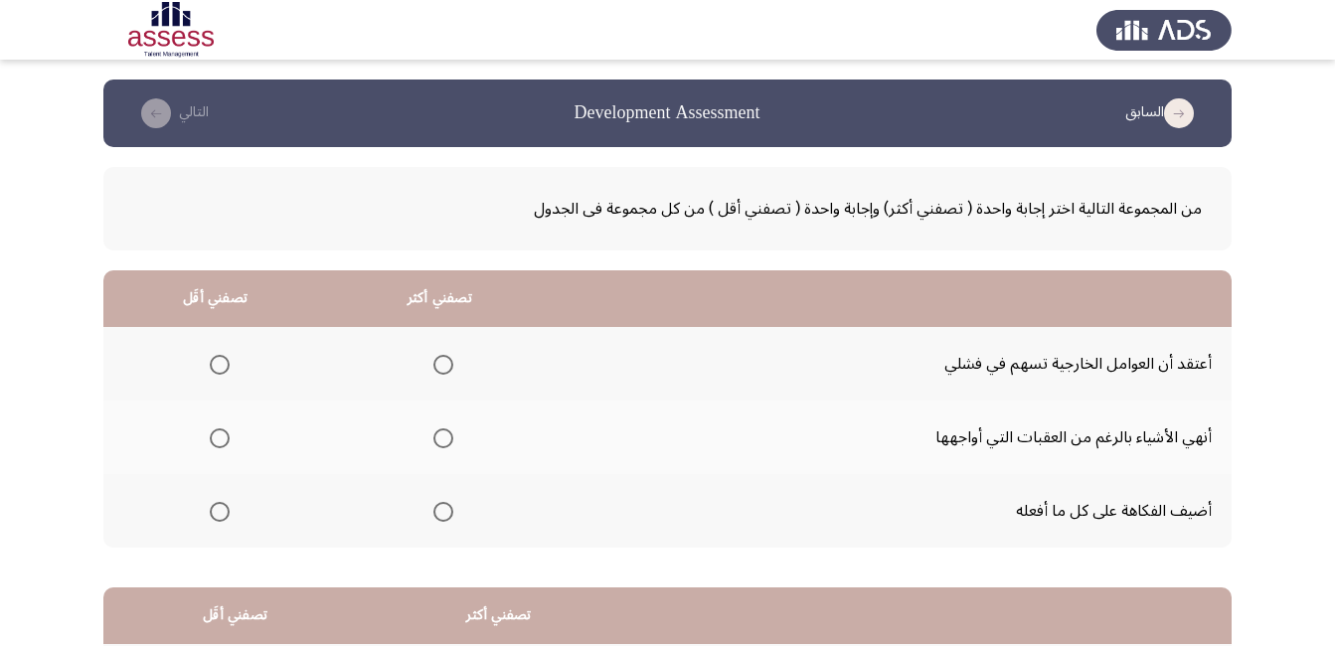
click at [441, 442] on span "Select an option" at bounding box center [443, 438] width 20 height 20
click at [441, 442] on input "Select an option" at bounding box center [443, 438] width 20 height 20
click at [215, 367] on span "Select an option" at bounding box center [220, 365] width 20 height 20
click at [215, 367] on input "Select an option" at bounding box center [220, 365] width 20 height 20
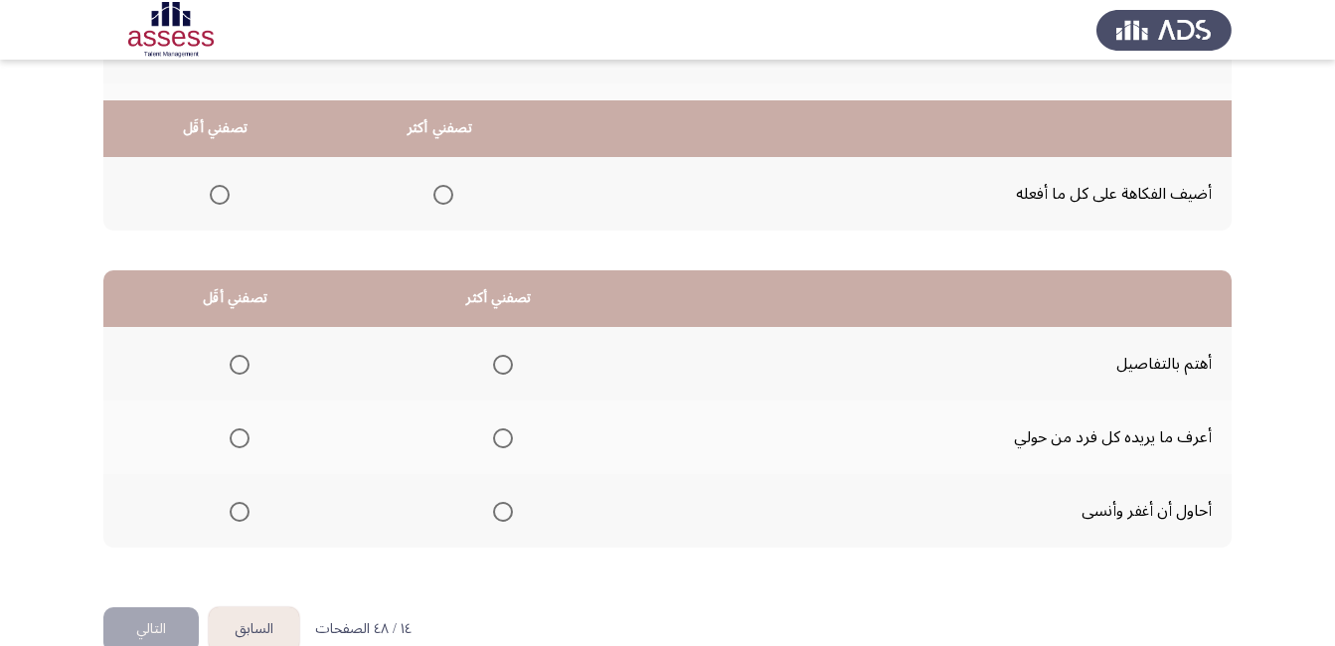
scroll to position [358, 0]
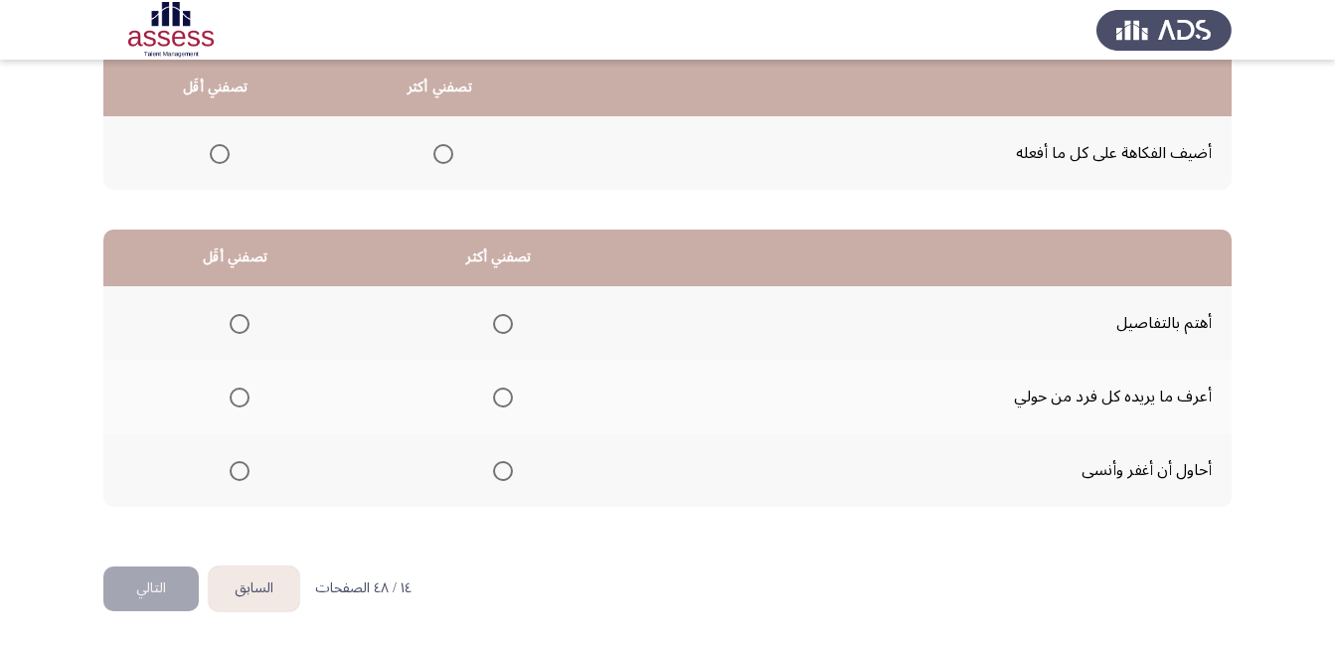
click at [498, 322] on span "Select an option" at bounding box center [503, 324] width 20 height 20
click at [498, 322] on input "Select an option" at bounding box center [503, 324] width 20 height 20
click at [237, 395] on span "Select an option" at bounding box center [240, 398] width 20 height 20
click at [237, 395] on input "Select an option" at bounding box center [240, 398] width 20 height 20
click at [165, 592] on button "التالي" at bounding box center [150, 588] width 95 height 45
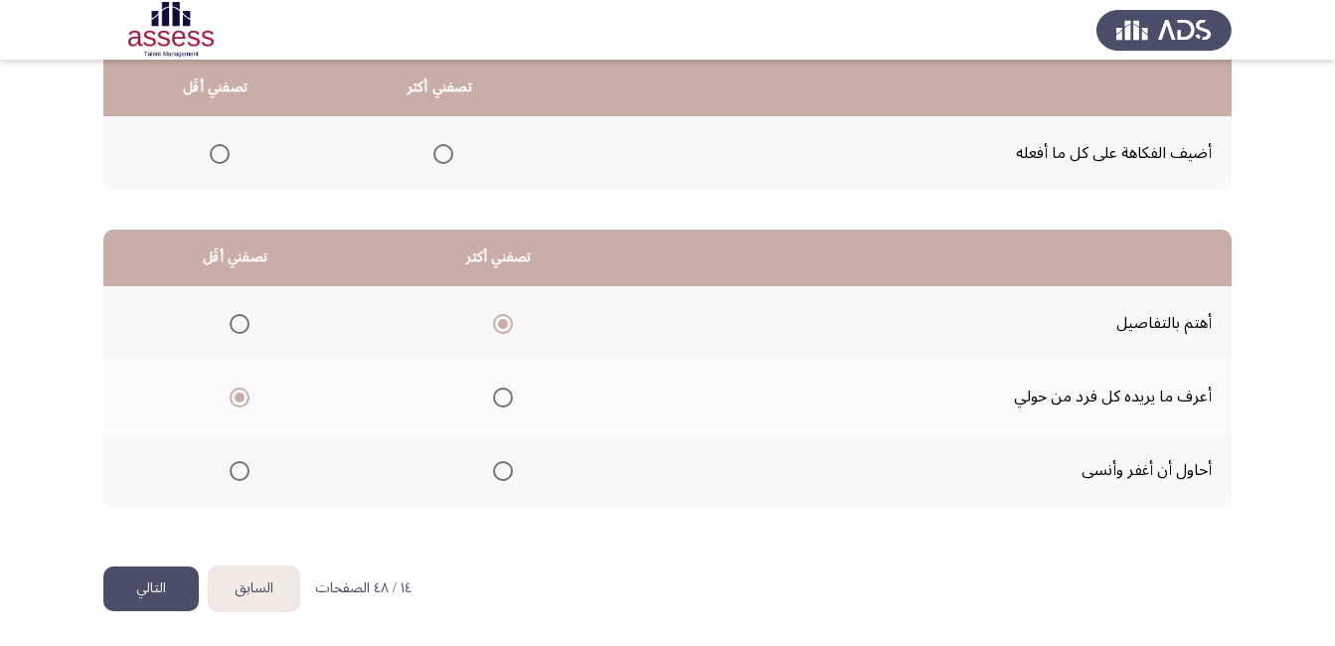
scroll to position [0, 0]
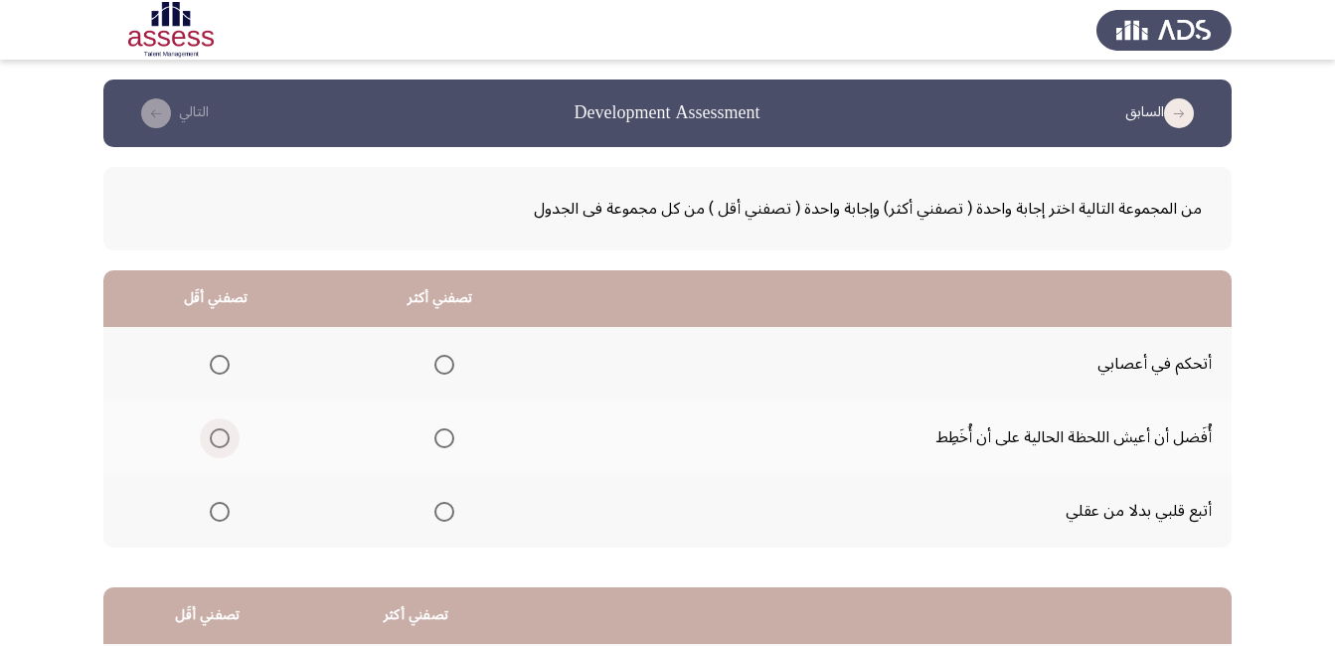
click at [219, 437] on span "Select an option" at bounding box center [220, 438] width 20 height 20
click at [219, 437] on input "Select an option" at bounding box center [220, 438] width 20 height 20
click at [434, 373] on span "Select an option" at bounding box center [444, 365] width 20 height 20
click at [434, 373] on input "Select an option" at bounding box center [444, 365] width 20 height 20
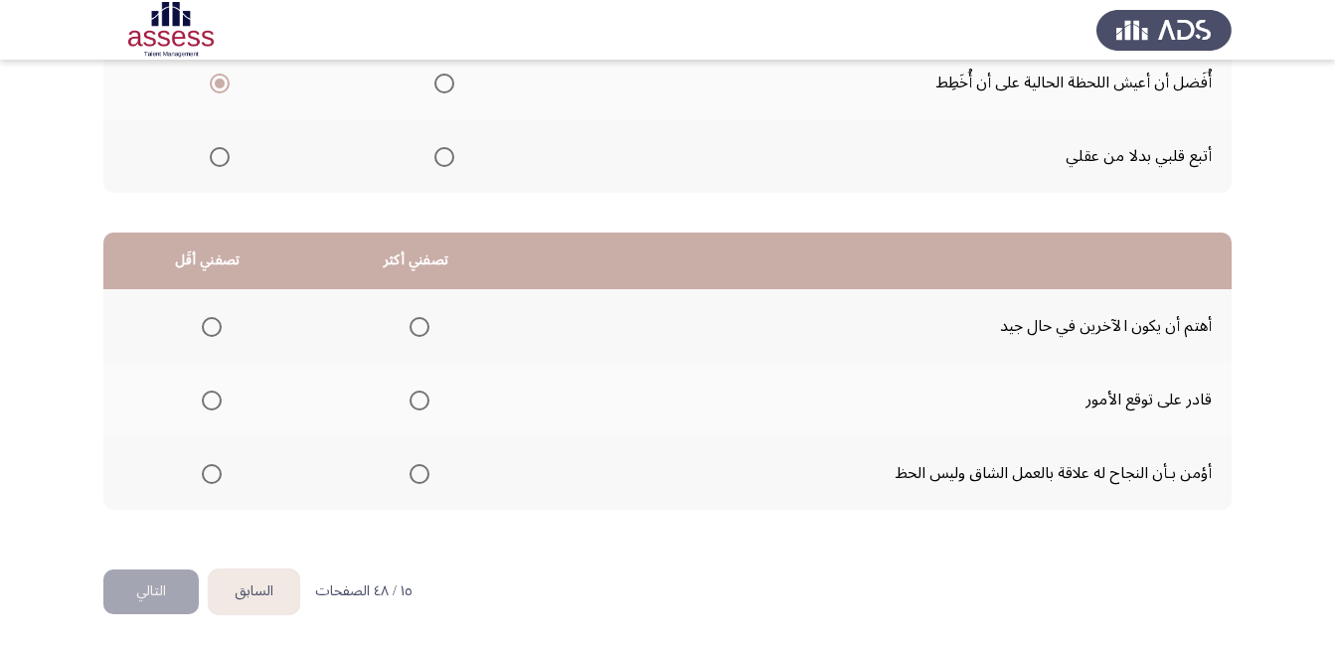
scroll to position [358, 0]
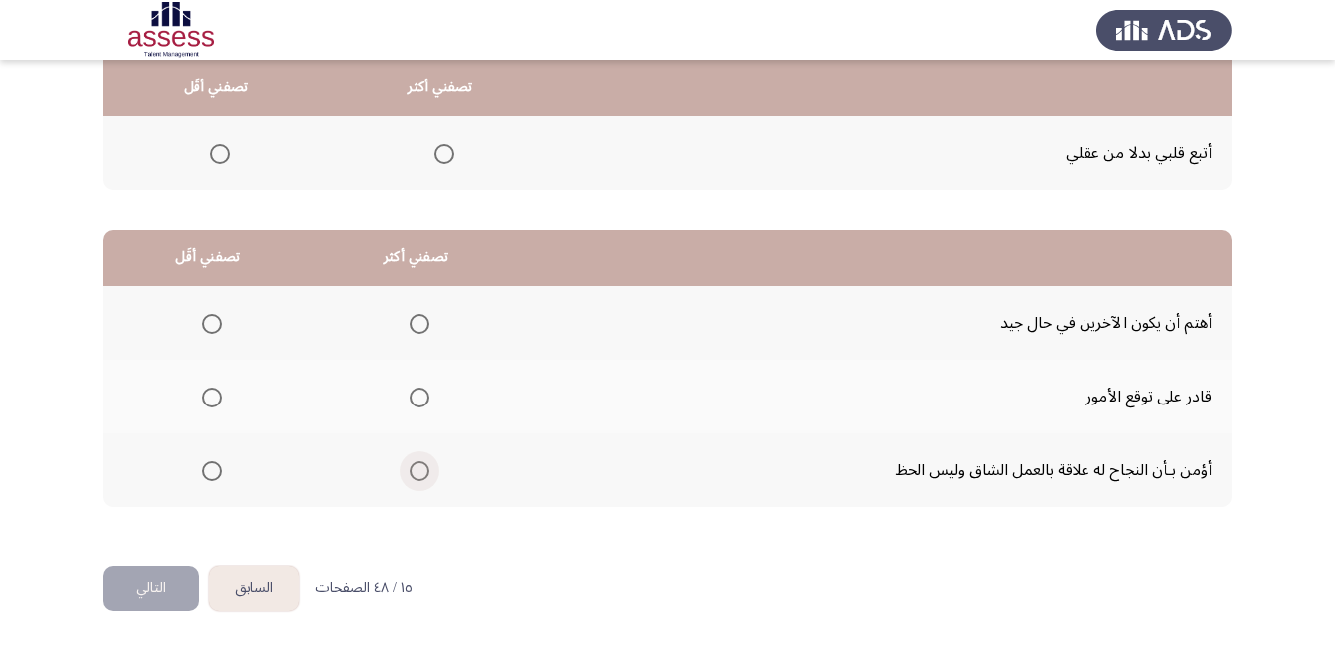
click at [417, 472] on span "Select an option" at bounding box center [419, 471] width 20 height 20
click at [417, 472] on input "Select an option" at bounding box center [419, 471] width 20 height 20
click at [204, 331] on span "Select an option" at bounding box center [212, 324] width 20 height 20
click at [204, 331] on input "Select an option" at bounding box center [212, 324] width 20 height 20
click at [158, 584] on button "التالي" at bounding box center [150, 588] width 95 height 45
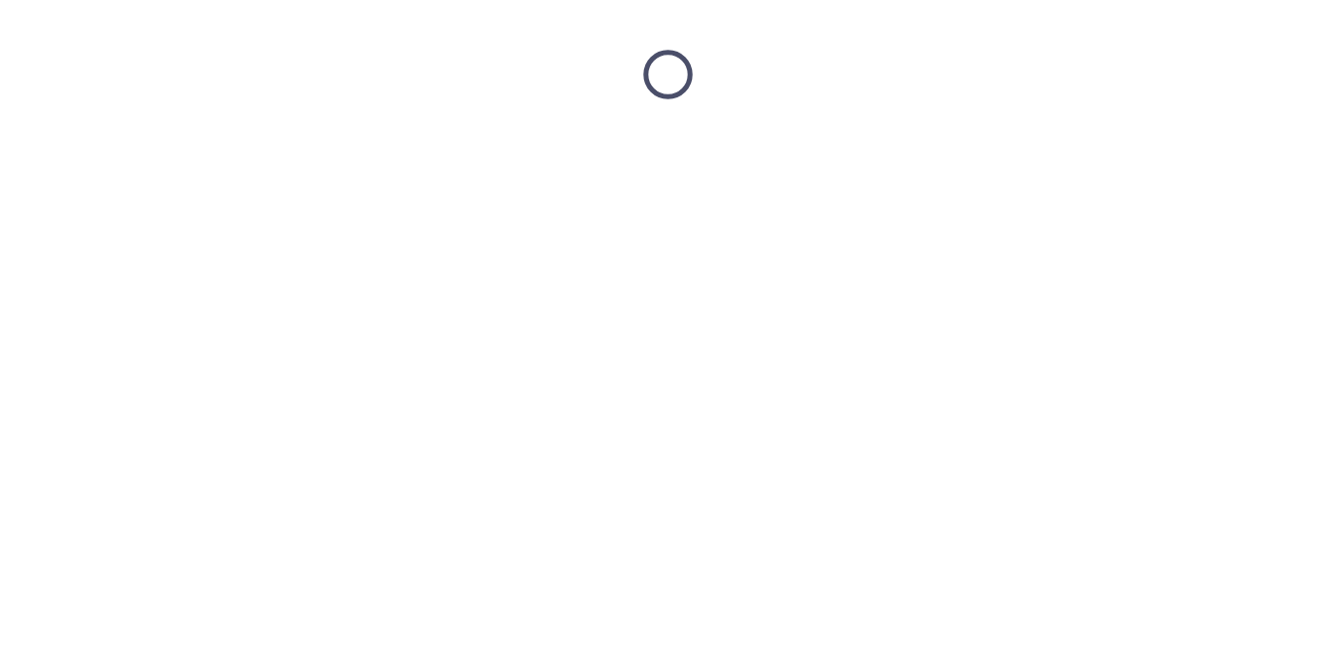
scroll to position [0, 0]
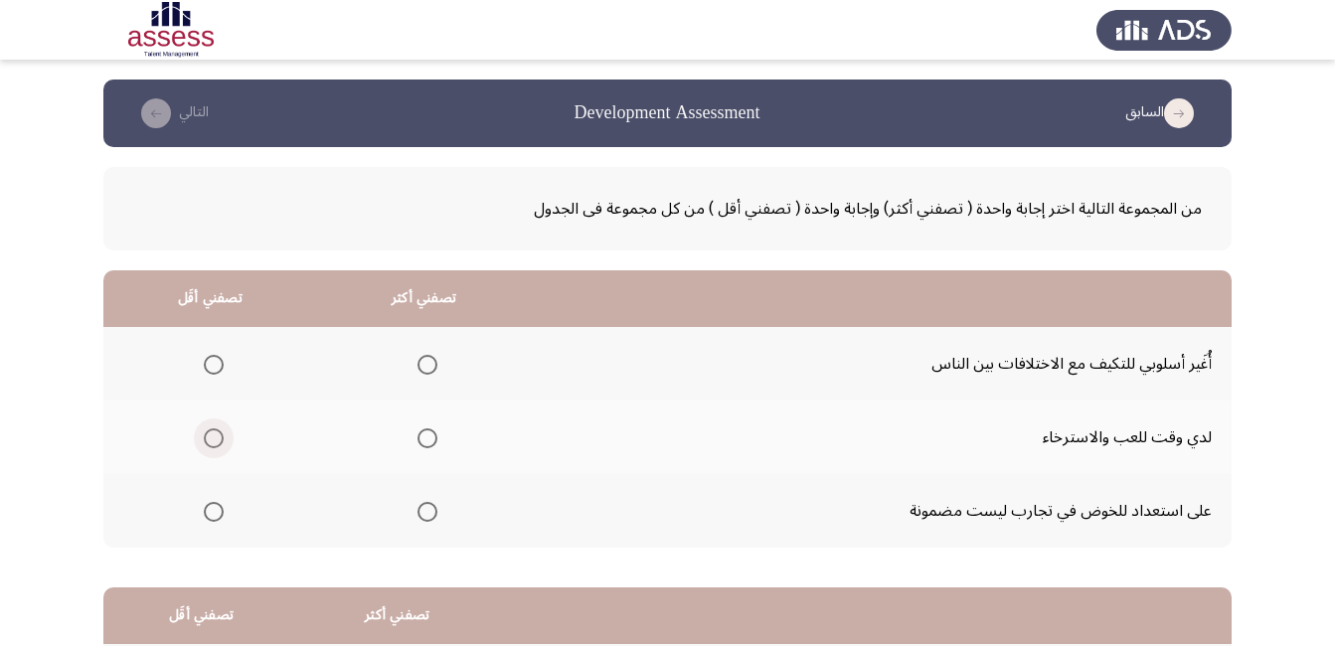
click at [215, 441] on span "Select an option" at bounding box center [214, 438] width 20 height 20
click at [215, 441] on input "Select an option" at bounding box center [214, 438] width 20 height 20
click at [423, 356] on span "Select an option" at bounding box center [427, 365] width 20 height 20
click at [423, 356] on input "Select an option" at bounding box center [427, 365] width 20 height 20
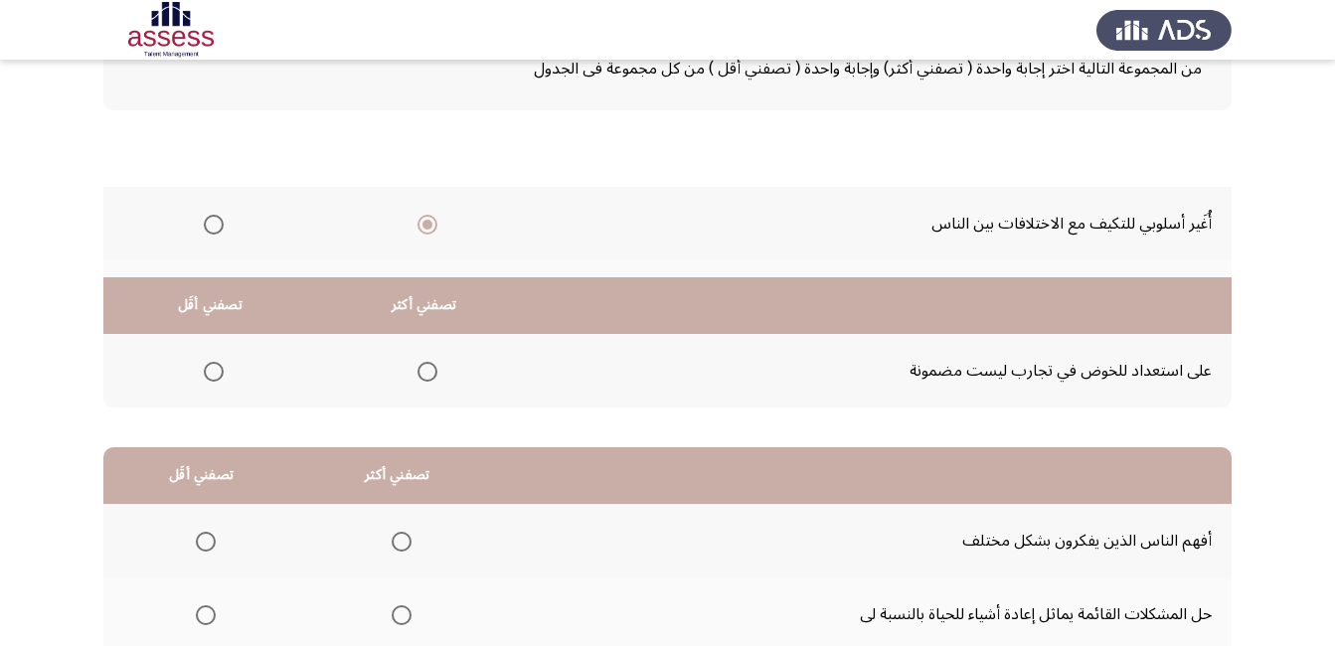
scroll to position [358, 0]
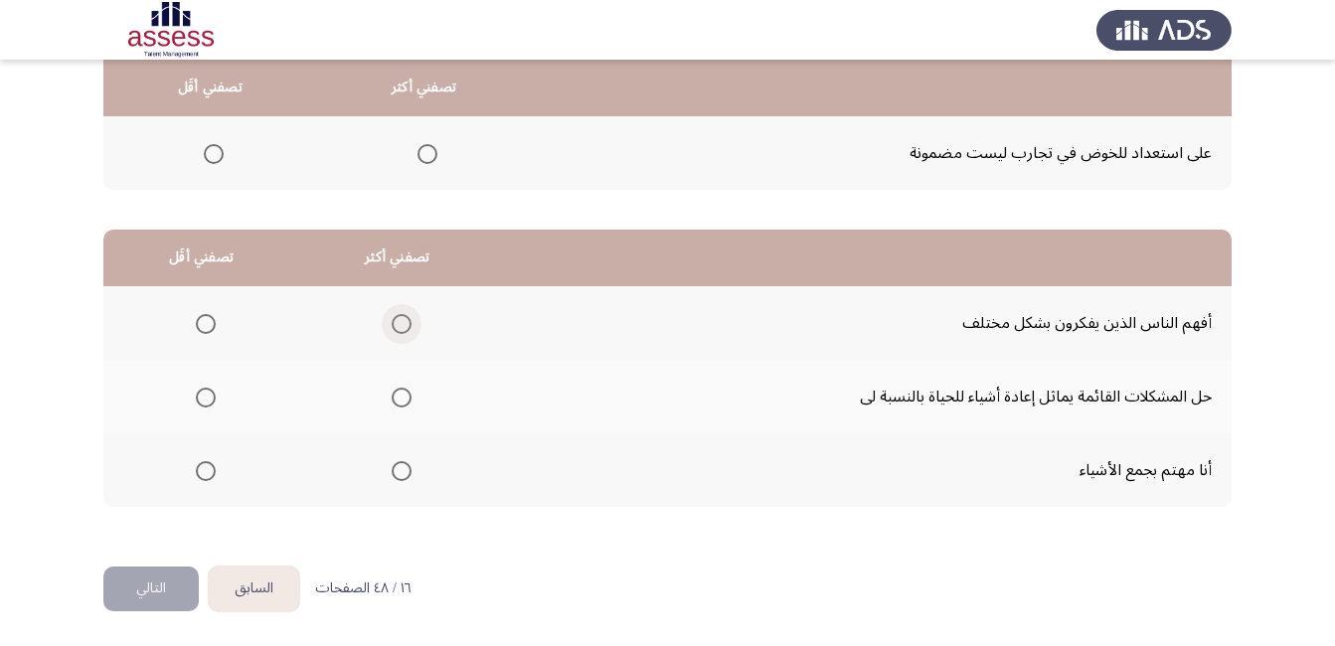
click at [403, 324] on span "Select an option" at bounding box center [402, 324] width 20 height 20
click at [403, 324] on input "Select an option" at bounding box center [402, 324] width 20 height 20
click at [197, 466] on span "Select an option" at bounding box center [206, 471] width 20 height 20
click at [197, 466] on input "Select an option" at bounding box center [206, 471] width 20 height 20
click at [135, 587] on button "التالي" at bounding box center [150, 588] width 95 height 45
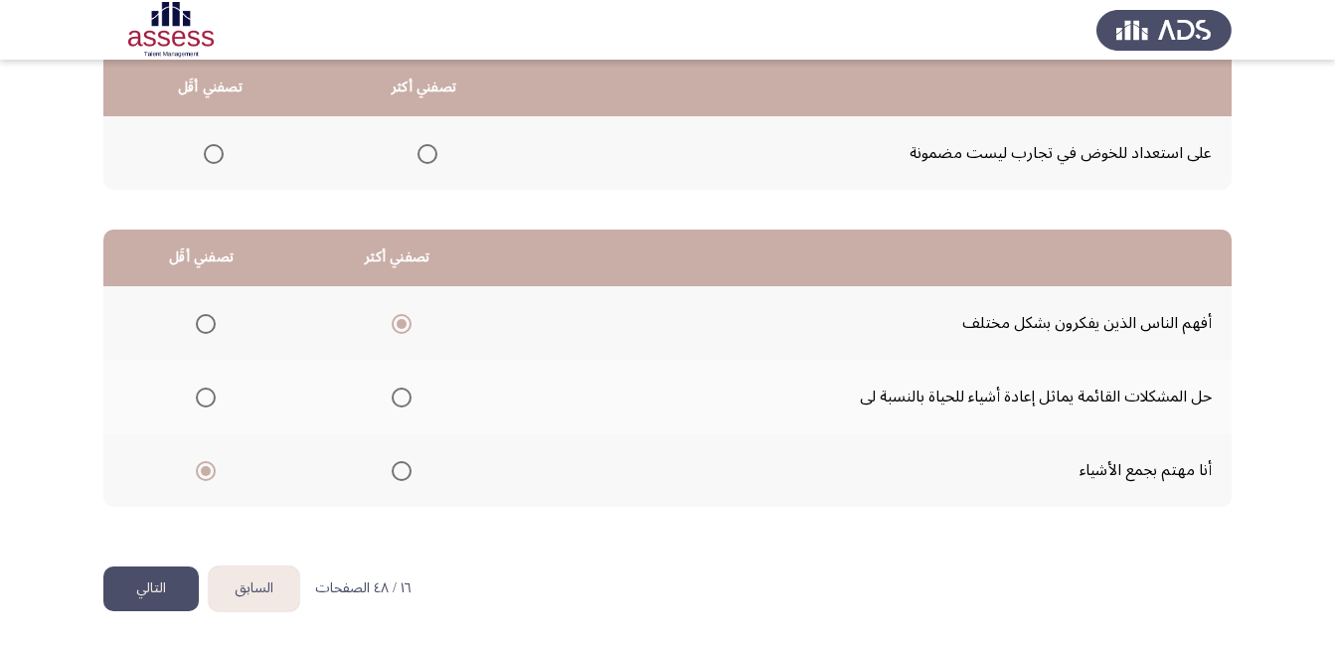
scroll to position [0, 0]
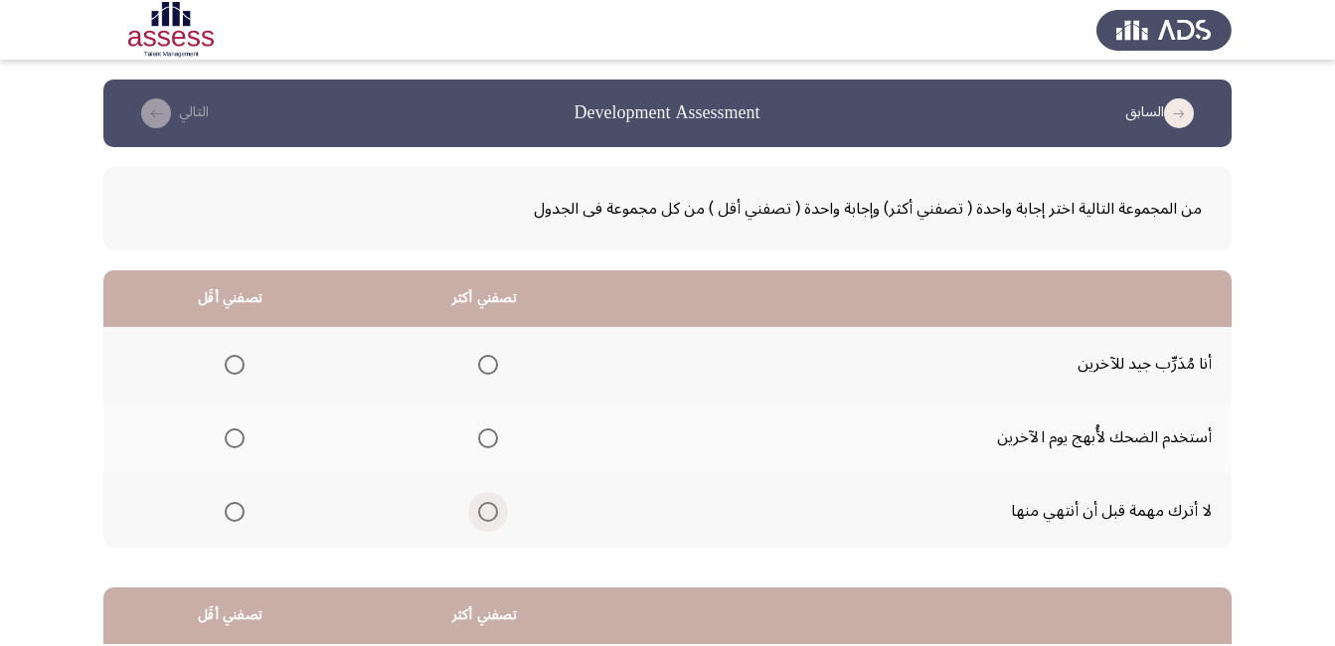
click at [478, 513] on span "Select an option" at bounding box center [488, 512] width 20 height 20
click at [478, 513] on input "Select an option" at bounding box center [488, 512] width 20 height 20
click at [231, 371] on span "Select an option" at bounding box center [235, 365] width 20 height 20
click at [231, 371] on input "Select an option" at bounding box center [235, 365] width 20 height 20
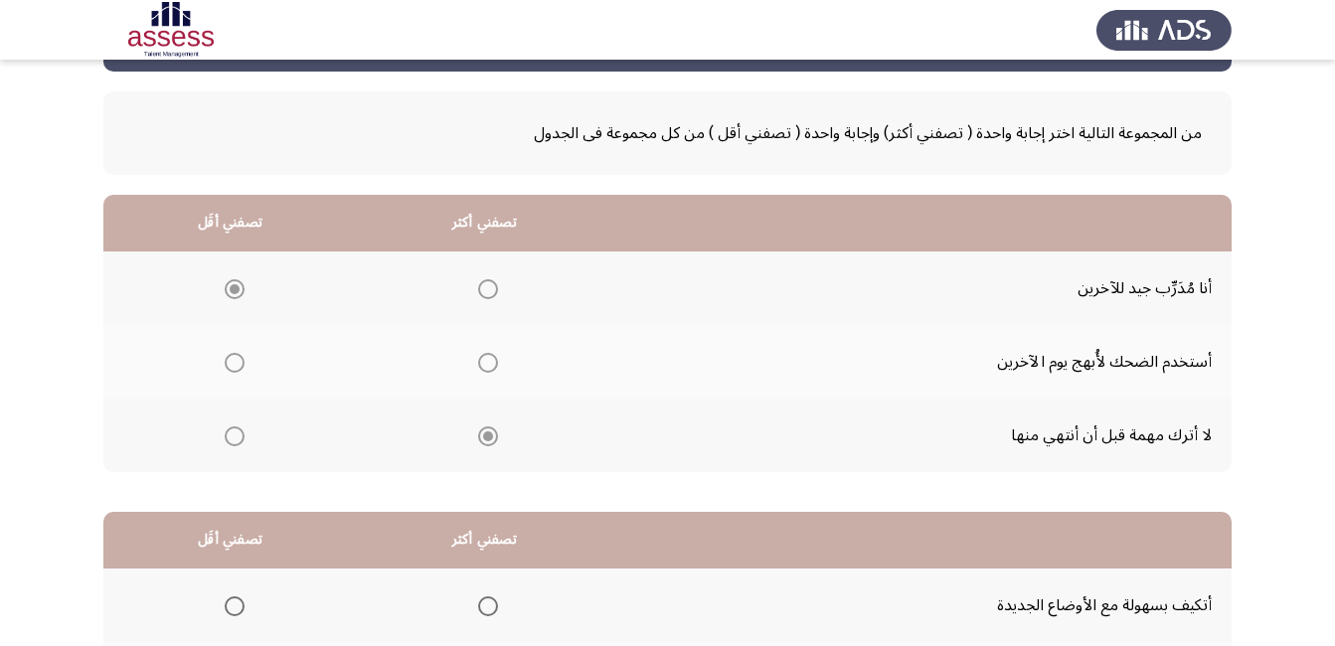
scroll to position [358, 0]
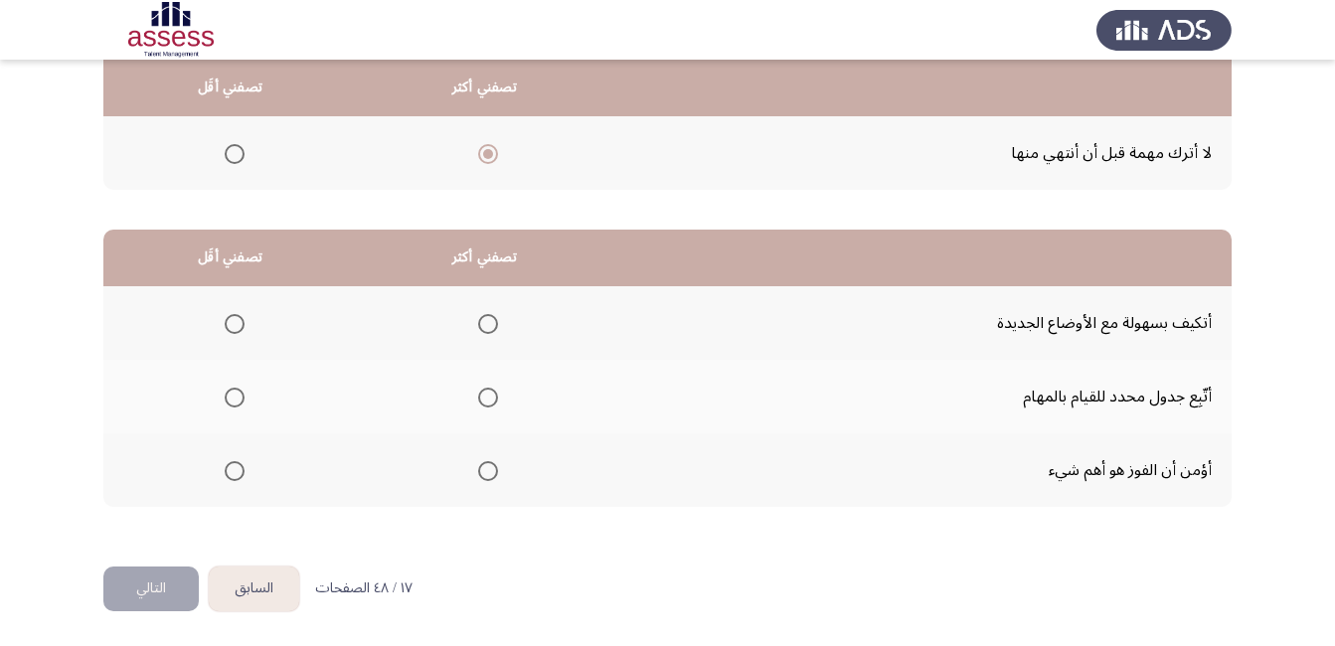
click at [490, 318] on span "Select an option" at bounding box center [488, 324] width 20 height 20
click at [490, 318] on input "Select an option" at bounding box center [488, 324] width 20 height 20
click at [483, 325] on span "Select an option" at bounding box center [488, 324] width 10 height 10
click at [483, 325] on input "Select an option" at bounding box center [488, 324] width 20 height 20
click at [232, 394] on span "Select an option" at bounding box center [235, 398] width 20 height 20
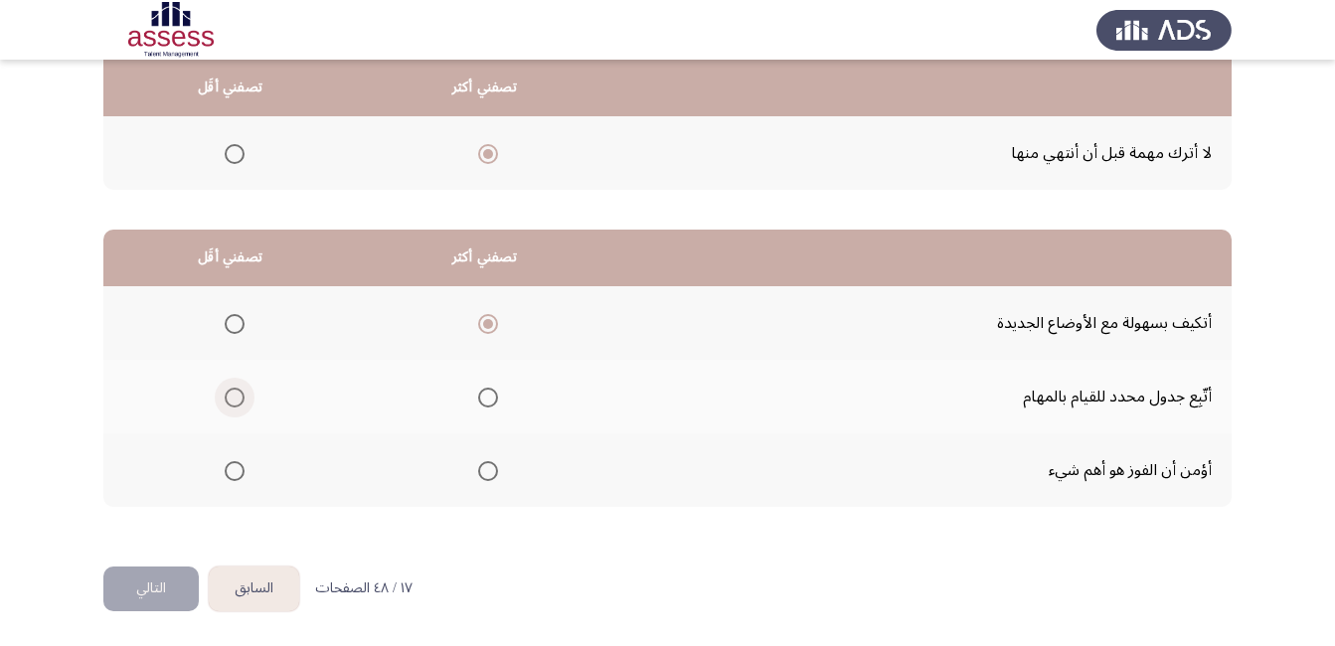
click at [232, 394] on input "Select an option" at bounding box center [235, 398] width 20 height 20
click at [146, 591] on button "التالي" at bounding box center [150, 588] width 95 height 45
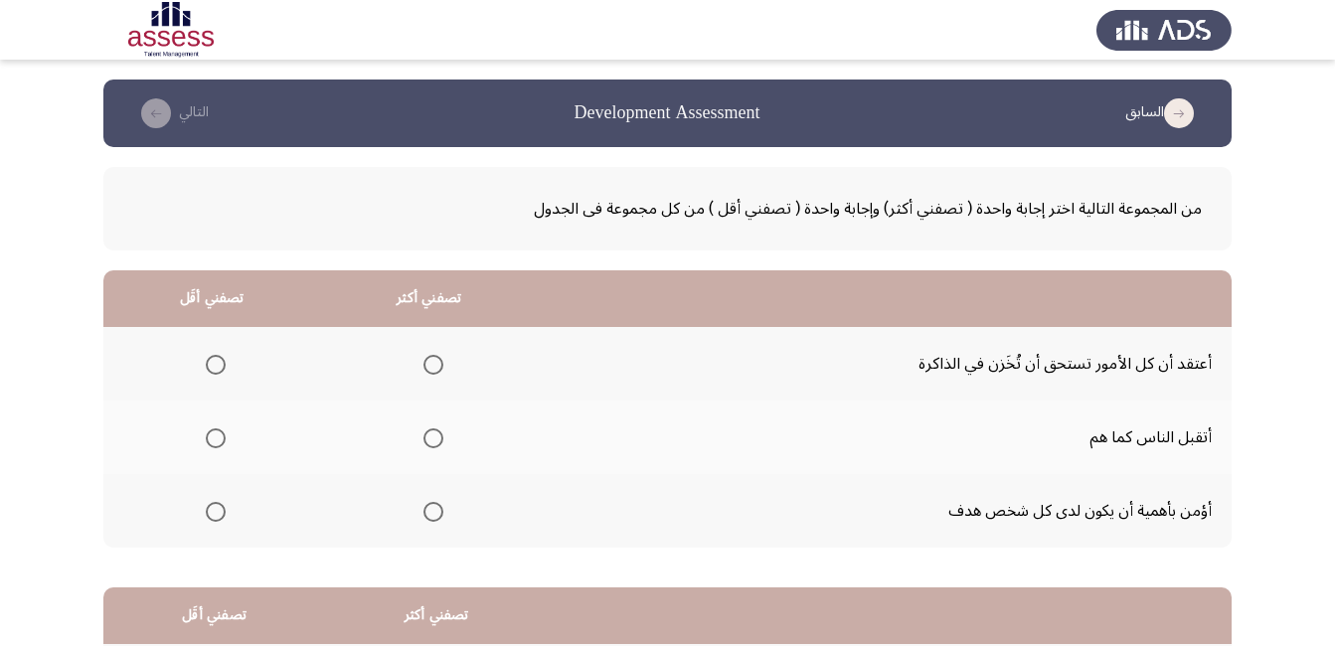
click at [428, 506] on span "Select an option" at bounding box center [433, 512] width 20 height 20
click at [428, 506] on input "Select an option" at bounding box center [433, 512] width 20 height 20
click at [207, 366] on span "Select an option" at bounding box center [216, 365] width 20 height 20
click at [207, 366] on input "Select an option" at bounding box center [216, 365] width 20 height 20
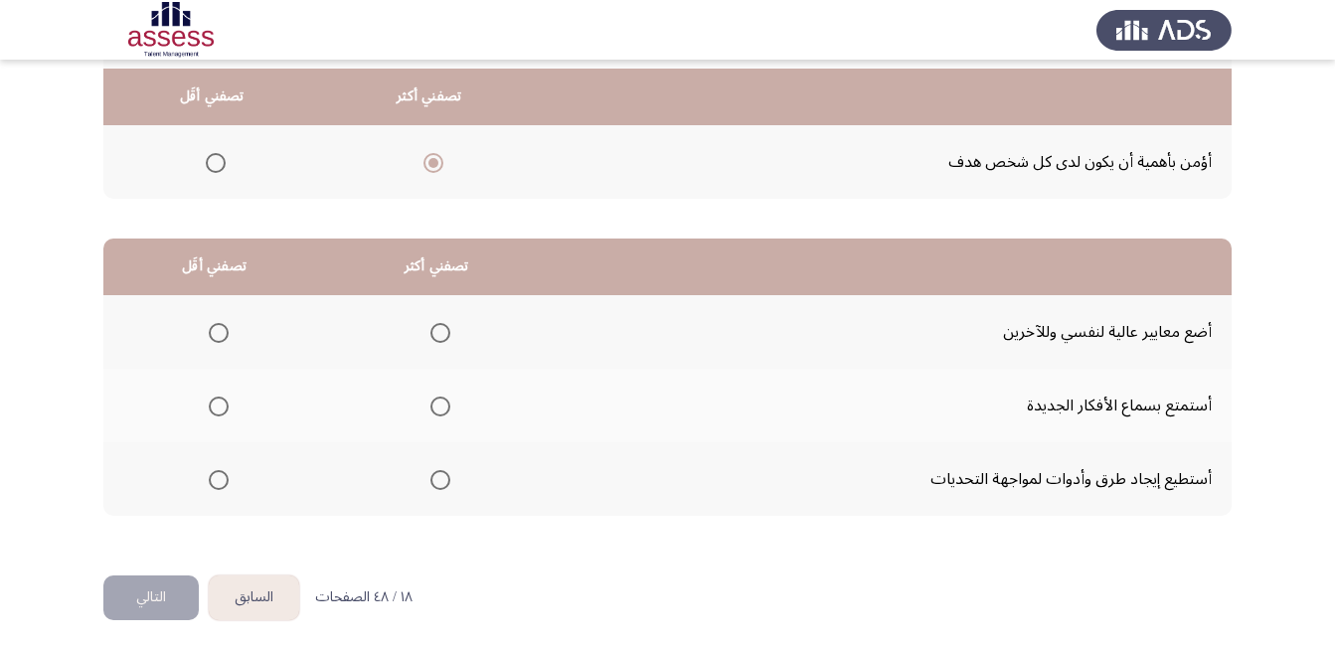
scroll to position [358, 0]
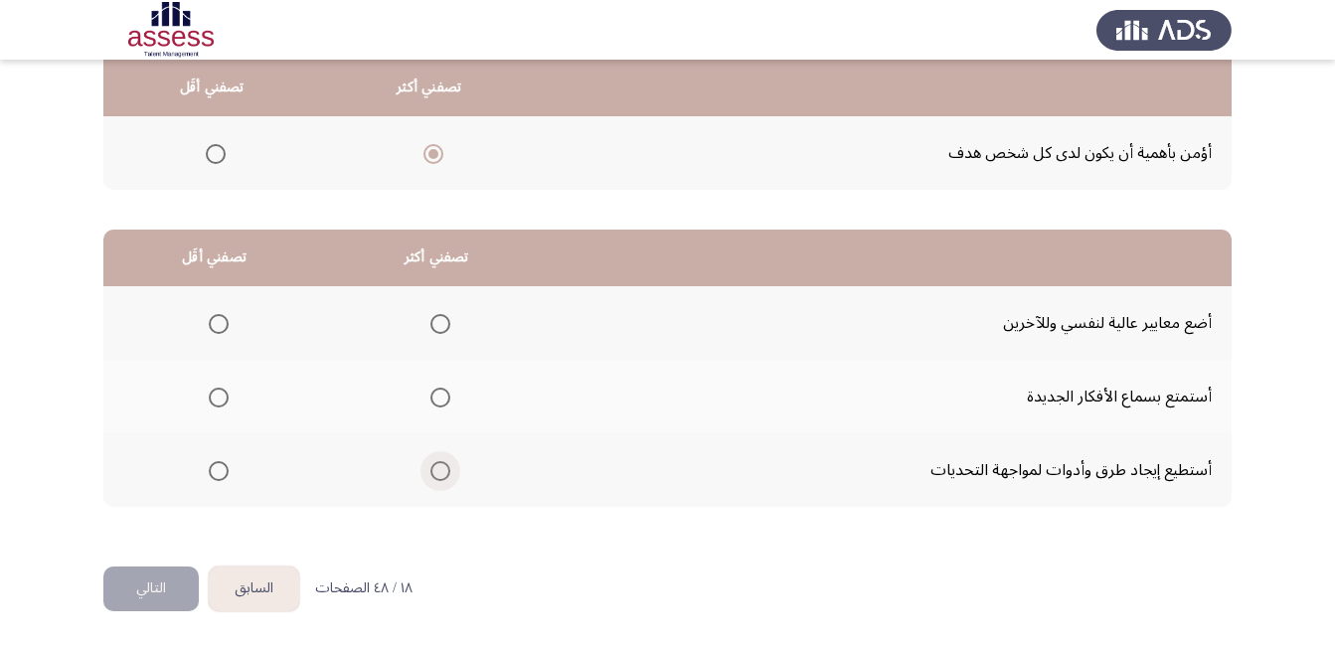
click at [439, 471] on span "Select an option" at bounding box center [440, 471] width 20 height 20
click at [439, 471] on input "Select an option" at bounding box center [440, 471] width 20 height 20
click at [214, 329] on span "Select an option" at bounding box center [219, 324] width 20 height 20
click at [214, 329] on input "Select an option" at bounding box center [219, 324] width 20 height 20
click at [166, 577] on button "التالي" at bounding box center [150, 588] width 95 height 45
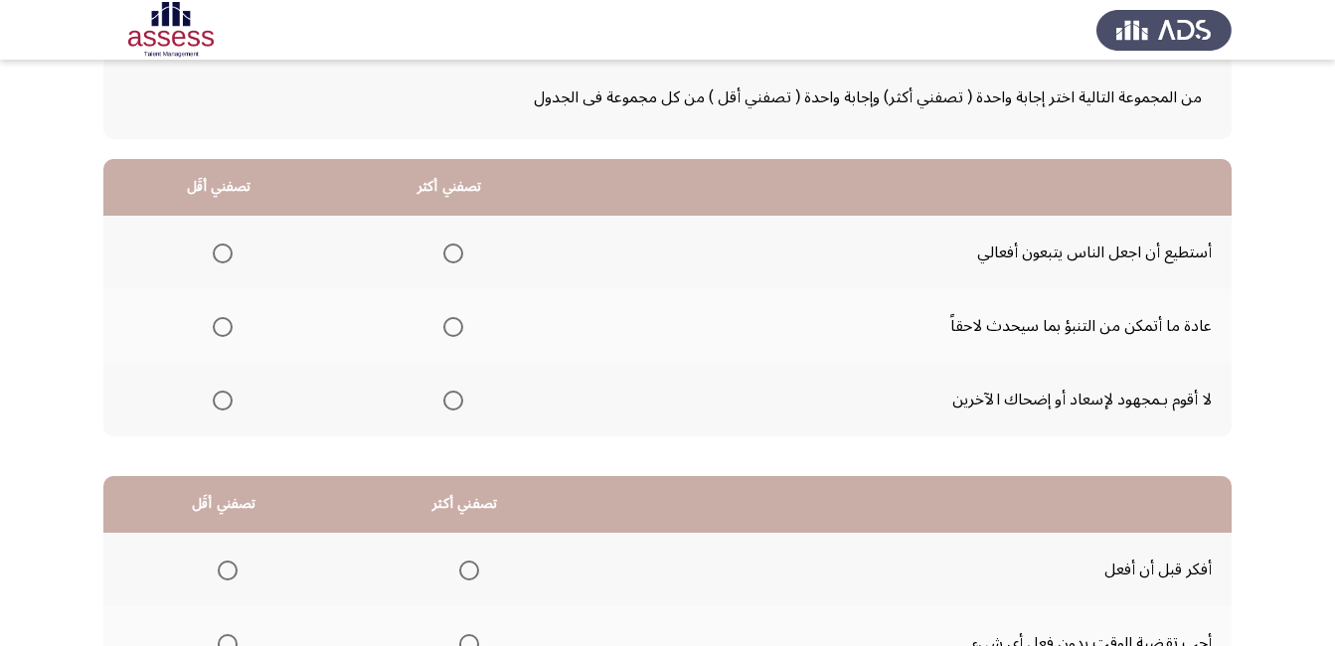
scroll to position [60, 0]
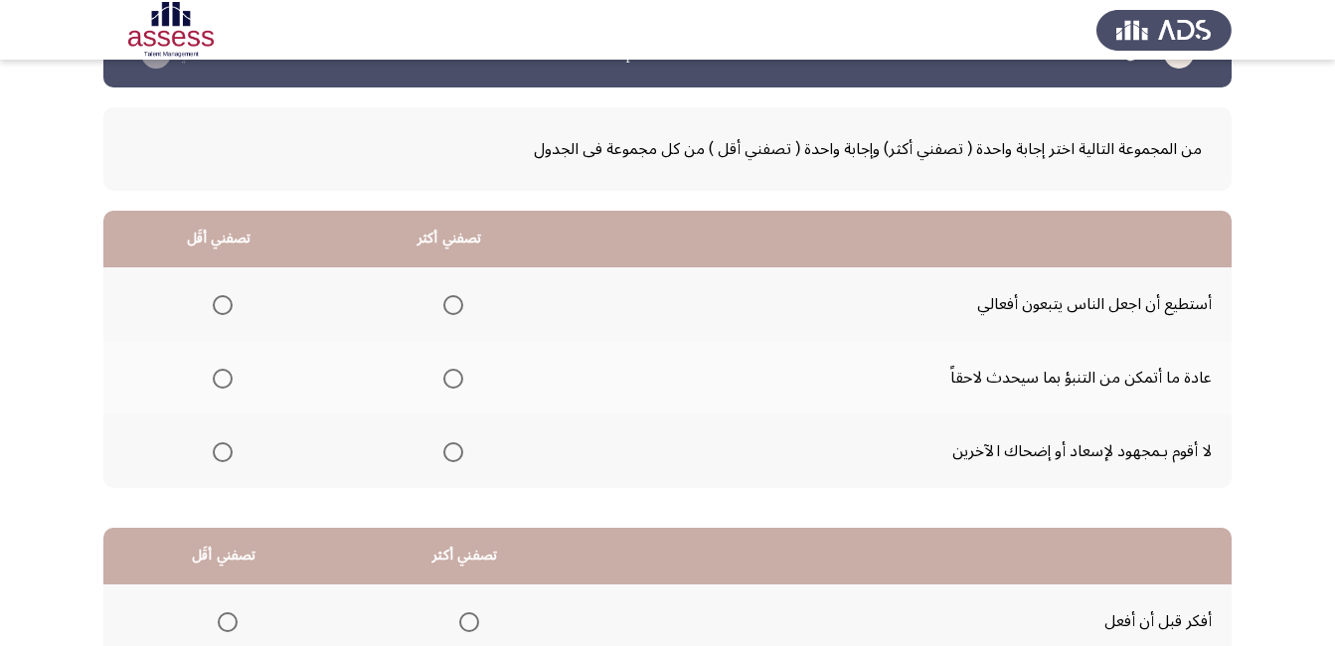
click at [449, 301] on span "Select an option" at bounding box center [453, 305] width 20 height 20
click at [449, 301] on input "Select an option" at bounding box center [453, 305] width 20 height 20
click at [218, 446] on span "Select an option" at bounding box center [223, 452] width 20 height 20
click at [218, 446] on input "Select an option" at bounding box center [223, 452] width 20 height 20
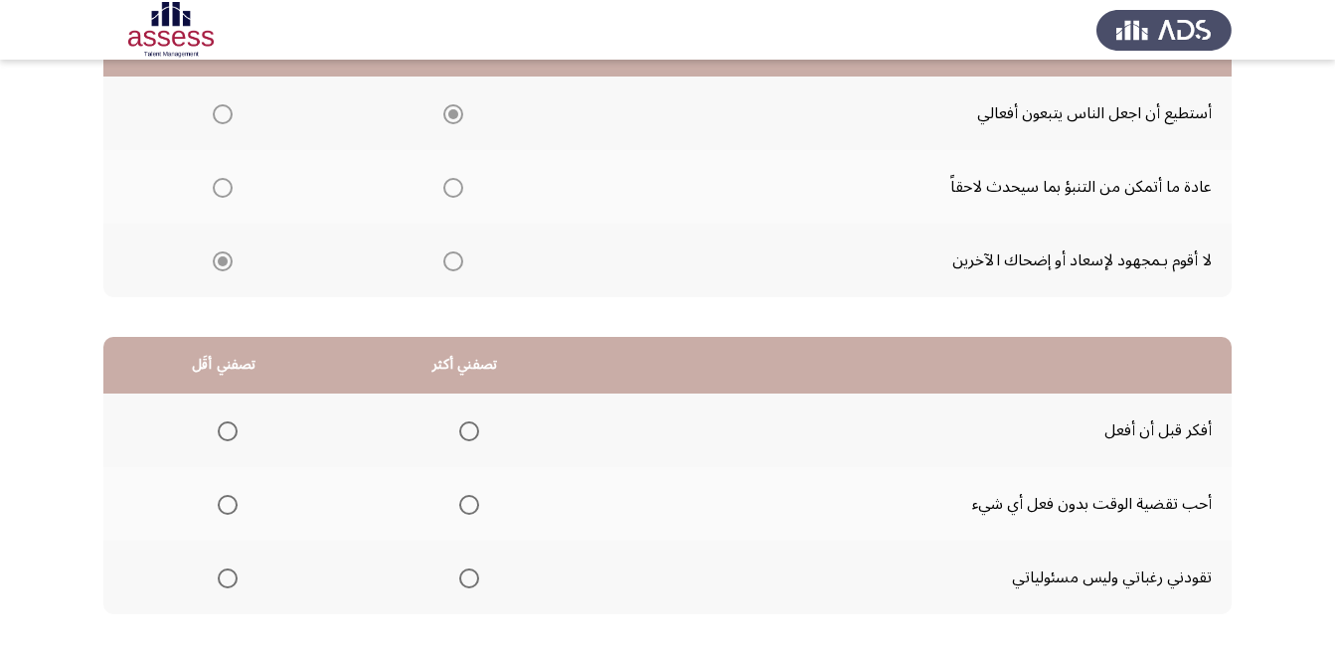
scroll to position [358, 0]
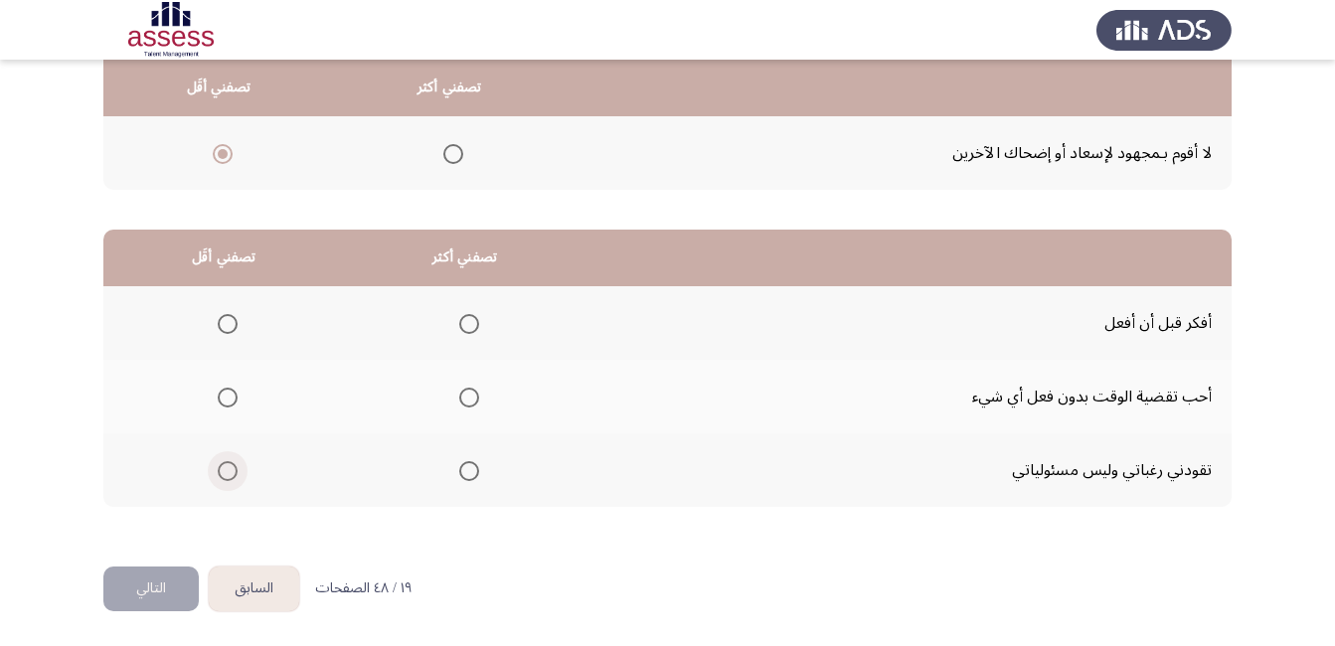
click at [225, 465] on span "Select an option" at bounding box center [228, 471] width 20 height 20
click at [225, 465] on input "Select an option" at bounding box center [228, 471] width 20 height 20
click at [465, 324] on span "Select an option" at bounding box center [469, 324] width 20 height 20
click at [465, 324] on input "Select an option" at bounding box center [469, 324] width 20 height 20
click at [188, 580] on button "التالي" at bounding box center [150, 588] width 95 height 45
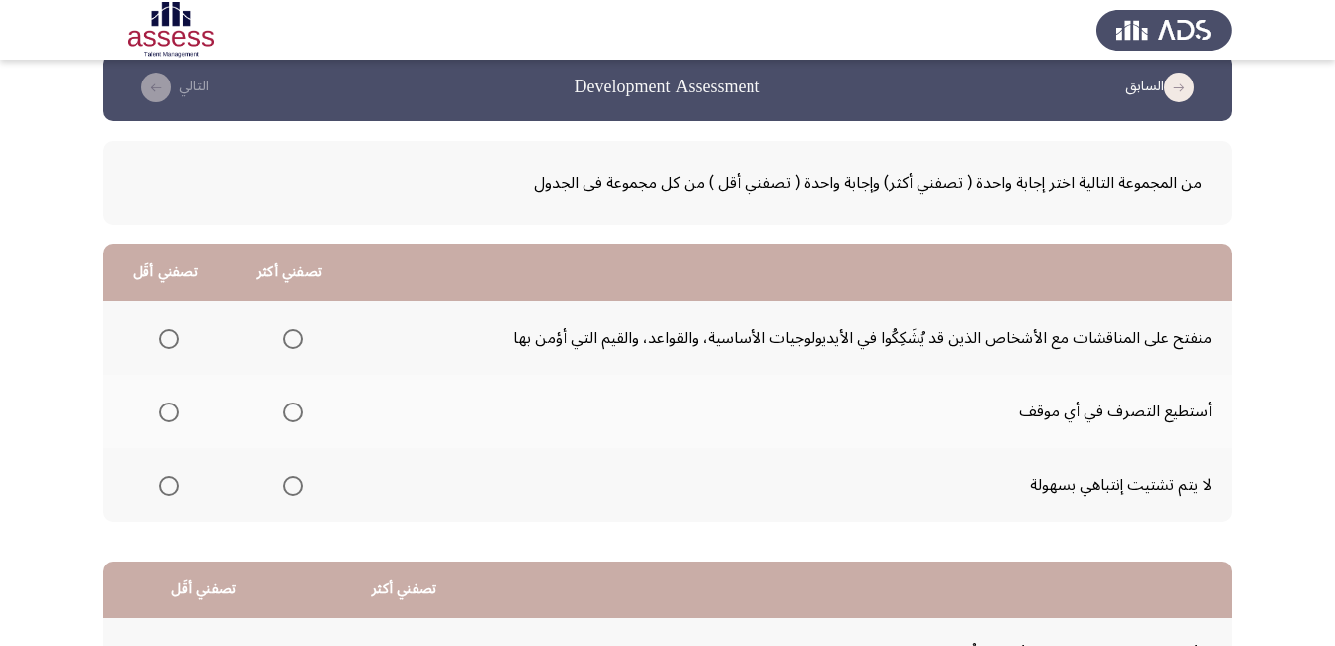
scroll to position [0, 0]
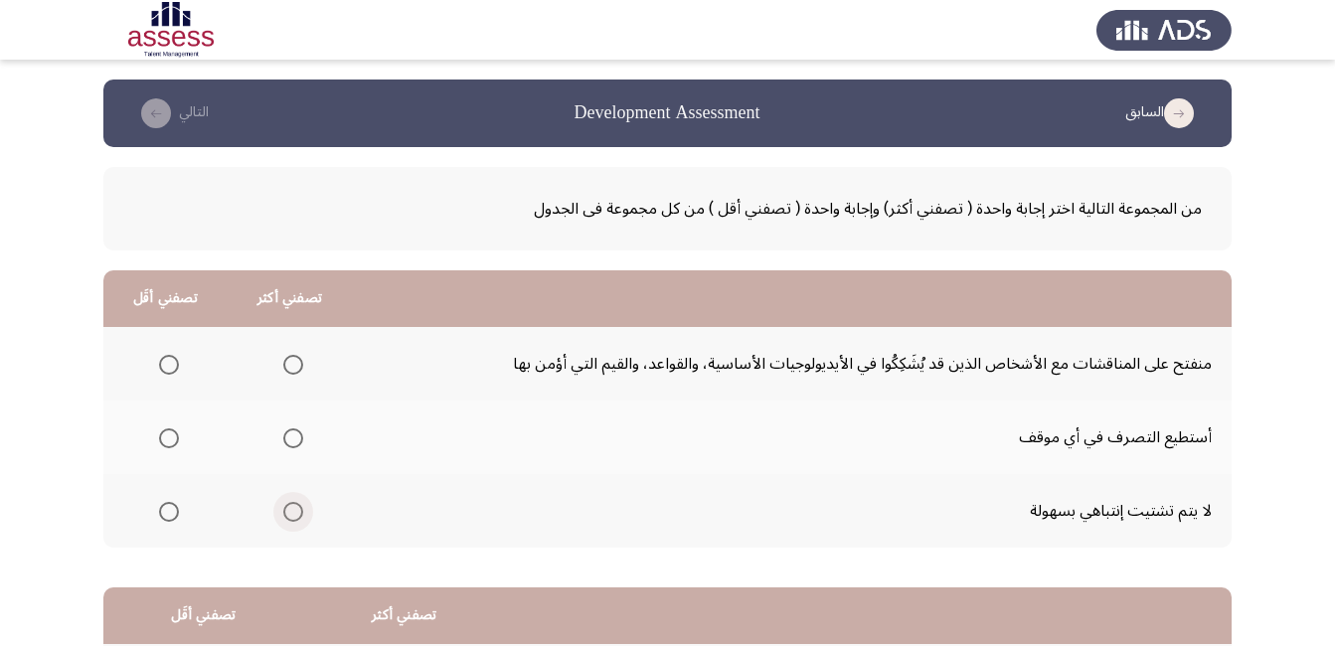
click at [284, 514] on span "Select an option" at bounding box center [293, 512] width 20 height 20
click at [284, 514] on input "Select an option" at bounding box center [293, 512] width 20 height 20
click at [160, 365] on span "Select an option" at bounding box center [169, 365] width 20 height 20
click at [160, 365] on input "Select an option" at bounding box center [169, 365] width 20 height 20
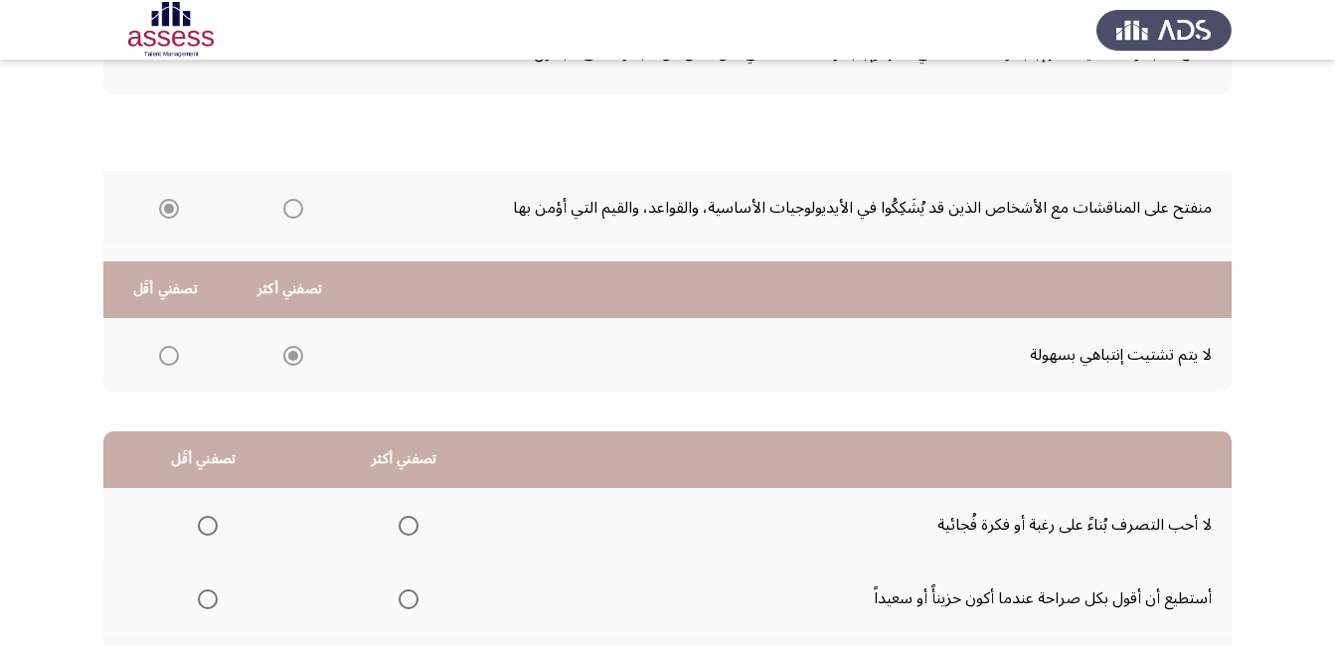
scroll to position [358, 0]
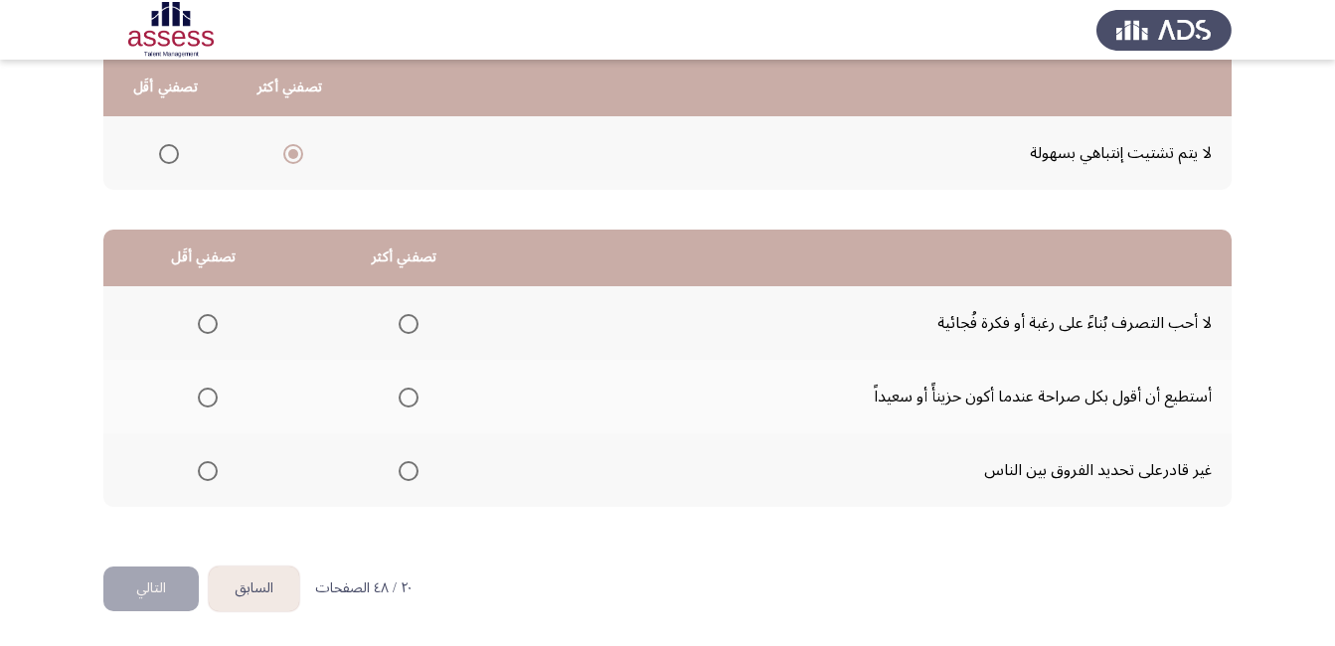
click at [405, 402] on span "Select an option" at bounding box center [409, 398] width 20 height 20
click at [405, 402] on input "Select an option" at bounding box center [409, 398] width 20 height 20
click at [208, 324] on span "Select an option" at bounding box center [208, 324] width 0 height 0
click at [206, 323] on input "Select an option" at bounding box center [208, 324] width 20 height 20
click at [158, 601] on button "التالي" at bounding box center [150, 588] width 95 height 45
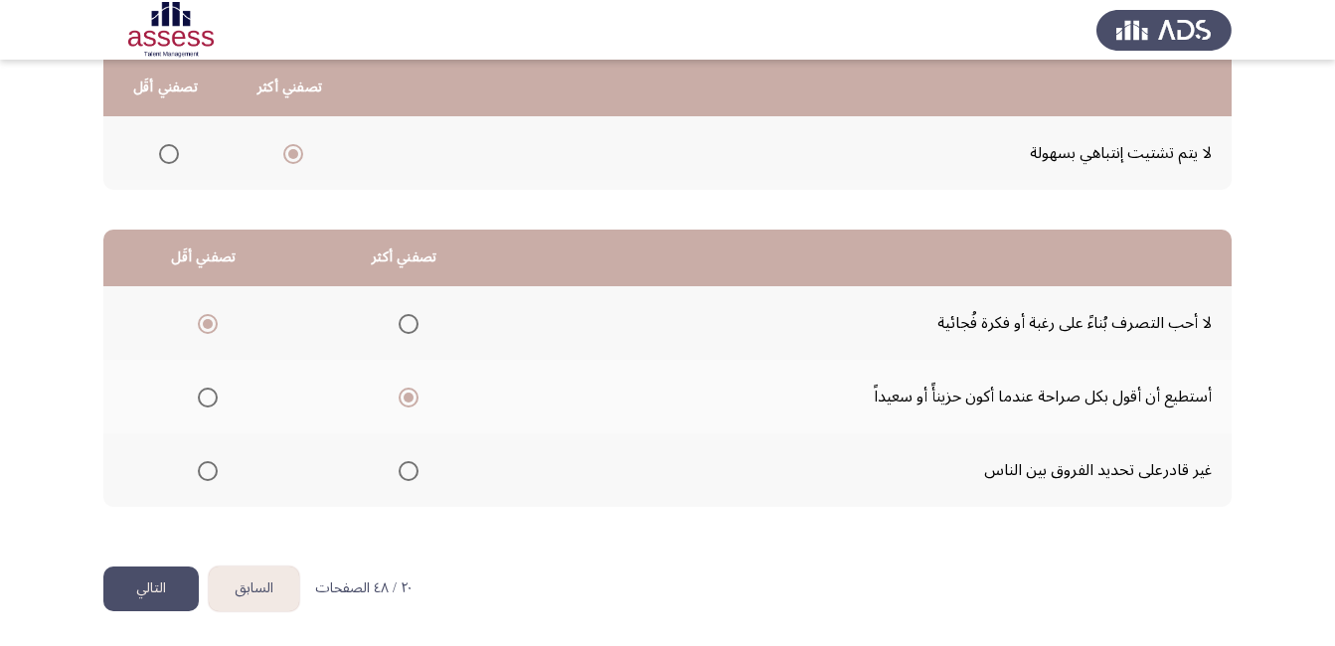
scroll to position [0, 0]
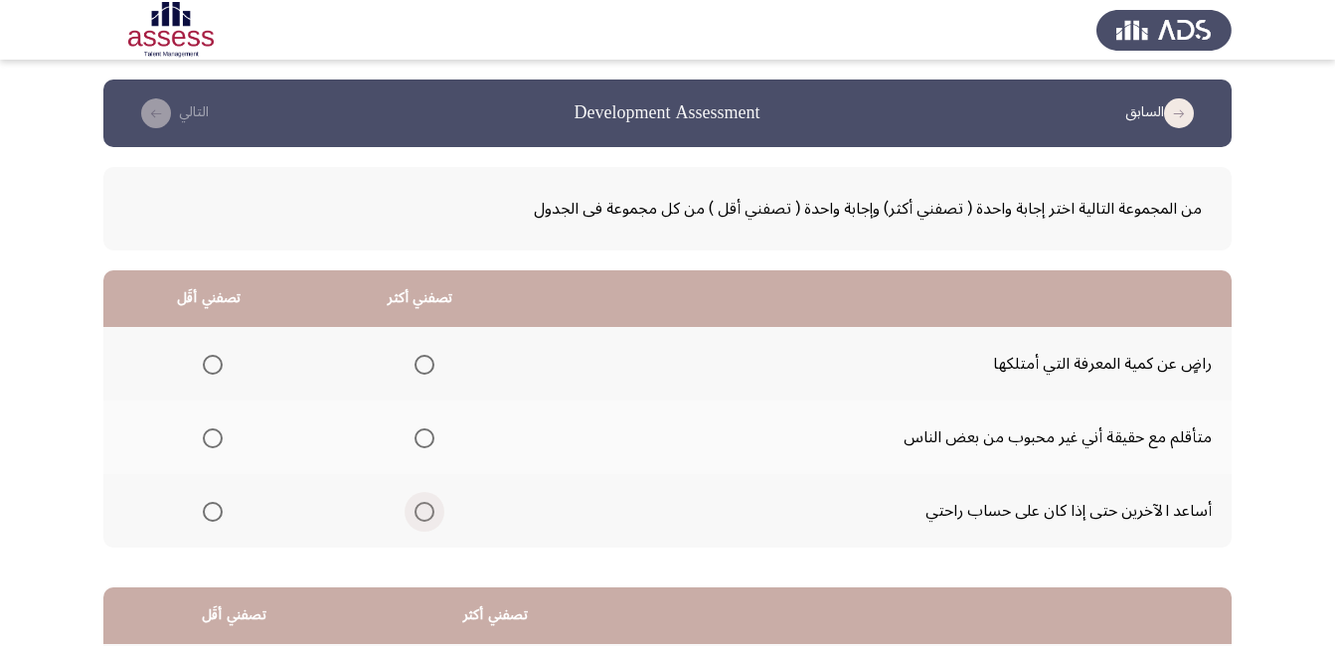
click at [418, 511] on span "Select an option" at bounding box center [424, 512] width 20 height 20
click at [418, 511] on input "Select an option" at bounding box center [424, 512] width 20 height 20
click at [206, 368] on span "Select an option" at bounding box center [213, 365] width 20 height 20
click at [206, 368] on input "Select an option" at bounding box center [213, 365] width 20 height 20
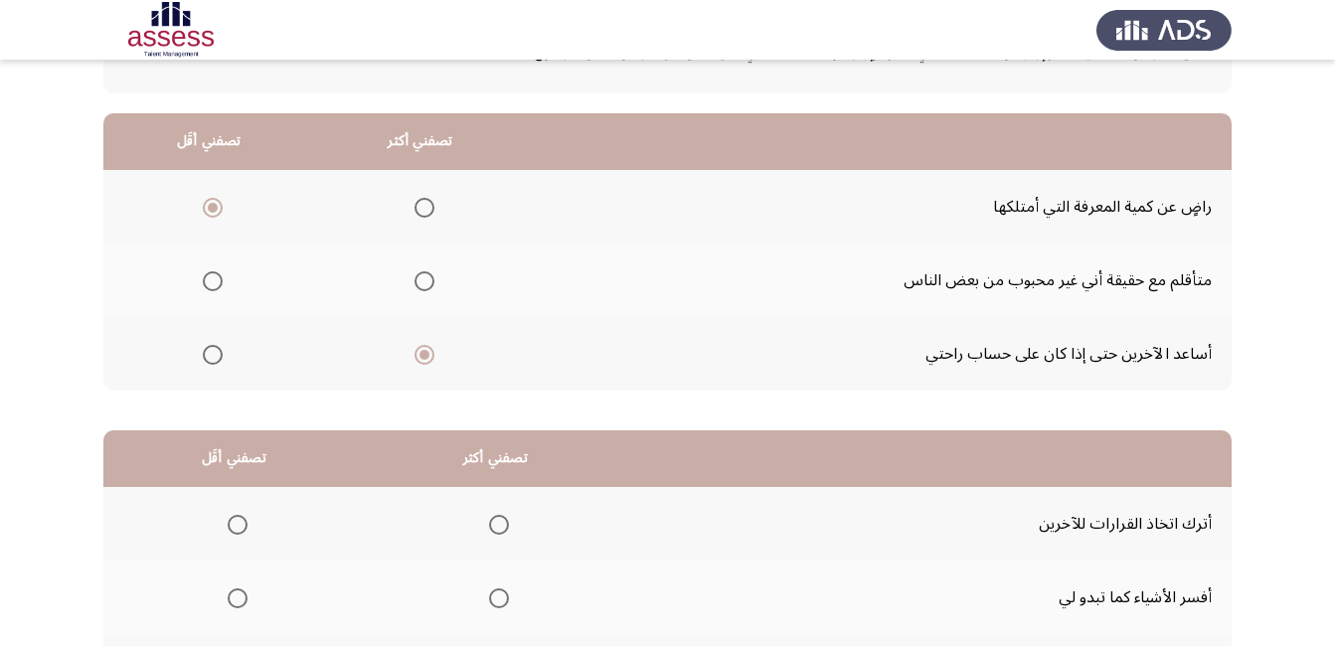
scroll to position [358, 0]
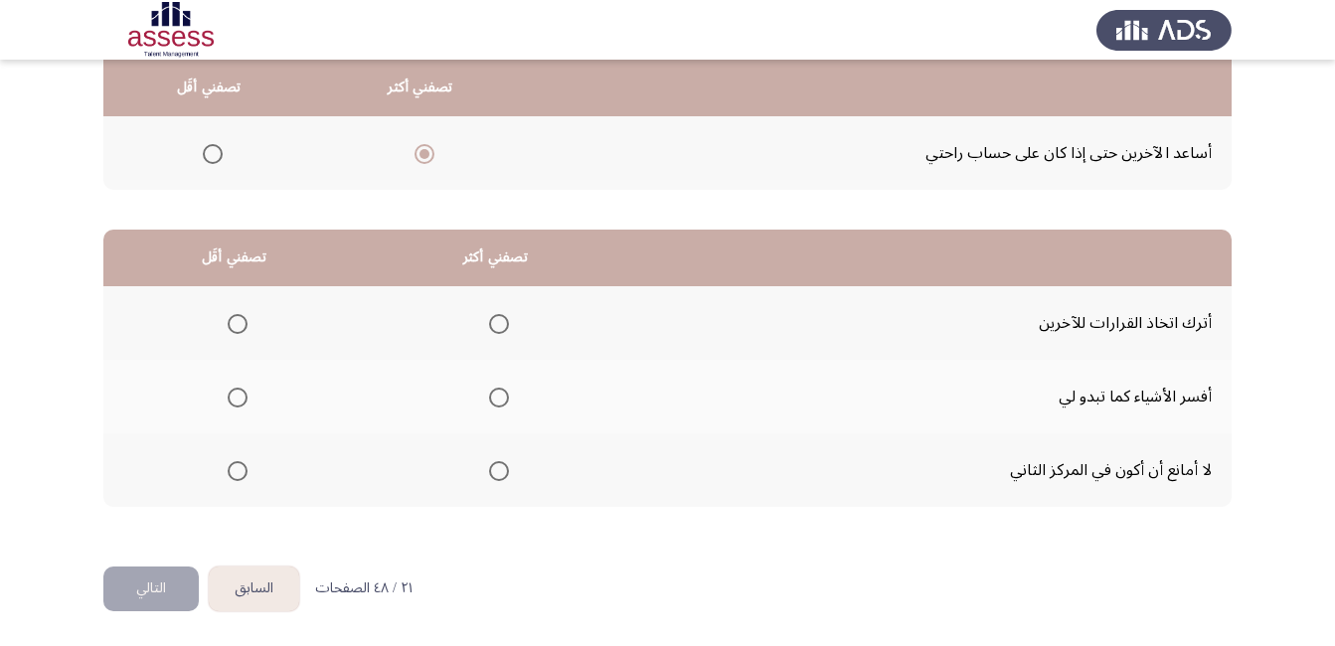
click at [236, 469] on span "Select an option" at bounding box center [238, 471] width 20 height 20
click at [236, 469] on input "Select an option" at bounding box center [238, 471] width 20 height 20
click at [502, 388] on span "Select an option" at bounding box center [499, 398] width 20 height 20
click at [502, 388] on input "Select an option" at bounding box center [499, 398] width 20 height 20
click at [182, 591] on button "التالي" at bounding box center [150, 588] width 95 height 45
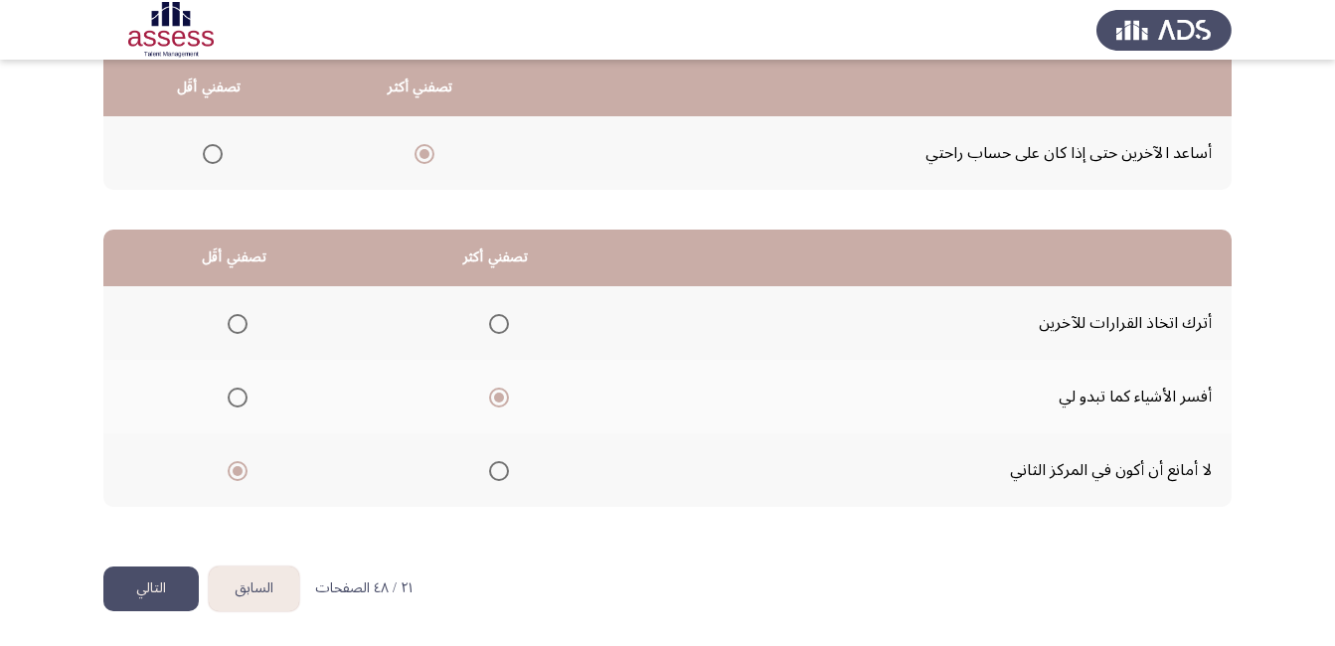
scroll to position [0, 0]
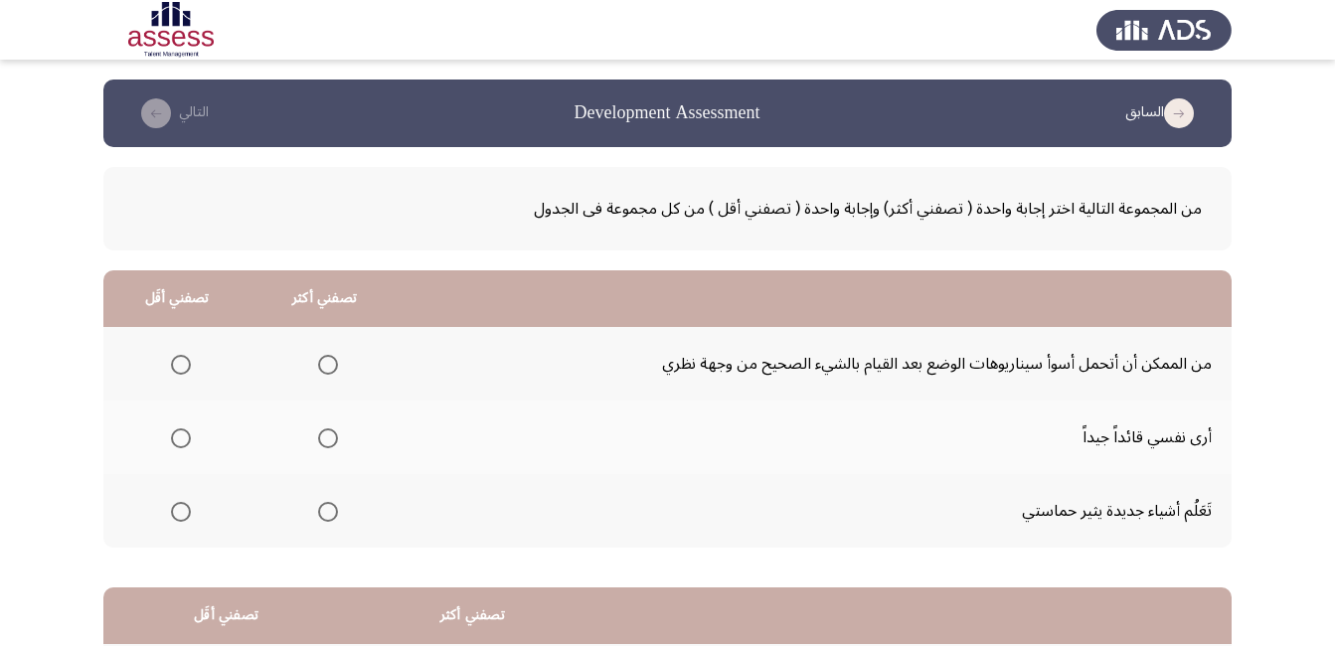
click at [326, 362] on span "Select an option" at bounding box center [328, 365] width 20 height 20
click at [326, 362] on input "Select an option" at bounding box center [328, 365] width 20 height 20
click at [323, 510] on span "Select an option" at bounding box center [328, 512] width 20 height 20
click at [323, 510] on input "Select an option" at bounding box center [328, 512] width 20 height 20
click at [318, 367] on span "Select an option" at bounding box center [328, 365] width 20 height 20
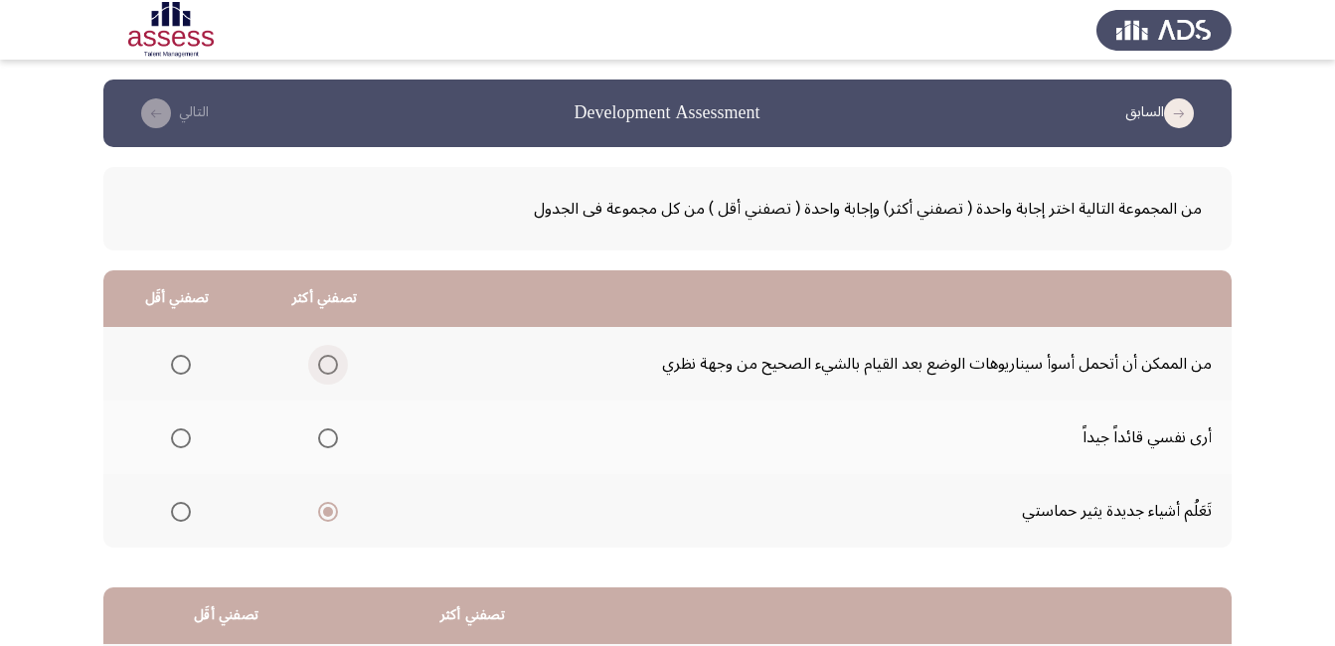
click at [318, 367] on input "Select an option" at bounding box center [328, 365] width 20 height 20
click at [186, 444] on span "Select an option" at bounding box center [181, 438] width 20 height 20
click at [186, 444] on input "Select an option" at bounding box center [181, 438] width 20 height 20
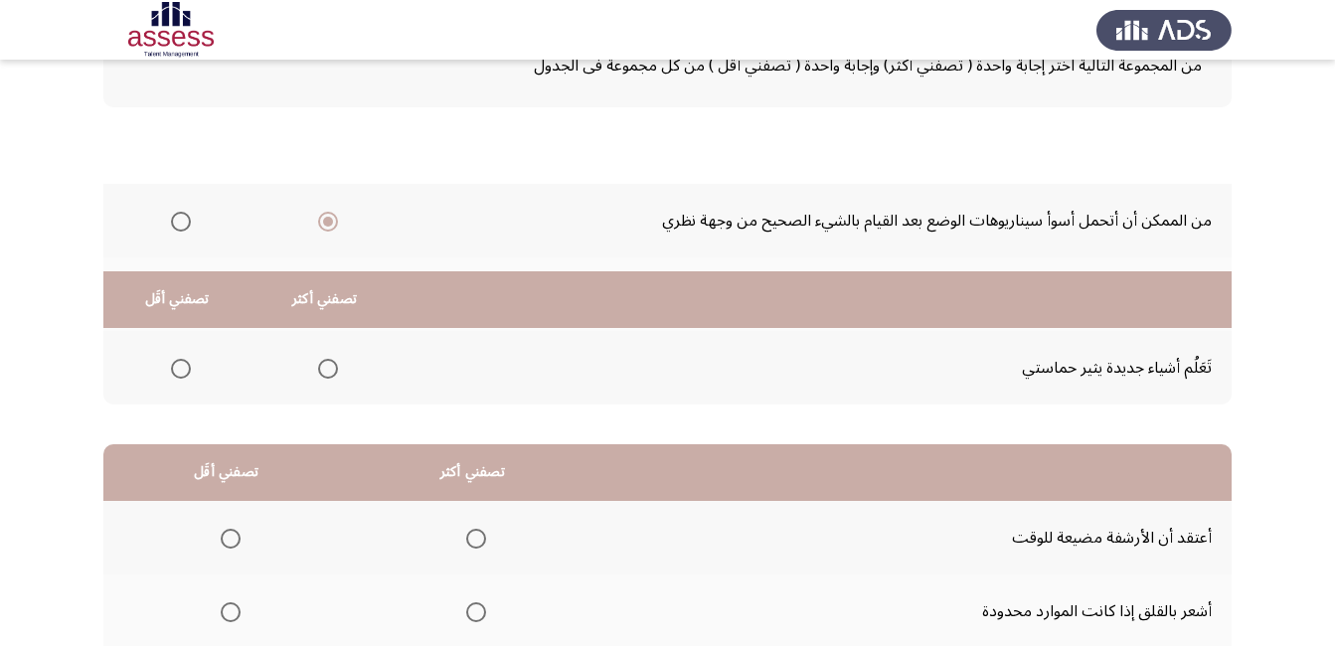
scroll to position [358, 0]
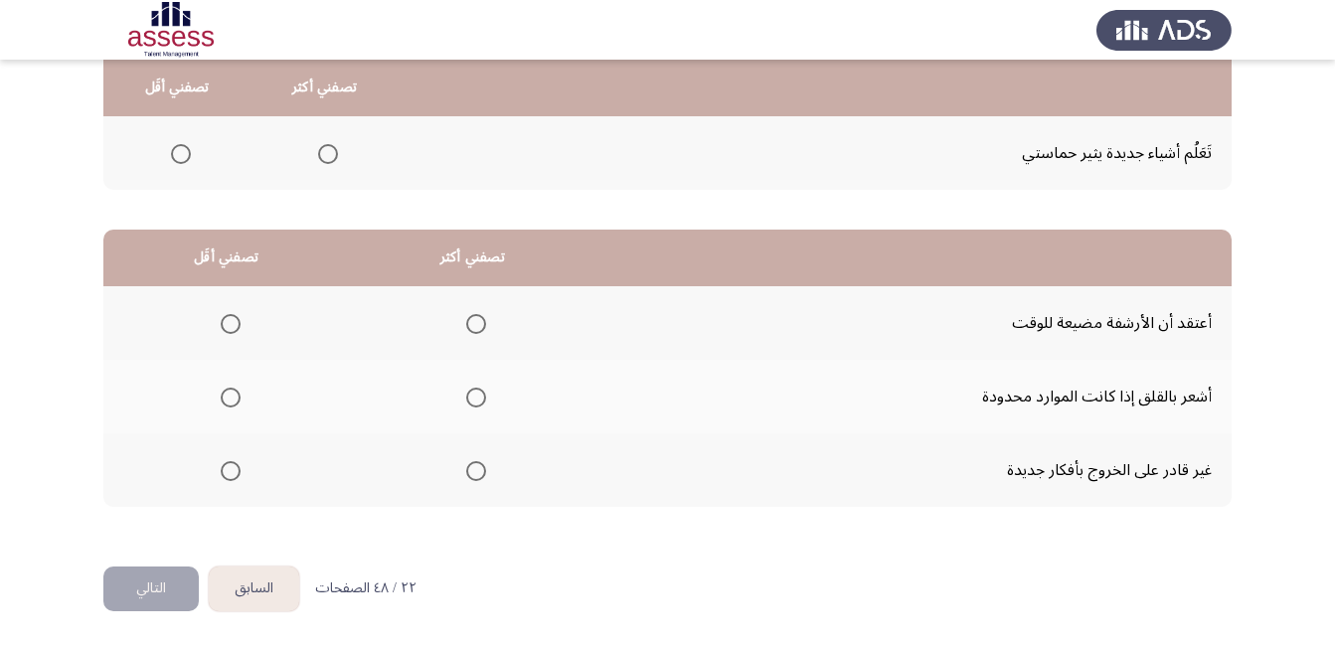
click at [476, 398] on span "Select an option" at bounding box center [476, 398] width 0 height 0
click at [473, 398] on input "Select an option" at bounding box center [476, 398] width 20 height 20
click at [236, 472] on span "Select an option" at bounding box center [231, 471] width 20 height 20
click at [236, 472] on input "Select an option" at bounding box center [231, 471] width 20 height 20
click at [175, 588] on button "التالي" at bounding box center [150, 588] width 95 height 45
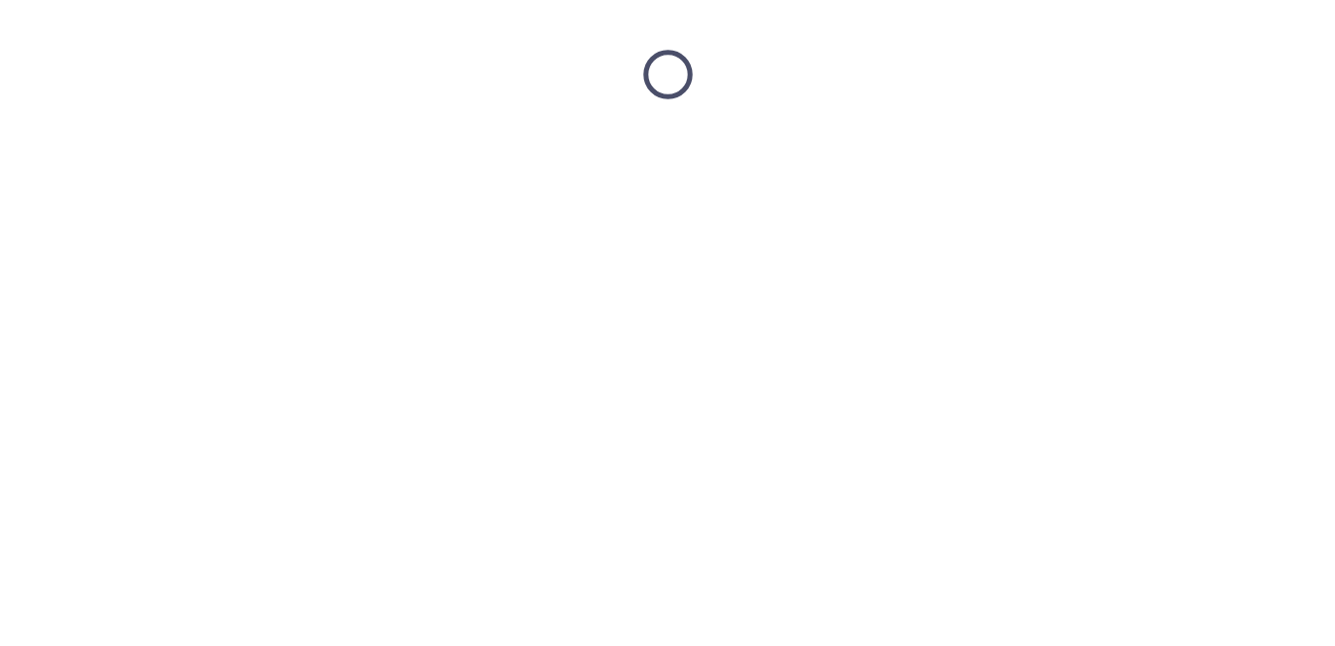
scroll to position [0, 0]
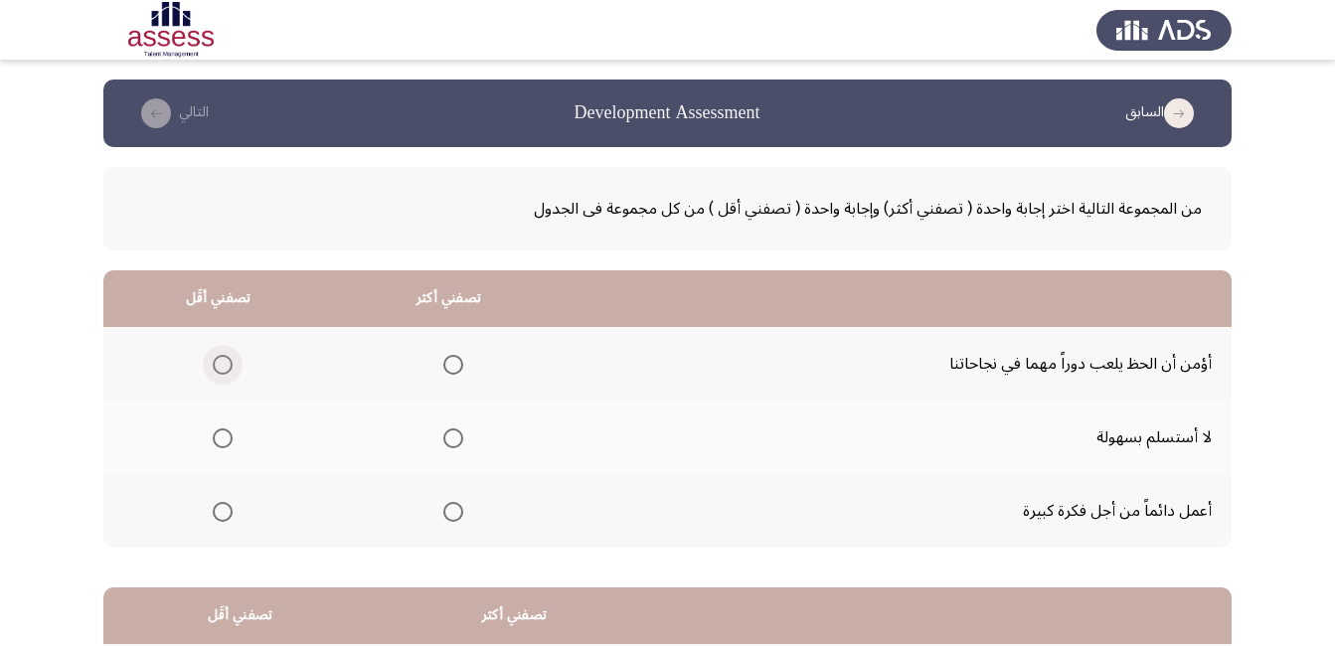
click at [224, 368] on span "Select an option" at bounding box center [223, 365] width 20 height 20
click at [224, 368] on input "Select an option" at bounding box center [223, 365] width 20 height 20
click at [451, 435] on span "Select an option" at bounding box center [453, 438] width 20 height 20
click at [451, 435] on input "Select an option" at bounding box center [453, 438] width 20 height 20
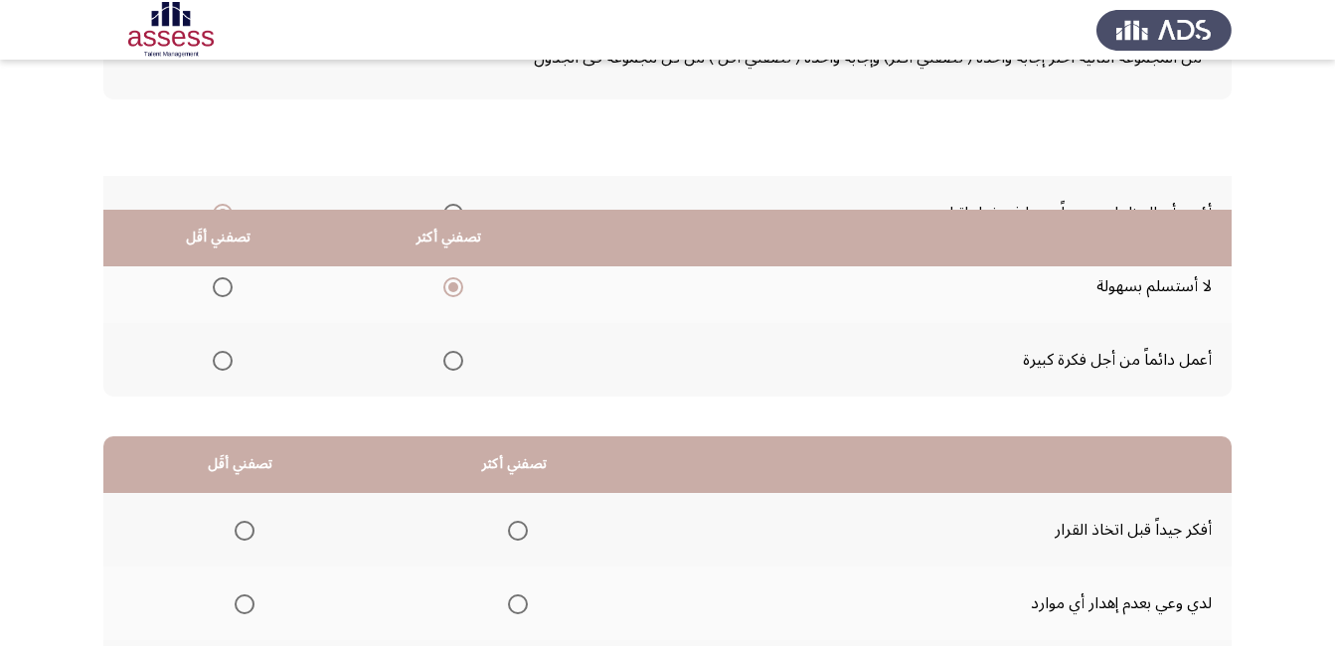
scroll to position [358, 0]
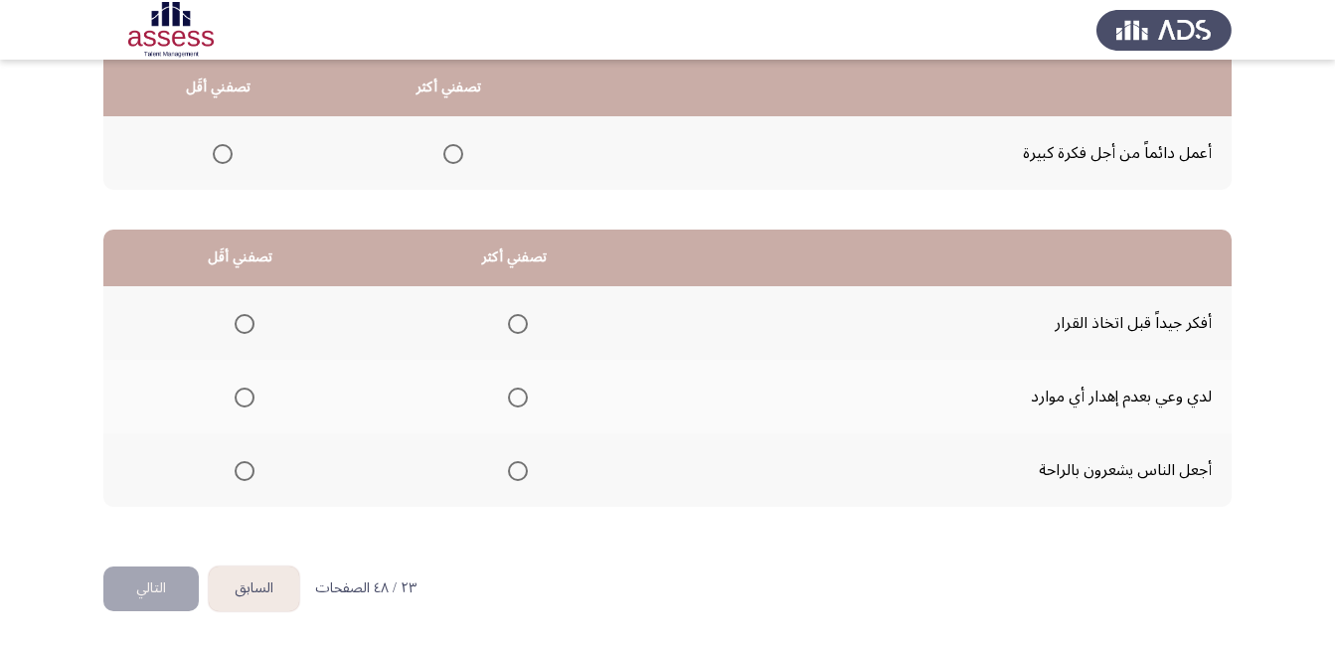
click at [508, 396] on span "Select an option" at bounding box center [518, 398] width 20 height 20
click at [508, 396] on input "Select an option" at bounding box center [518, 398] width 20 height 20
click at [519, 331] on span "Select an option" at bounding box center [518, 324] width 20 height 20
click at [519, 331] on input "Select an option" at bounding box center [518, 324] width 20 height 20
click at [245, 491] on th at bounding box center [240, 470] width 274 height 74
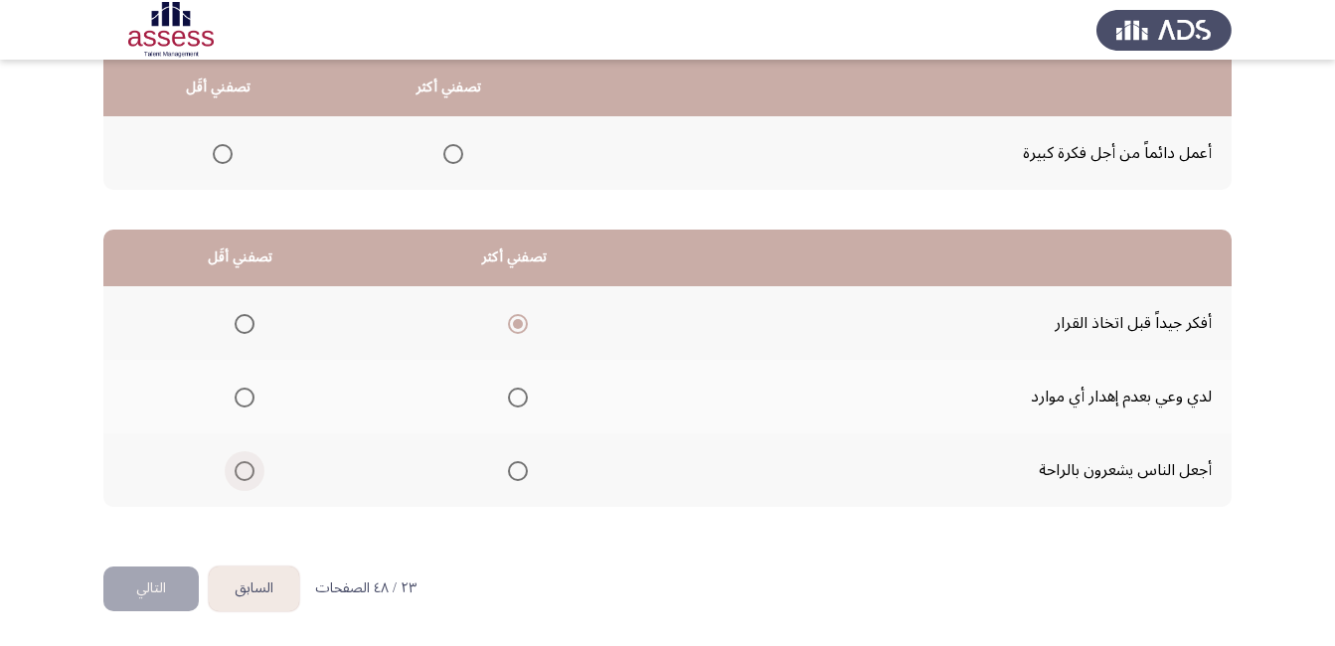
click at [242, 476] on span "Select an option" at bounding box center [245, 471] width 20 height 20
click at [242, 476] on input "Select an option" at bounding box center [245, 471] width 20 height 20
click at [149, 587] on button "التالي" at bounding box center [150, 588] width 95 height 45
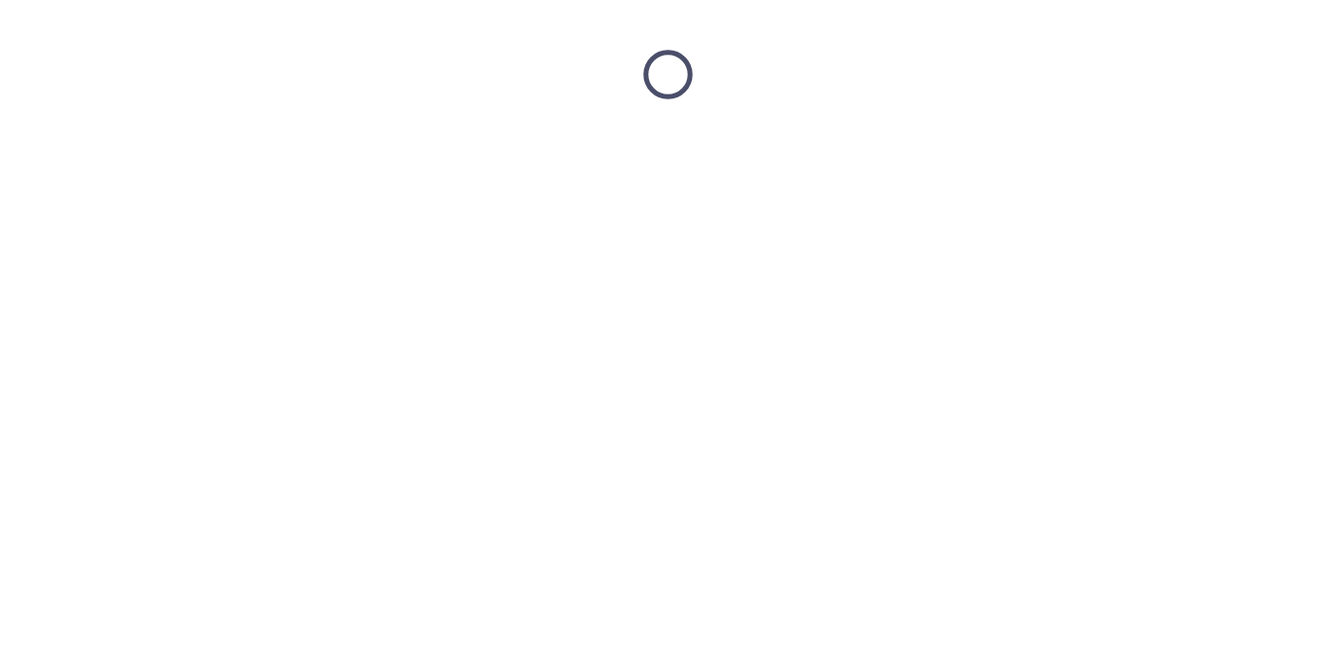
scroll to position [0, 0]
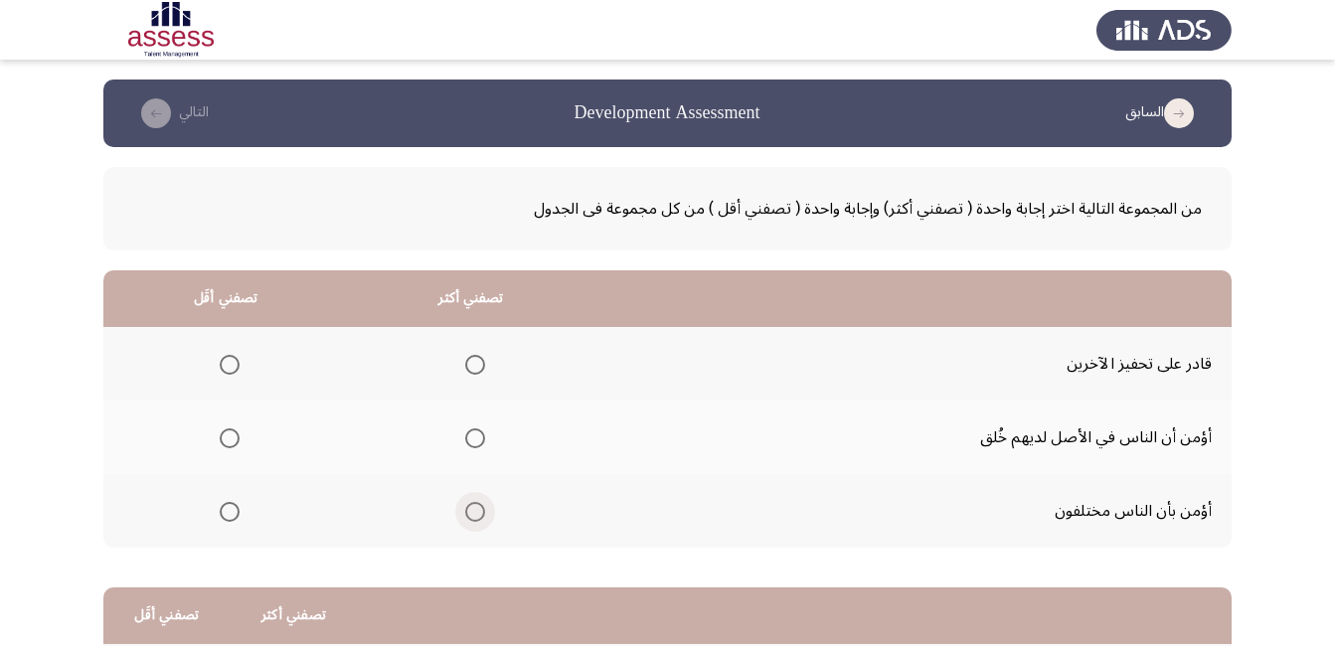
click at [478, 510] on span "Select an option" at bounding box center [475, 512] width 20 height 20
click at [478, 510] on input "Select an option" at bounding box center [475, 512] width 20 height 20
click at [223, 437] on span "Select an option" at bounding box center [230, 438] width 20 height 20
click at [223, 437] on input "Select an option" at bounding box center [230, 438] width 20 height 20
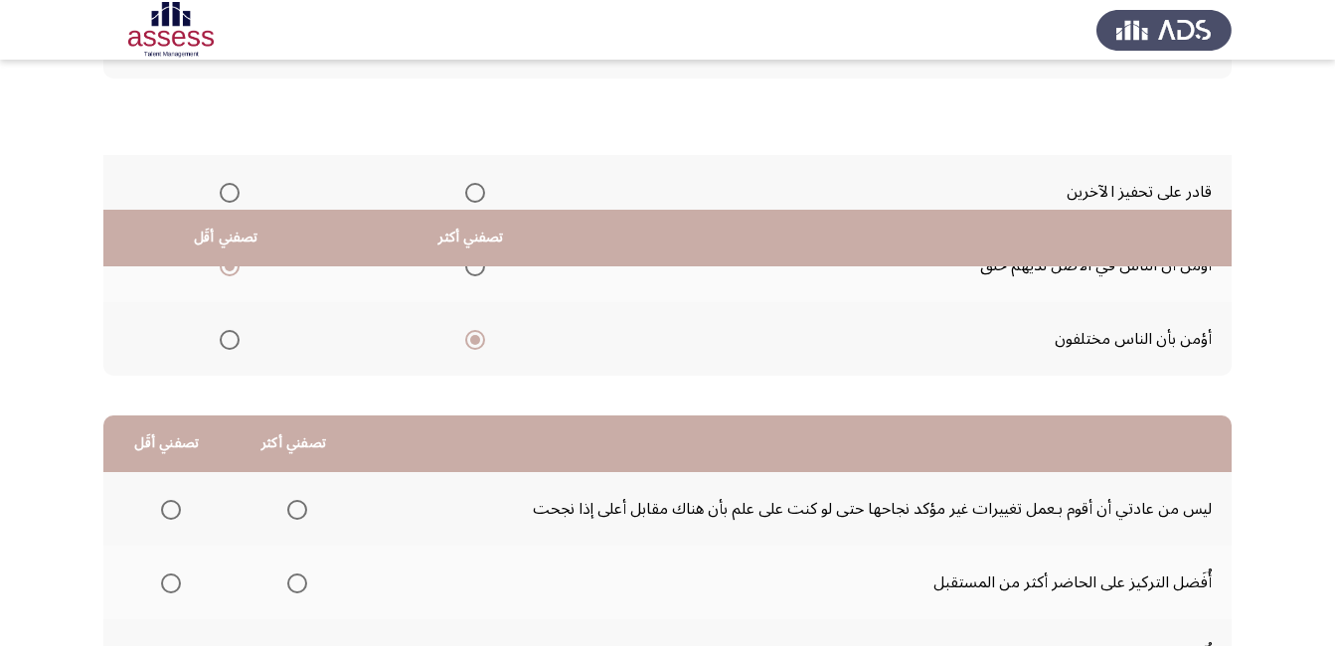
scroll to position [358, 0]
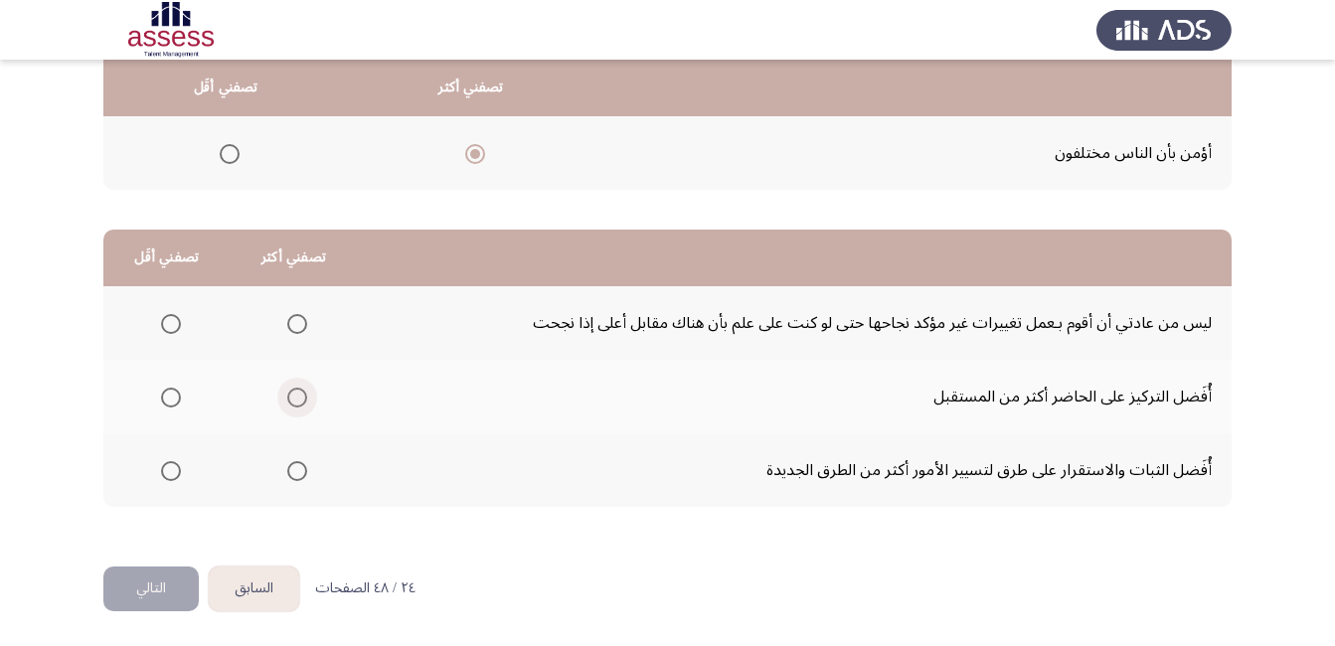
click at [289, 398] on span "Select an option" at bounding box center [297, 398] width 20 height 20
click at [289, 398] on input "Select an option" at bounding box center [297, 398] width 20 height 20
click at [171, 326] on span "Select an option" at bounding box center [171, 324] width 20 height 20
click at [171, 326] on input "Select an option" at bounding box center [171, 324] width 20 height 20
click at [157, 587] on button "التالي" at bounding box center [150, 588] width 95 height 45
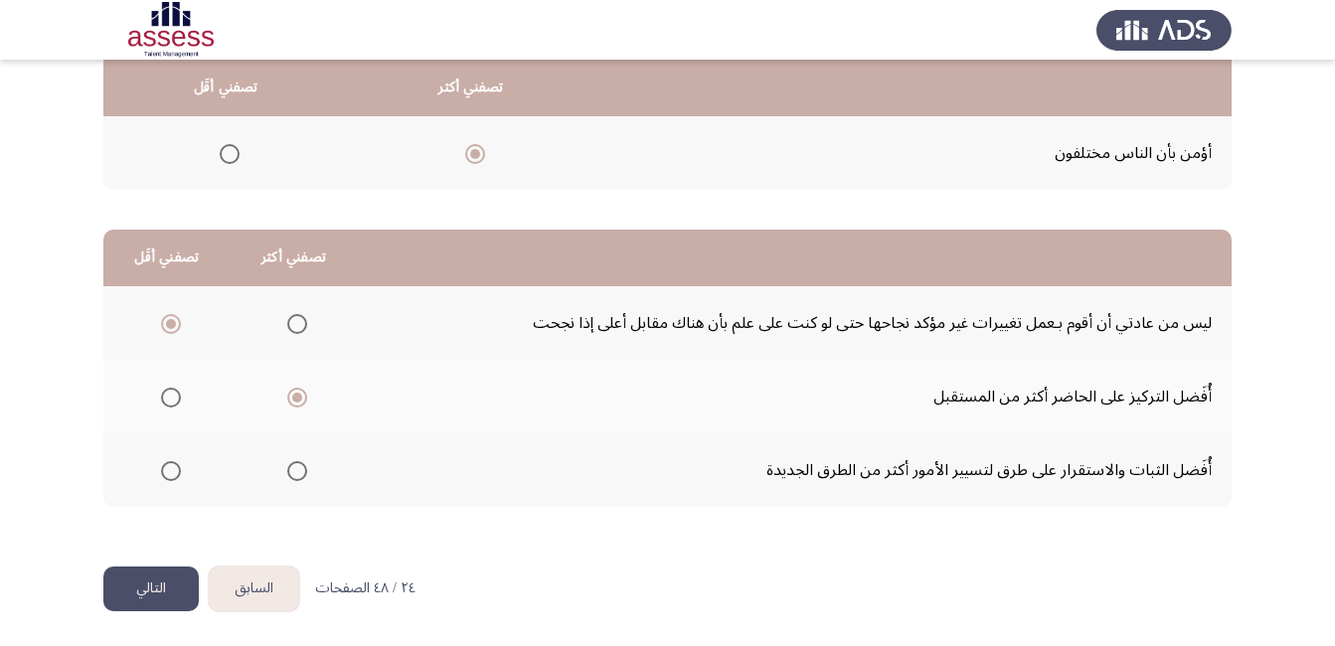
scroll to position [0, 0]
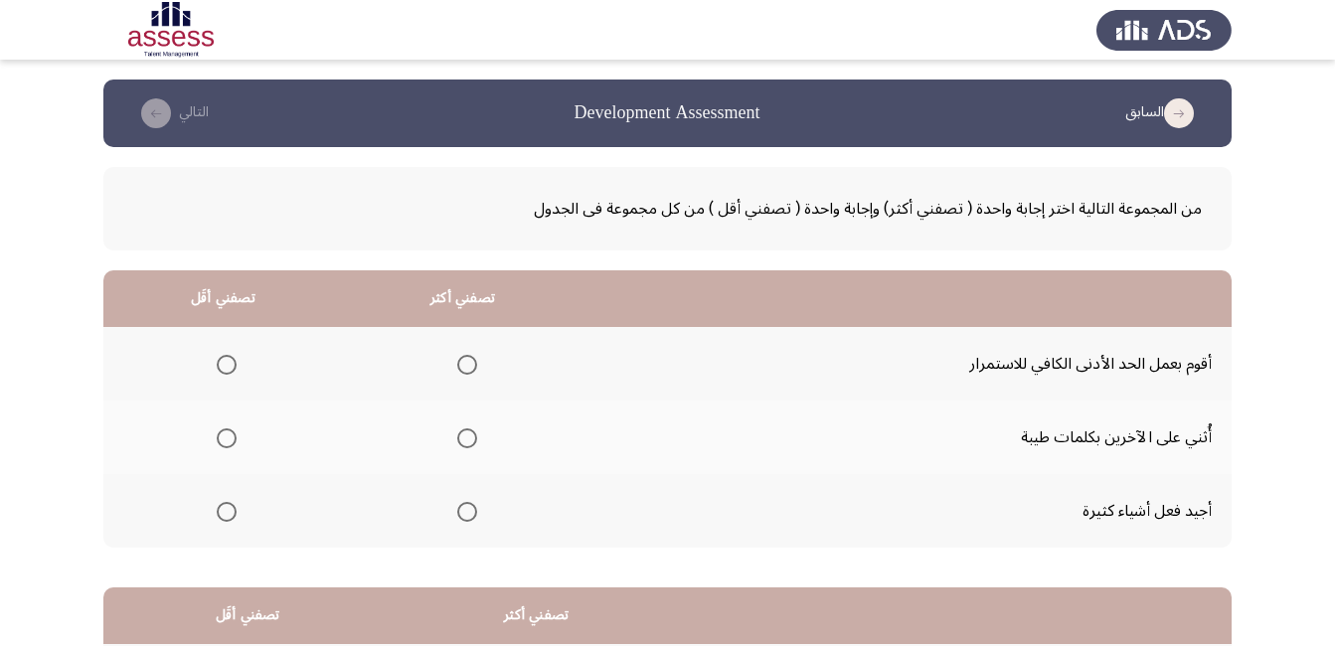
click at [458, 514] on span "Select an option" at bounding box center [467, 512] width 20 height 20
click at [458, 514] on input "Select an option" at bounding box center [467, 512] width 20 height 20
click at [227, 433] on span "Select an option" at bounding box center [227, 438] width 20 height 20
click at [227, 433] on input "Select an option" at bounding box center [227, 438] width 20 height 20
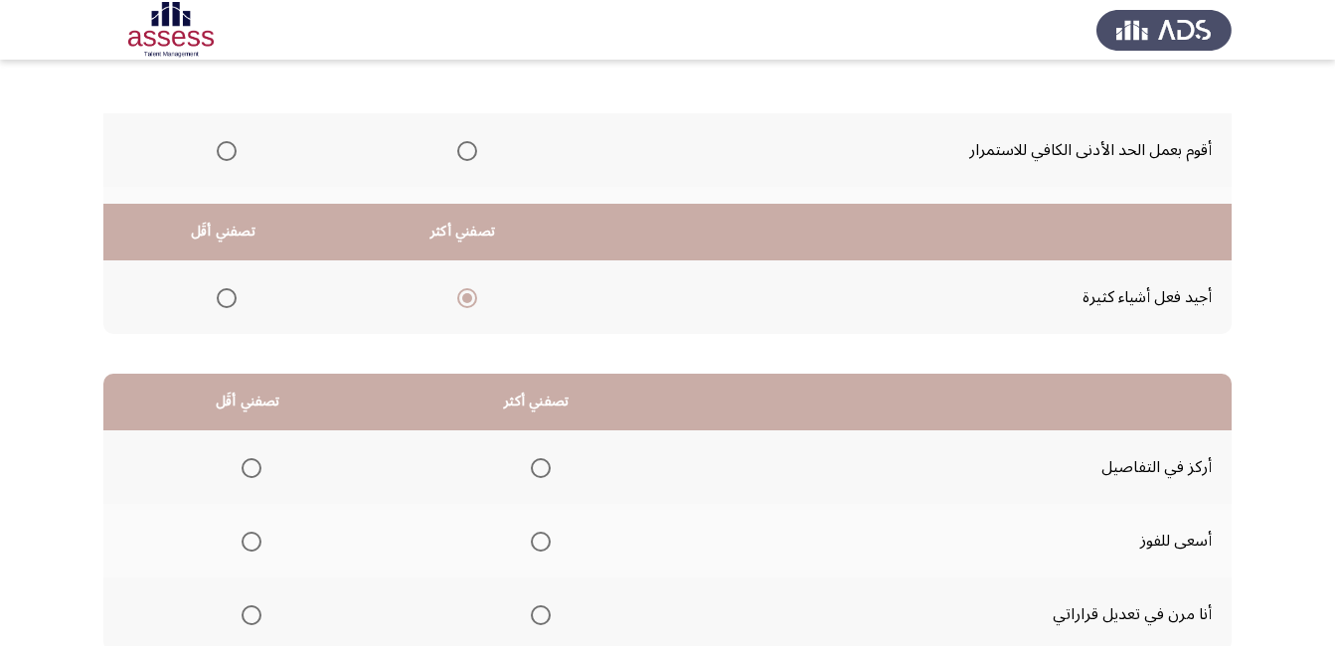
scroll to position [358, 0]
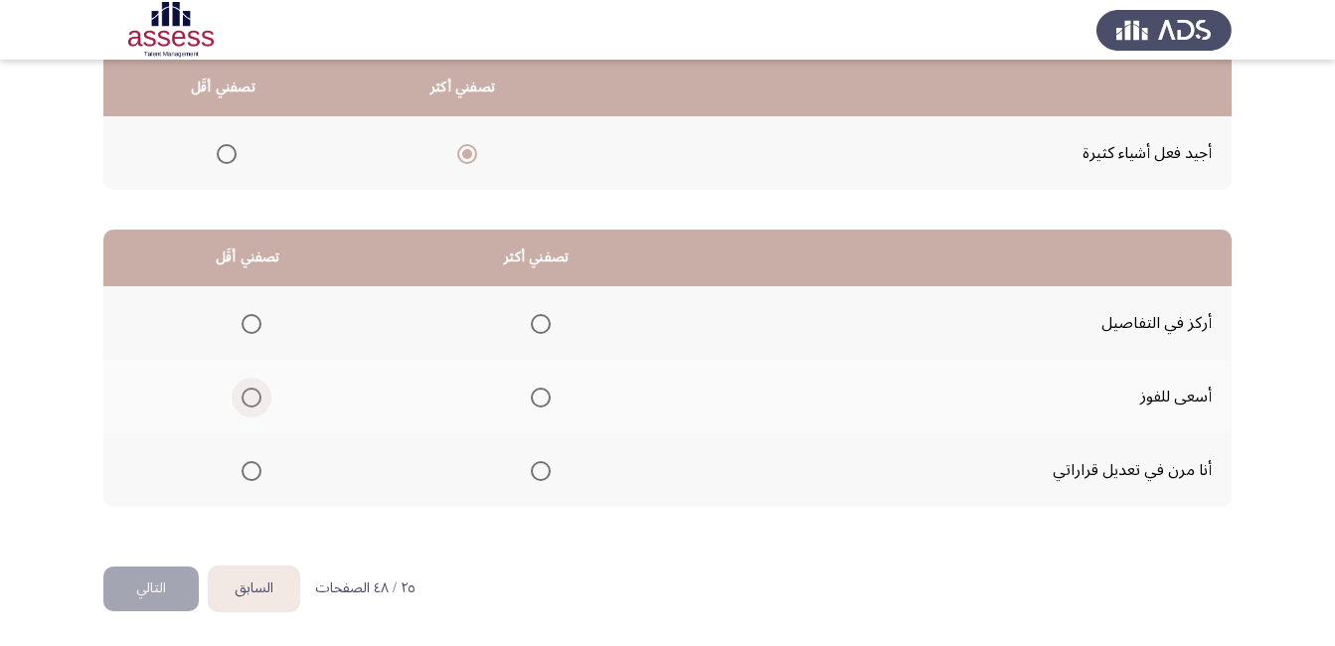
click at [252, 402] on span "Select an option" at bounding box center [252, 398] width 20 height 20
click at [252, 402] on input "Select an option" at bounding box center [252, 398] width 20 height 20
click at [541, 329] on span "Select an option" at bounding box center [541, 324] width 20 height 20
click at [541, 329] on input "Select an option" at bounding box center [541, 324] width 20 height 20
click at [122, 580] on button "التالي" at bounding box center [150, 588] width 95 height 45
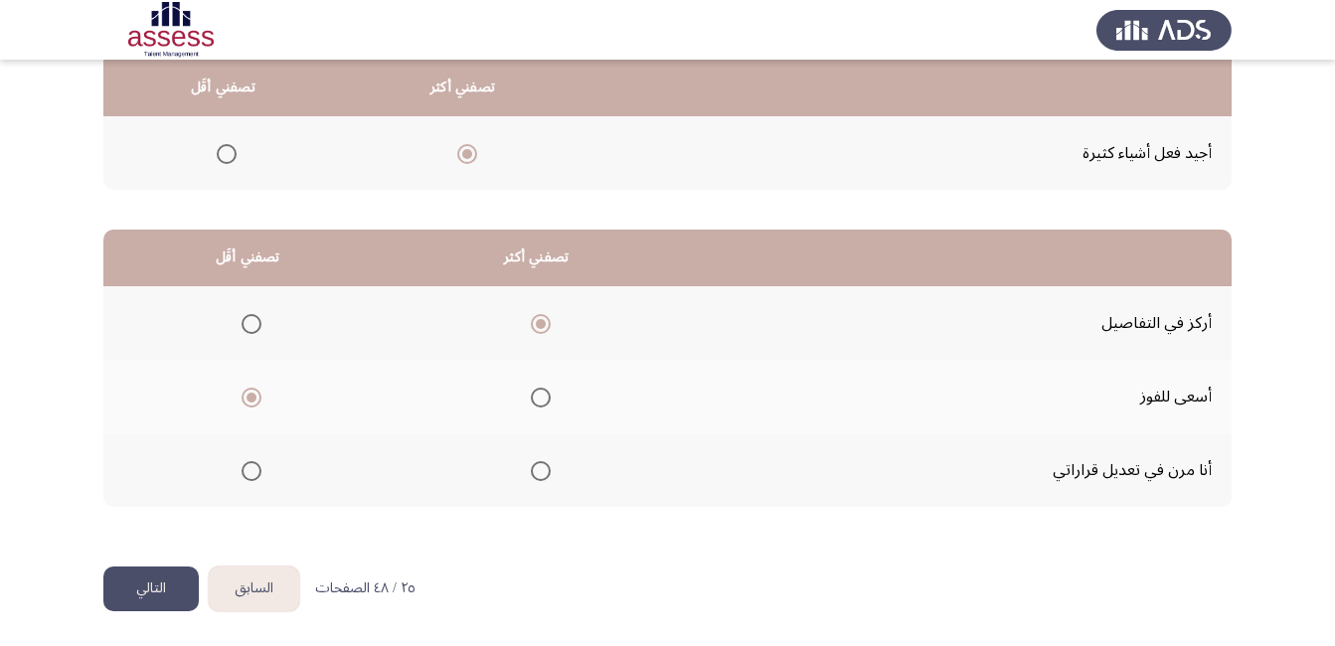
scroll to position [0, 0]
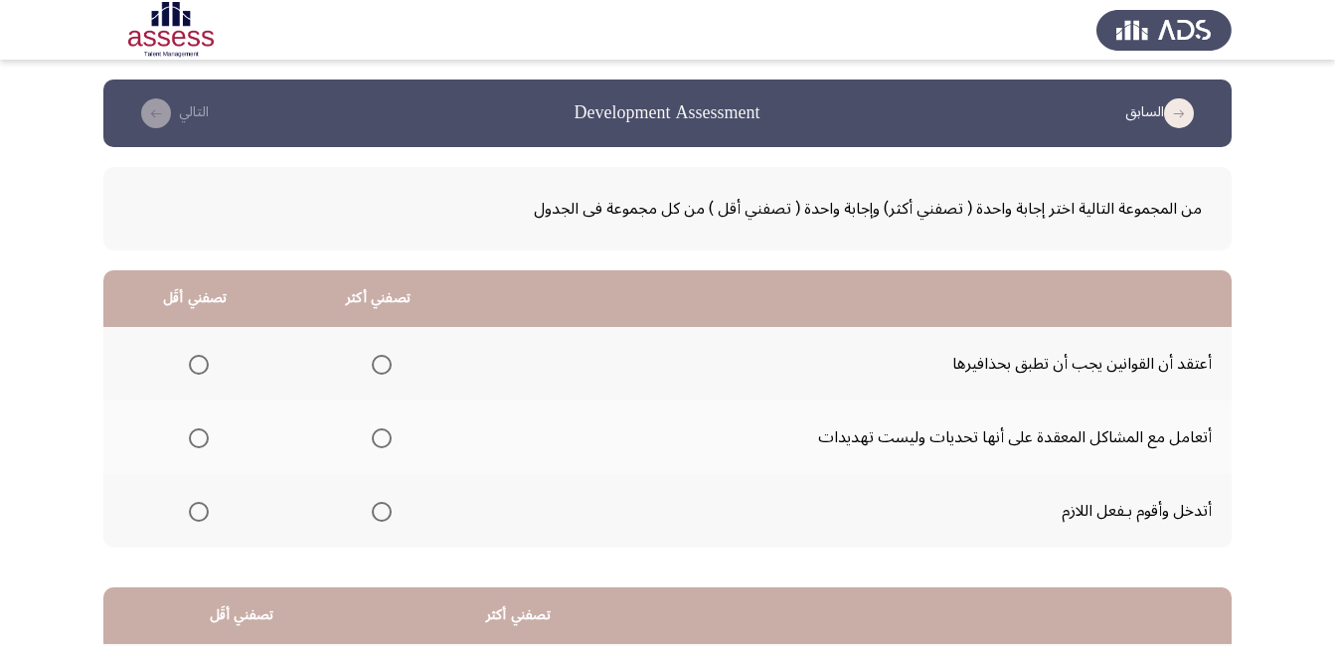
click at [200, 439] on span "Select an option" at bounding box center [199, 438] width 20 height 20
click at [200, 439] on input "Select an option" at bounding box center [199, 438] width 20 height 20
click at [388, 508] on span "Select an option" at bounding box center [382, 512] width 20 height 20
click at [388, 508] on input "Select an option" at bounding box center [382, 512] width 20 height 20
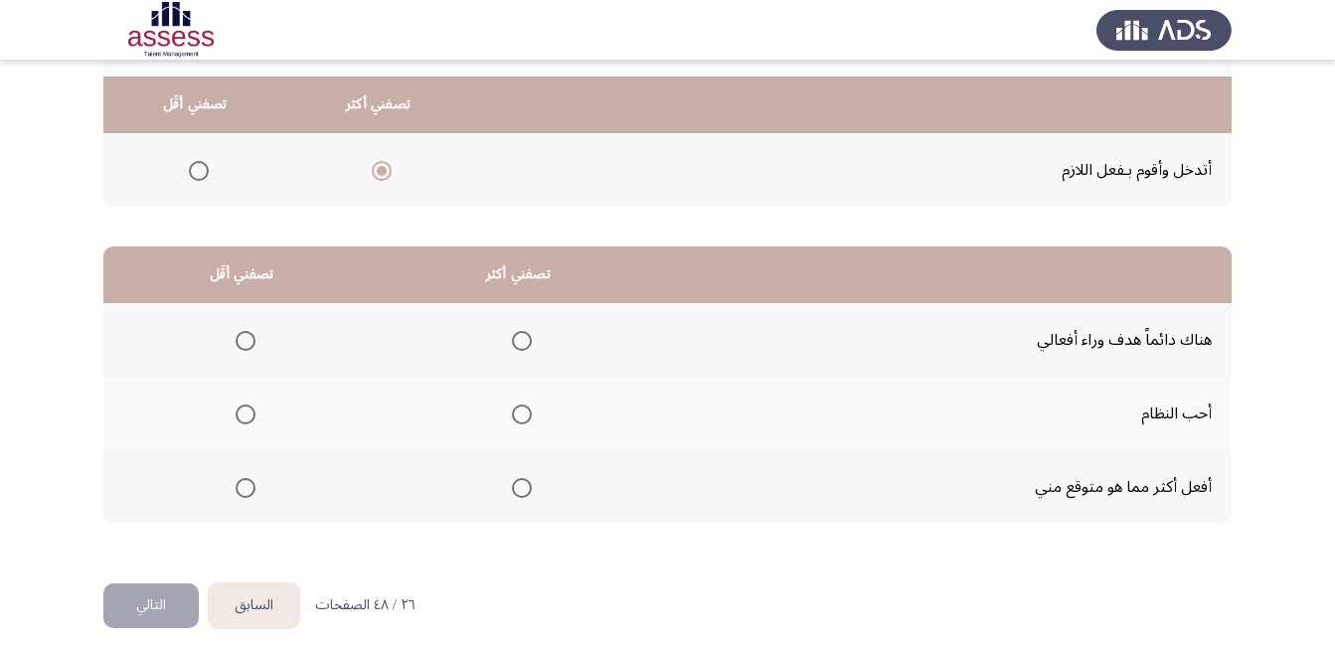
scroll to position [358, 0]
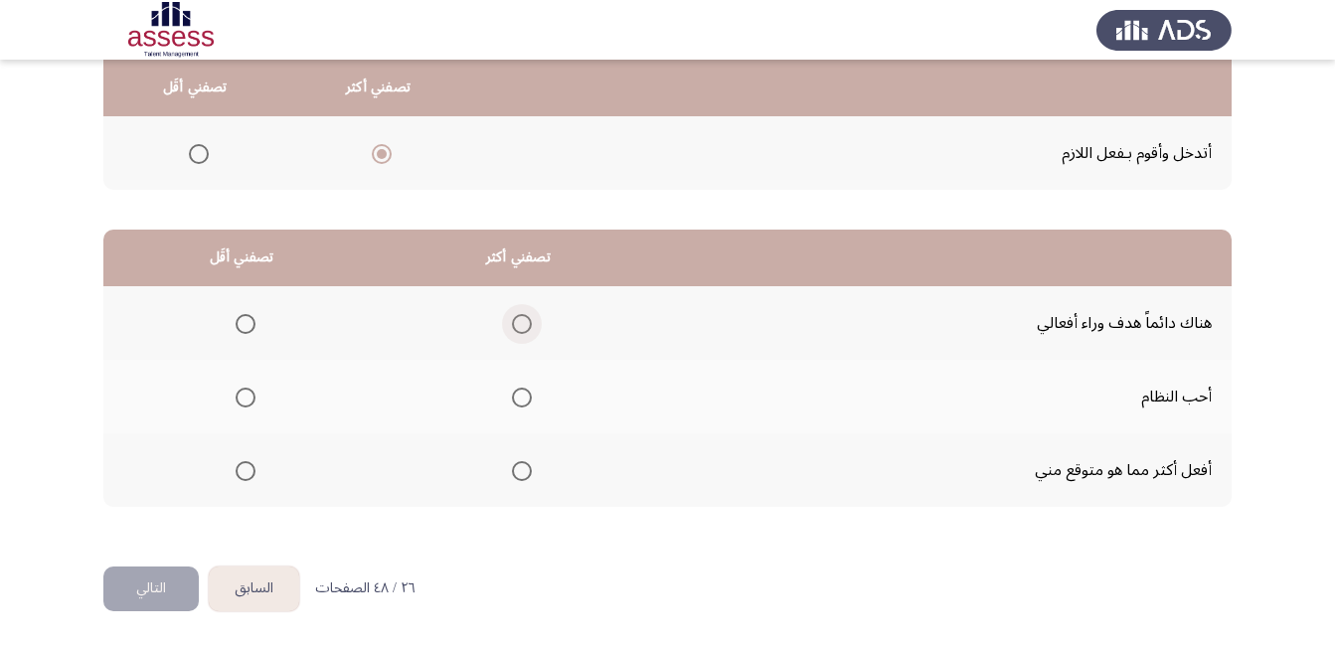
click at [526, 327] on span "Select an option" at bounding box center [522, 324] width 20 height 20
click at [526, 327] on input "Select an option" at bounding box center [522, 324] width 20 height 20
click at [526, 472] on span "Select an option" at bounding box center [522, 471] width 20 height 20
click at [526, 472] on input "Select an option" at bounding box center [522, 471] width 20 height 20
click at [513, 330] on span "Select an option" at bounding box center [522, 324] width 20 height 20
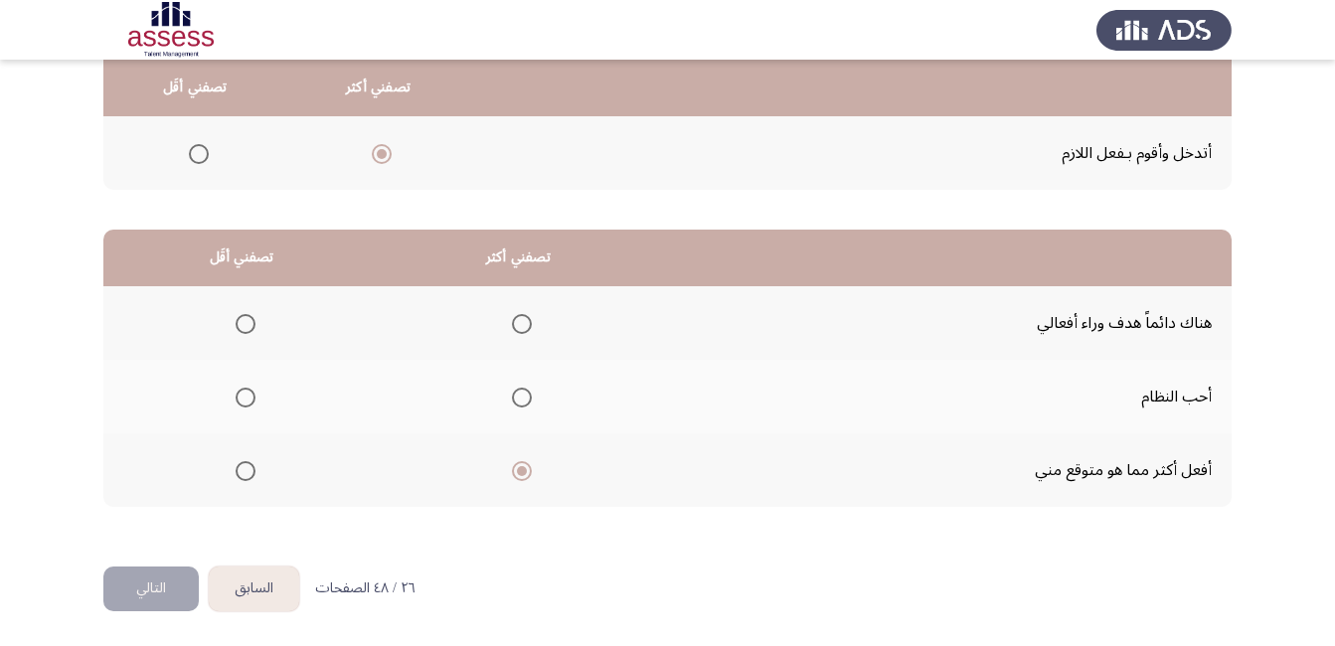
click at [513, 330] on input "Select an option" at bounding box center [522, 324] width 20 height 20
click at [254, 398] on th at bounding box center [241, 397] width 276 height 74
click at [251, 400] on span "Select an option" at bounding box center [246, 398] width 20 height 20
click at [251, 400] on input "Select an option" at bounding box center [246, 398] width 20 height 20
click at [165, 593] on button "التالي" at bounding box center [150, 588] width 95 height 45
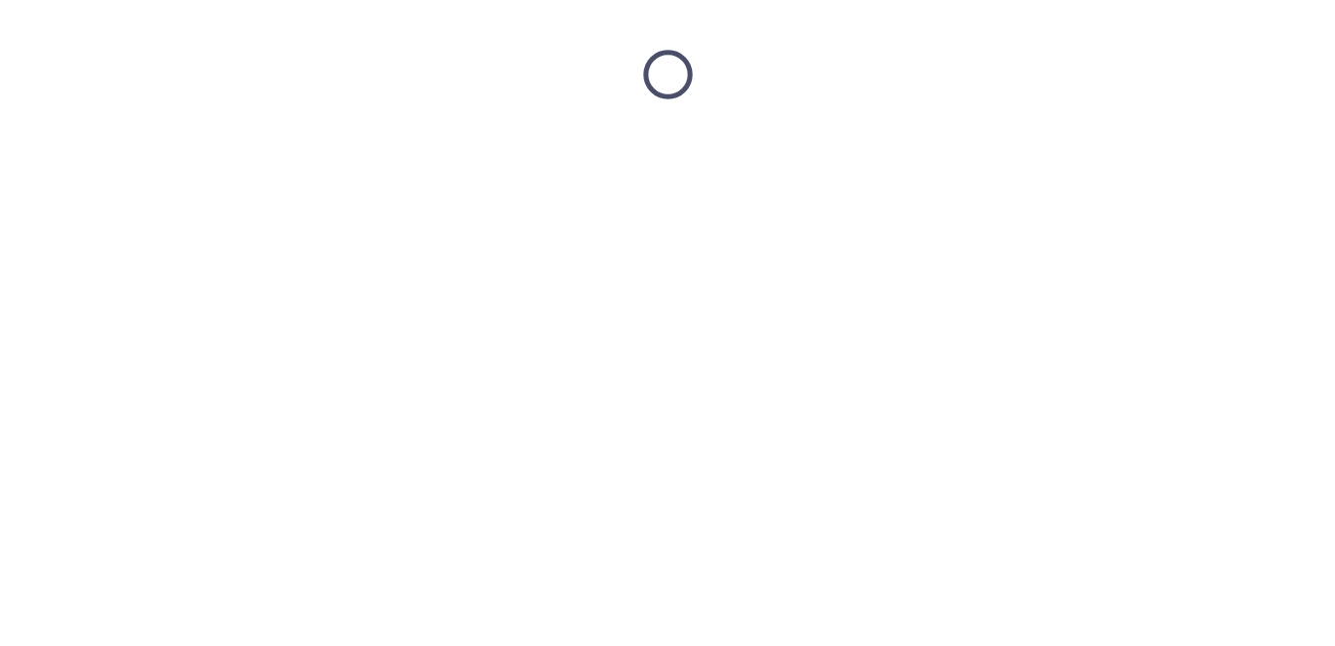
scroll to position [0, 0]
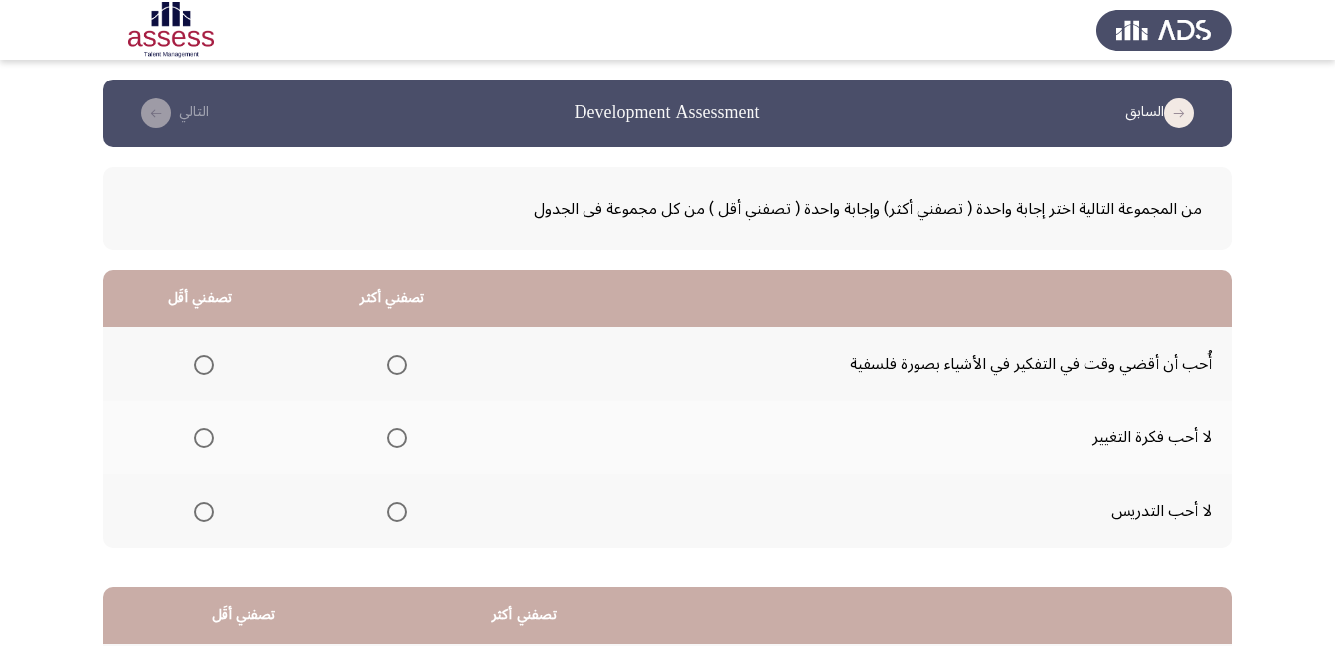
click at [391, 368] on span "Select an option" at bounding box center [397, 365] width 20 height 20
click at [391, 368] on input "Select an option" at bounding box center [397, 365] width 20 height 20
click at [209, 439] on span "Select an option" at bounding box center [204, 438] width 20 height 20
click at [209, 439] on input "Select an option" at bounding box center [204, 438] width 20 height 20
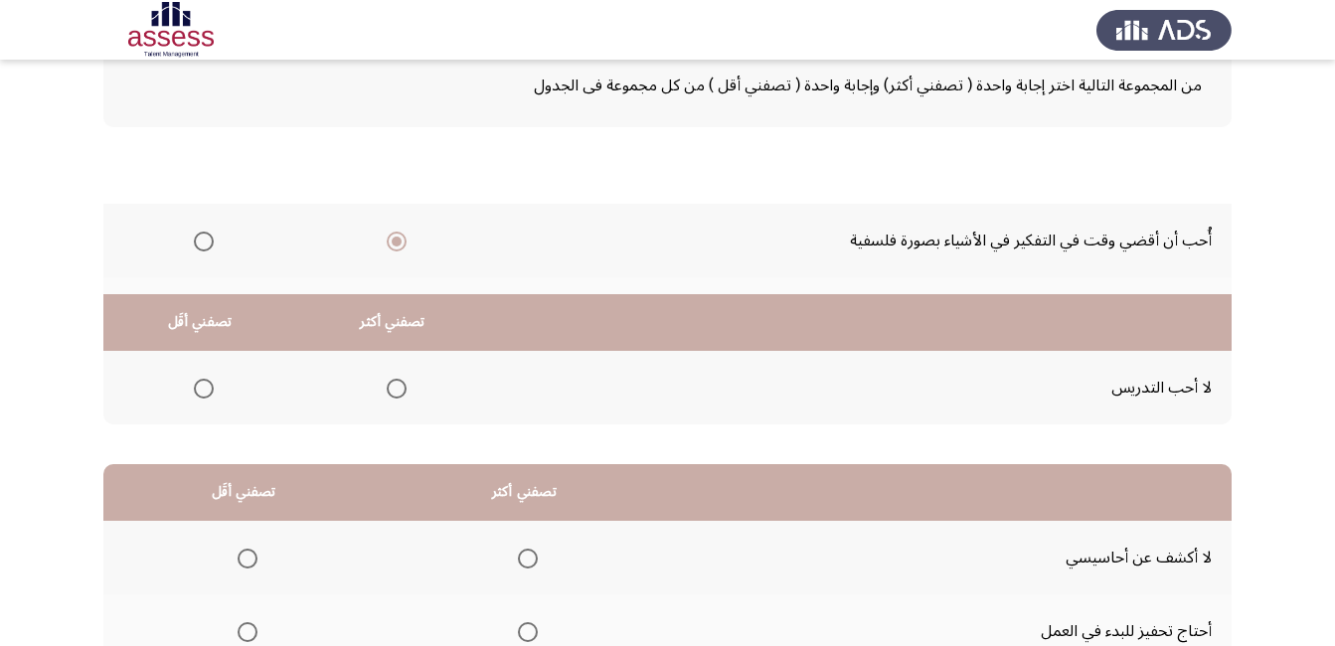
scroll to position [358, 0]
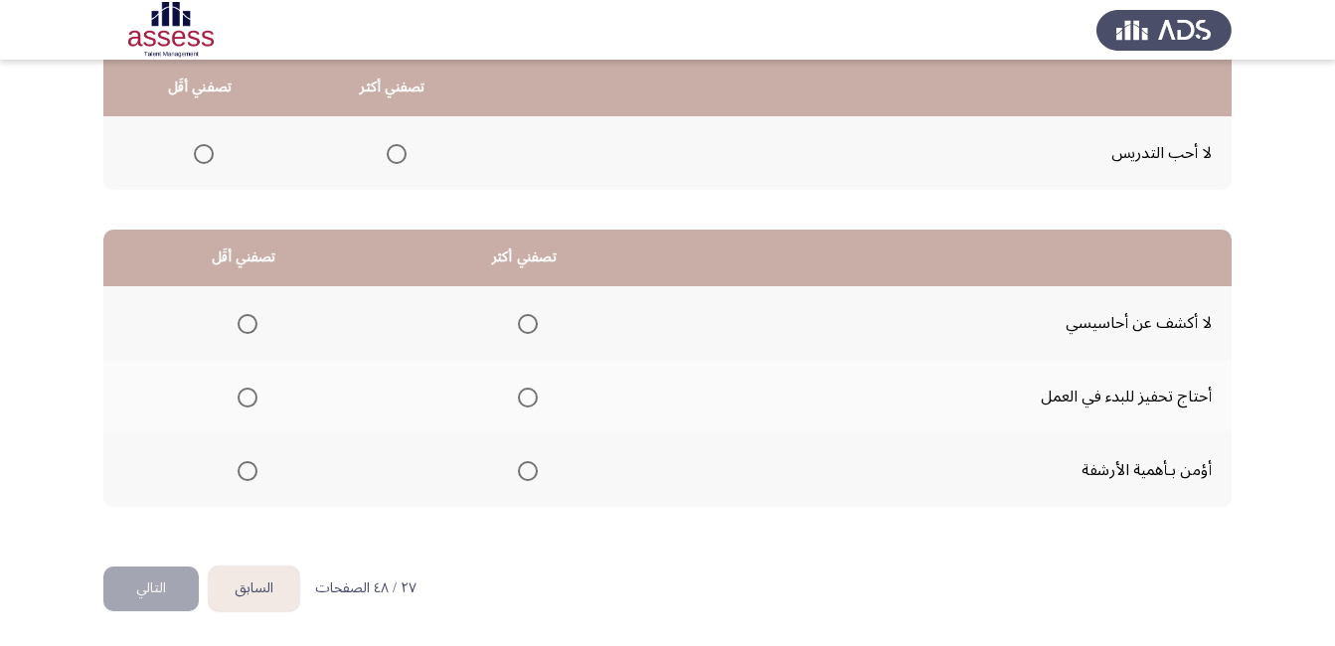
click at [243, 323] on span "Select an option" at bounding box center [248, 324] width 20 height 20
click at [243, 323] on input "Select an option" at bounding box center [248, 324] width 20 height 20
click at [528, 327] on span "Select an option" at bounding box center [528, 324] width 20 height 20
click at [528, 327] on input "Select an option" at bounding box center [528, 324] width 20 height 20
click at [246, 394] on span "Select an option" at bounding box center [248, 398] width 20 height 20
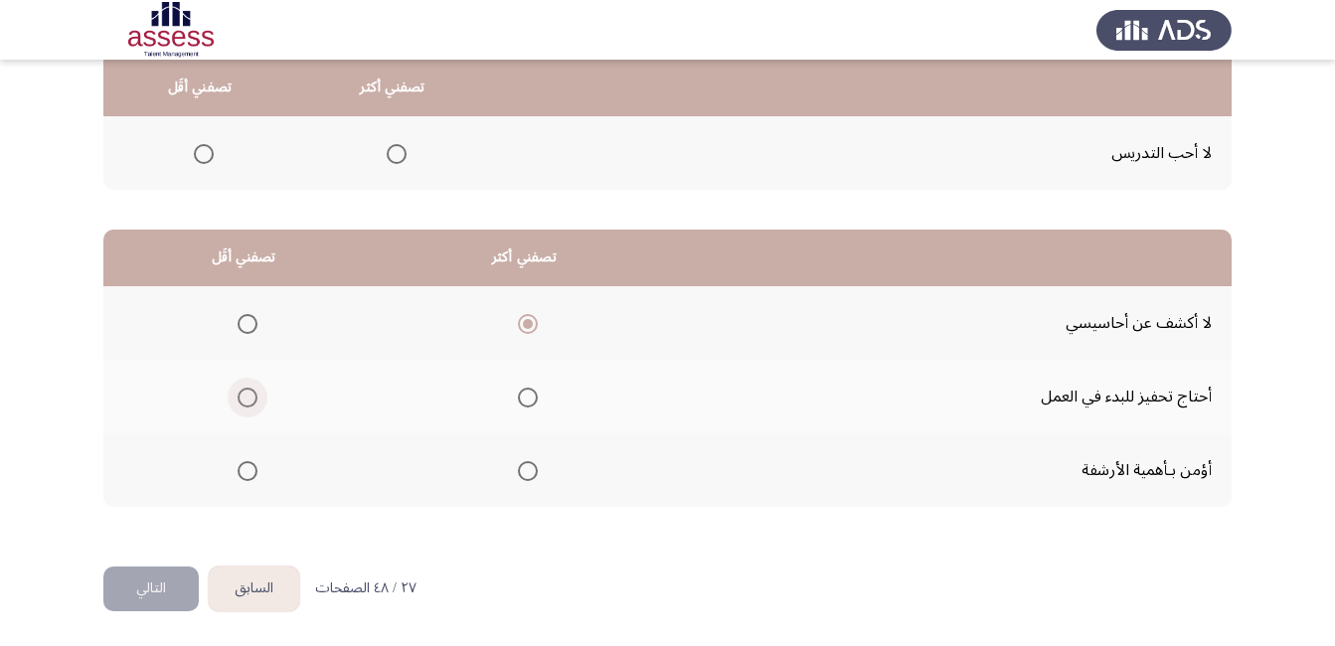
click at [246, 394] on input "Select an option" at bounding box center [248, 398] width 20 height 20
click at [532, 472] on span "Select an option" at bounding box center [528, 471] width 20 height 20
click at [532, 472] on input "Select an option" at bounding box center [528, 471] width 20 height 20
click at [136, 583] on button "التالي" at bounding box center [150, 588] width 95 height 45
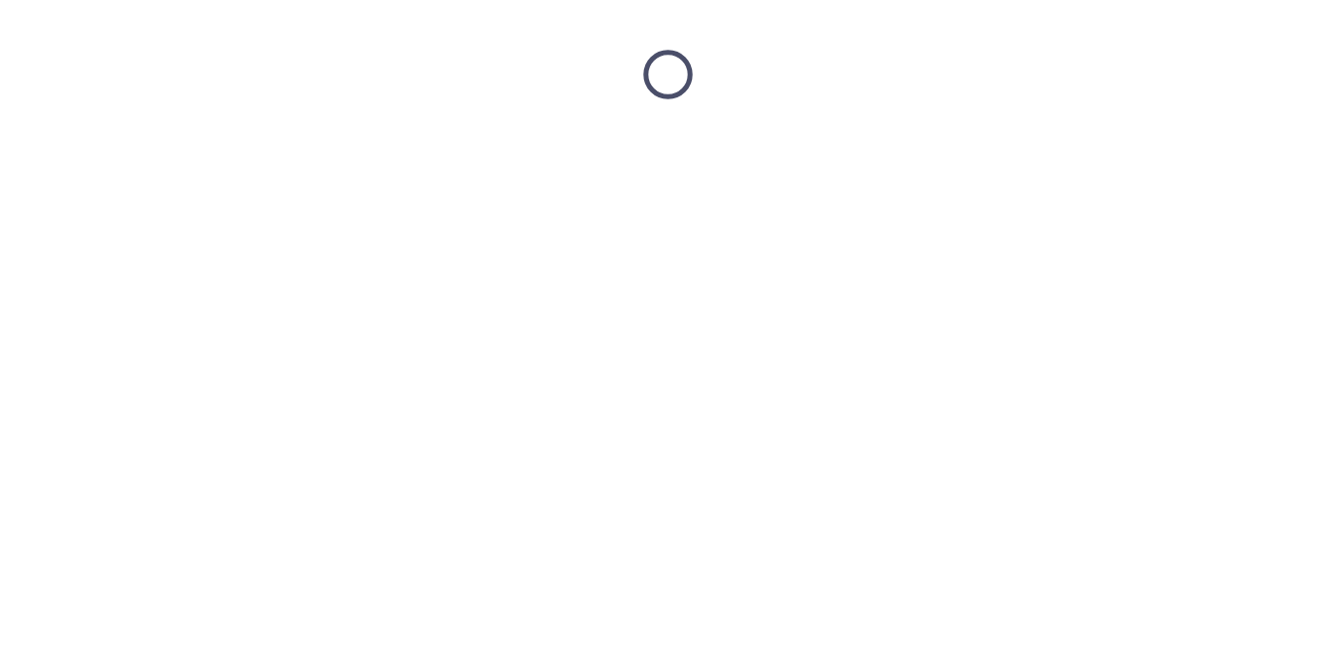
scroll to position [0, 0]
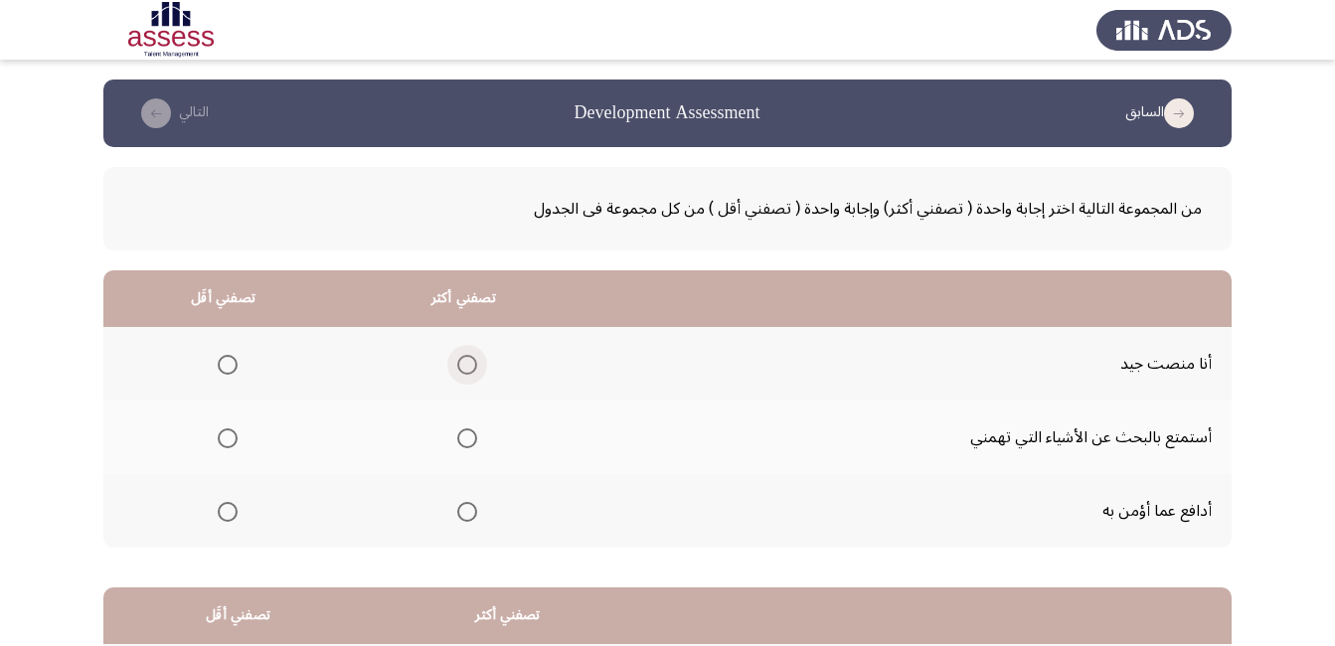
click at [460, 360] on span "Select an option" at bounding box center [467, 365] width 20 height 20
click at [460, 360] on input "Select an option" at bounding box center [467, 365] width 20 height 20
click at [222, 438] on span "Select an option" at bounding box center [228, 438] width 20 height 20
click at [222, 438] on input "Select an option" at bounding box center [228, 438] width 20 height 20
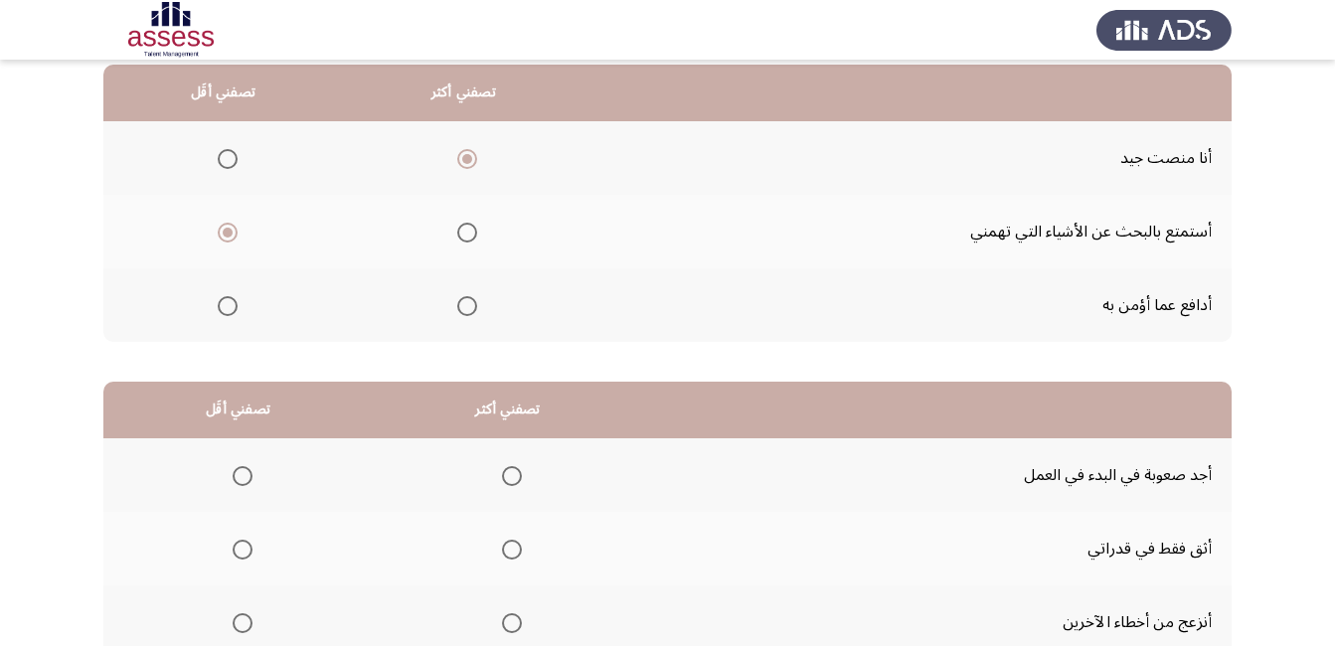
scroll to position [358, 0]
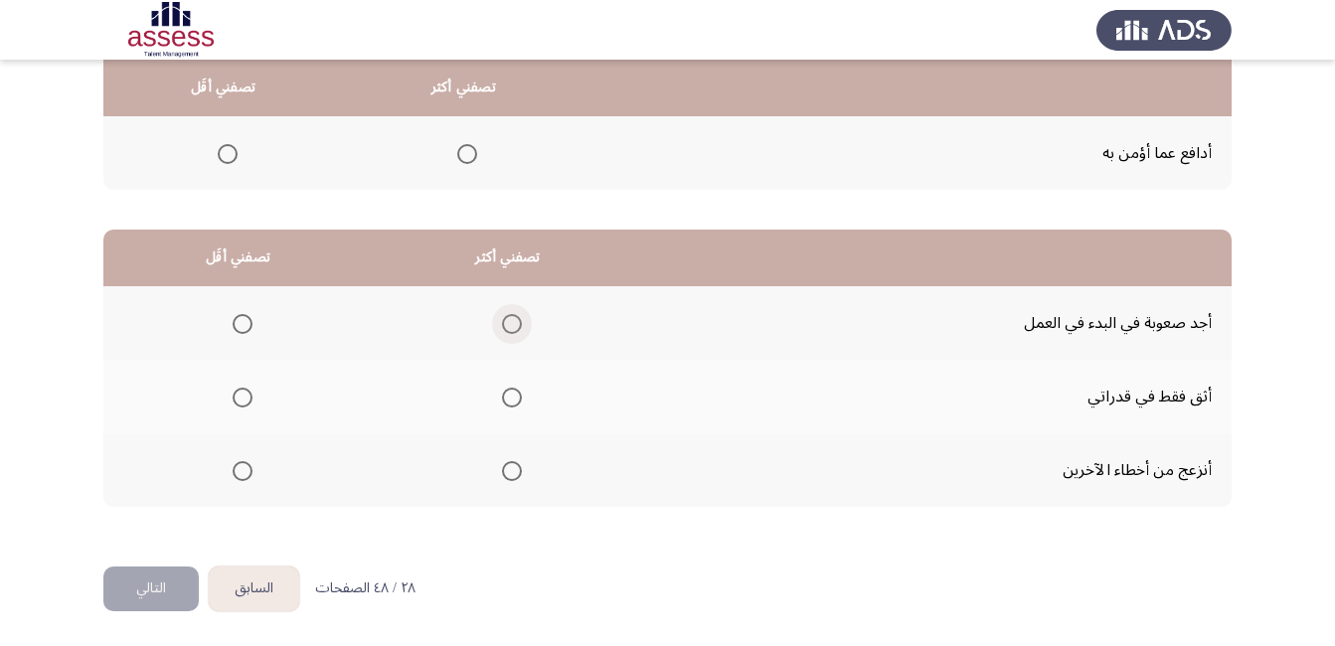
click at [502, 324] on span "Select an option" at bounding box center [512, 324] width 20 height 20
click at [502, 324] on input "Select an option" at bounding box center [512, 324] width 20 height 20
click at [235, 321] on span "Select an option" at bounding box center [243, 324] width 20 height 20
click at [235, 321] on input "Select an option" at bounding box center [243, 324] width 20 height 20
click at [510, 396] on span "Select an option" at bounding box center [512, 398] width 20 height 20
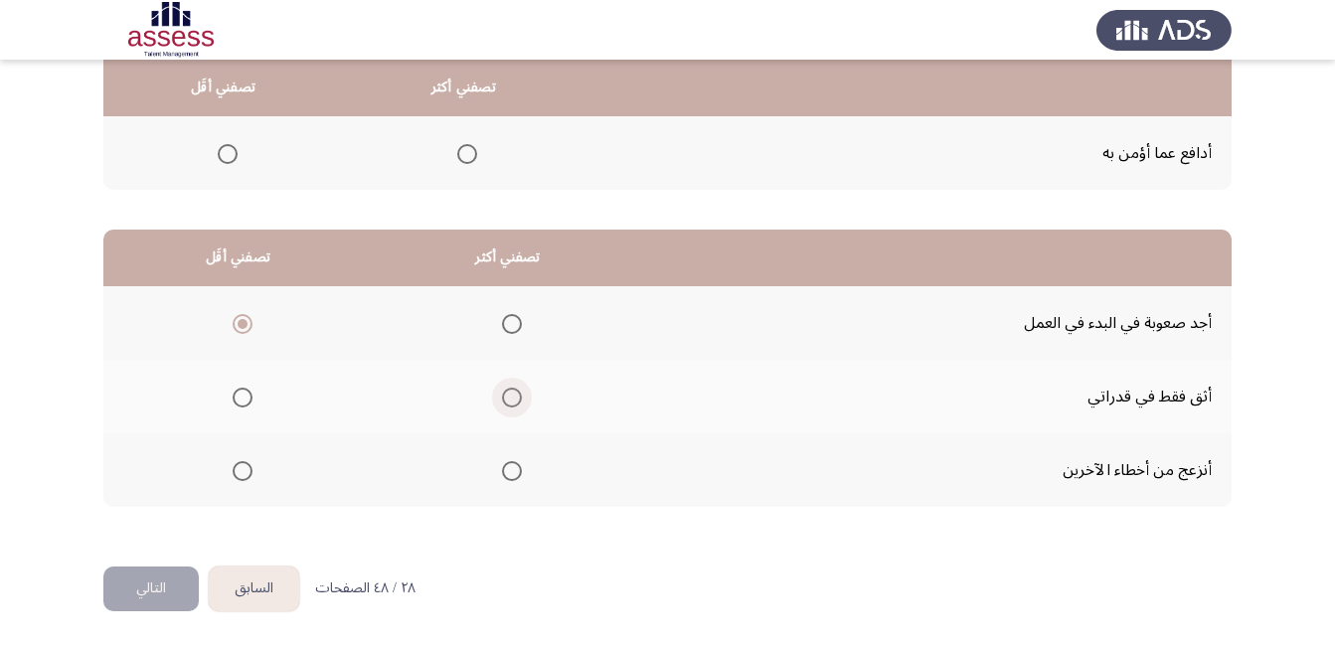
click at [510, 396] on input "Select an option" at bounding box center [512, 398] width 20 height 20
click at [166, 592] on button "التالي" at bounding box center [150, 588] width 95 height 45
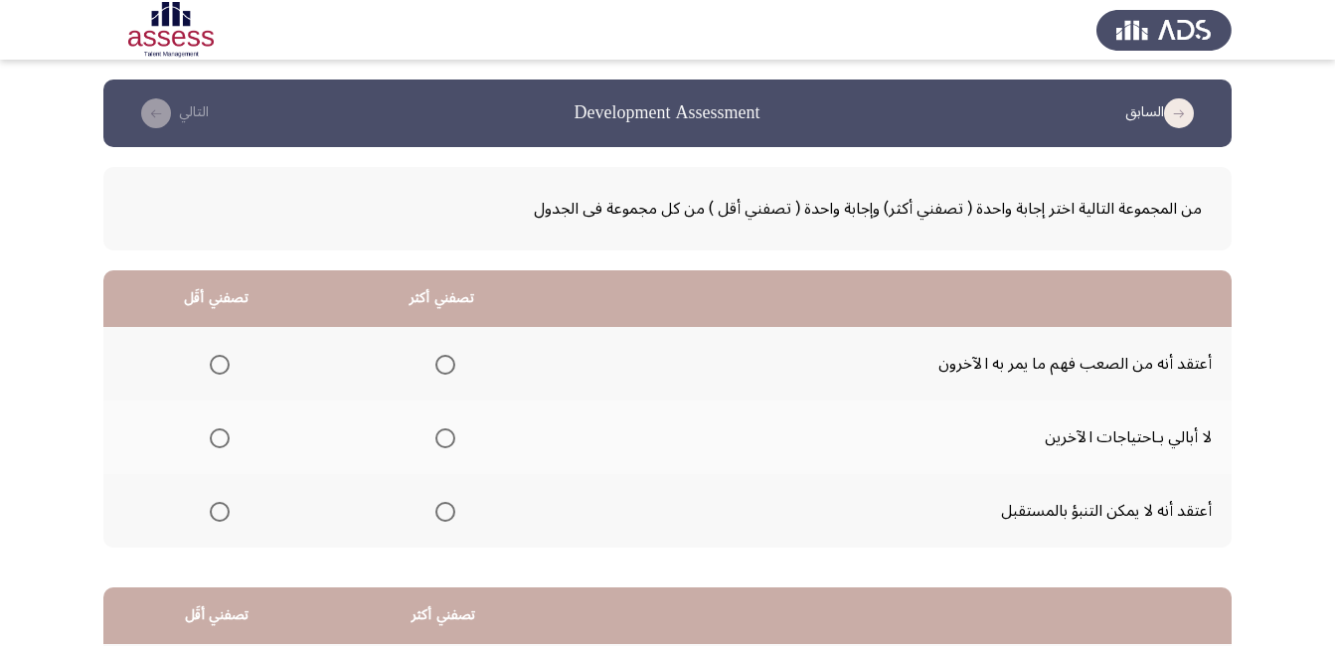
click at [217, 435] on span "Select an option" at bounding box center [220, 438] width 20 height 20
click at [217, 435] on input "Select an option" at bounding box center [220, 438] width 20 height 20
click at [438, 368] on span "Select an option" at bounding box center [445, 365] width 20 height 20
click at [438, 368] on input "Select an option" at bounding box center [445, 365] width 20 height 20
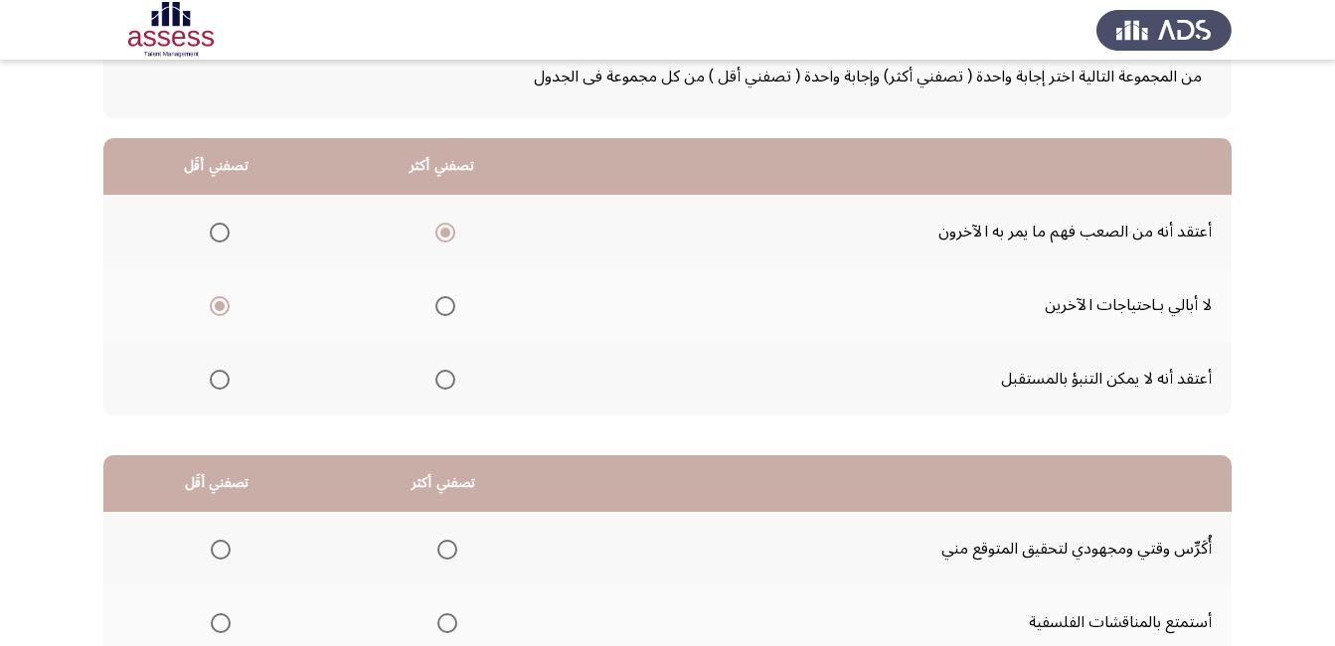
scroll to position [358, 0]
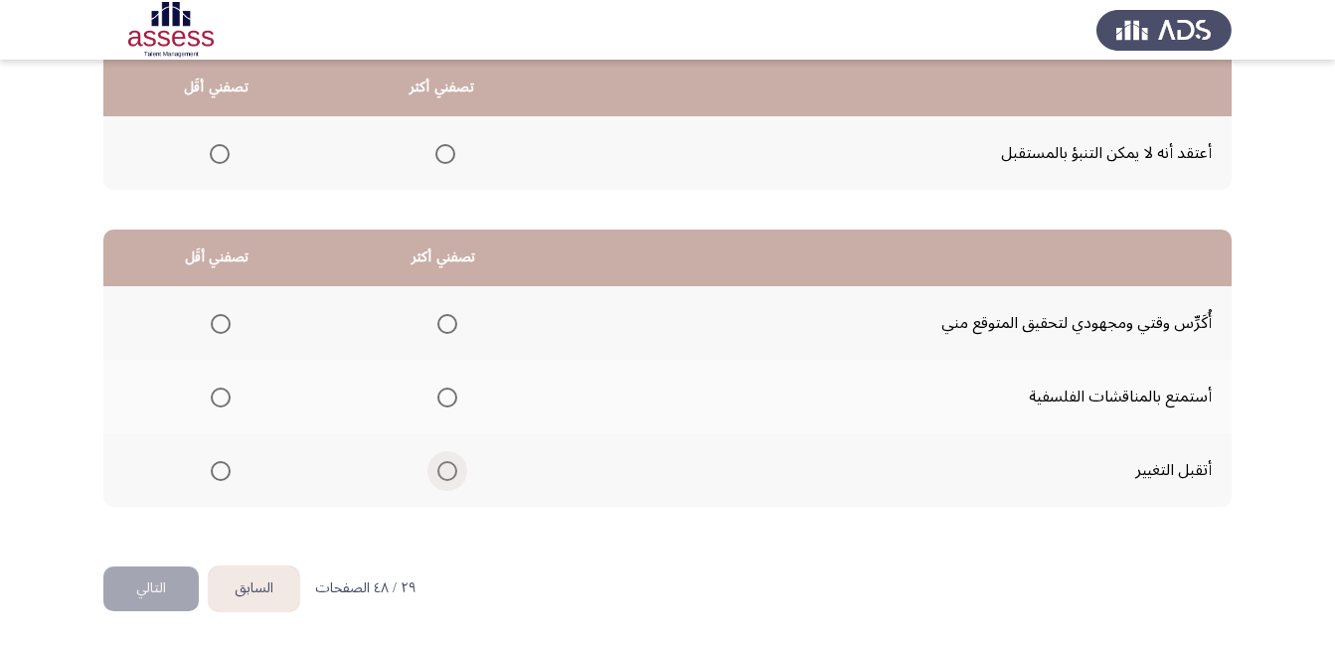
click at [443, 469] on span "Select an option" at bounding box center [447, 471] width 20 height 20
click at [443, 469] on input "Select an option" at bounding box center [447, 471] width 20 height 20
click at [223, 391] on span "Select an option" at bounding box center [221, 398] width 20 height 20
click at [223, 391] on input "Select an option" at bounding box center [221, 398] width 20 height 20
click at [161, 579] on button "التالي" at bounding box center [150, 588] width 95 height 45
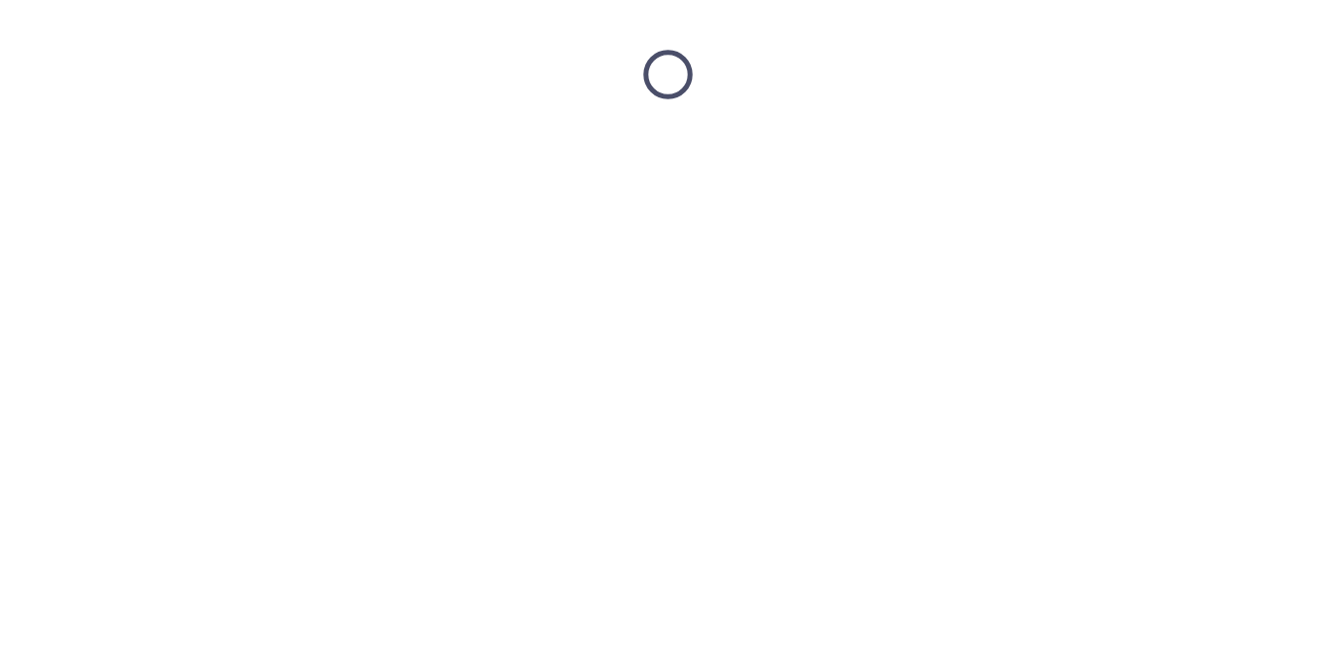
scroll to position [0, 0]
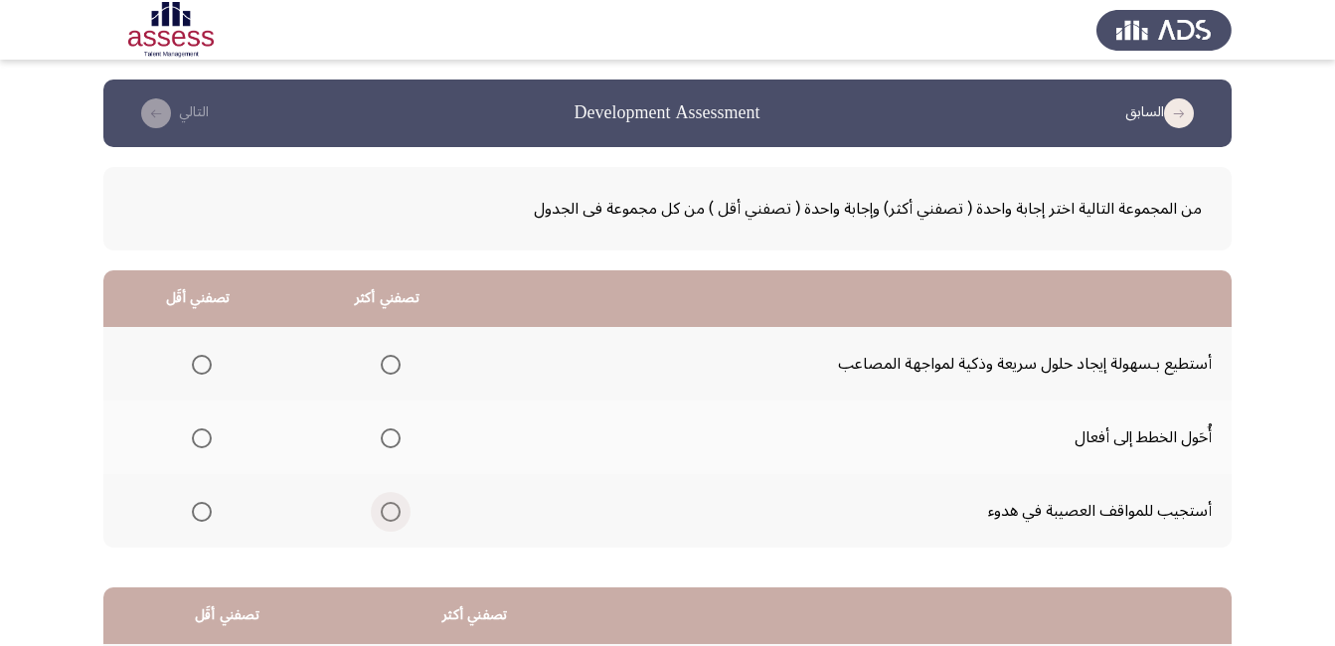
click at [392, 508] on span "Select an option" at bounding box center [391, 512] width 20 height 20
click at [392, 508] on input "Select an option" at bounding box center [391, 512] width 20 height 20
click at [193, 437] on span "Select an option" at bounding box center [202, 438] width 20 height 20
click at [193, 437] on input "Select an option" at bounding box center [202, 438] width 20 height 20
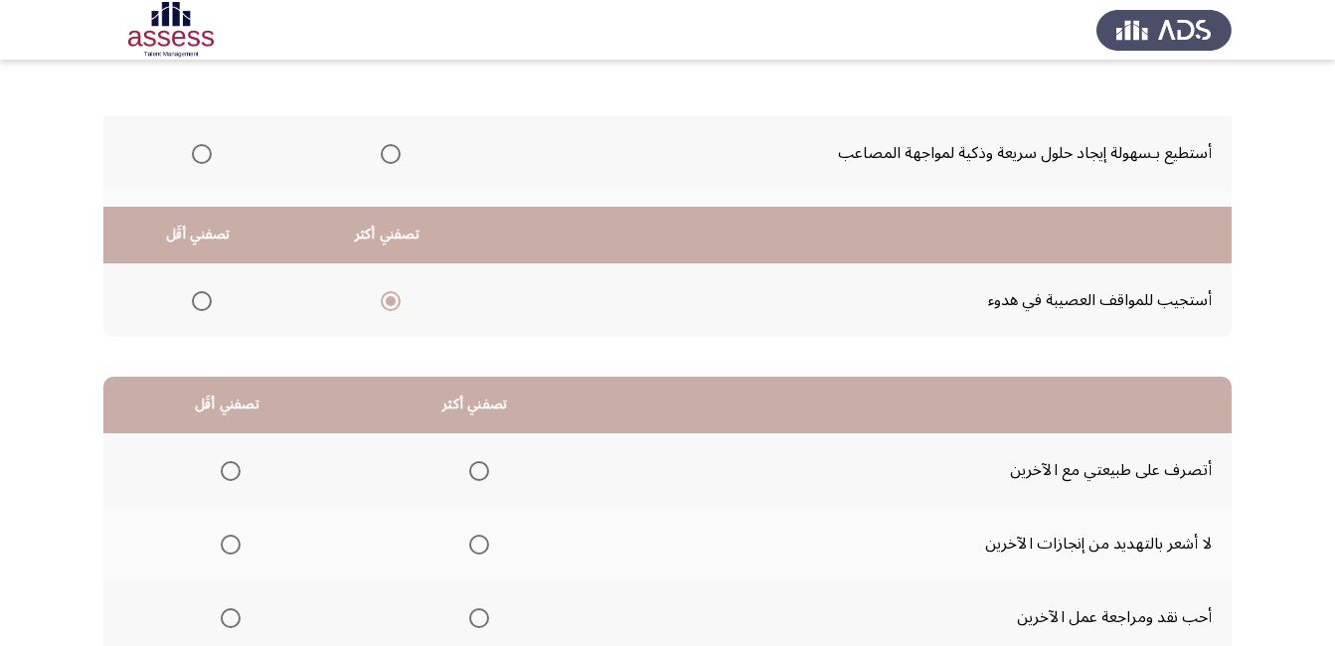
scroll to position [358, 0]
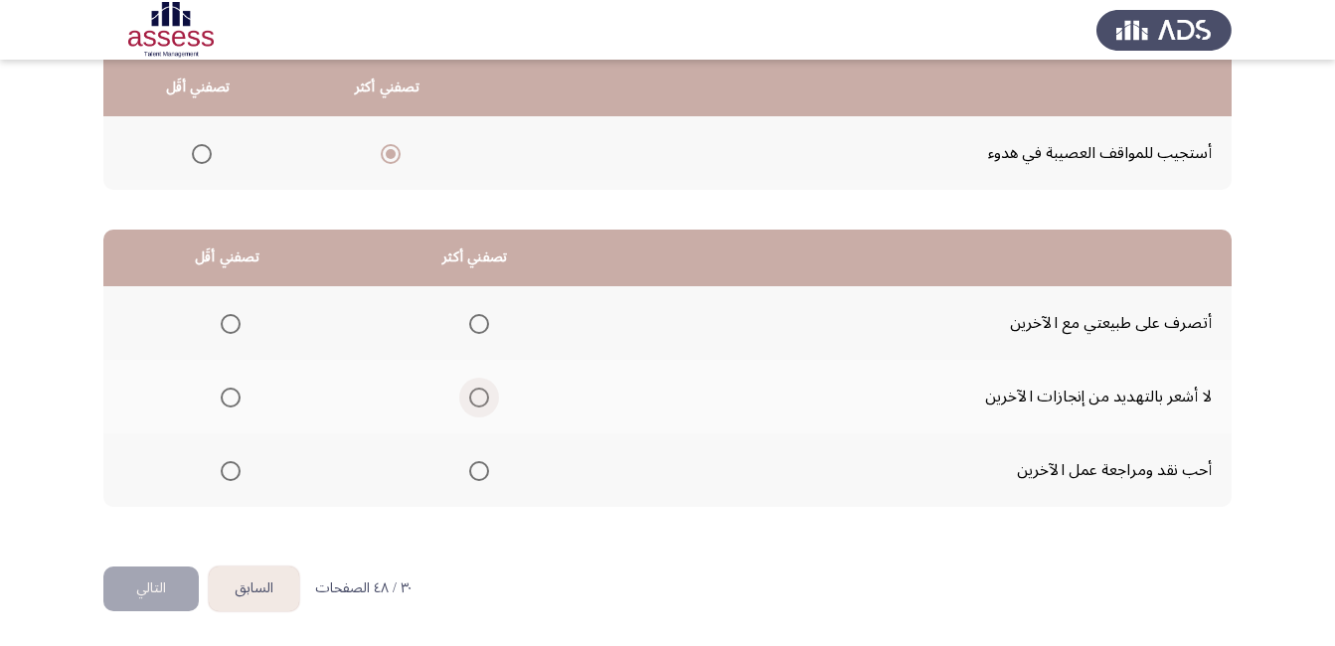
click at [469, 389] on span "Select an option" at bounding box center [479, 398] width 20 height 20
click at [469, 389] on input "Select an option" at bounding box center [479, 398] width 20 height 20
click at [229, 472] on span "Select an option" at bounding box center [231, 471] width 20 height 20
click at [229, 472] on input "Select an option" at bounding box center [231, 471] width 20 height 20
click at [149, 579] on button "التالي" at bounding box center [150, 588] width 95 height 45
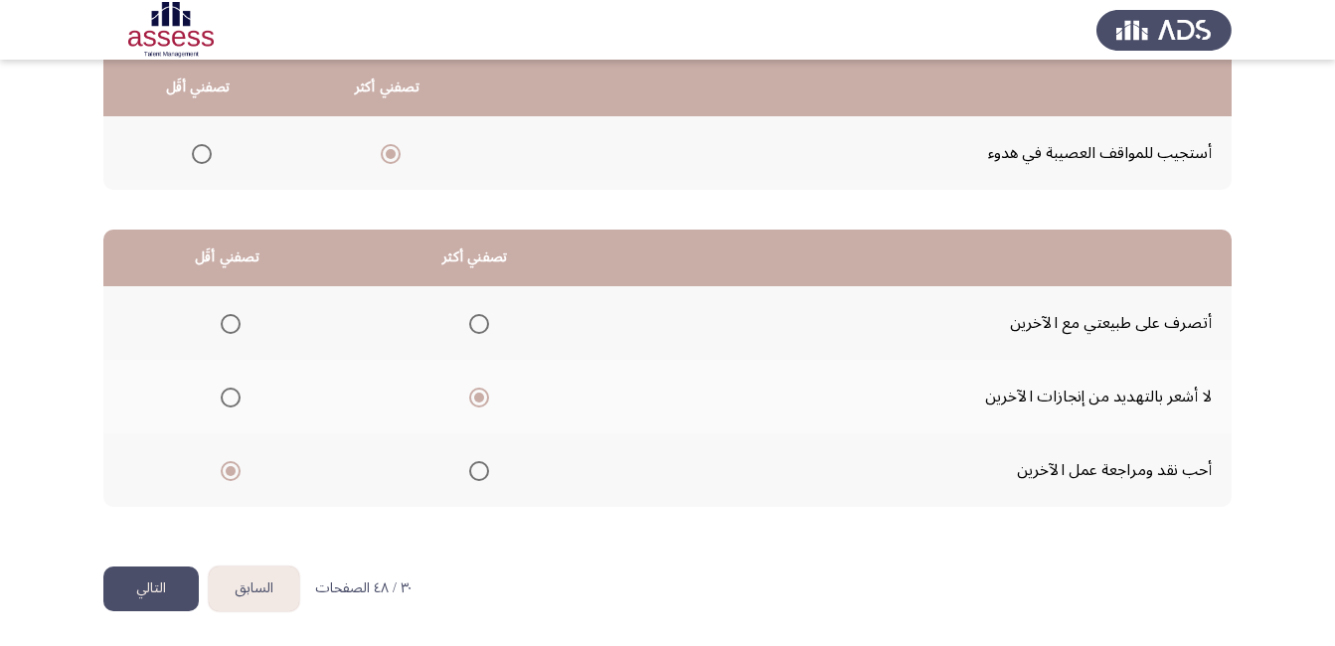
scroll to position [0, 0]
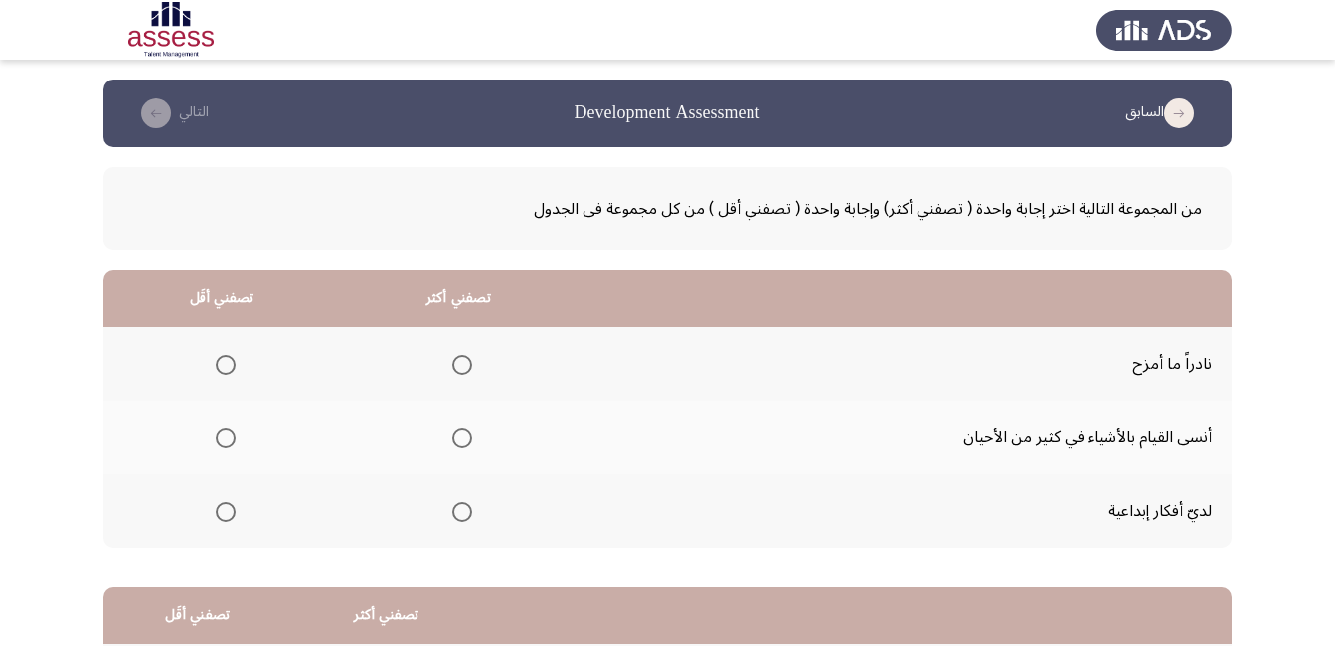
click at [223, 434] on span "Select an option" at bounding box center [226, 438] width 20 height 20
click at [223, 434] on input "Select an option" at bounding box center [226, 438] width 20 height 20
click at [461, 512] on span "Select an option" at bounding box center [462, 512] width 20 height 20
click at [461, 512] on input "Select an option" at bounding box center [462, 512] width 20 height 20
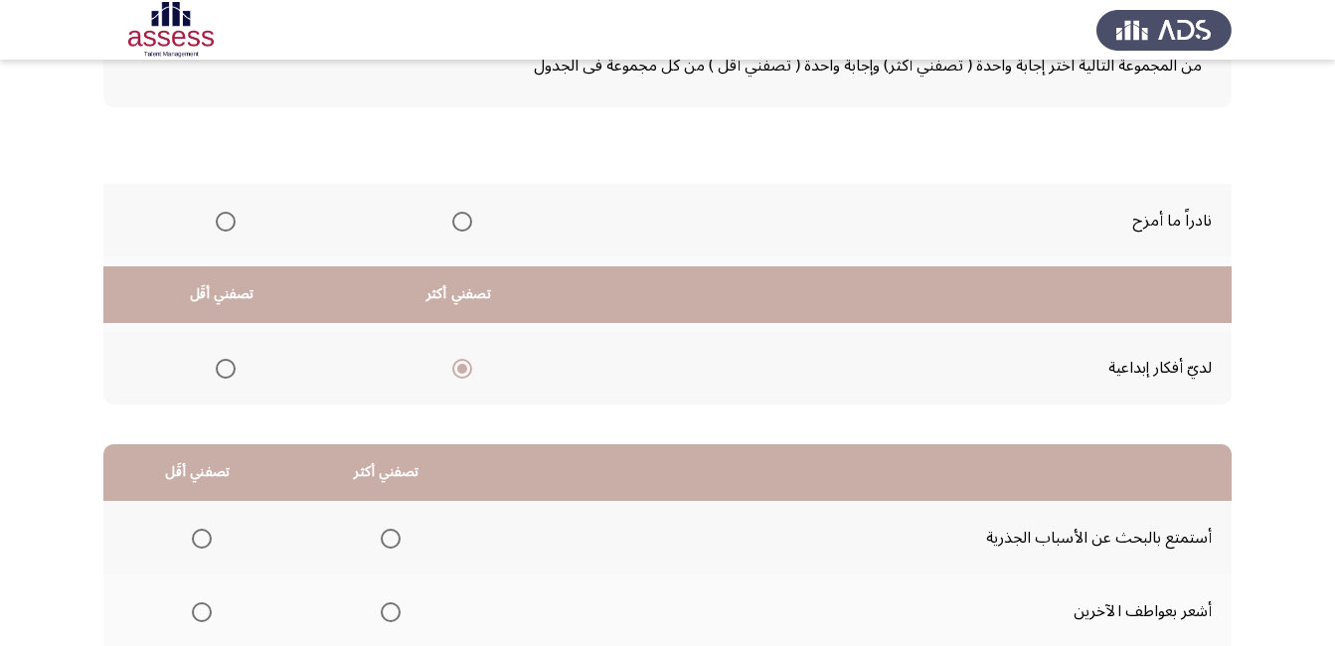
scroll to position [358, 0]
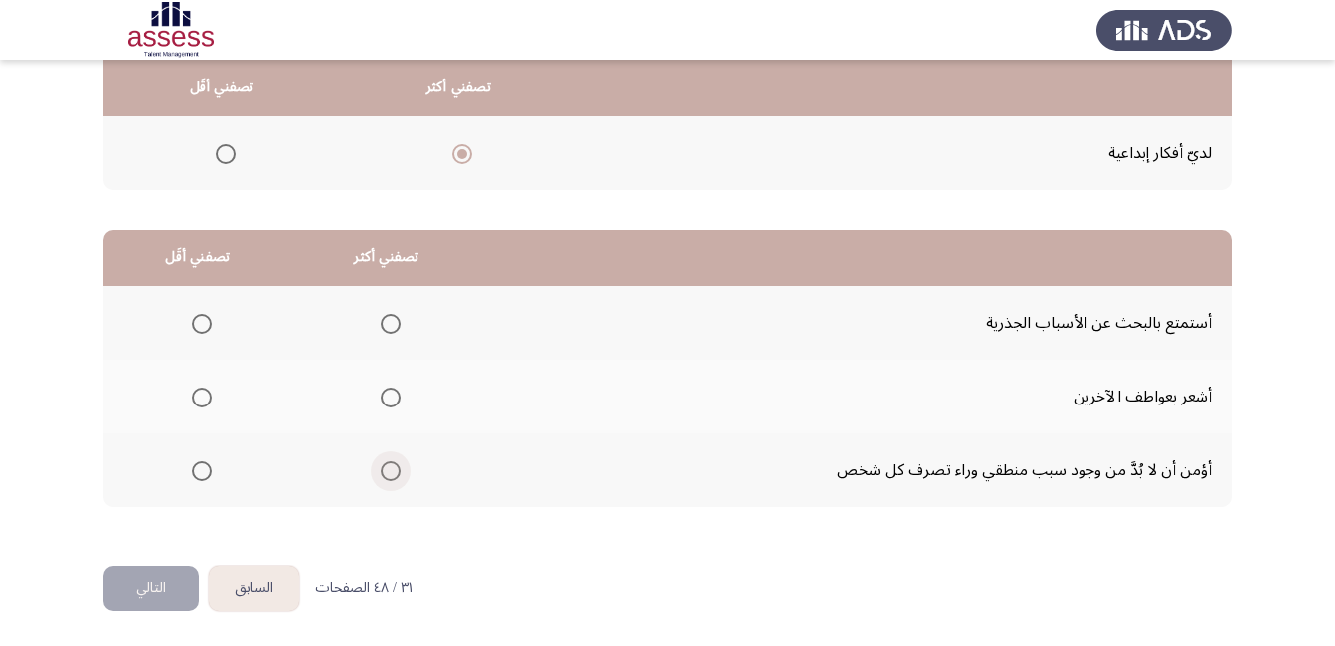
click at [393, 464] on span "Select an option" at bounding box center [391, 471] width 20 height 20
click at [393, 464] on input "Select an option" at bounding box center [391, 471] width 20 height 20
click at [202, 394] on span "Select an option" at bounding box center [202, 398] width 20 height 20
click at [202, 394] on input "Select an option" at bounding box center [202, 398] width 20 height 20
click at [153, 588] on button "التالي" at bounding box center [150, 588] width 95 height 45
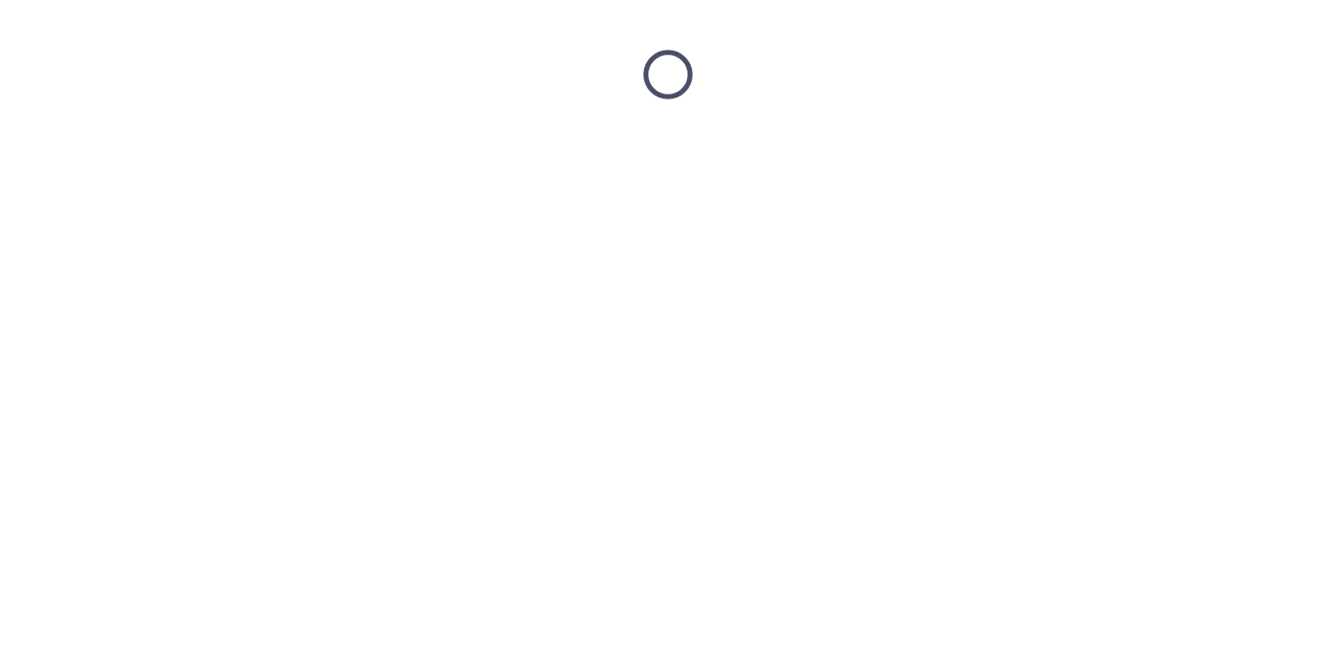
scroll to position [0, 0]
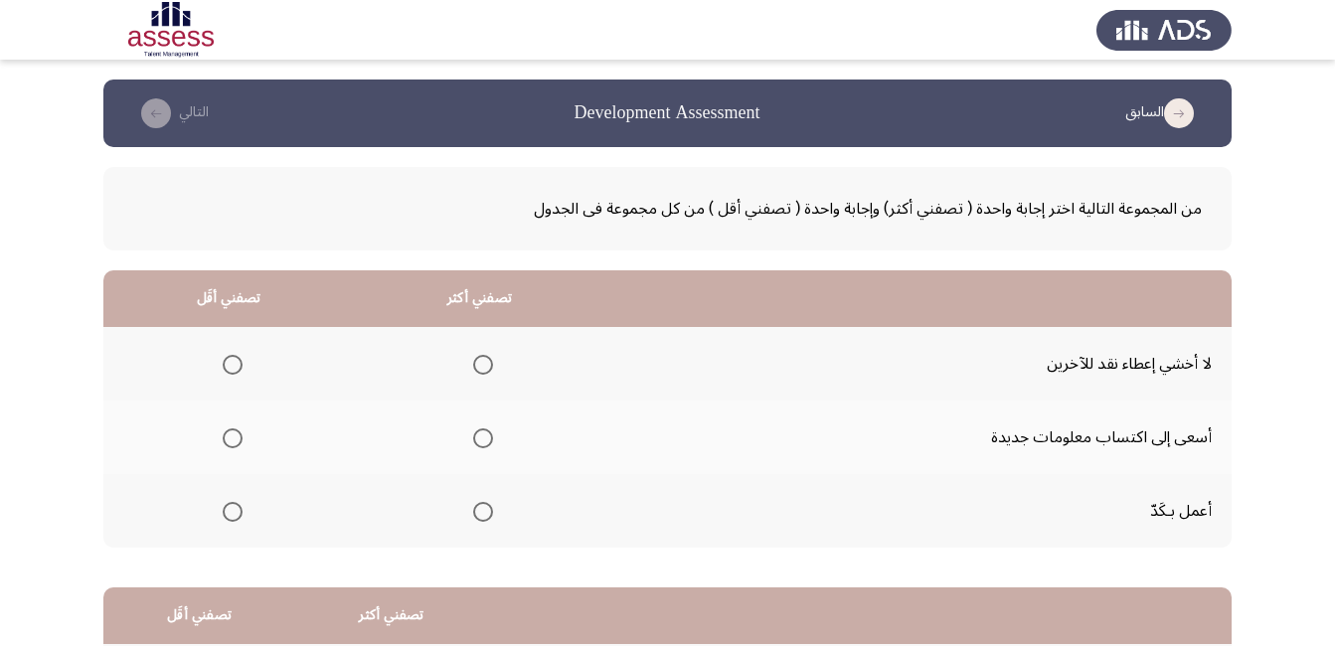
click at [480, 435] on span "Select an option" at bounding box center [483, 438] width 20 height 20
click at [480, 435] on input "Select an option" at bounding box center [483, 438] width 20 height 20
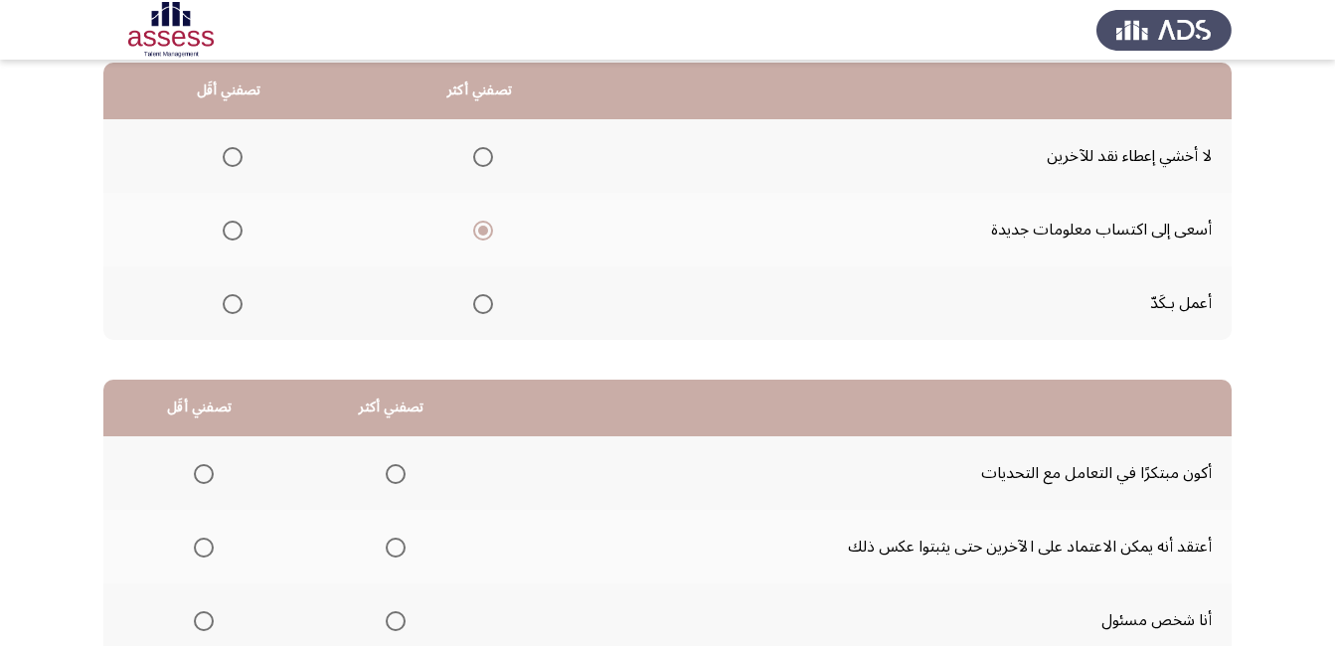
scroll to position [99, 0]
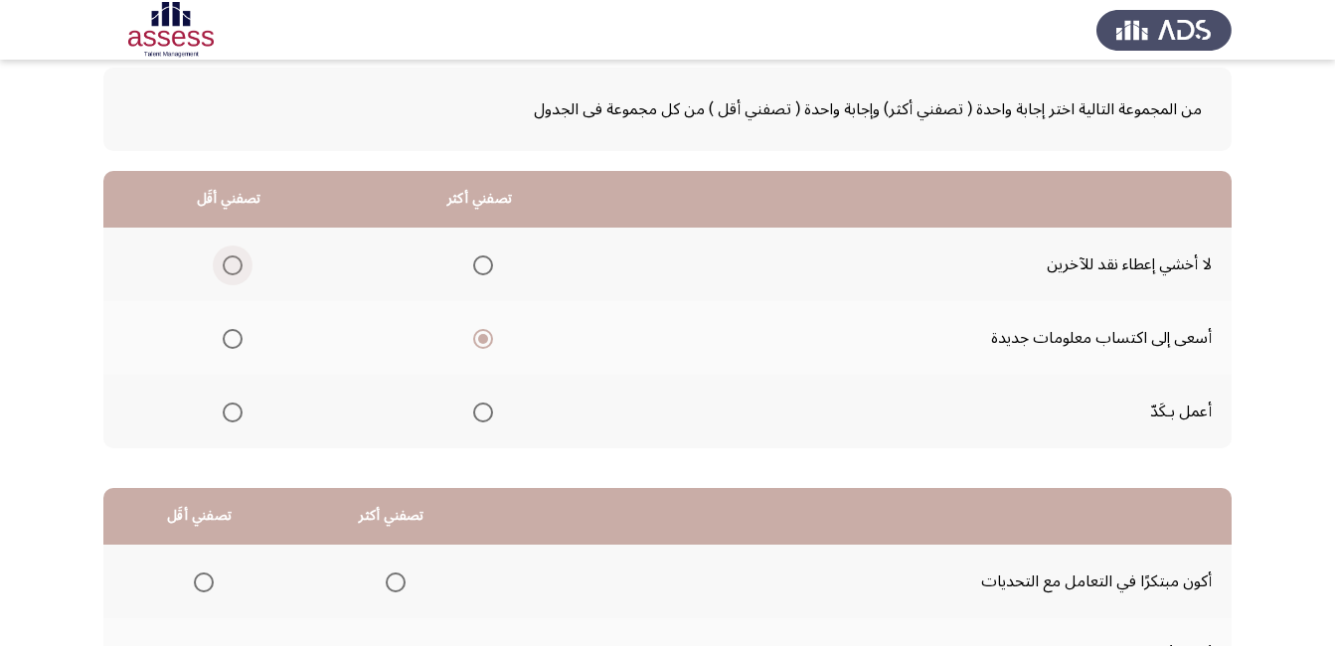
click at [228, 266] on span "Select an option" at bounding box center [233, 265] width 20 height 20
click at [228, 266] on input "Select an option" at bounding box center [233, 265] width 20 height 20
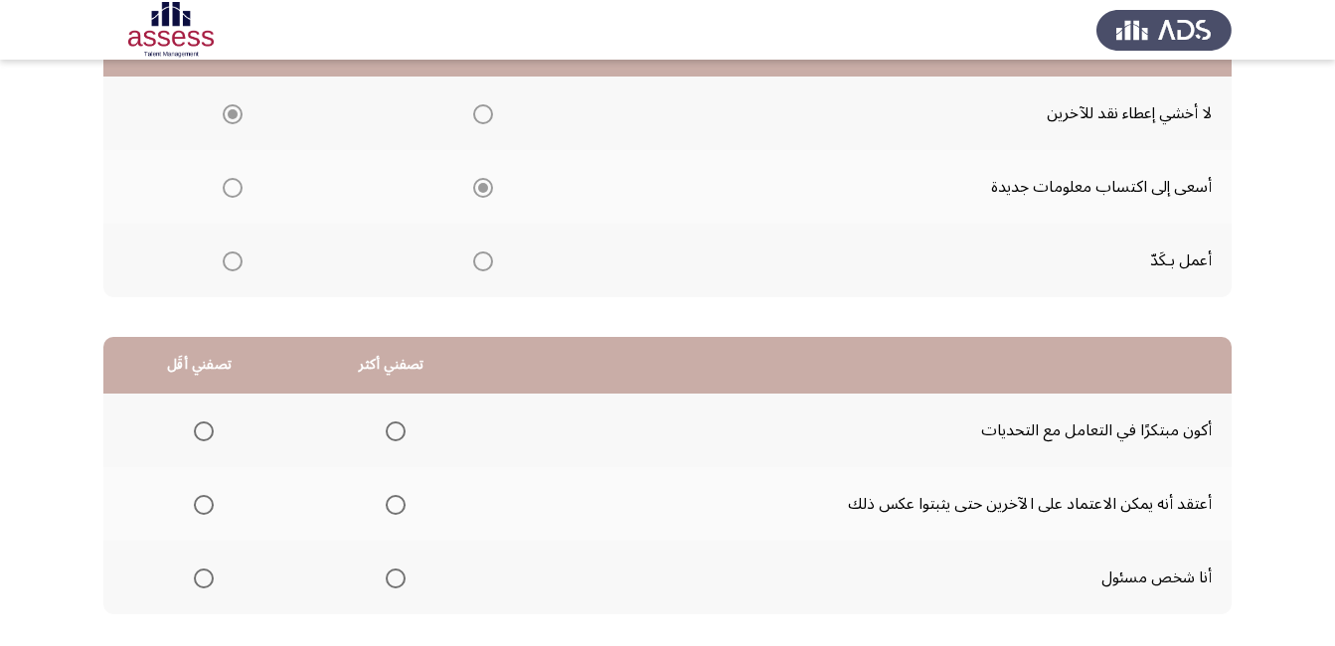
scroll to position [358, 0]
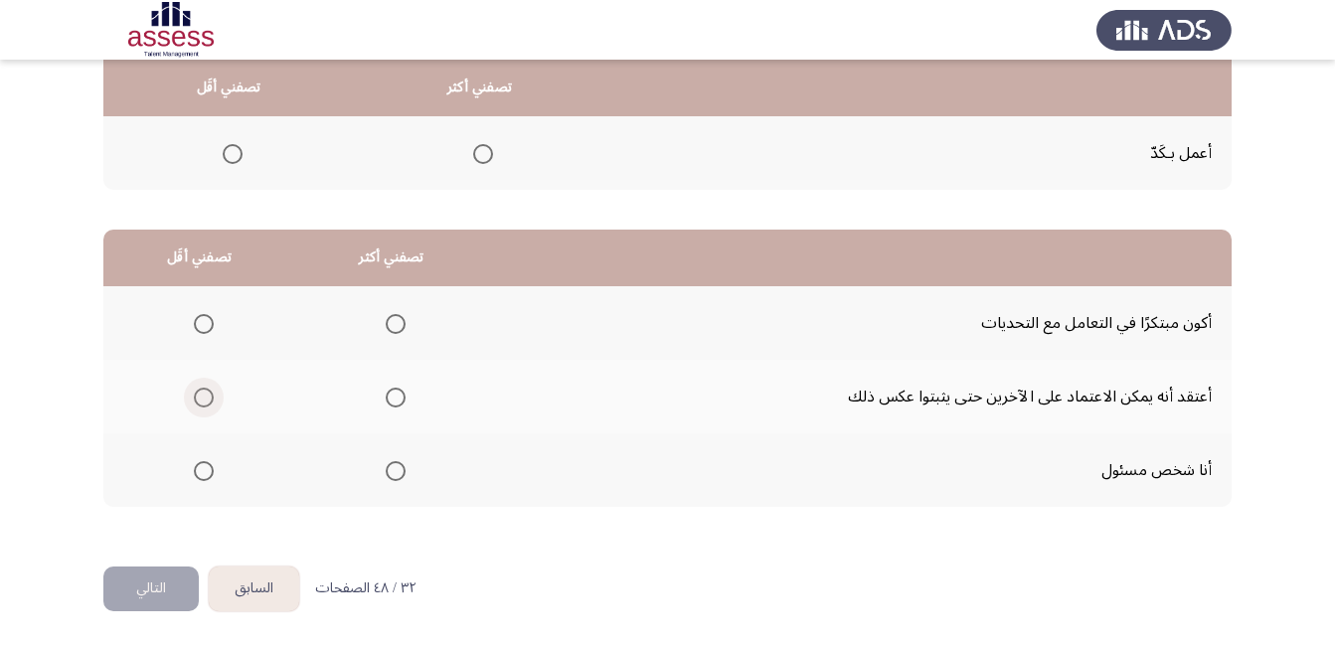
click at [196, 400] on span "Select an option" at bounding box center [204, 398] width 20 height 20
click at [196, 400] on input "Select an option" at bounding box center [204, 398] width 20 height 20
click at [390, 324] on span "Select an option" at bounding box center [396, 324] width 20 height 20
click at [390, 324] on input "Select an option" at bounding box center [396, 324] width 20 height 20
click at [152, 576] on button "التالي" at bounding box center [150, 588] width 95 height 45
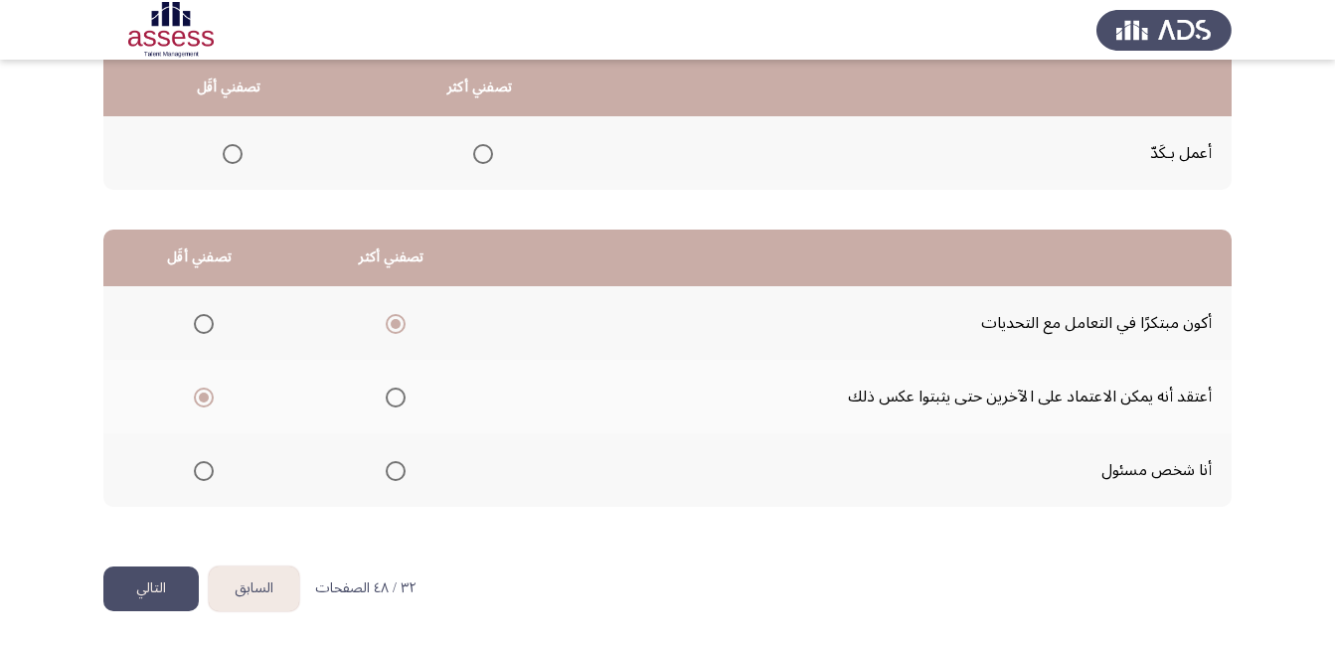
scroll to position [0, 0]
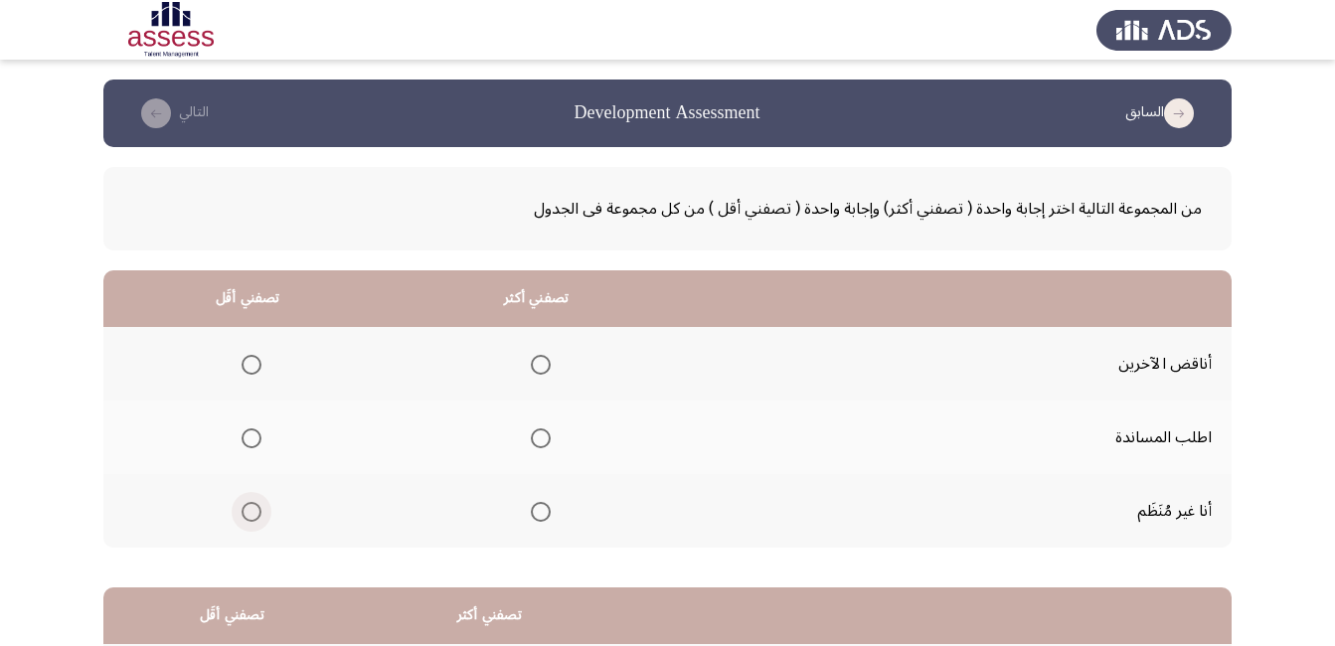
click at [254, 509] on span "Select an option" at bounding box center [252, 512] width 20 height 20
click at [254, 509] on input "Select an option" at bounding box center [252, 512] width 20 height 20
click at [536, 433] on span "Select an option" at bounding box center [541, 438] width 20 height 20
click at [536, 433] on input "Select an option" at bounding box center [541, 438] width 20 height 20
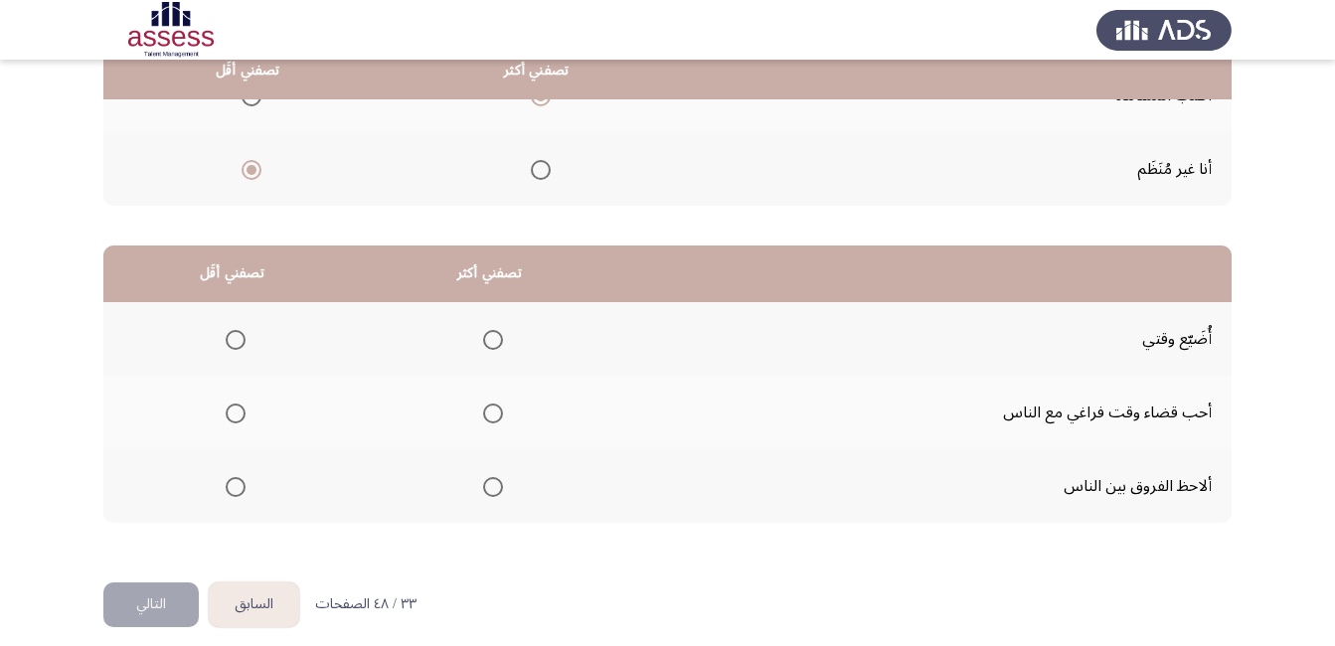
scroll to position [358, 0]
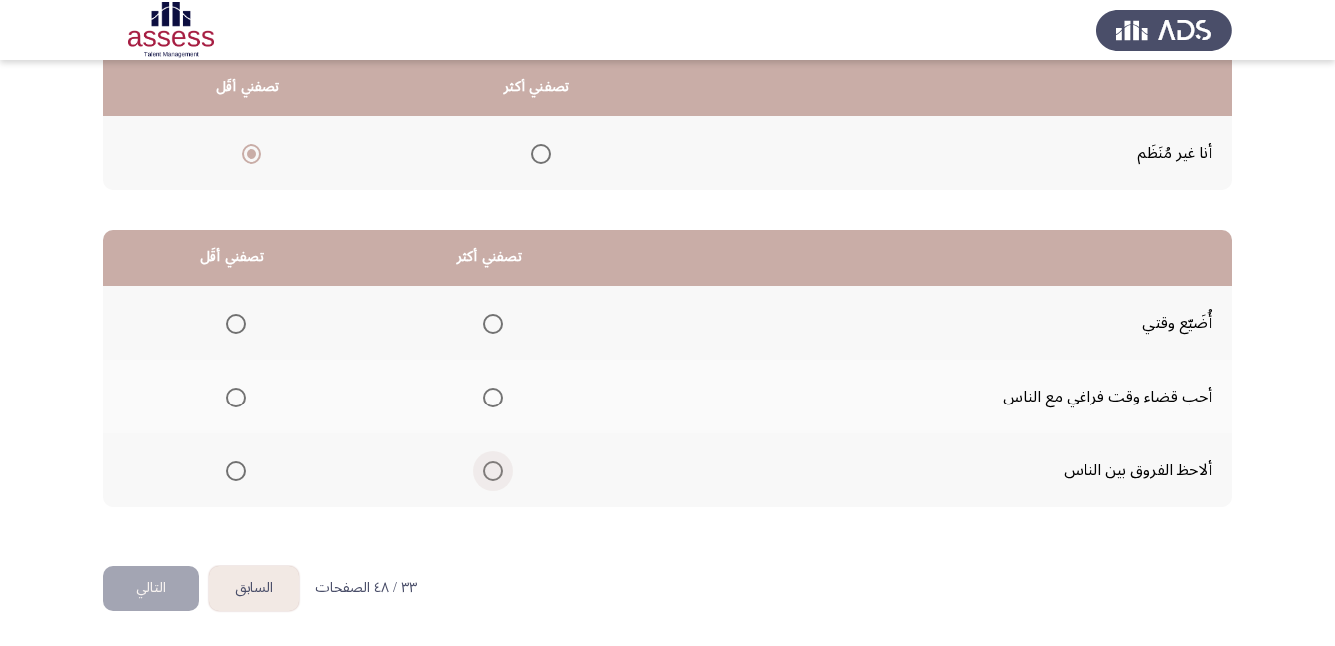
click at [484, 473] on span "Select an option" at bounding box center [493, 471] width 20 height 20
click at [484, 473] on input "Select an option" at bounding box center [493, 471] width 20 height 20
click at [237, 316] on span "Select an option" at bounding box center [236, 324] width 20 height 20
click at [237, 316] on input "Select an option" at bounding box center [236, 324] width 20 height 20
click at [483, 402] on span "Select an option" at bounding box center [493, 398] width 20 height 20
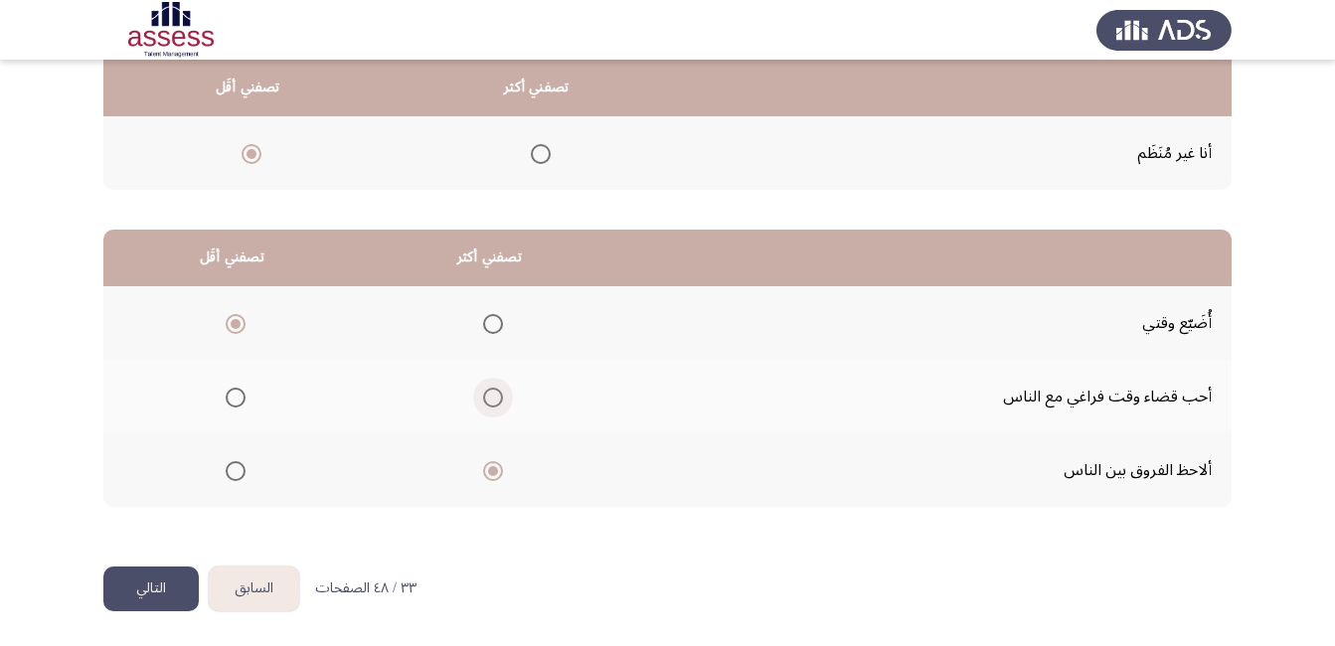
click at [483, 402] on input "Select an option" at bounding box center [493, 398] width 20 height 20
click at [158, 576] on button "التالي" at bounding box center [150, 588] width 95 height 45
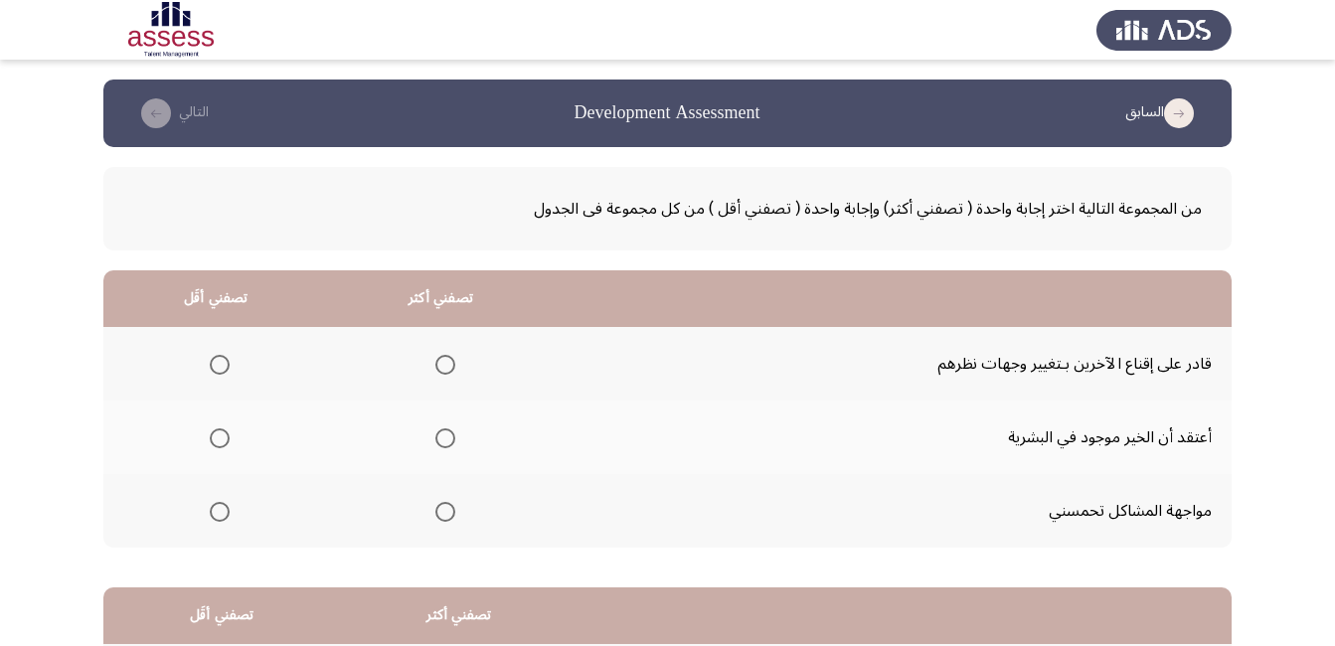
scroll to position [99, 0]
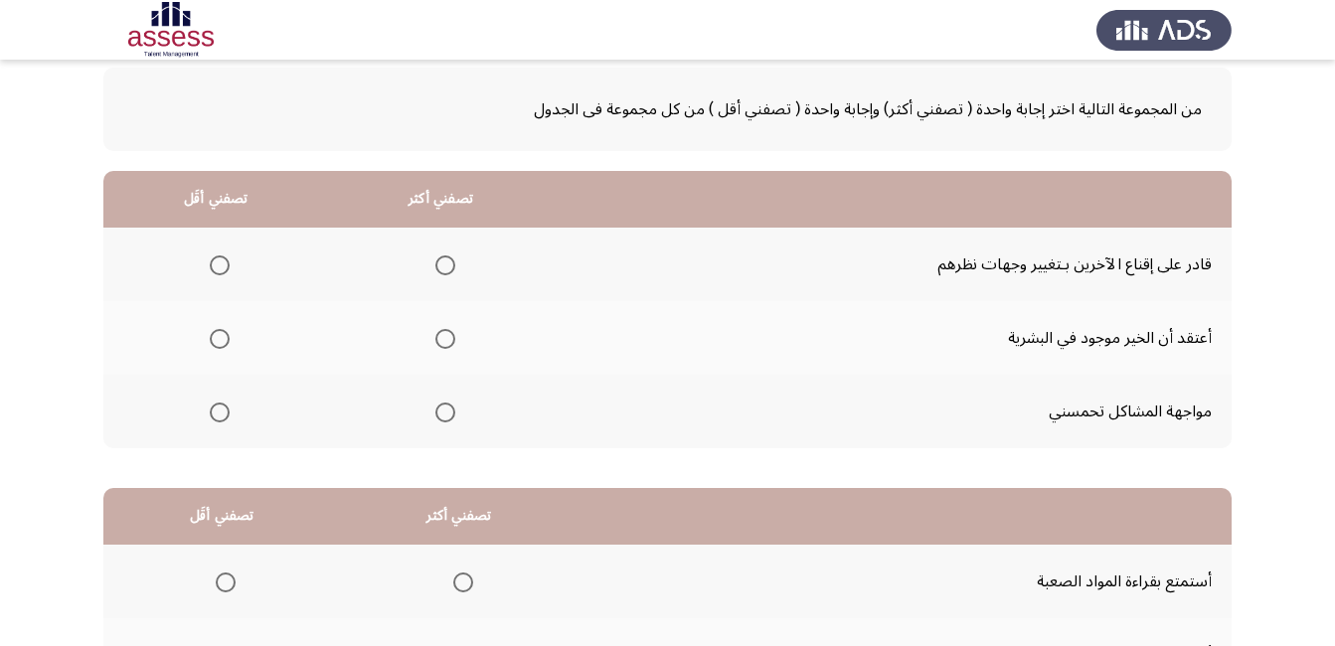
click at [216, 267] on span "Select an option" at bounding box center [220, 265] width 20 height 20
click at [216, 267] on input "Select an option" at bounding box center [220, 265] width 20 height 20
click at [442, 343] on span "Select an option" at bounding box center [445, 339] width 20 height 20
click at [442, 343] on input "Select an option" at bounding box center [445, 339] width 20 height 20
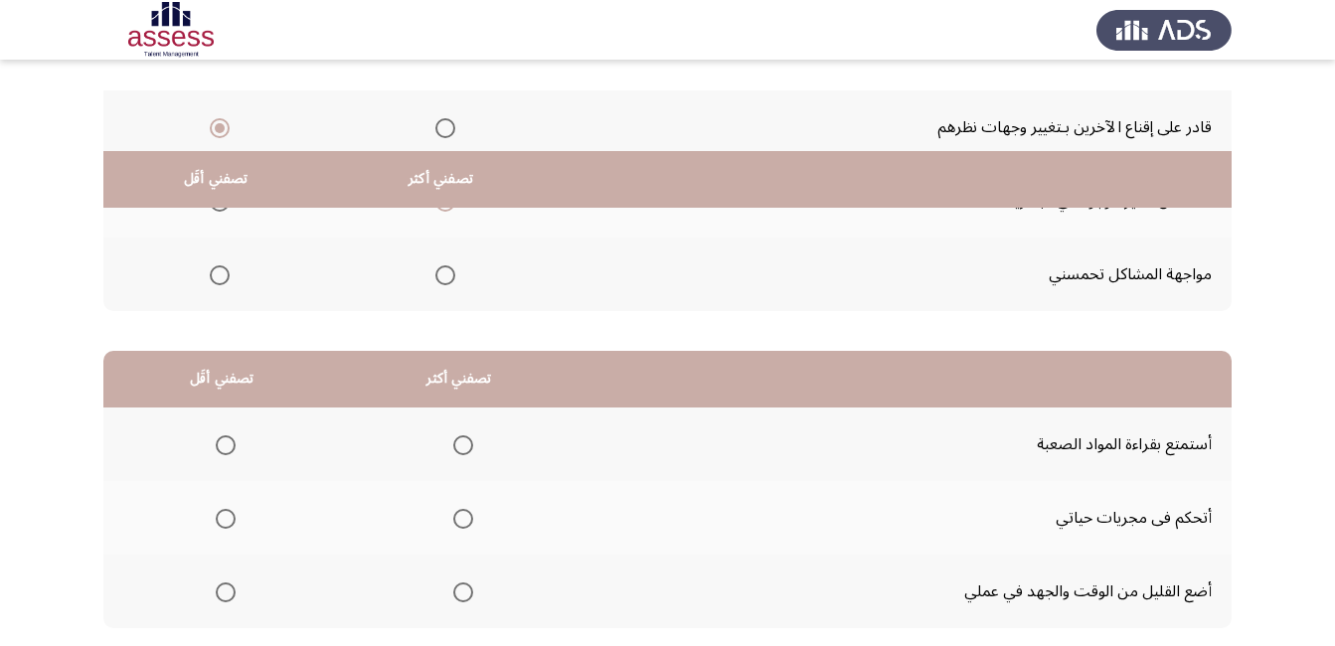
scroll to position [60, 0]
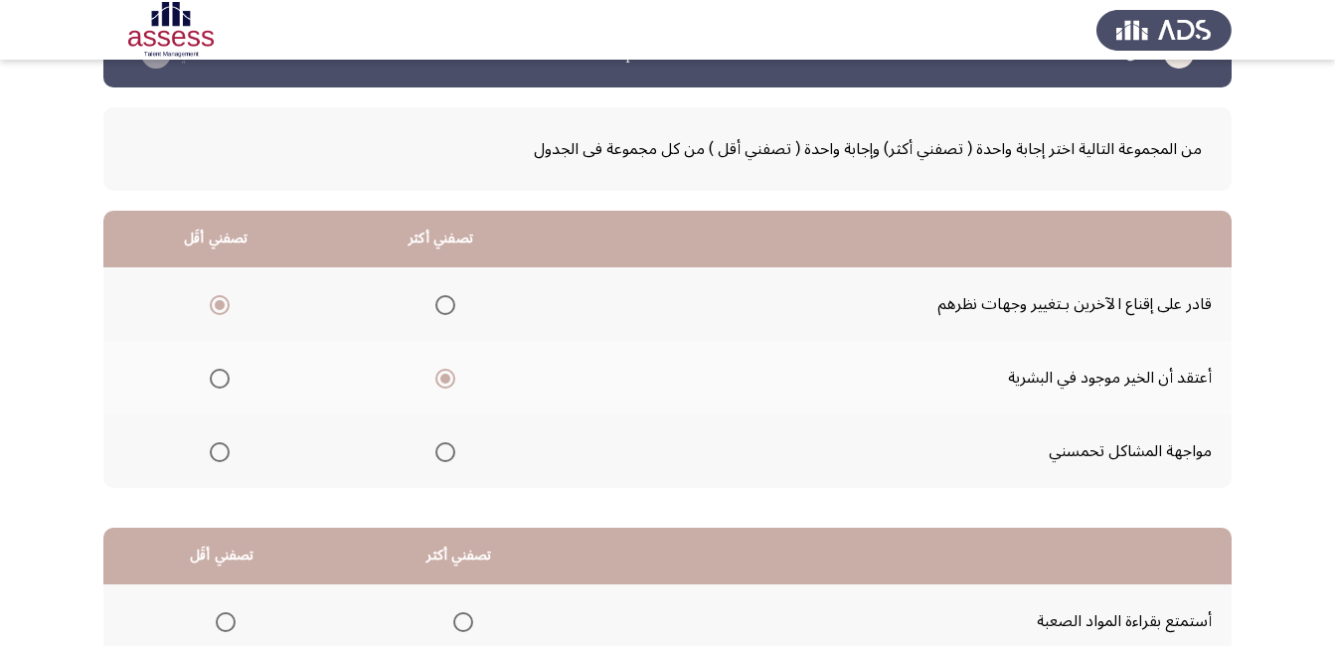
click at [440, 449] on span "Select an option" at bounding box center [445, 452] width 20 height 20
click at [440, 449] on input "Select an option" at bounding box center [445, 452] width 20 height 20
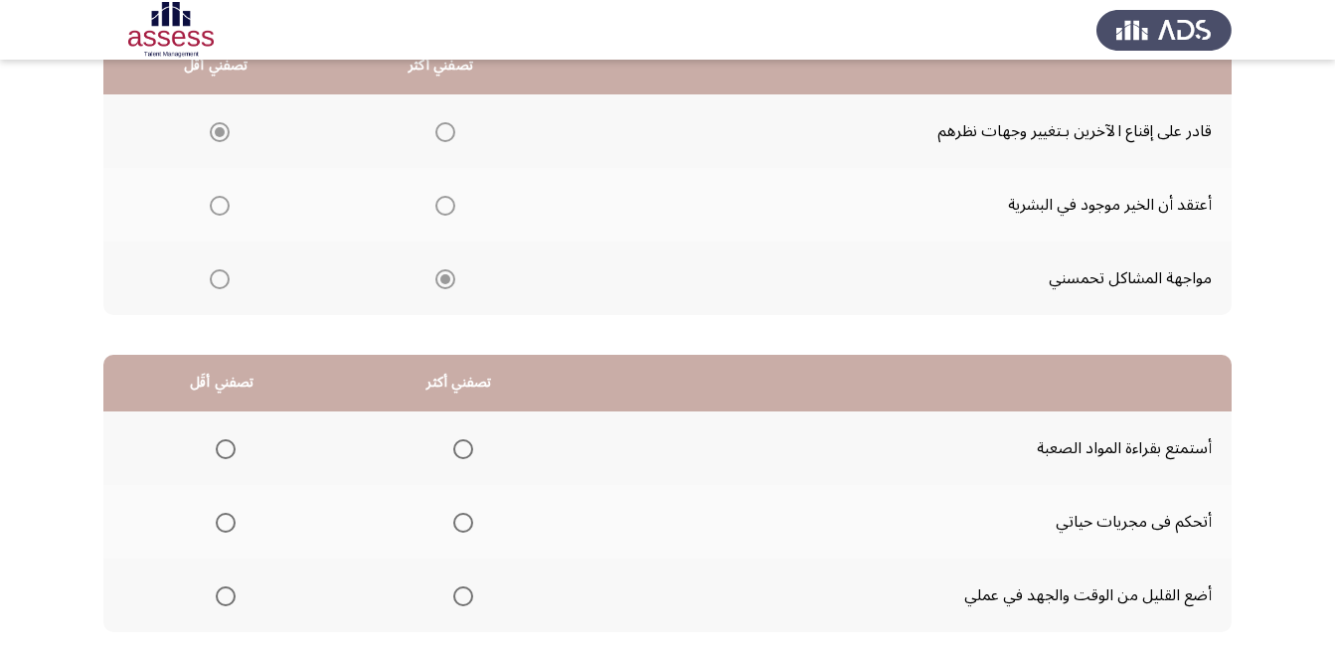
scroll to position [358, 0]
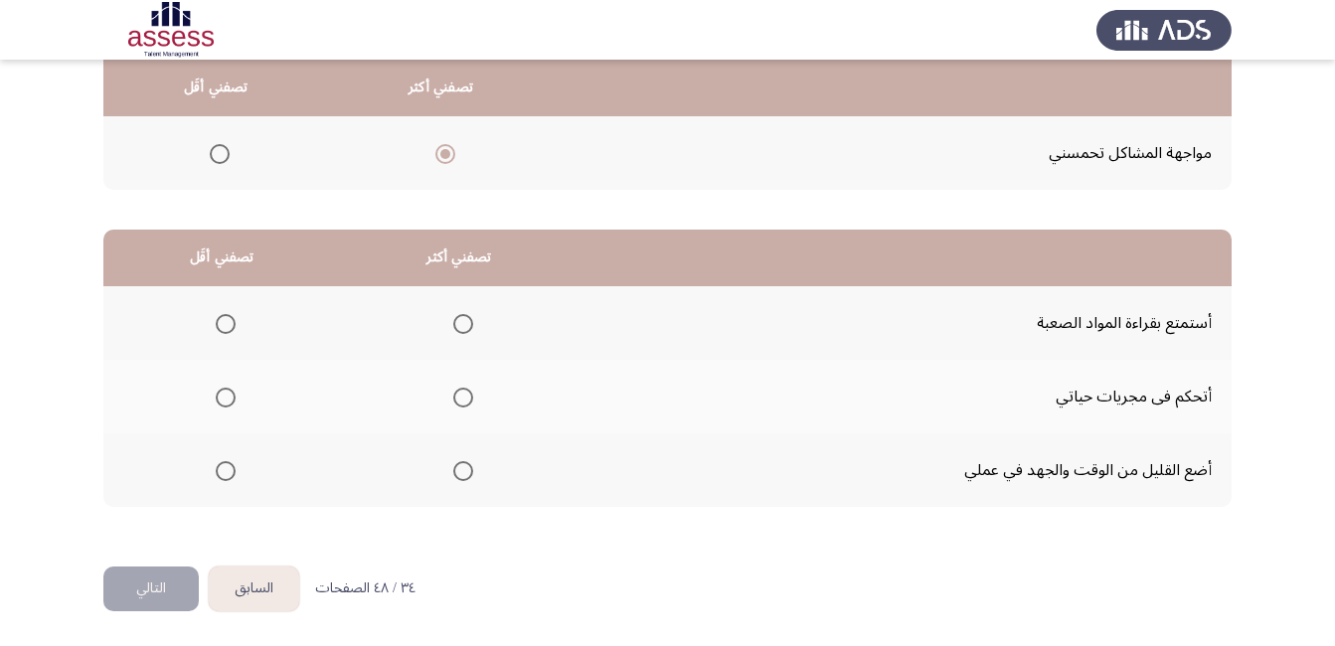
click at [226, 471] on span "Select an option" at bounding box center [226, 471] width 0 height 0
click at [226, 471] on input "Select an option" at bounding box center [226, 471] width 20 height 20
click at [465, 324] on span "Select an option" at bounding box center [463, 324] width 20 height 20
click at [465, 324] on input "Select an option" at bounding box center [463, 324] width 20 height 20
click at [147, 582] on button "التالي" at bounding box center [150, 588] width 95 height 45
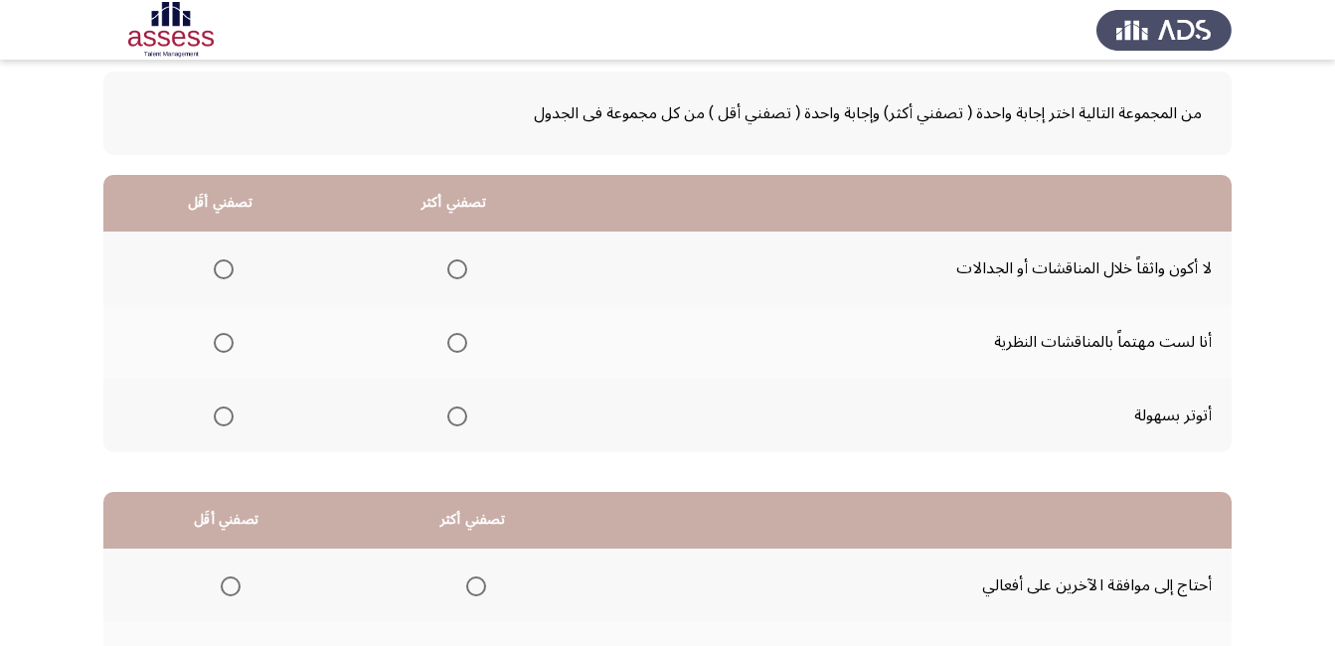
scroll to position [0, 0]
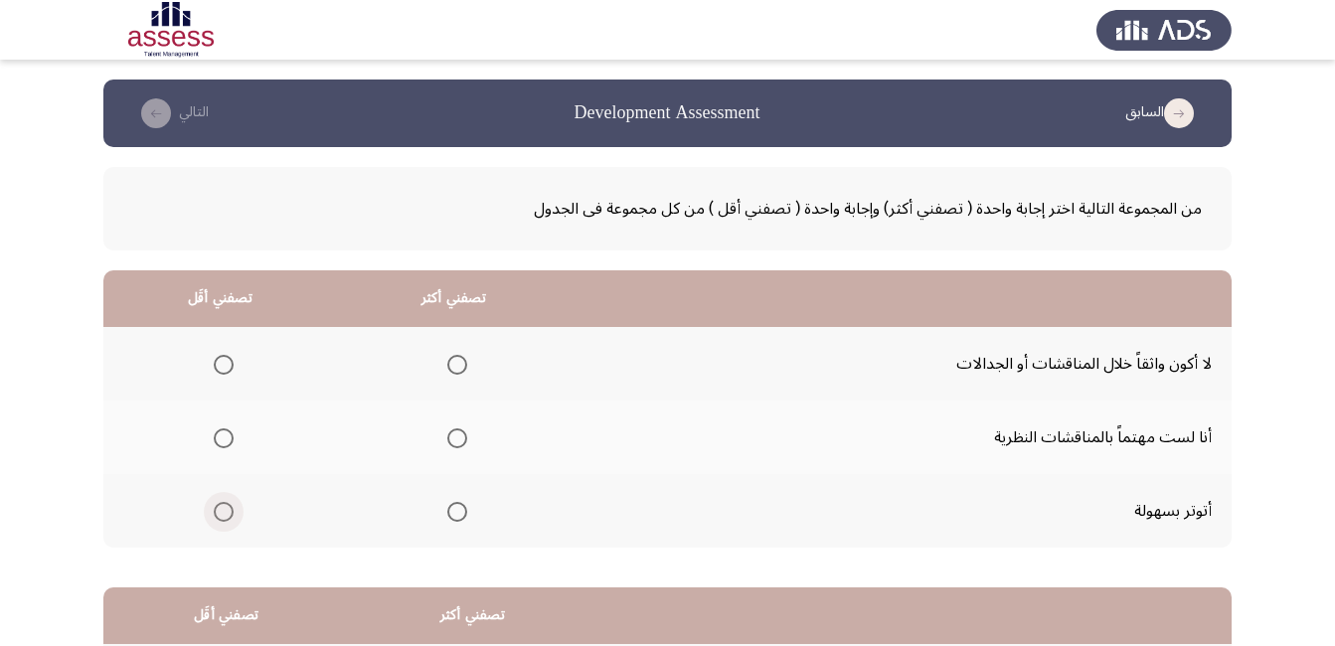
click at [222, 511] on span "Select an option" at bounding box center [224, 512] width 20 height 20
click at [222, 511] on input "Select an option" at bounding box center [224, 512] width 20 height 20
click at [458, 441] on span "Select an option" at bounding box center [457, 438] width 20 height 20
click at [458, 441] on input "Select an option" at bounding box center [457, 438] width 20 height 20
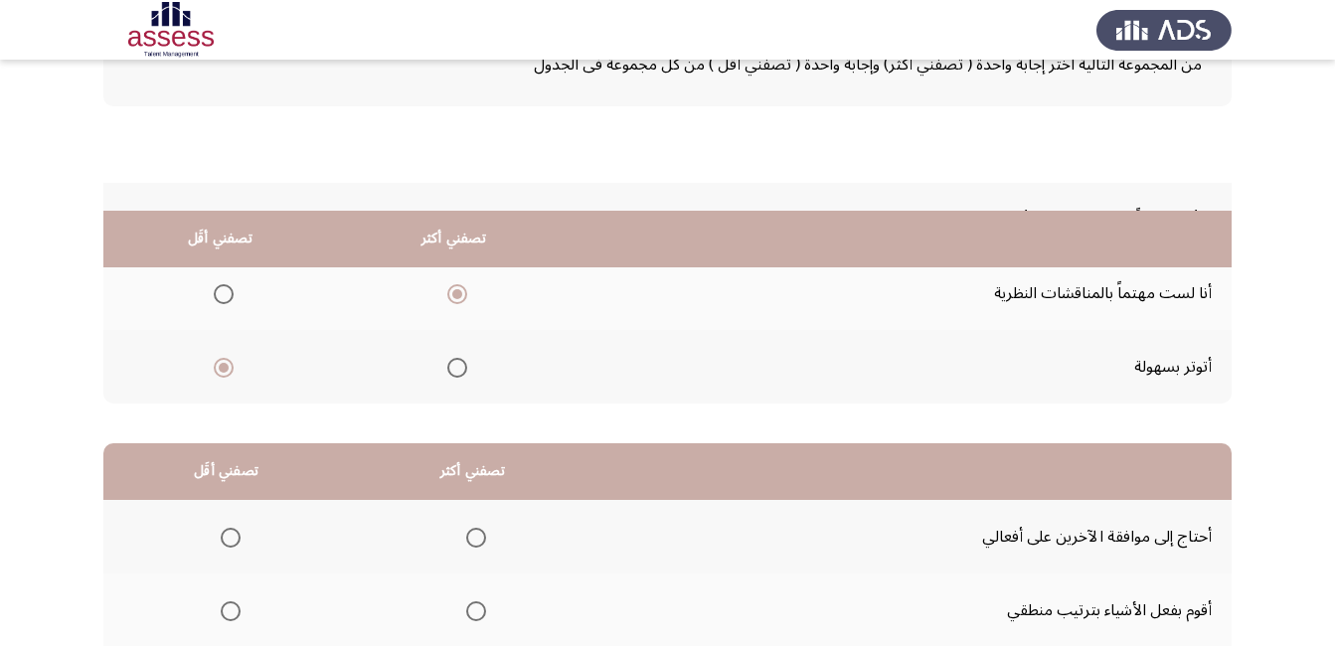
scroll to position [358, 0]
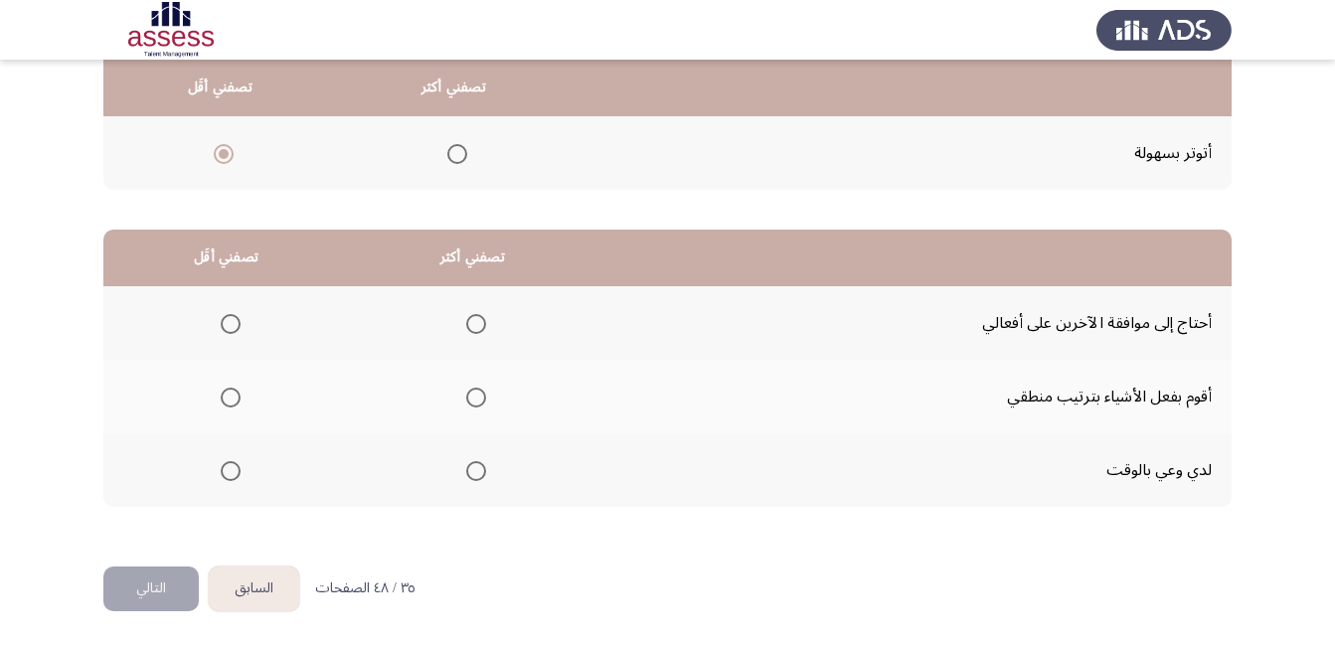
click at [471, 398] on span "Select an option" at bounding box center [476, 398] width 20 height 20
click at [471, 398] on input "Select an option" at bounding box center [476, 398] width 20 height 20
click at [232, 327] on span "Select an option" at bounding box center [231, 324] width 20 height 20
click at [232, 327] on input "Select an option" at bounding box center [231, 324] width 20 height 20
click at [144, 597] on button "التالي" at bounding box center [150, 588] width 95 height 45
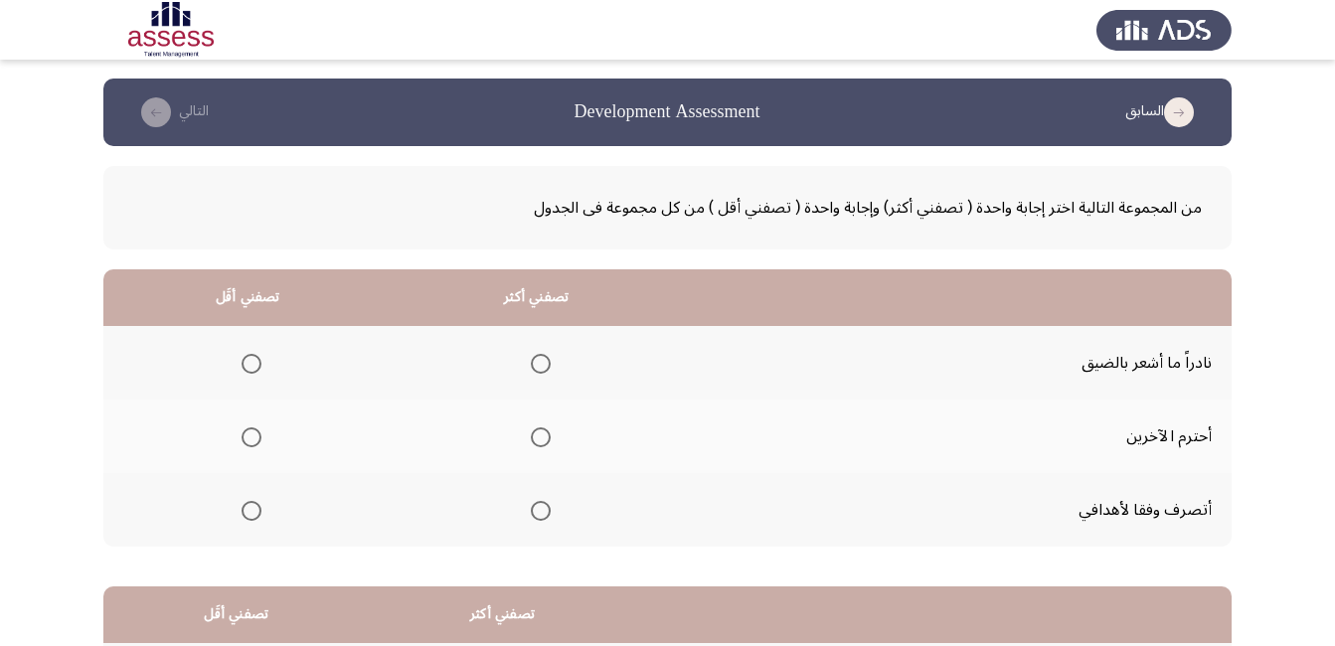
scroll to position [0, 0]
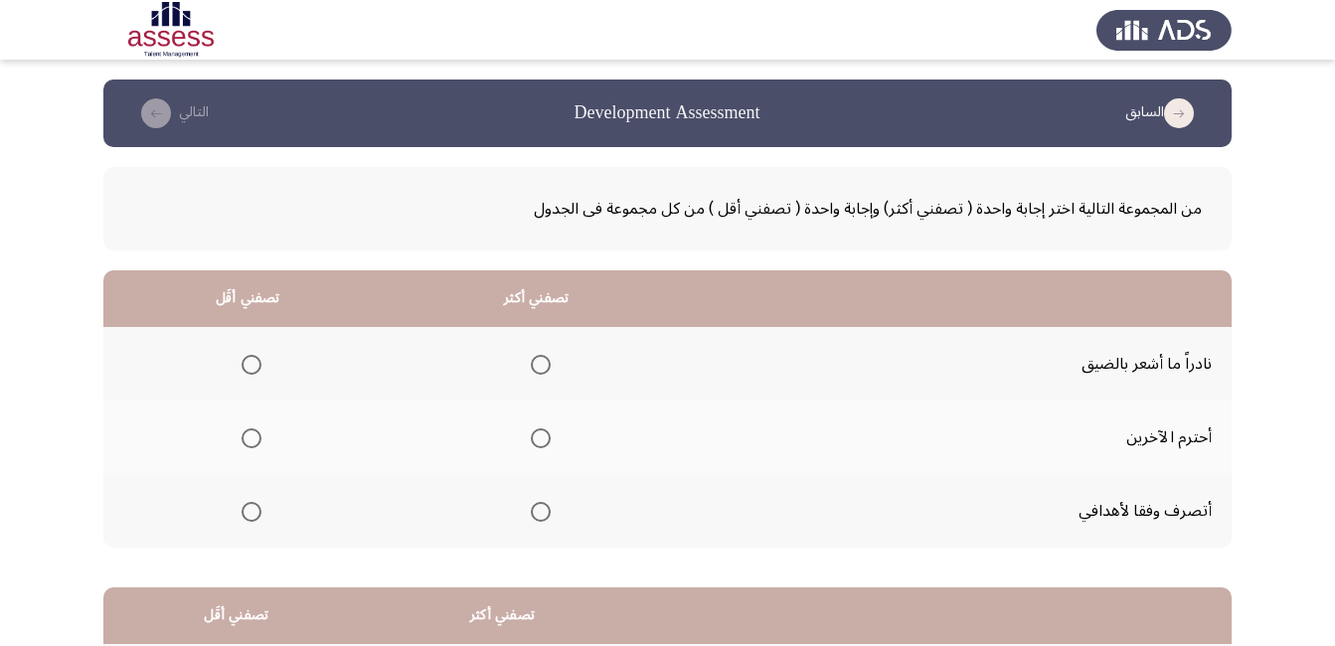
click at [537, 442] on span "Select an option" at bounding box center [541, 438] width 20 height 20
click at [537, 442] on input "Select an option" at bounding box center [541, 438] width 20 height 20
click at [251, 366] on span "Select an option" at bounding box center [252, 365] width 20 height 20
click at [251, 366] on input "Select an option" at bounding box center [252, 365] width 20 height 20
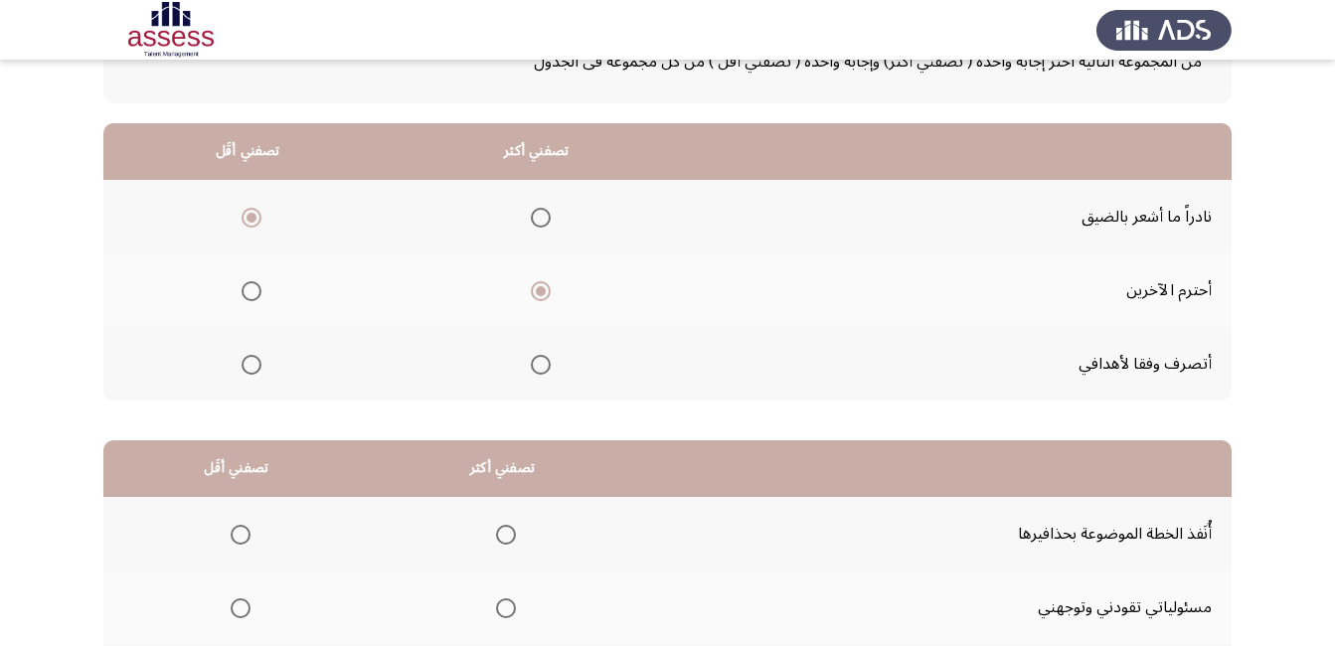
scroll to position [298, 0]
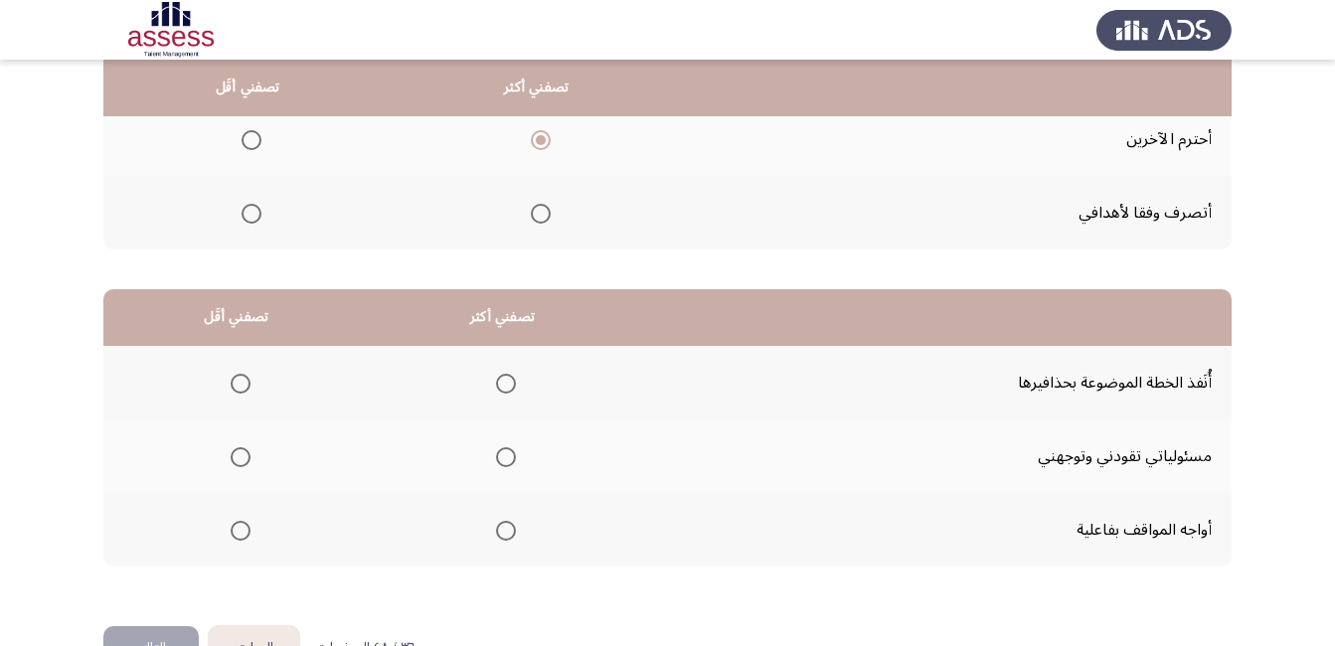
click at [496, 453] on span "Select an option" at bounding box center [506, 457] width 20 height 20
click at [496, 453] on input "Select an option" at bounding box center [506, 457] width 20 height 20
click at [241, 388] on span "Select an option" at bounding box center [241, 384] width 20 height 20
click at [241, 388] on input "Select an option" at bounding box center [241, 384] width 20 height 20
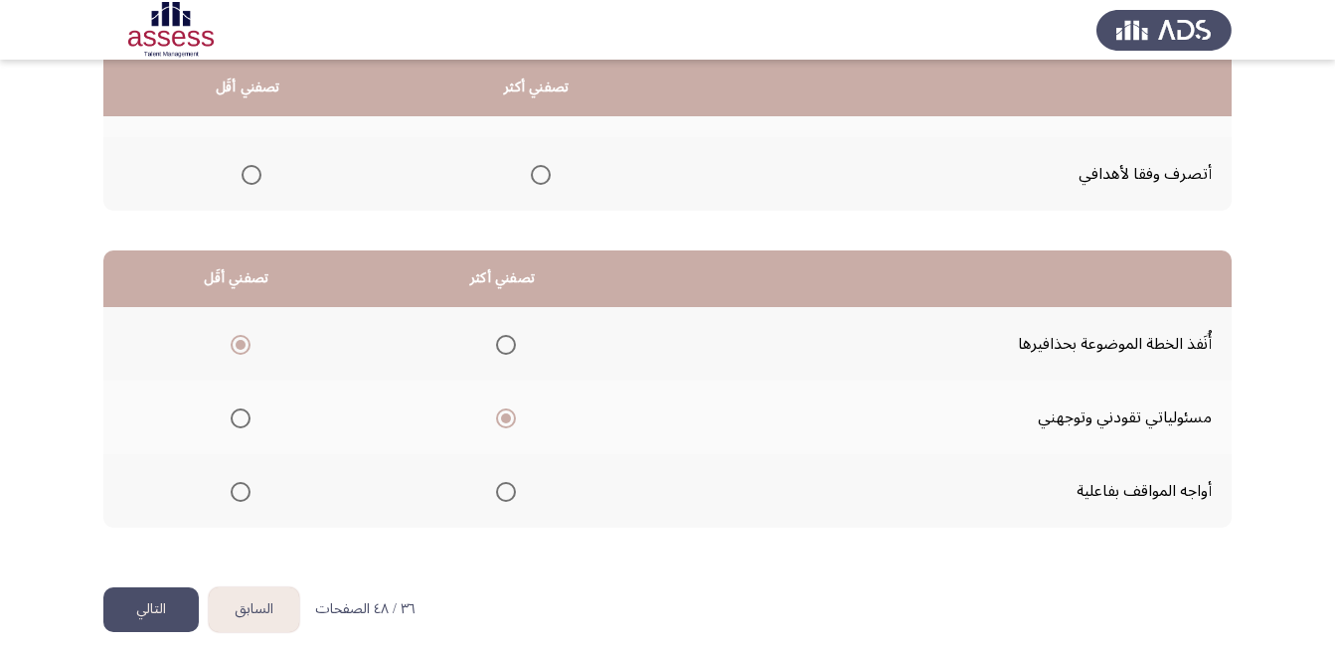
scroll to position [358, 0]
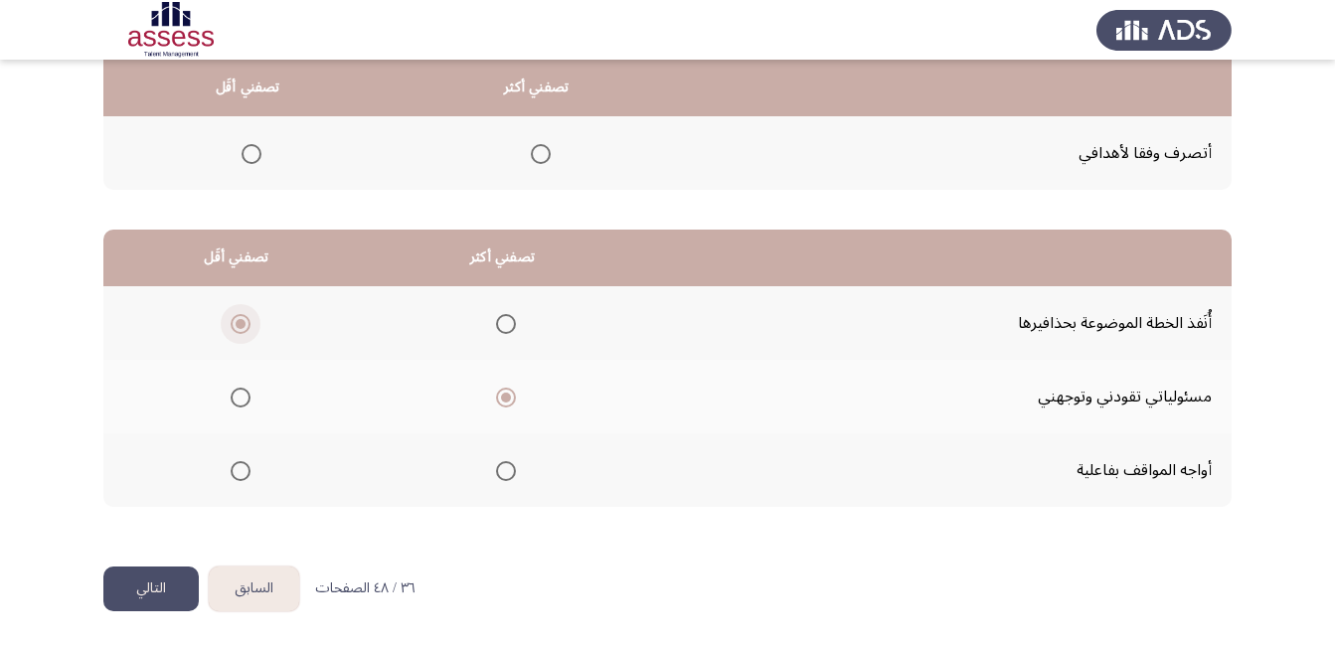
click at [243, 323] on span "Select an option" at bounding box center [241, 324] width 20 height 20
click at [243, 323] on input "Select an option" at bounding box center [241, 324] width 20 height 20
click at [501, 390] on span "Select an option" at bounding box center [506, 398] width 20 height 20
click at [501, 390] on input "Select an option" at bounding box center [506, 398] width 20 height 20
click at [500, 327] on span "Select an option" at bounding box center [506, 324] width 20 height 20
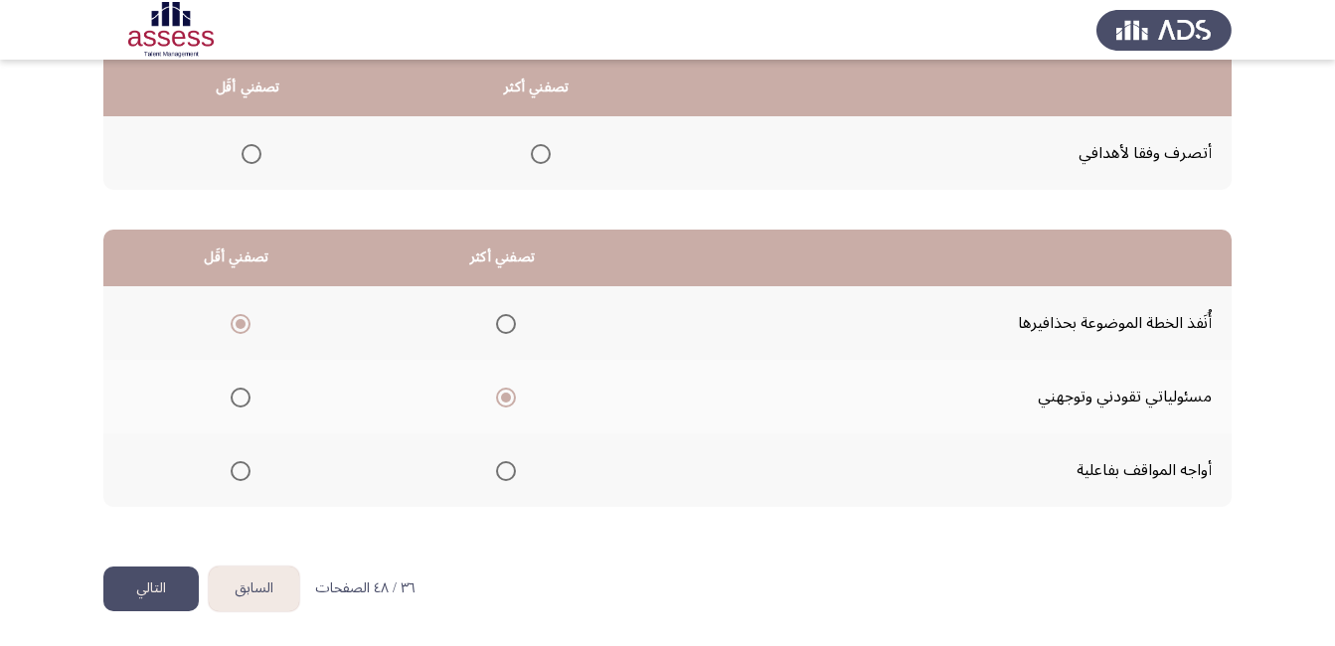
click at [500, 327] on input "Select an option" at bounding box center [506, 324] width 20 height 20
click at [498, 391] on span "Select an option" at bounding box center [506, 398] width 20 height 20
click at [498, 391] on input "Select an option" at bounding box center [506, 398] width 20 height 20
click at [242, 318] on span "Select an option" at bounding box center [241, 324] width 20 height 20
click at [242, 318] on input "Select an option" at bounding box center [241, 324] width 20 height 20
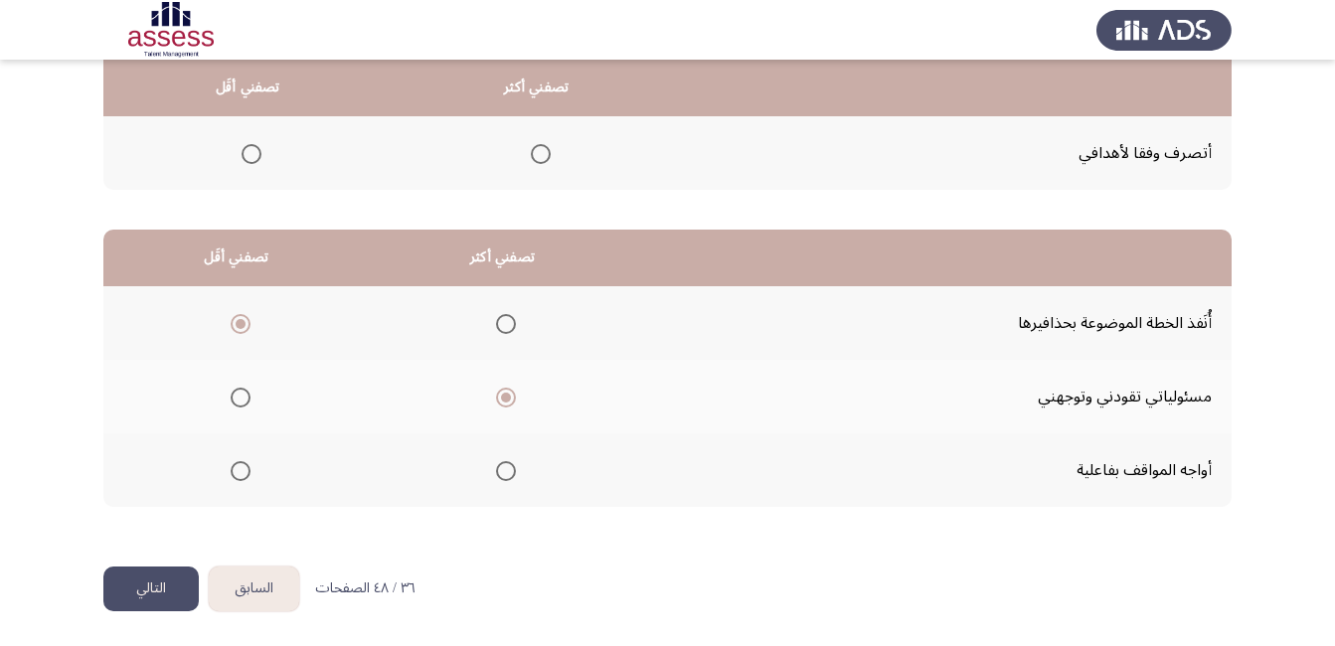
click at [126, 577] on button "التالي" at bounding box center [150, 588] width 95 height 45
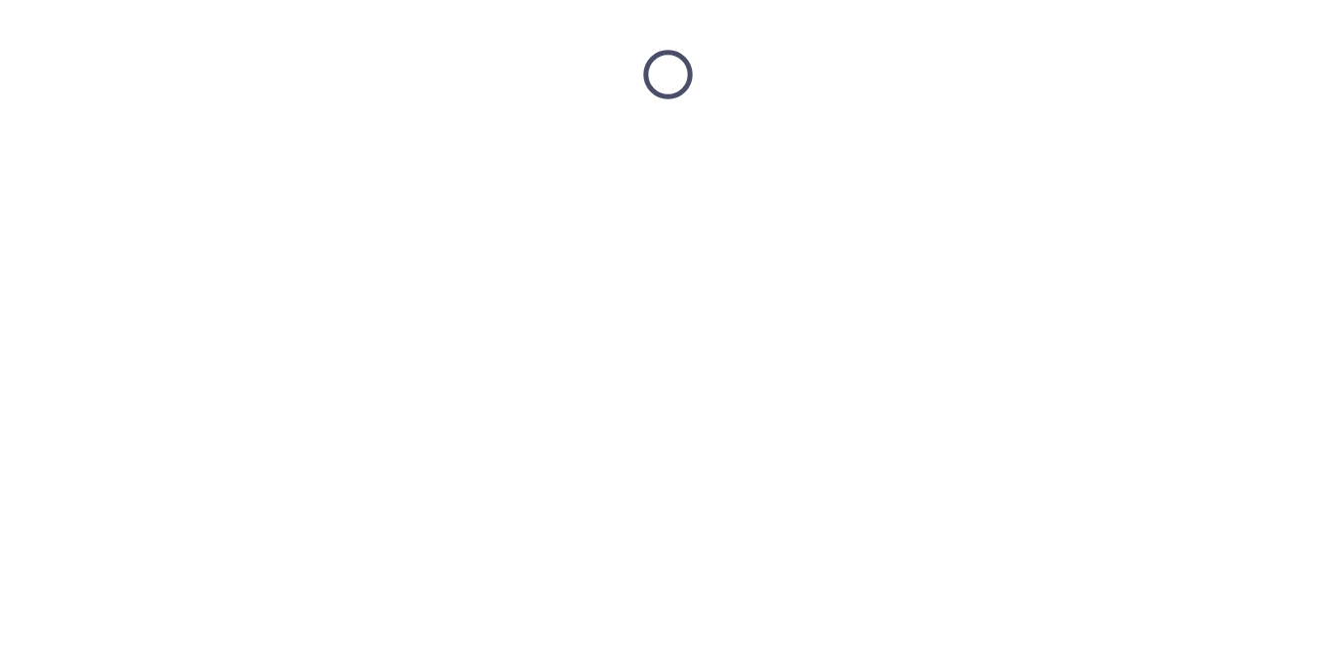
scroll to position [0, 0]
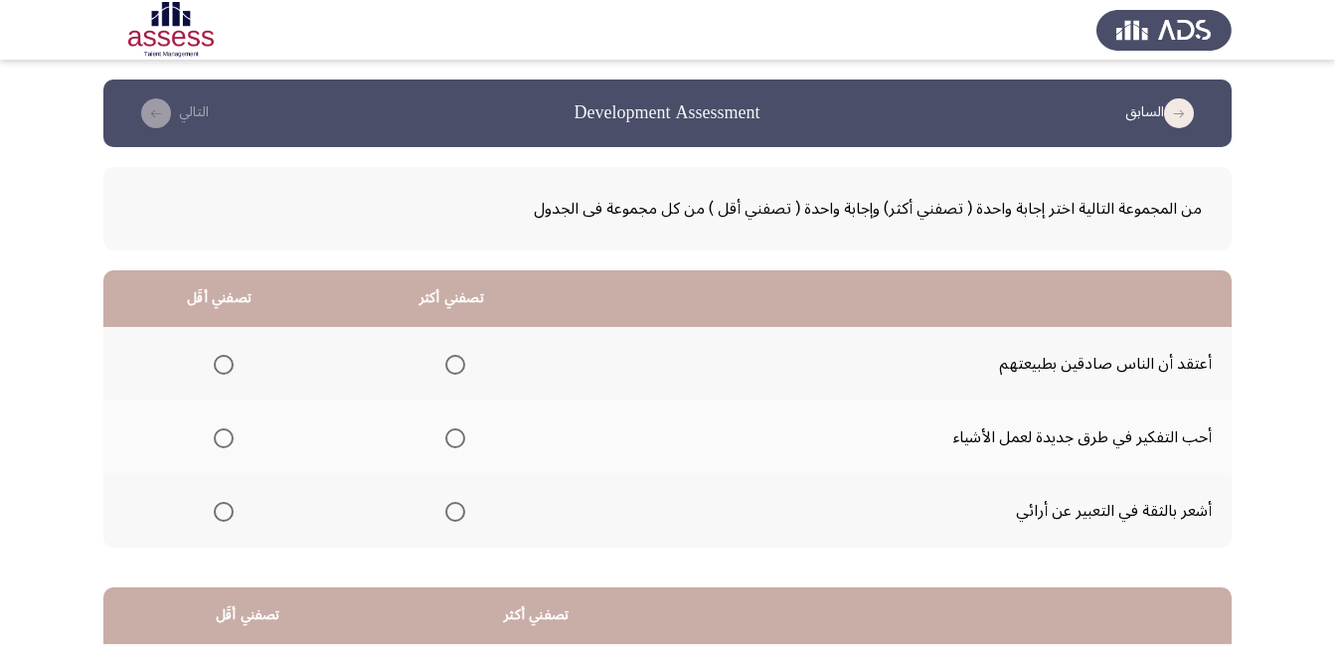
click at [456, 442] on span "Select an option" at bounding box center [455, 438] width 20 height 20
click at [456, 442] on input "Select an option" at bounding box center [455, 438] width 20 height 20
click at [223, 365] on span "Select an option" at bounding box center [224, 365] width 20 height 20
click at [223, 365] on input "Select an option" at bounding box center [224, 365] width 20 height 20
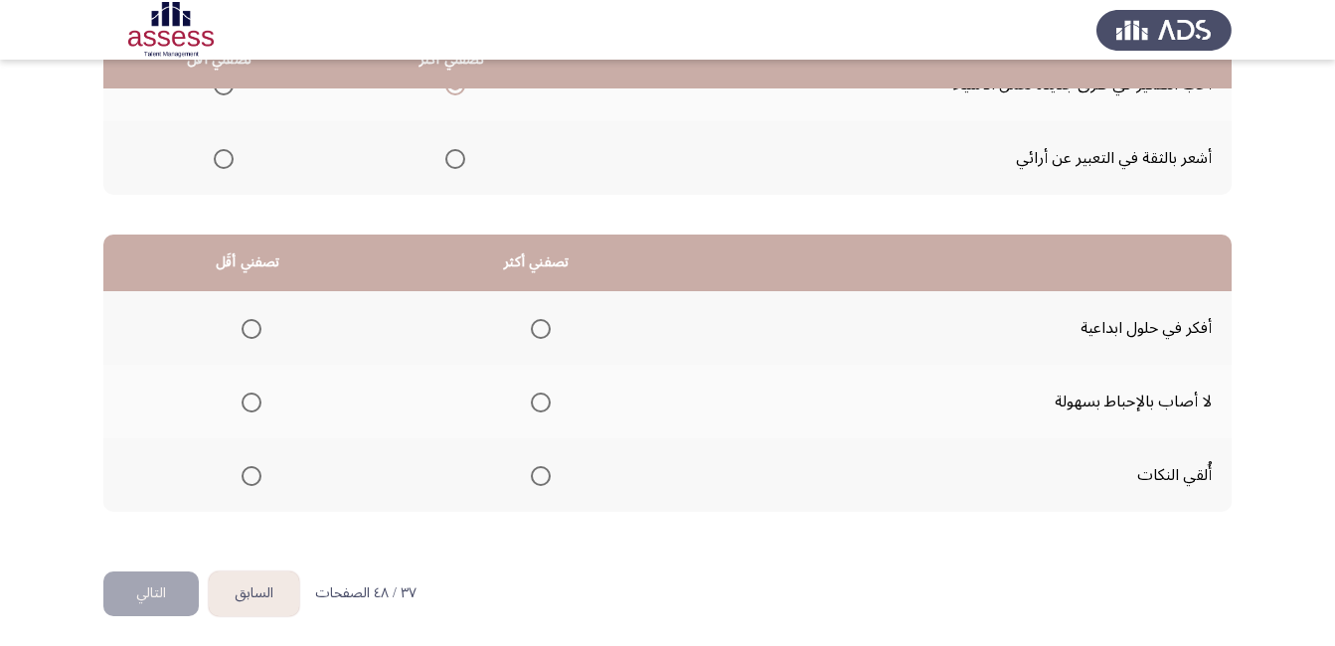
scroll to position [358, 0]
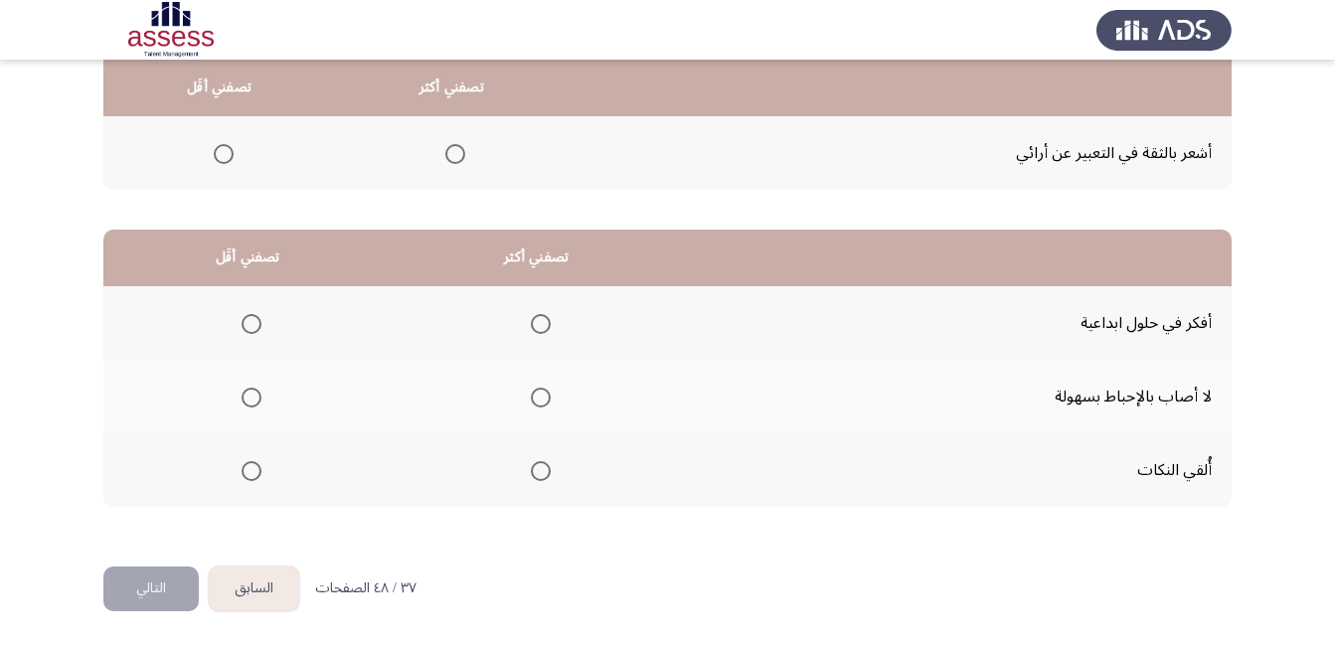
click at [534, 399] on span "Select an option" at bounding box center [541, 398] width 20 height 20
click at [534, 399] on input "Select an option" at bounding box center [541, 398] width 20 height 20
click at [245, 473] on span "Select an option" at bounding box center [252, 471] width 20 height 20
click at [245, 473] on input "Select an option" at bounding box center [252, 471] width 20 height 20
click at [150, 583] on button "التالي" at bounding box center [150, 588] width 95 height 45
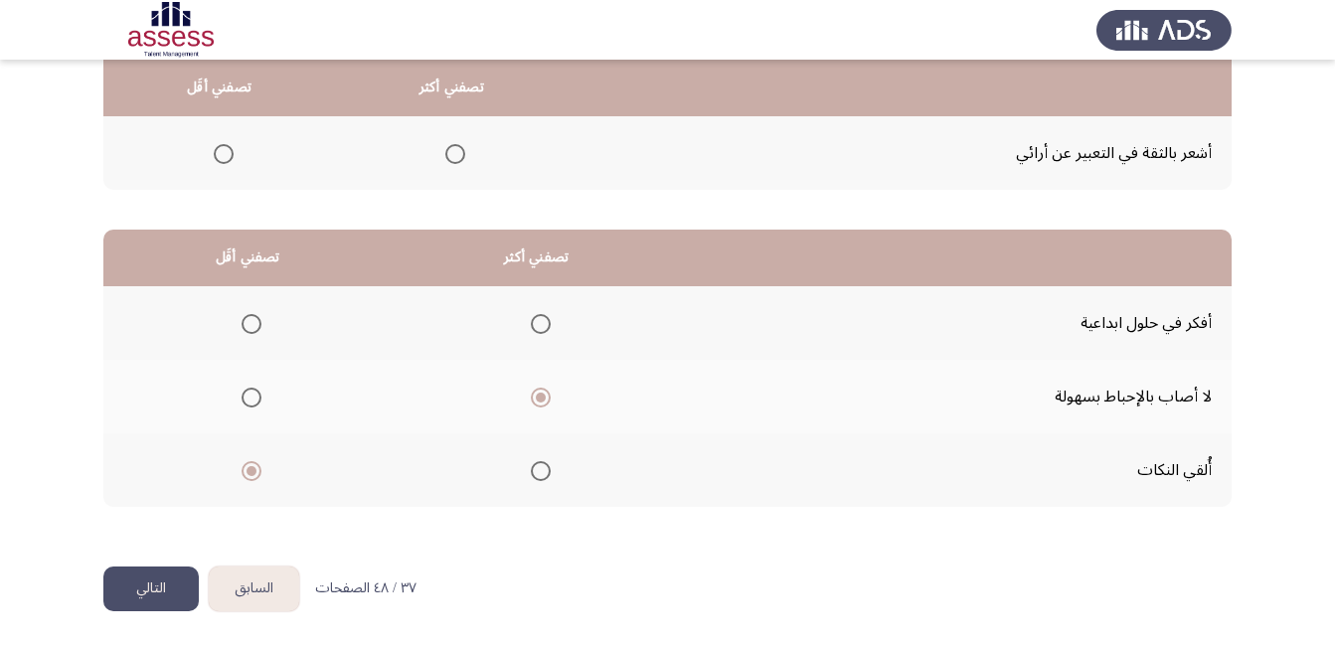
scroll to position [0, 0]
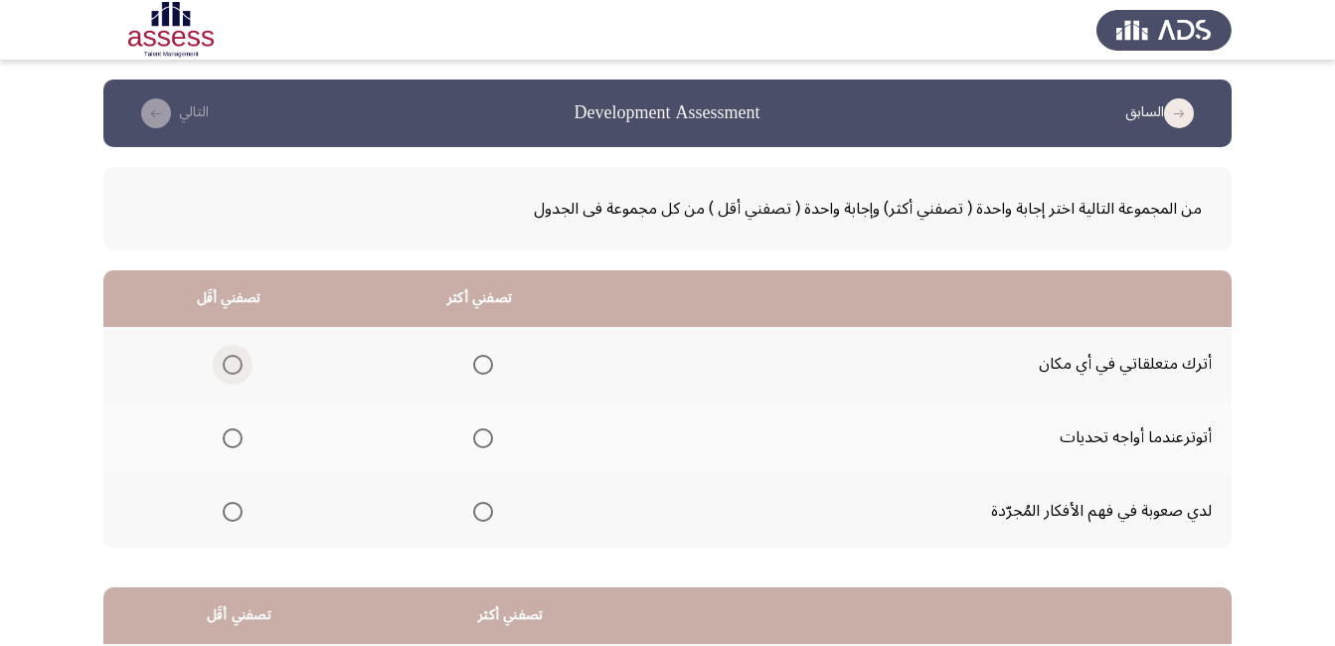
click at [237, 356] on span "Select an option" at bounding box center [233, 365] width 20 height 20
click at [237, 356] on input "Select an option" at bounding box center [233, 365] width 20 height 20
click at [478, 510] on span "Select an option" at bounding box center [483, 512] width 20 height 20
click at [478, 510] on input "Select an option" at bounding box center [483, 512] width 20 height 20
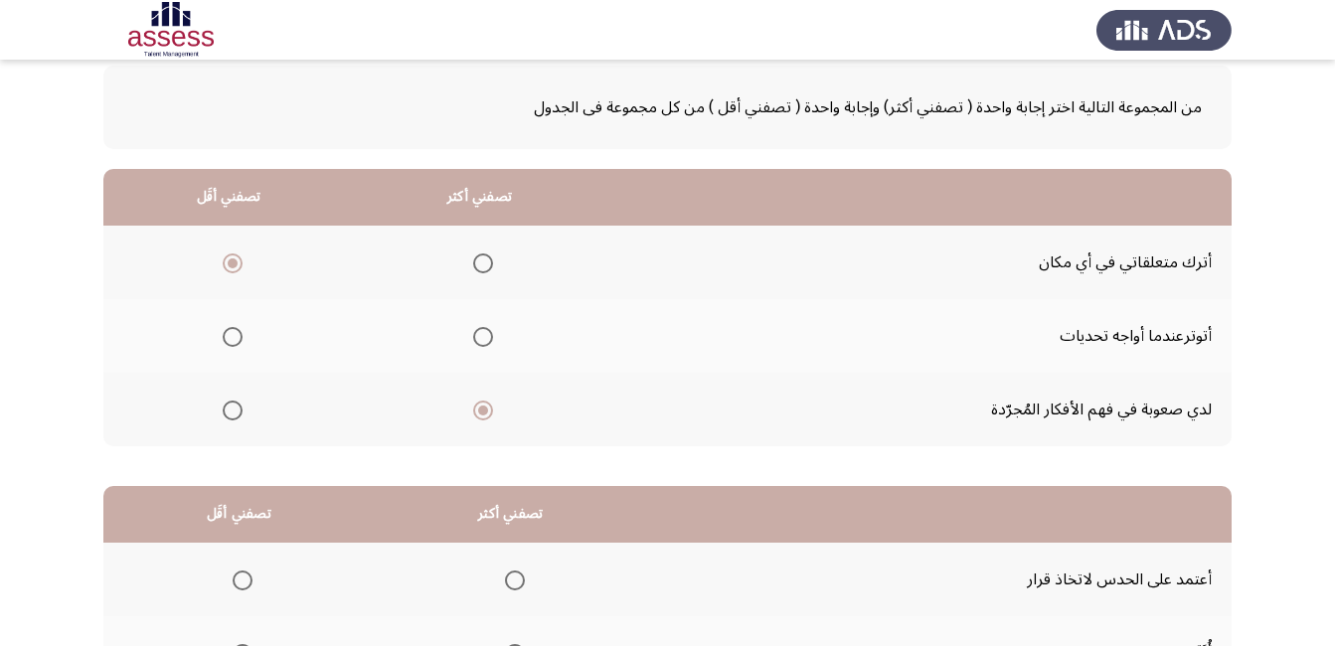
scroll to position [298, 0]
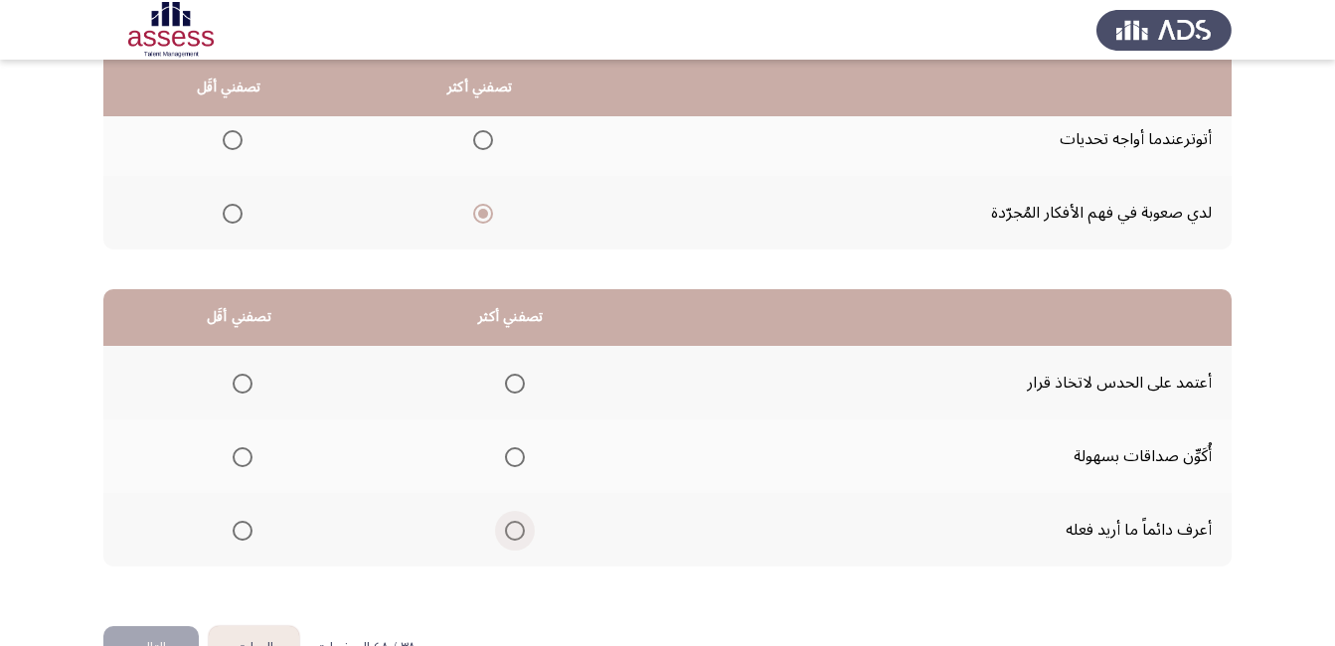
click at [514, 534] on span "Select an option" at bounding box center [515, 531] width 20 height 20
click at [514, 534] on input "Select an option" at bounding box center [515, 531] width 20 height 20
click at [235, 457] on span "Select an option" at bounding box center [243, 457] width 20 height 20
click at [235, 457] on input "Select an option" at bounding box center [243, 457] width 20 height 20
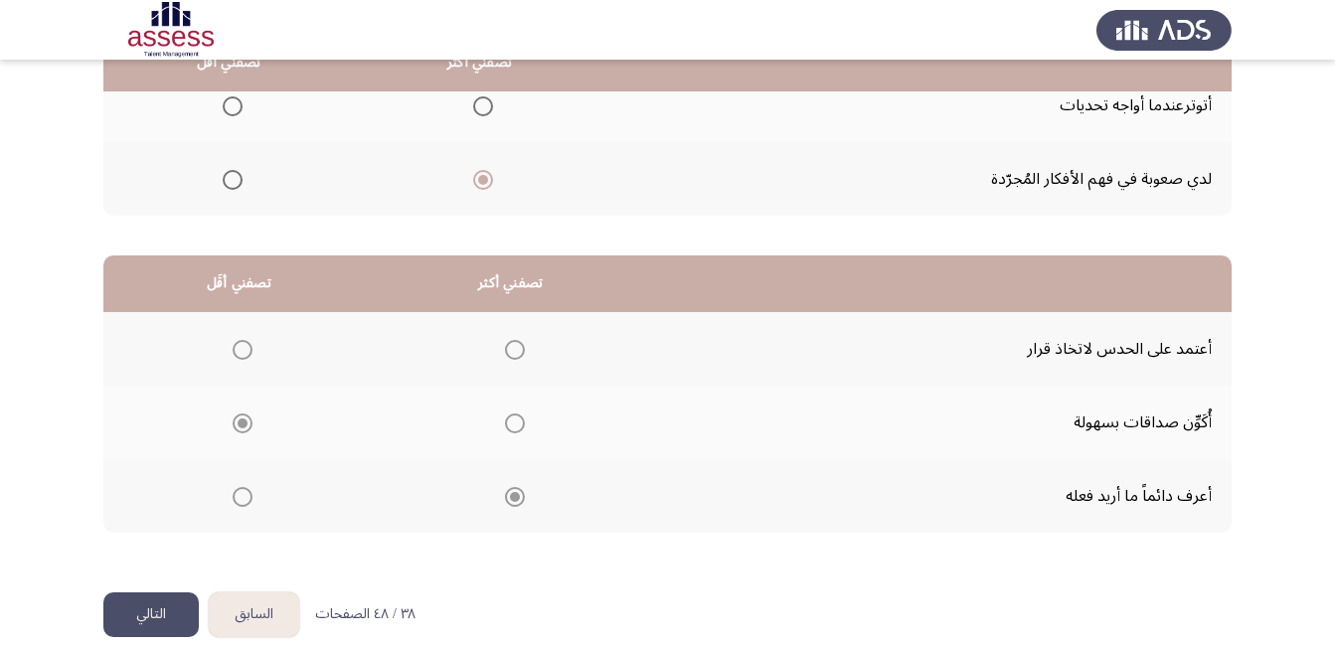
scroll to position [358, 0]
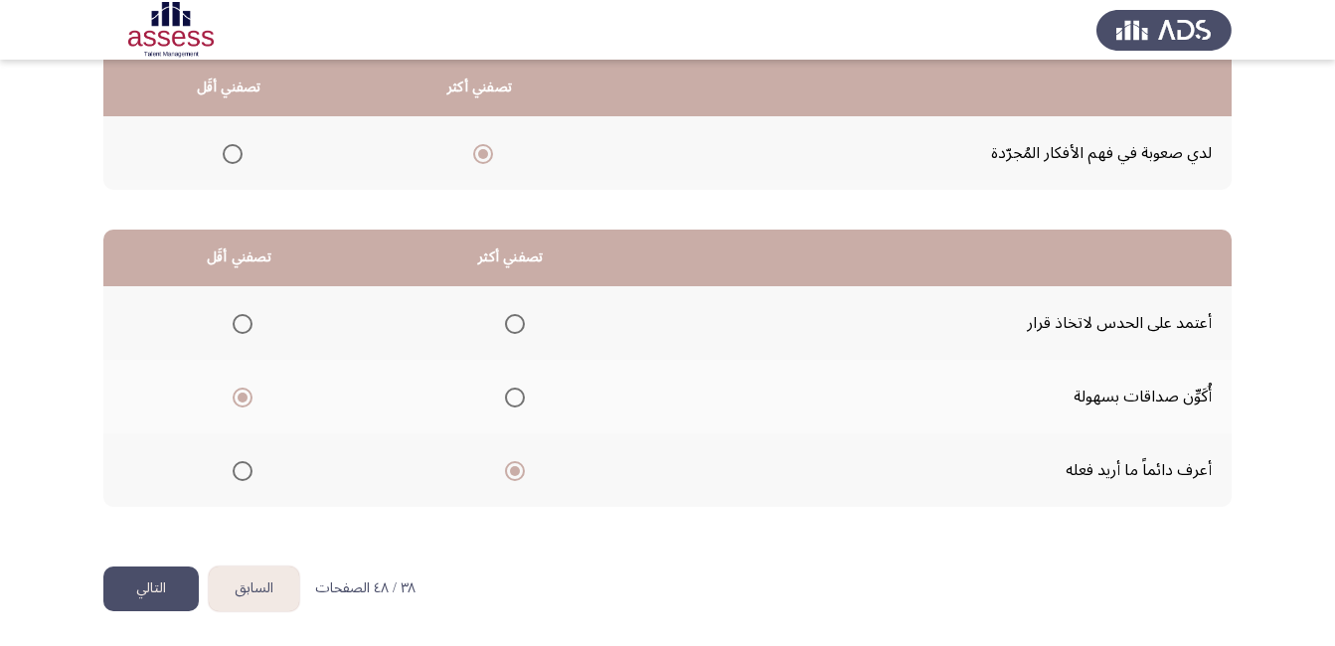
click at [148, 584] on button "التالي" at bounding box center [150, 588] width 95 height 45
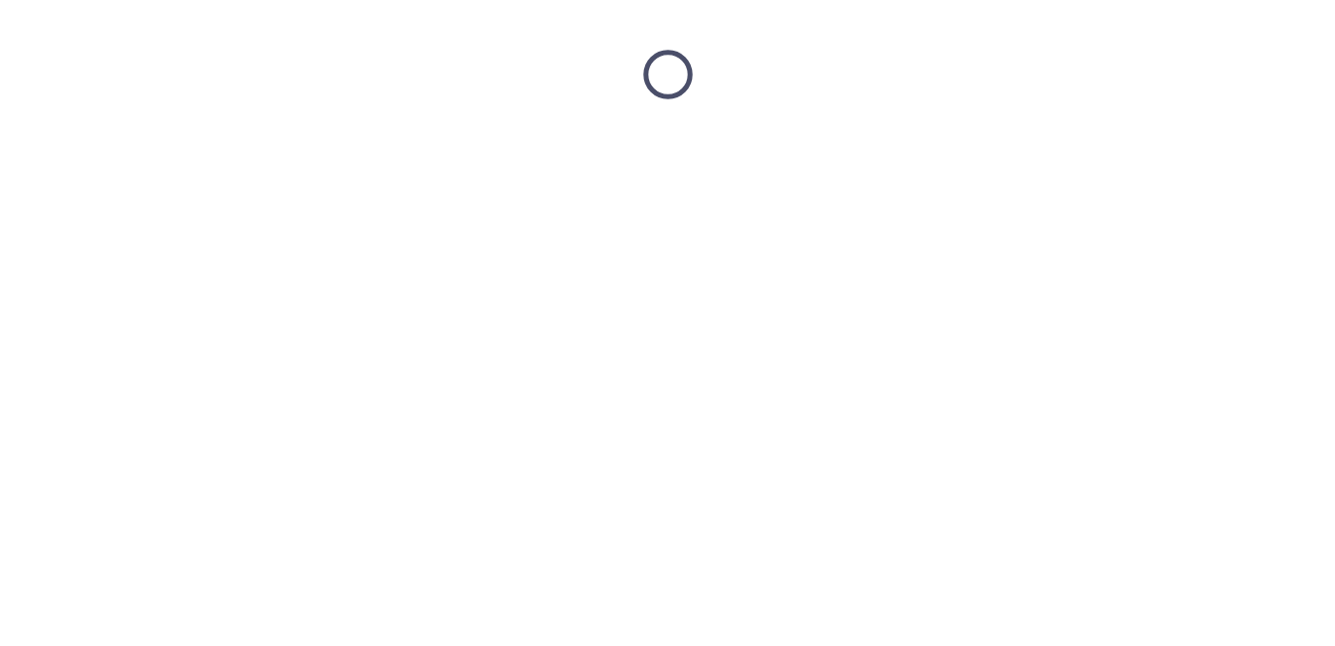
scroll to position [0, 0]
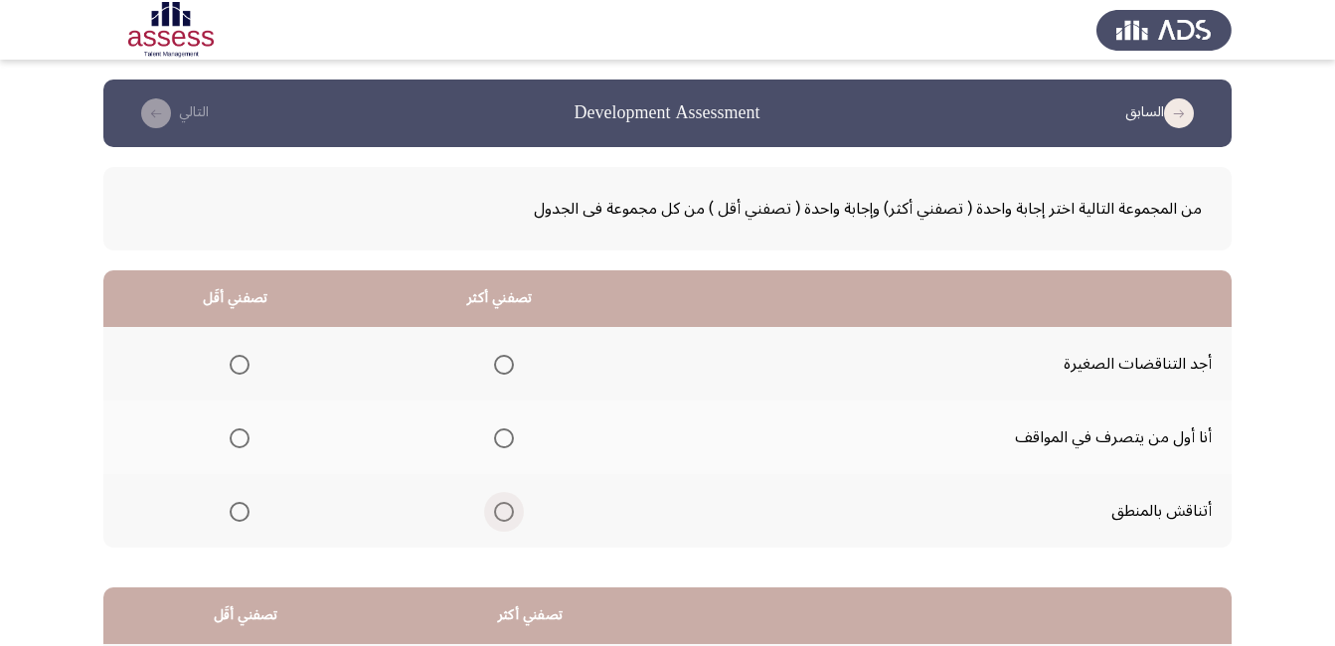
click at [499, 510] on span "Select an option" at bounding box center [504, 512] width 20 height 20
click at [499, 510] on input "Select an option" at bounding box center [504, 512] width 20 height 20
click at [242, 364] on span "Select an option" at bounding box center [240, 365] width 20 height 20
click at [242, 364] on input "Select an option" at bounding box center [240, 365] width 20 height 20
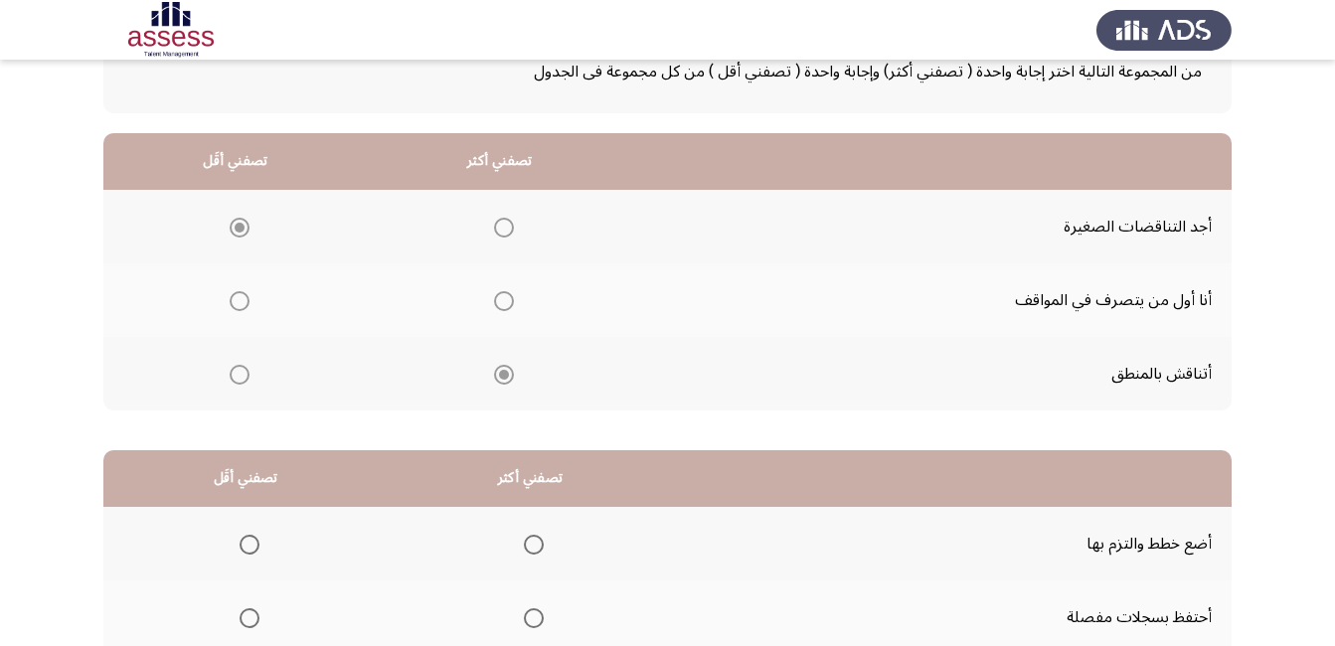
scroll to position [358, 0]
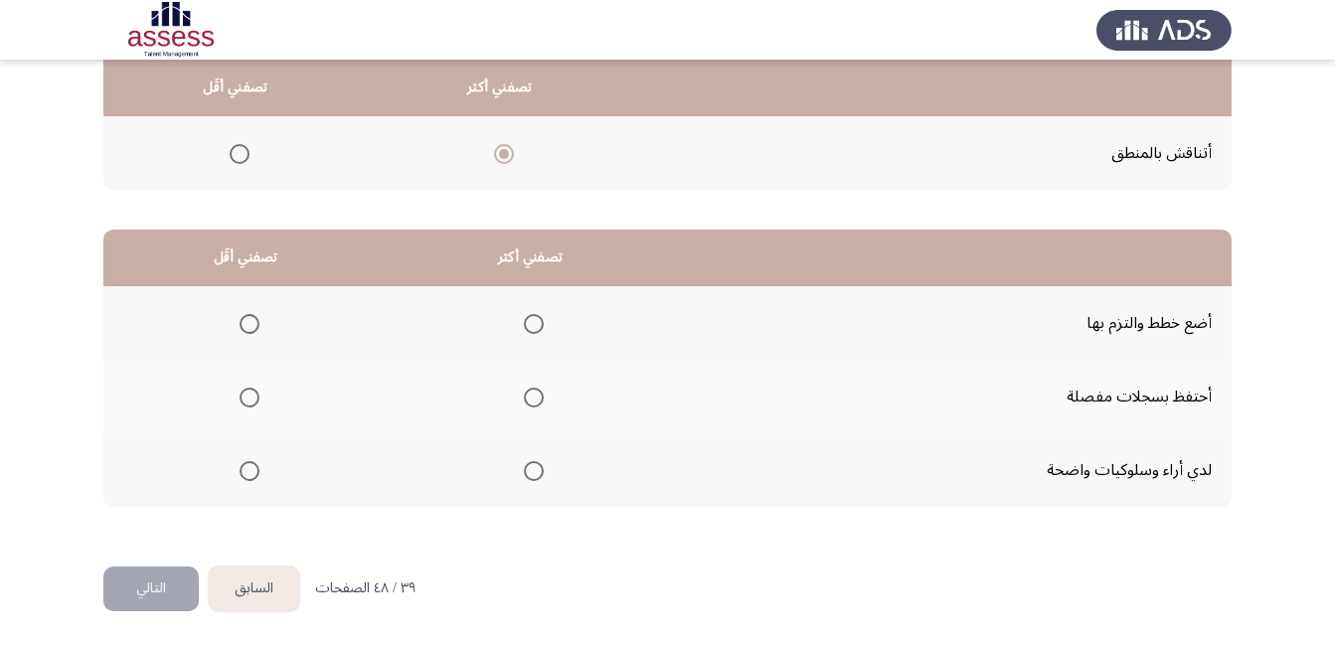
click at [530, 475] on span "Select an option" at bounding box center [534, 471] width 20 height 20
click at [530, 475] on input "Select an option" at bounding box center [534, 471] width 20 height 20
click at [252, 396] on span "Select an option" at bounding box center [250, 398] width 20 height 20
click at [252, 396] on input "Select an option" at bounding box center [250, 398] width 20 height 20
click at [127, 570] on button "التالي" at bounding box center [150, 588] width 95 height 45
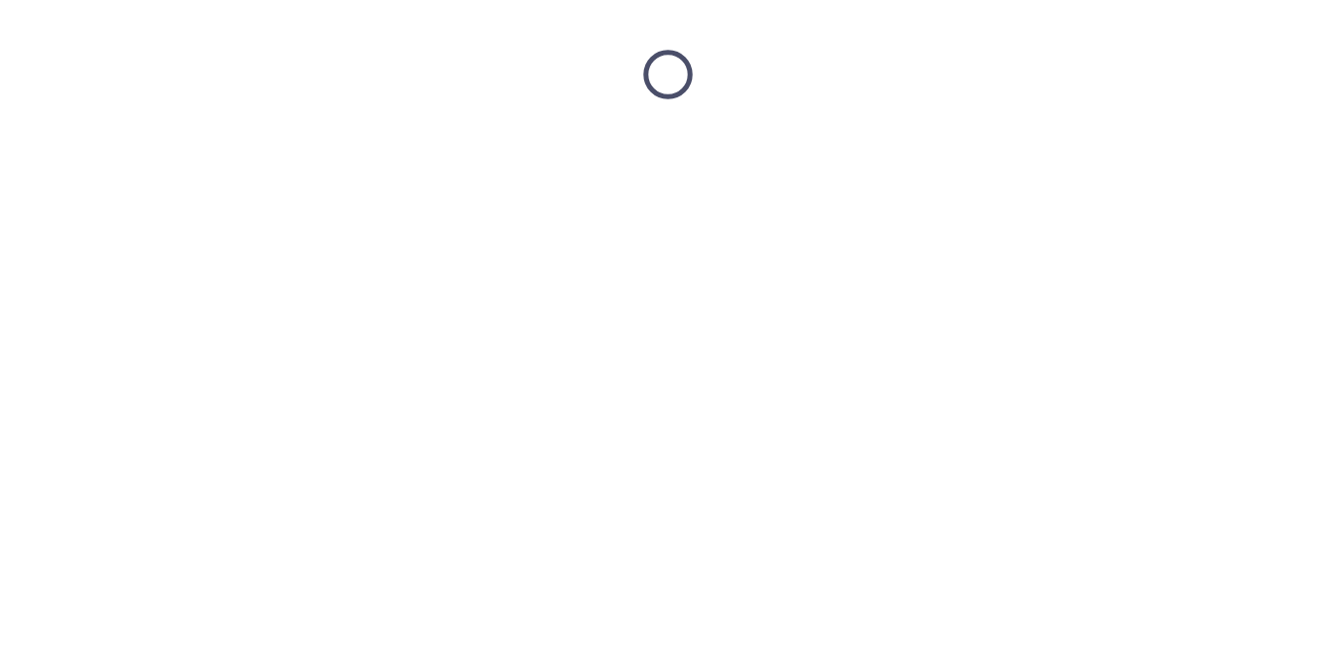
scroll to position [0, 0]
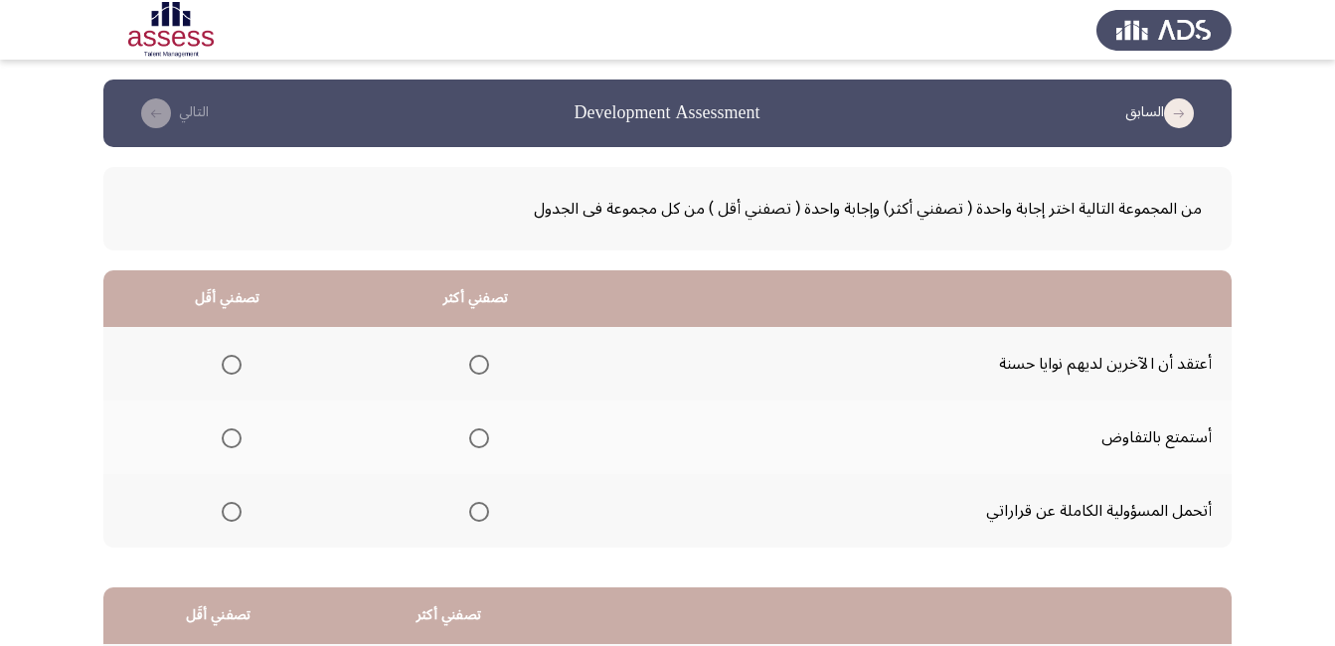
click at [226, 441] on span "Select an option" at bounding box center [232, 438] width 20 height 20
click at [226, 441] on input "Select an option" at bounding box center [232, 438] width 20 height 20
click at [474, 512] on span "Select an option" at bounding box center [479, 512] width 20 height 20
click at [474, 512] on input "Select an option" at bounding box center [479, 512] width 20 height 20
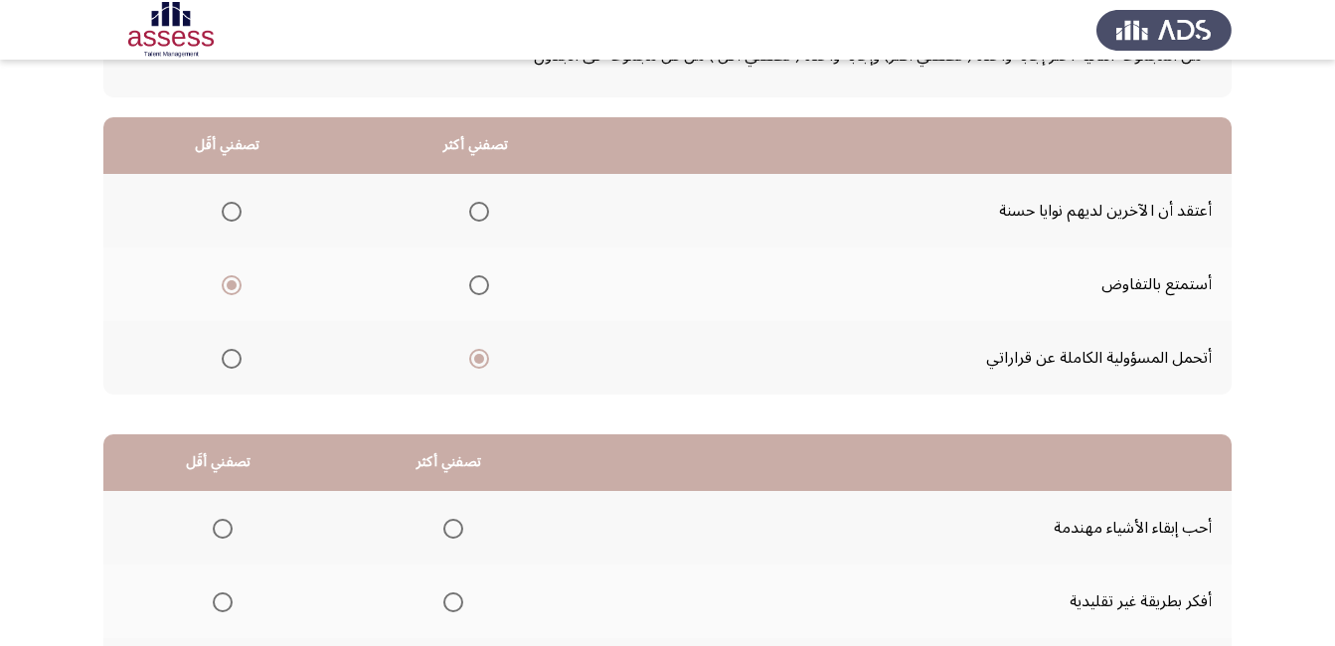
scroll to position [358, 0]
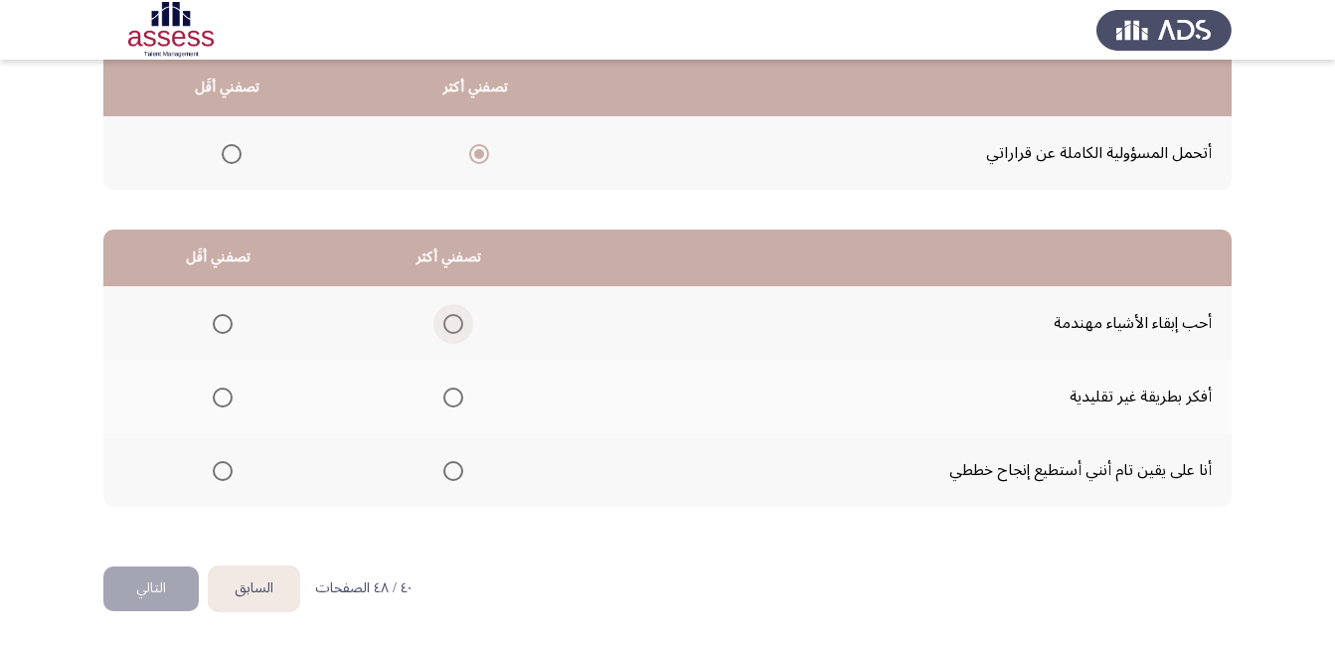
click at [446, 326] on span "Select an option" at bounding box center [453, 324] width 20 height 20
click at [446, 326] on input "Select an option" at bounding box center [453, 324] width 20 height 20
click at [445, 404] on span "Select an option" at bounding box center [453, 398] width 20 height 20
click at [445, 404] on input "Select an option" at bounding box center [453, 398] width 20 height 20
click at [220, 467] on span "Select an option" at bounding box center [223, 471] width 20 height 20
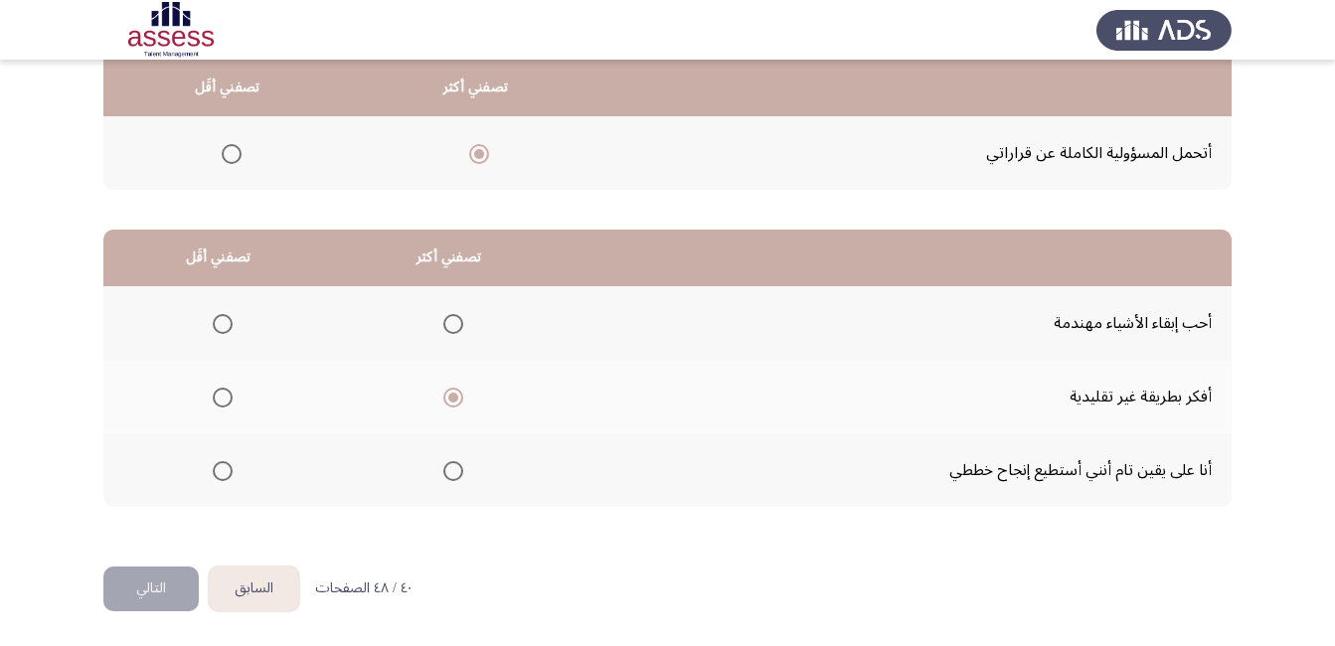
click at [220, 467] on input "Select an option" at bounding box center [223, 471] width 20 height 20
click at [163, 598] on button "التالي" at bounding box center [150, 588] width 95 height 45
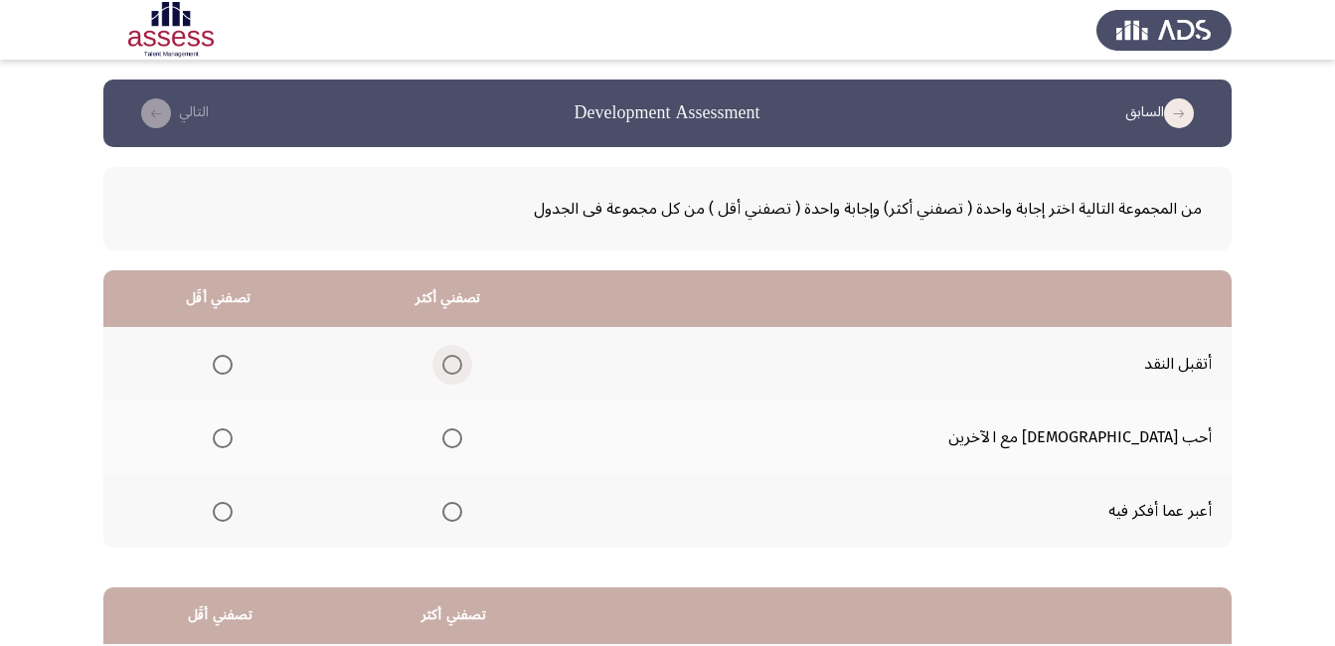
click at [462, 371] on span "Select an option" at bounding box center [452, 365] width 20 height 20
click at [462, 371] on input "Select an option" at bounding box center [452, 365] width 20 height 20
click at [233, 513] on span "Select an option" at bounding box center [223, 512] width 20 height 20
click at [233, 513] on input "Select an option" at bounding box center [223, 512] width 20 height 20
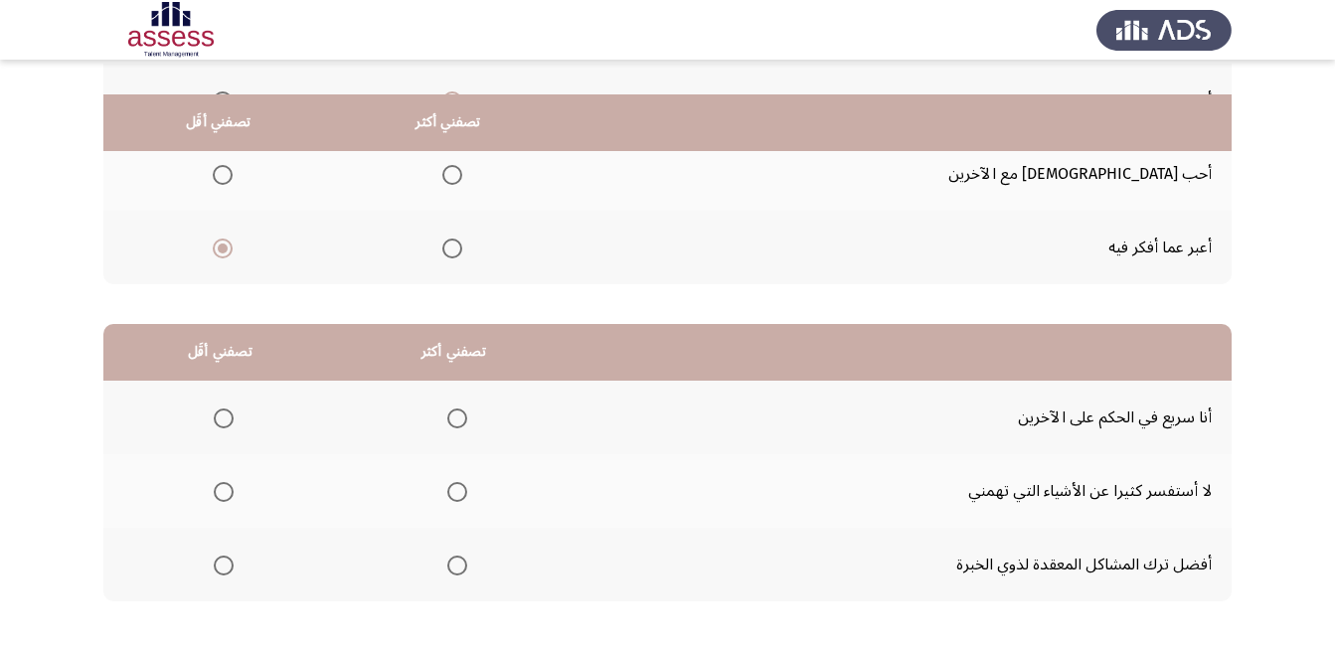
scroll to position [298, 0]
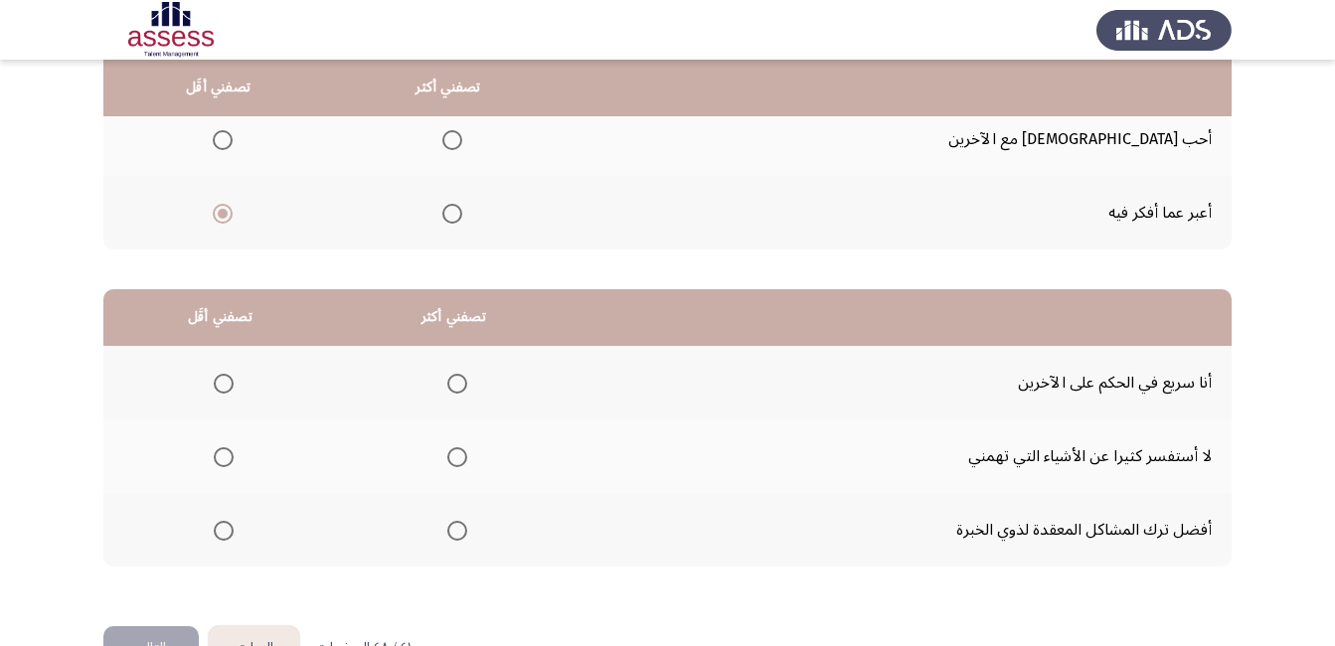
click at [458, 459] on span "Select an option" at bounding box center [457, 457] width 20 height 20
click at [458, 459] on input "Select an option" at bounding box center [457, 457] width 20 height 20
click at [226, 377] on span "Select an option" at bounding box center [224, 384] width 20 height 20
click at [226, 377] on input "Select an option" at bounding box center [224, 384] width 20 height 20
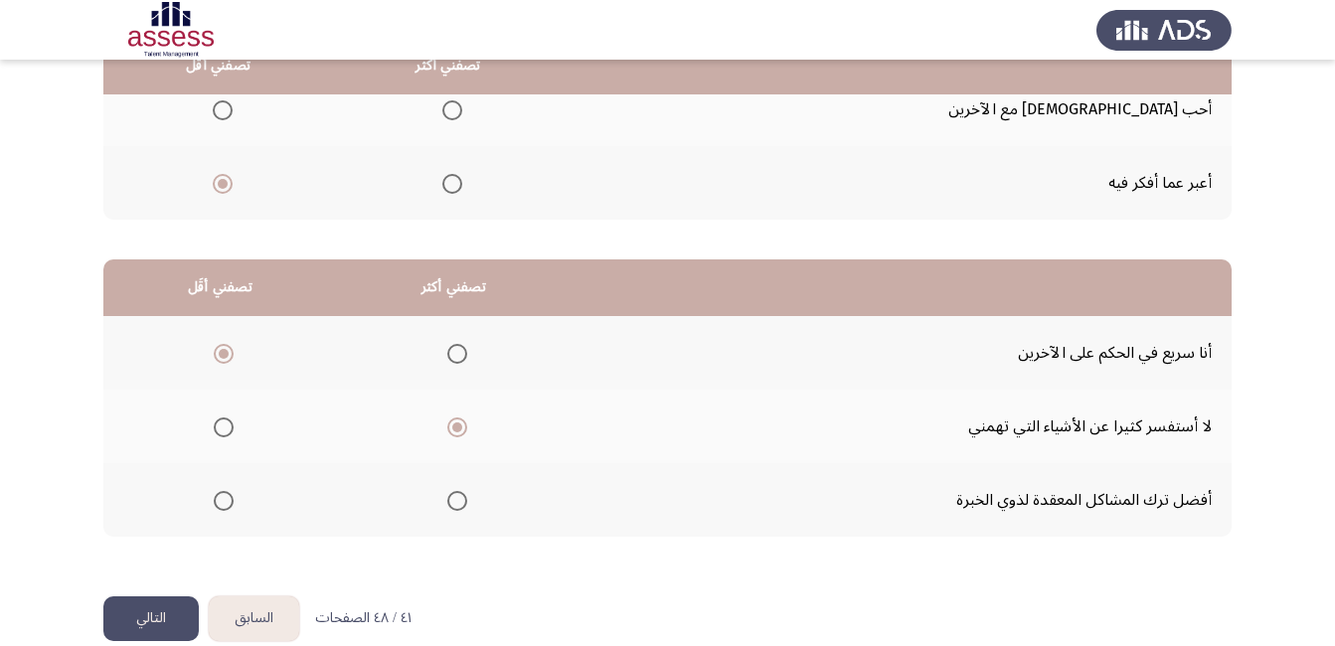
scroll to position [358, 0]
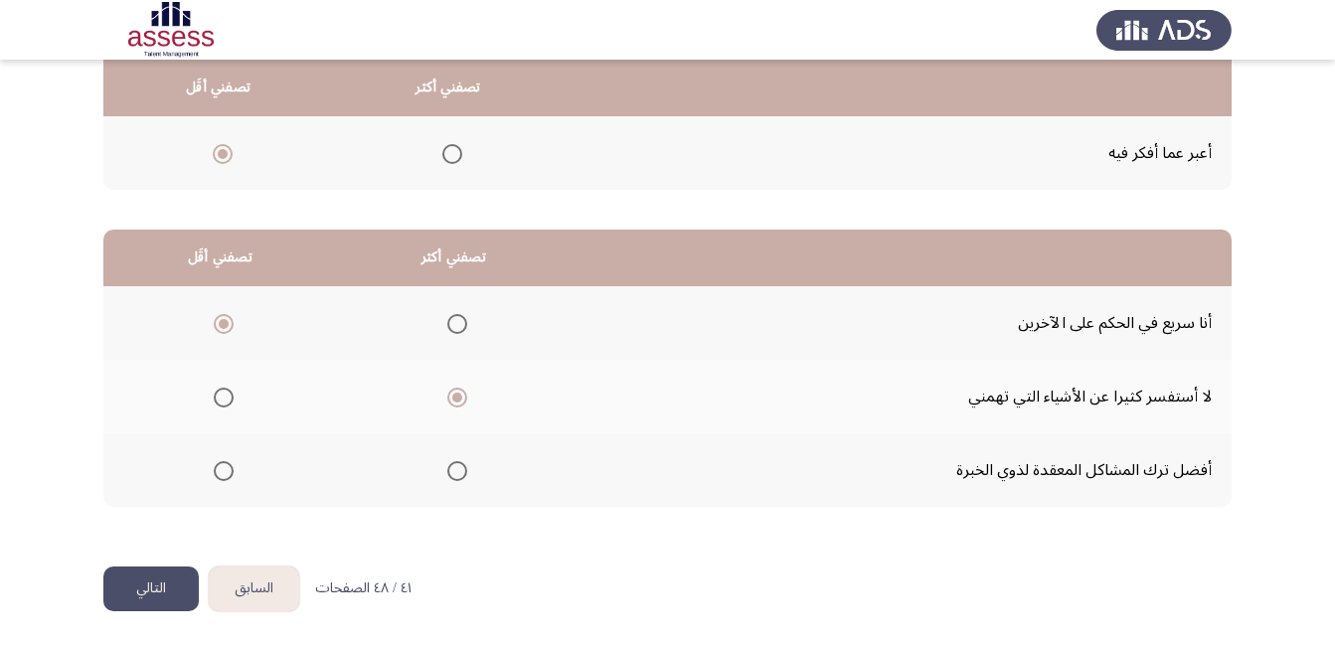
click at [139, 579] on button "التالي" at bounding box center [150, 588] width 95 height 45
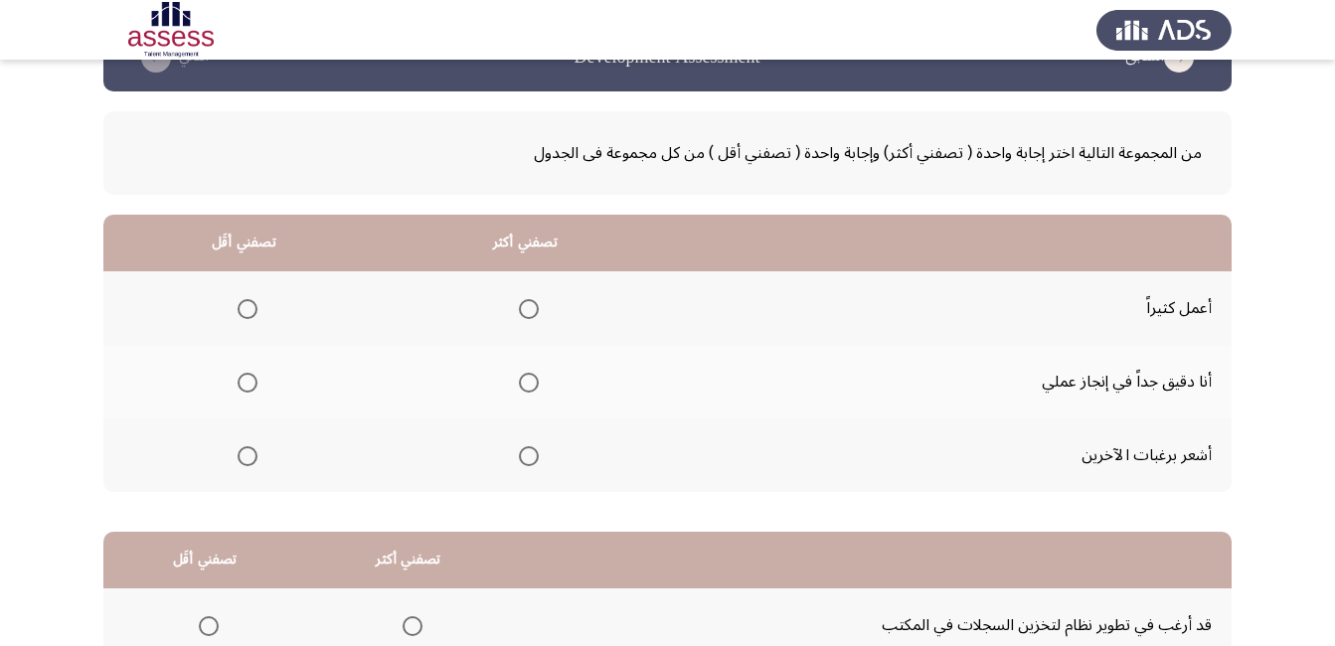
scroll to position [99, 0]
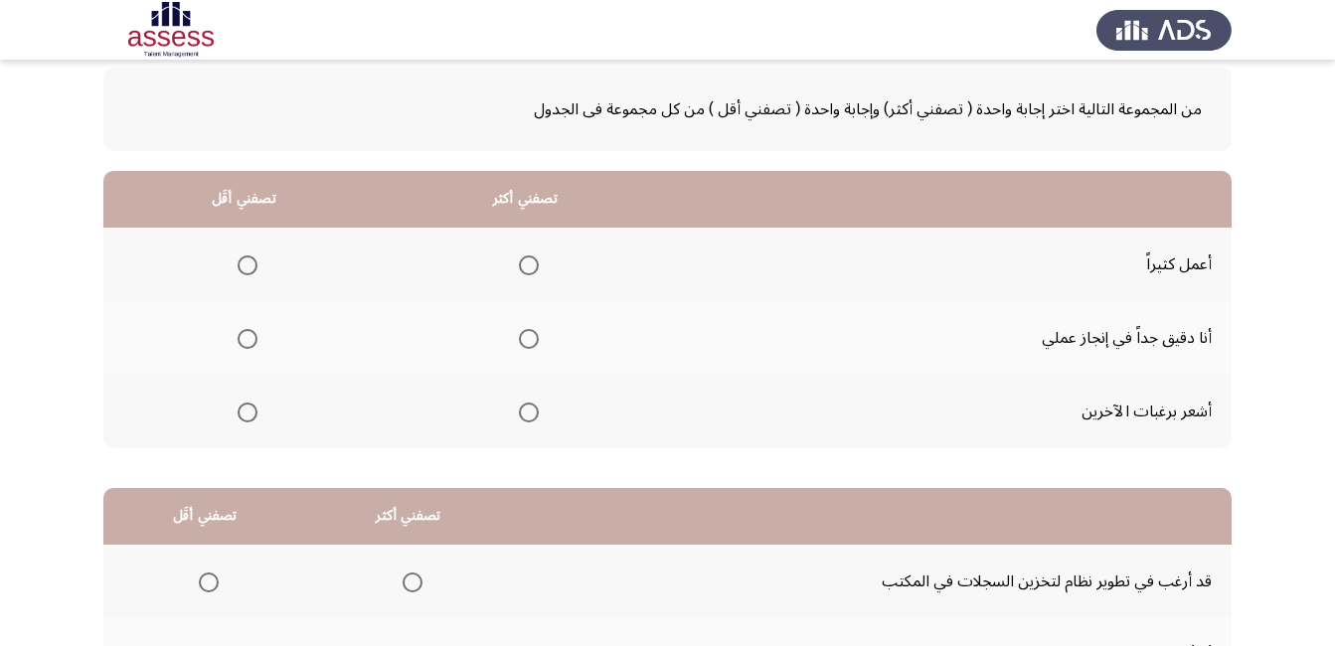
click at [252, 414] on span "Select an option" at bounding box center [248, 413] width 20 height 20
click at [252, 414] on input "Select an option" at bounding box center [248, 413] width 20 height 20
click at [530, 337] on span "Select an option" at bounding box center [529, 339] width 20 height 20
click at [530, 337] on input "Select an option" at bounding box center [529, 339] width 20 height 20
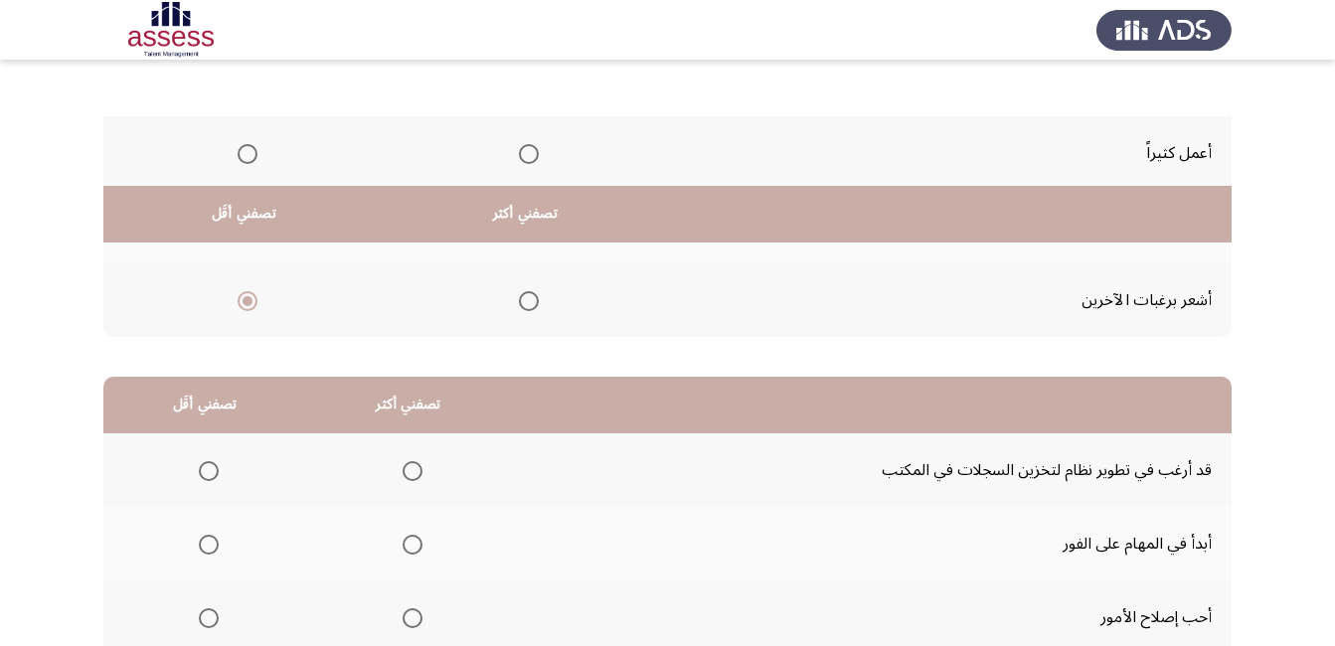
scroll to position [358, 0]
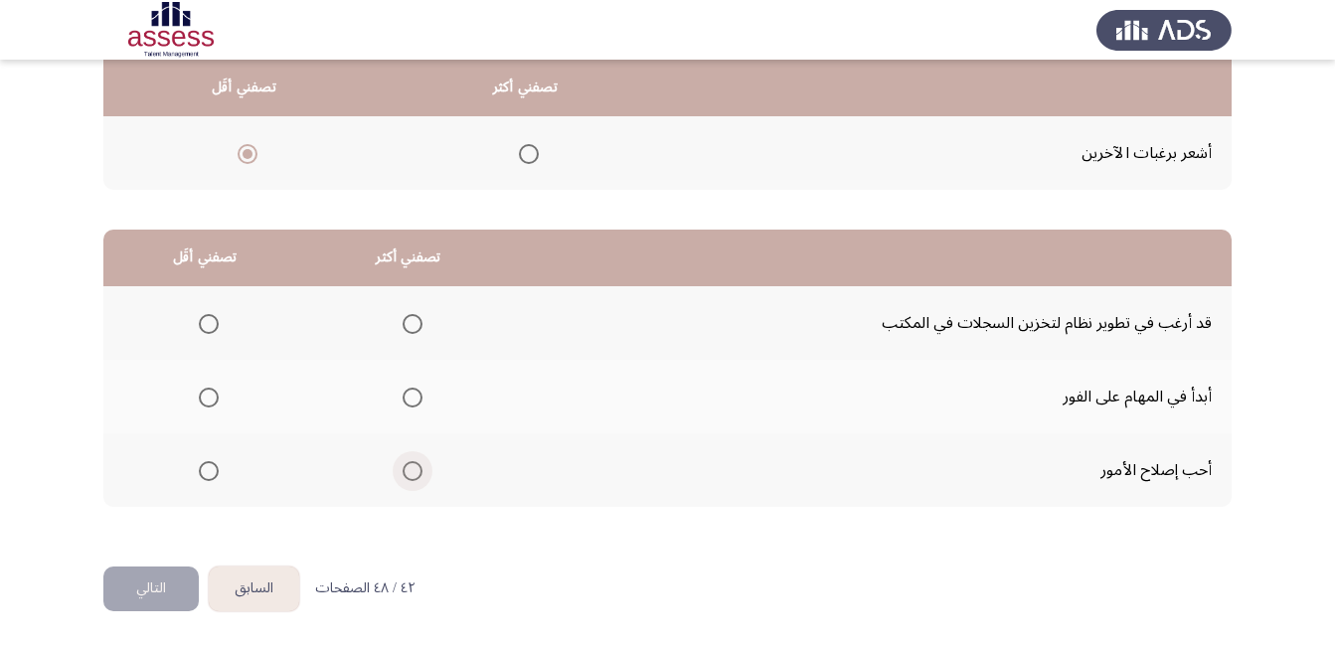
click at [403, 476] on span "Select an option" at bounding box center [413, 471] width 20 height 20
click at [403, 476] on input "Select an option" at bounding box center [413, 471] width 20 height 20
click at [201, 319] on span "Select an option" at bounding box center [209, 324] width 20 height 20
click at [201, 319] on input "Select an option" at bounding box center [209, 324] width 20 height 20
drag, startPoint x: 121, startPoint y: 588, endPoint x: 129, endPoint y: 581, distance: 10.6
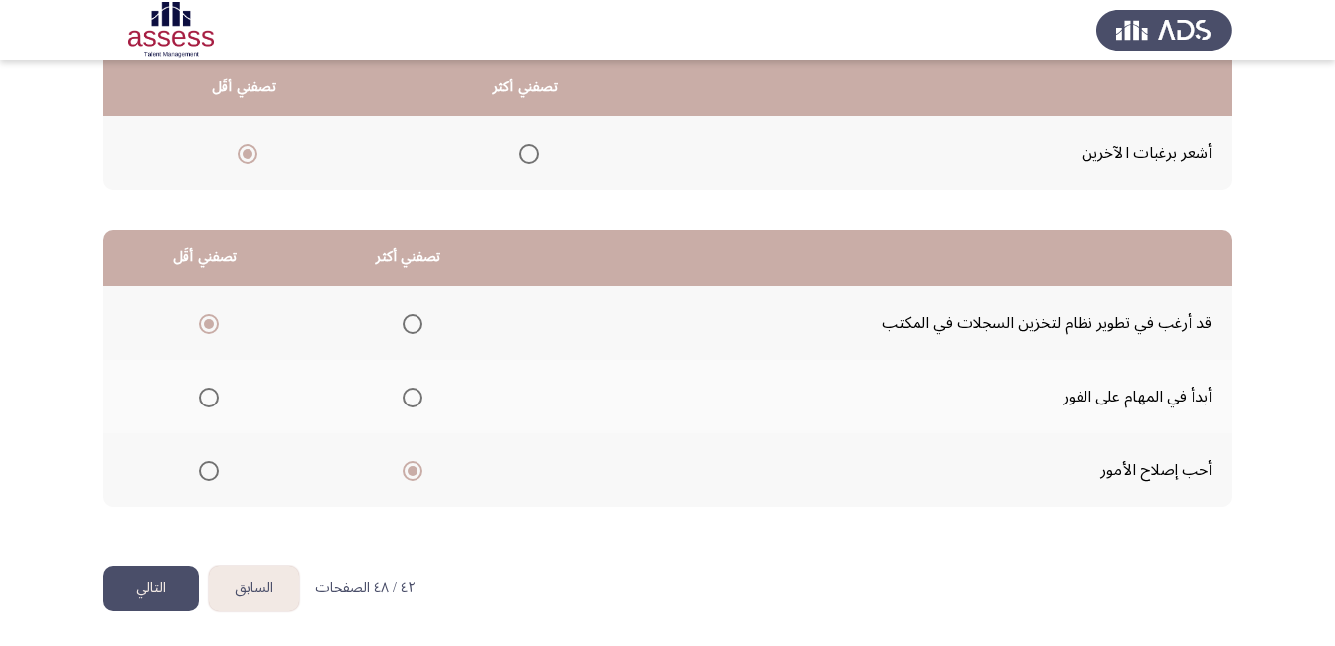
click at [122, 588] on button "التالي" at bounding box center [150, 588] width 95 height 45
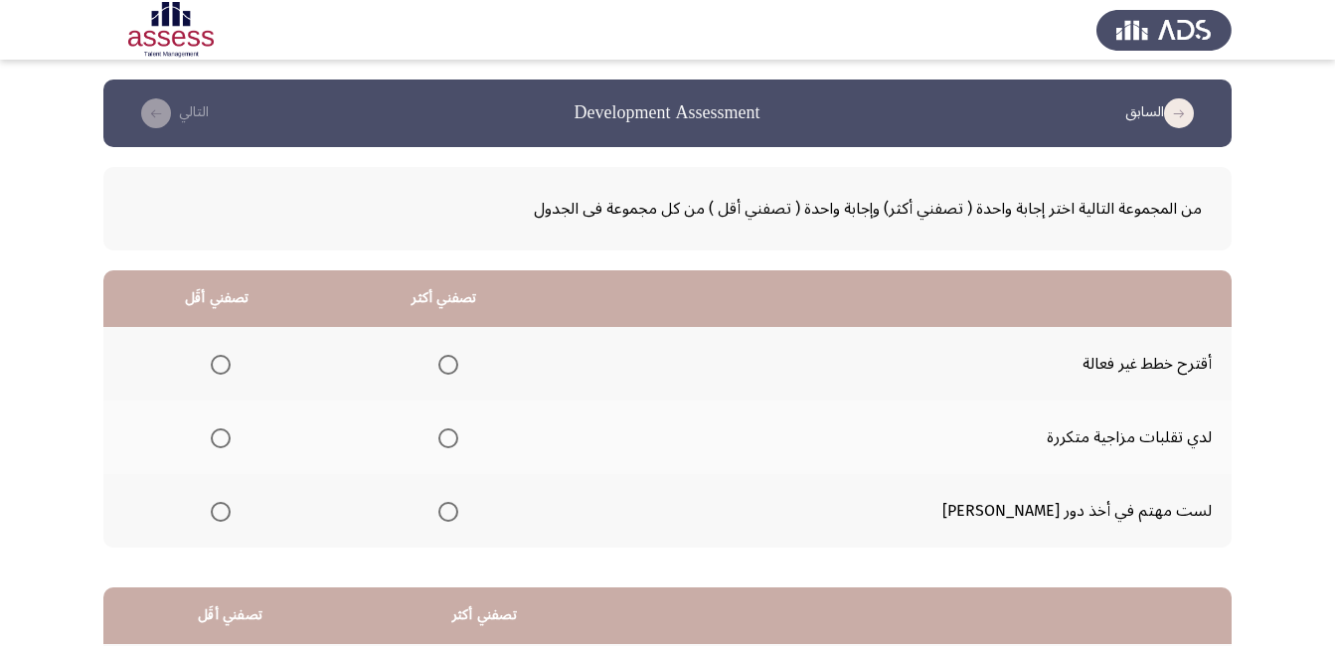
click at [229, 358] on span "Select an option" at bounding box center [221, 365] width 20 height 20
click at [229, 358] on input "Select an option" at bounding box center [221, 365] width 20 height 20
click at [458, 508] on span "Select an option" at bounding box center [448, 512] width 20 height 20
click at [458, 508] on input "Select an option" at bounding box center [448, 512] width 20 height 20
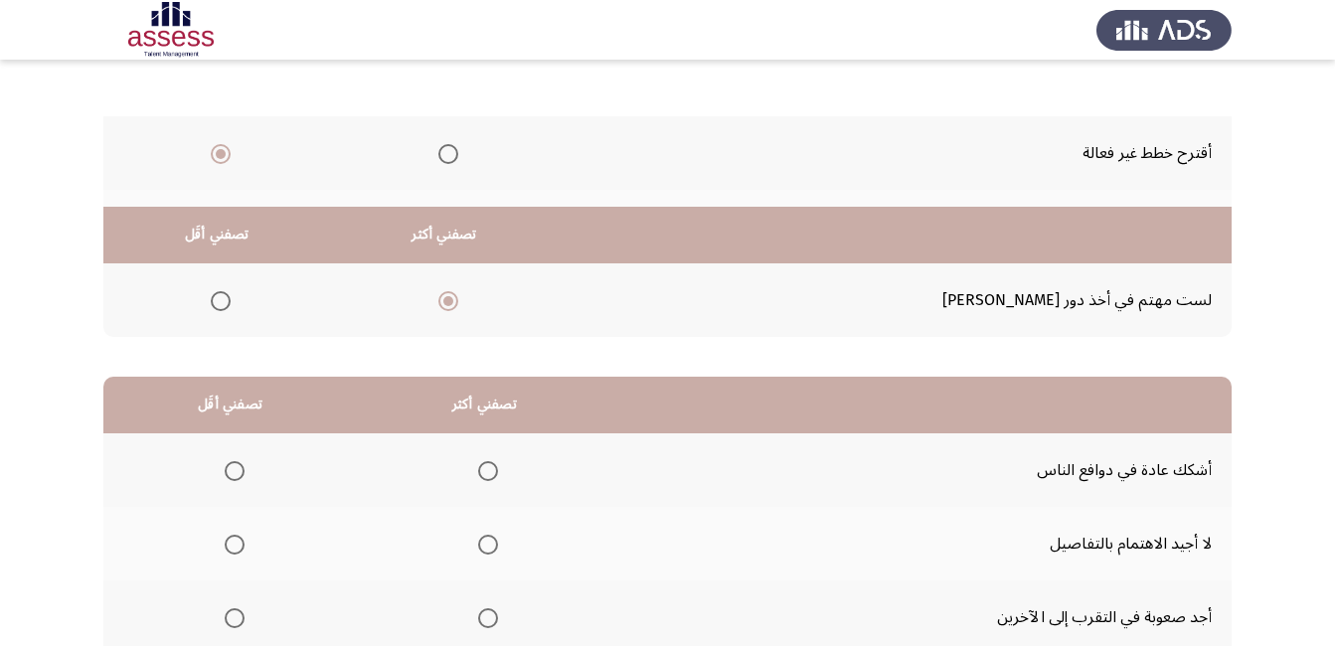
scroll to position [358, 0]
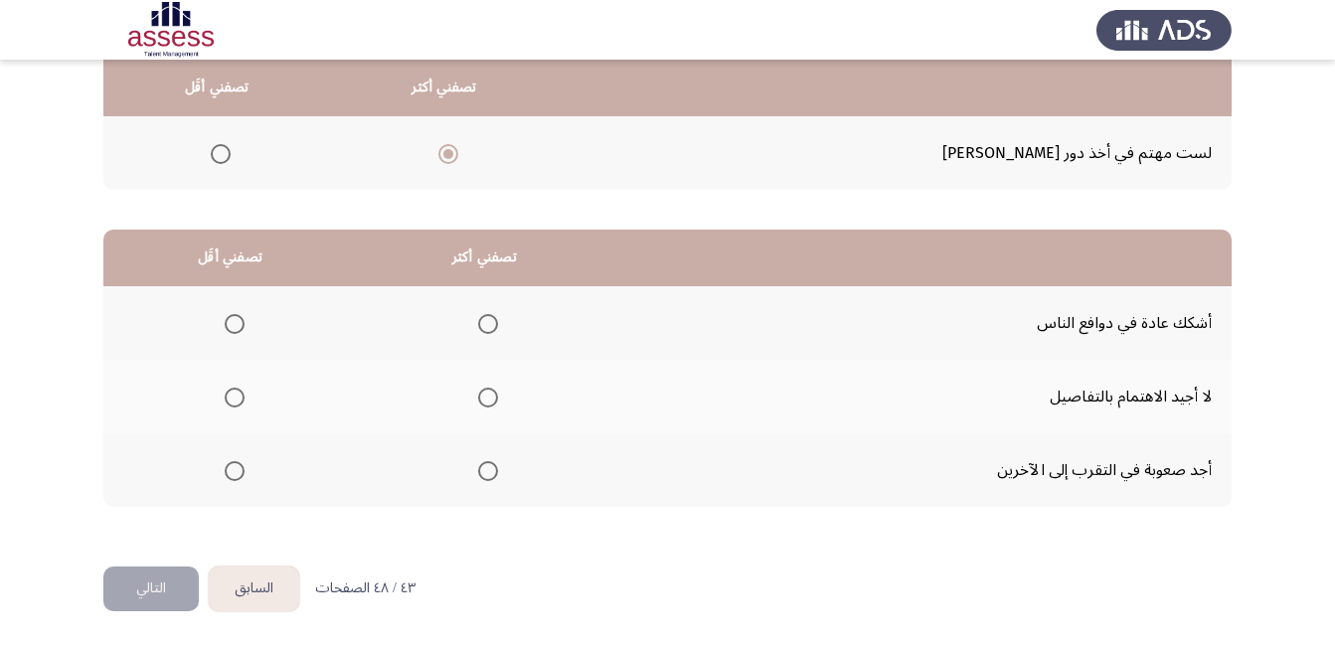
click at [489, 319] on span "Select an option" at bounding box center [488, 324] width 20 height 20
click at [489, 319] on input "Select an option" at bounding box center [488, 324] width 20 height 20
click at [233, 476] on span "Select an option" at bounding box center [235, 471] width 20 height 20
click at [233, 476] on input "Select an option" at bounding box center [235, 471] width 20 height 20
click at [171, 582] on button "التالي" at bounding box center [150, 588] width 95 height 45
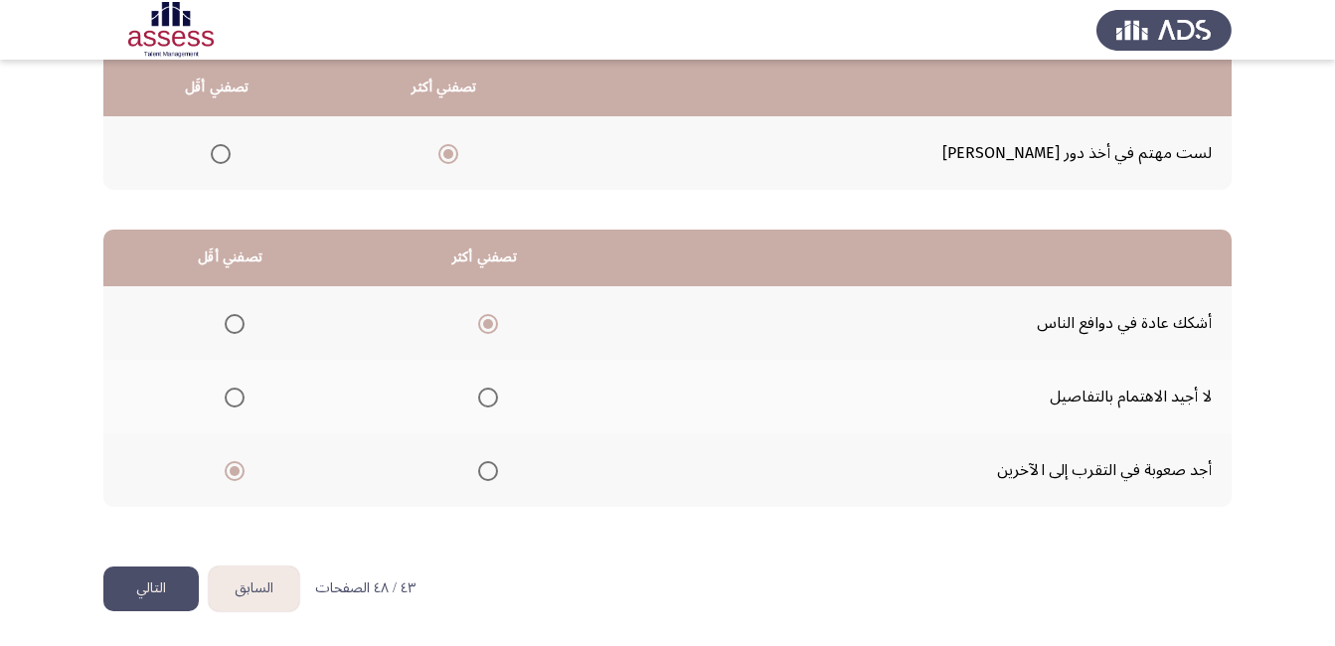
scroll to position [0, 0]
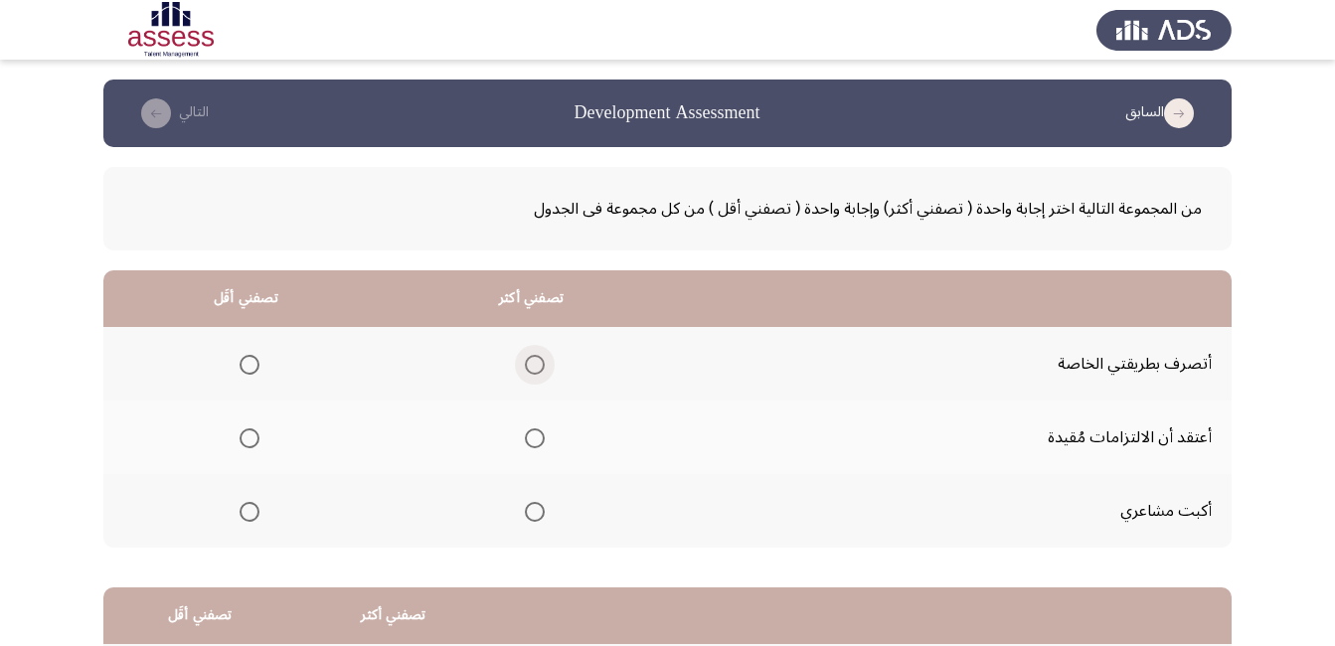
click at [534, 371] on span "Select an option" at bounding box center [535, 365] width 20 height 20
click at [534, 371] on input "Select an option" at bounding box center [535, 365] width 20 height 20
click at [248, 436] on span "Select an option" at bounding box center [250, 438] width 20 height 20
click at [248, 436] on input "Select an option" at bounding box center [250, 438] width 20 height 20
click at [530, 436] on span "Select an option" at bounding box center [535, 438] width 20 height 20
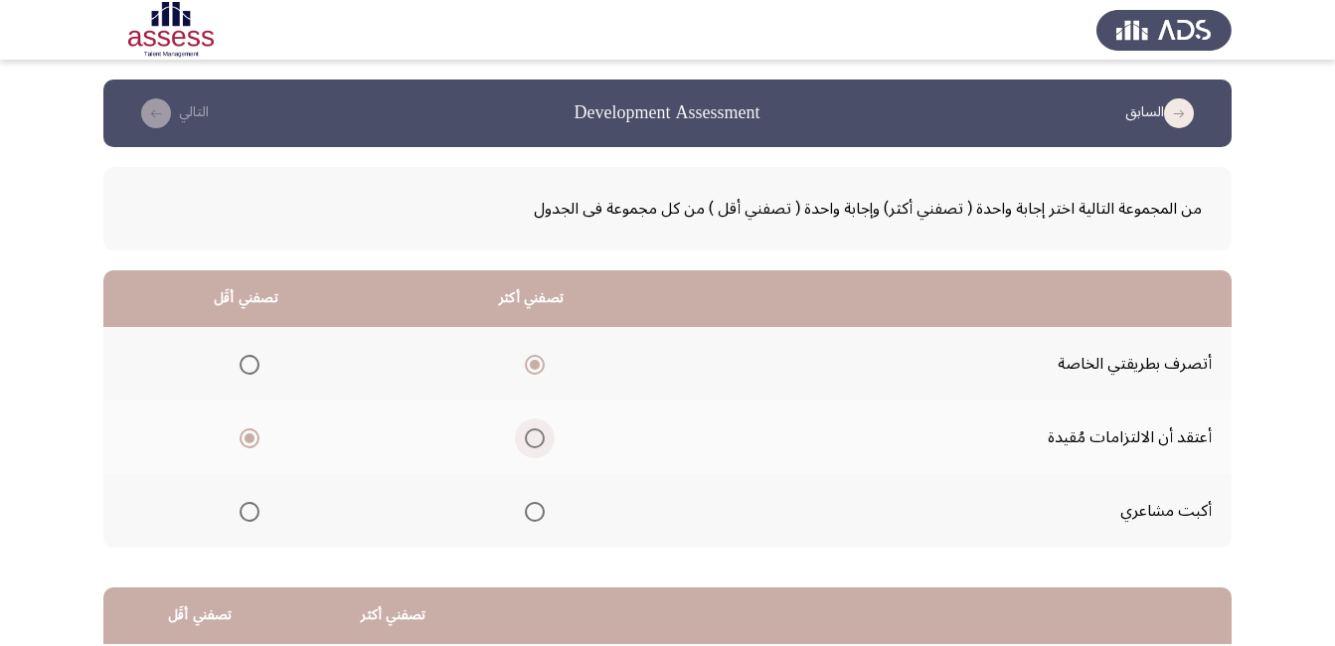
click at [530, 436] on input "Select an option" at bounding box center [535, 438] width 20 height 20
click at [541, 369] on span "Select an option" at bounding box center [535, 365] width 20 height 20
click at [541, 369] on input "Select an option" at bounding box center [535, 365] width 20 height 20
click at [247, 440] on span "Select an option" at bounding box center [250, 438] width 20 height 20
click at [247, 440] on input "Select an option" at bounding box center [250, 438] width 20 height 20
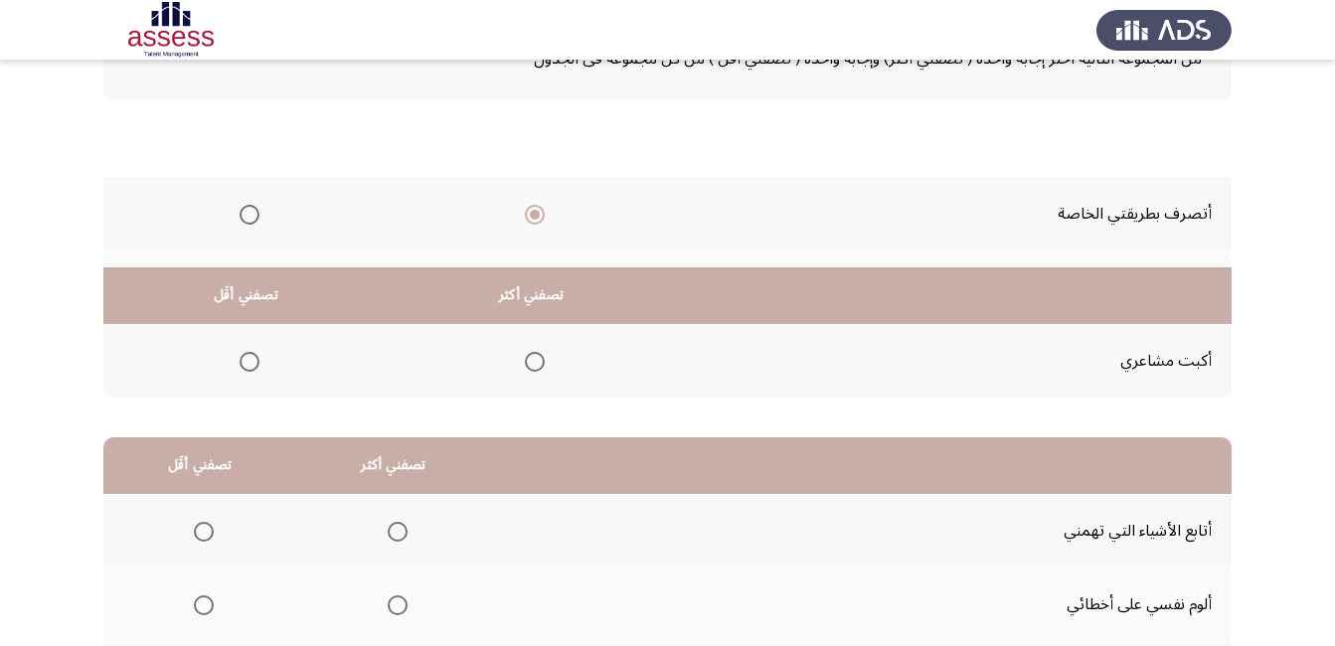
scroll to position [358, 0]
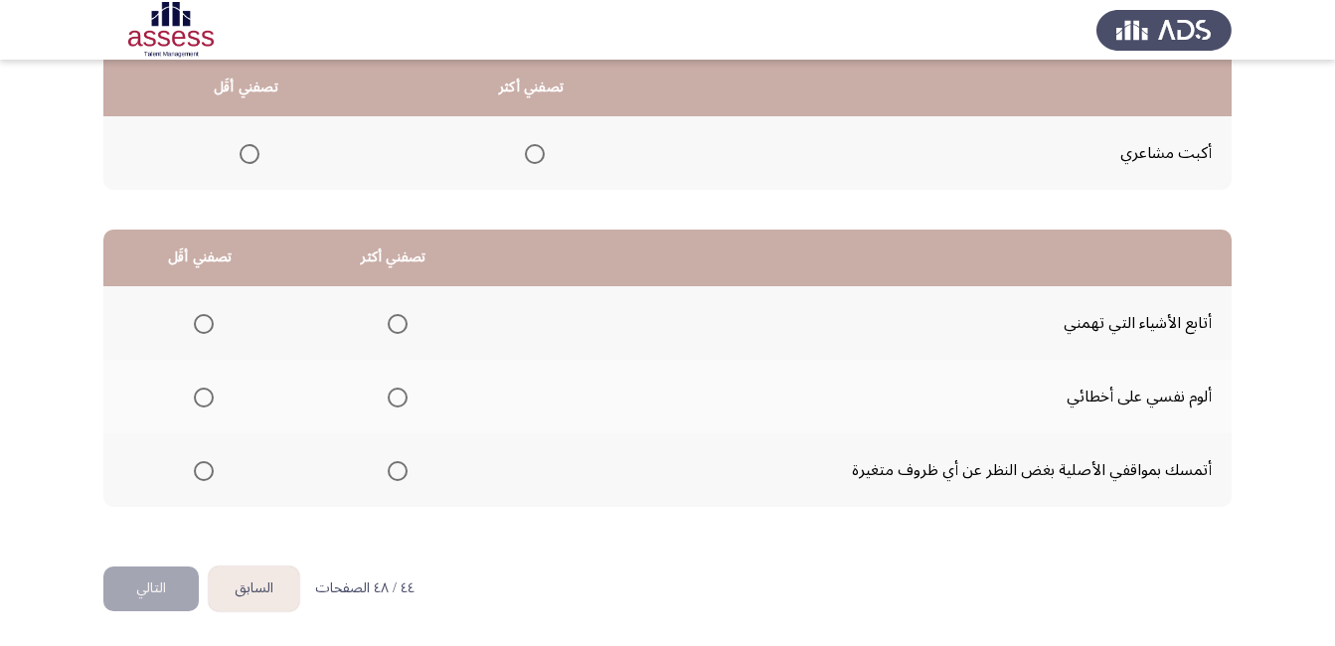
click at [396, 403] on span "Select an option" at bounding box center [398, 398] width 20 height 20
click at [396, 403] on input "Select an option" at bounding box center [398, 398] width 20 height 20
click at [196, 465] on span "Select an option" at bounding box center [204, 471] width 20 height 20
click at [196, 465] on input "Select an option" at bounding box center [204, 471] width 20 height 20
click at [179, 586] on button "التالي" at bounding box center [150, 588] width 95 height 45
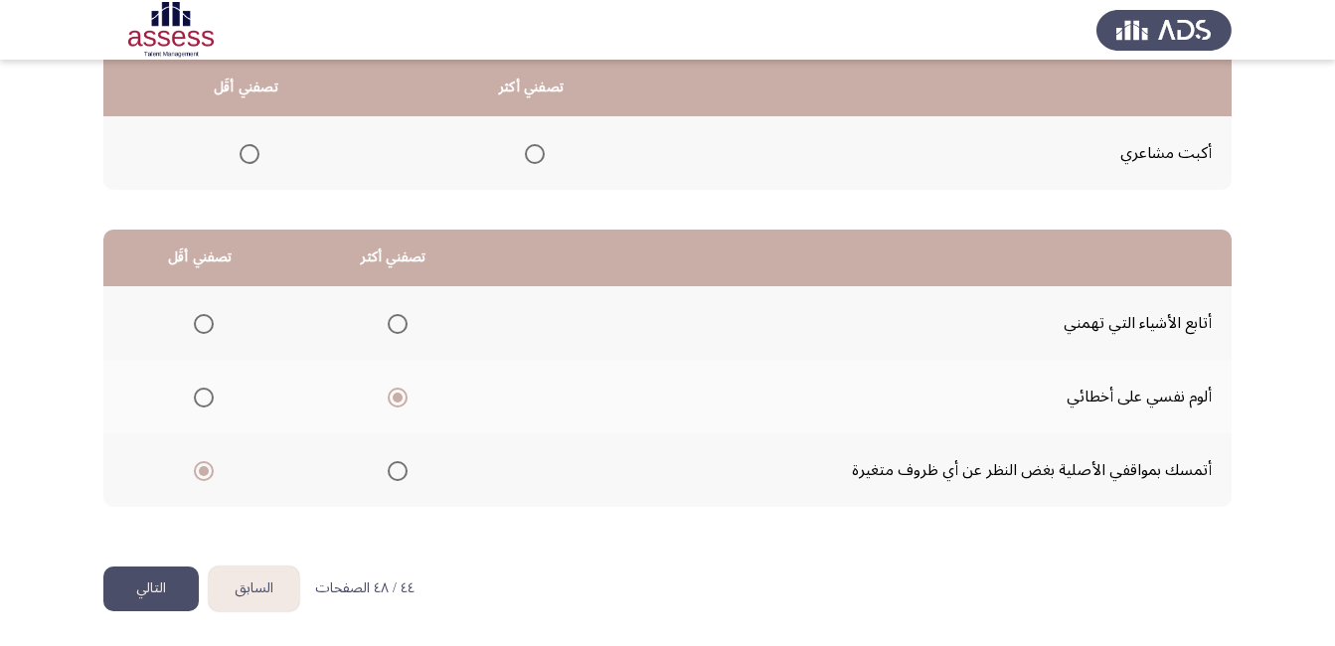
scroll to position [0, 0]
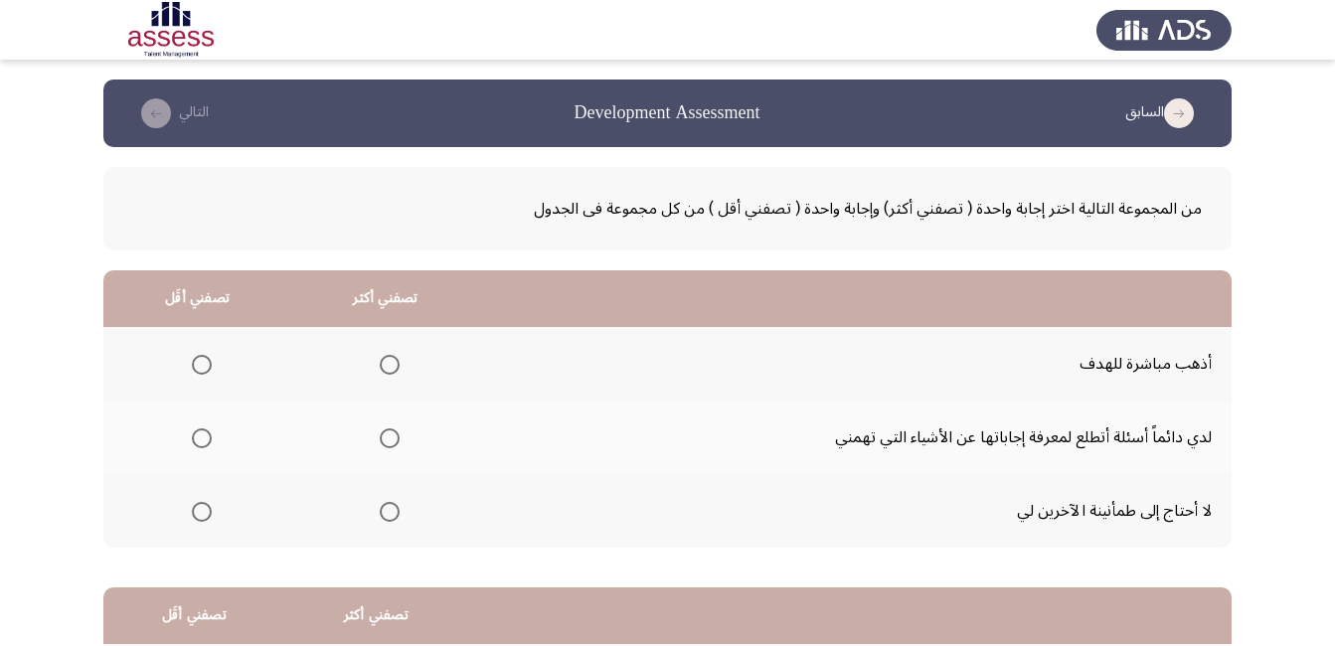
click at [385, 364] on span "Select an option" at bounding box center [390, 365] width 20 height 20
click at [385, 364] on input "Select an option" at bounding box center [390, 365] width 20 height 20
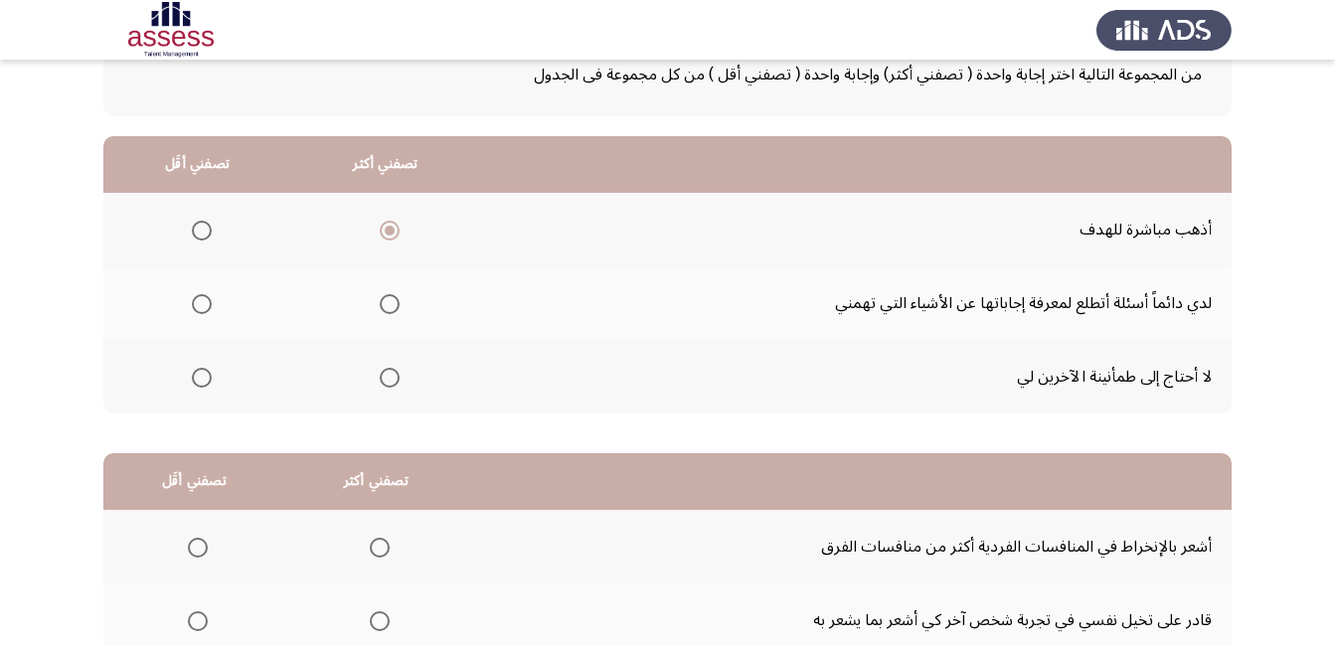
scroll to position [99, 0]
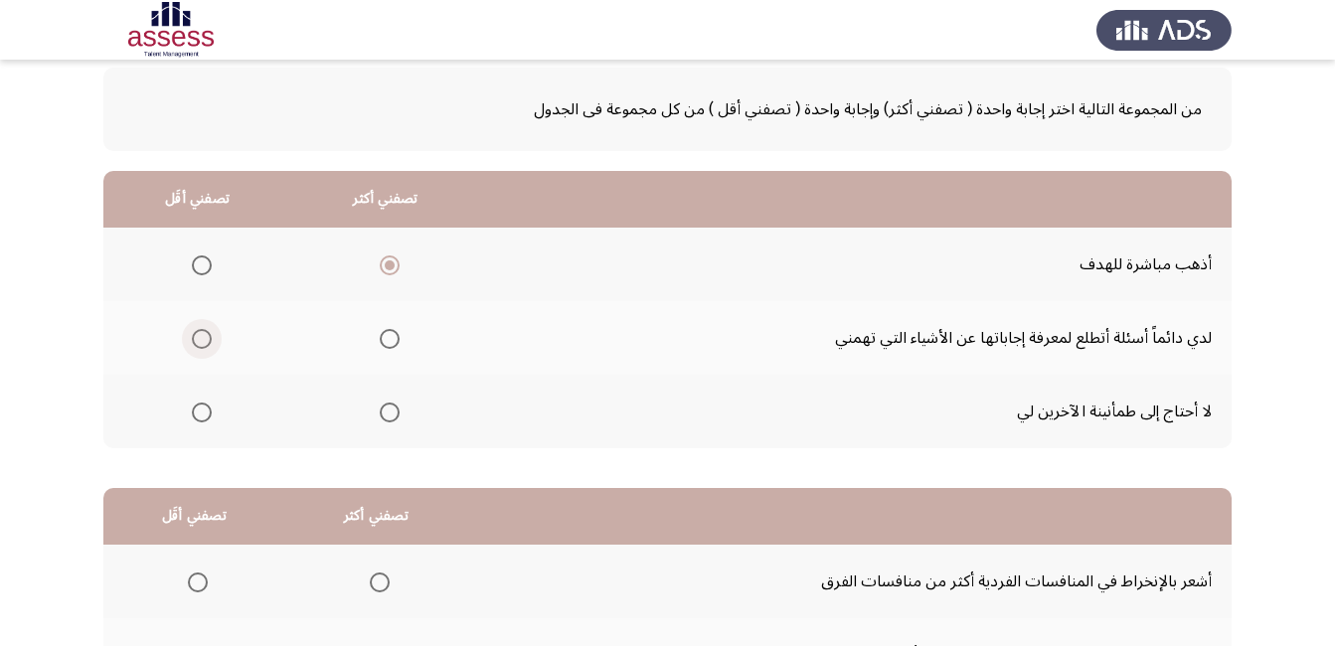
click at [202, 342] on span "Select an option" at bounding box center [202, 339] width 20 height 20
click at [202, 342] on input "Select an option" at bounding box center [202, 339] width 20 height 20
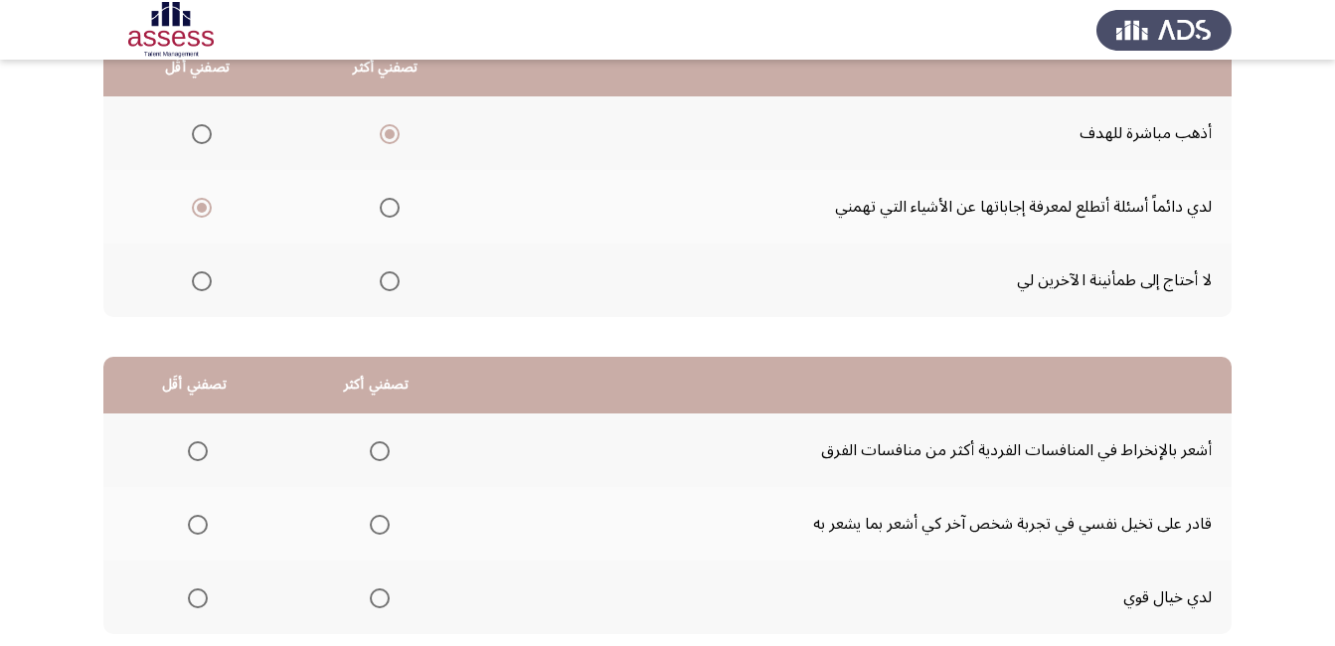
scroll to position [358, 0]
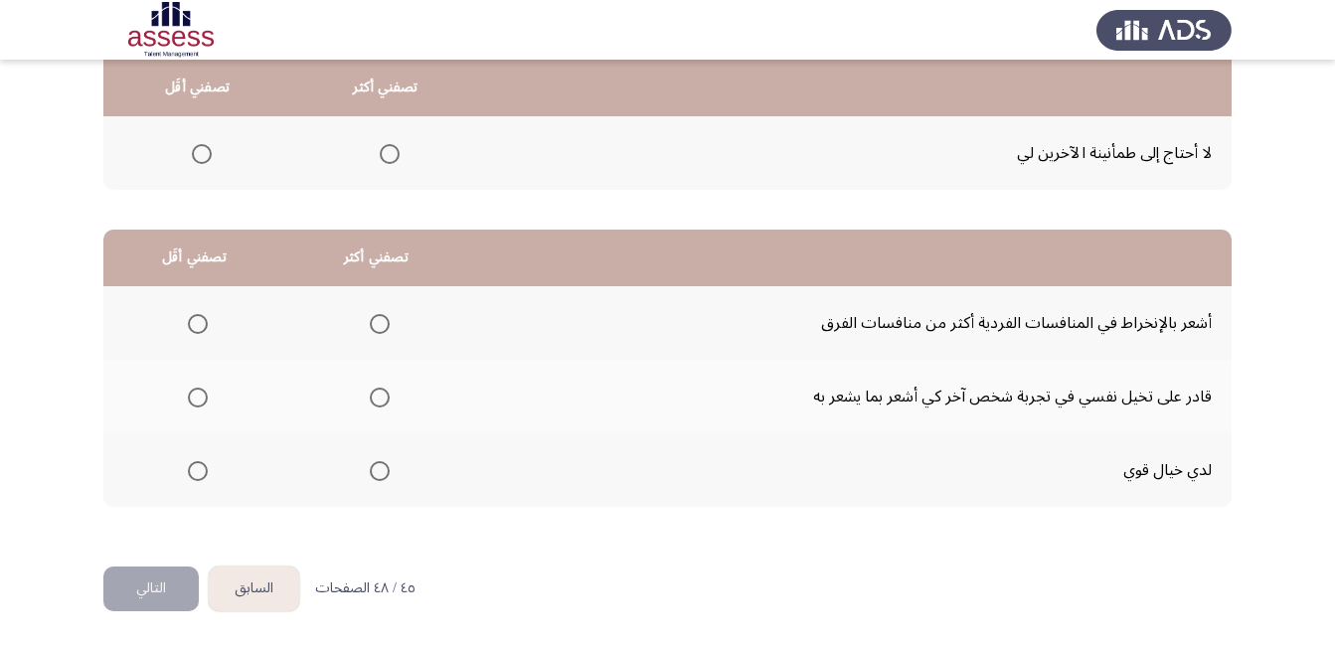
click at [197, 321] on span "Select an option" at bounding box center [198, 324] width 20 height 20
click at [197, 321] on input "Select an option" at bounding box center [198, 324] width 20 height 20
click at [378, 391] on span "Select an option" at bounding box center [380, 398] width 20 height 20
click at [378, 391] on input "Select an option" at bounding box center [380, 398] width 20 height 20
click at [121, 592] on button "التالي" at bounding box center [150, 588] width 95 height 45
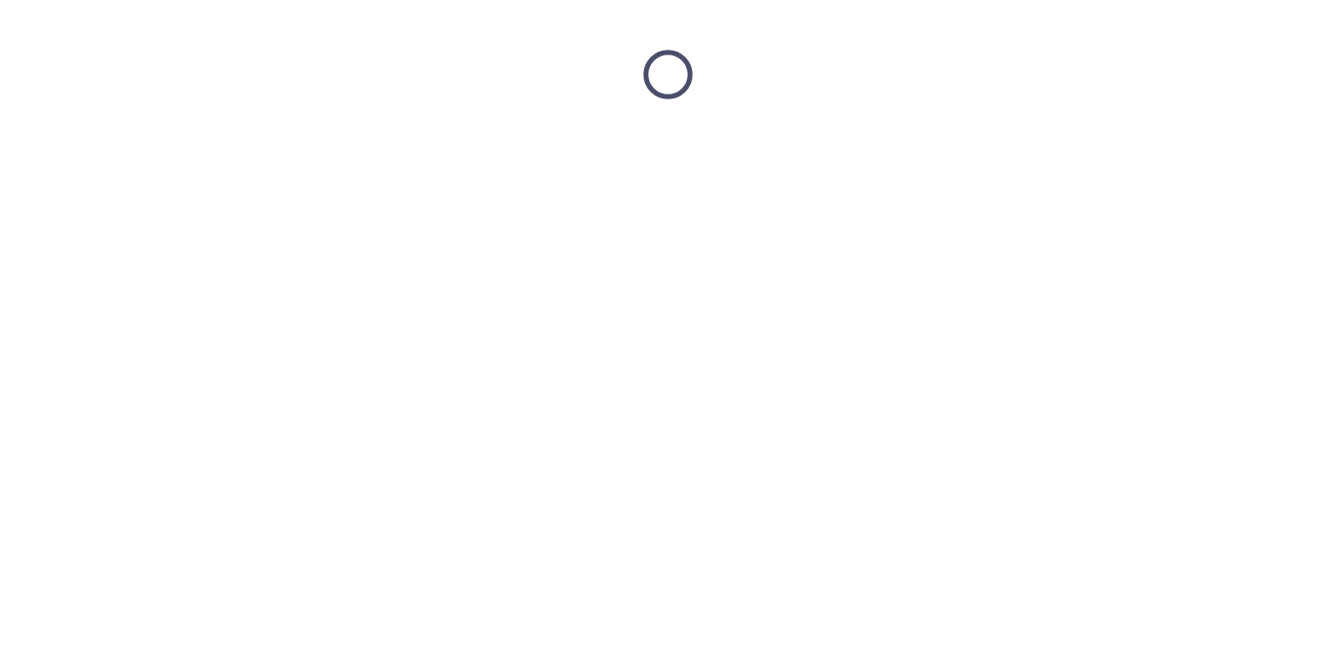
scroll to position [0, 0]
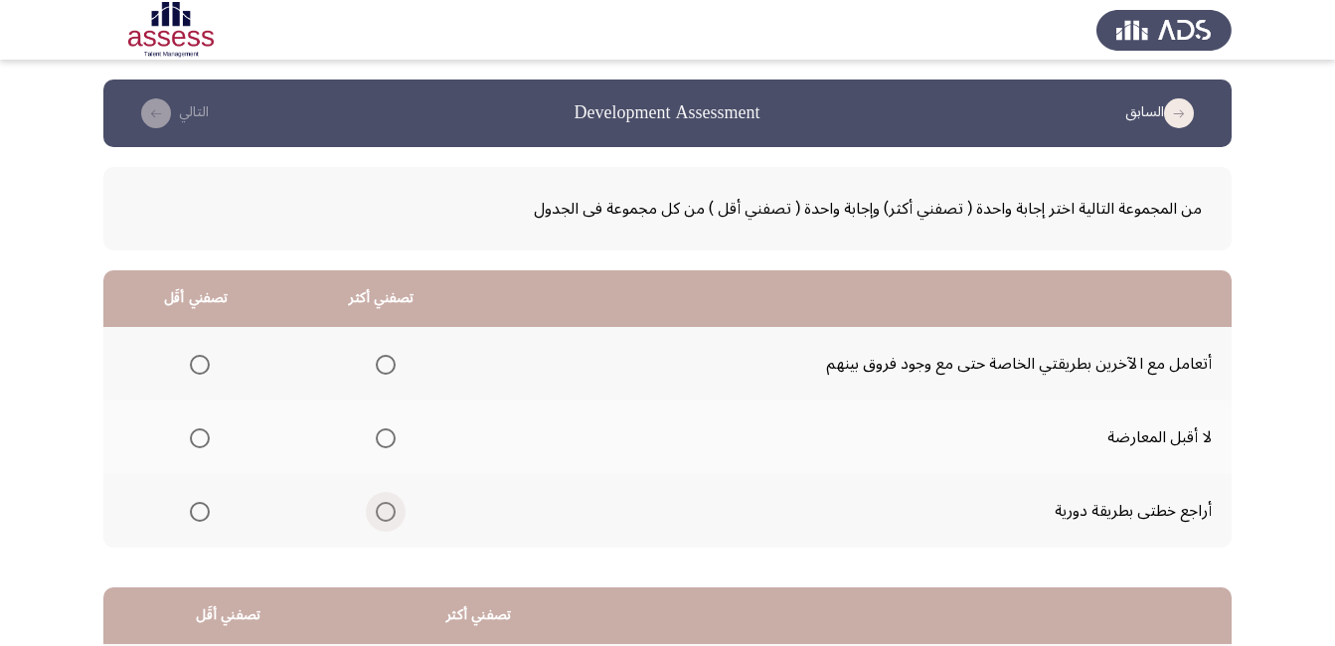
click at [378, 513] on span "Select an option" at bounding box center [386, 512] width 20 height 20
click at [378, 513] on input "Select an option" at bounding box center [386, 512] width 20 height 20
click at [198, 442] on span "Select an option" at bounding box center [200, 438] width 20 height 20
click at [198, 442] on input "Select an option" at bounding box center [200, 438] width 20 height 20
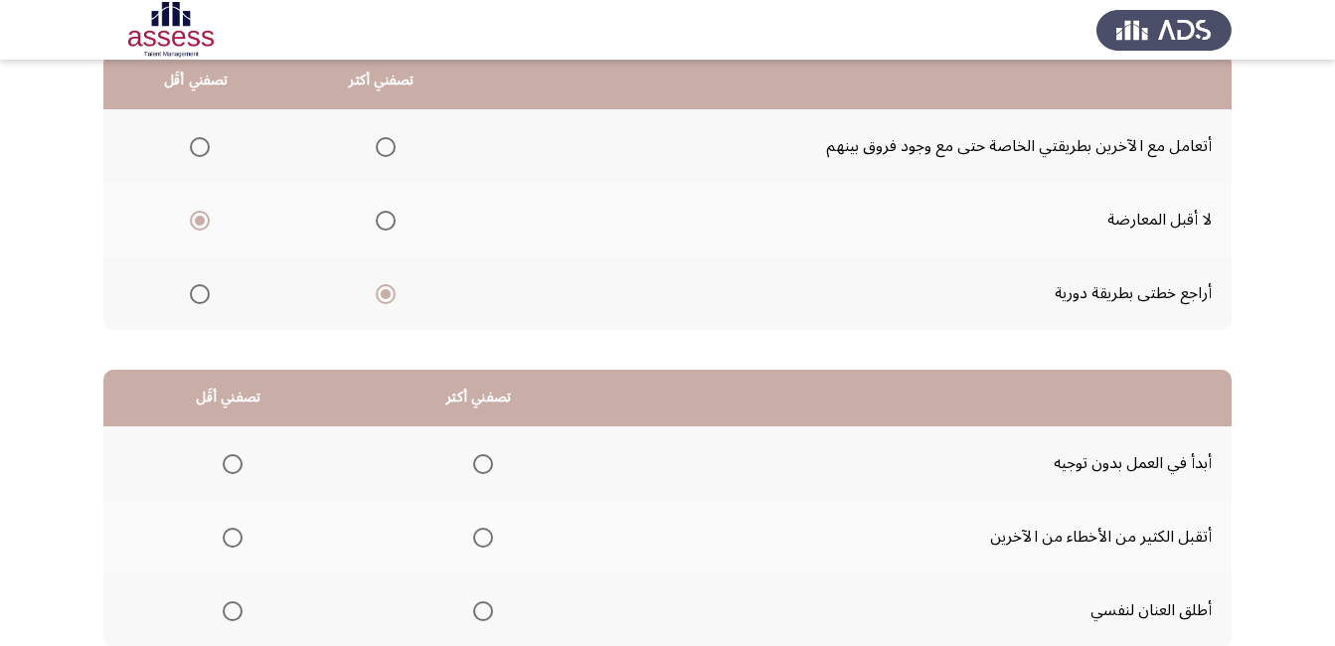
scroll to position [358, 0]
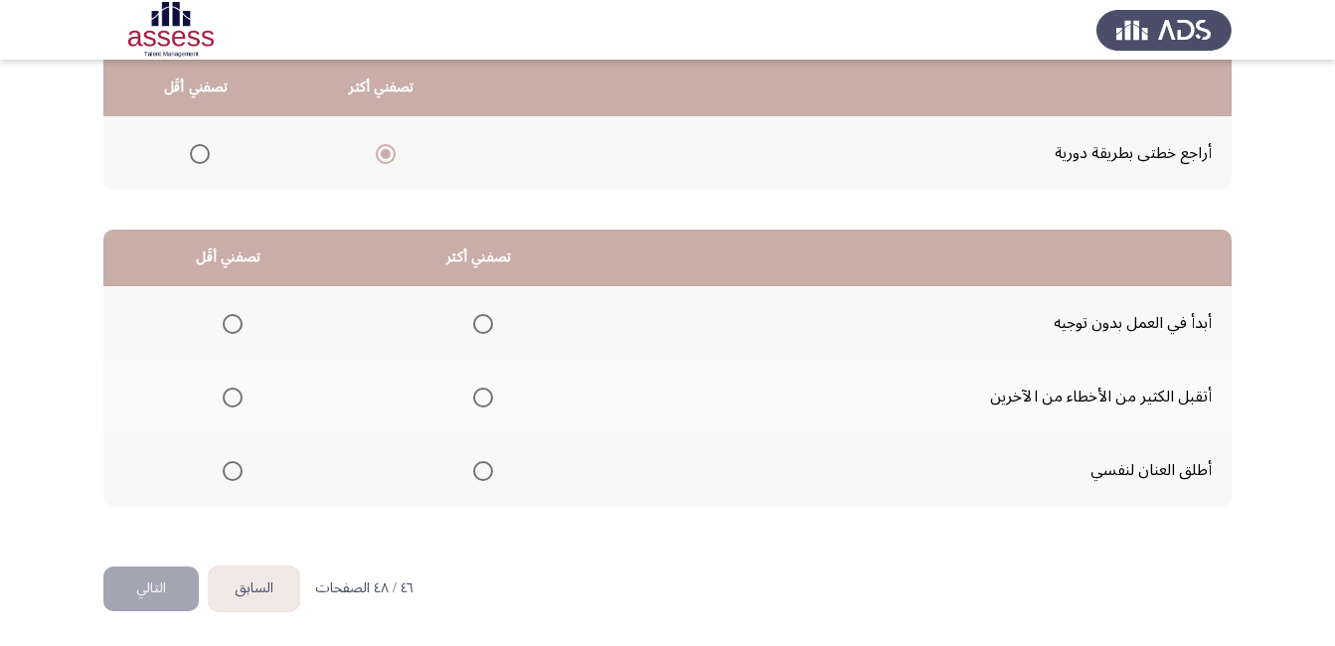
click at [478, 325] on span "Select an option" at bounding box center [483, 324] width 20 height 20
click at [478, 325] on input "Select an option" at bounding box center [483, 324] width 20 height 20
click at [228, 398] on span "Select an option" at bounding box center [233, 398] width 20 height 20
click at [228, 398] on input "Select an option" at bounding box center [233, 398] width 20 height 20
click at [165, 573] on button "التالي" at bounding box center [150, 588] width 95 height 45
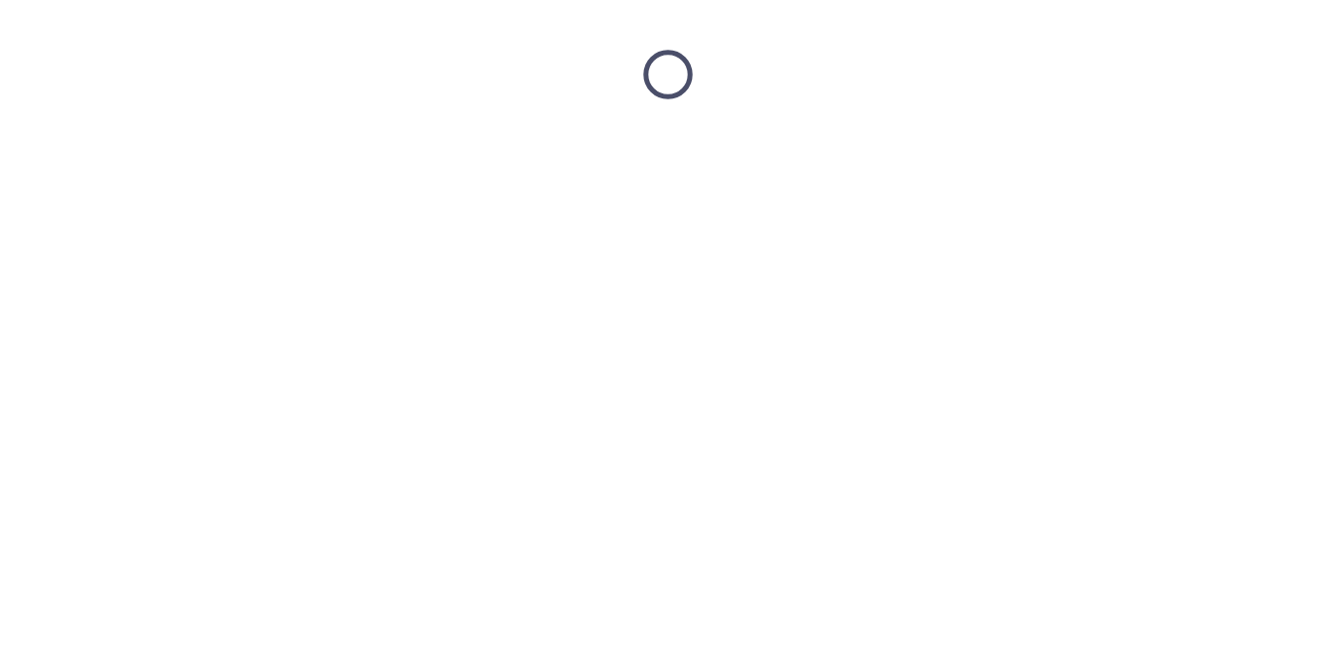
scroll to position [0, 0]
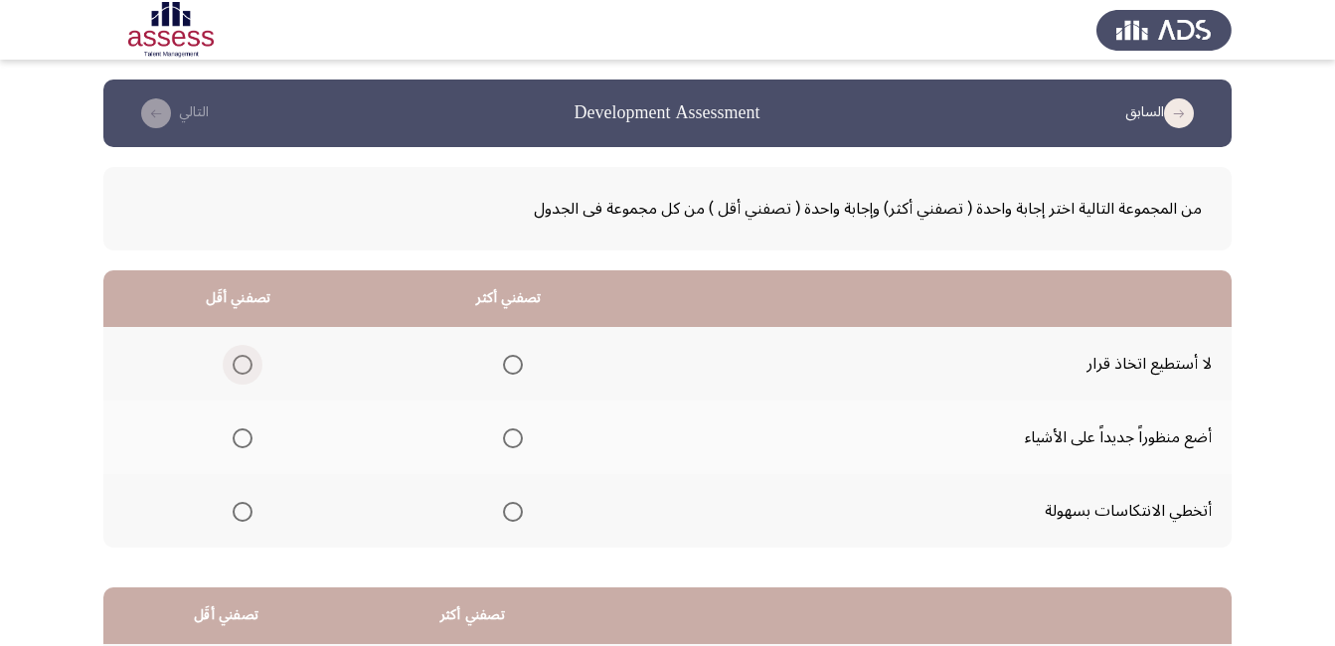
click at [239, 370] on span "Select an option" at bounding box center [243, 365] width 20 height 20
click at [239, 370] on input "Select an option" at bounding box center [243, 365] width 20 height 20
click at [507, 518] on span "Select an option" at bounding box center [513, 512] width 20 height 20
click at [507, 518] on input "Select an option" at bounding box center [513, 512] width 20 height 20
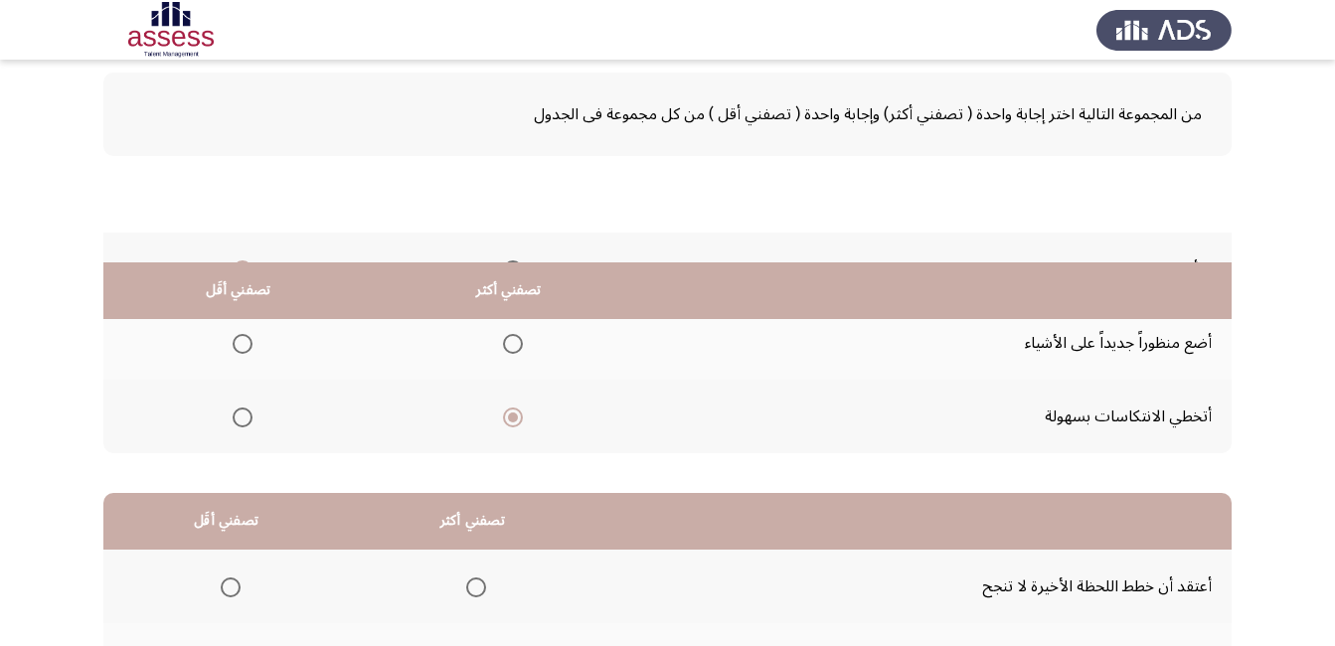
scroll to position [298, 0]
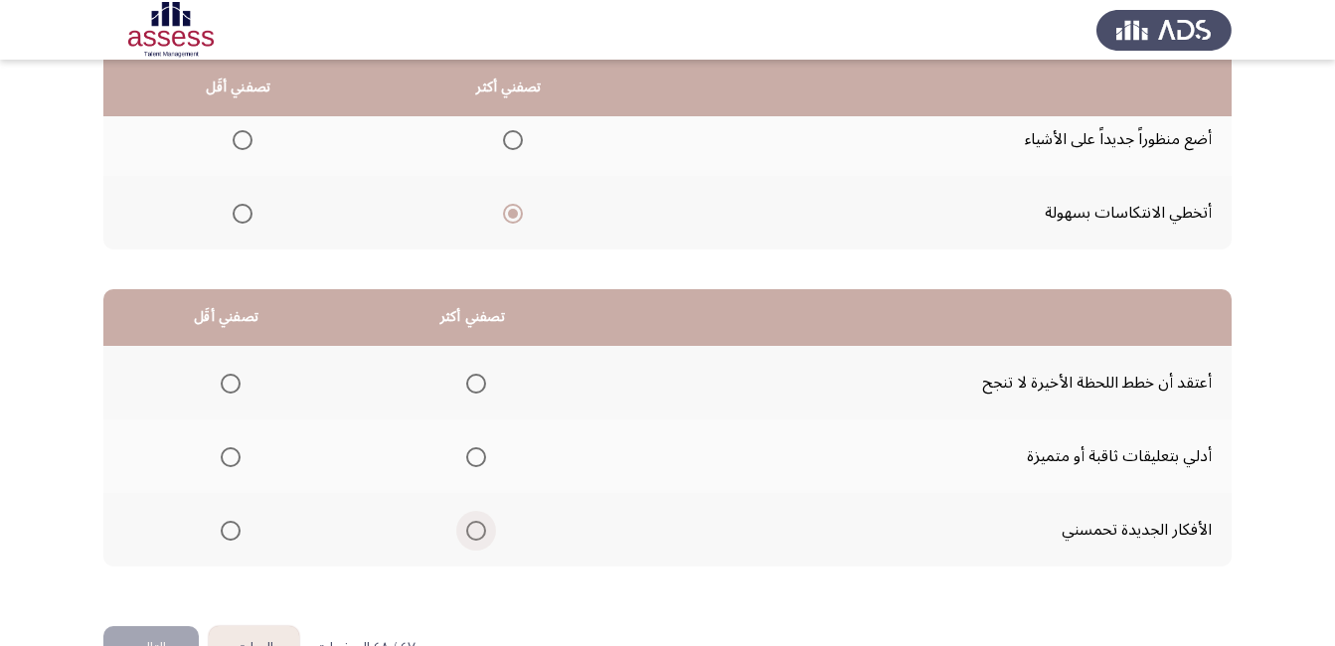
click at [473, 529] on span "Select an option" at bounding box center [476, 531] width 20 height 20
click at [473, 529] on input "Select an option" at bounding box center [476, 531] width 20 height 20
click at [224, 382] on span "Select an option" at bounding box center [231, 384] width 20 height 20
click at [224, 382] on input "Select an option" at bounding box center [231, 384] width 20 height 20
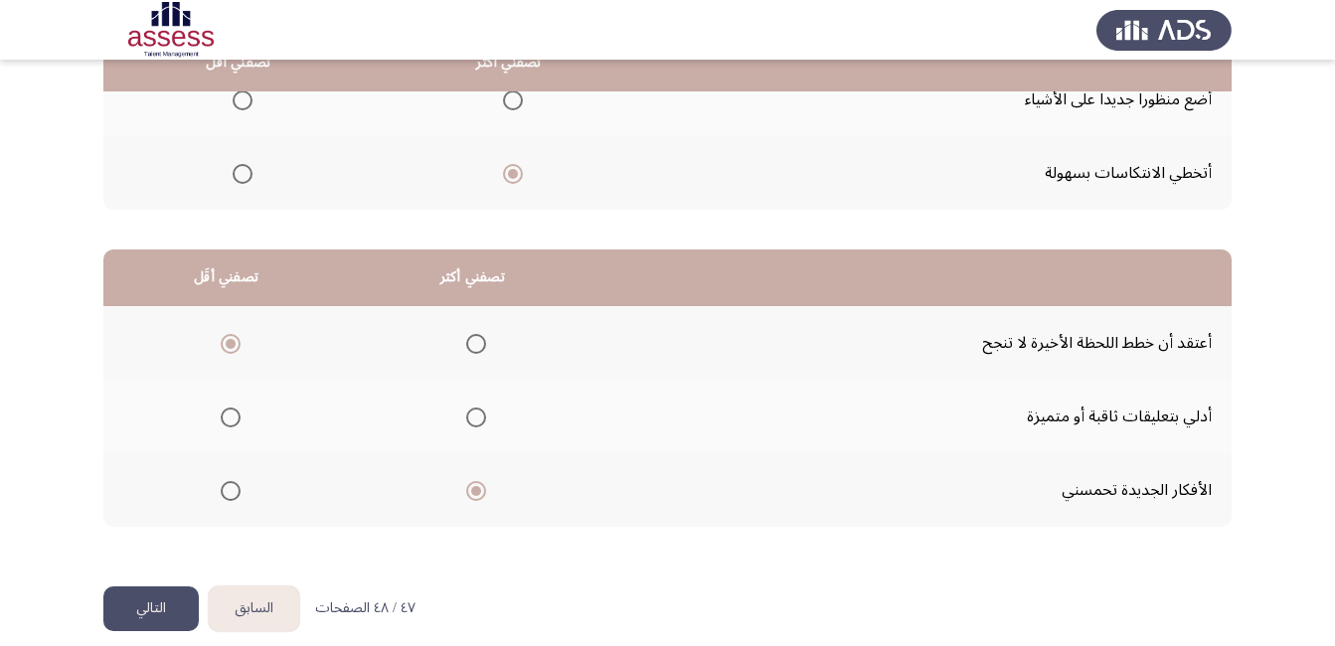
scroll to position [358, 0]
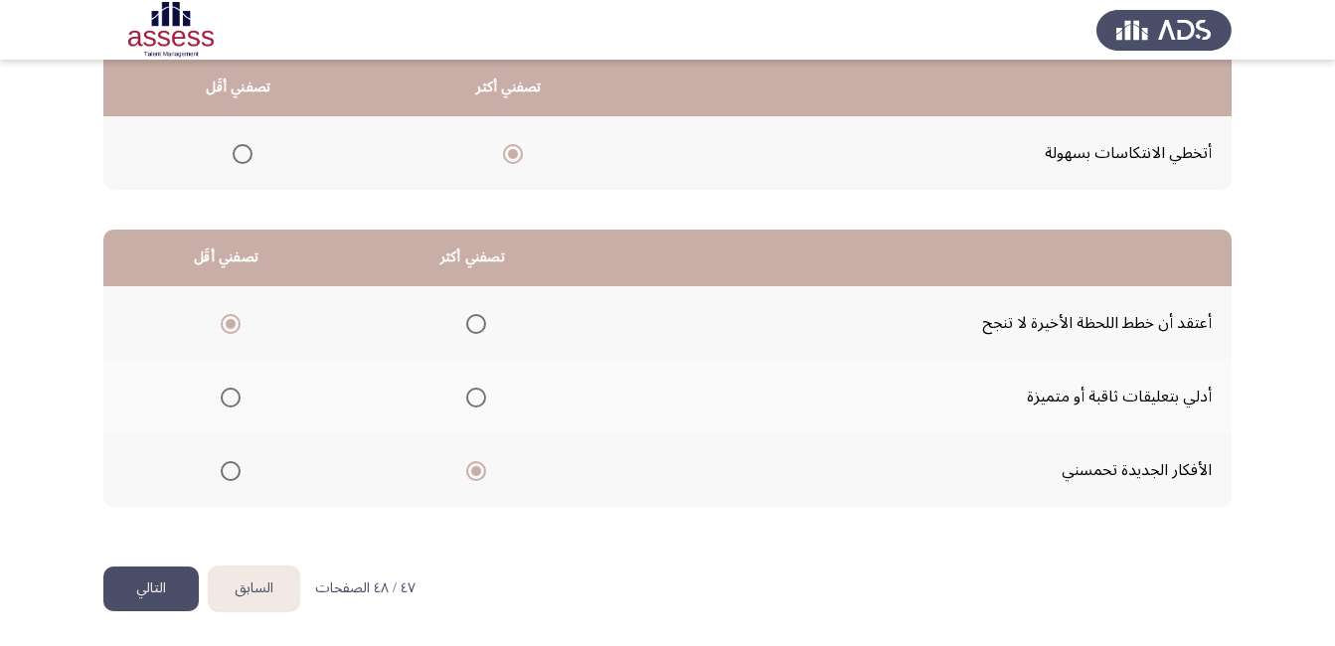
click at [167, 584] on button "التالي" at bounding box center [150, 588] width 95 height 45
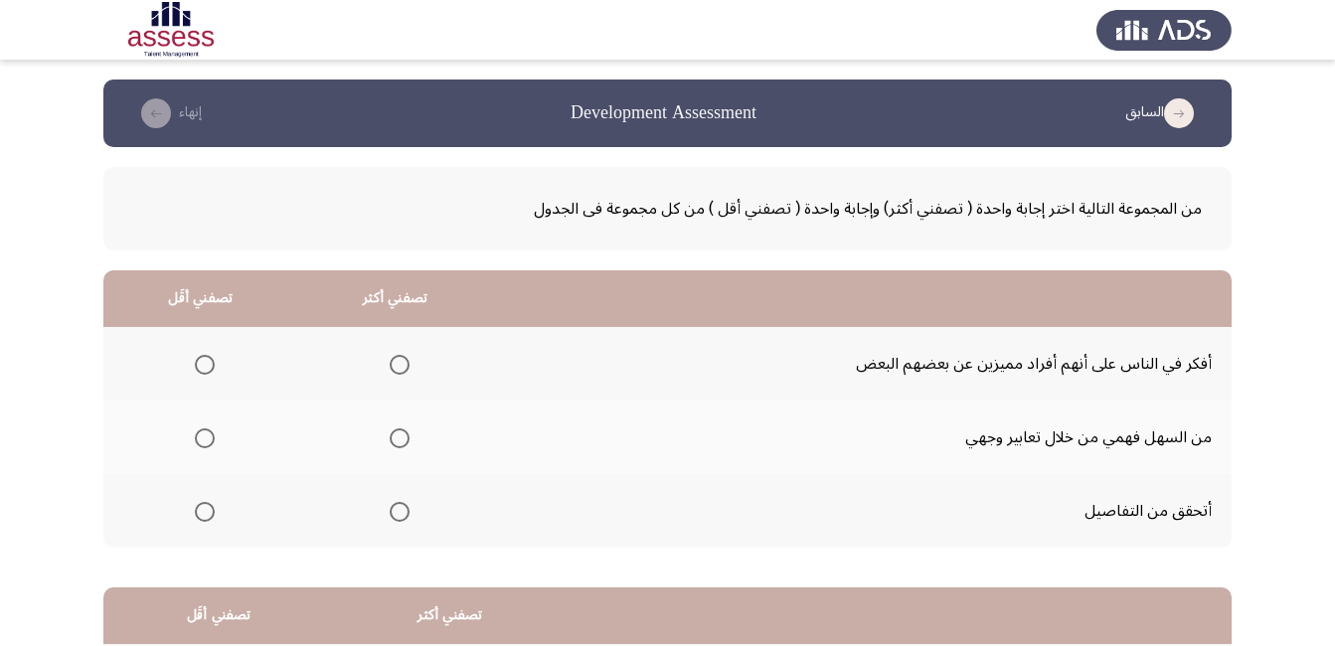
click at [400, 507] on span "Select an option" at bounding box center [400, 512] width 20 height 20
click at [400, 507] on input "Select an option" at bounding box center [400, 512] width 20 height 20
click at [205, 440] on span "Select an option" at bounding box center [205, 438] width 20 height 20
click at [205, 440] on input "Select an option" at bounding box center [205, 438] width 20 height 20
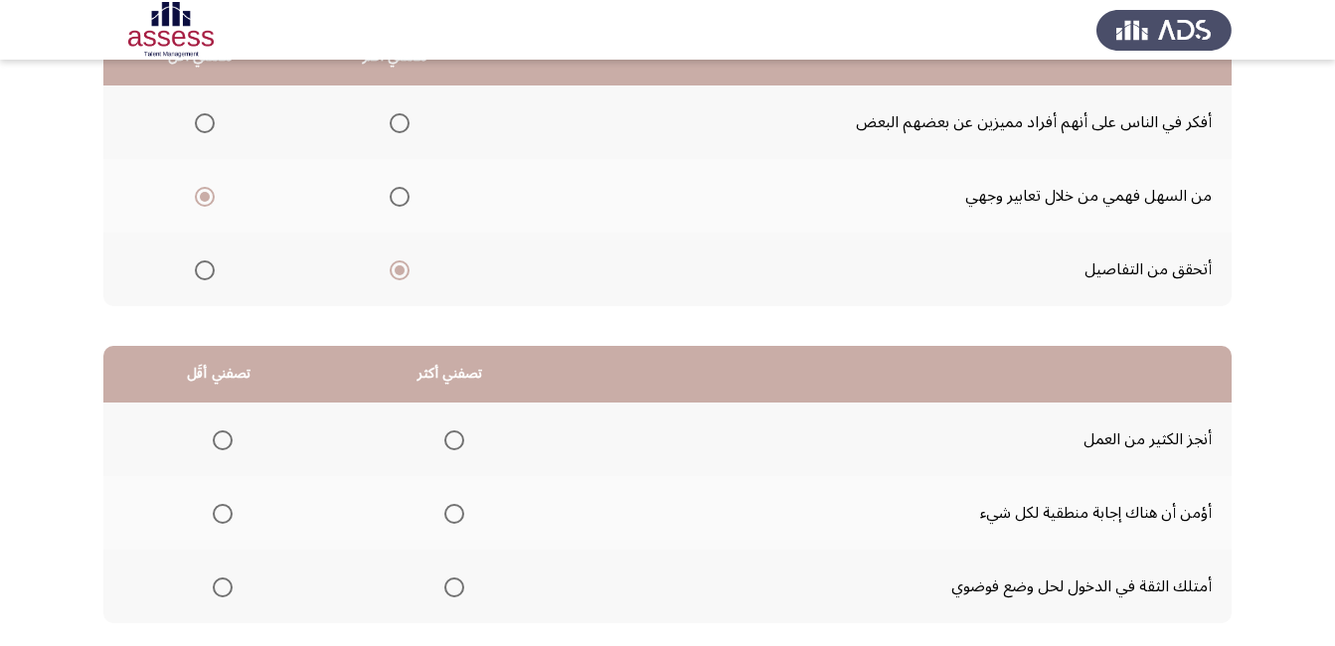
scroll to position [358, 0]
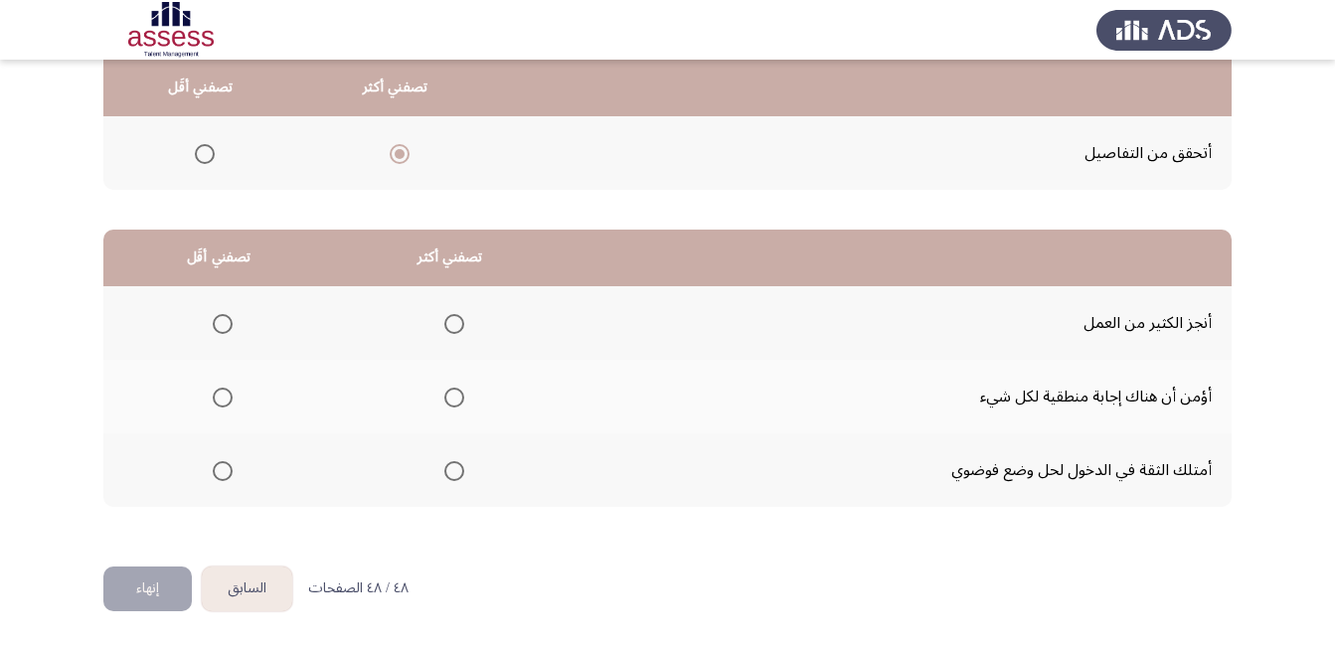
click at [444, 475] on span "Select an option" at bounding box center [454, 471] width 20 height 20
click at [444, 475] on input "Select an option" at bounding box center [454, 471] width 20 height 20
click at [220, 400] on span "Select an option" at bounding box center [223, 398] width 20 height 20
click at [220, 400] on input "Select an option" at bounding box center [223, 398] width 20 height 20
click at [143, 588] on button "إنهاء" at bounding box center [147, 588] width 88 height 45
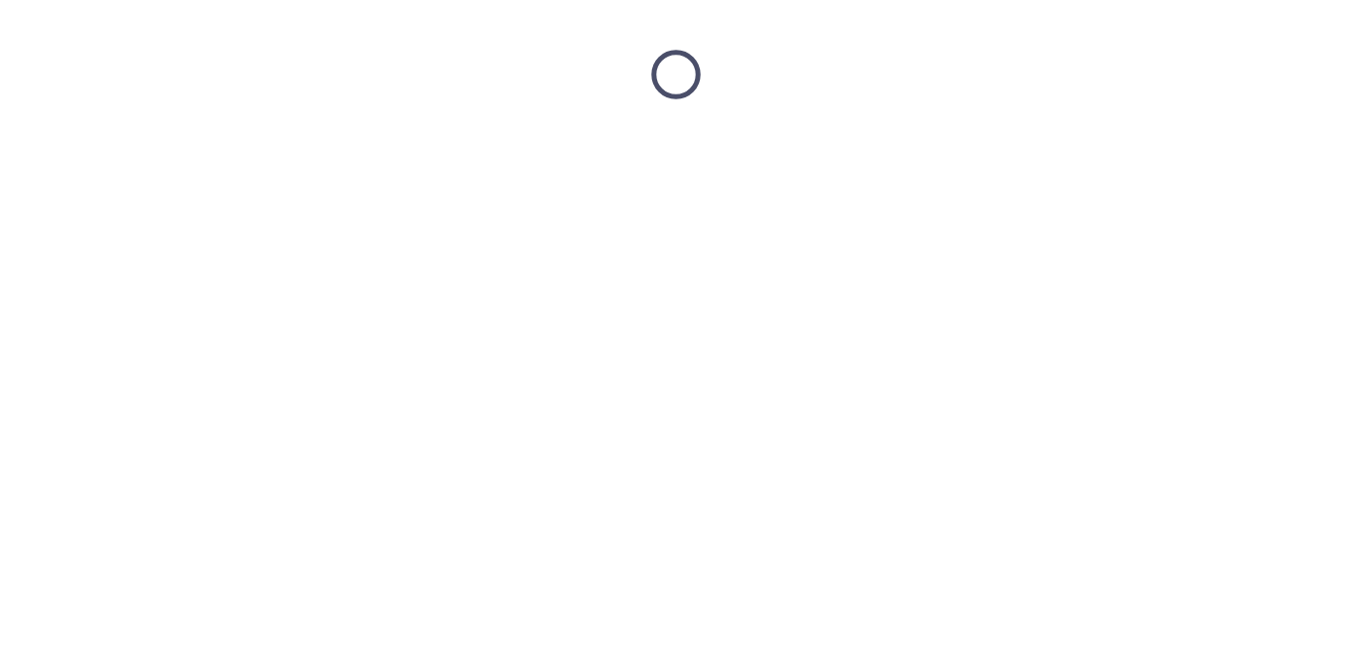
scroll to position [0, 0]
